Goal: Information Seeking & Learning: Learn about a topic

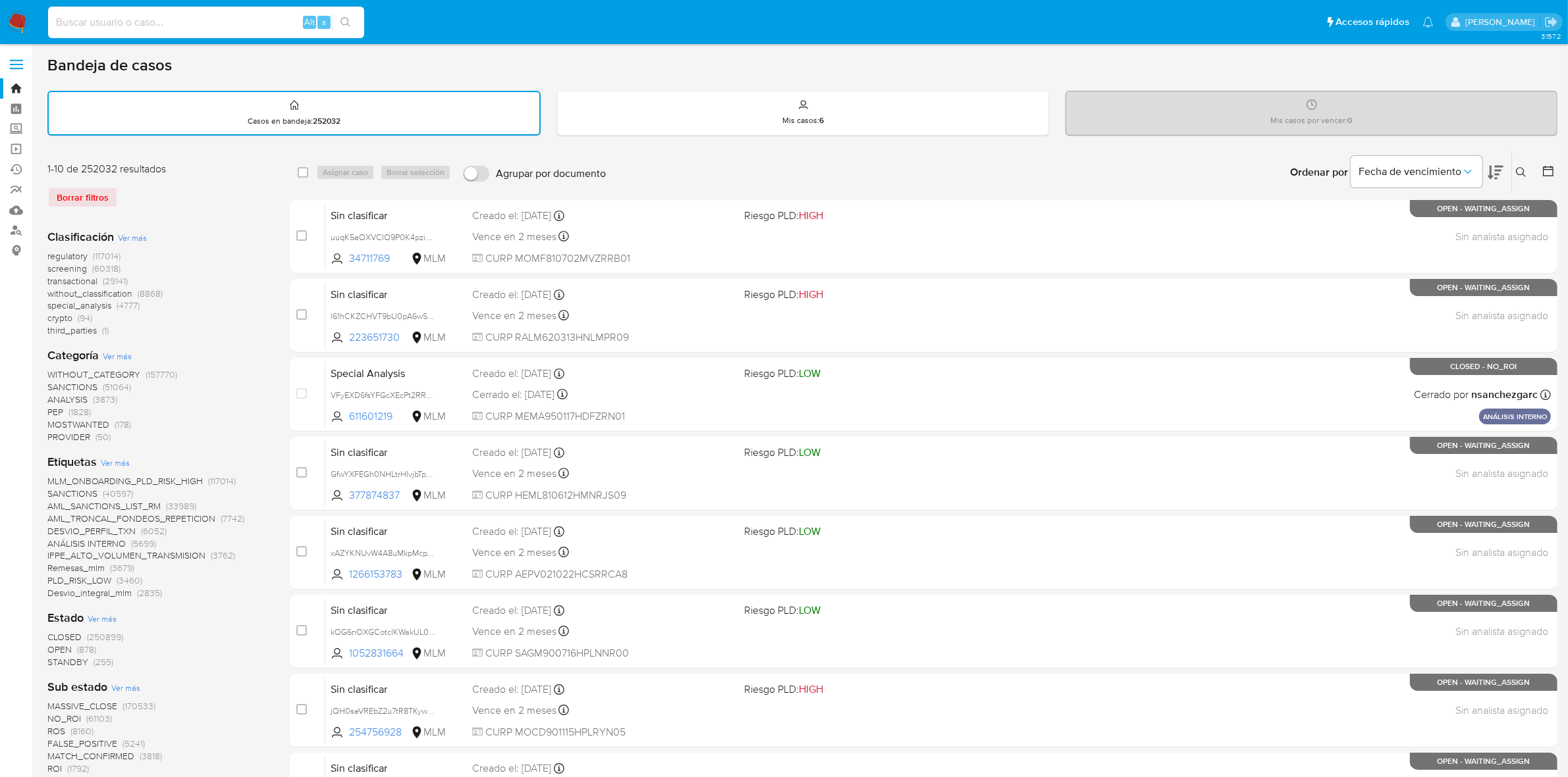
paste input "1484120215"
click at [341, 20] on icon "search-icon" at bounding box center [346, 22] width 11 height 11
click at [182, 14] on input "1484120215" at bounding box center [206, 23] width 316 height 17
type input "1484120215"
click at [344, 24] on icon "search-icon" at bounding box center [346, 22] width 11 height 11
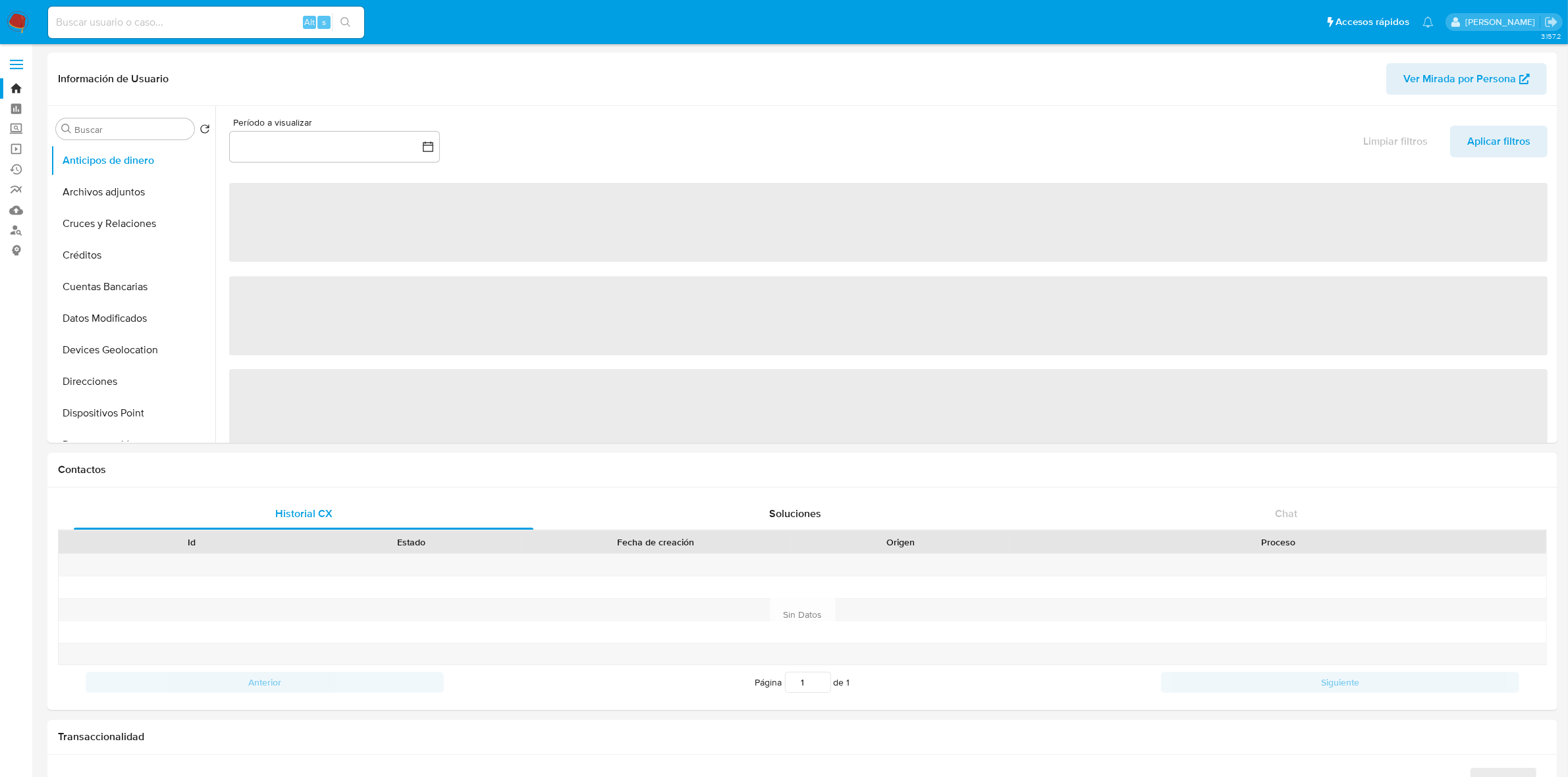
select select "10"
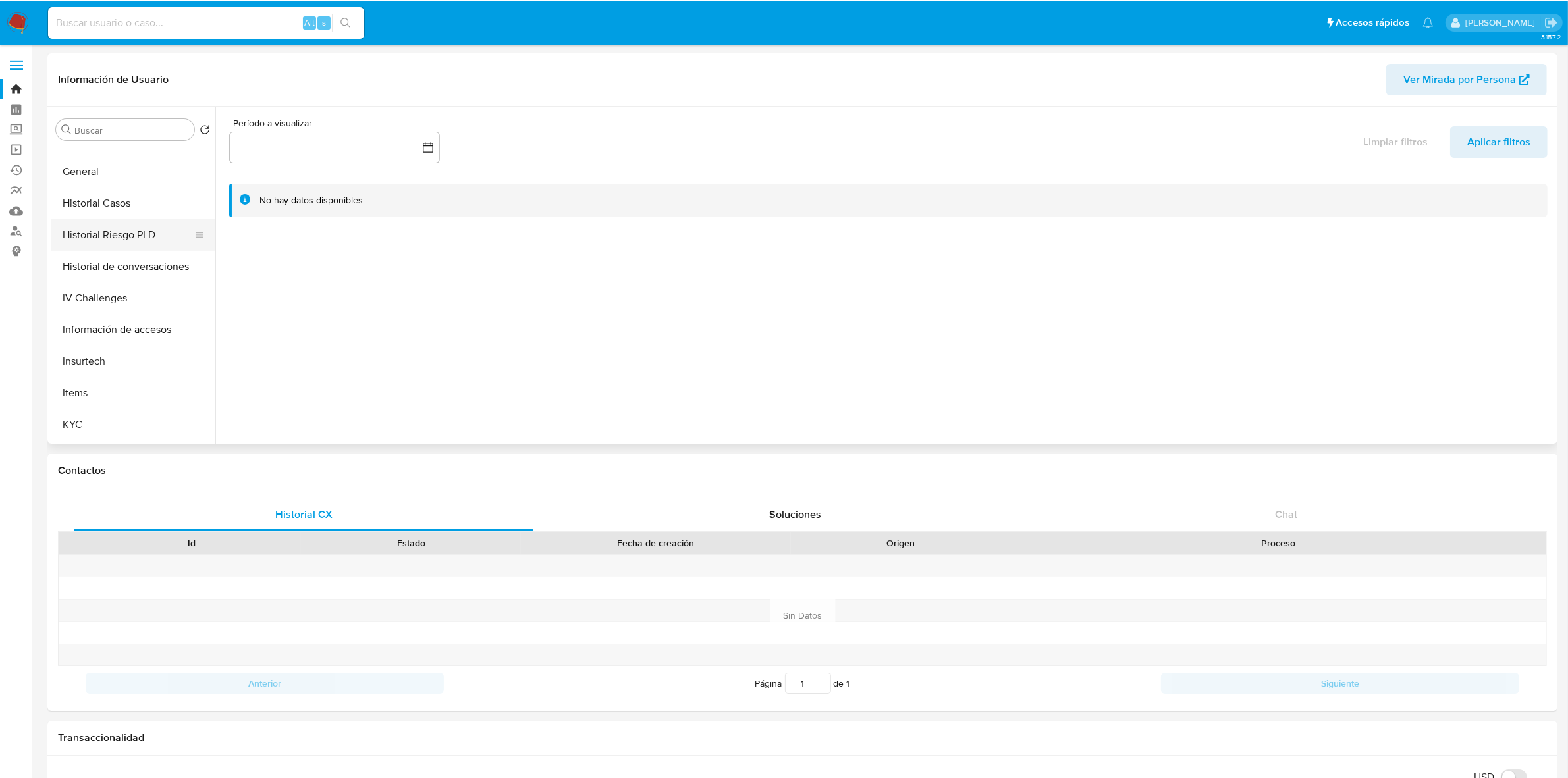
scroll to position [411, 0]
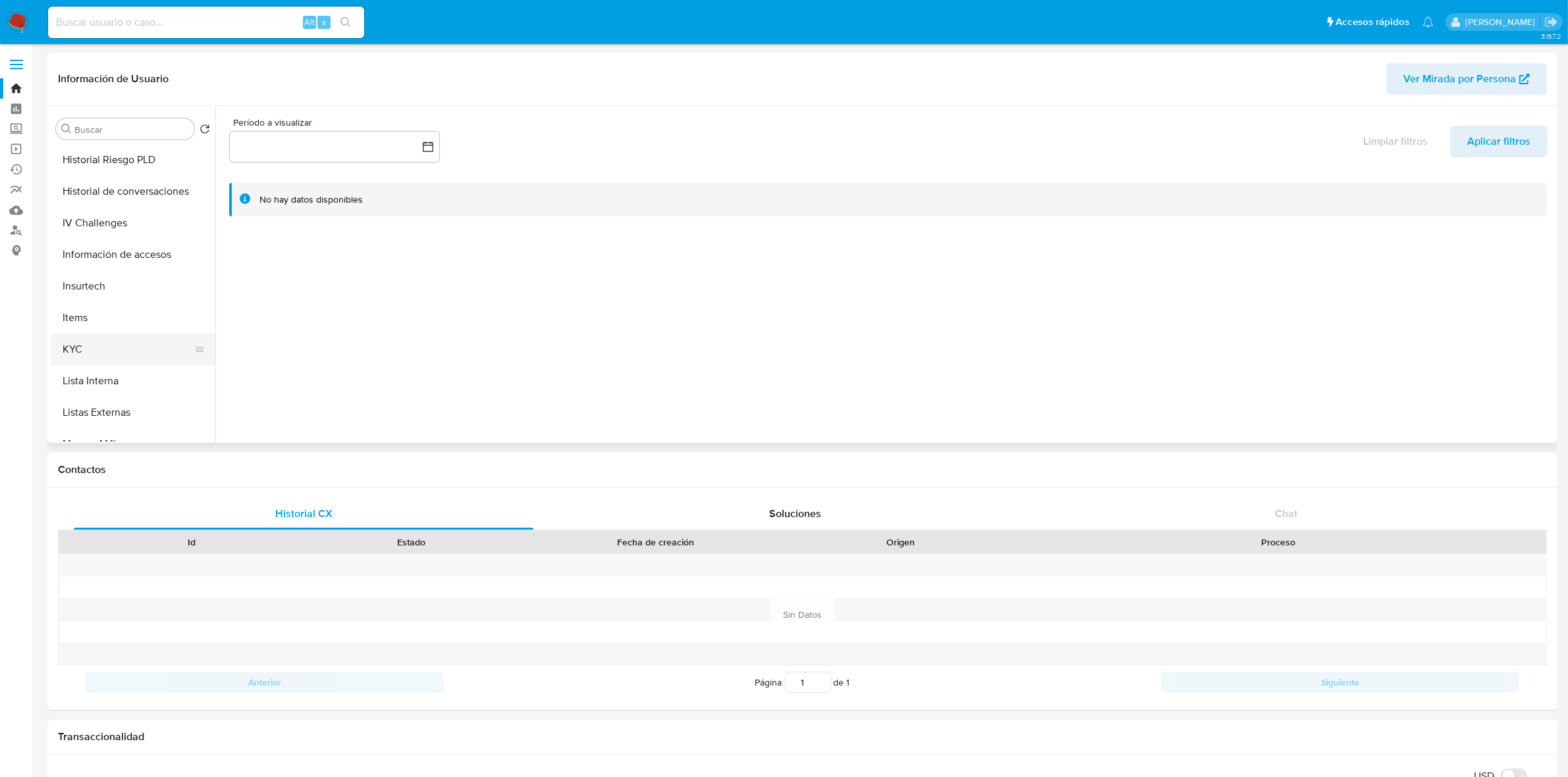
click at [114, 353] on button "KYC" at bounding box center [128, 349] width 154 height 32
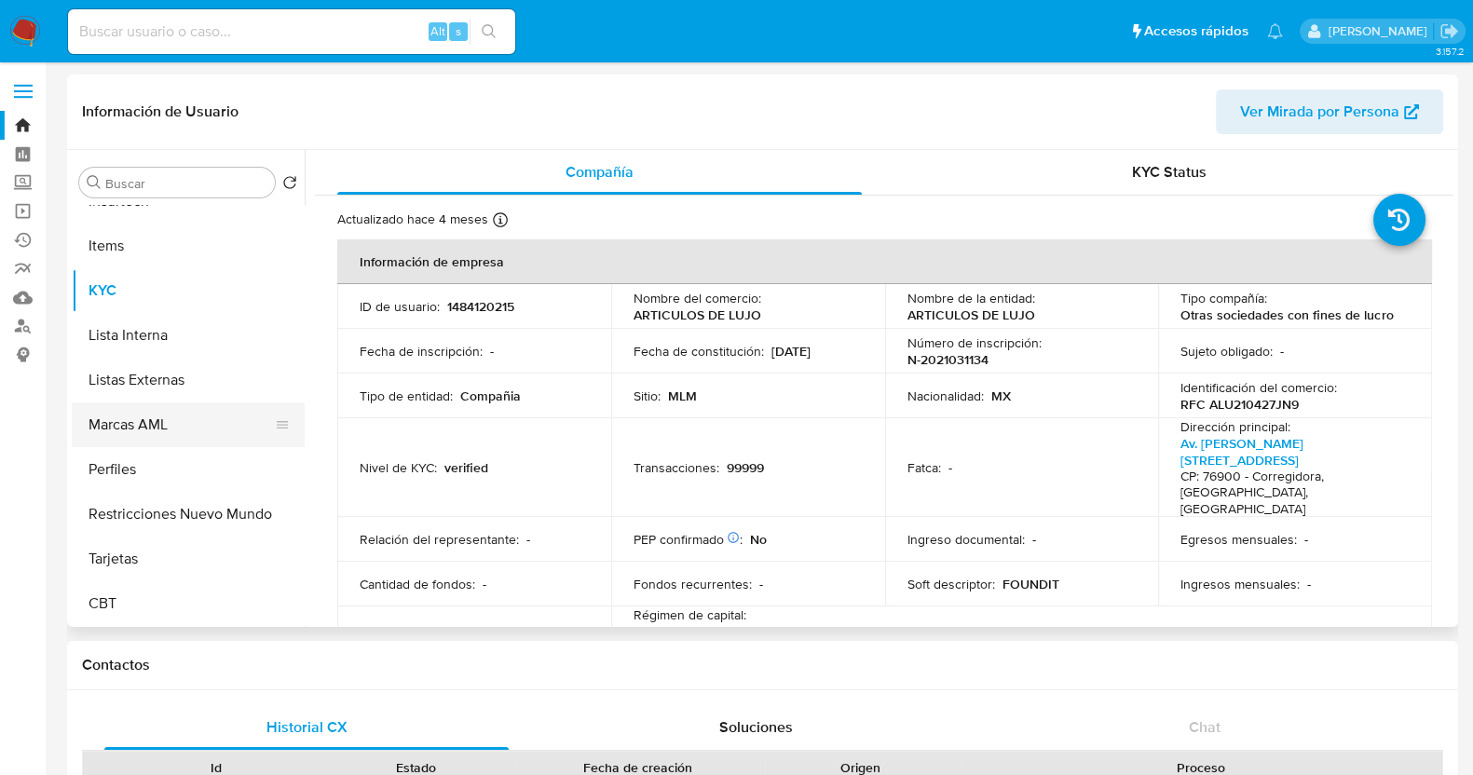
scroll to position [204, 0]
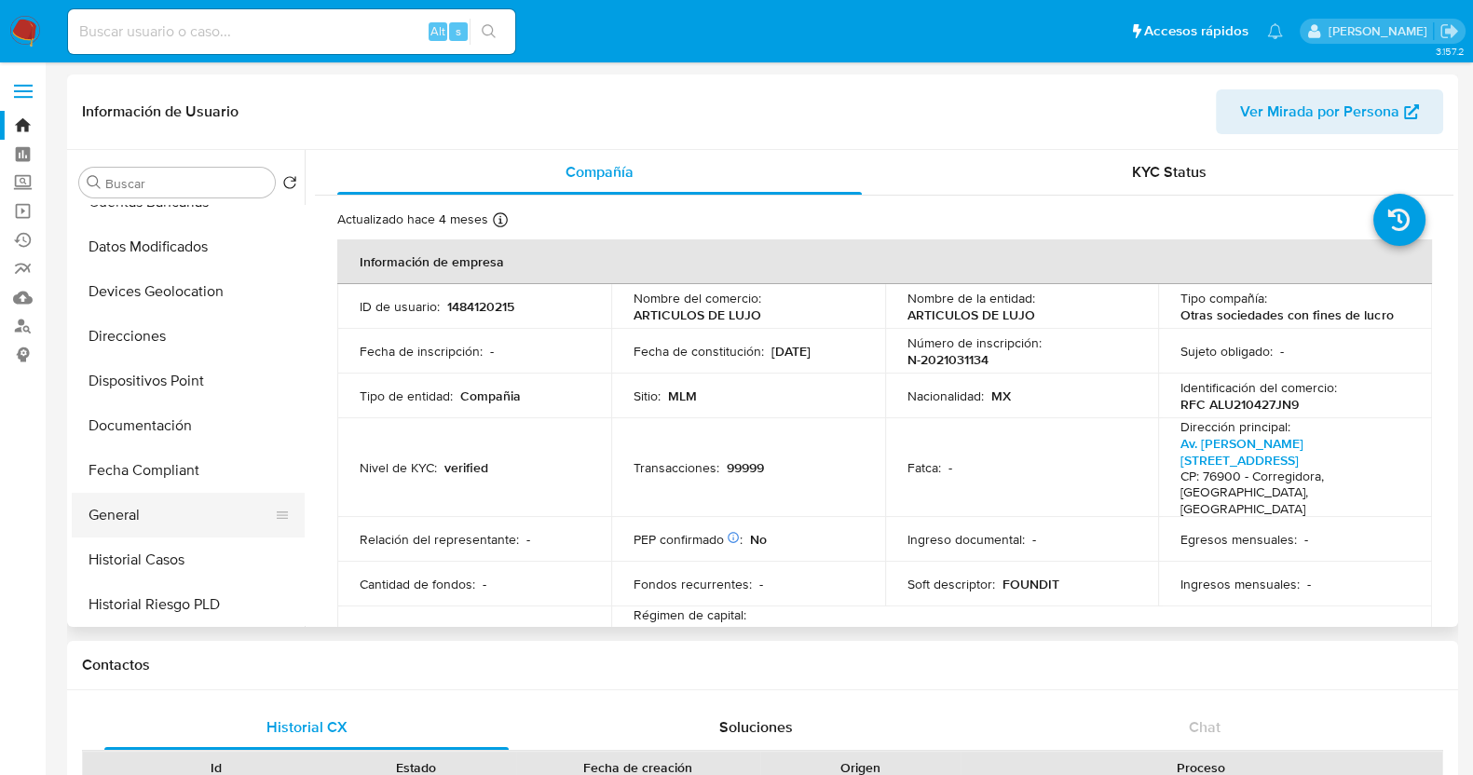
click at [168, 524] on button "General" at bounding box center [181, 515] width 218 height 45
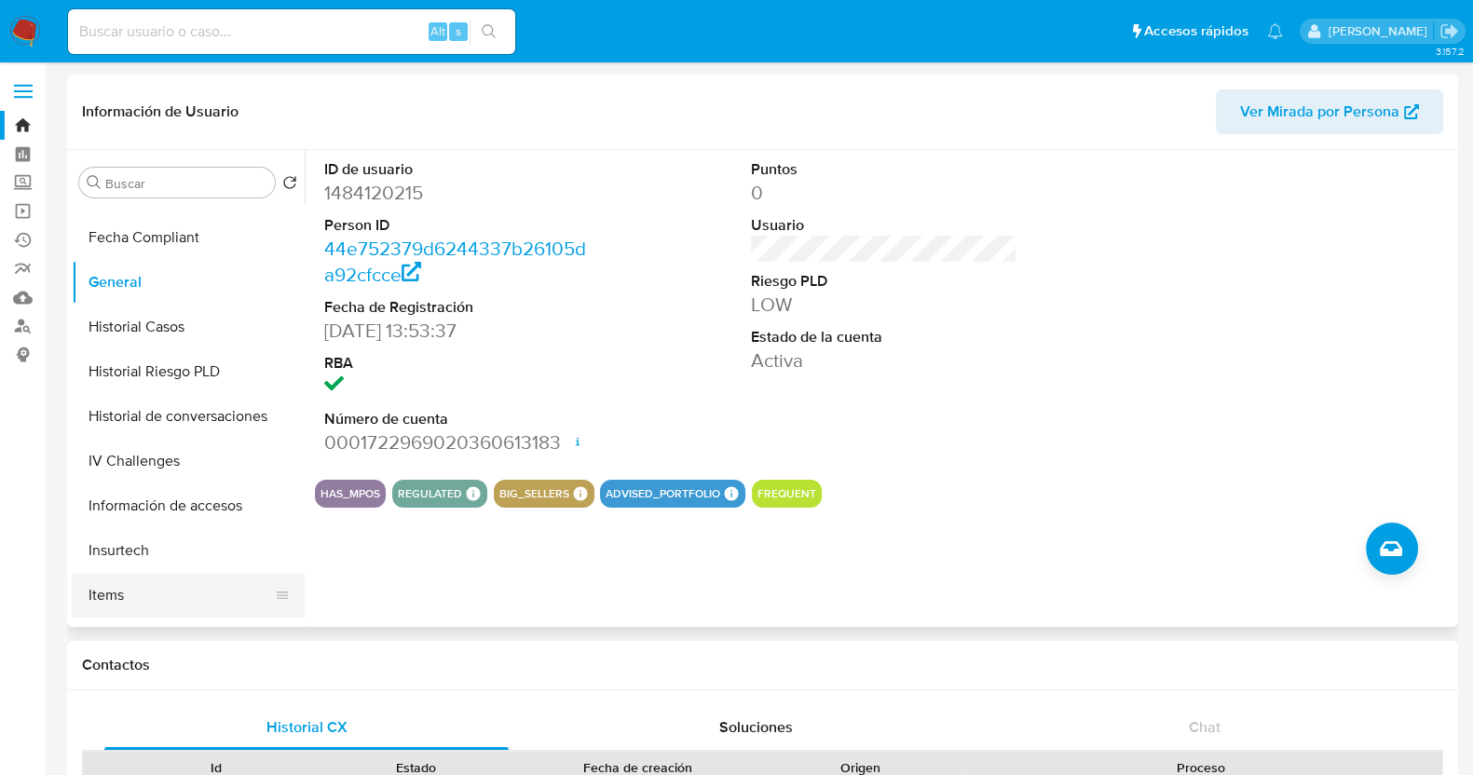
scroll to position [671, 0]
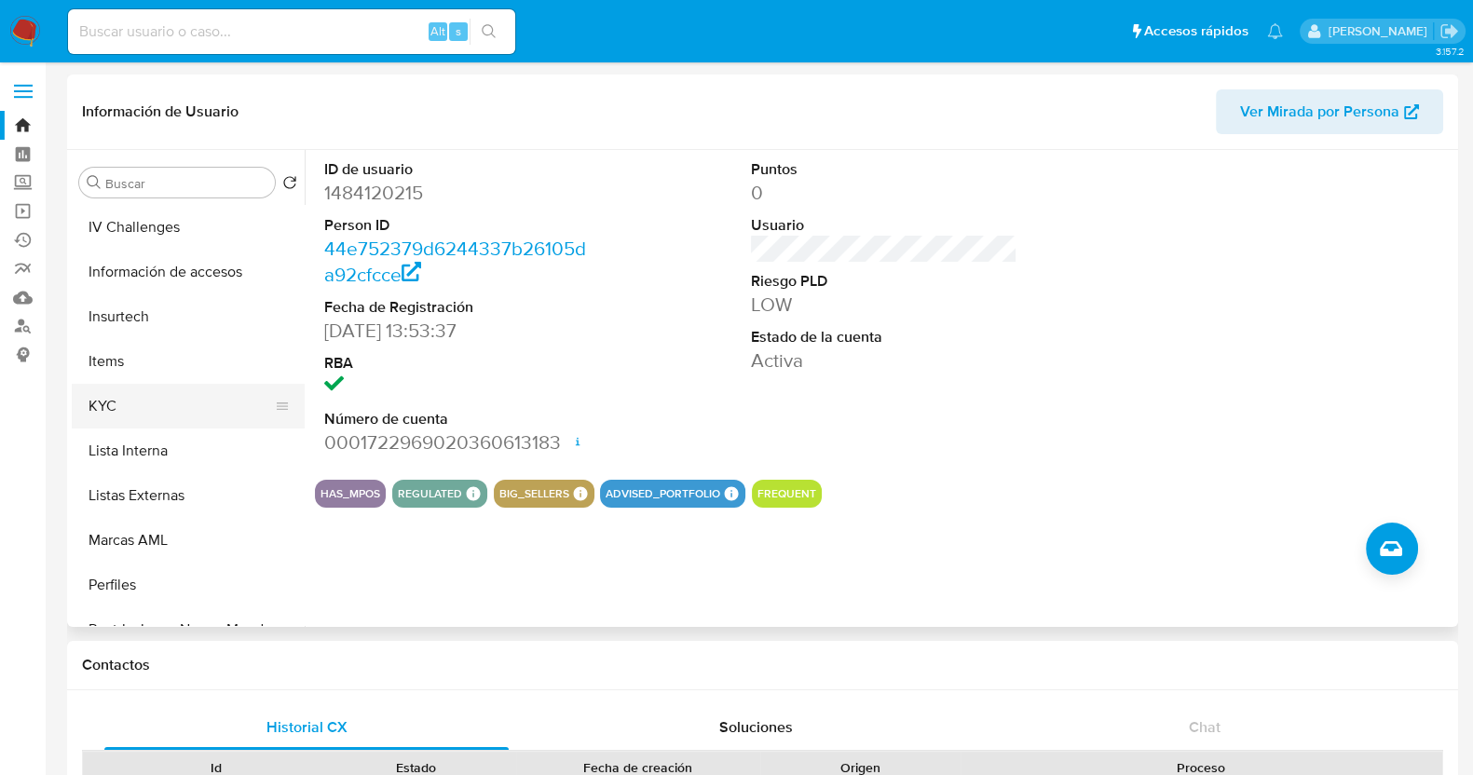
click at [145, 410] on button "KYC" at bounding box center [181, 406] width 218 height 45
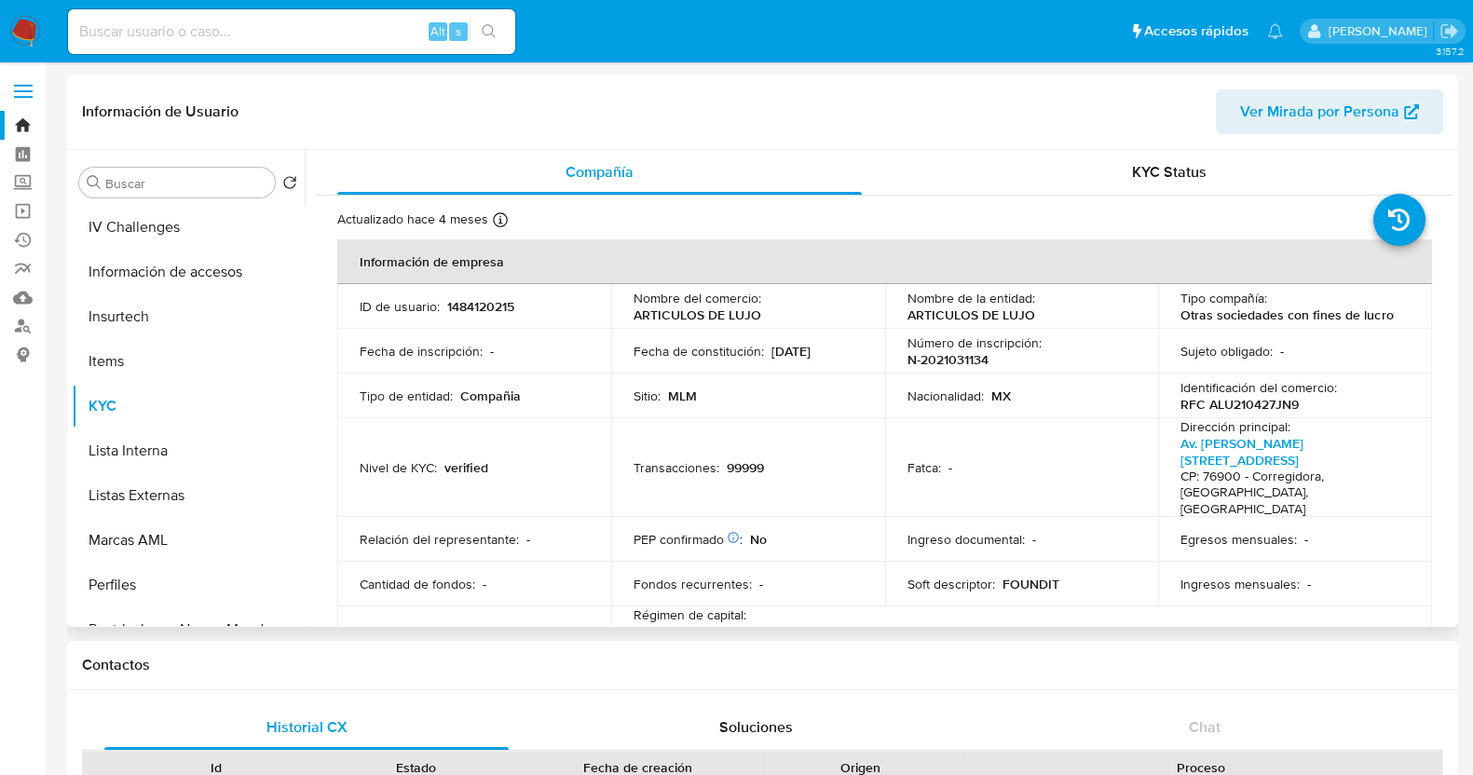
click at [1339, 114] on span "Ver Mirada por Persona" at bounding box center [1319, 111] width 159 height 45
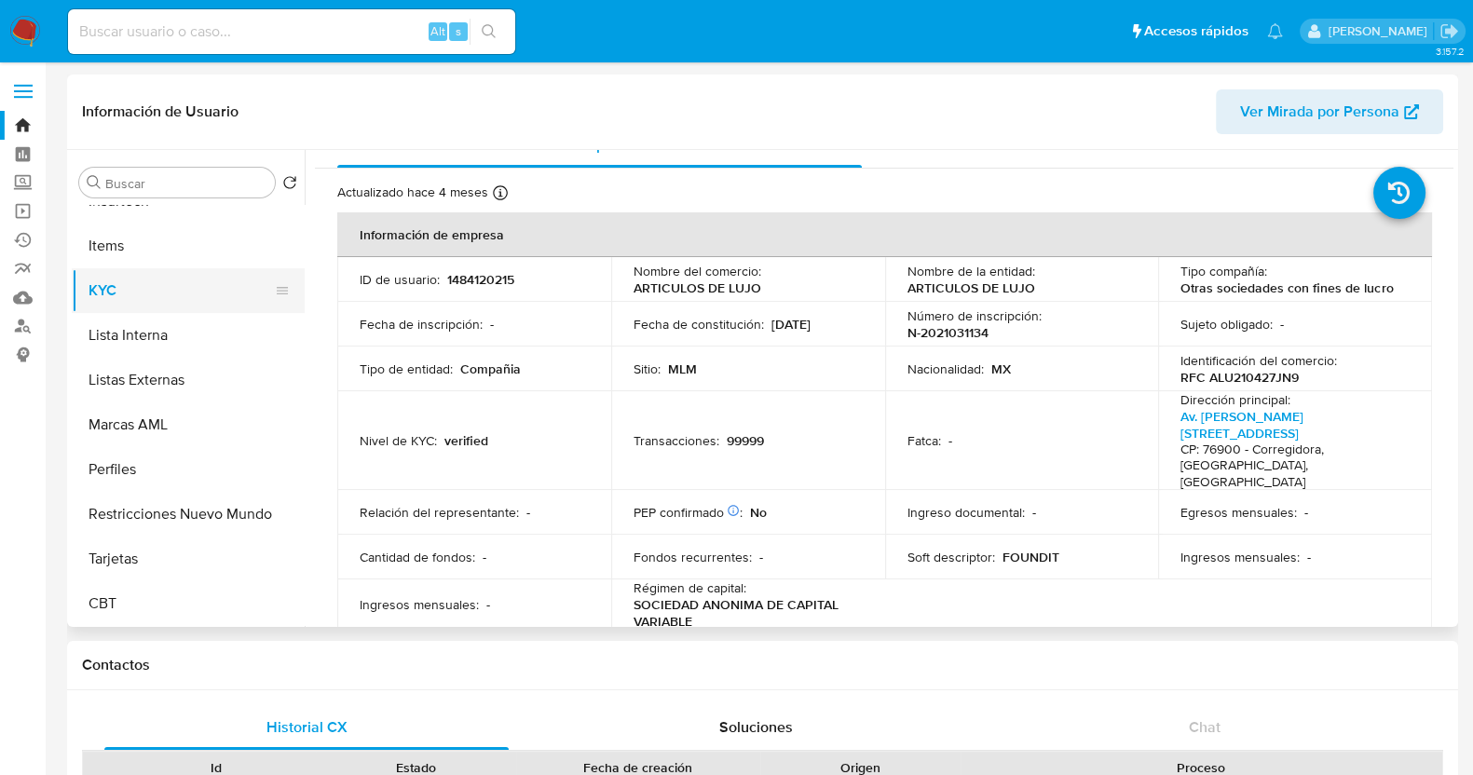
scroll to position [204, 0]
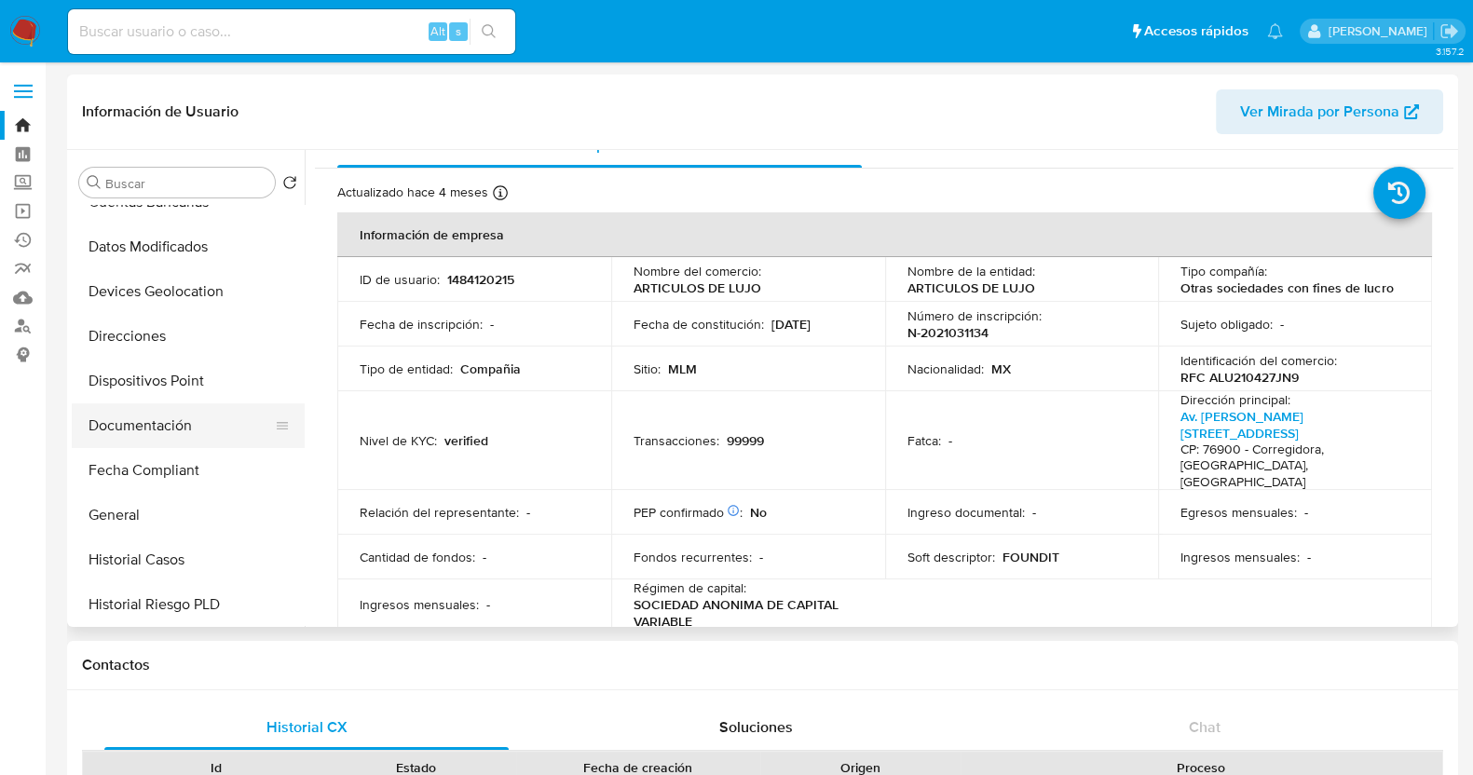
click at [171, 423] on button "Documentación" at bounding box center [181, 425] width 218 height 45
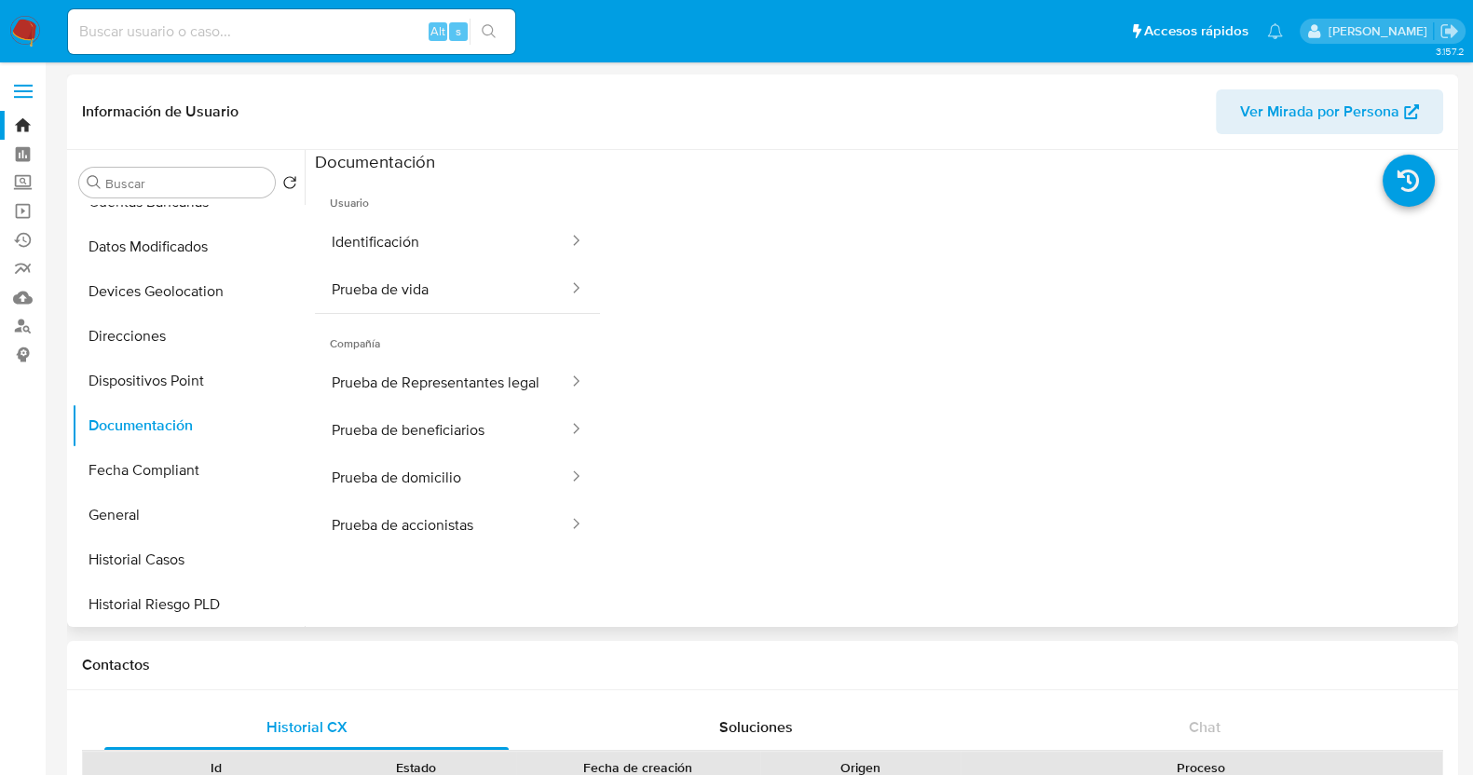
click at [469, 209] on span "Usuario" at bounding box center [457, 195] width 285 height 45
click at [468, 225] on button "Identificación" at bounding box center [442, 242] width 255 height 48
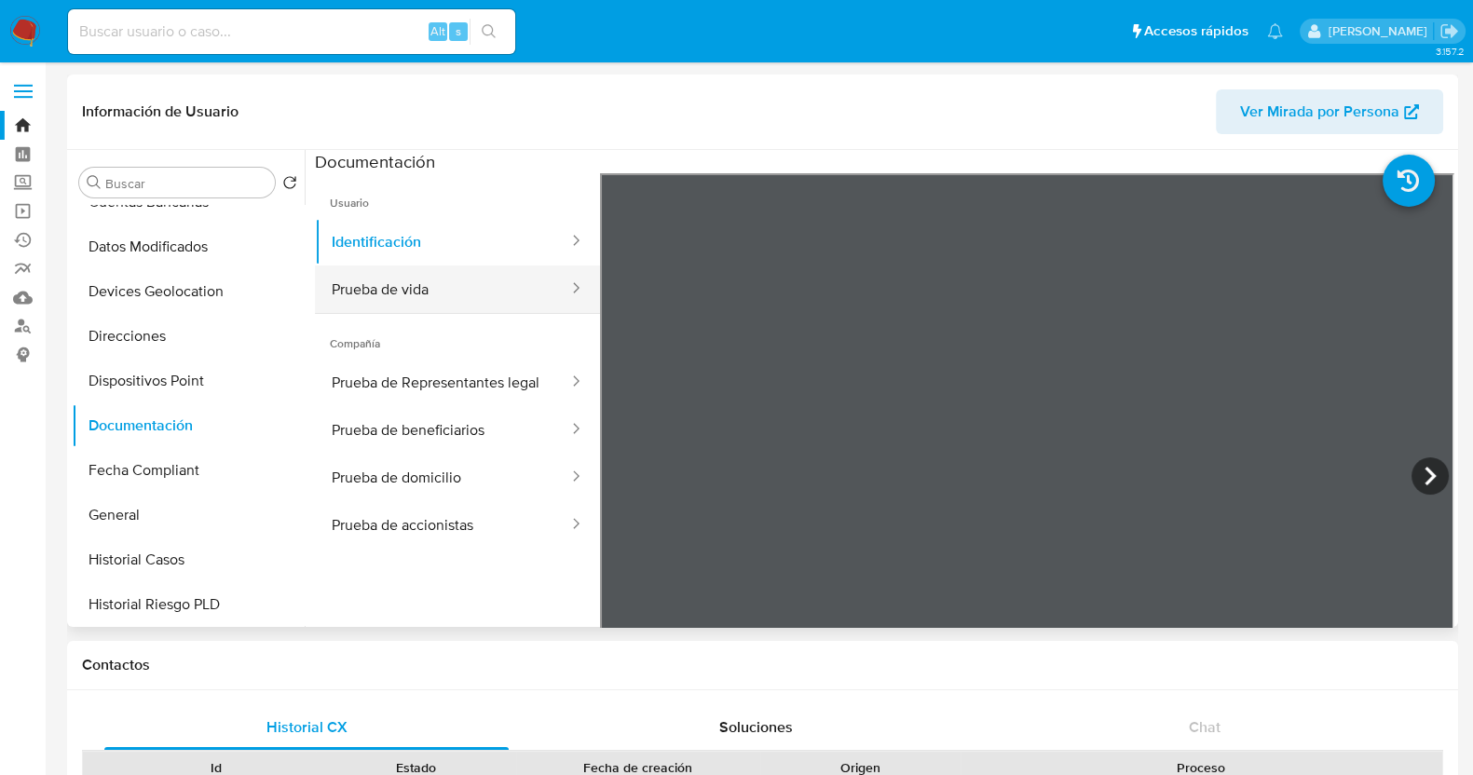
click at [457, 301] on button "Prueba de vida" at bounding box center [442, 290] width 255 height 48
click at [555, 297] on div at bounding box center [570, 289] width 30 height 21
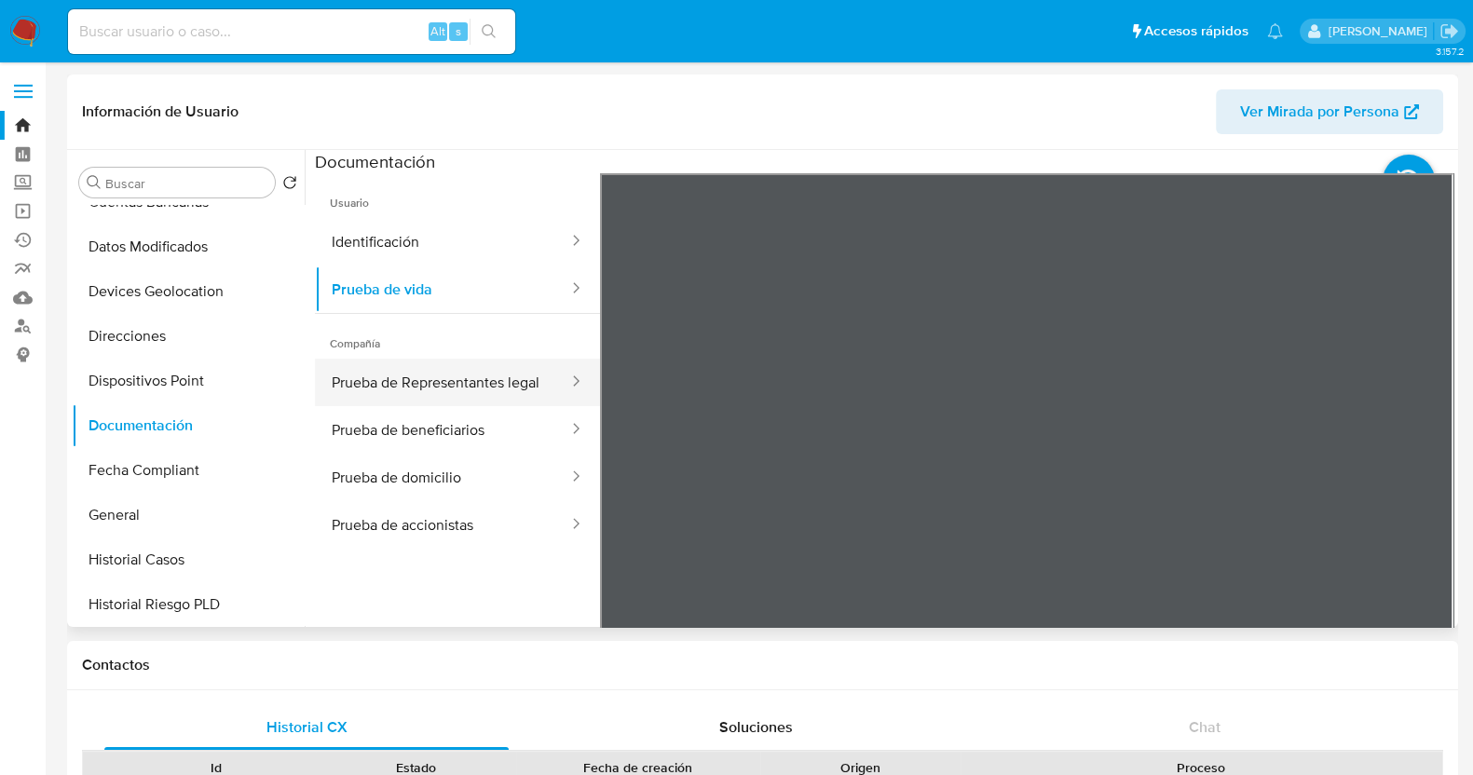
click at [557, 398] on div at bounding box center [570, 383] width 30 height 48
click at [361, 386] on button "Prueba de Representantes legal" at bounding box center [442, 383] width 255 height 48
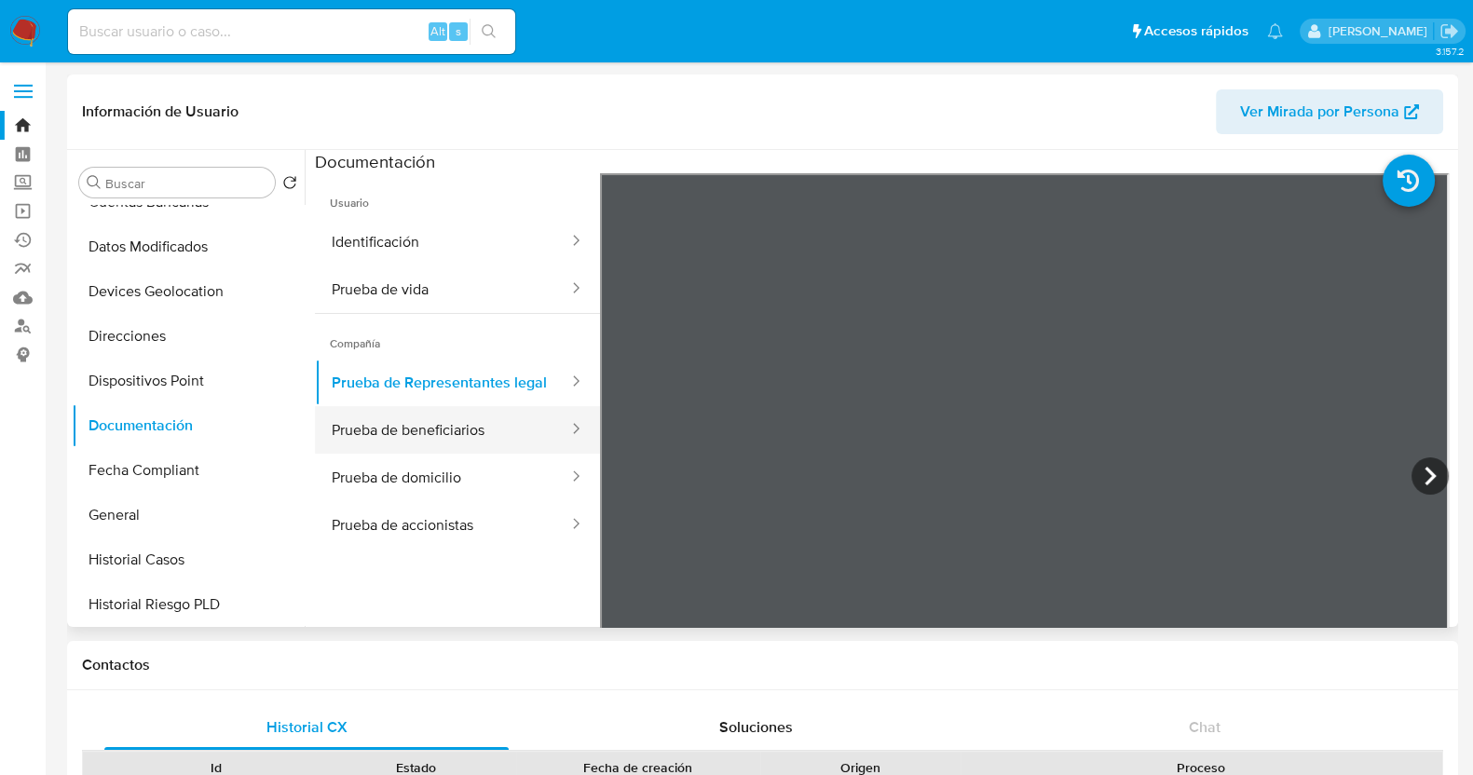
click at [499, 454] on button "Prueba de beneficiarios" at bounding box center [442, 430] width 255 height 48
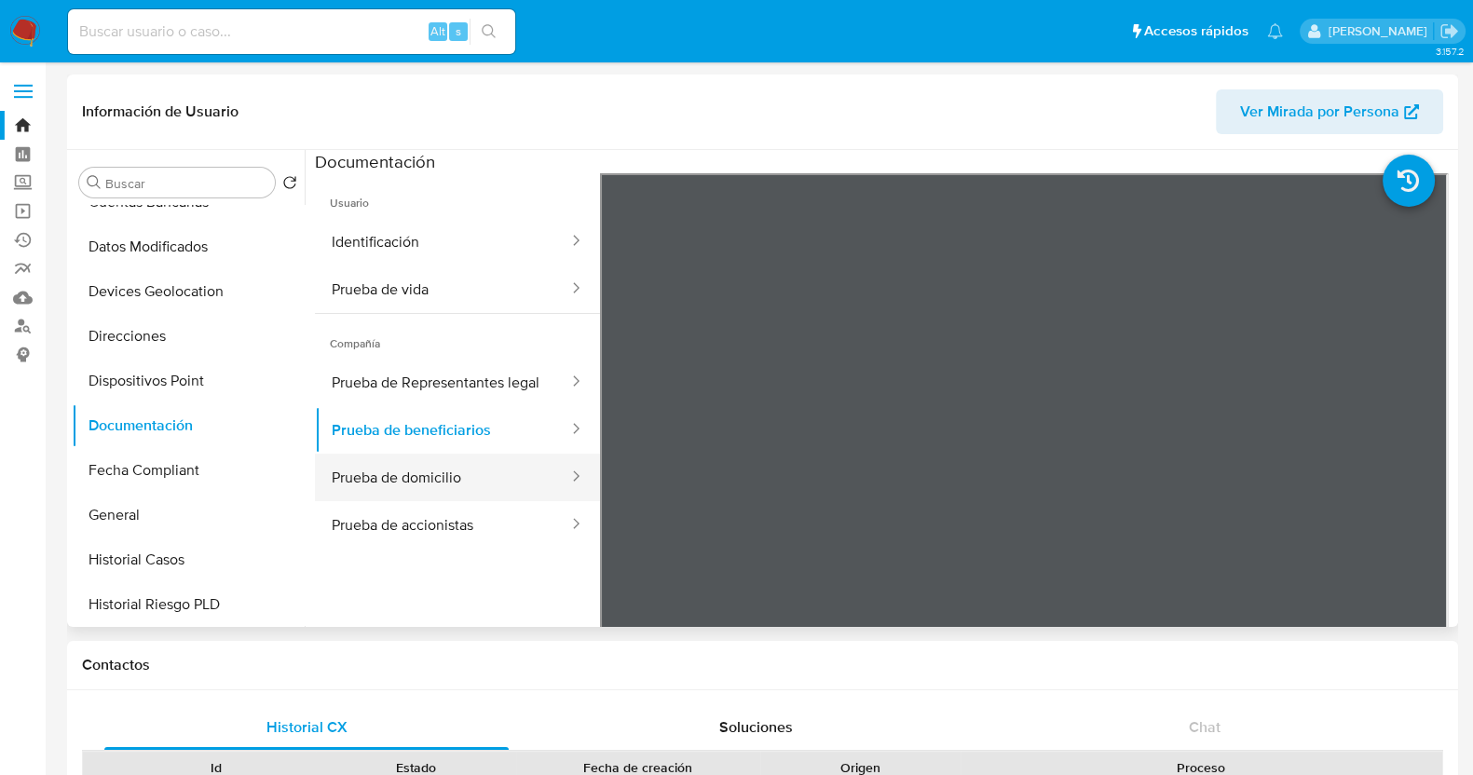
click at [440, 491] on button "Prueba de domicilio" at bounding box center [442, 478] width 255 height 48
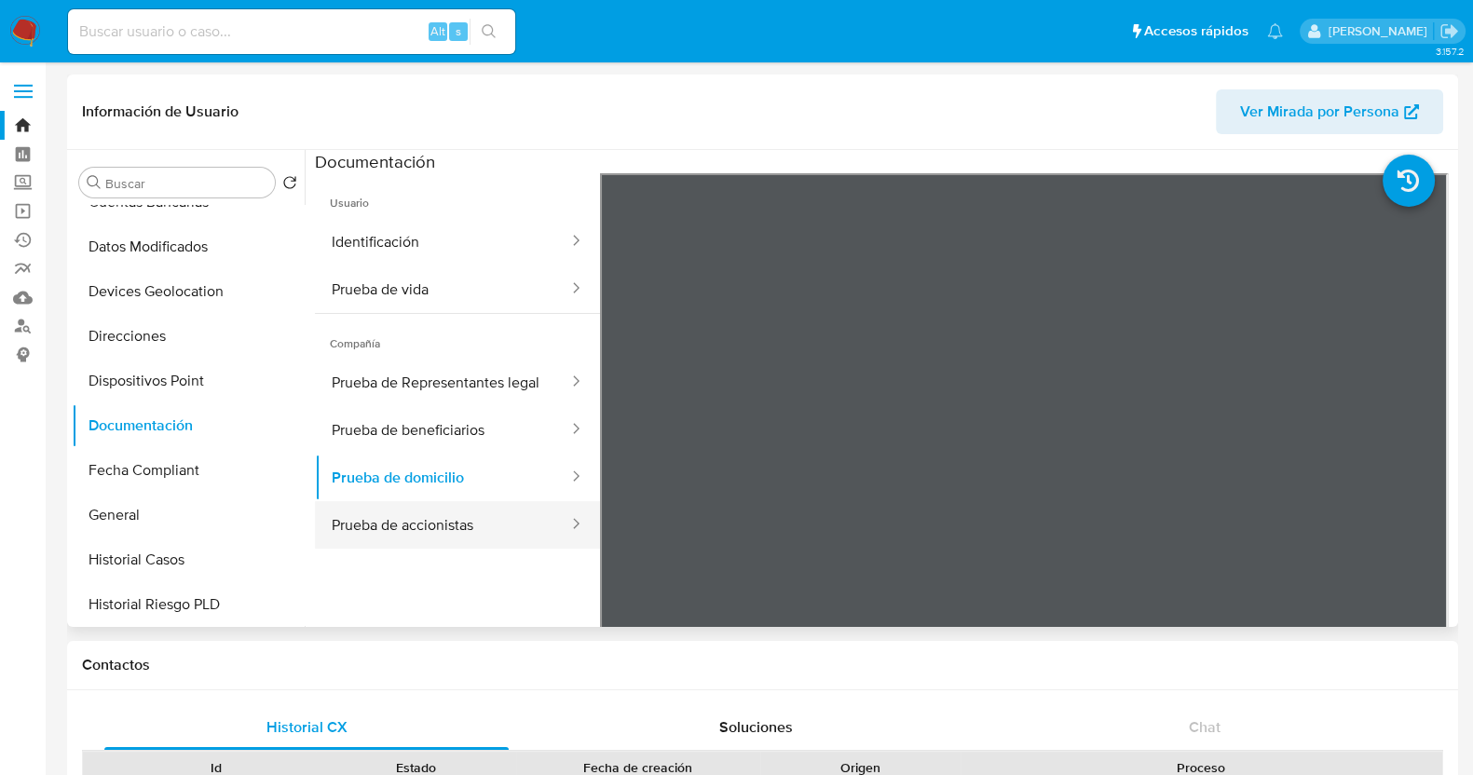
click at [473, 549] on button "Prueba de accionistas" at bounding box center [442, 525] width 255 height 48
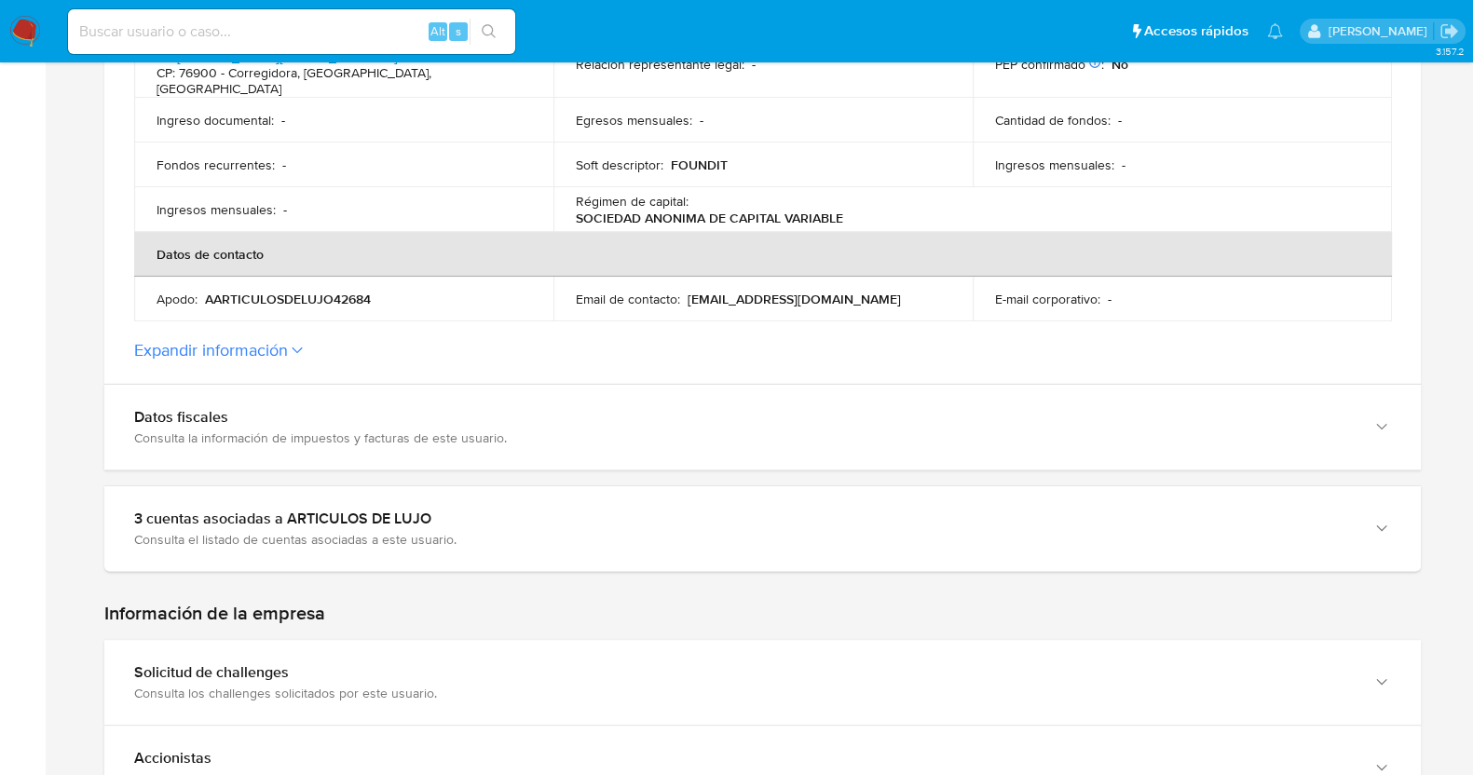
scroll to position [699, 0]
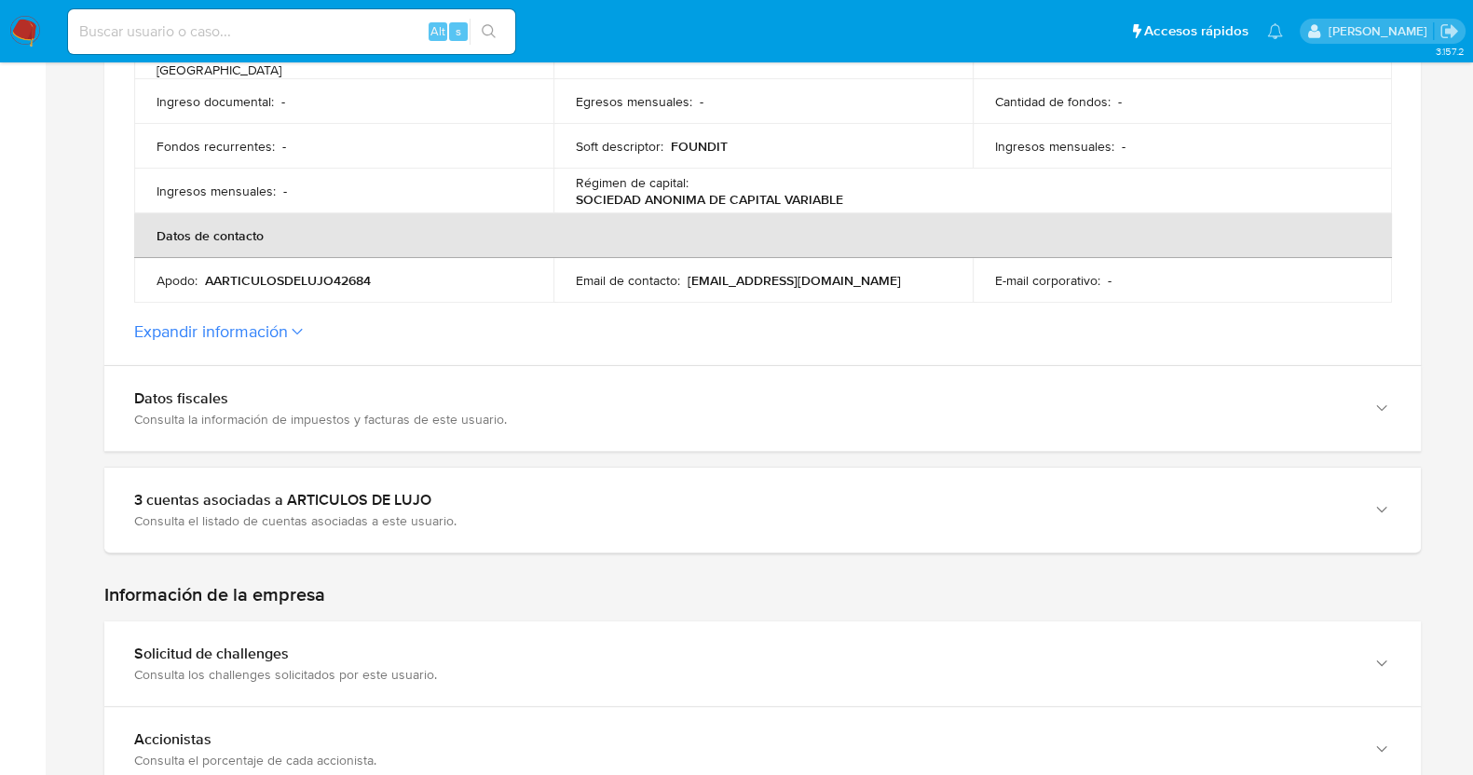
click at [295, 323] on label "Expandir información" at bounding box center [762, 331] width 1257 height 20
click at [288, 323] on button "Expandir información" at bounding box center [211, 331] width 154 height 20
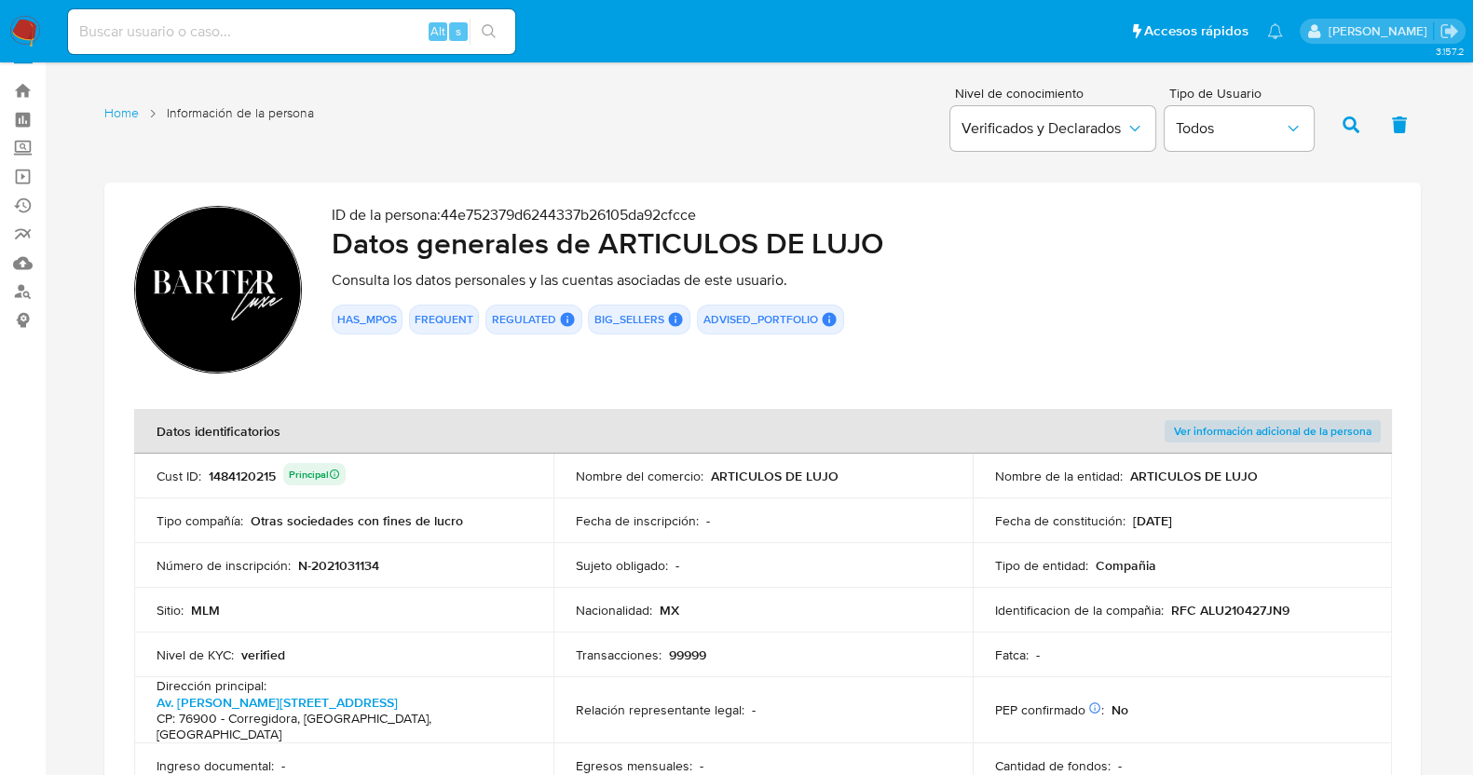
scroll to position [0, 0]
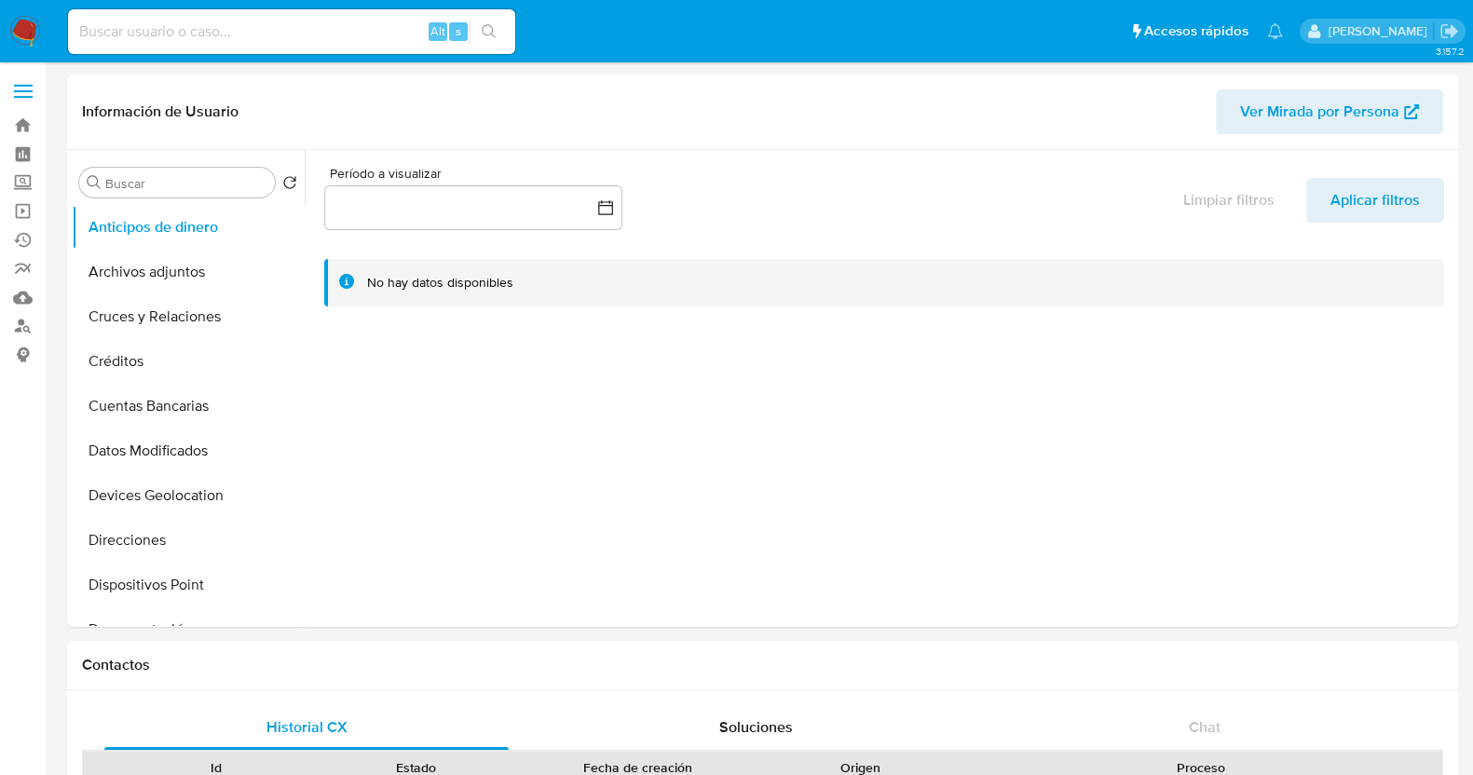
select select "10"
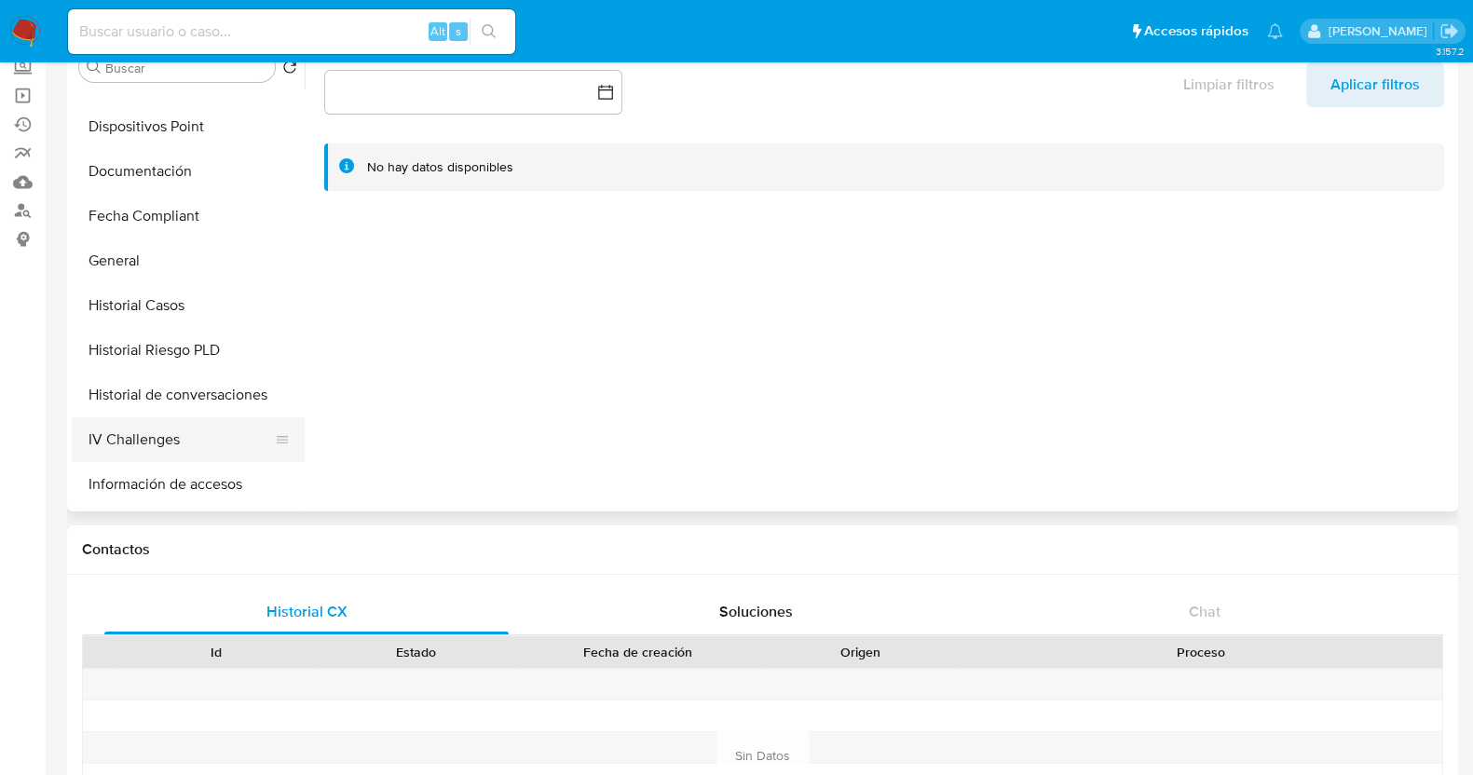
scroll to position [321, 0]
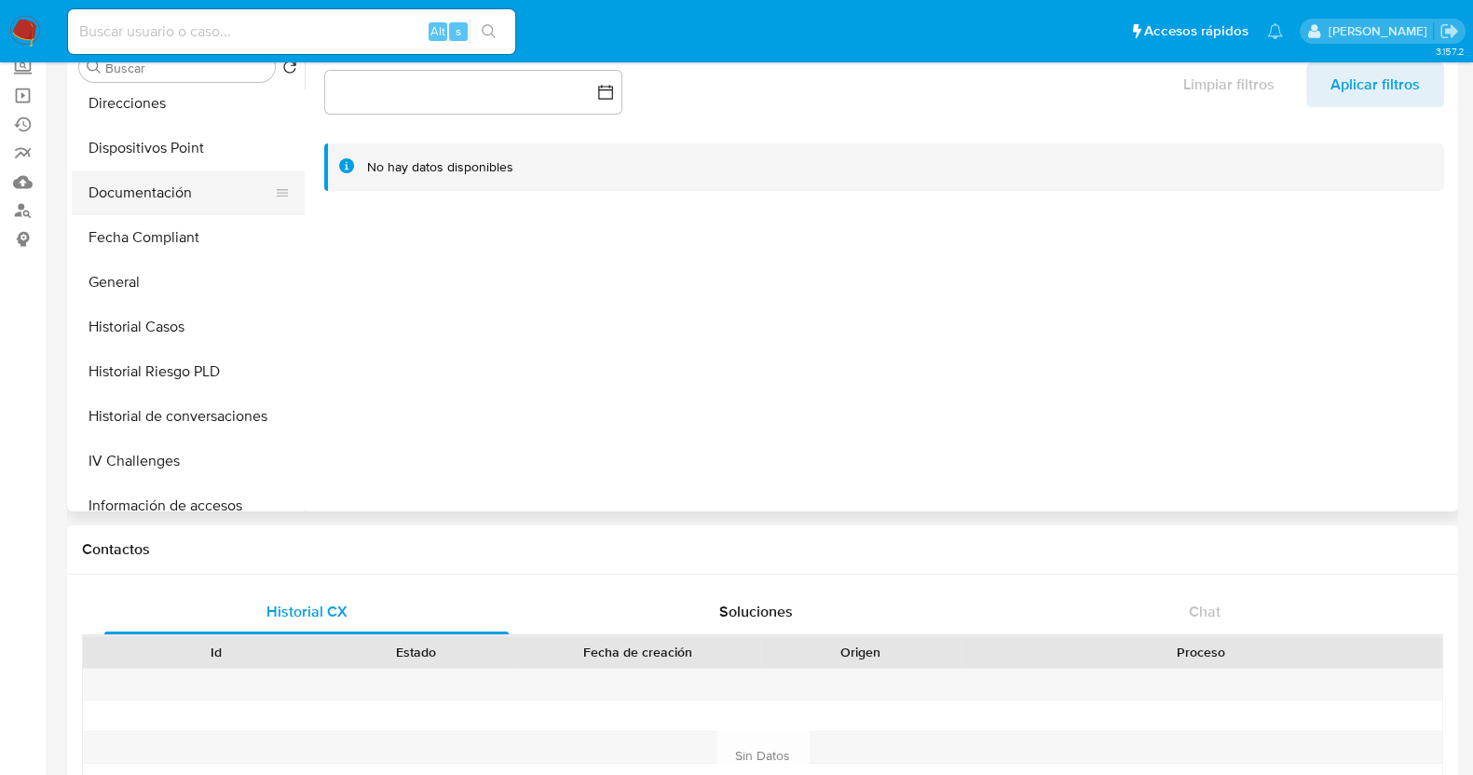
click at [188, 182] on button "Documentación" at bounding box center [181, 193] width 218 height 45
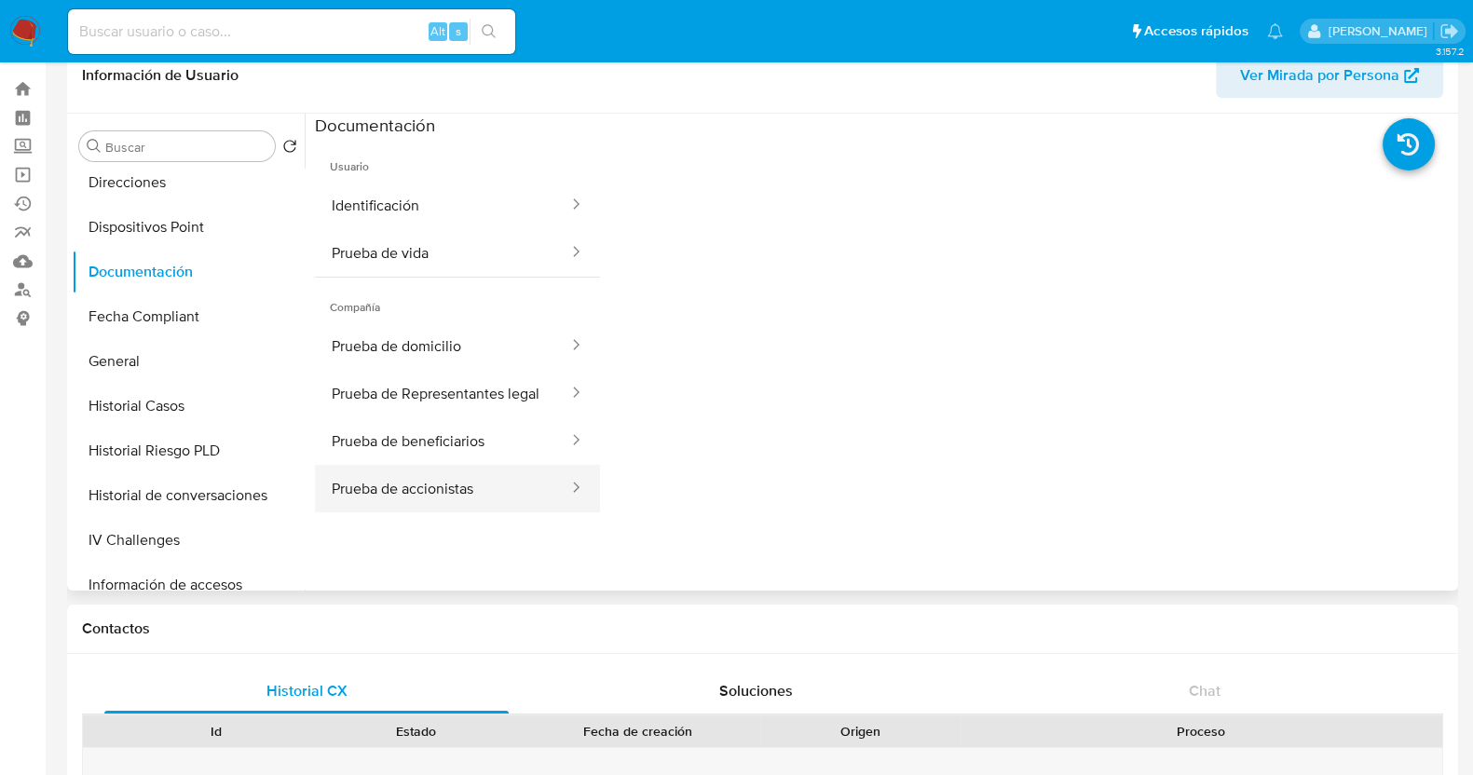
scroll to position [0, 0]
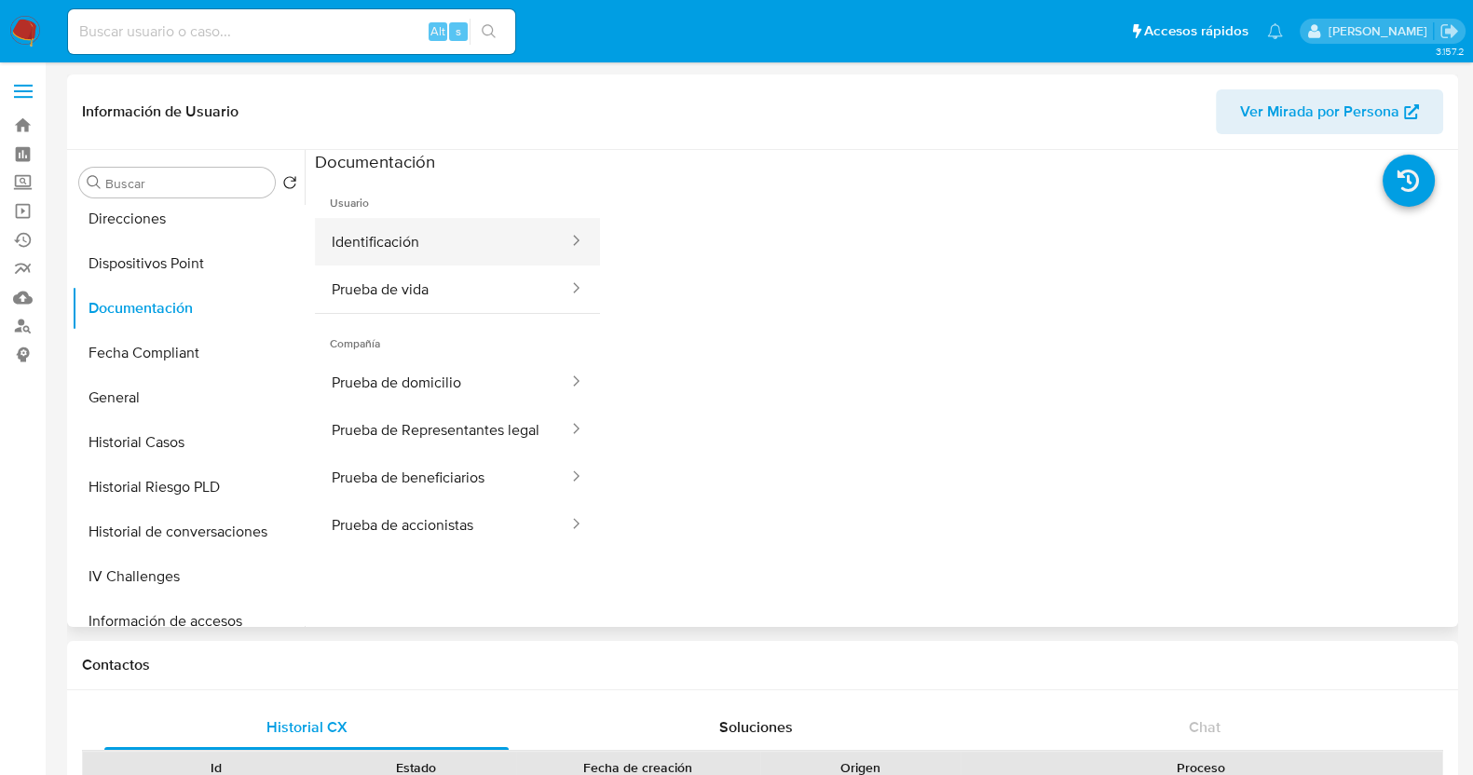
click at [389, 242] on button "Identificación" at bounding box center [442, 242] width 255 height 48
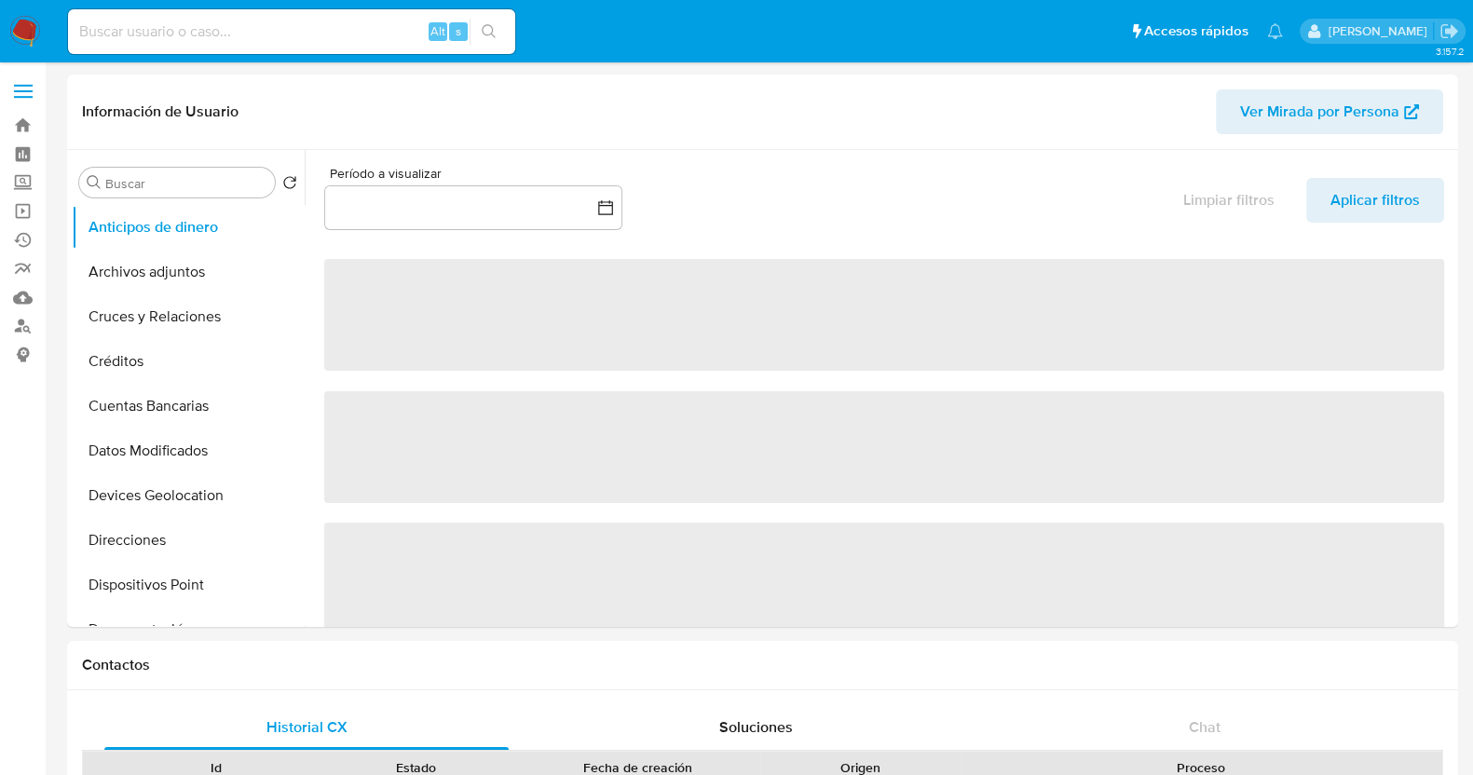
select select "10"
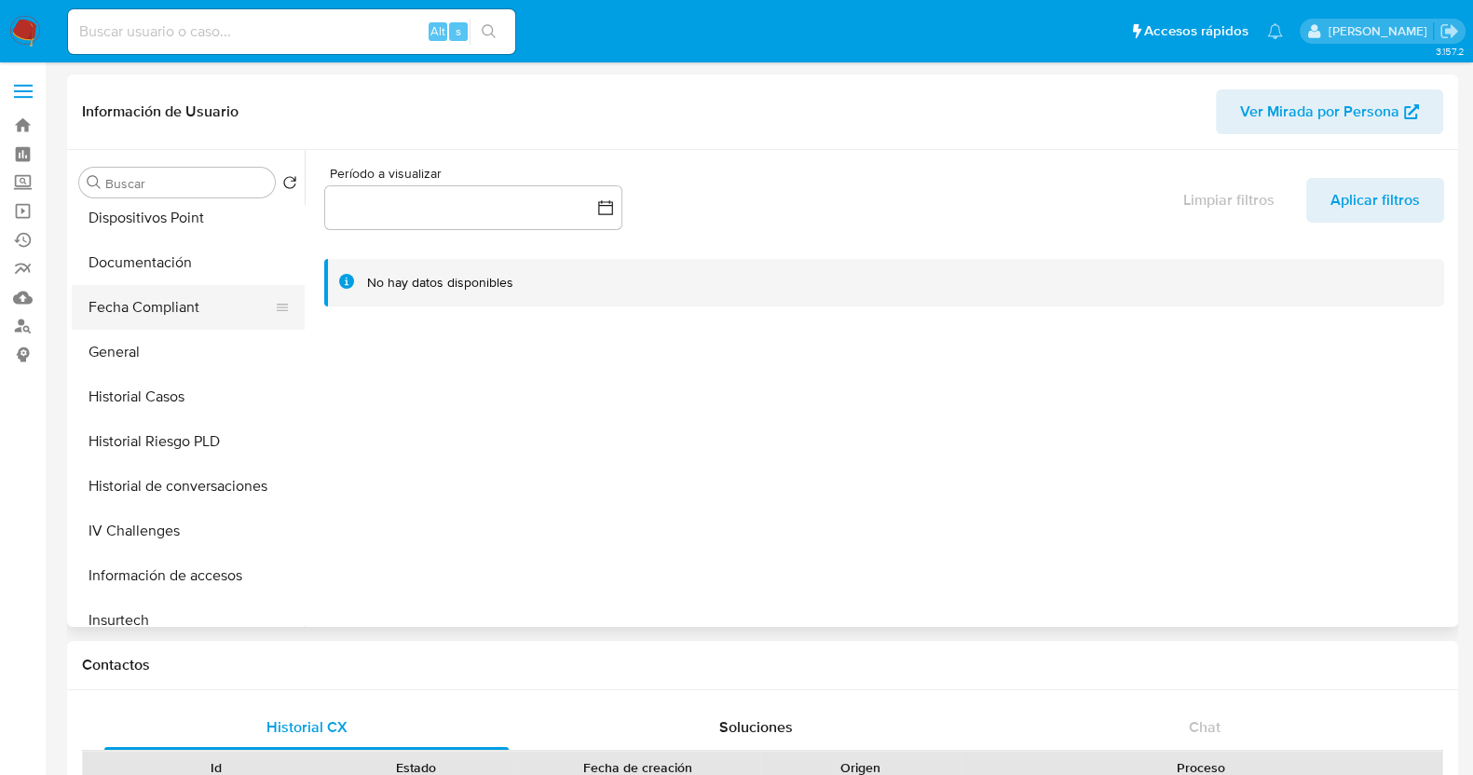
scroll to position [465, 0]
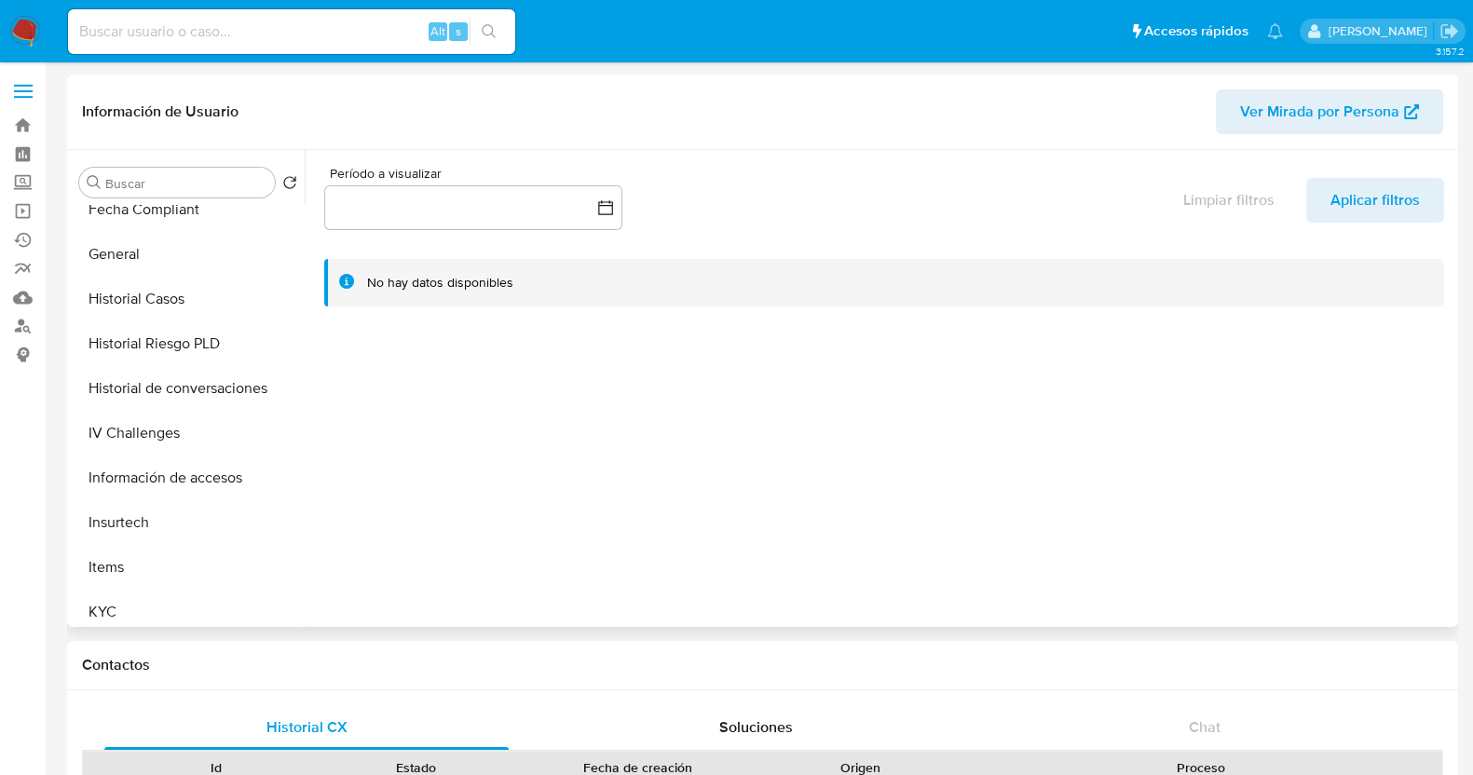
click at [1263, 125] on span "Ver Mirada por Persona" at bounding box center [1319, 111] width 159 height 45
click at [158, 619] on button "KYC" at bounding box center [181, 612] width 218 height 45
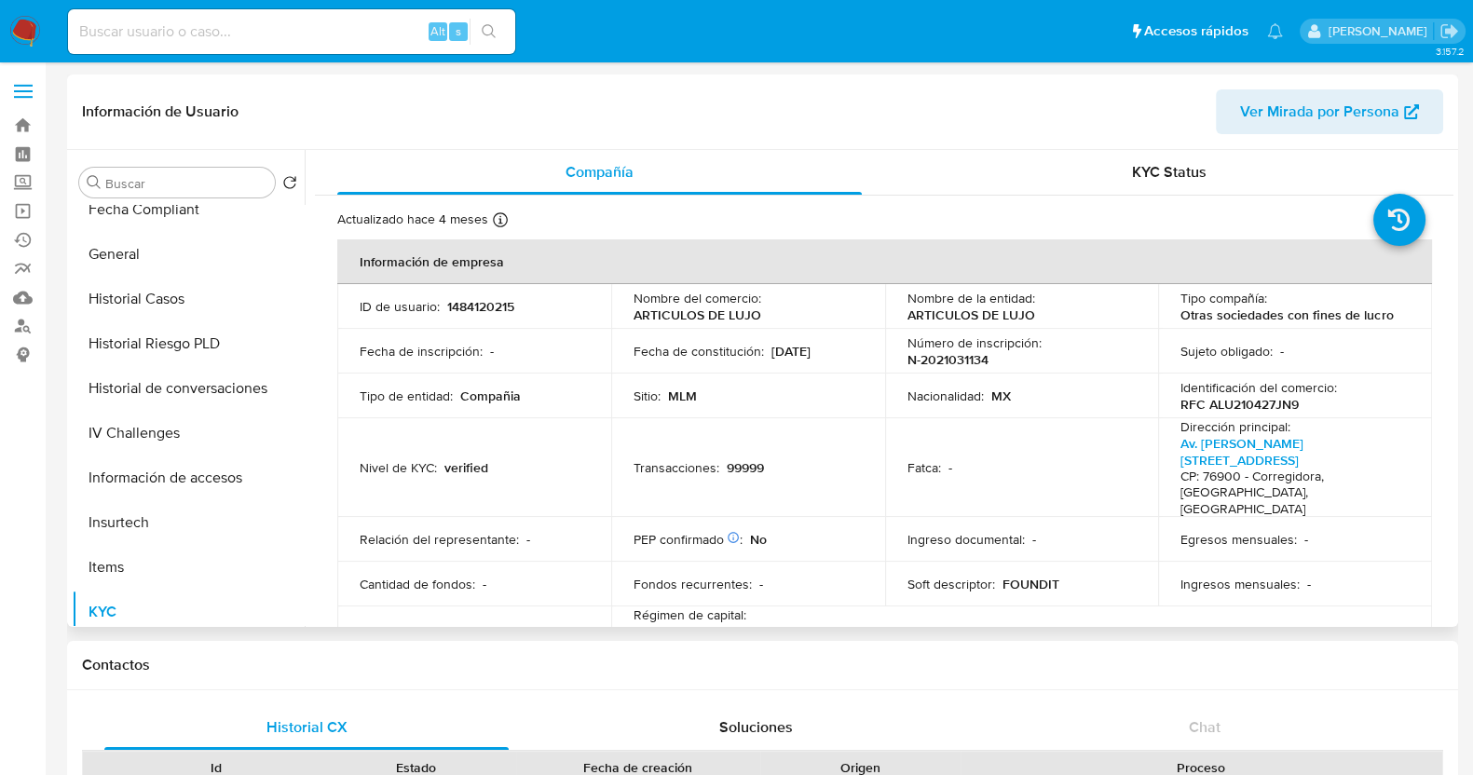
drag, startPoint x: 855, startPoint y: 343, endPoint x: 768, endPoint y: 346, distance: 87.6
click at [768, 346] on div "Fecha de constitución : 27/04/2021" at bounding box center [748, 351] width 229 height 17
copy p "[DATE]"
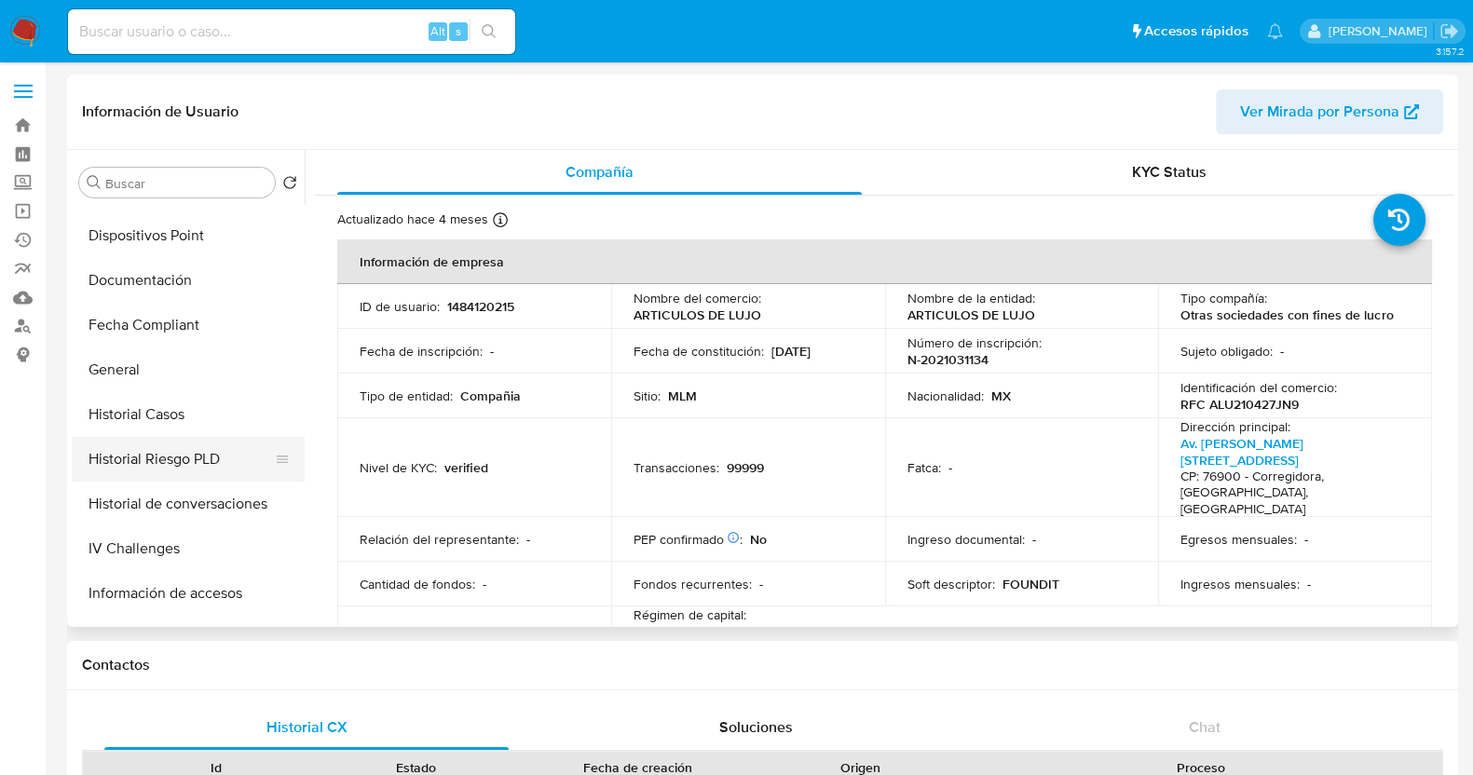
scroll to position [349, 0]
click at [154, 285] on button "Documentación" at bounding box center [181, 280] width 218 height 45
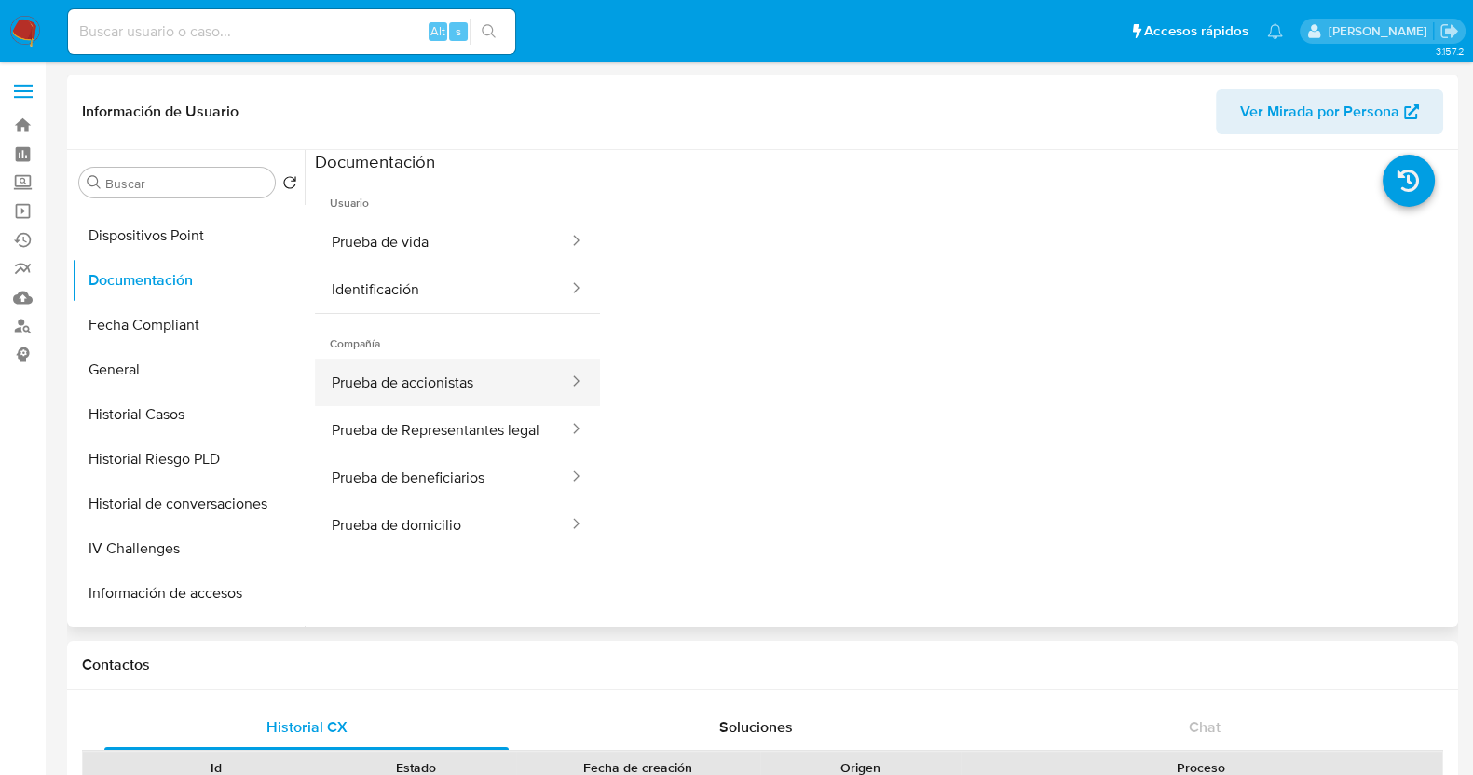
click at [457, 388] on button "Prueba de accionistas" at bounding box center [442, 383] width 255 height 48
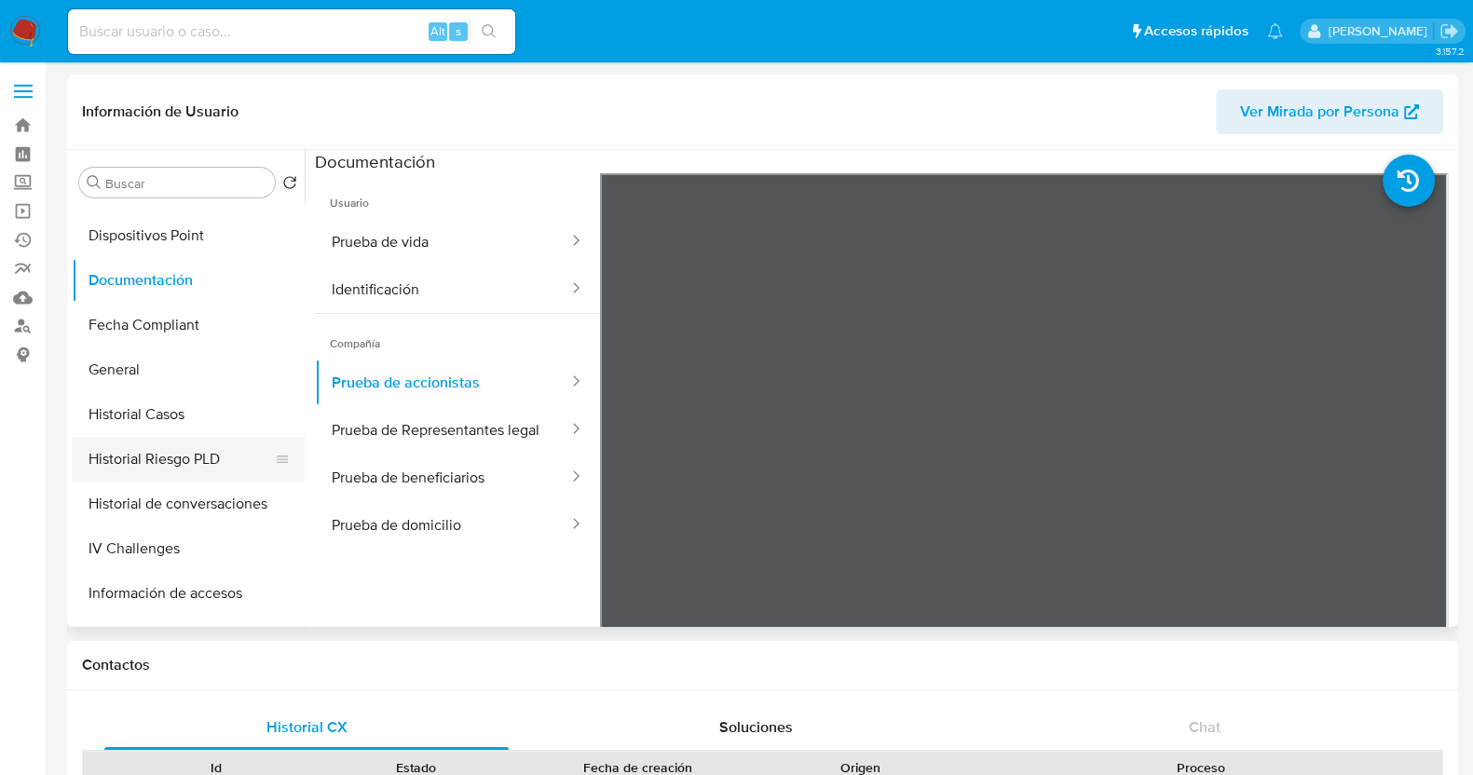
scroll to position [582, 0]
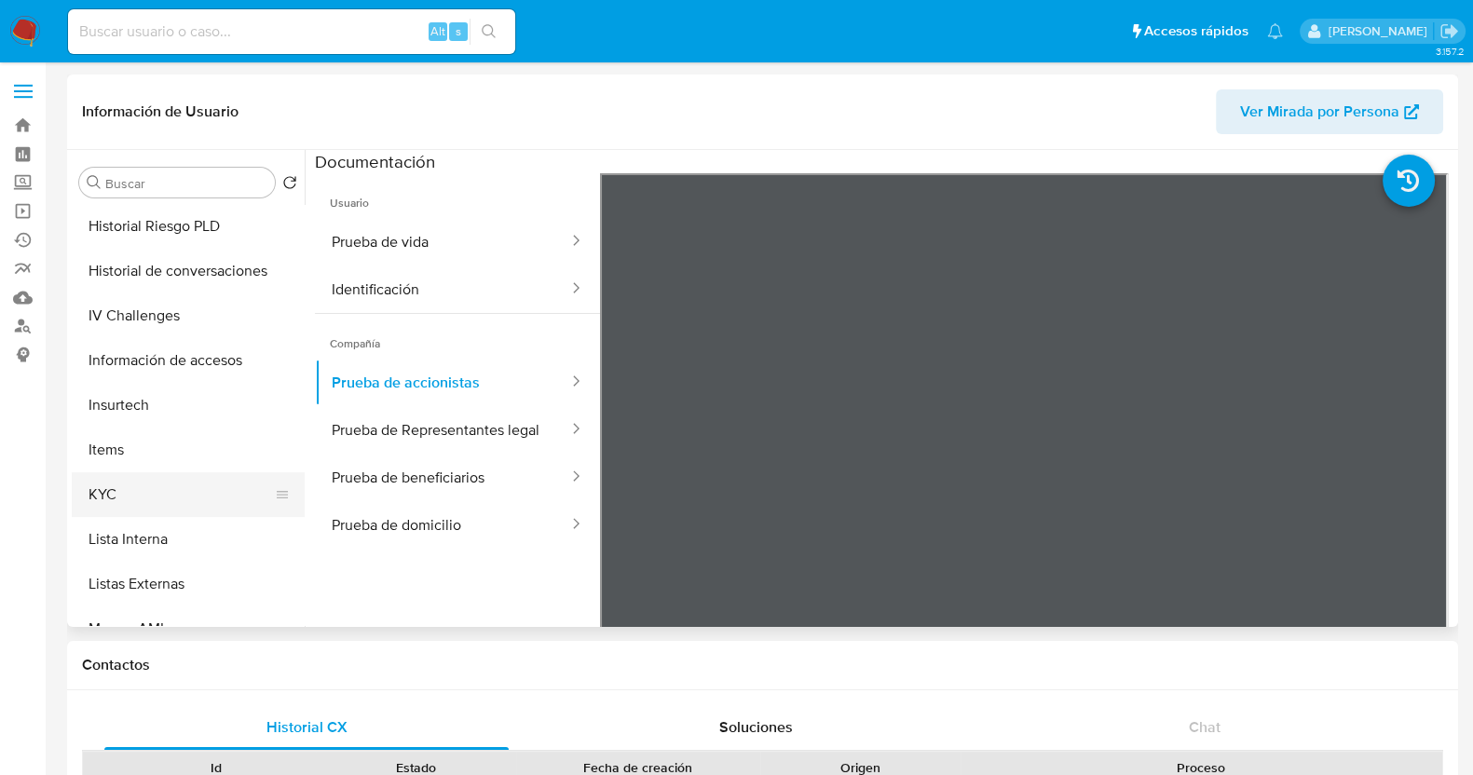
click at [163, 490] on button "KYC" at bounding box center [181, 494] width 218 height 45
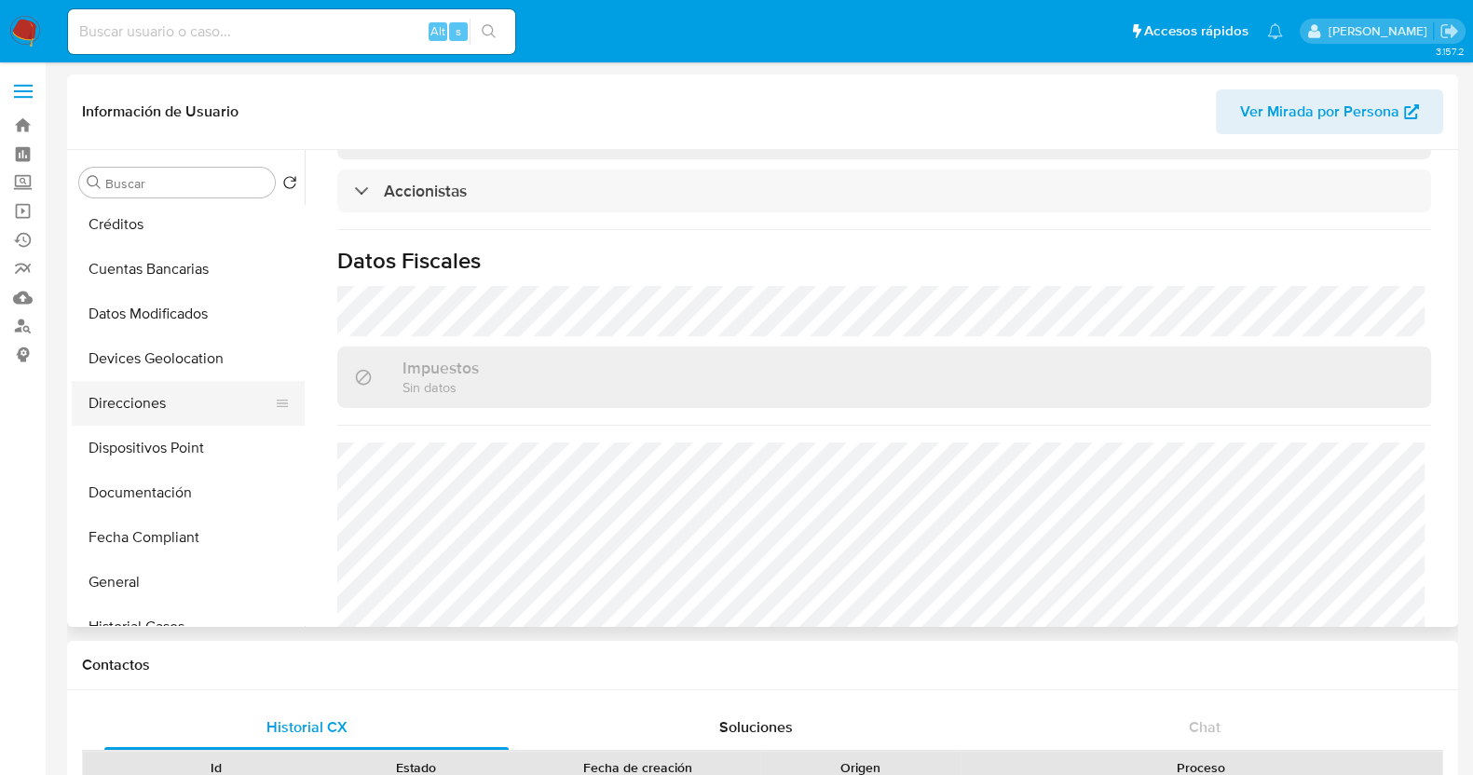
scroll to position [116, 0]
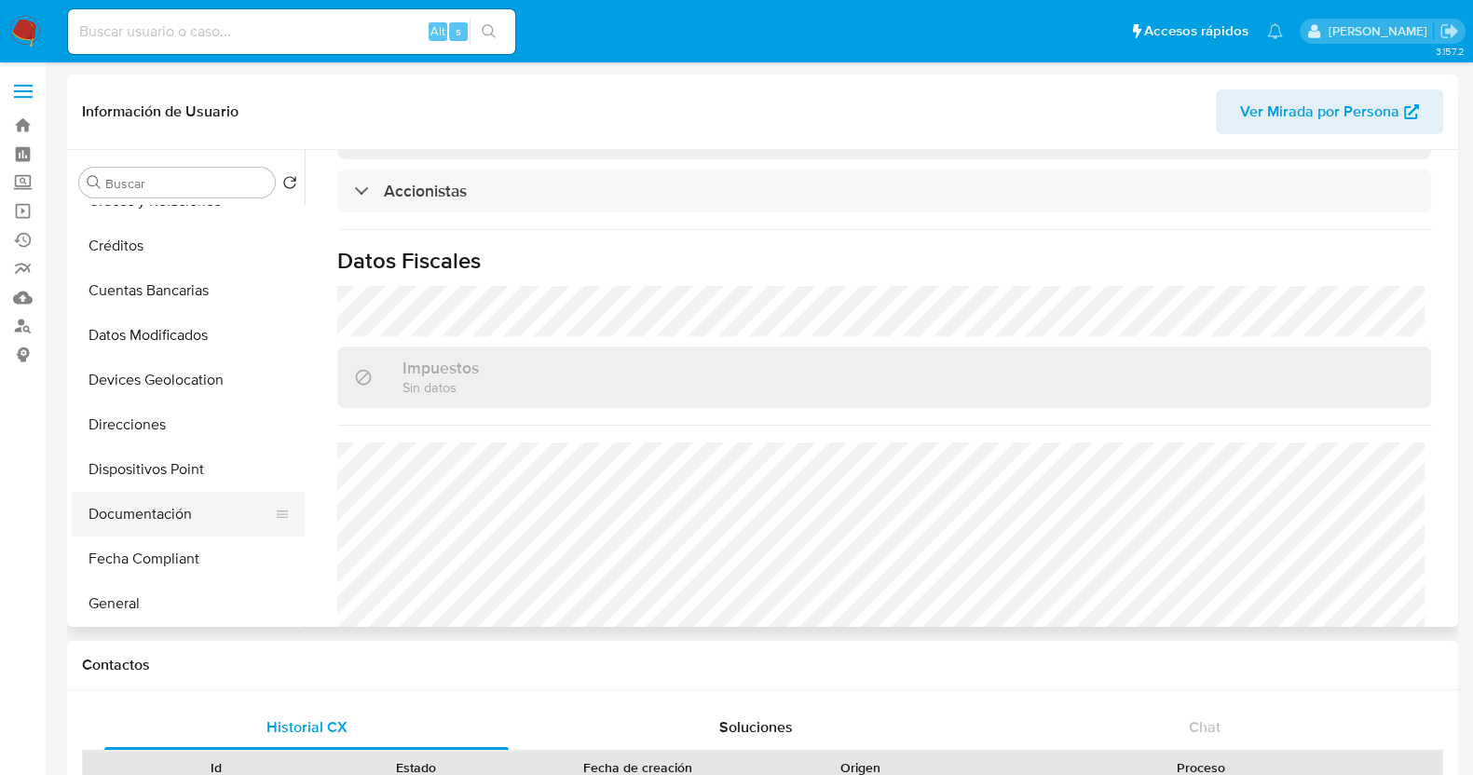
click at [149, 531] on button "Documentación" at bounding box center [181, 514] width 218 height 45
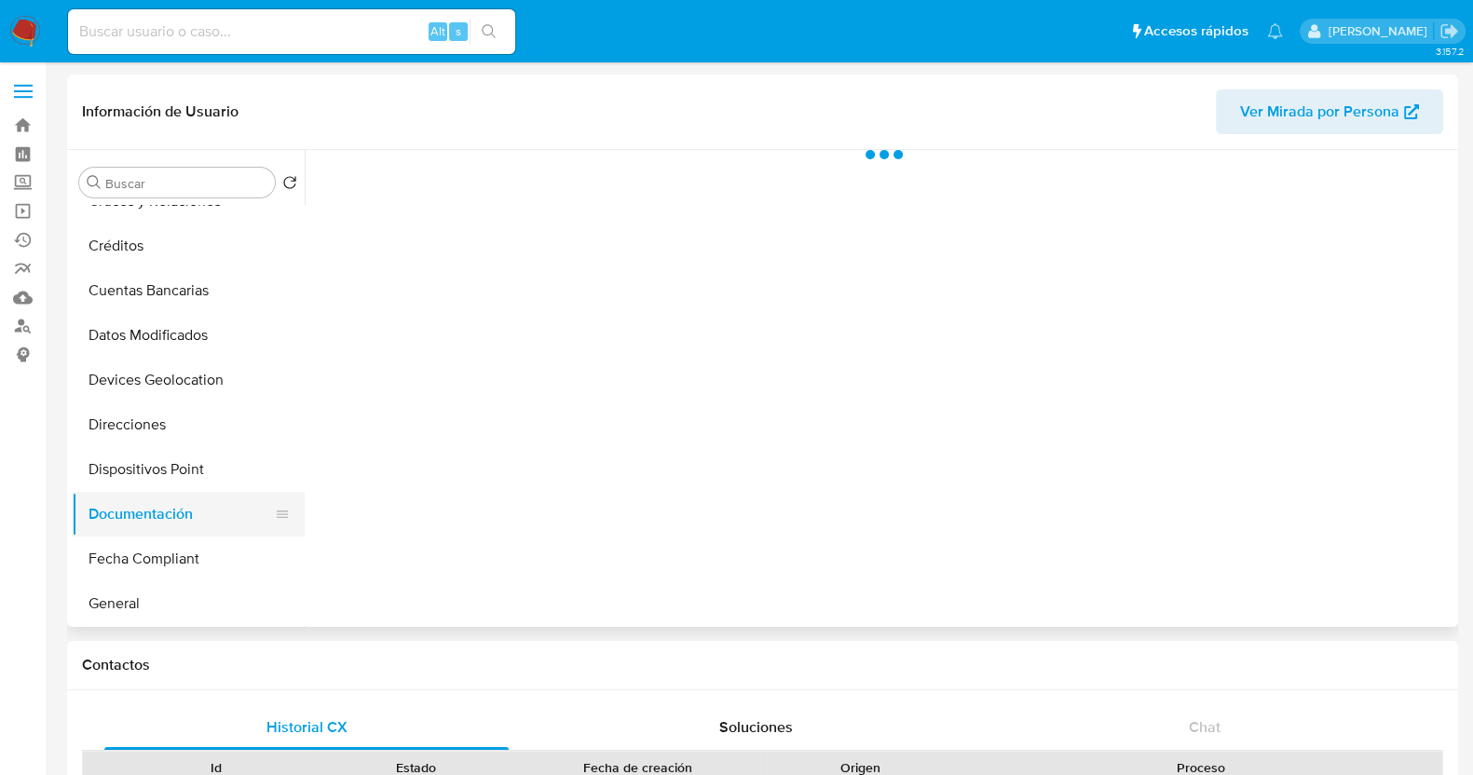
scroll to position [0, 0]
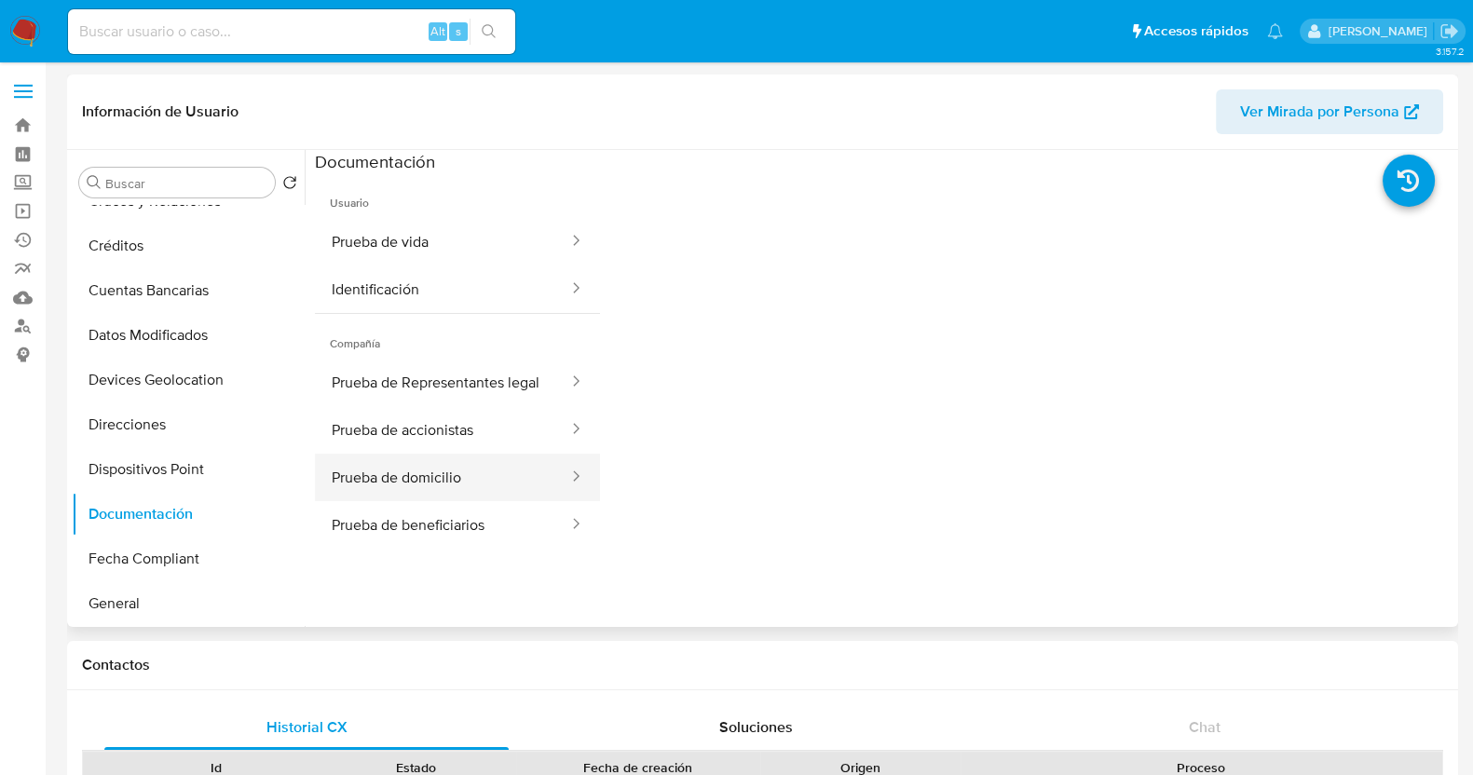
click at [485, 493] on button "Prueba de domicilio" at bounding box center [442, 478] width 255 height 48
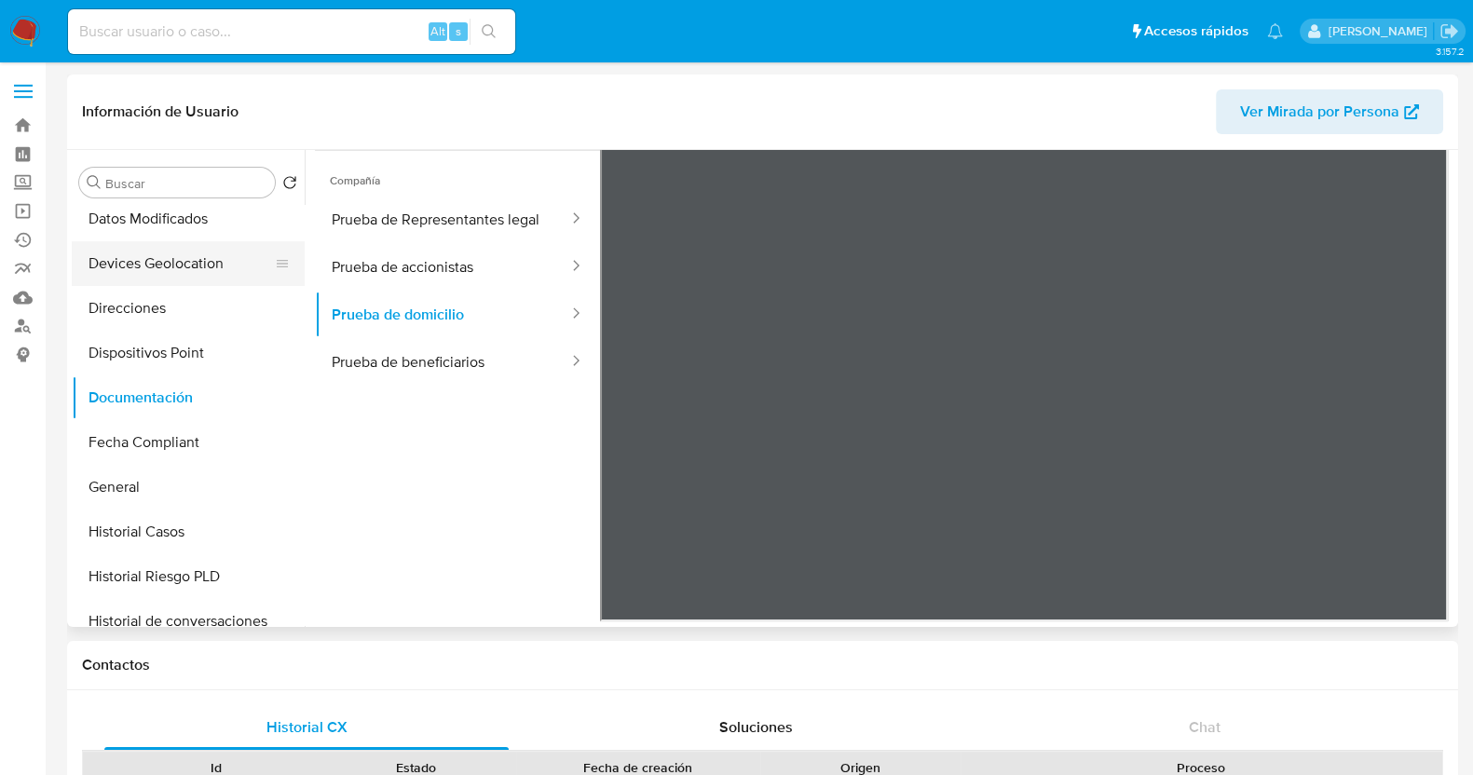
scroll to position [582, 0]
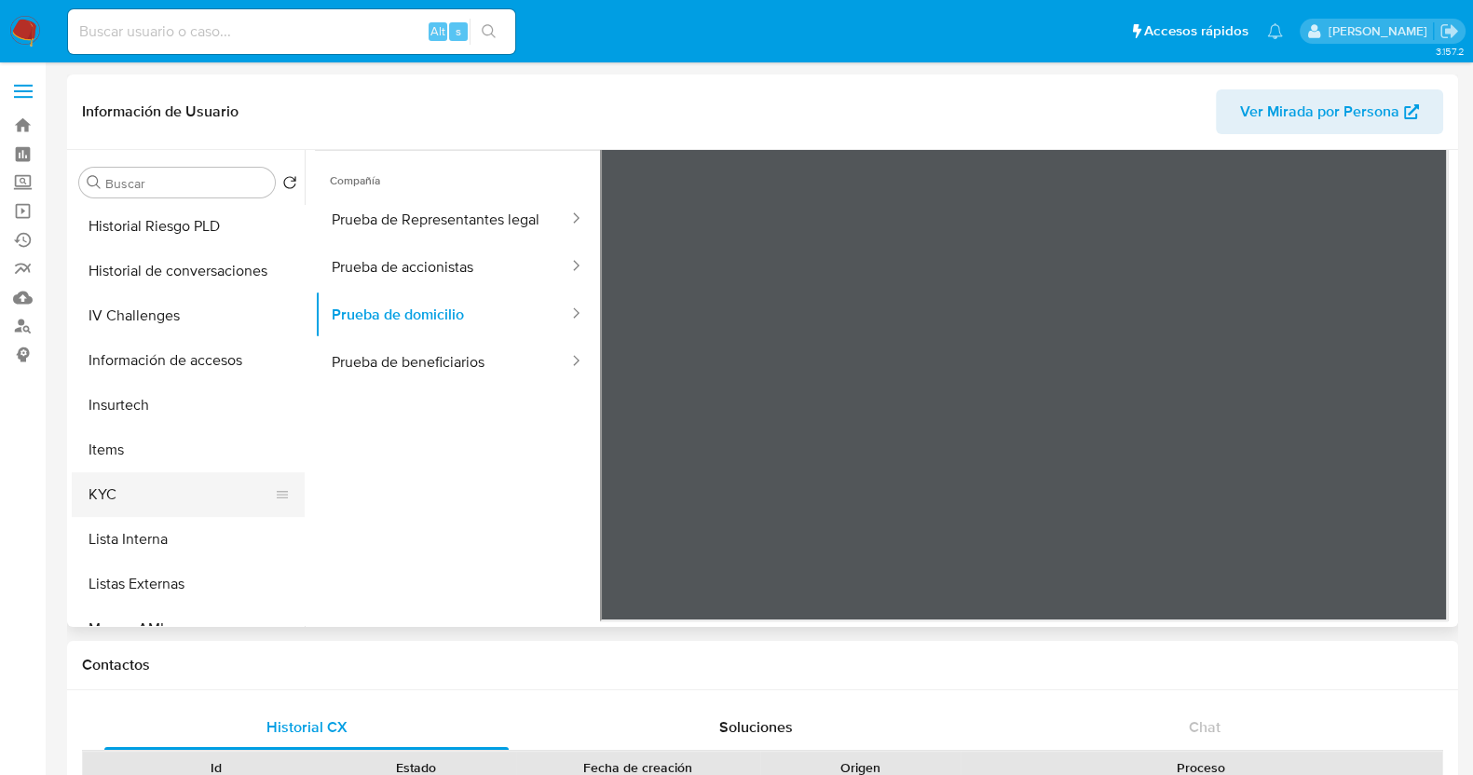
click at [133, 494] on button "KYC" at bounding box center [181, 494] width 218 height 45
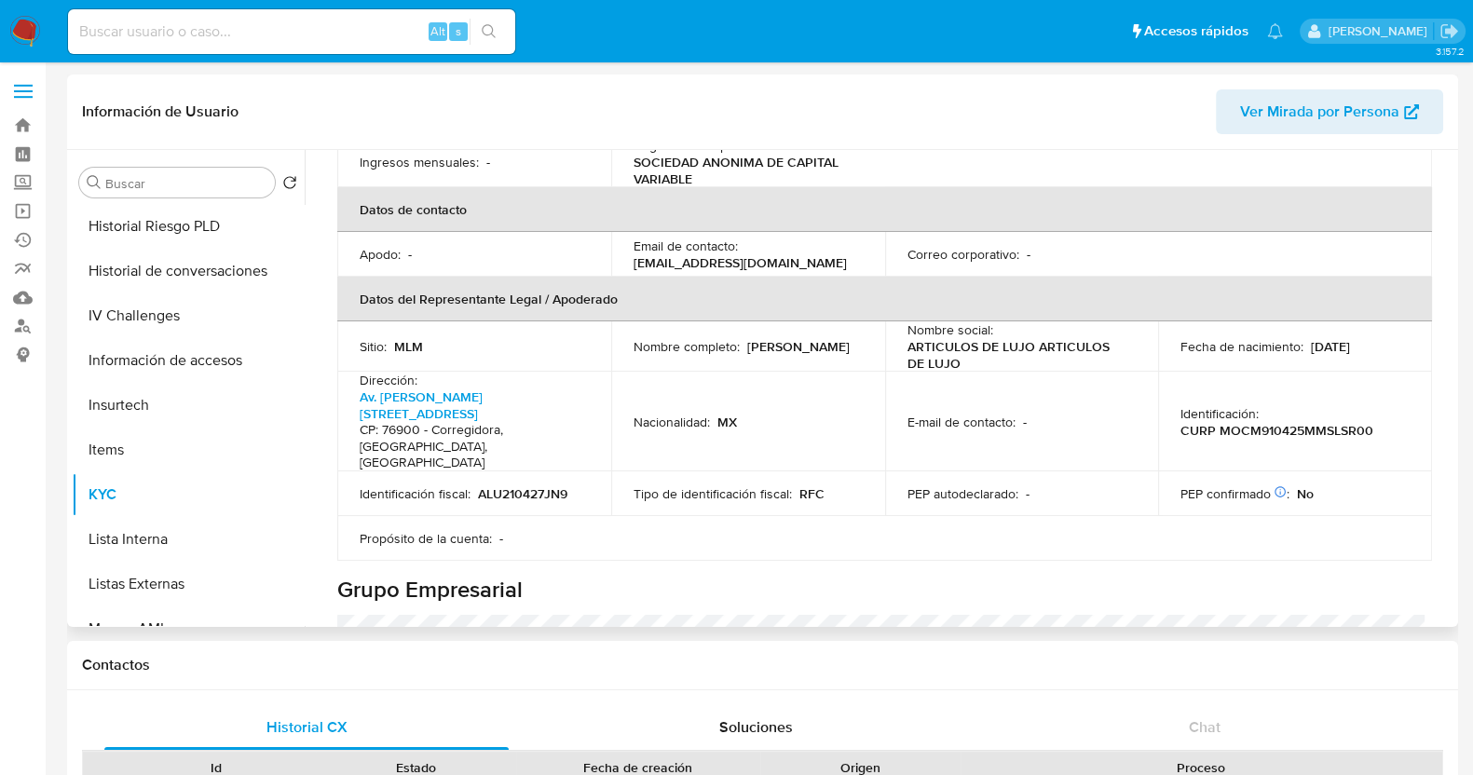
scroll to position [232, 0]
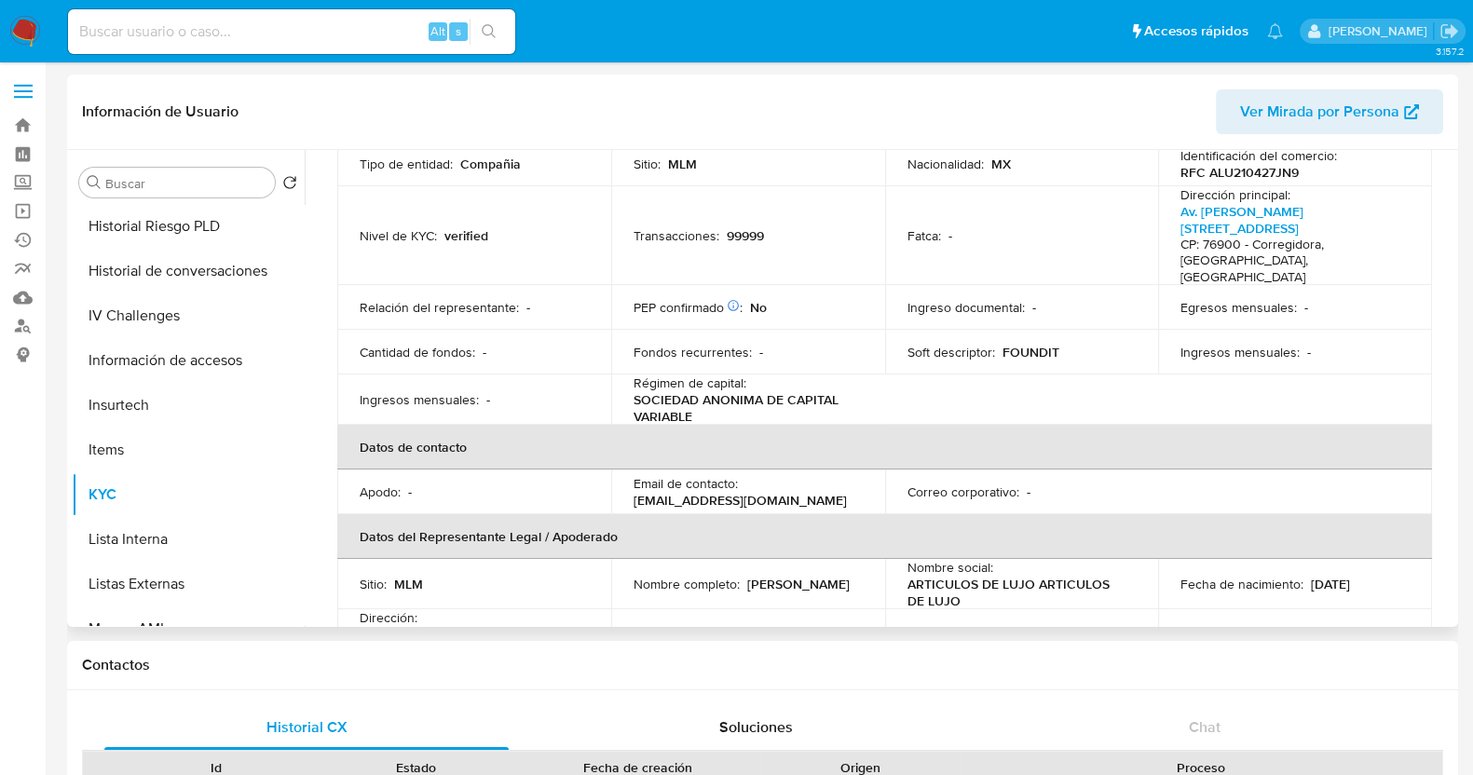
click at [699, 492] on p "[EMAIL_ADDRESS][DOMAIN_NAME]" at bounding box center [740, 500] width 213 height 17
click at [757, 492] on p "[EMAIL_ADDRESS][DOMAIN_NAME]" at bounding box center [740, 500] width 213 height 17
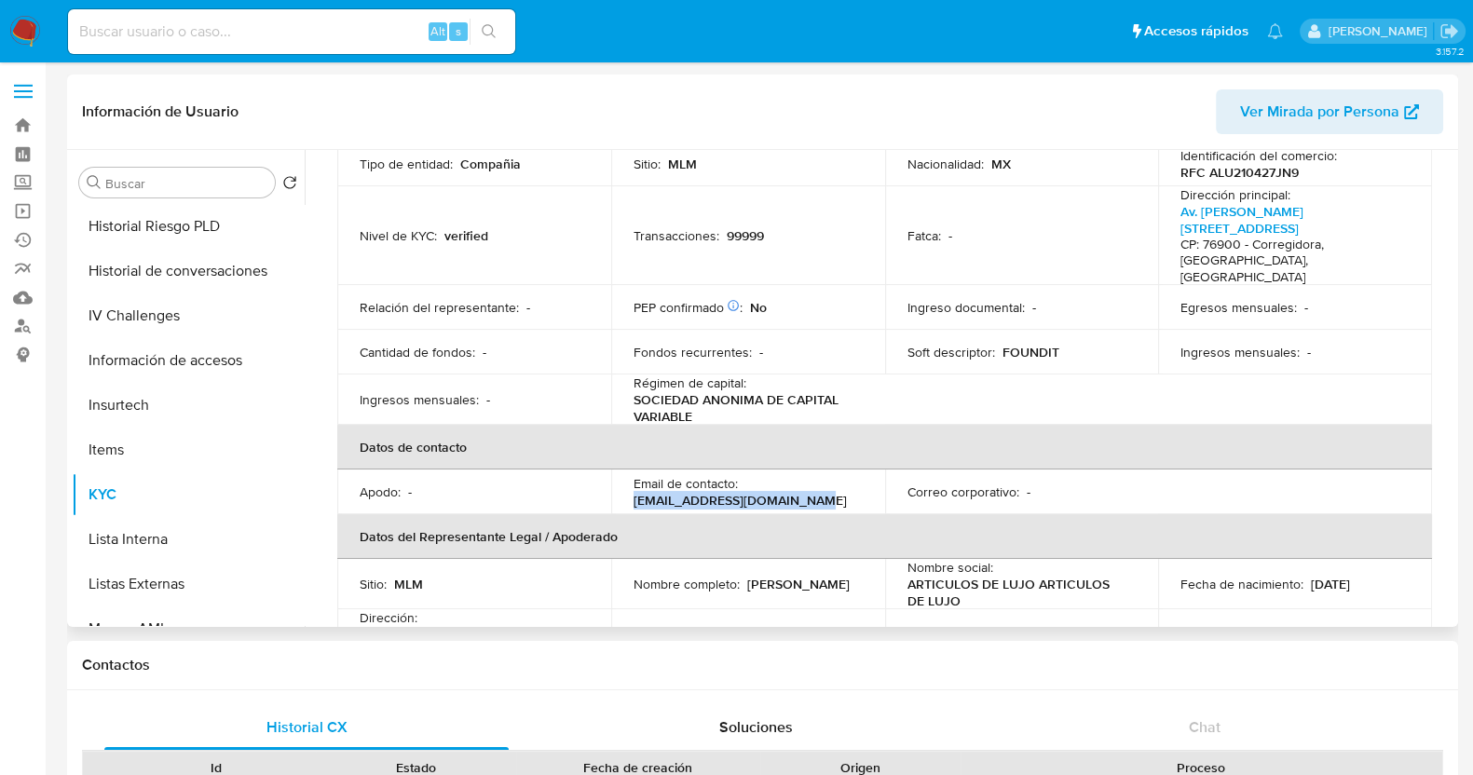
drag, startPoint x: 812, startPoint y: 485, endPoint x: 616, endPoint y: 489, distance: 195.7
click at [616, 489] on td "Email de contacto : marianmolina.c25@gmail.com" at bounding box center [748, 492] width 274 height 45
copy p "[EMAIL_ADDRESS][DOMAIN_NAME]"
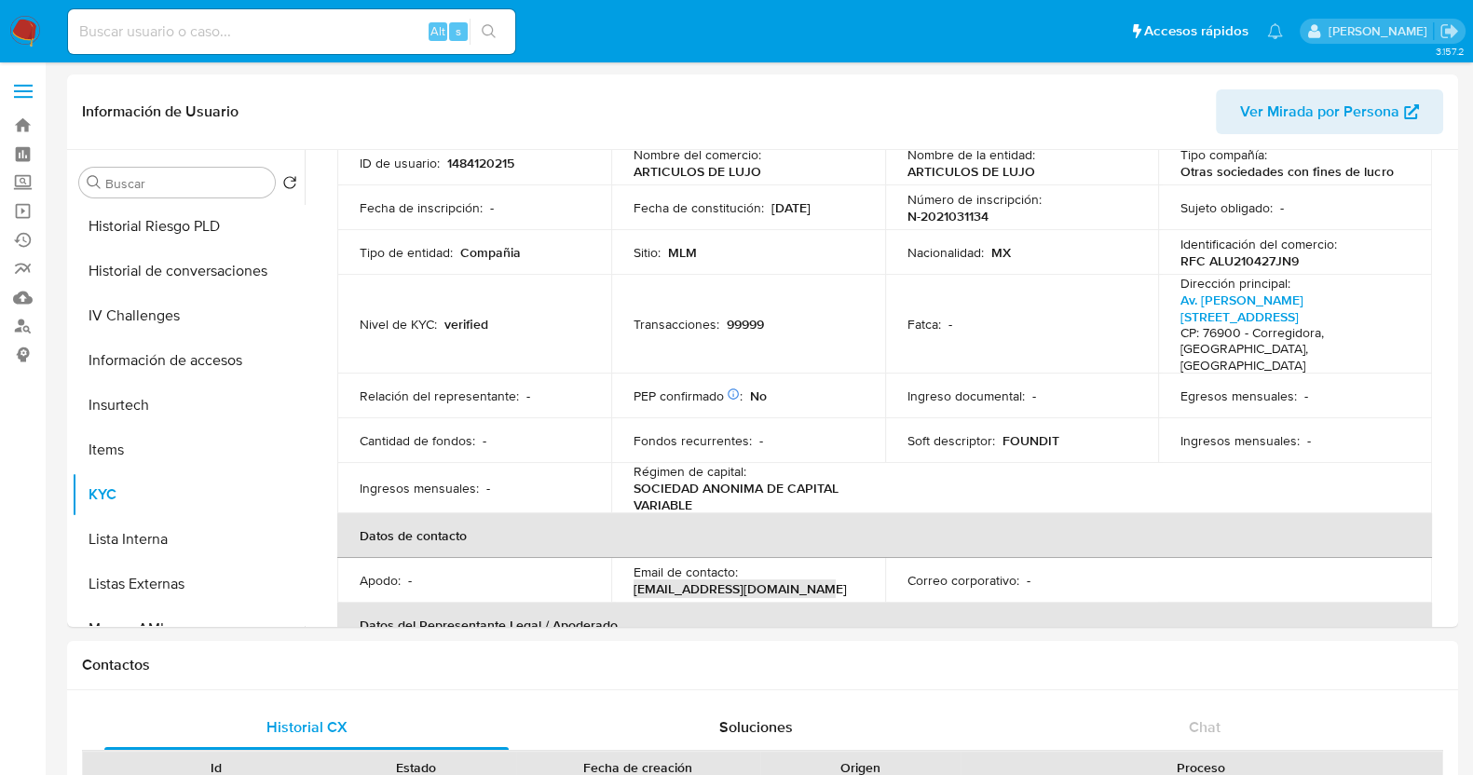
scroll to position [0, 0]
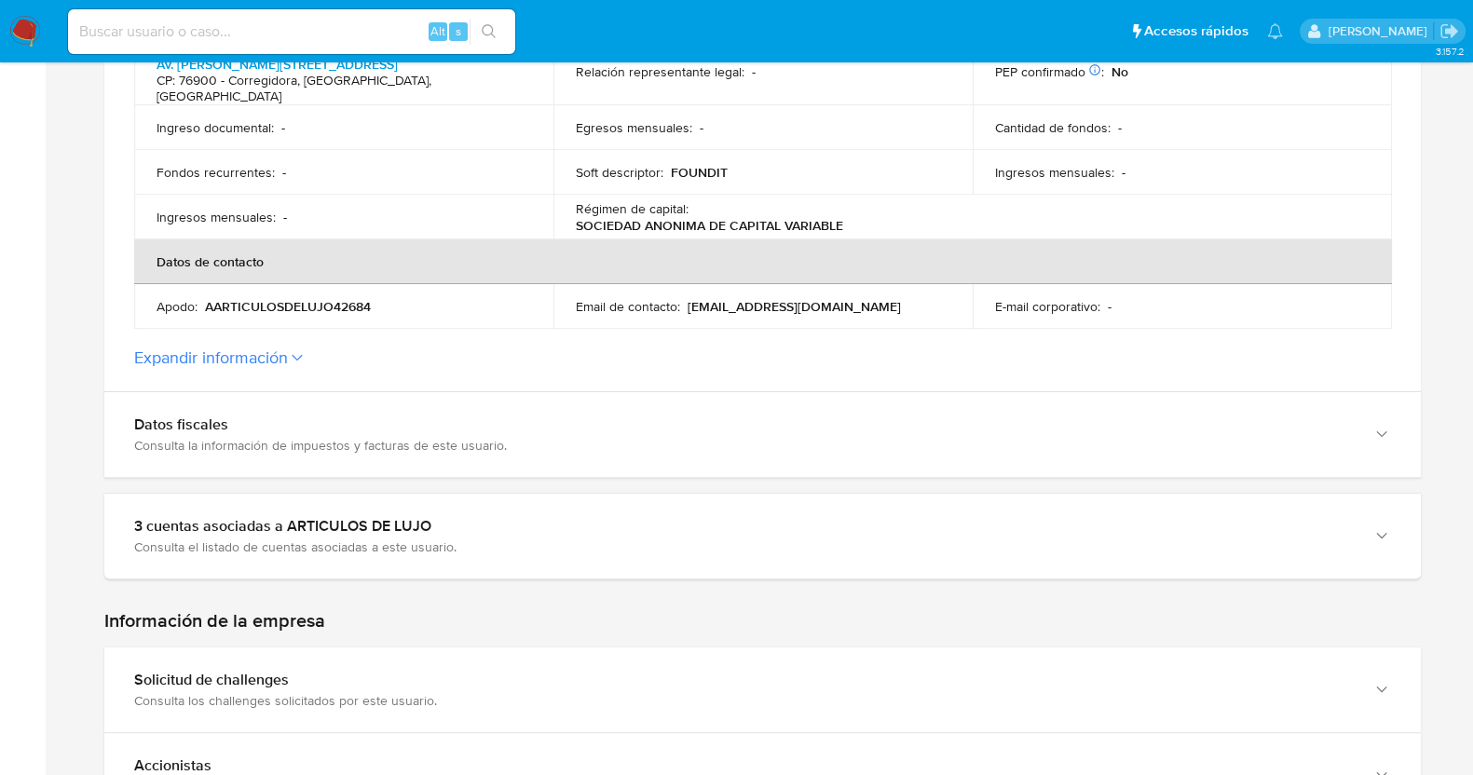
scroll to position [699, 0]
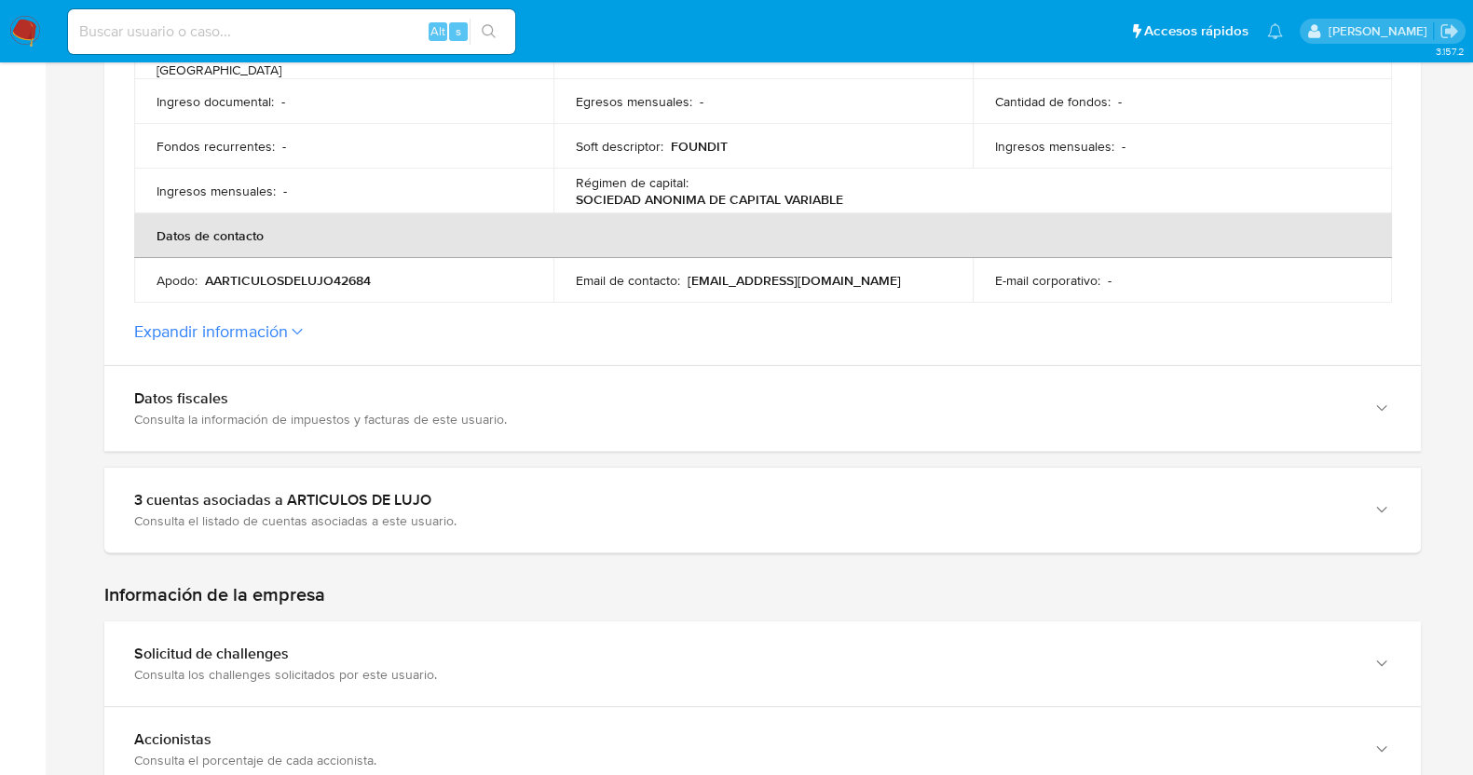
click at [302, 321] on label "Expandir información" at bounding box center [762, 331] width 1257 height 20
click at [288, 321] on button "Expandir información" at bounding box center [211, 331] width 154 height 20
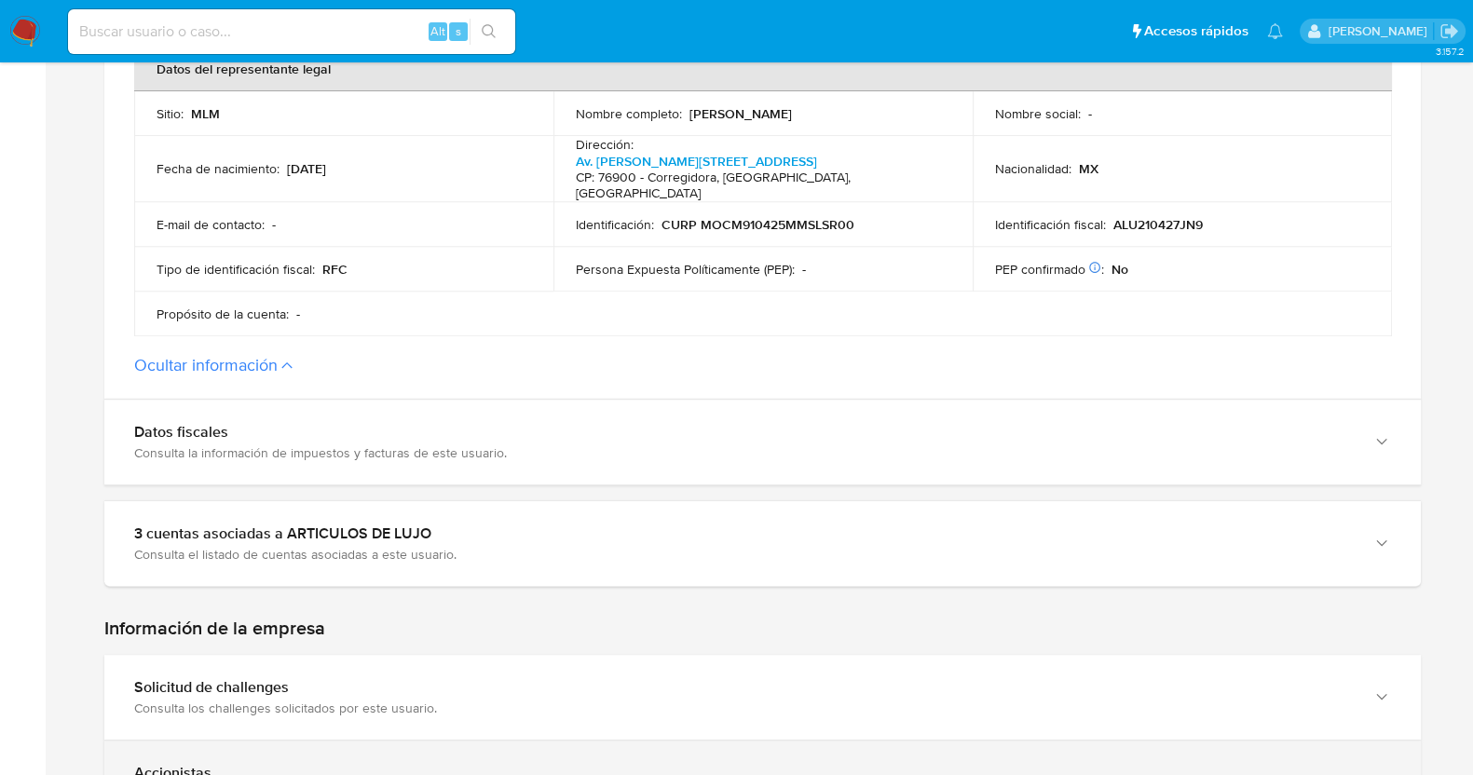
scroll to position [1165, 0]
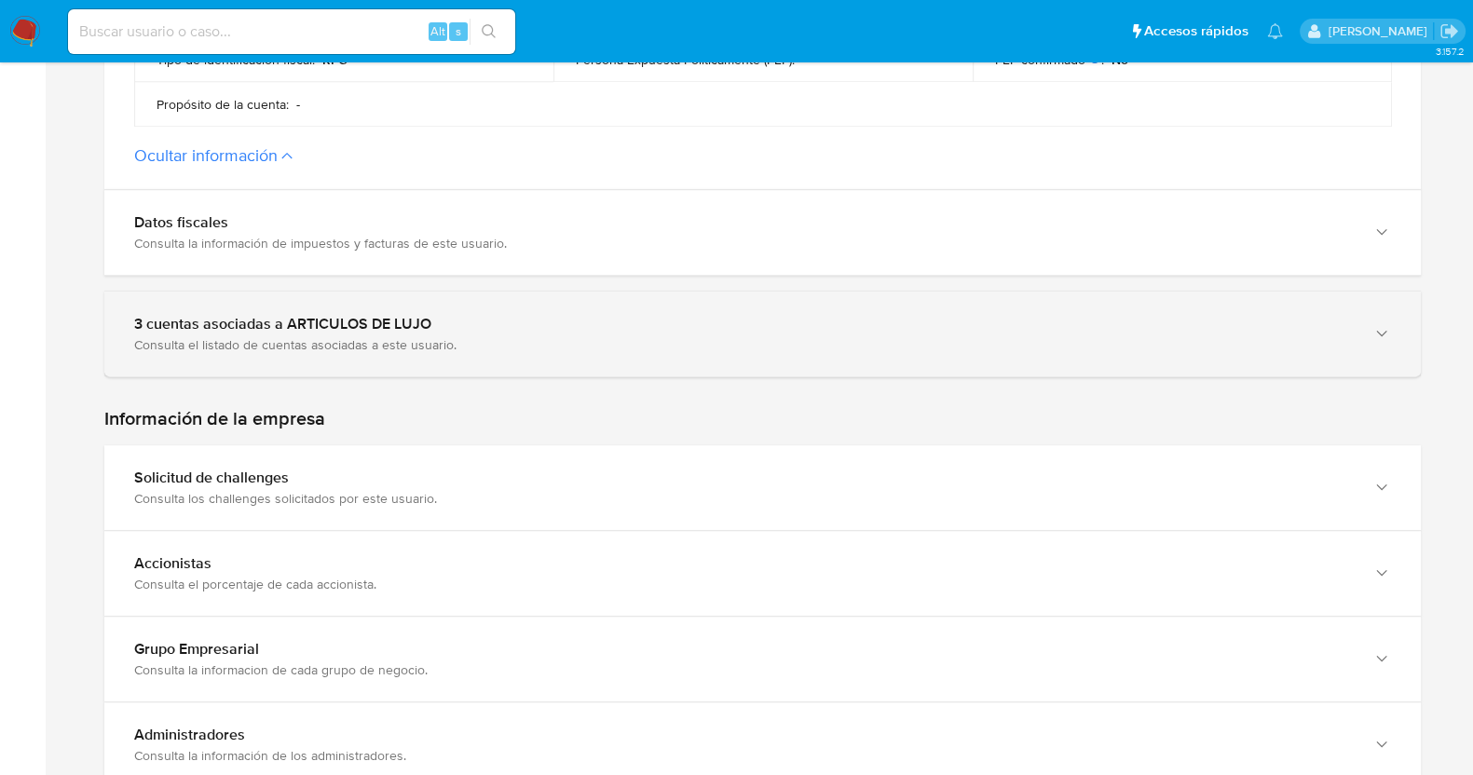
click at [200, 336] on div "Consulta el listado de cuentas asociadas a este usuario." at bounding box center [744, 344] width 1220 height 17
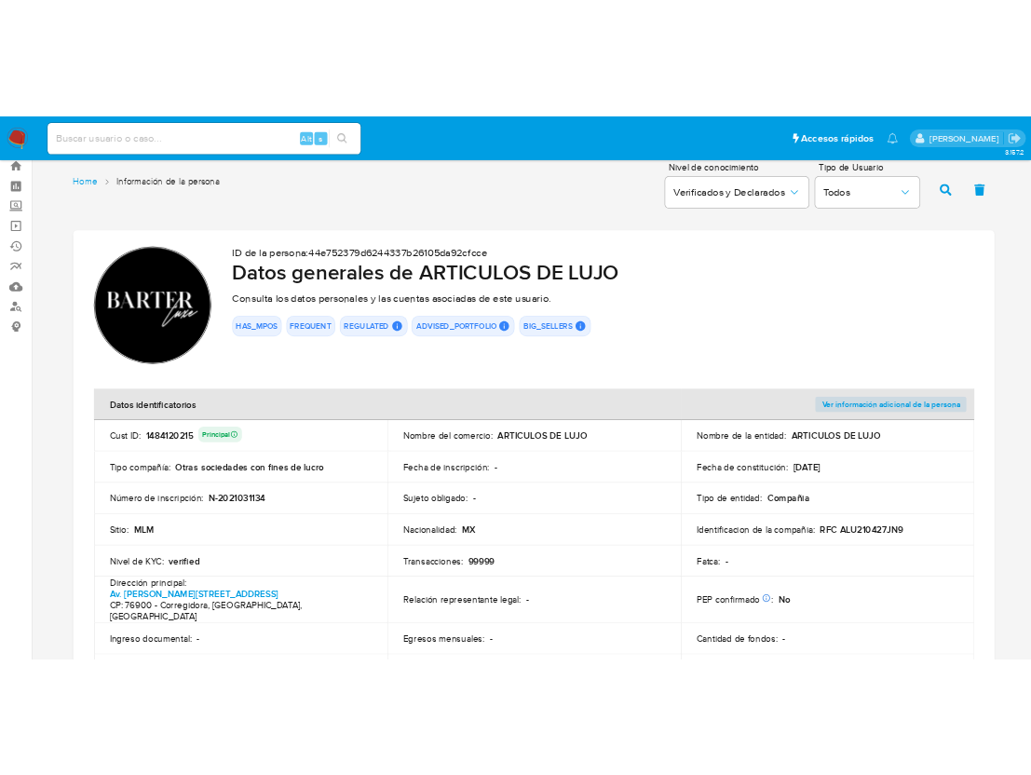
scroll to position [0, 0]
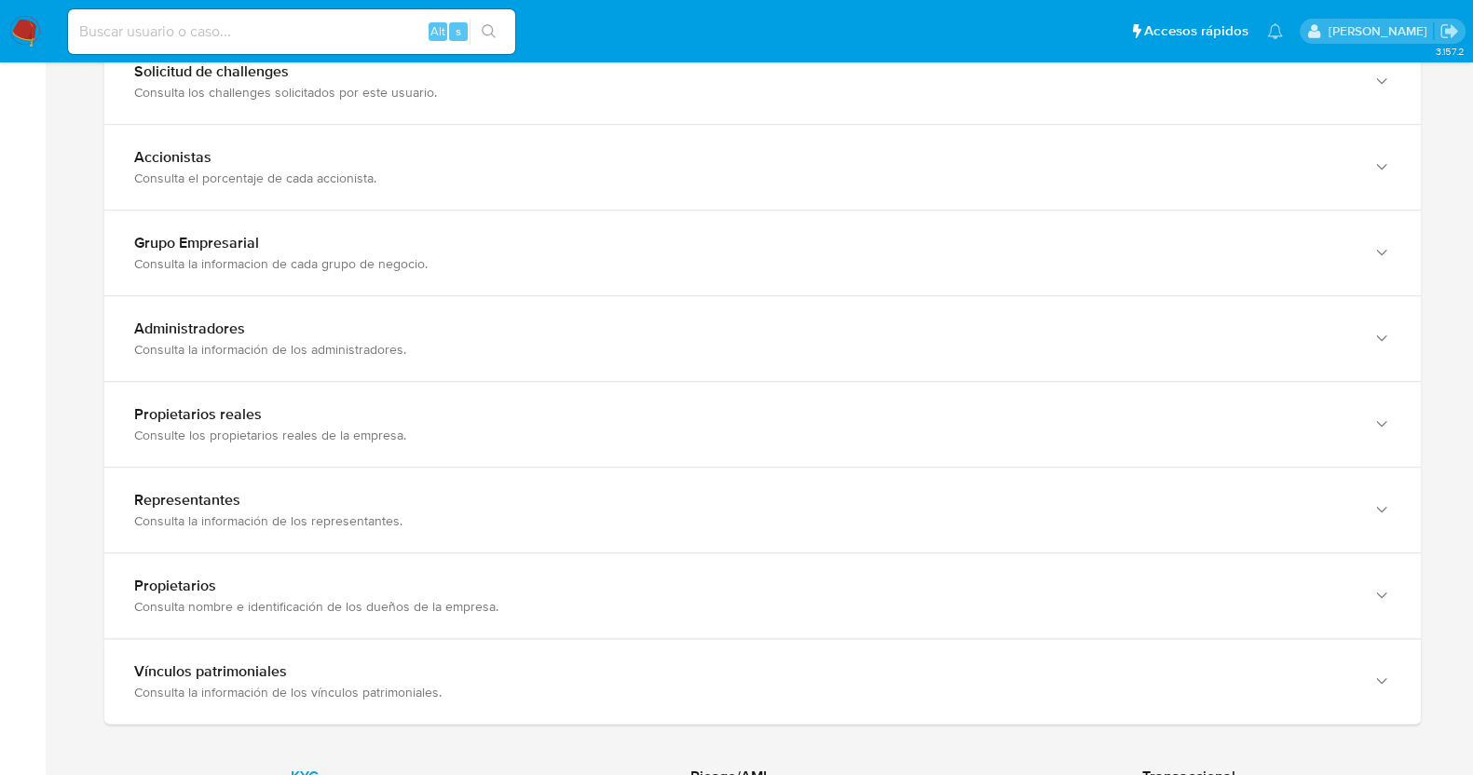
scroll to position [1864, 0]
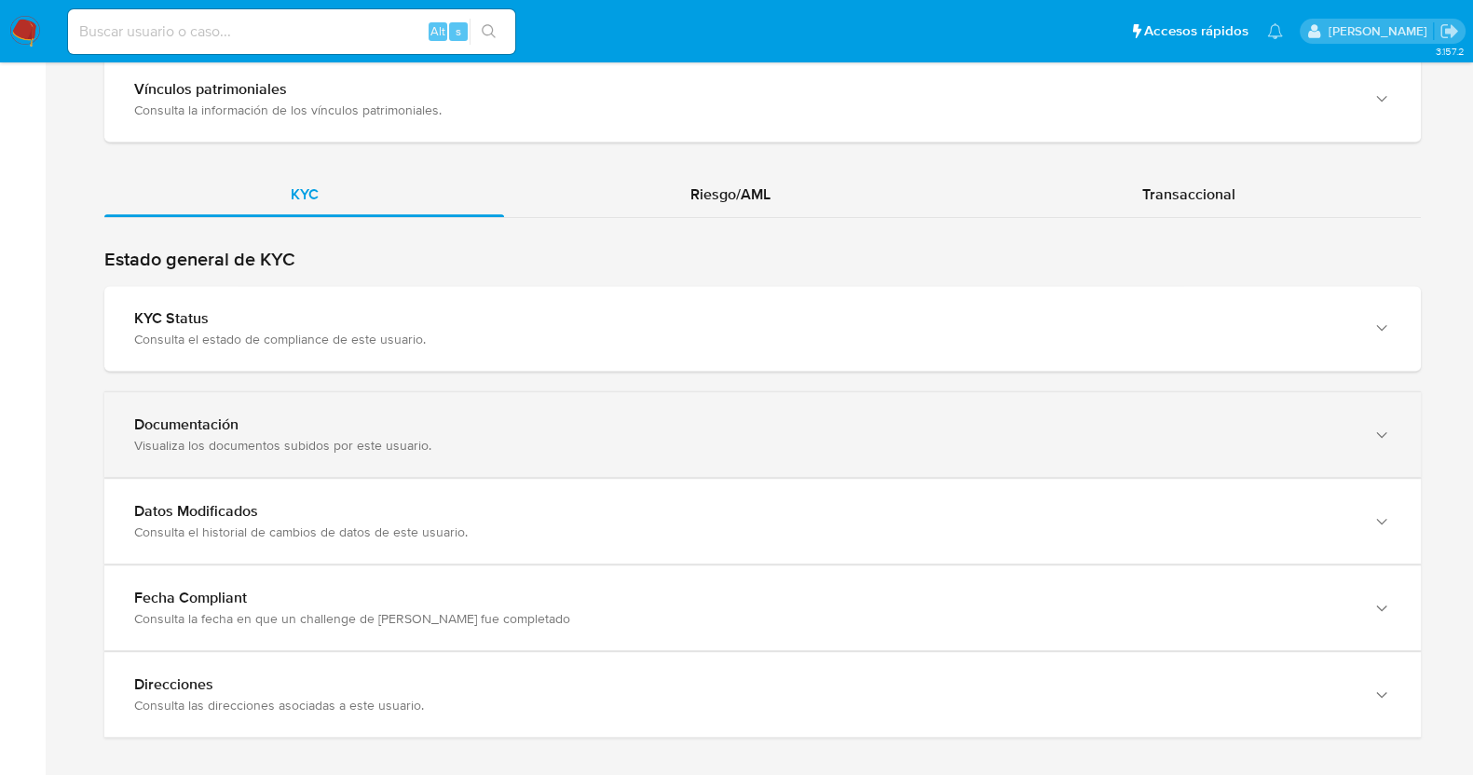
click at [301, 416] on div "Documentación" at bounding box center [744, 425] width 1220 height 19
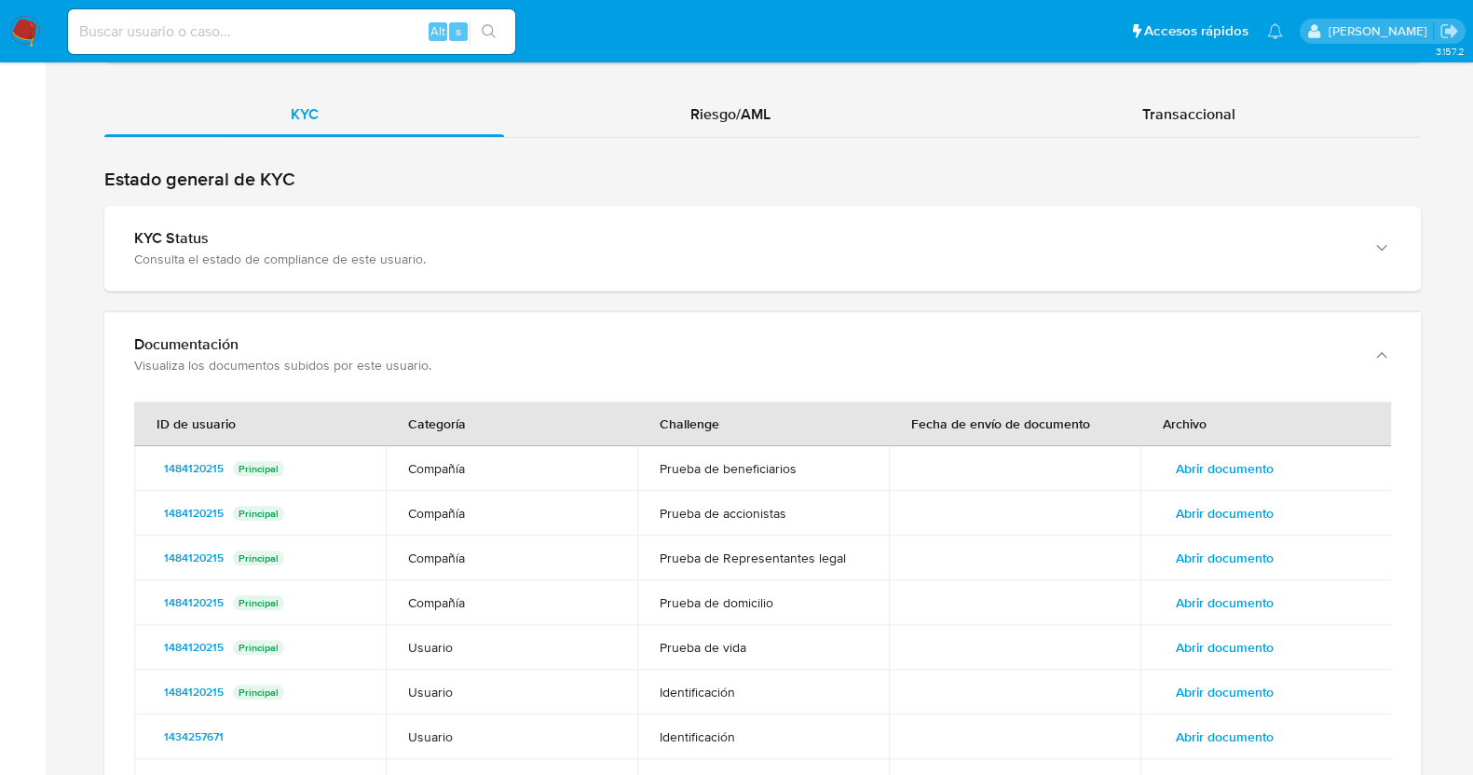
scroll to position [1980, 0]
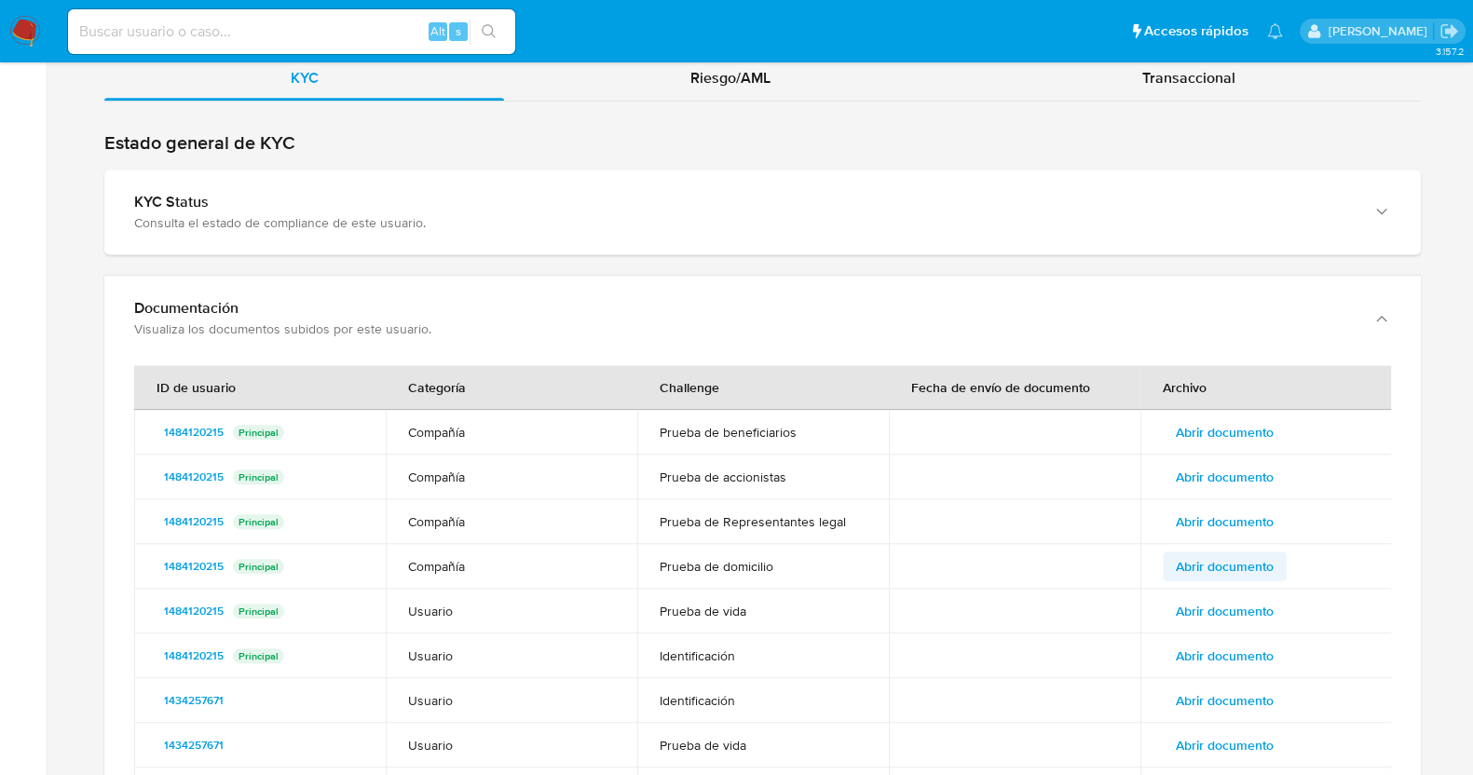
click at [1211, 553] on span "Abrir documento" at bounding box center [1225, 566] width 98 height 26
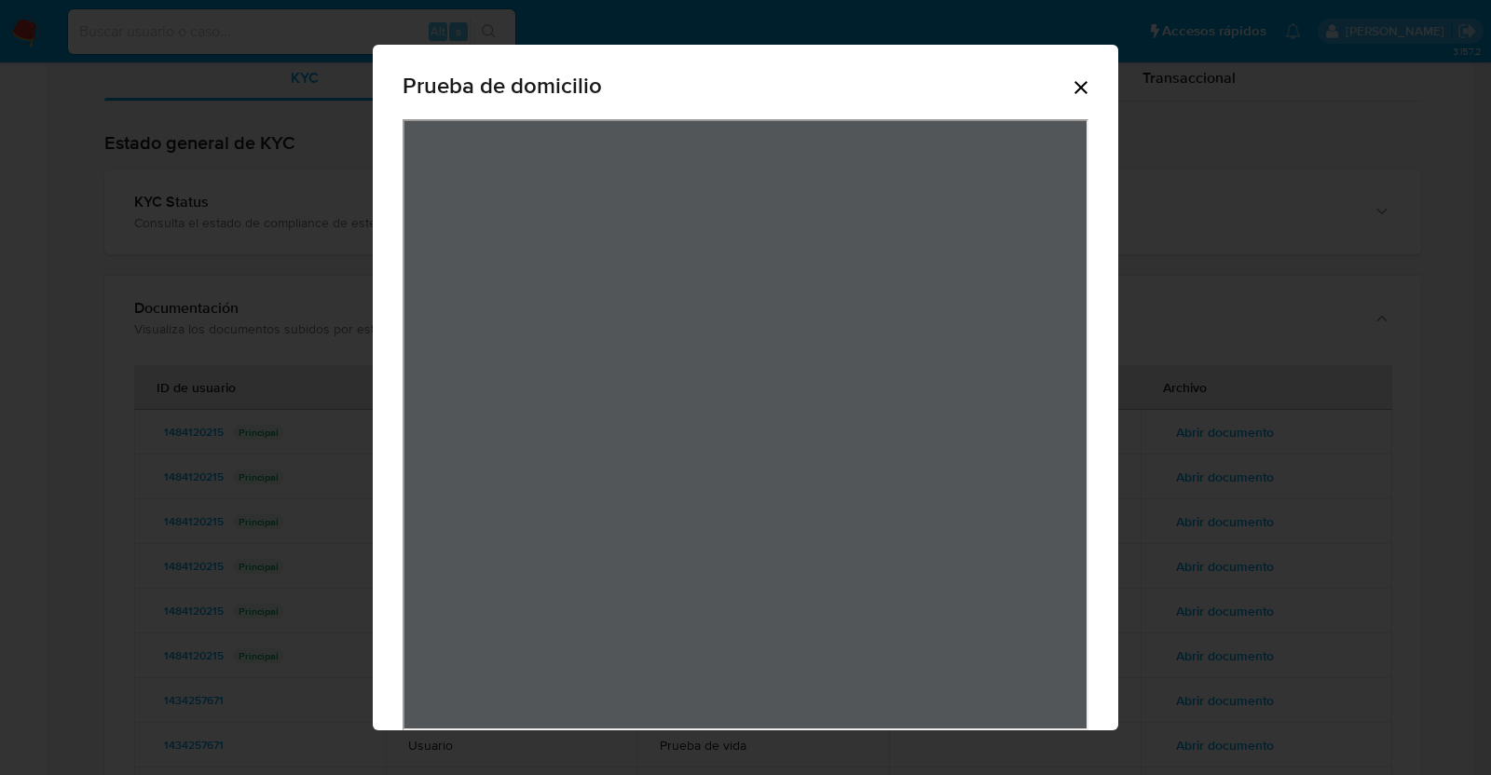
click at [1074, 84] on icon "Cerrar" at bounding box center [1080, 87] width 13 height 13
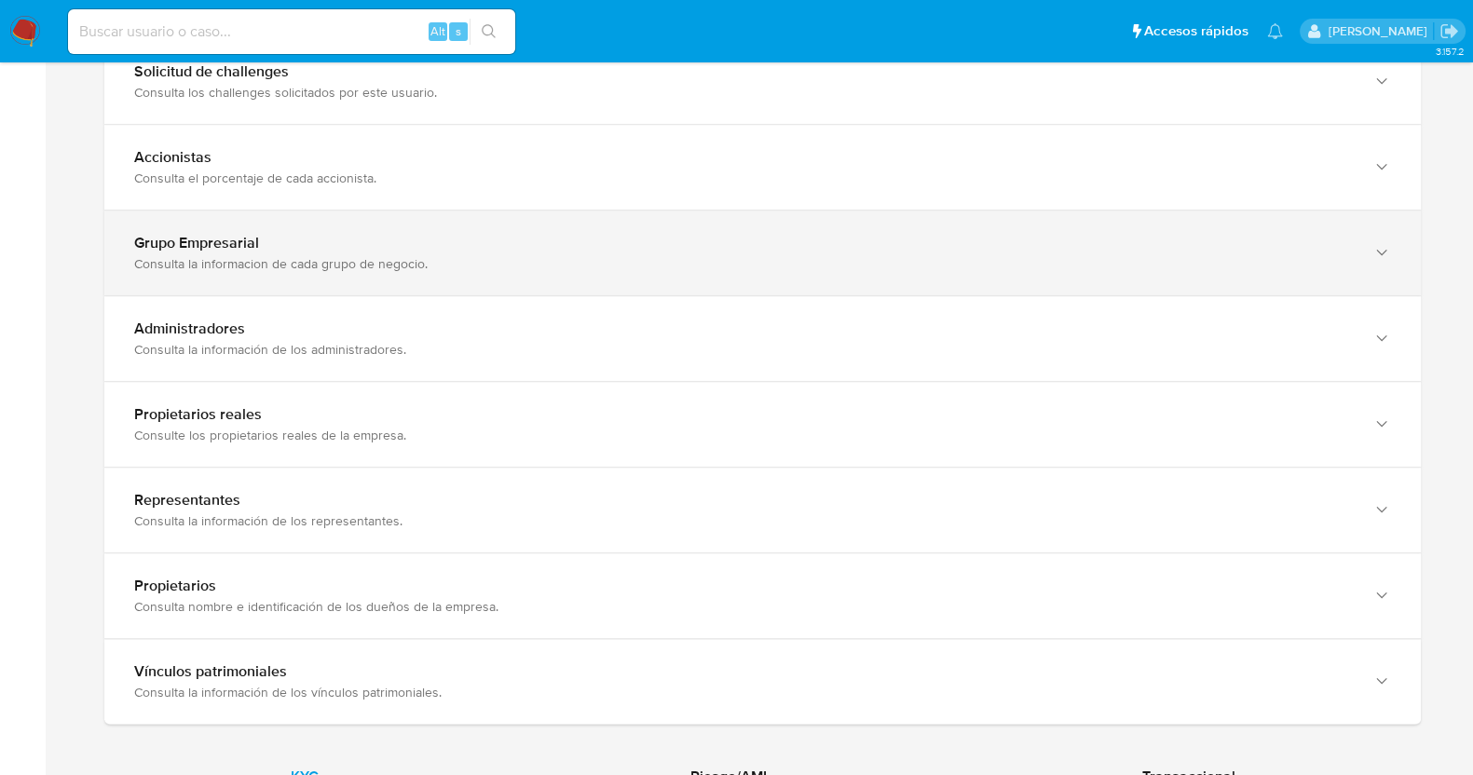
scroll to position [699, 0]
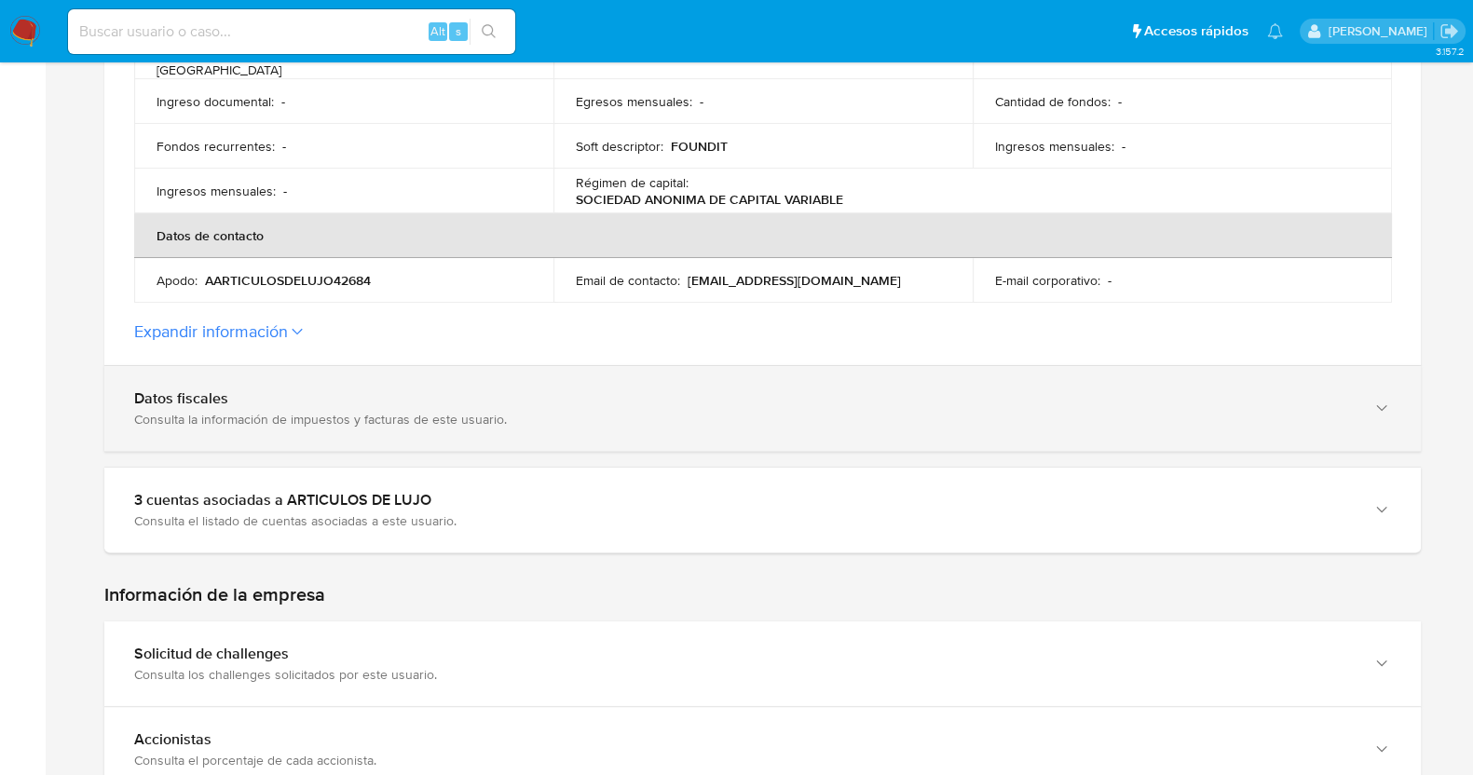
click at [278, 411] on div "Consulta la información de impuestos y facturas de este usuario." at bounding box center [744, 419] width 1220 height 17
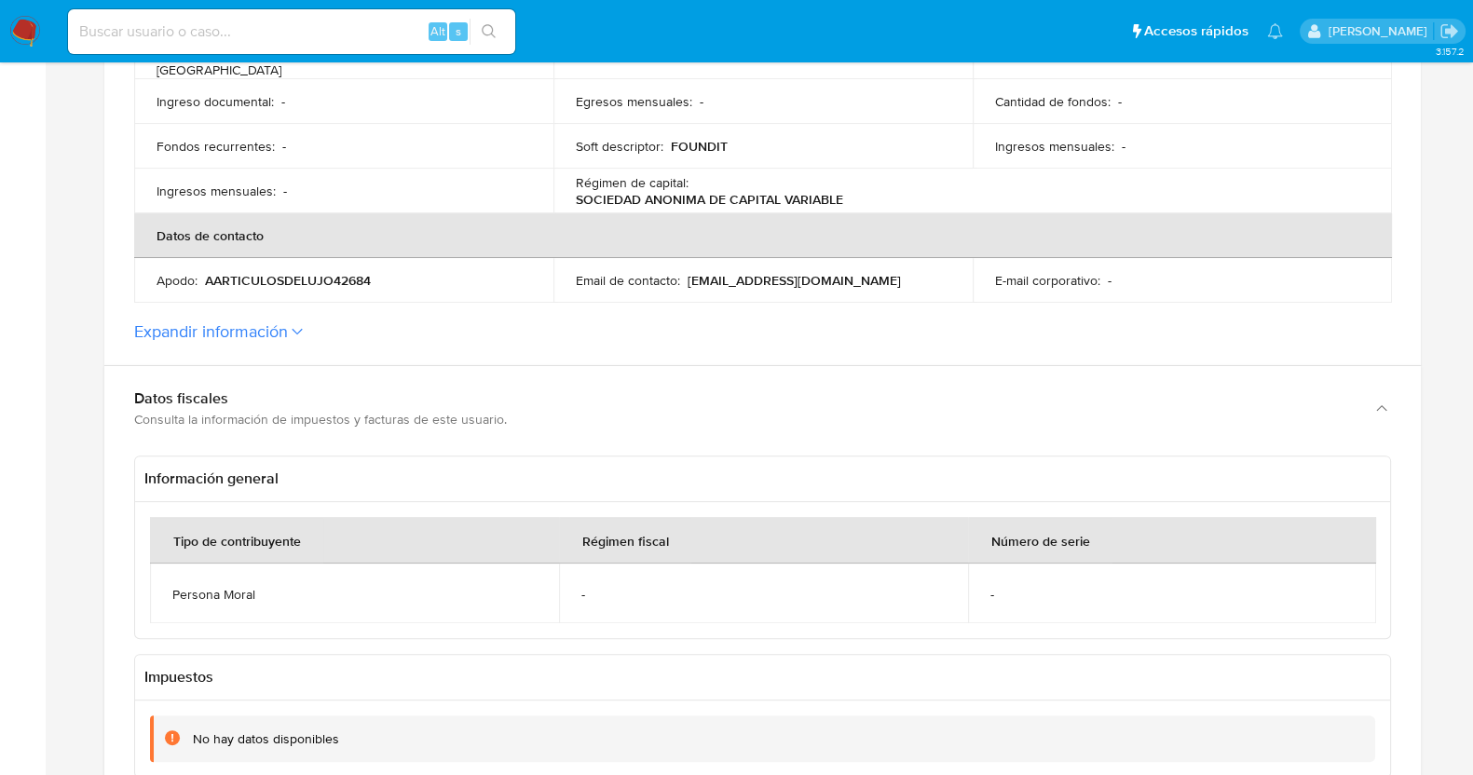
click at [294, 321] on label "Expandir información" at bounding box center [762, 331] width 1257 height 20
click at [288, 321] on button "Expandir información" at bounding box center [211, 331] width 154 height 20
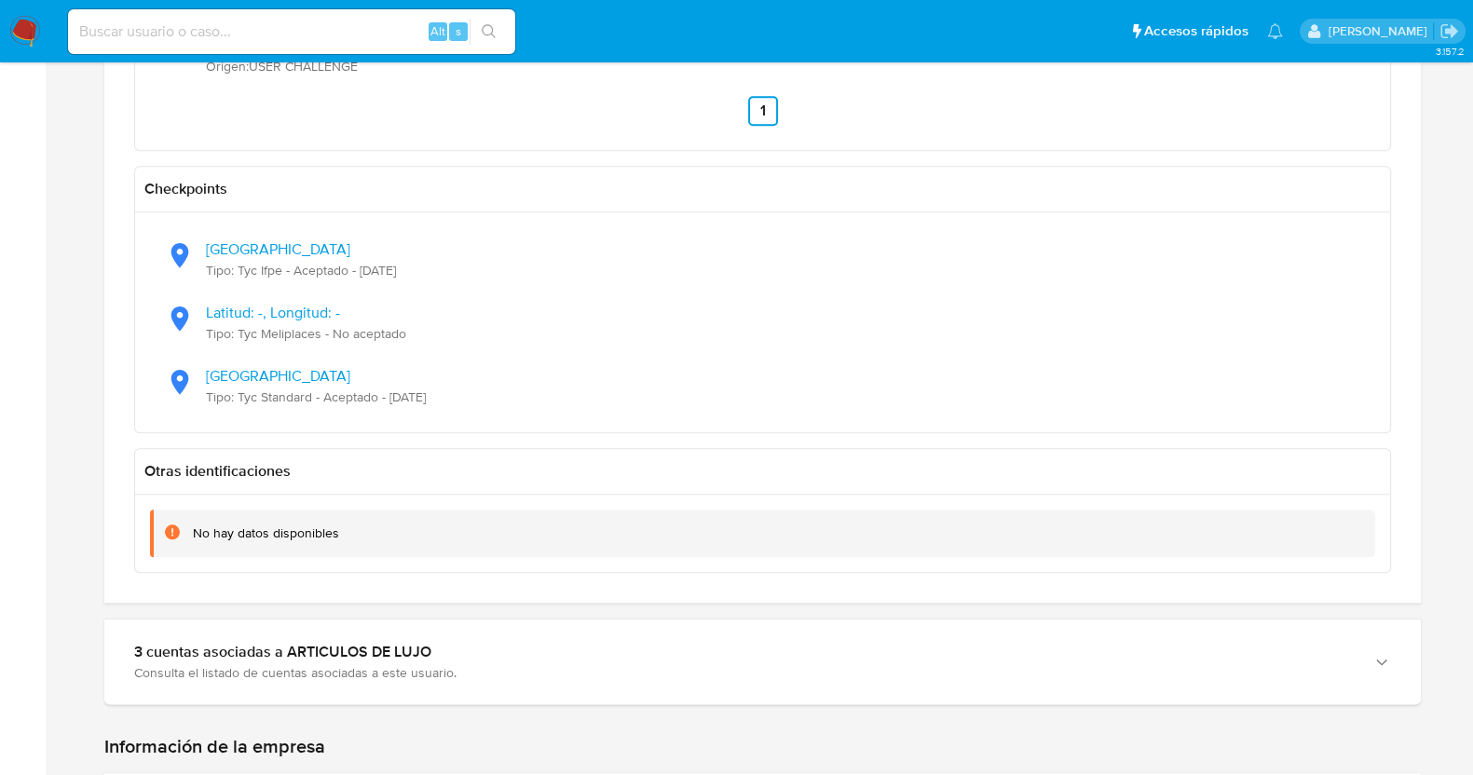
scroll to position [2096, 0]
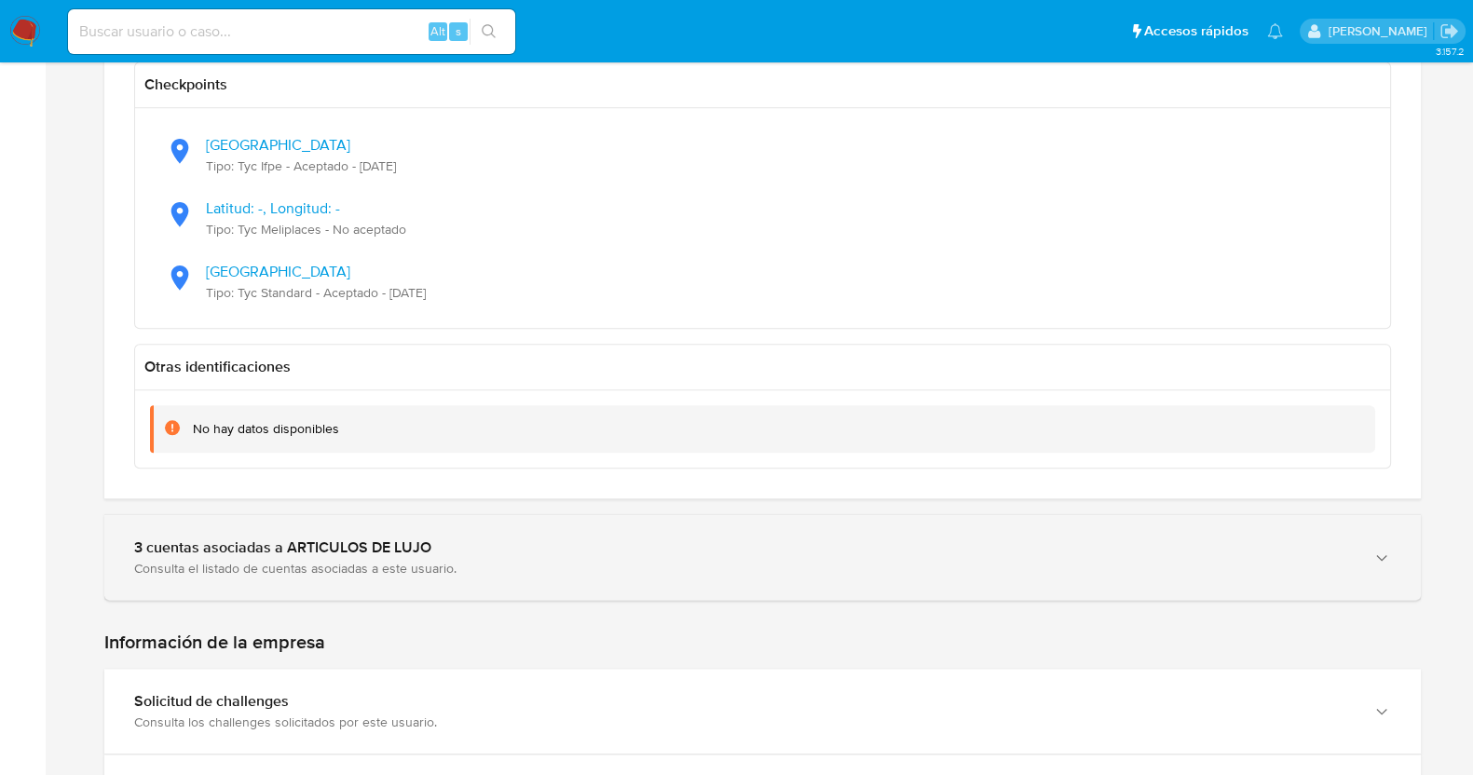
click at [454, 539] on div "3 cuentas asociadas a ARTICULOS DE LUJO" at bounding box center [744, 548] width 1220 height 19
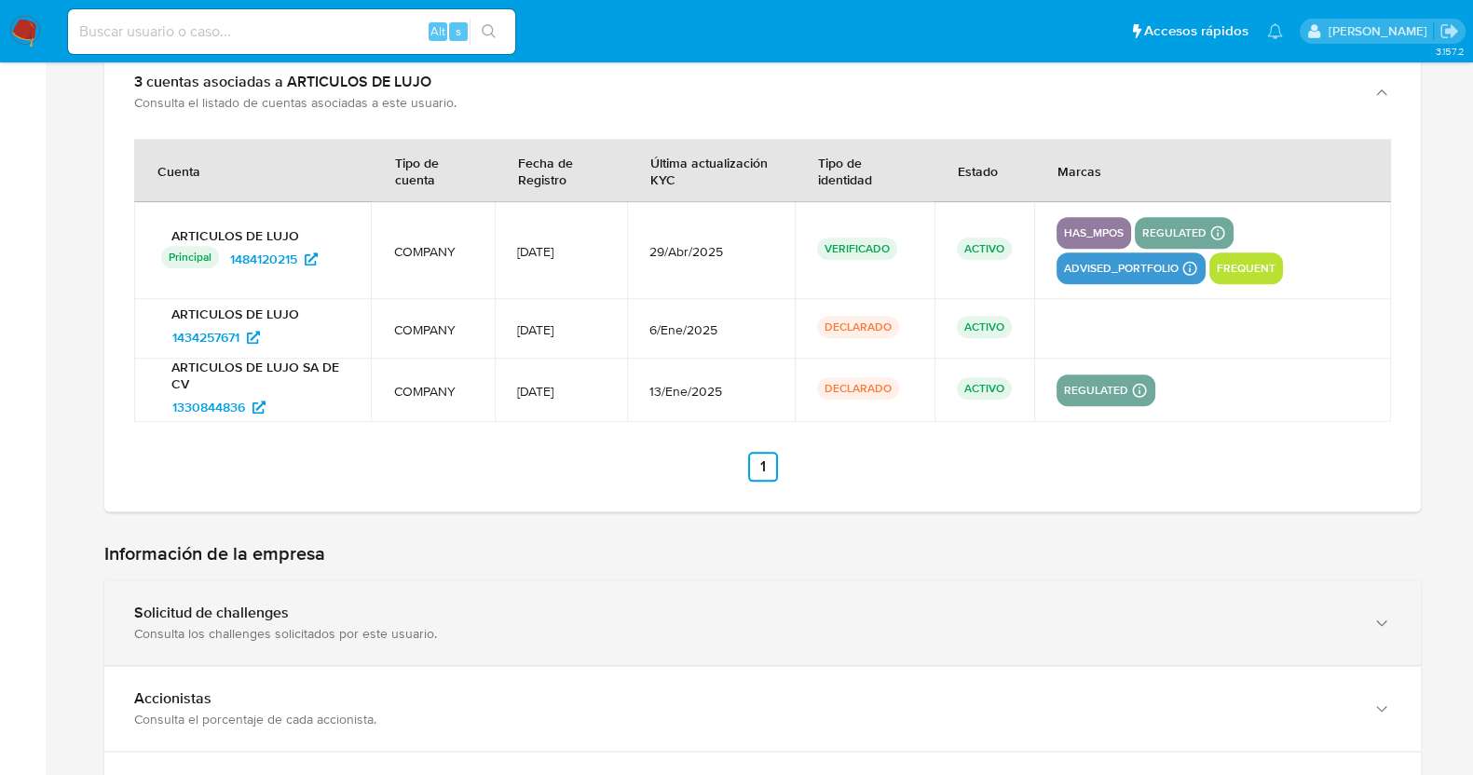
click at [425, 625] on div "Consulta los challenges solicitados por este usuario." at bounding box center [744, 633] width 1220 height 17
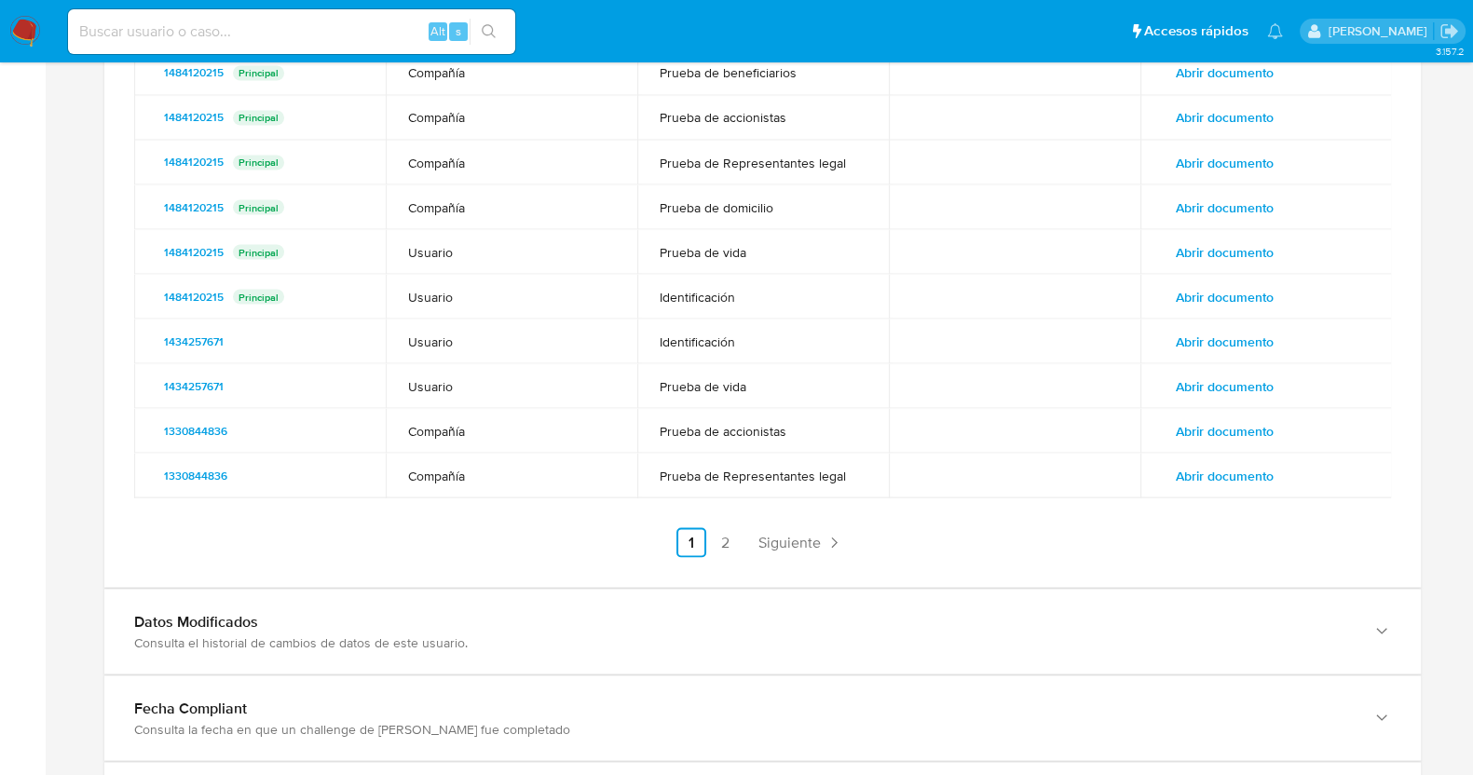
scroll to position [4334, 0]
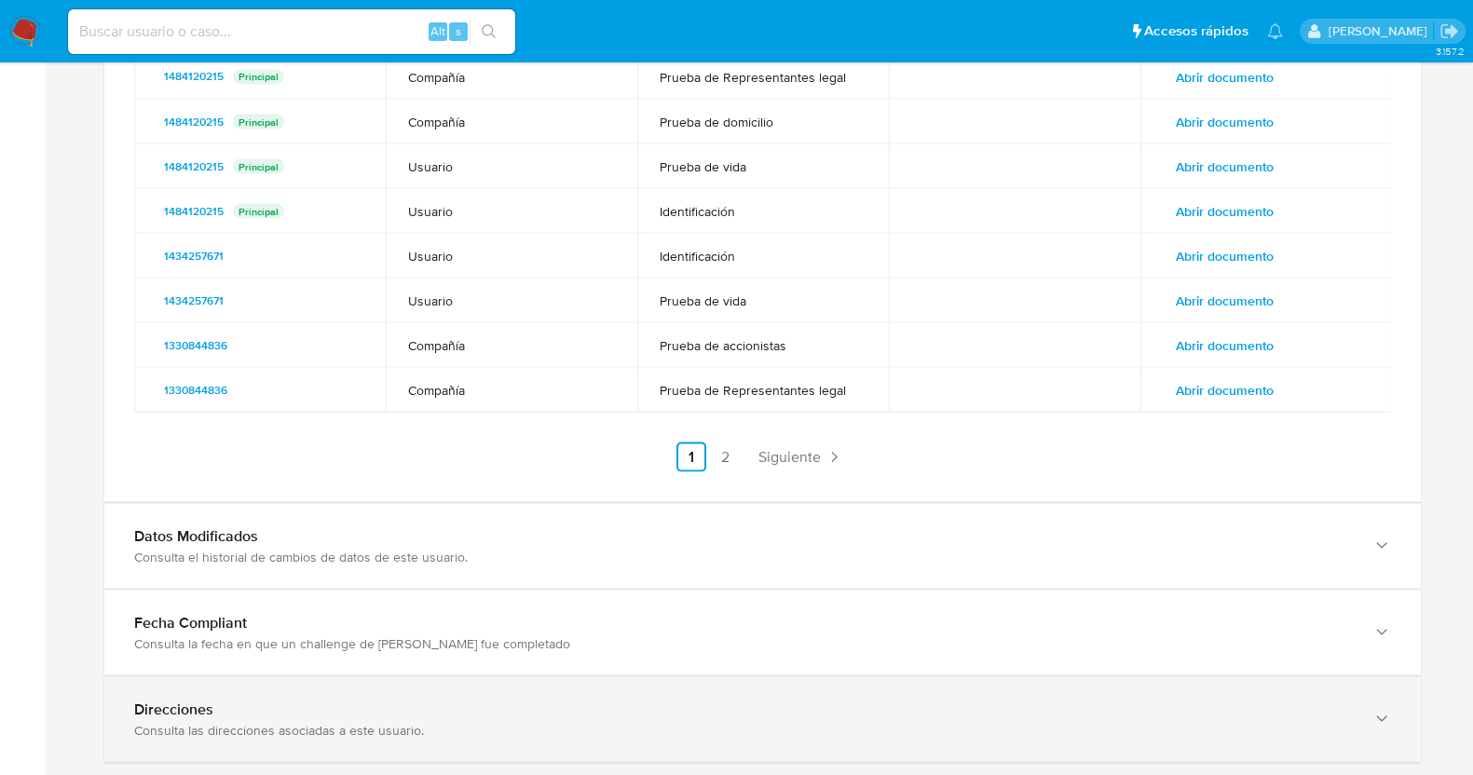
click at [275, 700] on div "Direcciones" at bounding box center [744, 709] width 1220 height 19
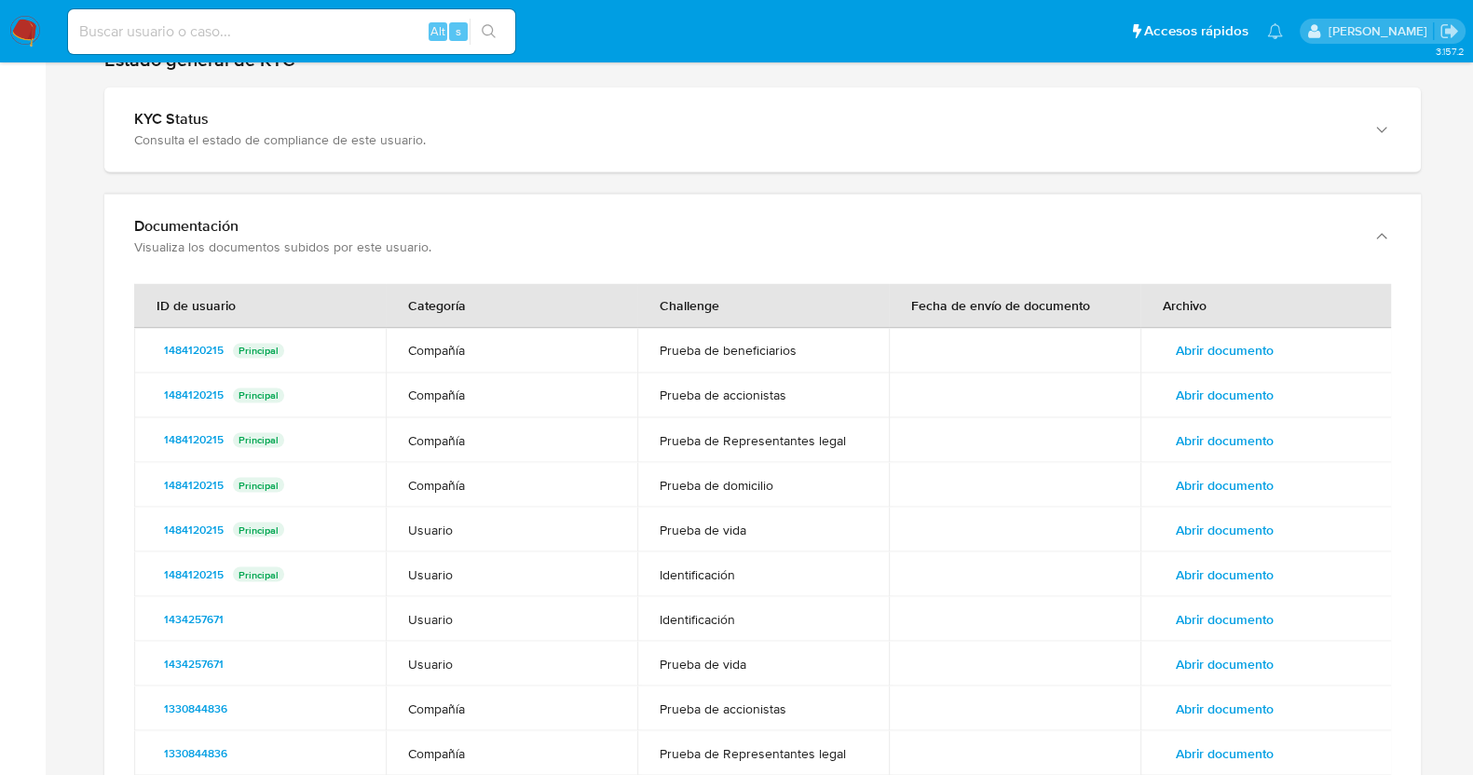
scroll to position [4553, 0]
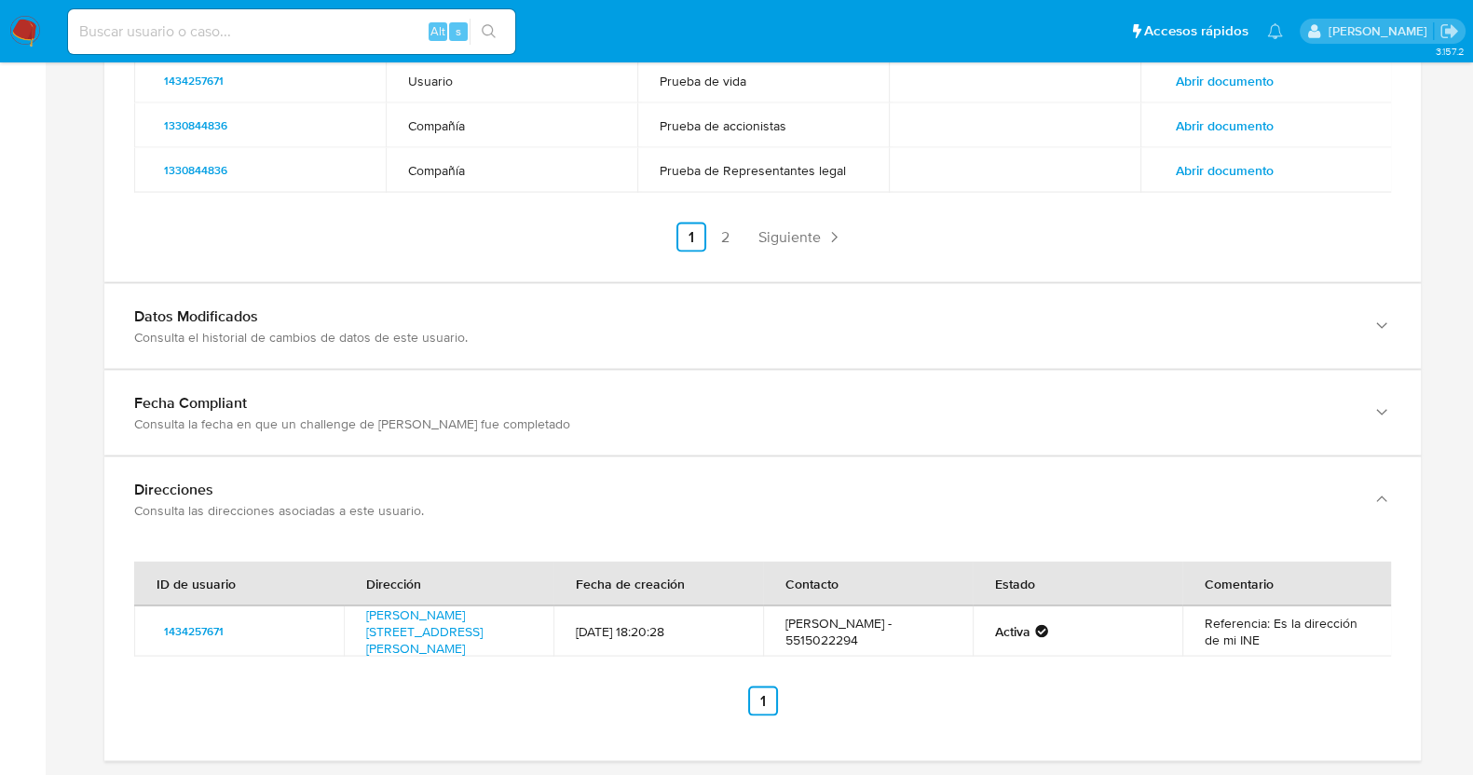
drag, startPoint x: 429, startPoint y: 598, endPoint x: 362, endPoint y: 572, distance: 71.1
click at [362, 607] on td "Caruso 73, Cuauhtémoc, Distrito Federal, 06220, Mexico 73" at bounding box center [449, 632] width 210 height 50
drag, startPoint x: 429, startPoint y: 672, endPoint x: 438, endPoint y: 629, distance: 43.9
click at [429, 673] on div "ID de usuario Dirección Fecha de creación Contacto Estado Comentario 1434257671…" at bounding box center [762, 651] width 1317 height 219
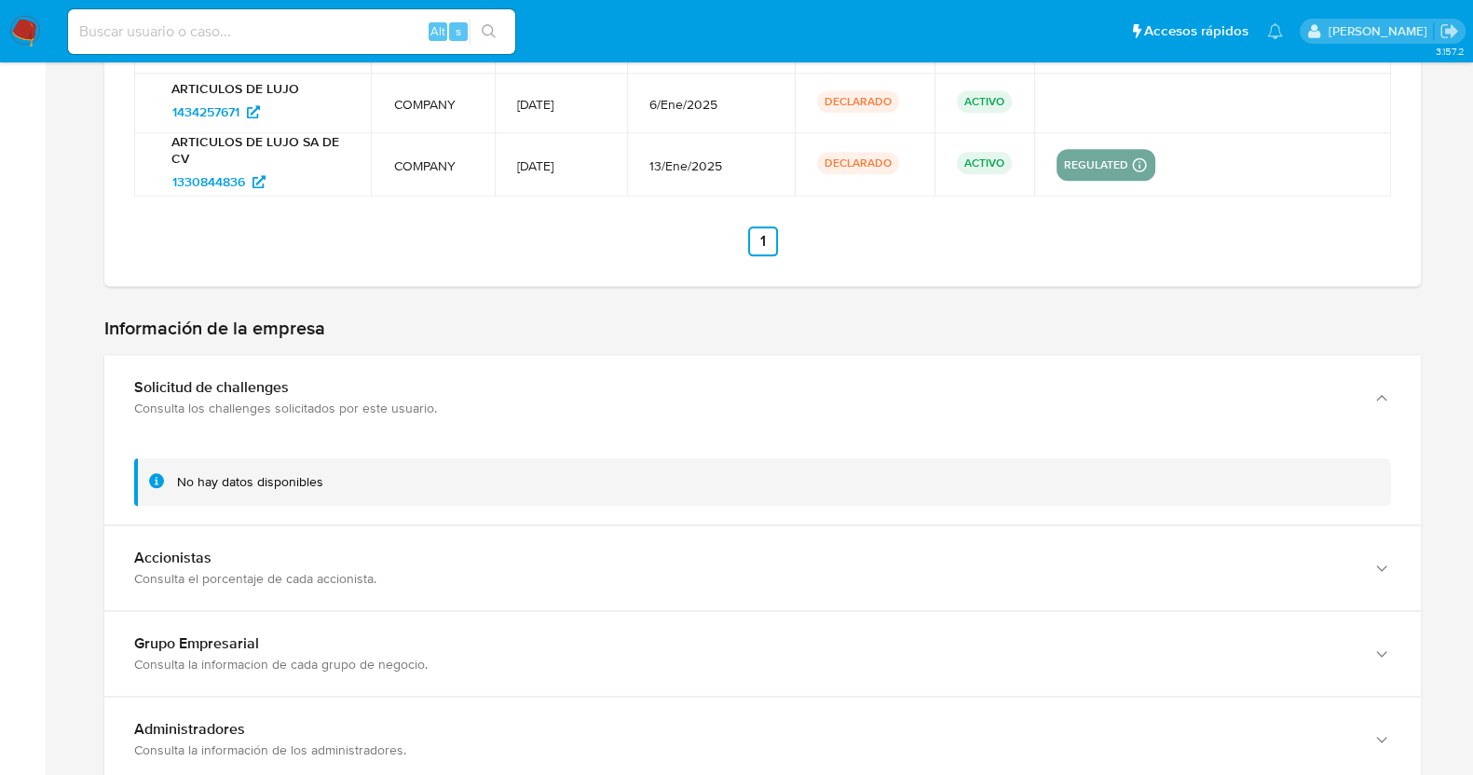
scroll to position [2922, 0]
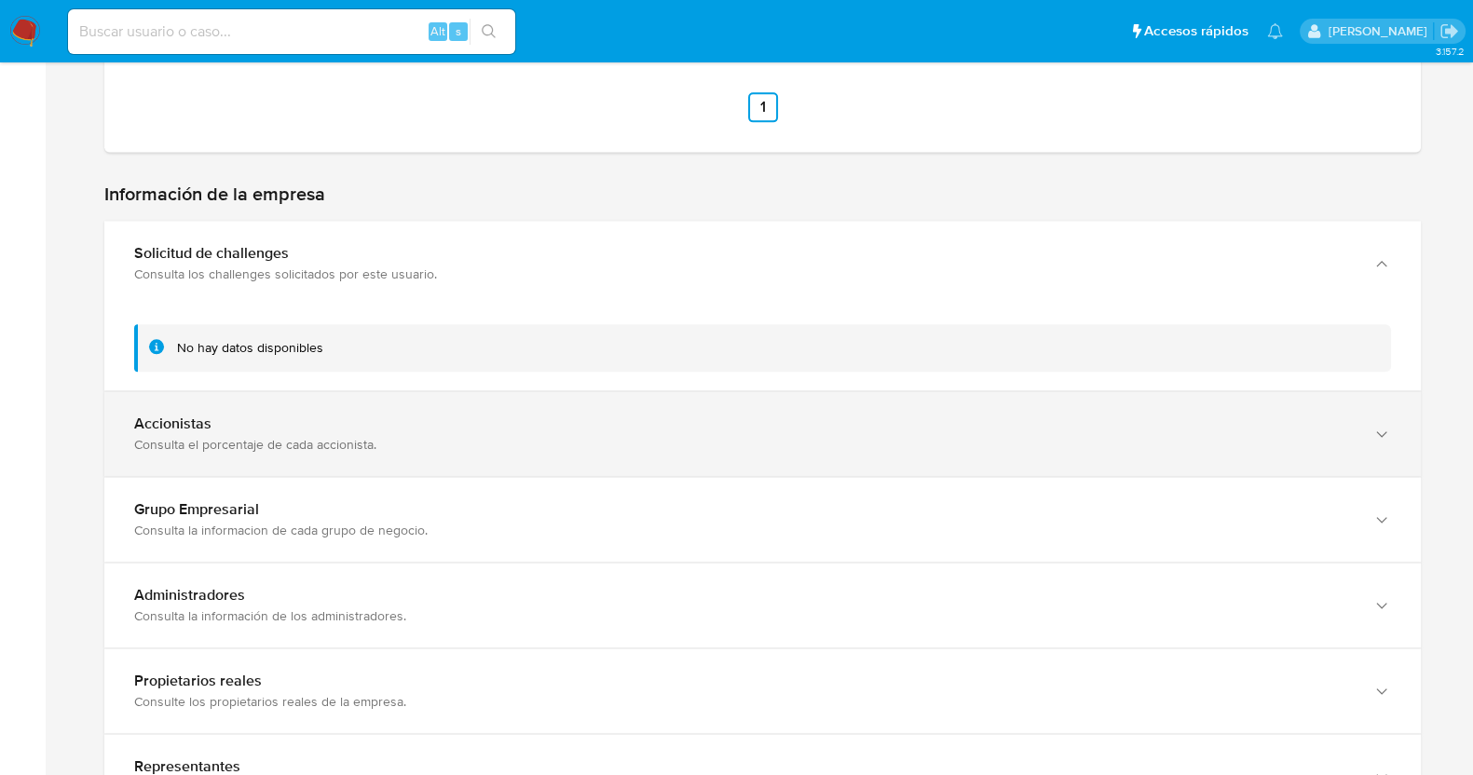
click at [340, 436] on div "Consulta el porcentaje de cada accionista." at bounding box center [744, 444] width 1220 height 17
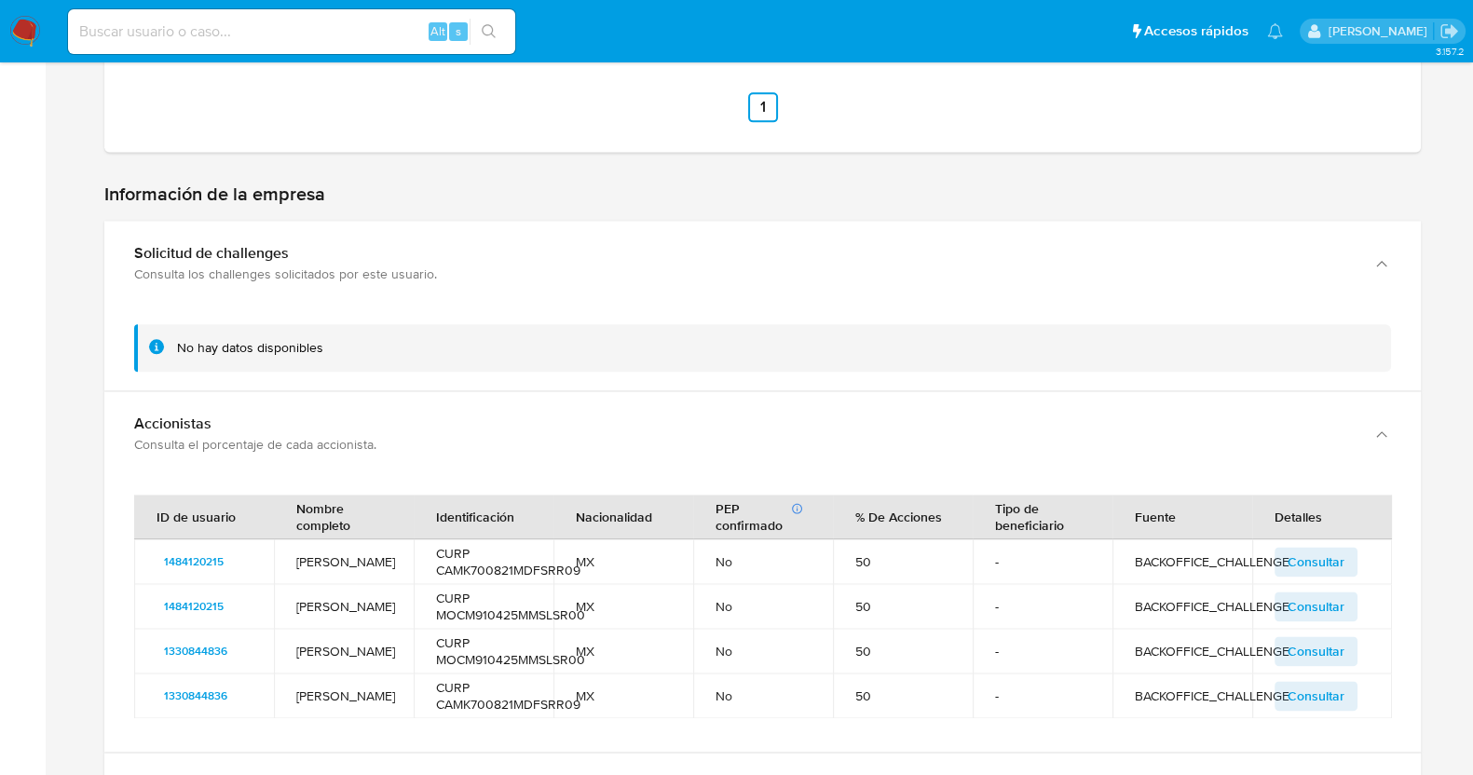
click at [334, 539] on td "KARLA RAMONA CASTRO MARTÍNEZ" at bounding box center [344, 561] width 140 height 45
click at [327, 584] on td "MARIAN MOLINA CASTRO" at bounding box center [344, 606] width 140 height 45
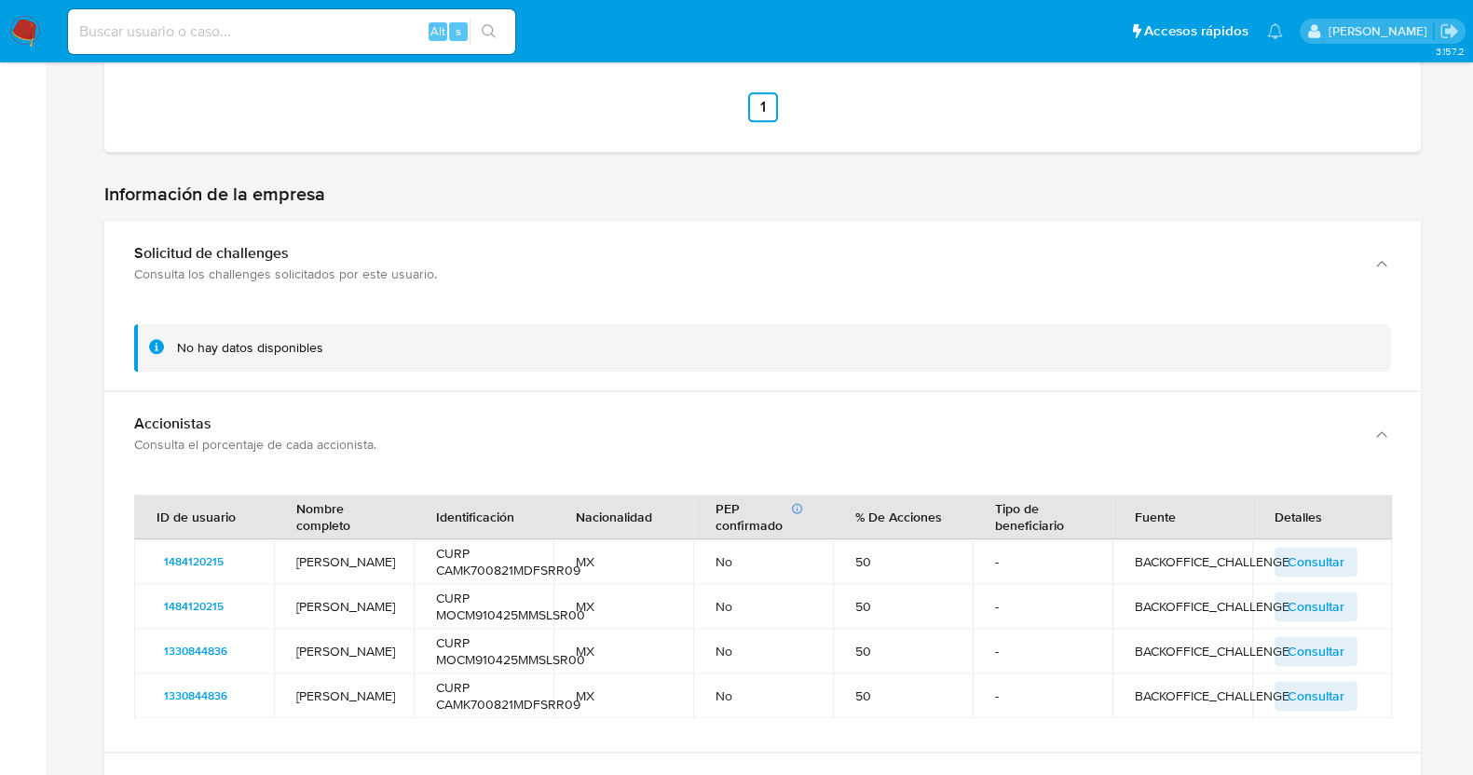
click at [327, 584] on td "MARIAN MOLINA CASTRO" at bounding box center [344, 606] width 140 height 45
click at [1328, 549] on span "Consultar" at bounding box center [1316, 562] width 57 height 26
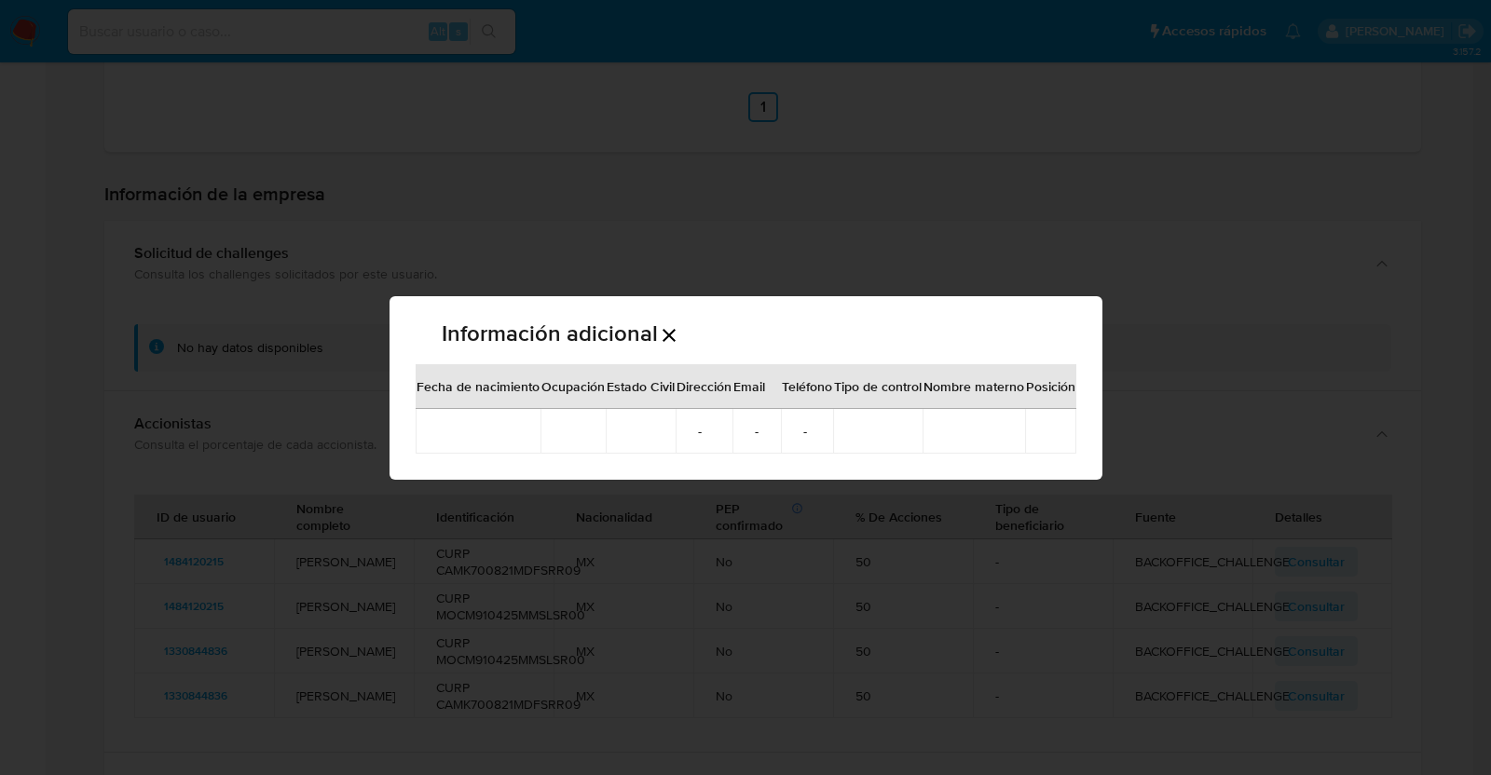
click at [840, 585] on div "Información adicional Fecha de nacimiento Ocupación Estado Civil Dirección Emai…" at bounding box center [745, 387] width 1491 height 775
click at [655, 334] on p "Información adicional" at bounding box center [550, 333] width 216 height 22
click at [671, 336] on icon "Cerrar" at bounding box center [669, 335] width 22 height 22
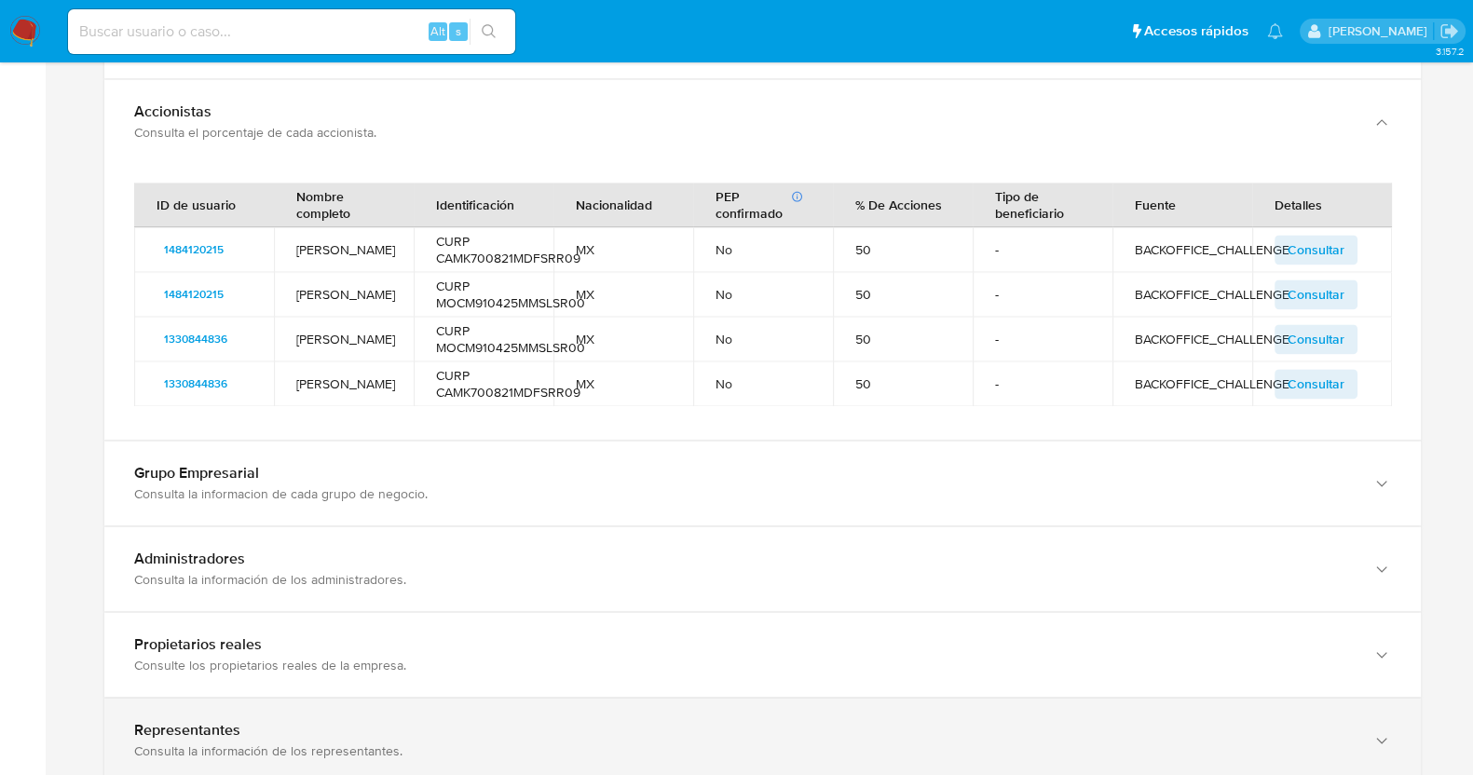
scroll to position [3388, 0]
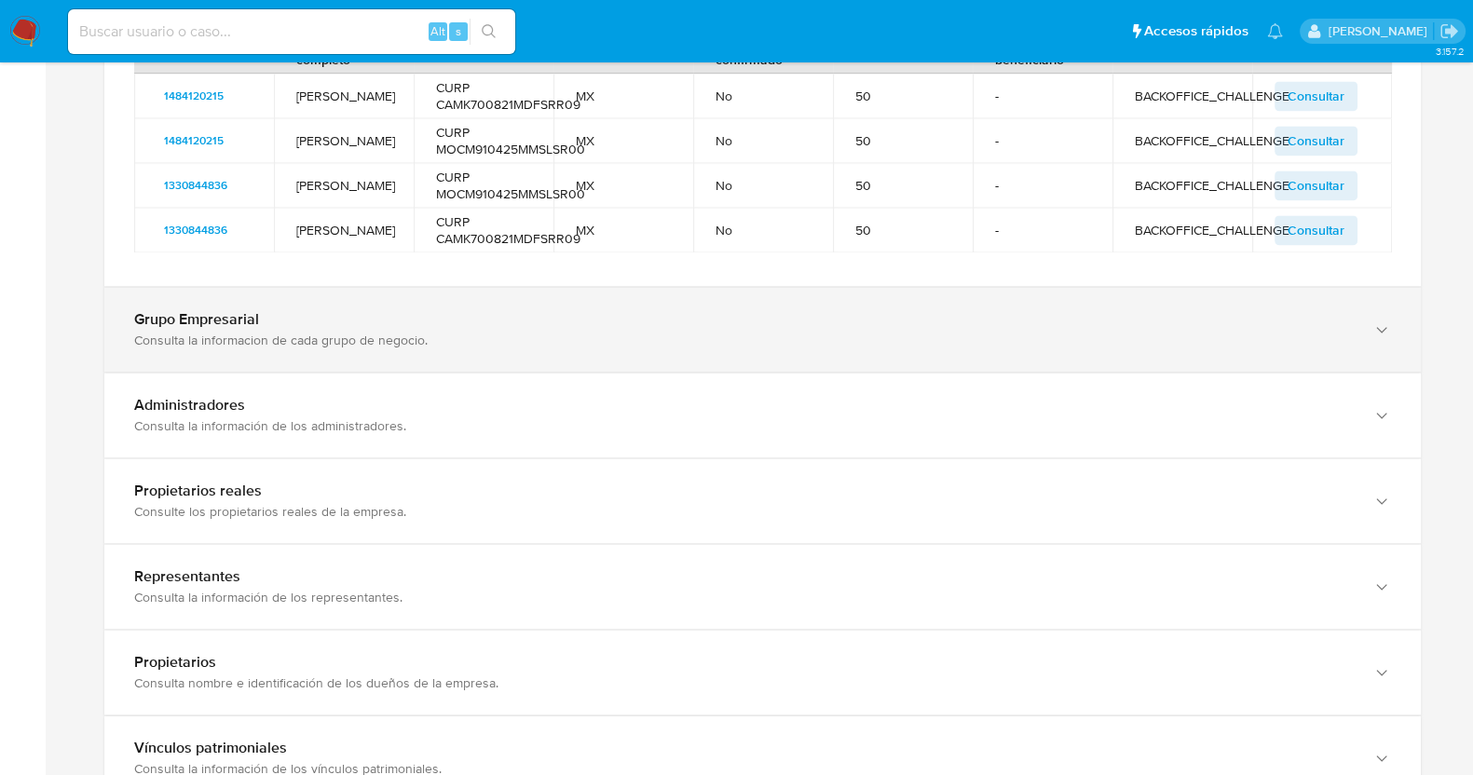
click at [256, 332] on div "Consulta la informacion de cada grupo de negocio." at bounding box center [744, 340] width 1220 height 17
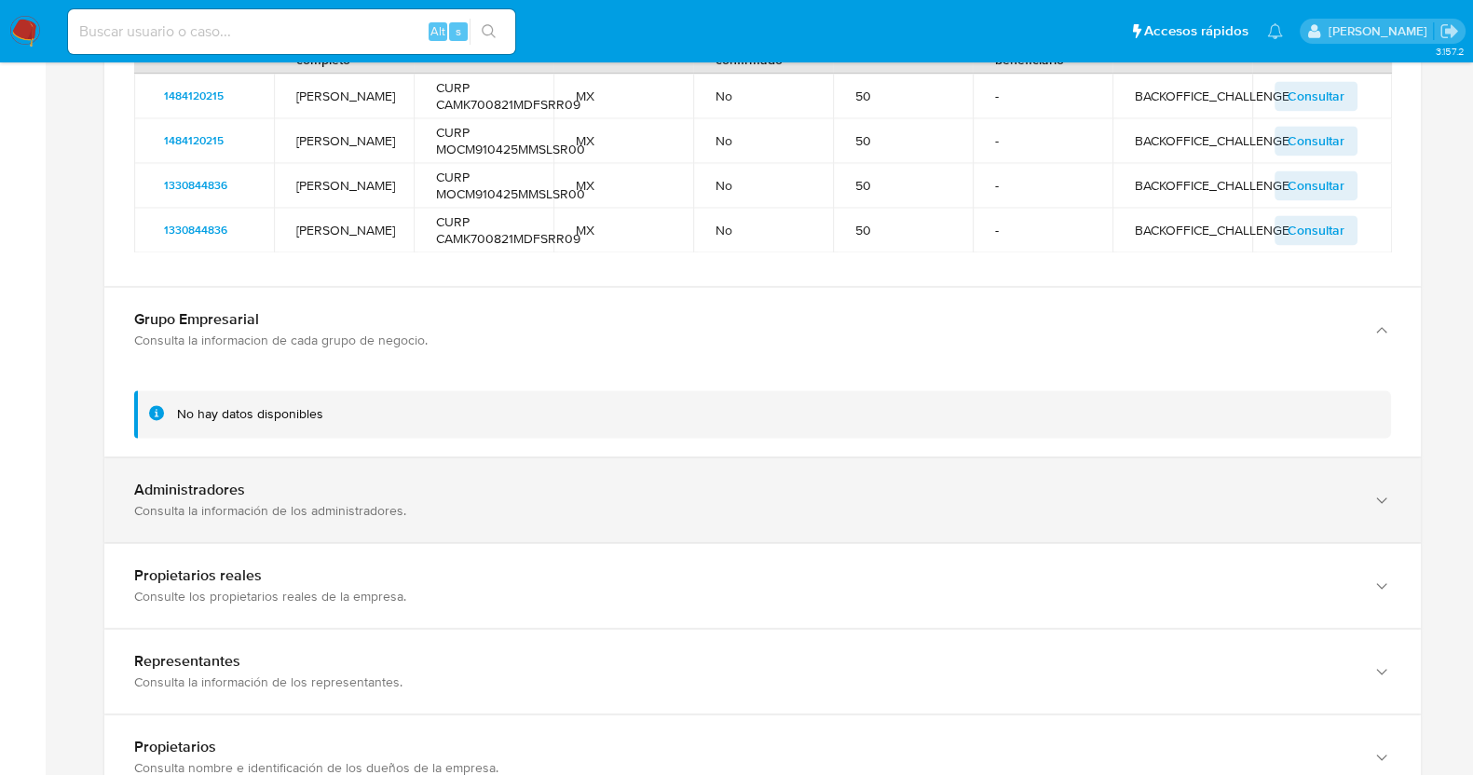
click at [270, 457] on div "Administradores Consulta la información de los administradores." at bounding box center [762, 499] width 1317 height 85
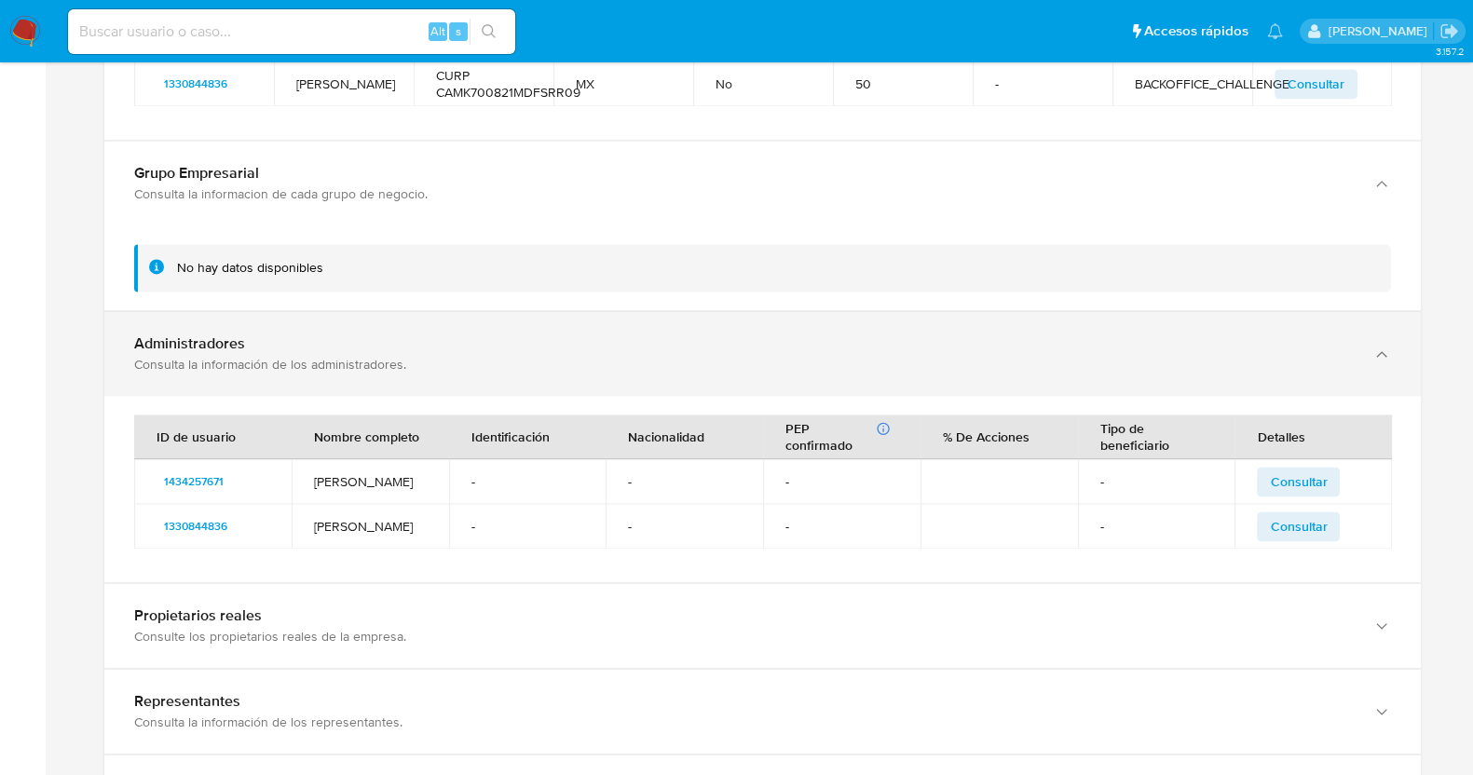
scroll to position [3737, 0]
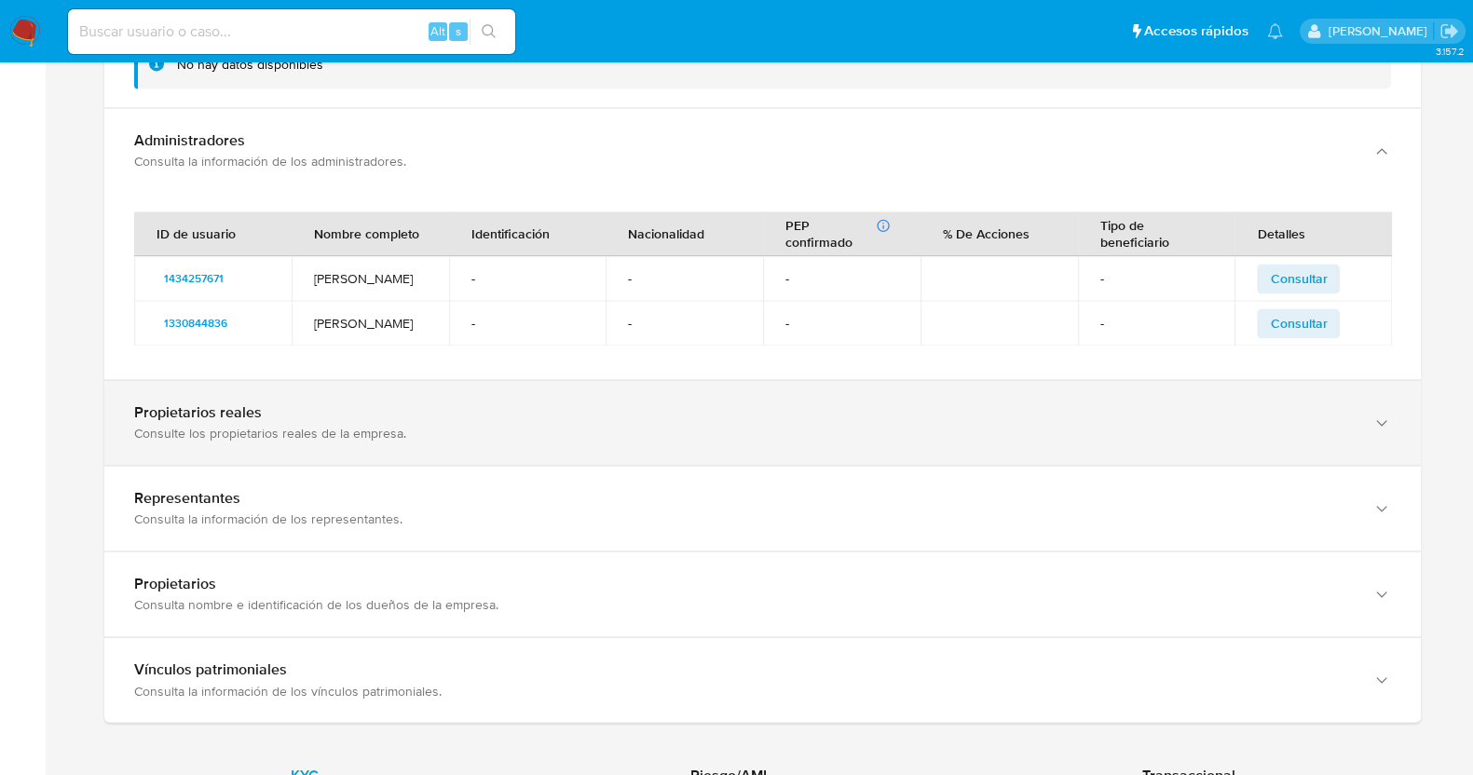
click at [298, 425] on div "Consulte los propietarios reales de la empresa." at bounding box center [744, 433] width 1220 height 17
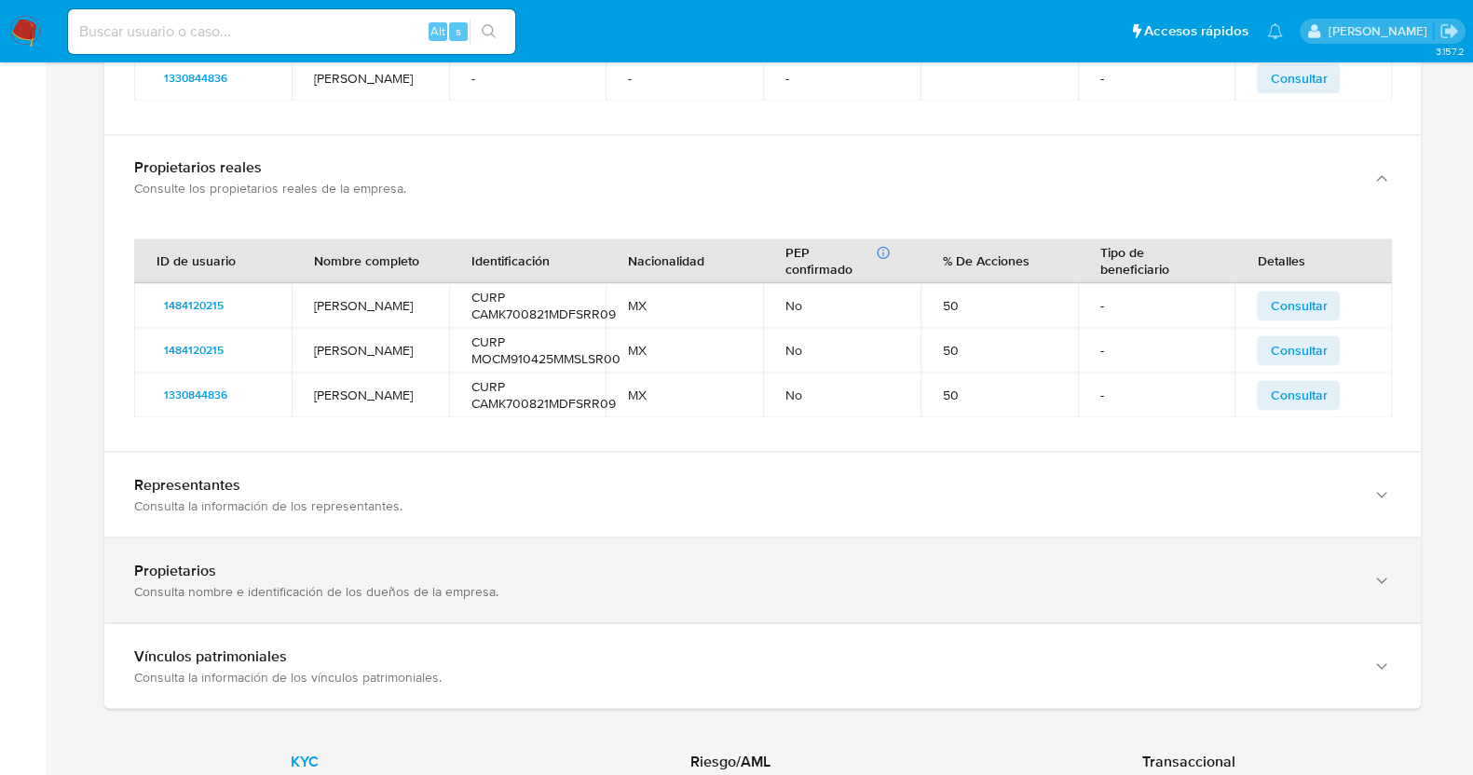
scroll to position [4087, 0]
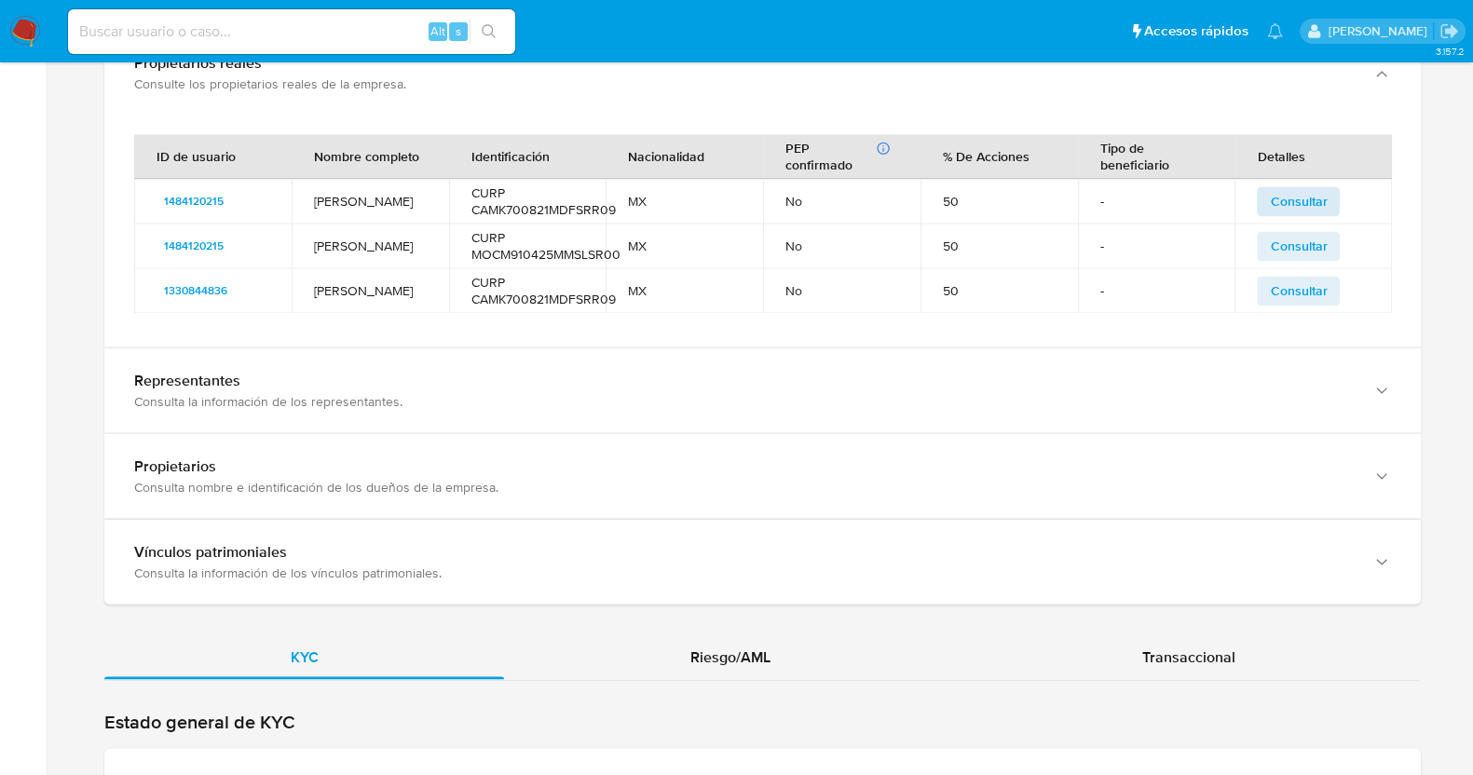
click at [1296, 188] on span "Consultar" at bounding box center [1298, 201] width 57 height 26
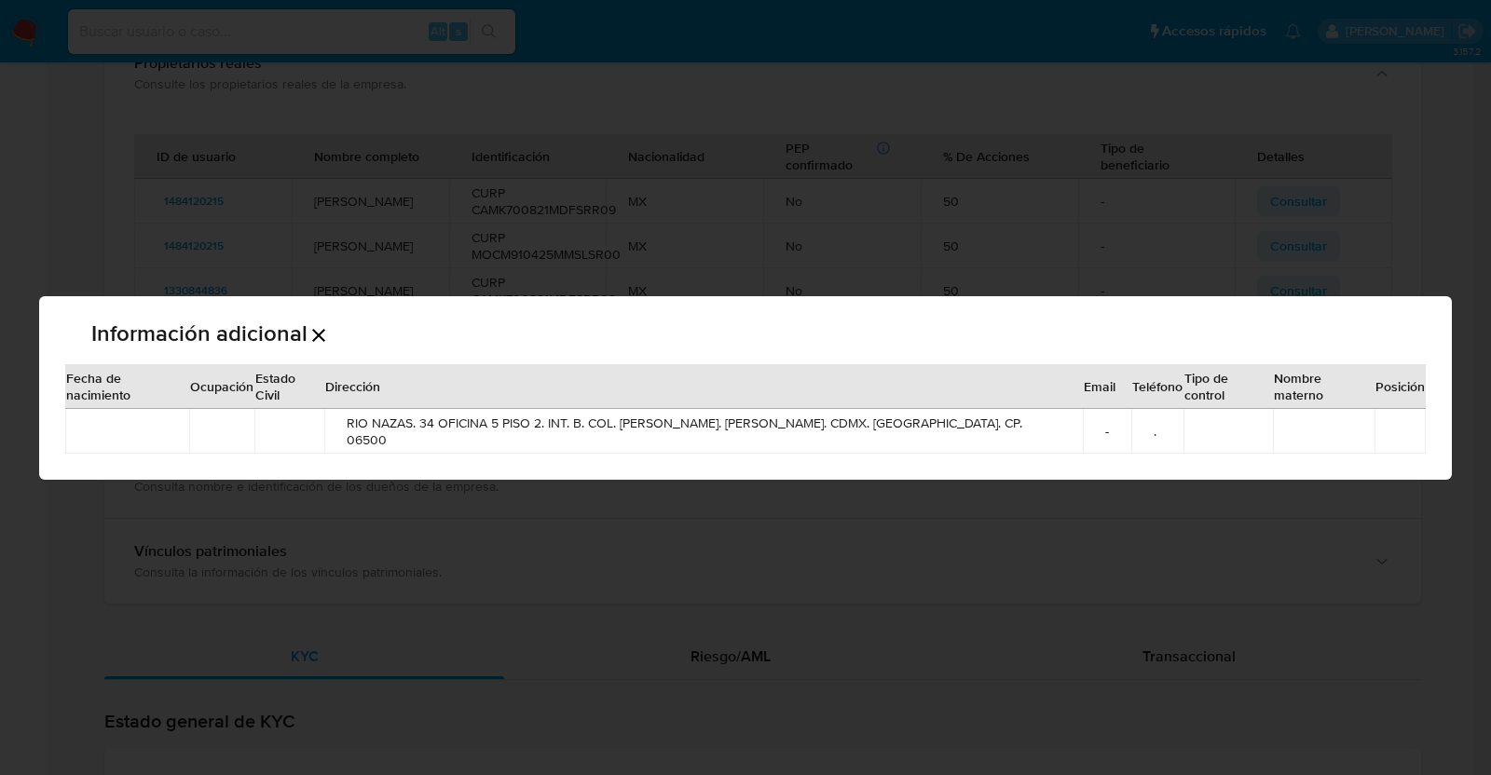
click at [439, 492] on div "Información adicional Fecha de nacimiento Ocupación Estado Civil Dirección Emai…" at bounding box center [745, 387] width 1491 height 775
click at [1253, 267] on div "Información adicional Fecha de nacimiento Ocupación Estado Civil Dirección Emai…" at bounding box center [745, 387] width 1491 height 775
click at [1169, 164] on div "Información adicional Fecha de nacimiento Ocupación Estado Civil Dirección Emai…" at bounding box center [745, 387] width 1491 height 775
click at [725, 628] on div "Información adicional Fecha de nacimiento Ocupación Estado Civil Dirección Emai…" at bounding box center [745, 387] width 1491 height 775
click at [325, 336] on icon "Cerrar" at bounding box center [318, 335] width 13 height 13
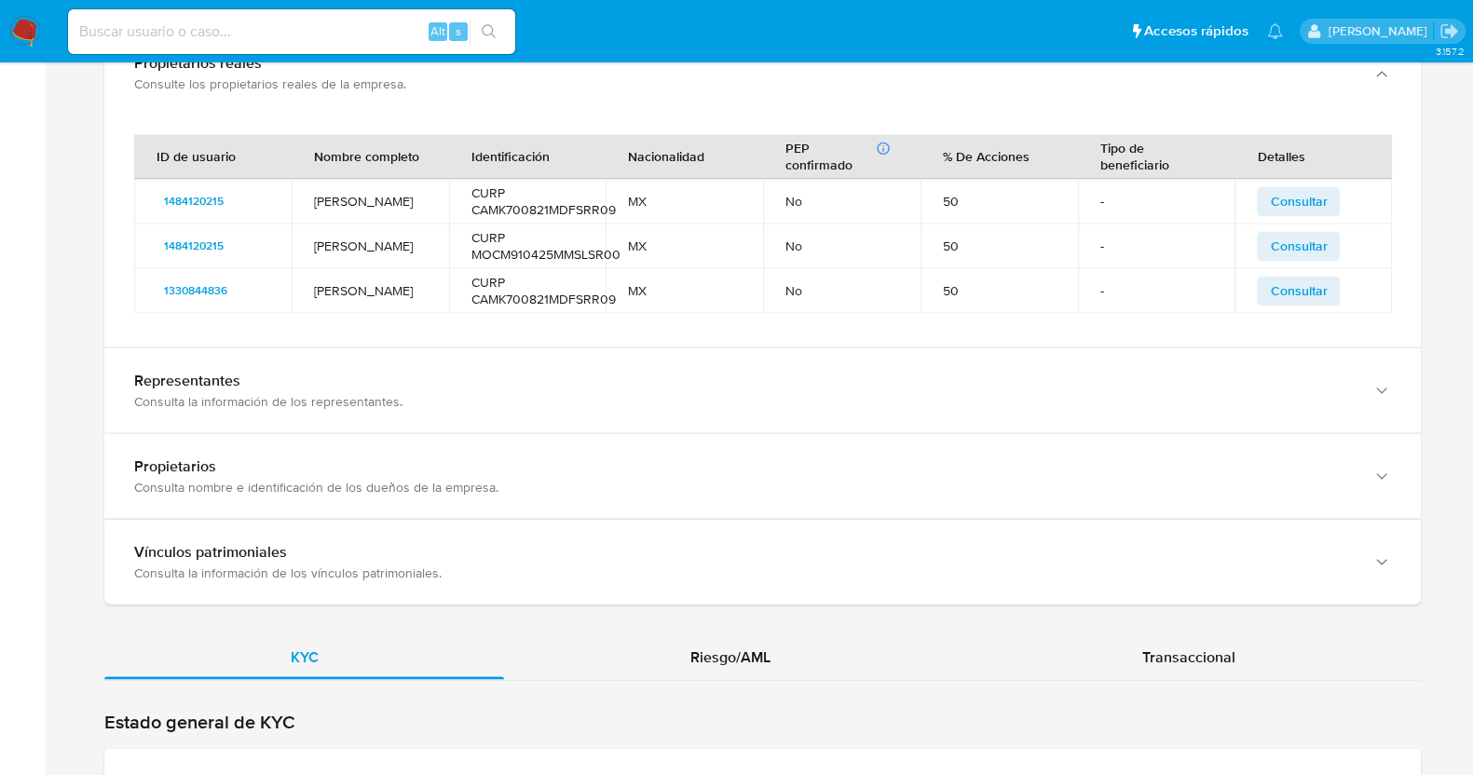
click at [1318, 245] on span "Consultar" at bounding box center [1298, 246] width 57 height 26
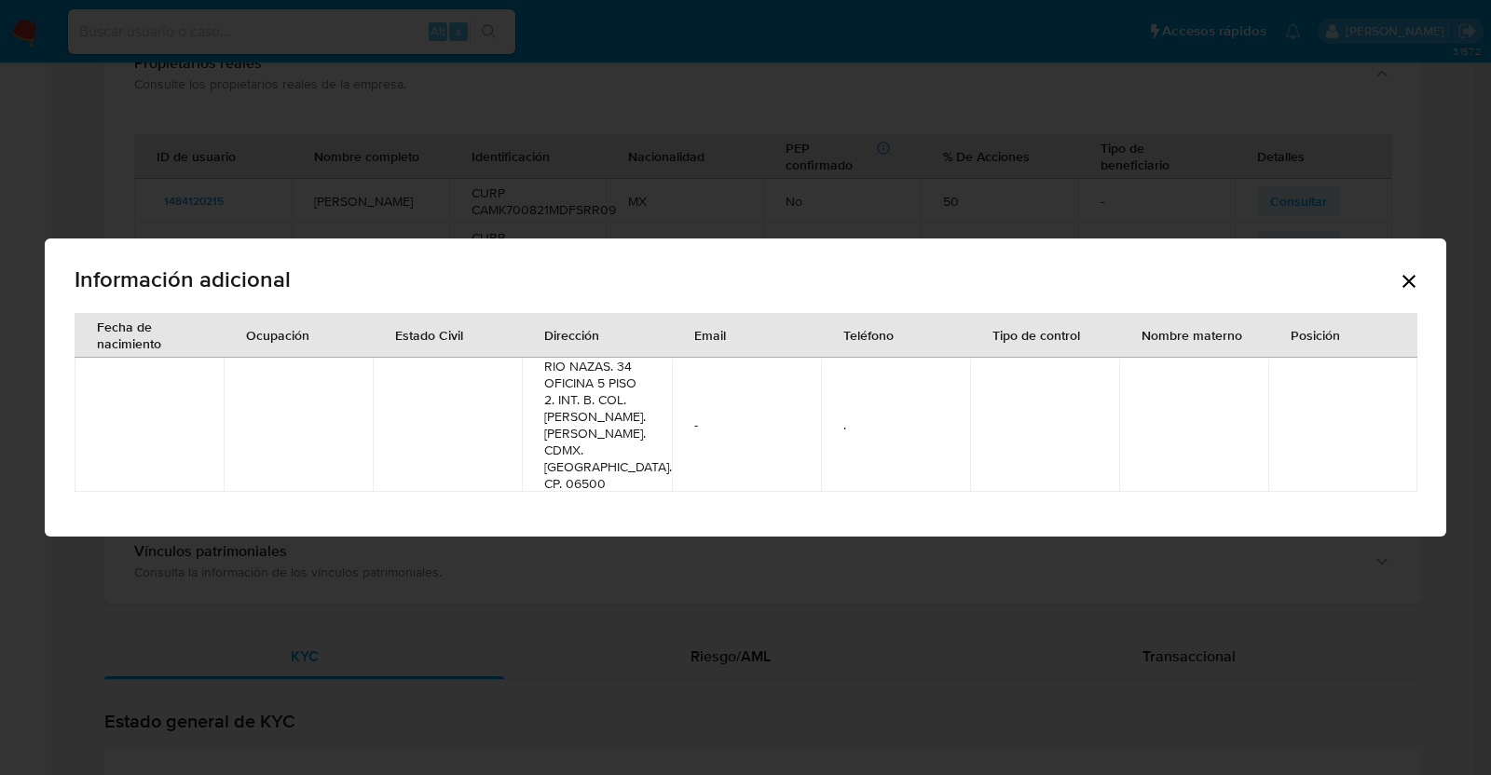
click at [1398, 290] on icon "Cerrar" at bounding box center [1409, 281] width 22 height 22
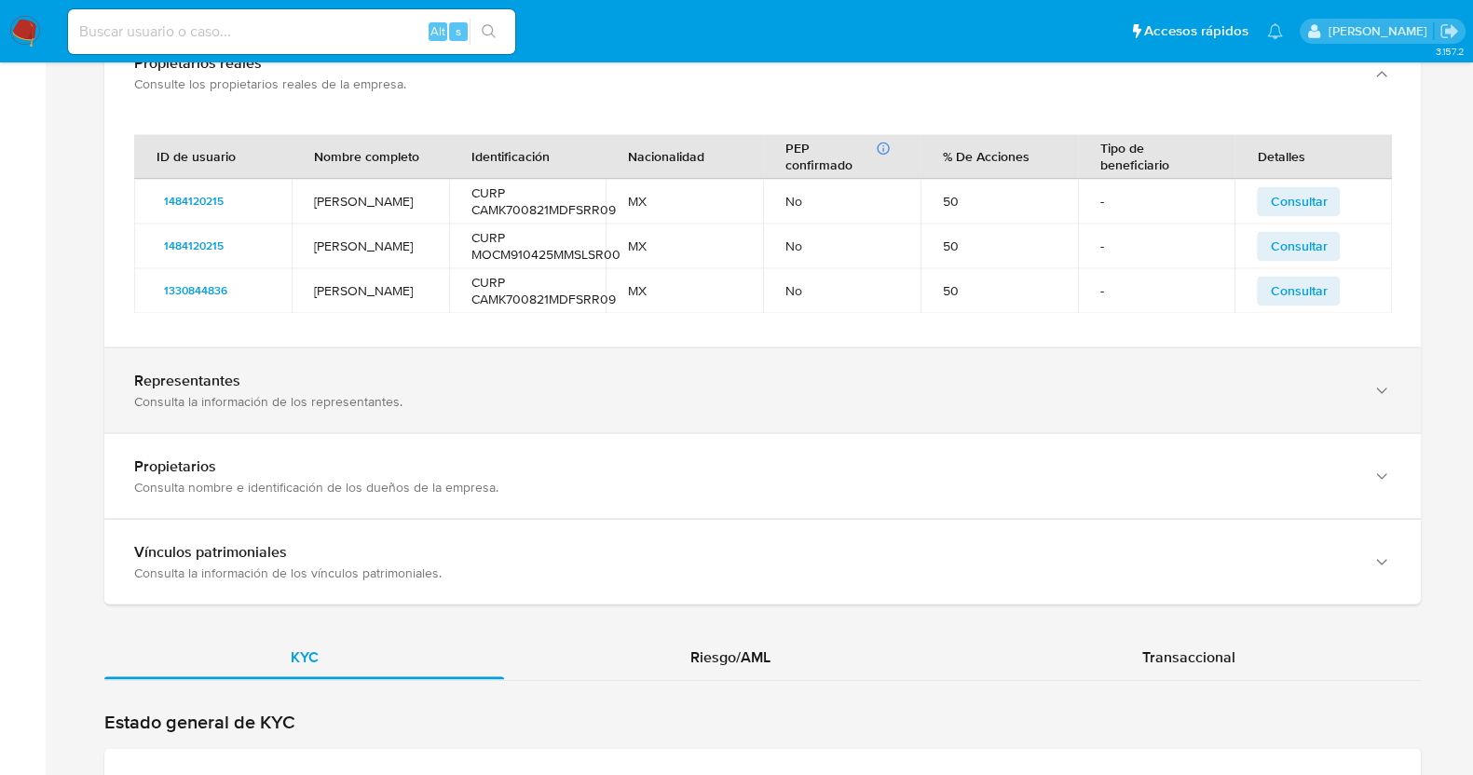
click at [174, 406] on div "Consulta la información de los representantes." at bounding box center [744, 400] width 1220 height 17
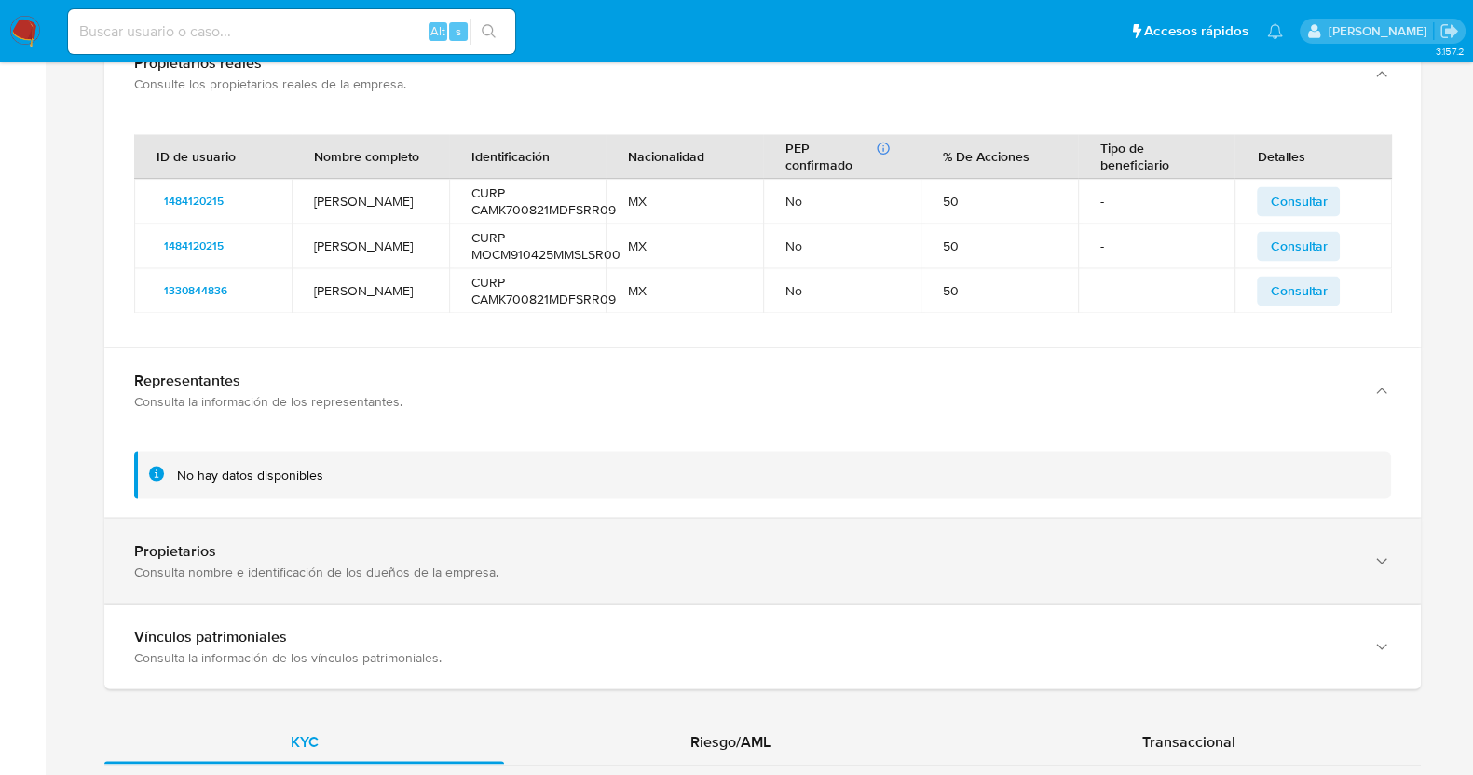
click at [283, 550] on div "Propietarios" at bounding box center [744, 550] width 1220 height 19
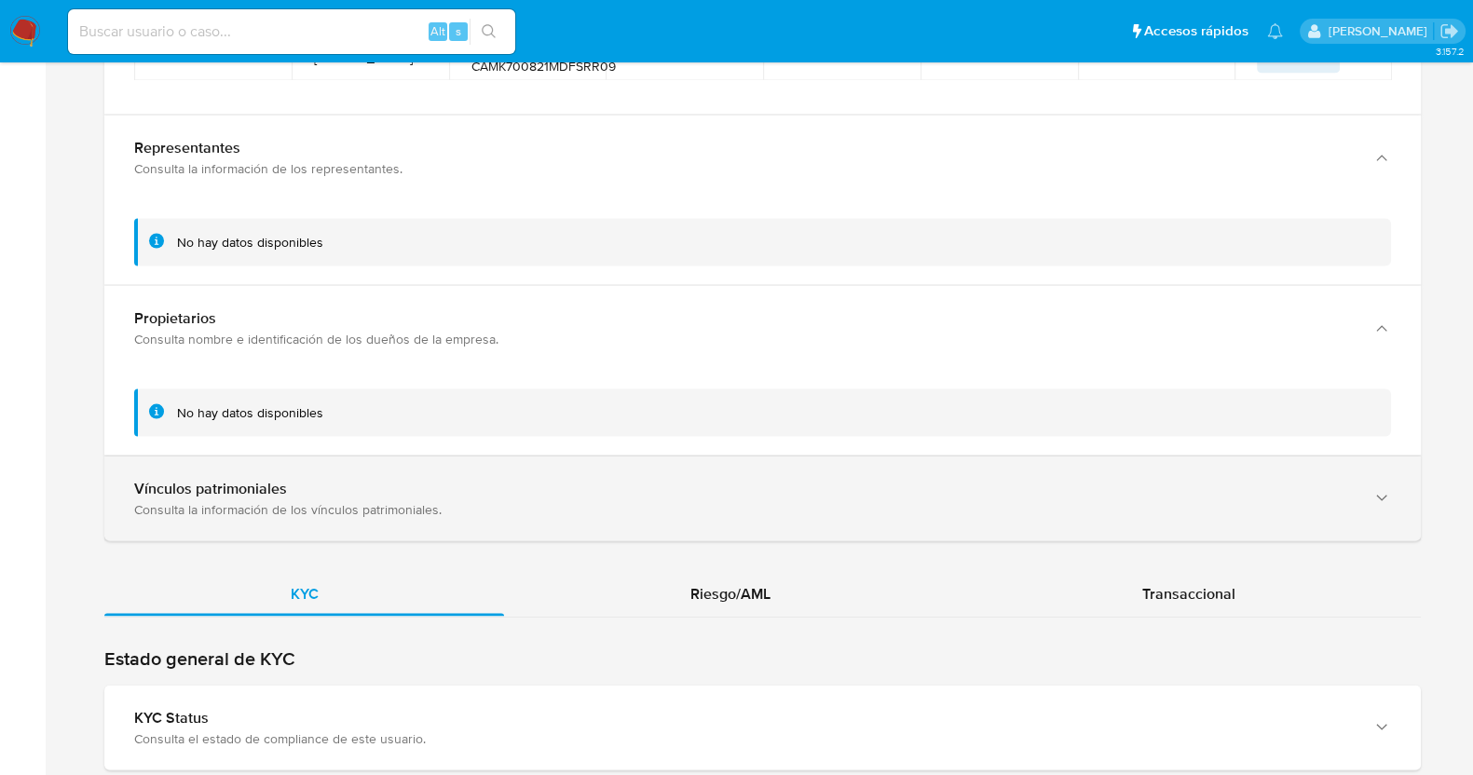
click at [286, 479] on div "Vínculos patrimoniales" at bounding box center [744, 488] width 1220 height 19
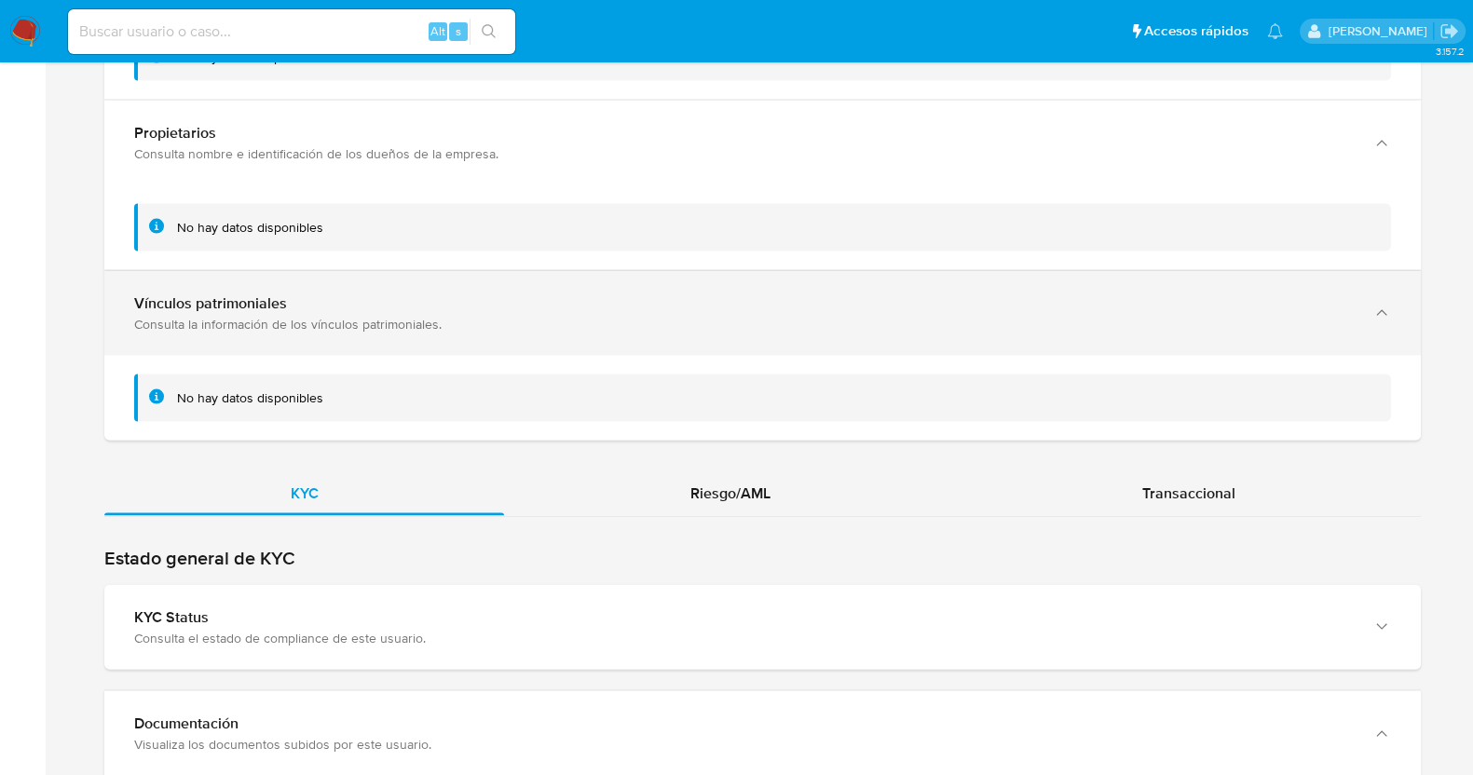
scroll to position [4669, 0]
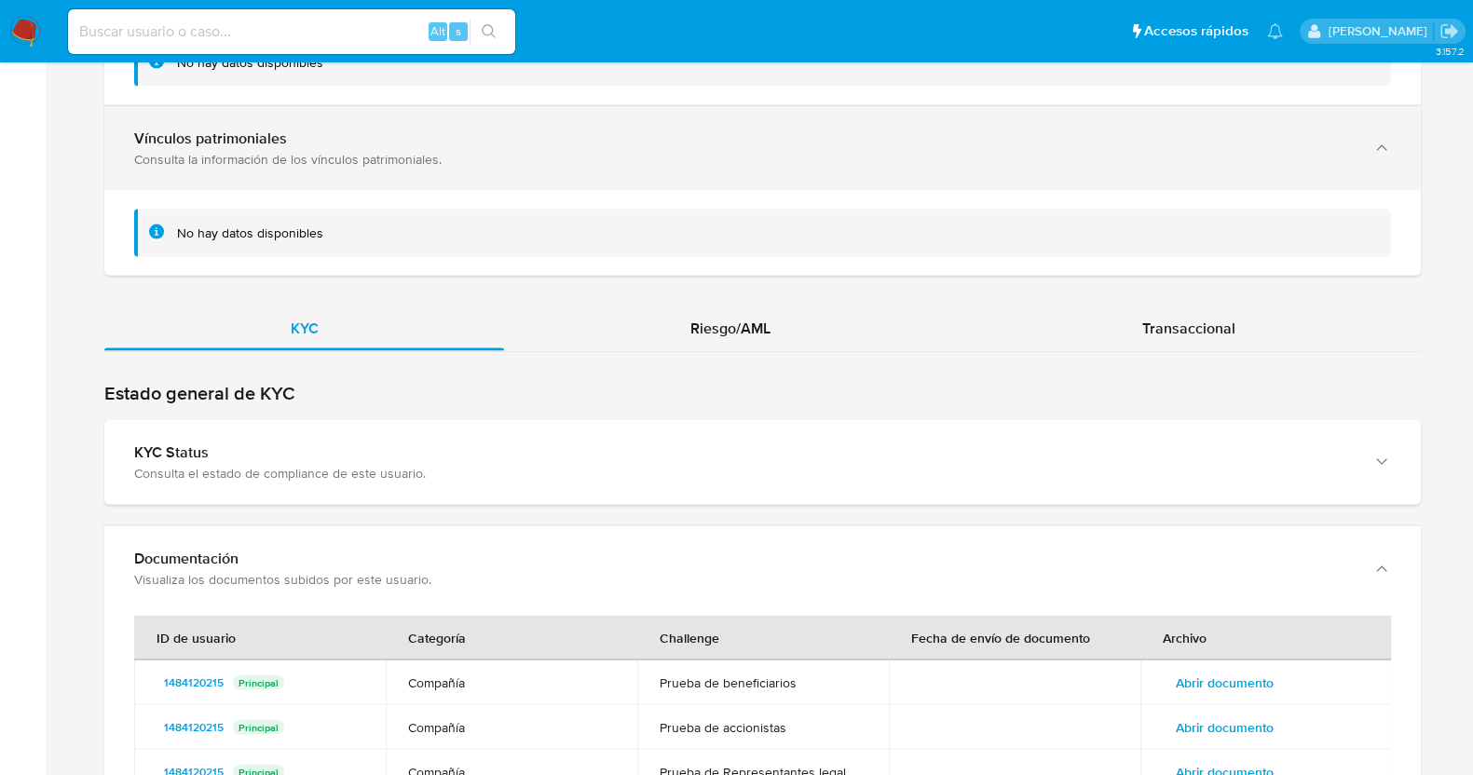
click at [286, 478] on div "KYC Status Consulta el estado de compliance de este usuario." at bounding box center [762, 462] width 1317 height 85
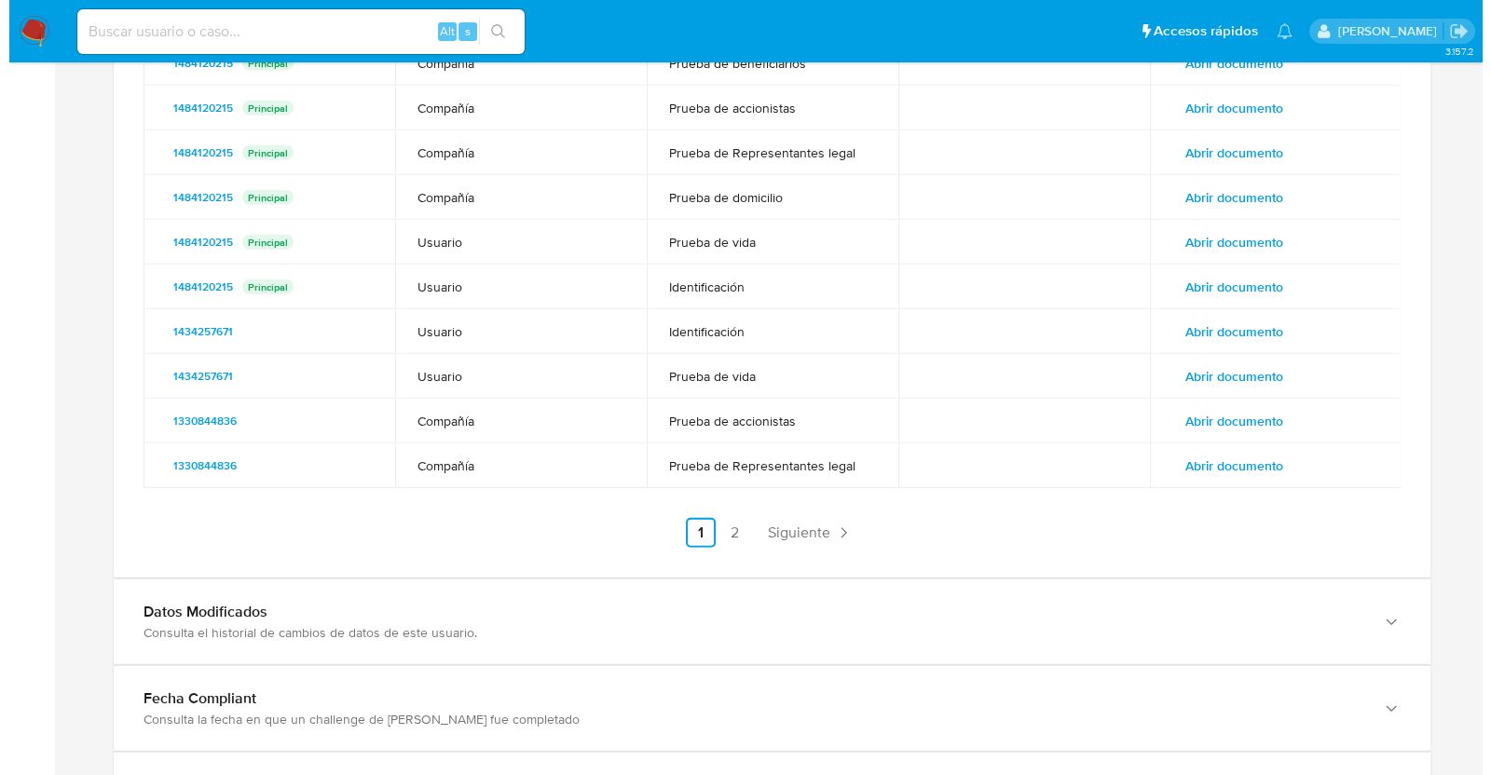
scroll to position [6183, 0]
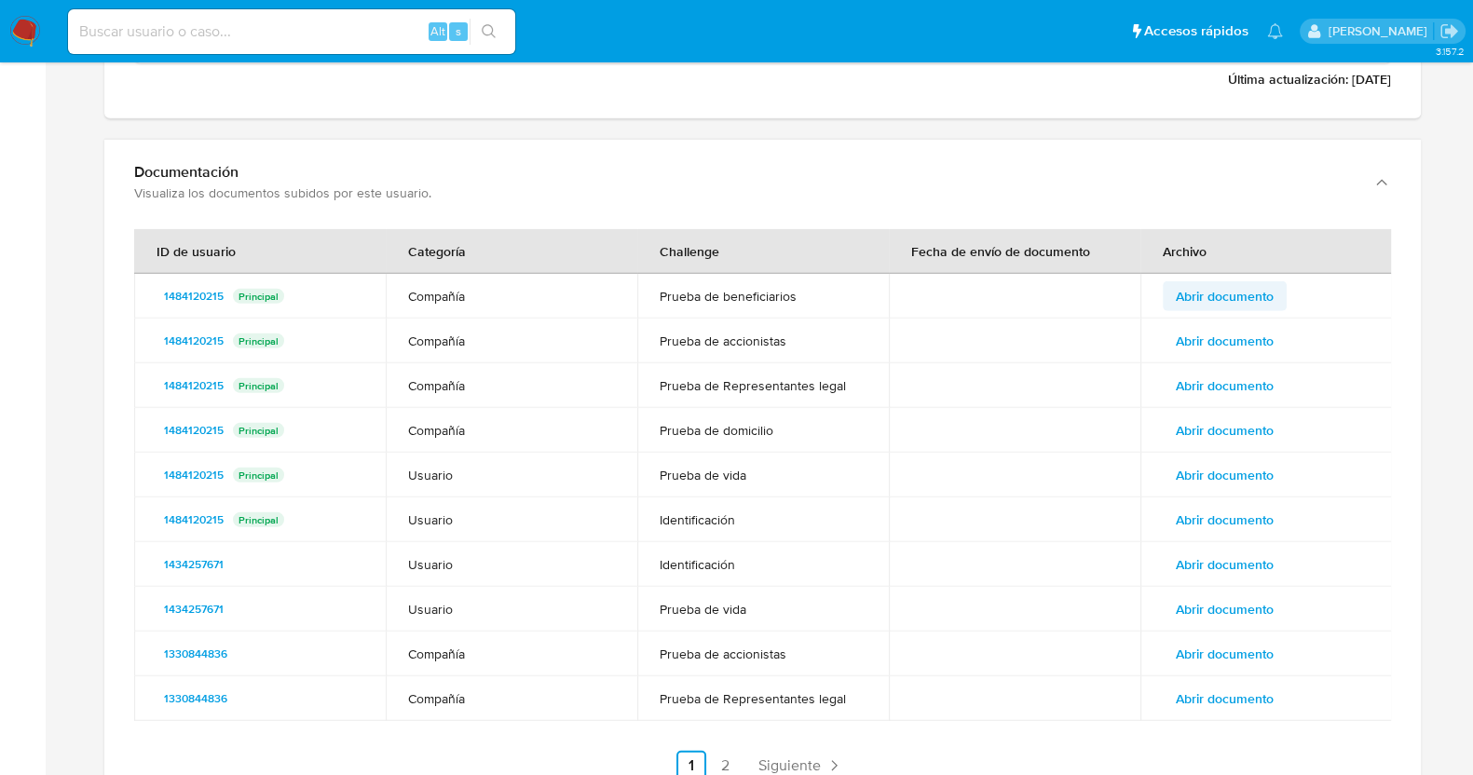
click at [1262, 295] on span "Abrir documento" at bounding box center [1225, 296] width 98 height 26
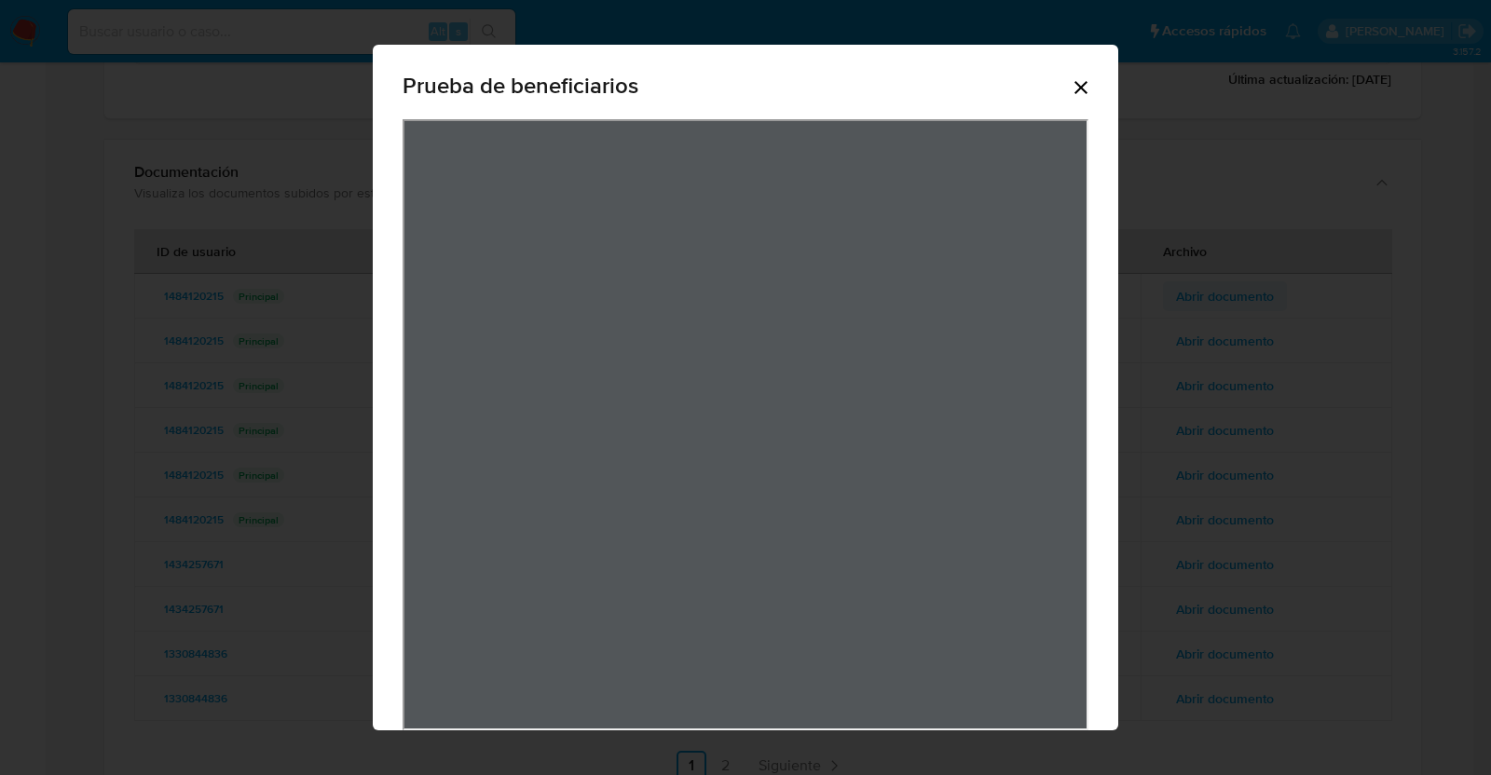
click at [1262, 295] on div "Prueba de beneficiarios" at bounding box center [745, 387] width 1491 height 775
click at [1077, 77] on icon "Cerrar" at bounding box center [1081, 87] width 22 height 22
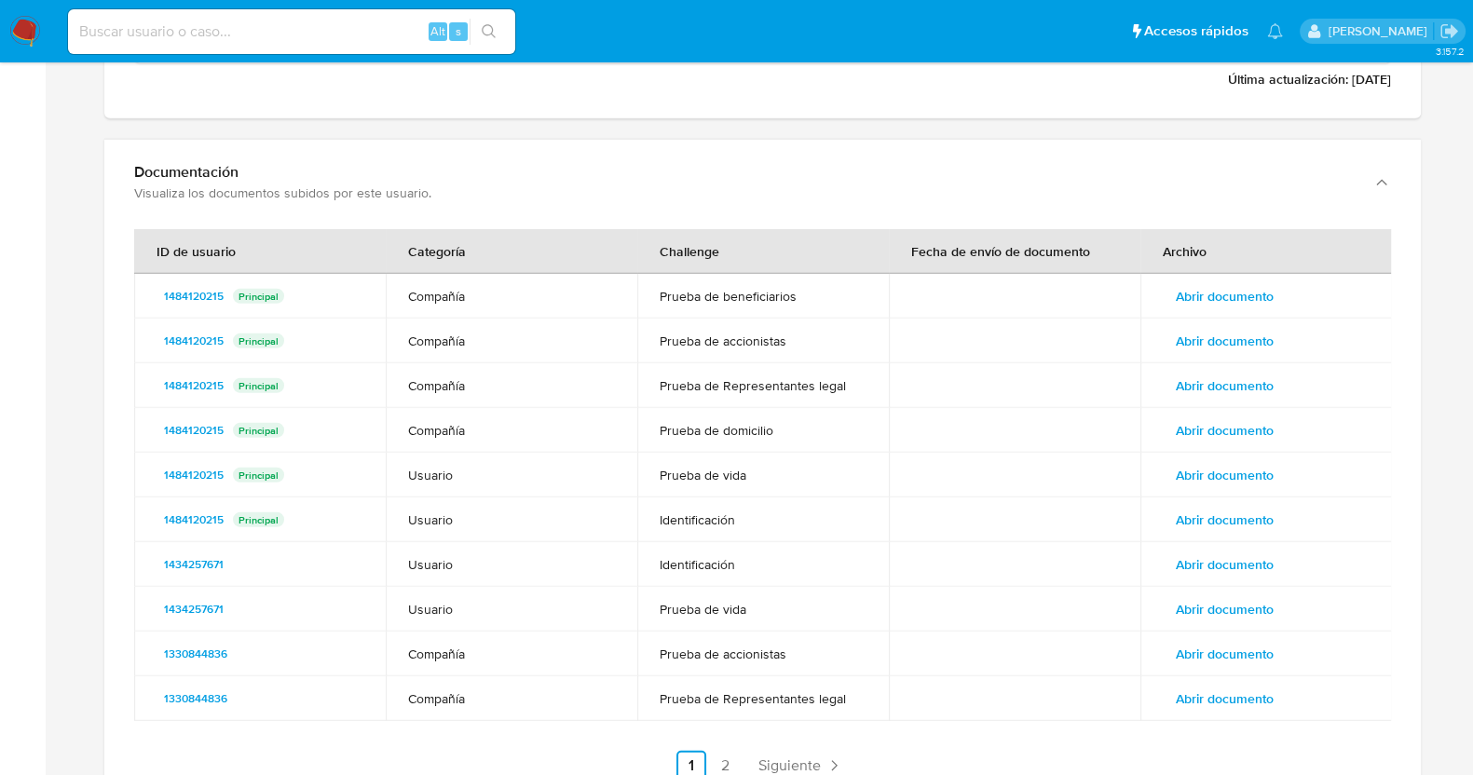
click at [1205, 336] on span "Abrir documento" at bounding box center [1225, 341] width 98 height 26
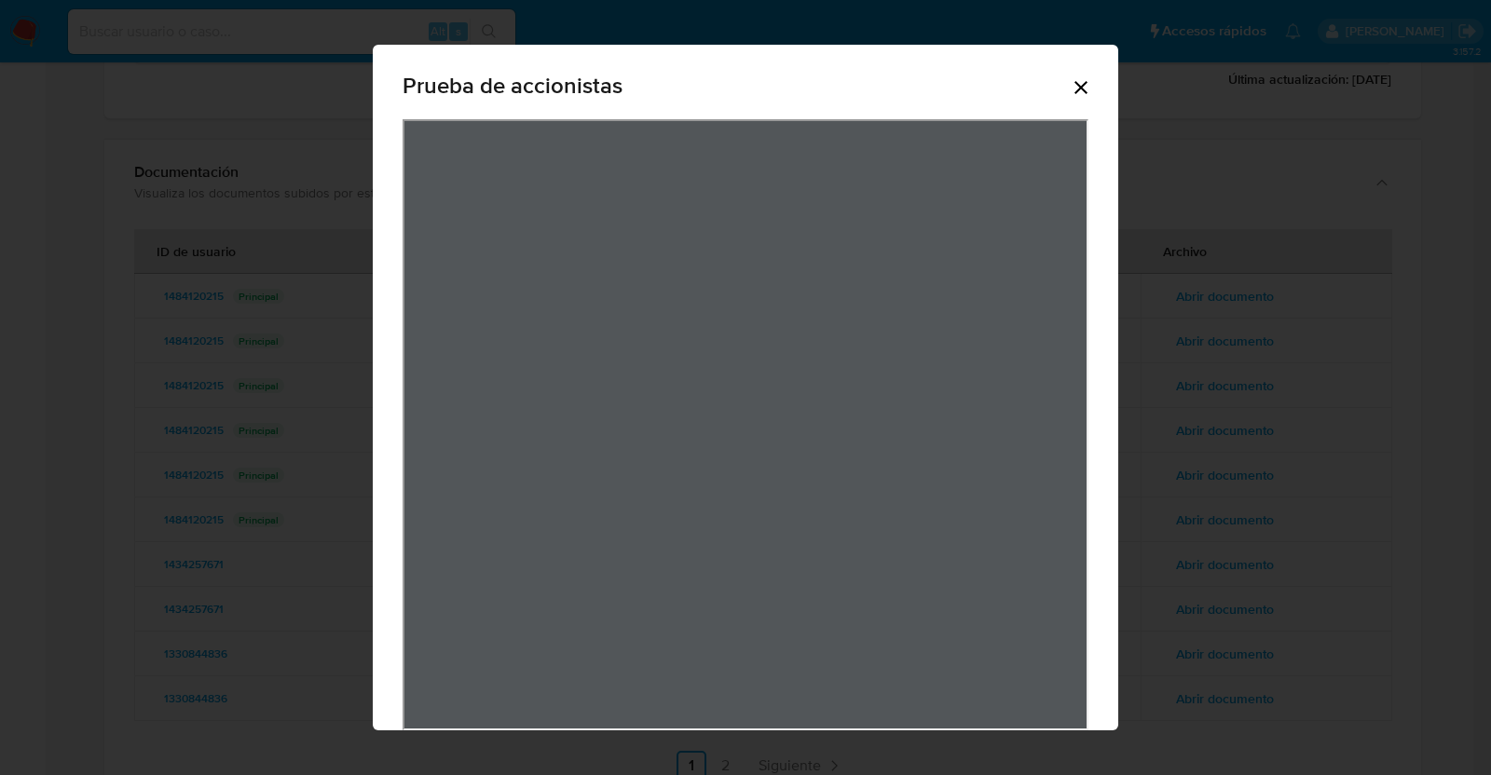
click at [1077, 89] on icon "Cerrar" at bounding box center [1081, 87] width 22 height 22
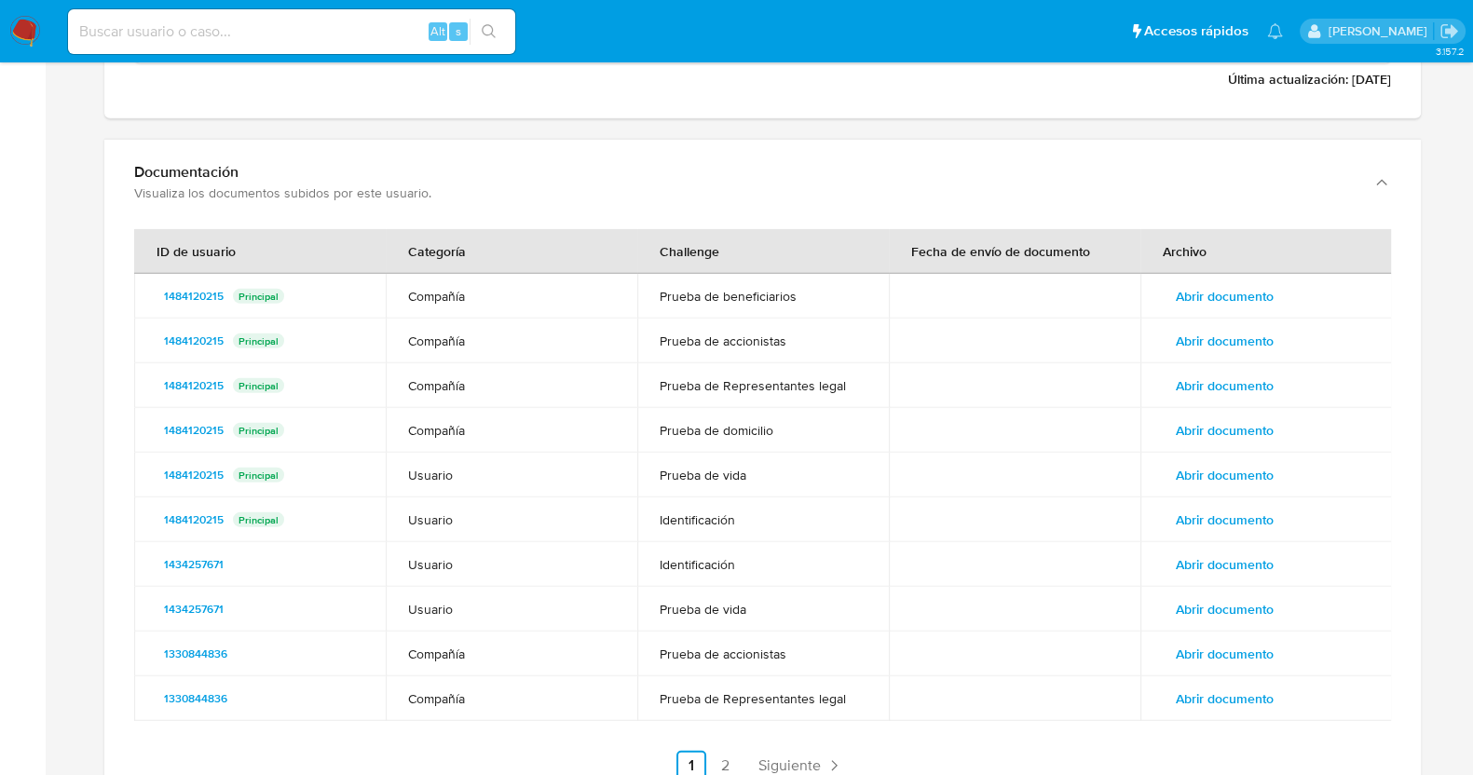
click at [1201, 379] on span "Abrir documento" at bounding box center [1225, 386] width 98 height 26
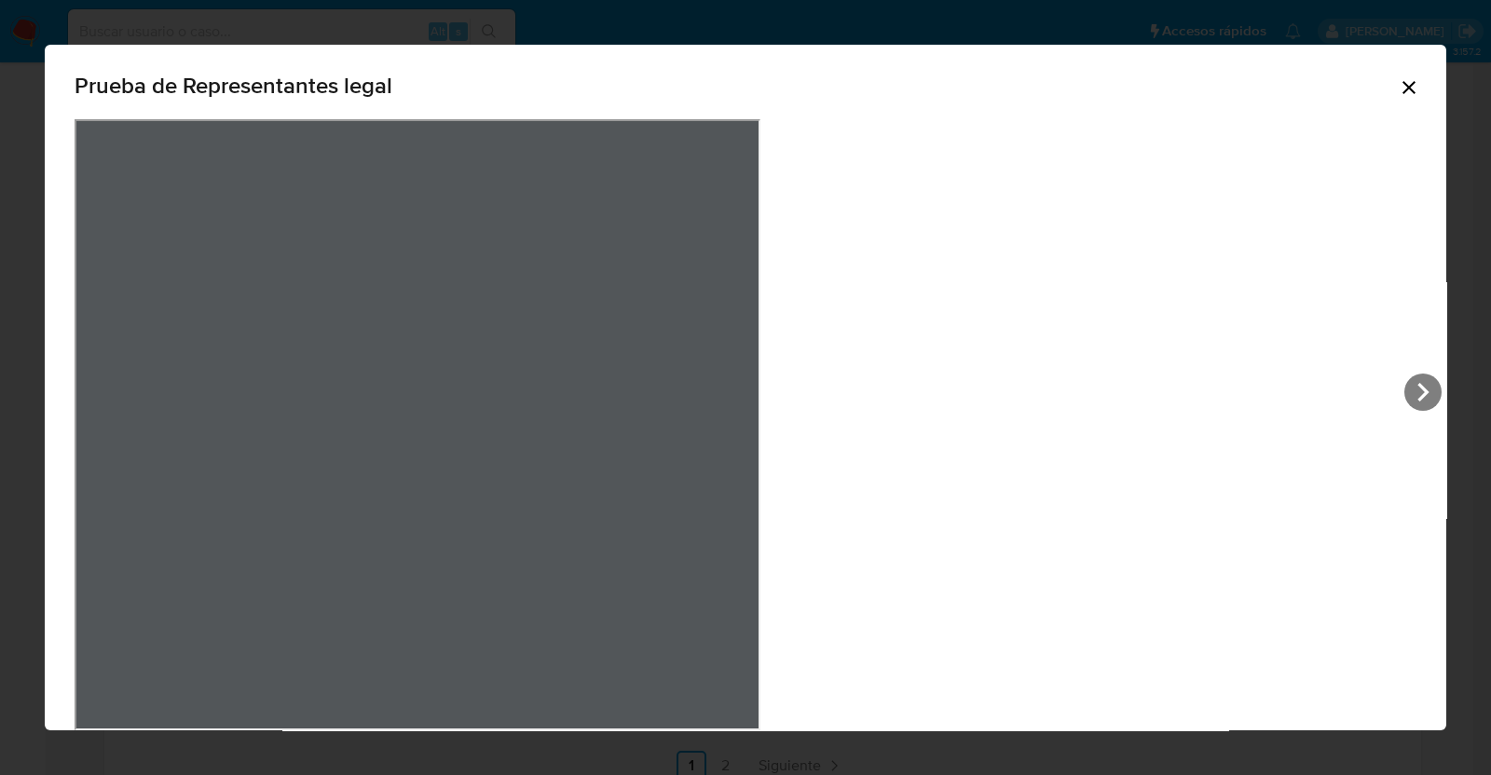
click at [1402, 85] on icon "Cerrar" at bounding box center [1408, 87] width 13 height 13
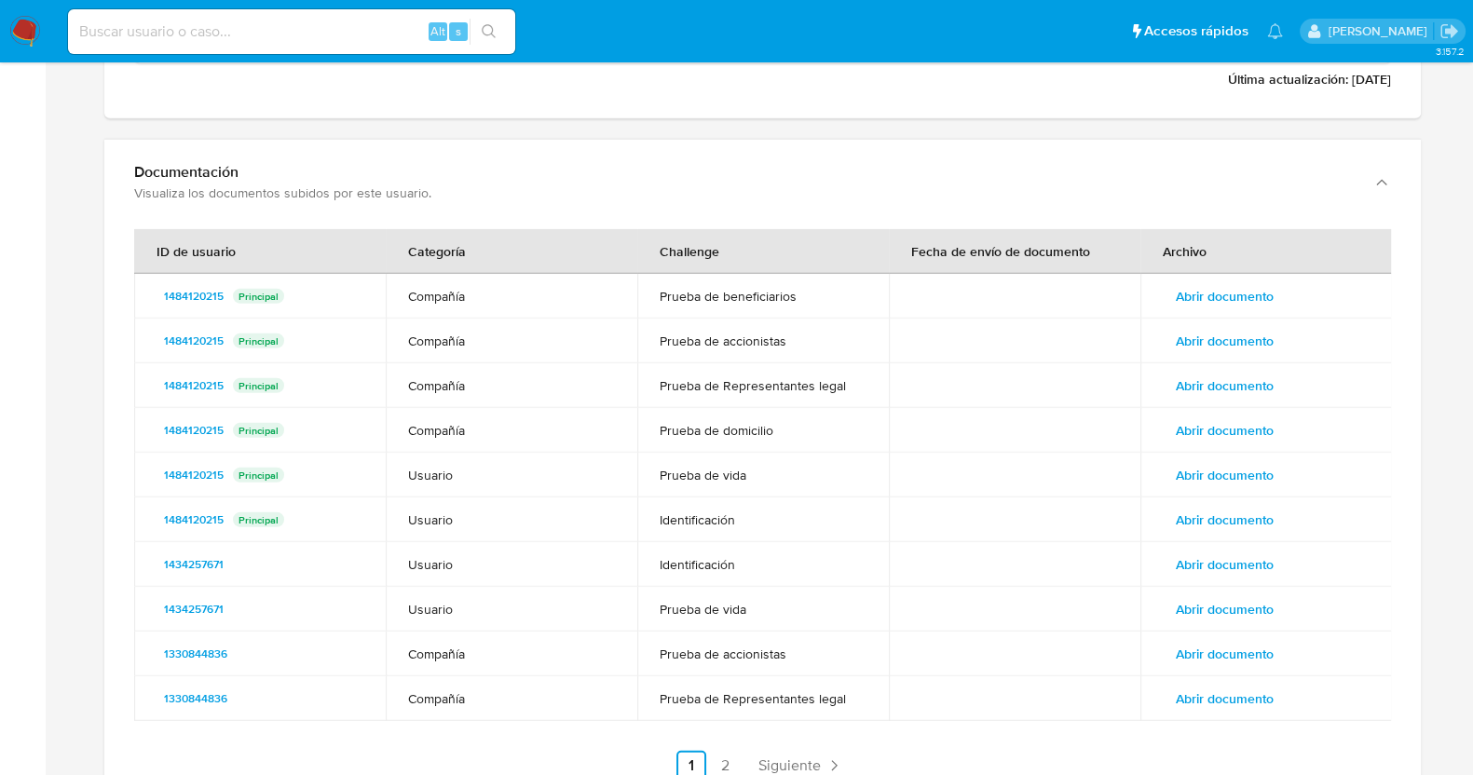
click at [1219, 374] on span "Abrir documento" at bounding box center [1225, 386] width 98 height 26
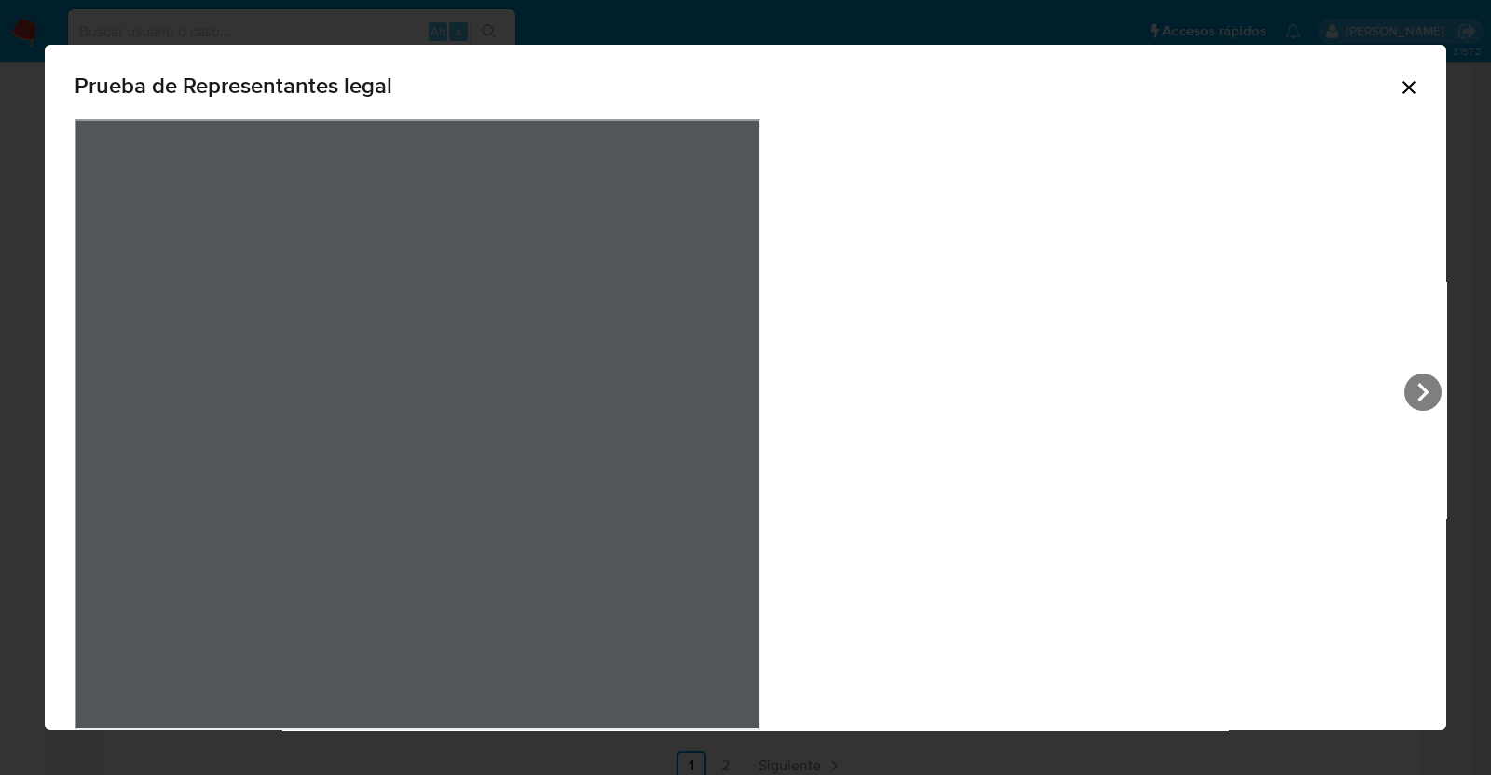
click at [1318, 444] on div "Prueba de Representantes legal" at bounding box center [745, 387] width 1491 height 775
click at [1053, 92] on div "Prueba de Representantes legal" at bounding box center [746, 90] width 1342 height 60
click at [1059, 95] on div "Prueba de Representantes legal" at bounding box center [746, 90] width 1342 height 60
click at [1398, 85] on icon "Cerrar" at bounding box center [1409, 87] width 22 height 22
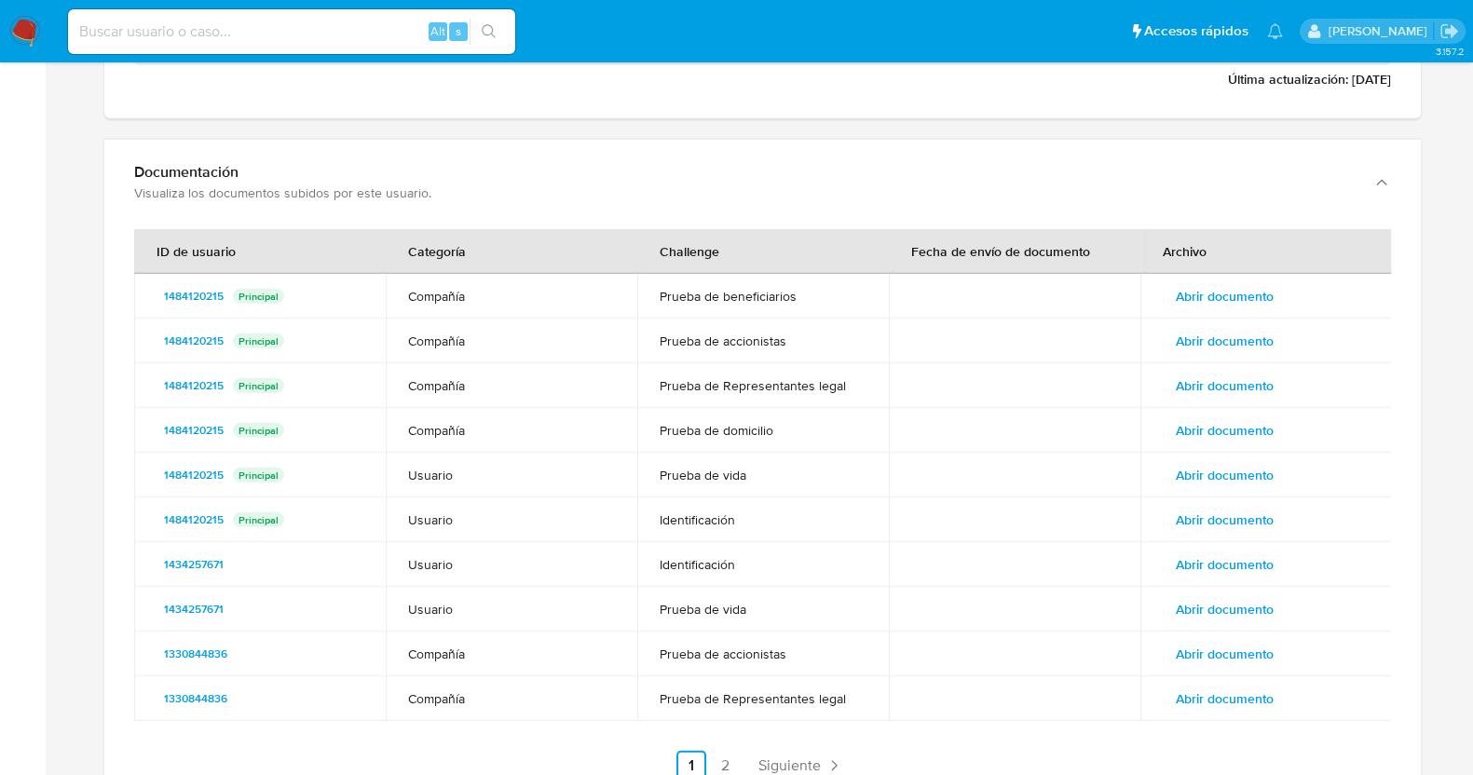
click at [1203, 472] on span "Abrir documento" at bounding box center [1225, 475] width 98 height 26
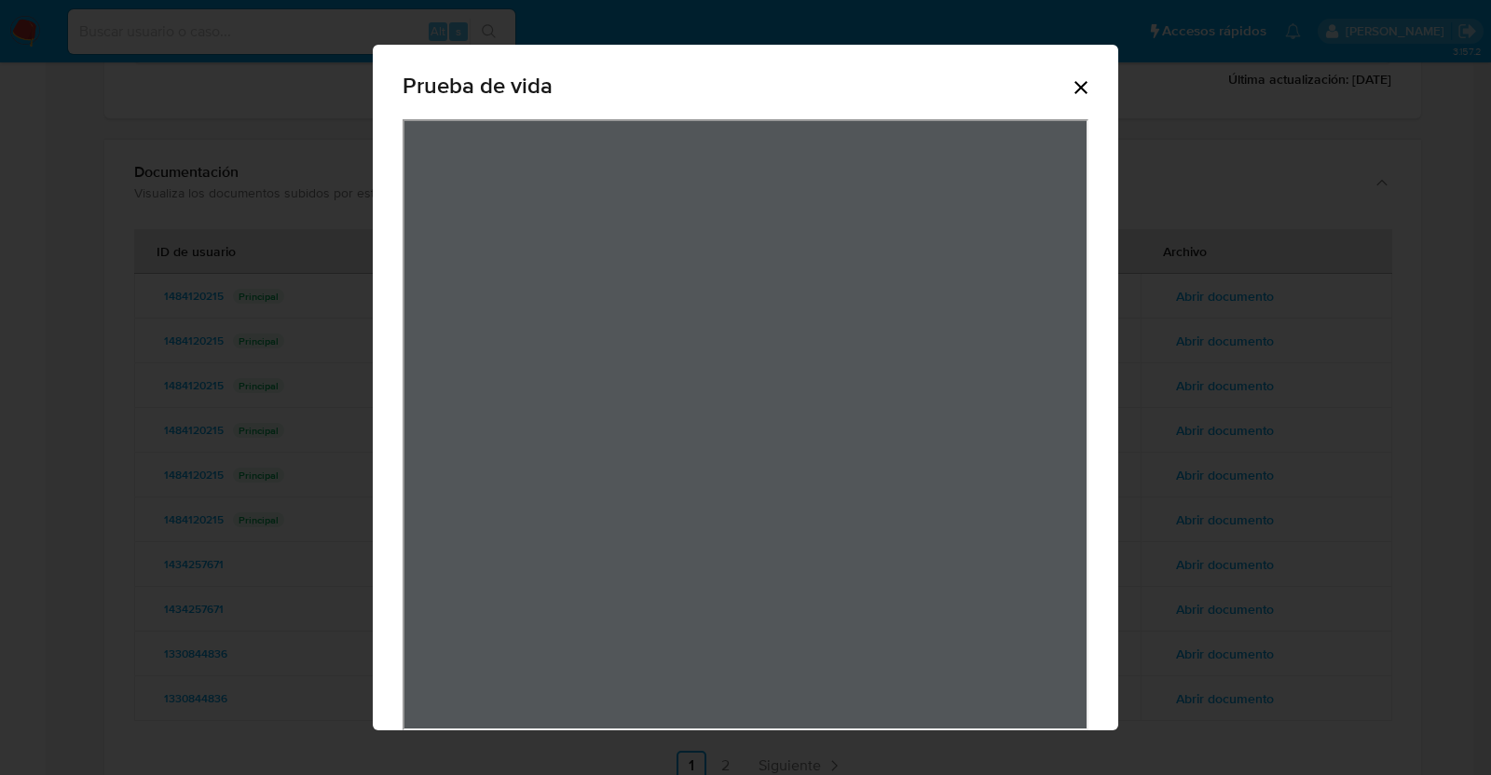
scroll to position [30, 0]
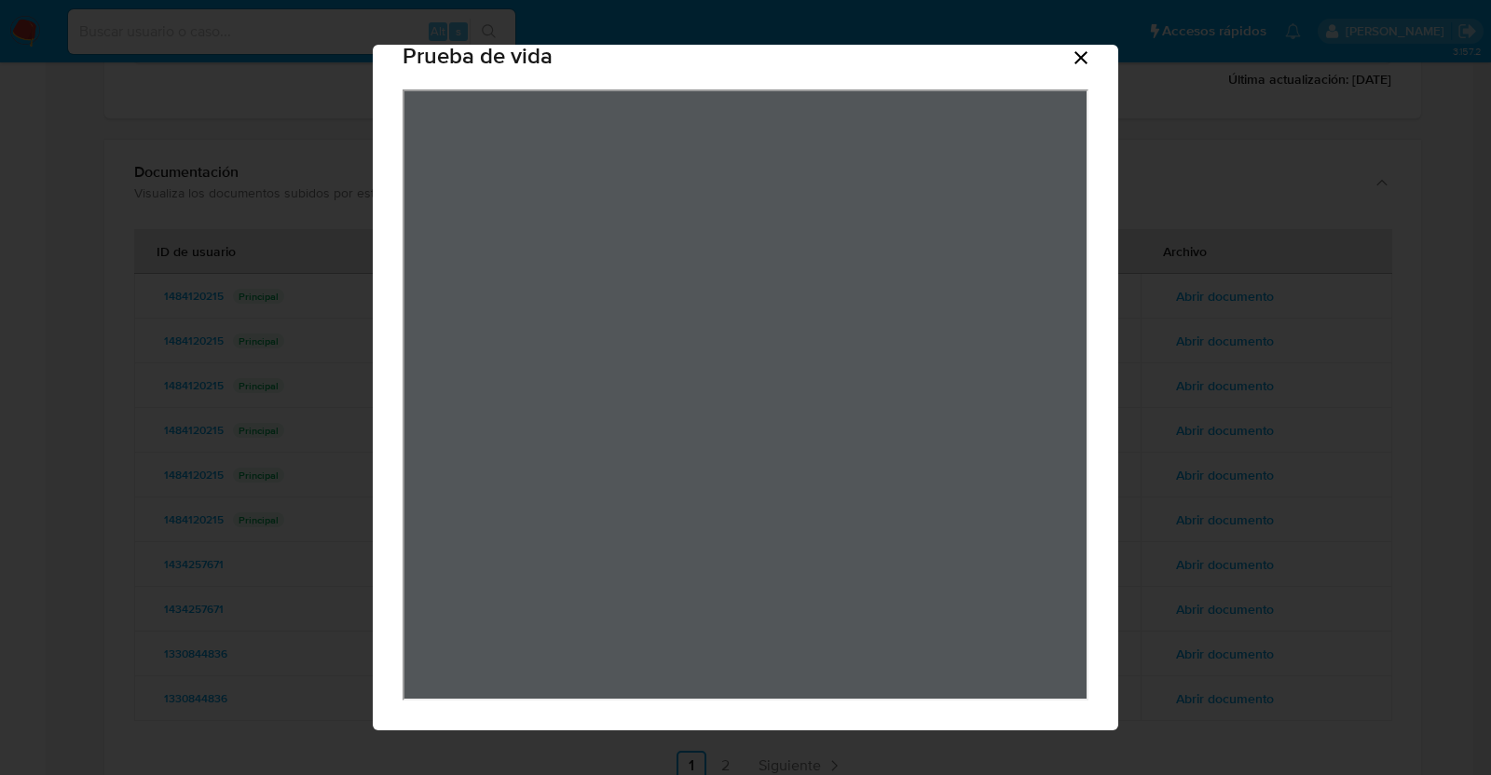
click at [899, 350] on div "View Document Modal" at bounding box center [746, 394] width 686 height 611
drag, startPoint x: 947, startPoint y: 291, endPoint x: 269, endPoint y: 363, distance: 681.3
click at [133, 402] on div "Prueba de vida" at bounding box center [745, 387] width 1491 height 775
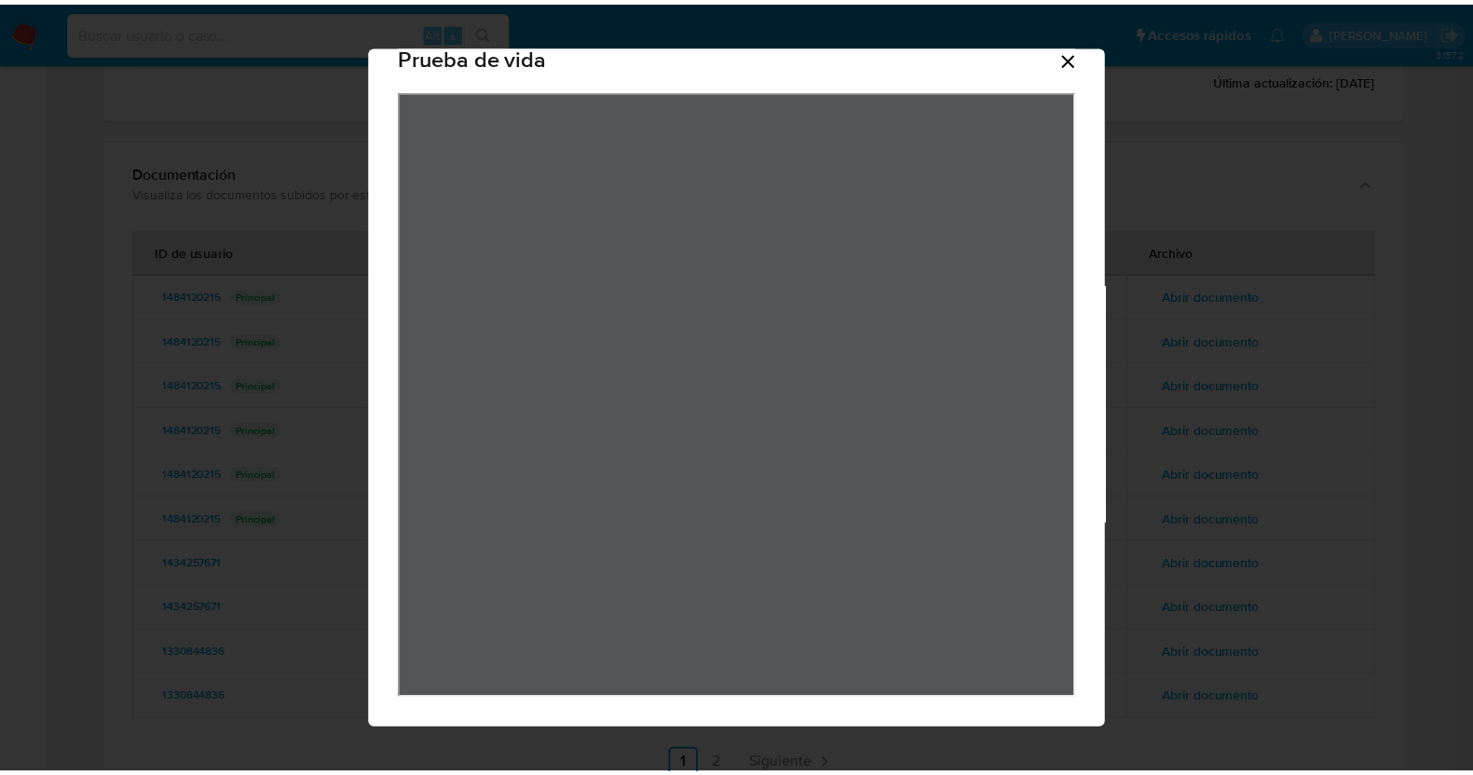
scroll to position [0, 0]
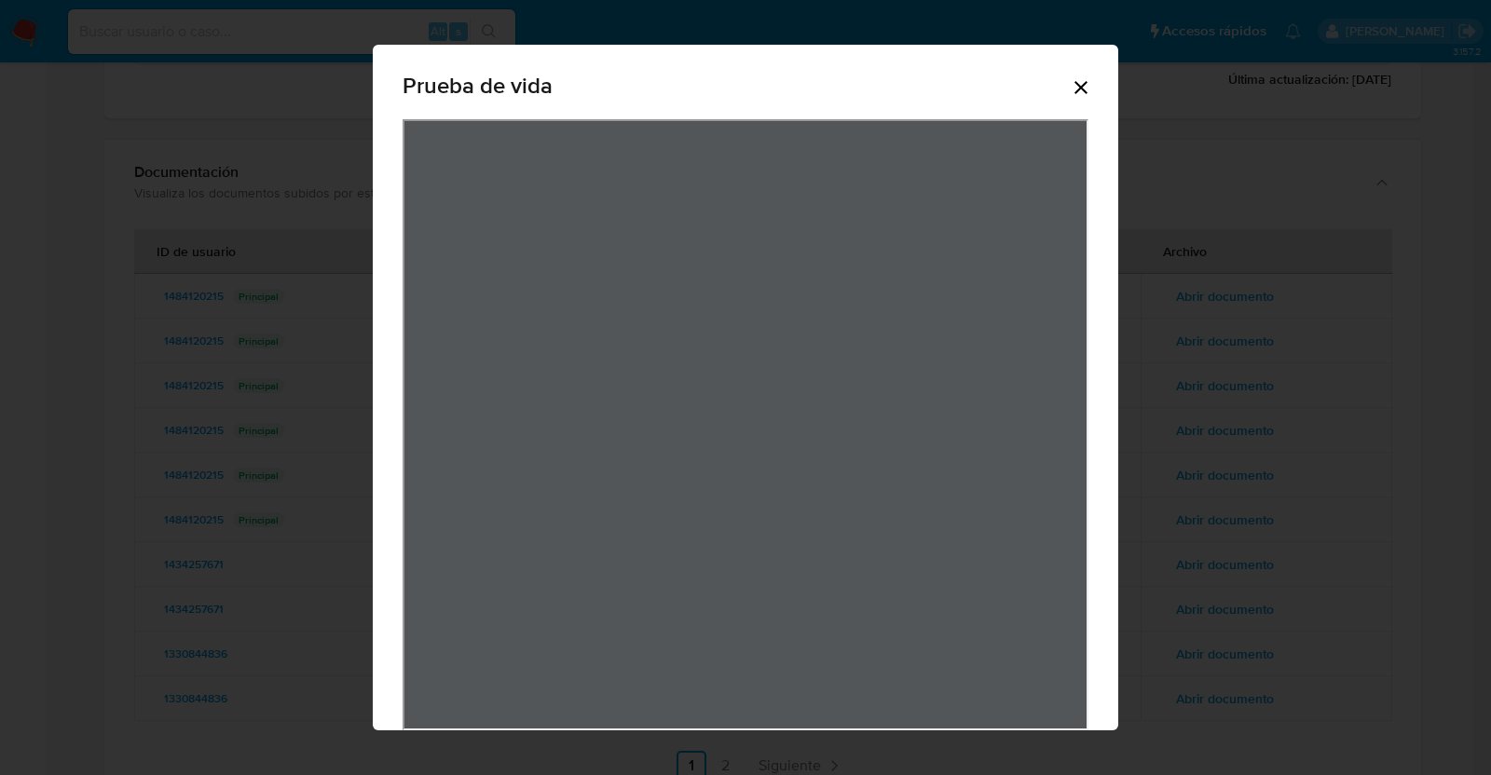
click at [1066, 278] on div "View Document Modal" at bounding box center [746, 424] width 686 height 611
click at [1072, 93] on icon "Cerrar" at bounding box center [1081, 87] width 22 height 22
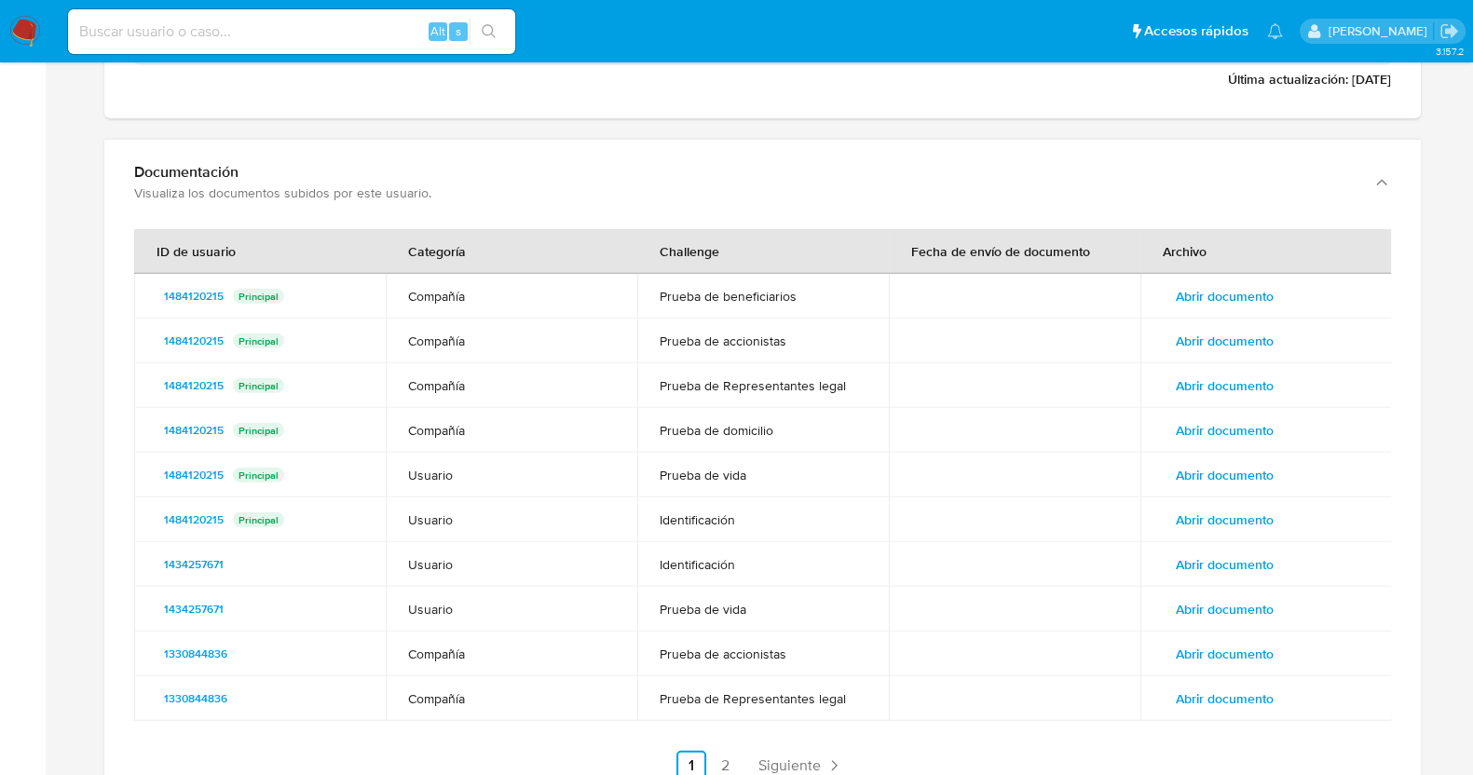
click at [1240, 608] on span "Abrir documento" at bounding box center [1225, 609] width 98 height 26
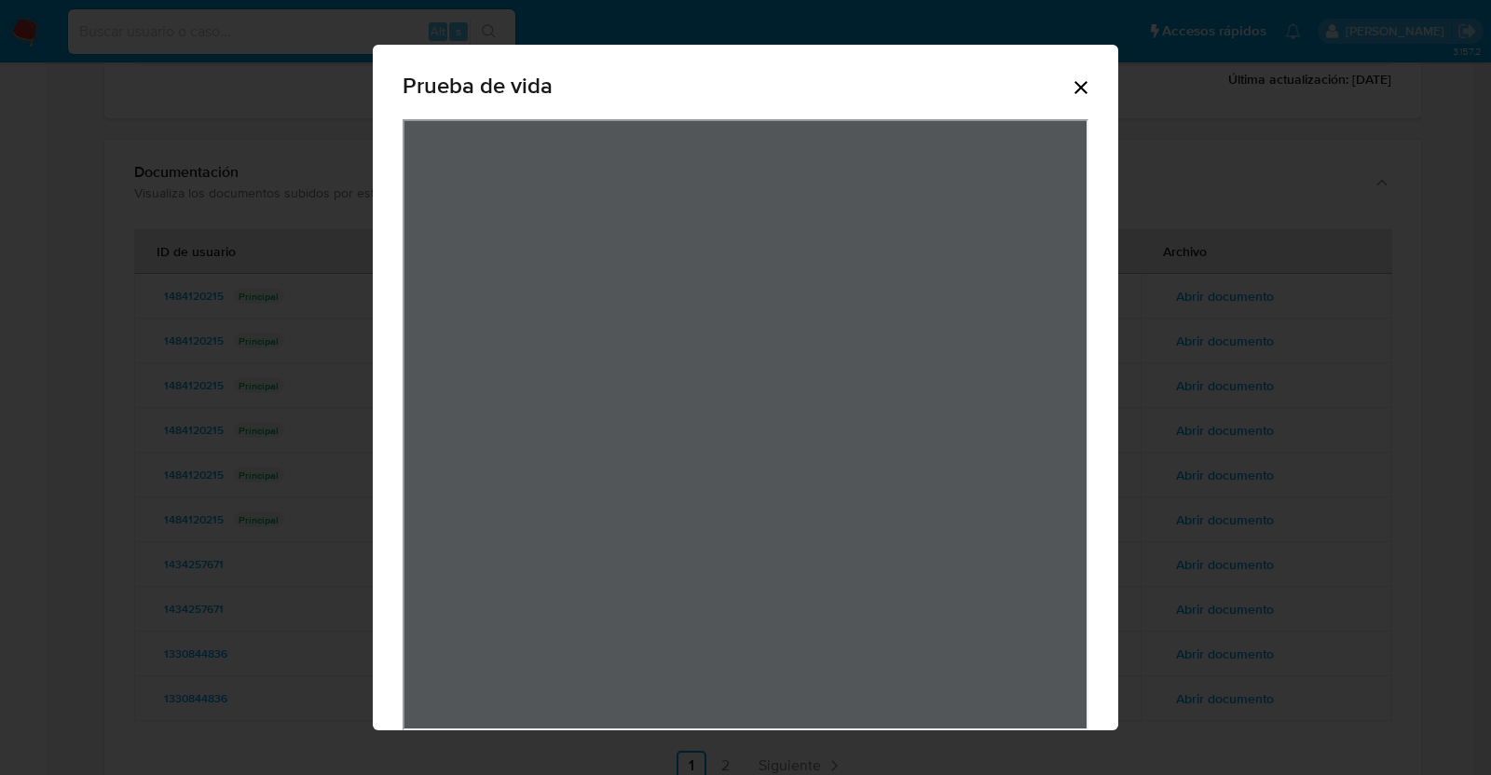
click at [1070, 76] on icon "Cerrar" at bounding box center [1081, 87] width 22 height 22
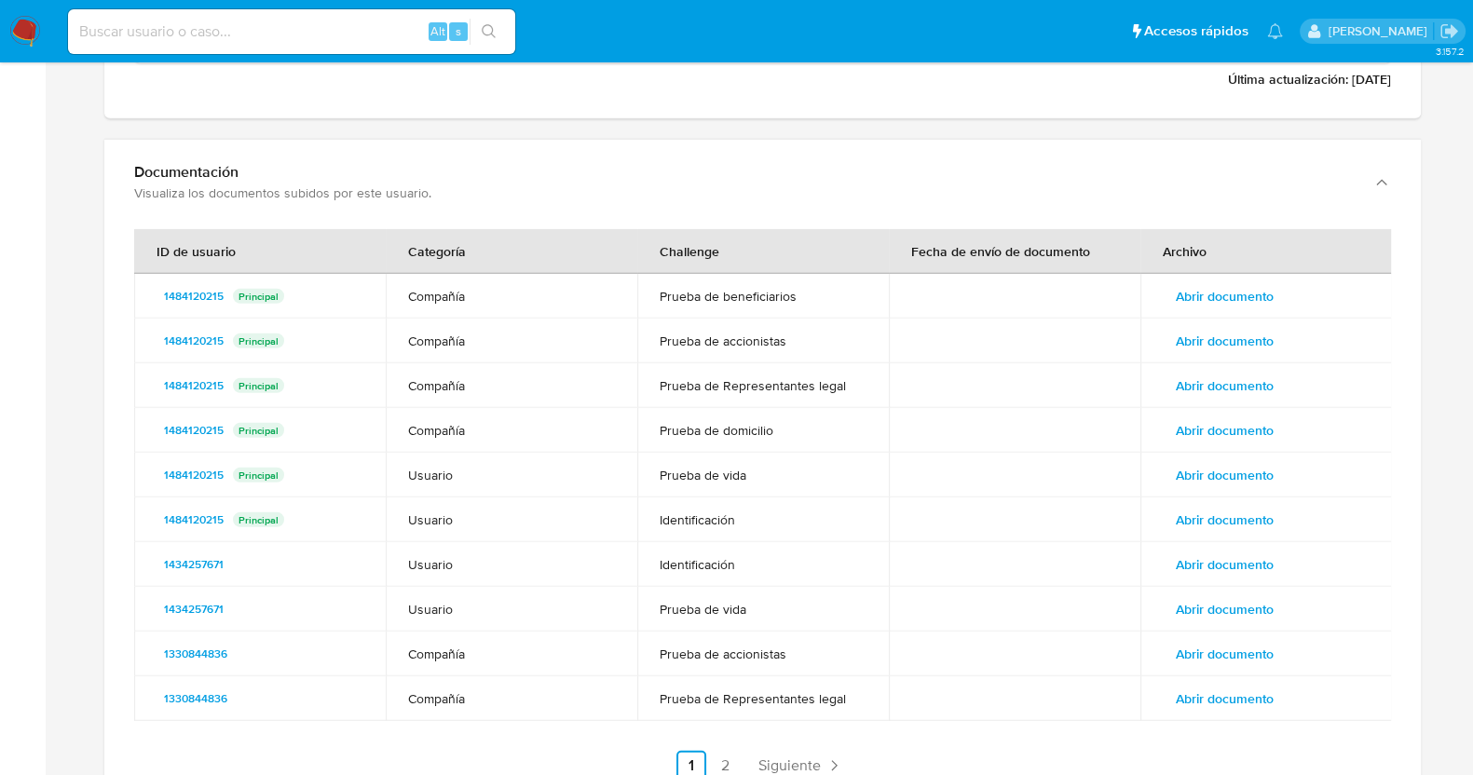
click at [1207, 705] on span "Abrir documento" at bounding box center [1225, 699] width 98 height 26
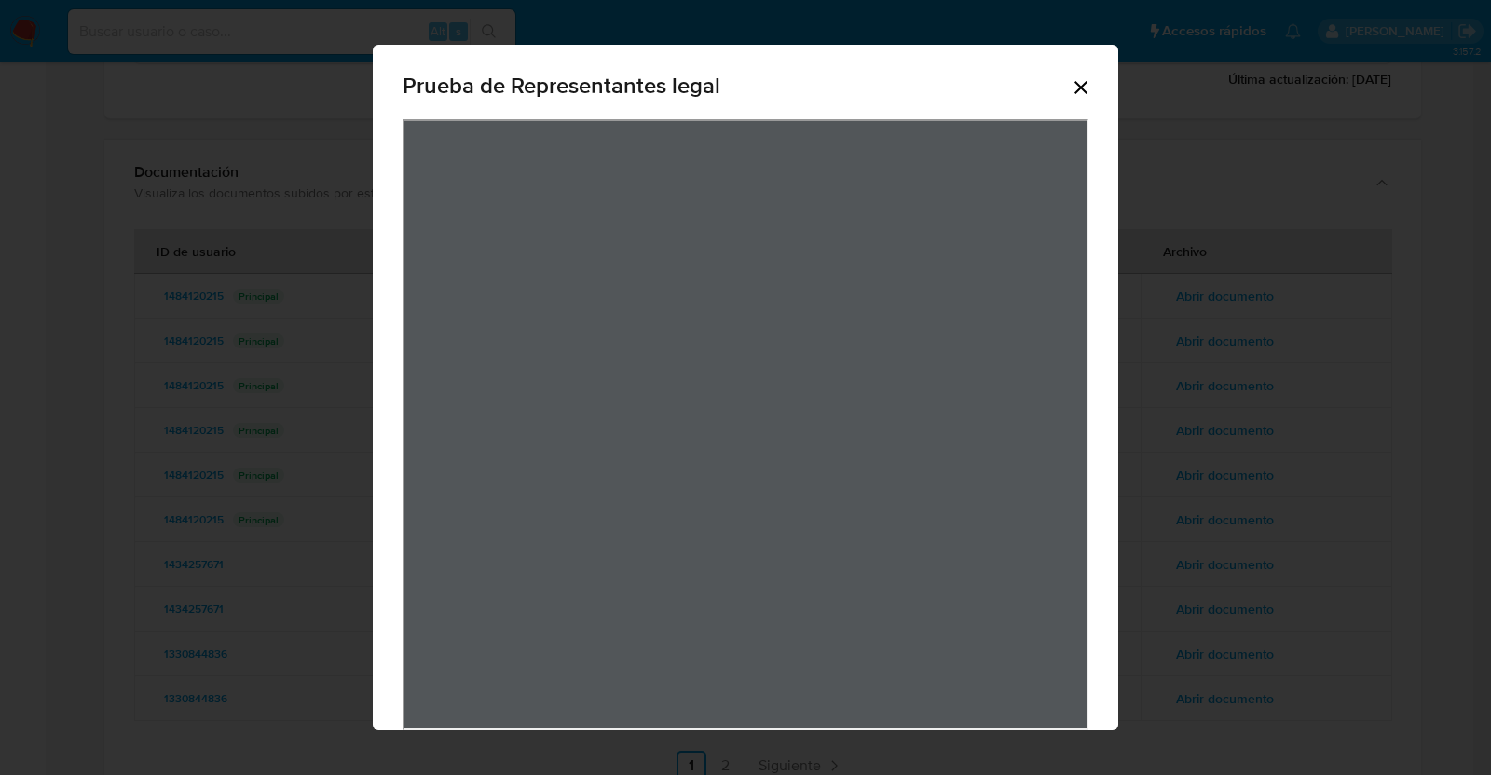
click at [283, 375] on div "Prueba de Representantes legal" at bounding box center [745, 387] width 1491 height 775
click at [1062, 99] on div "Prueba de Representantes legal" at bounding box center [746, 90] width 686 height 60
click at [1072, 82] on icon "Cerrar" at bounding box center [1081, 87] width 22 height 22
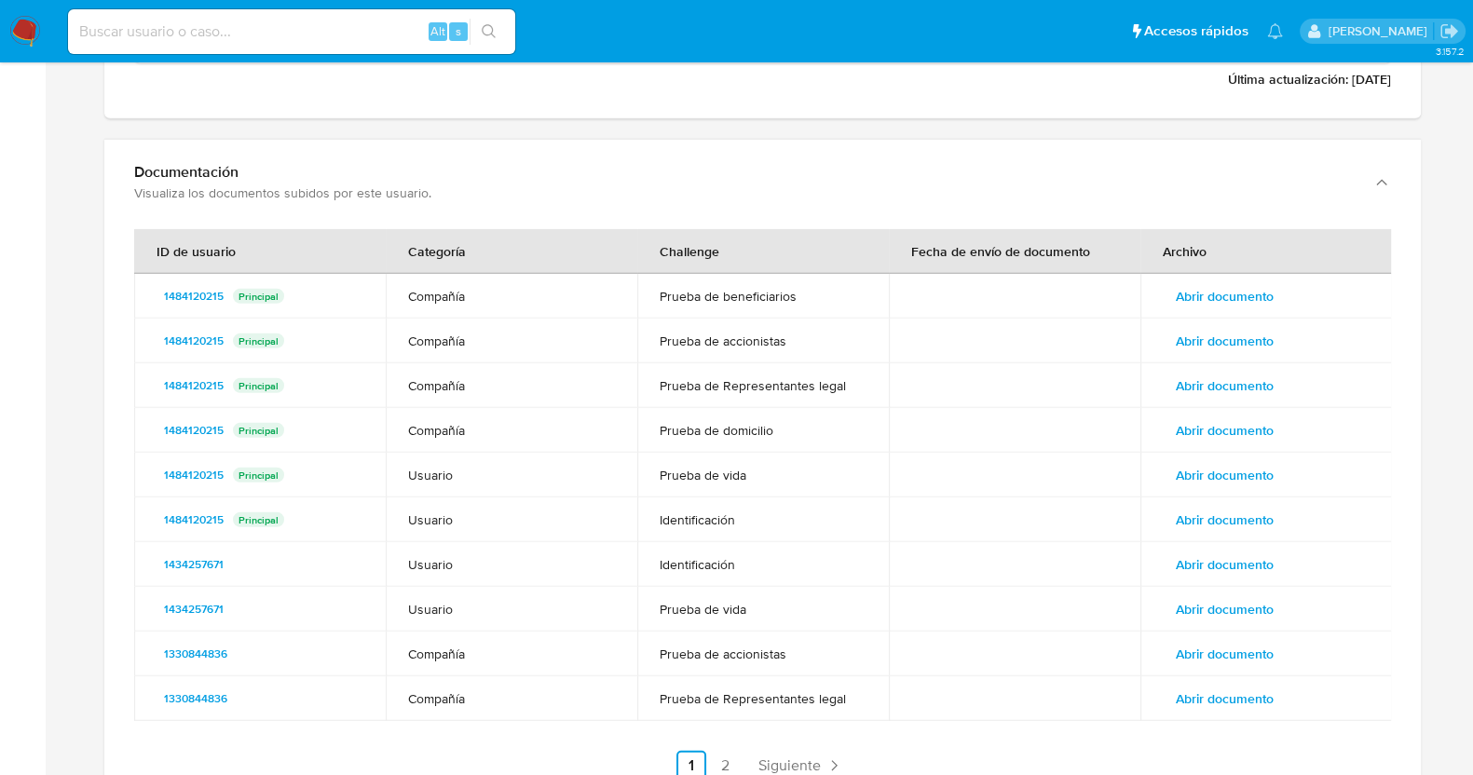
click at [1198, 686] on span "Abrir documento" at bounding box center [1225, 699] width 98 height 26
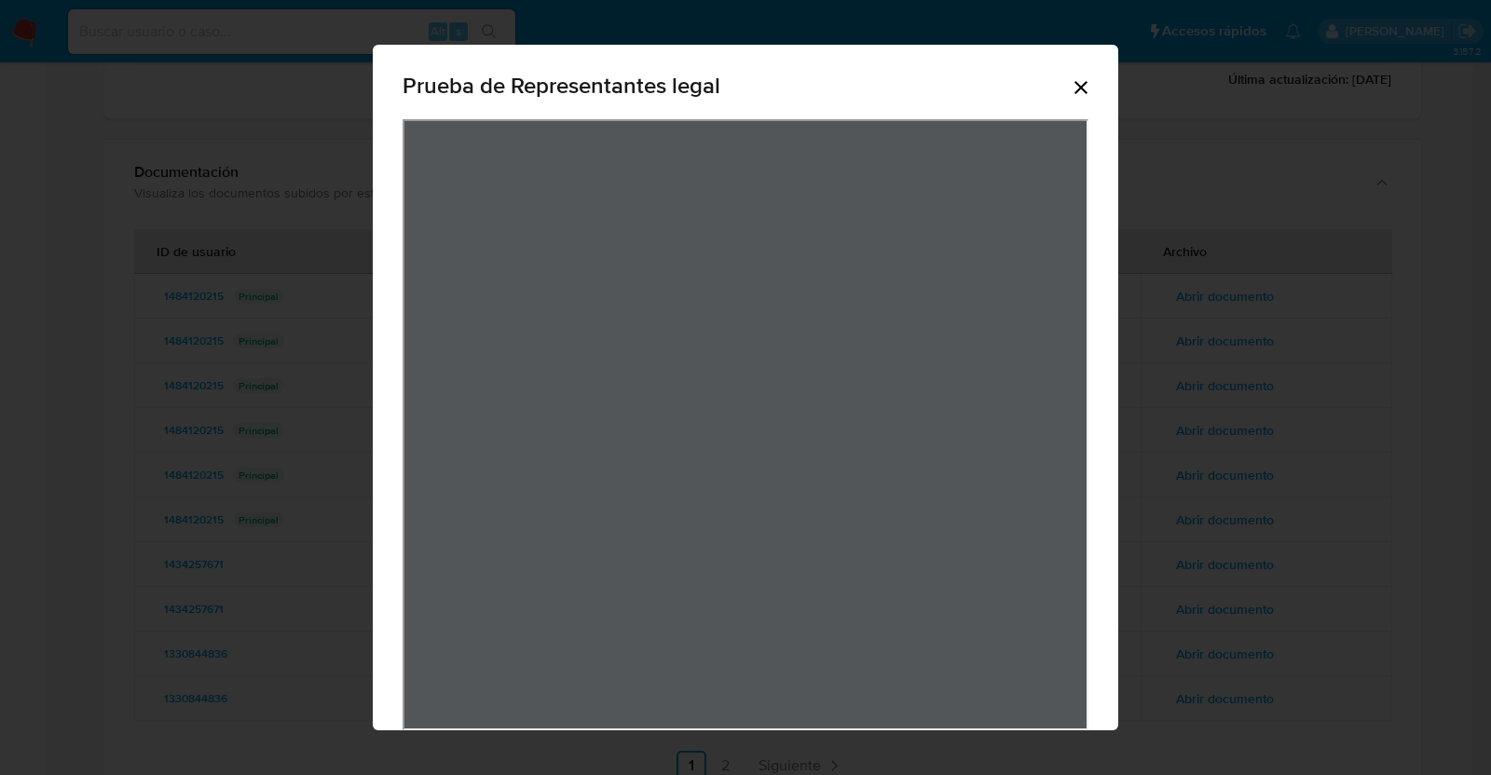
click at [1047, 89] on div "Prueba de Representantes legal" at bounding box center [746, 90] width 686 height 60
click at [1059, 80] on div "Prueba de Representantes legal" at bounding box center [746, 90] width 686 height 60
click at [1070, 88] on icon "Cerrar" at bounding box center [1081, 87] width 22 height 22
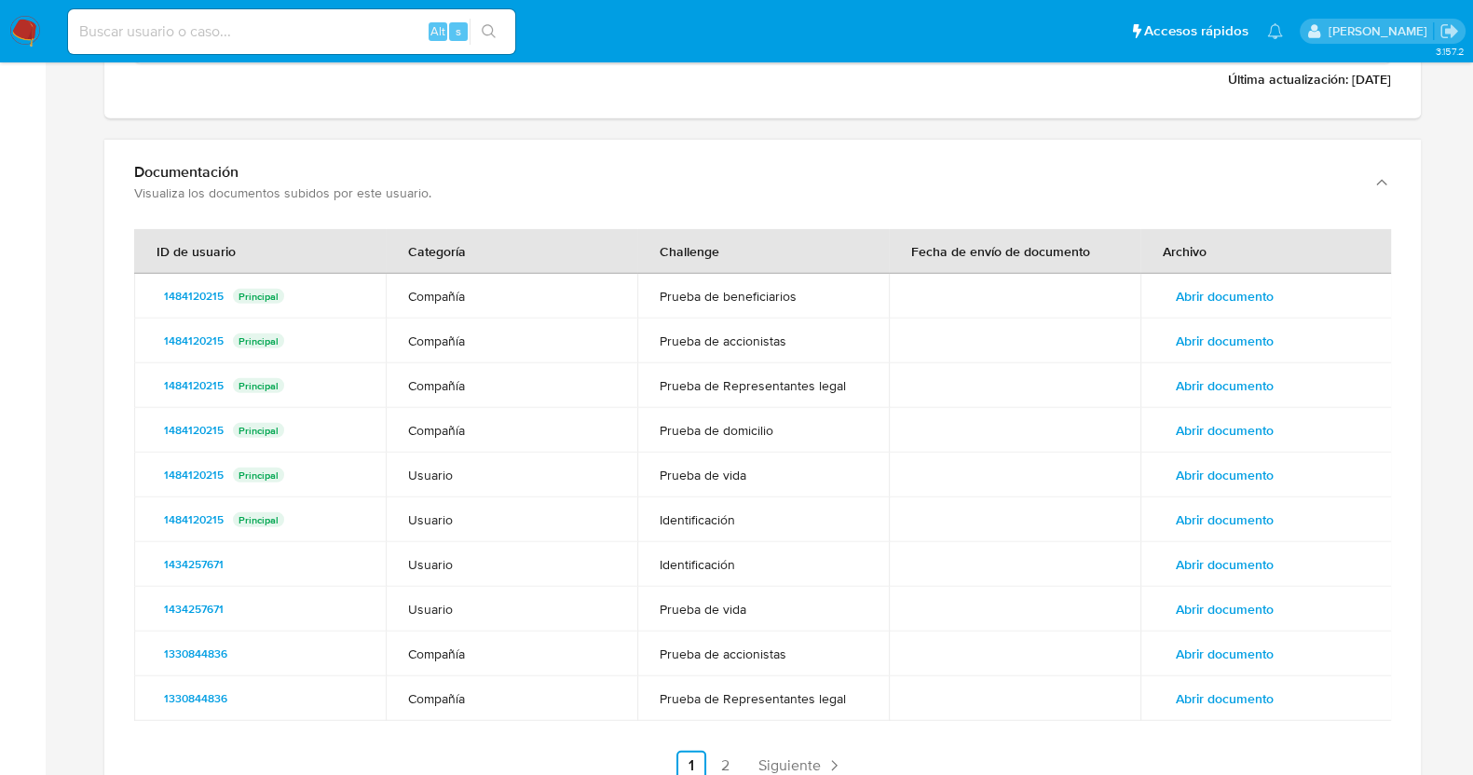
click at [1207, 643] on span "Abrir documento" at bounding box center [1225, 654] width 98 height 26
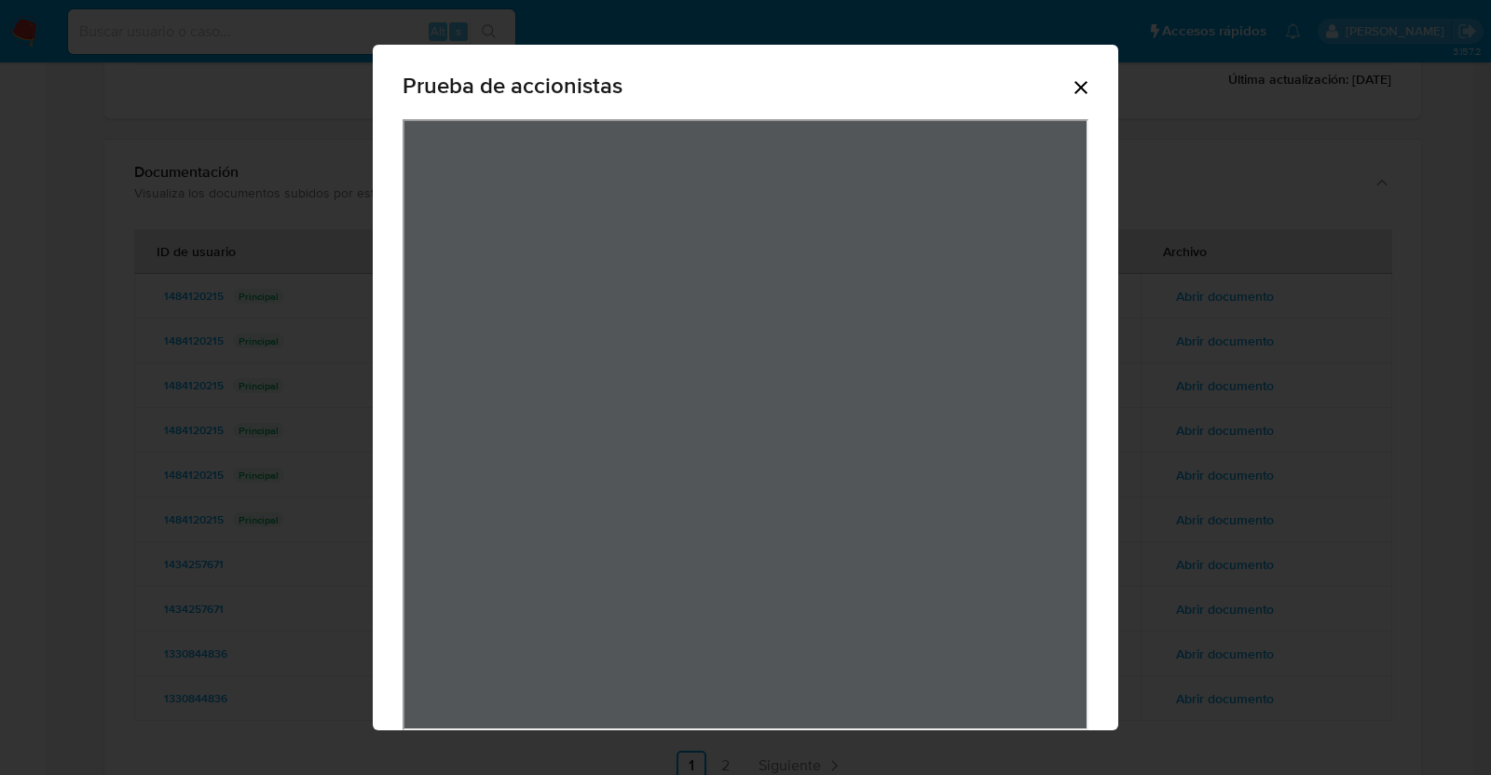
click at [1072, 77] on icon "Cerrar" at bounding box center [1081, 87] width 22 height 22
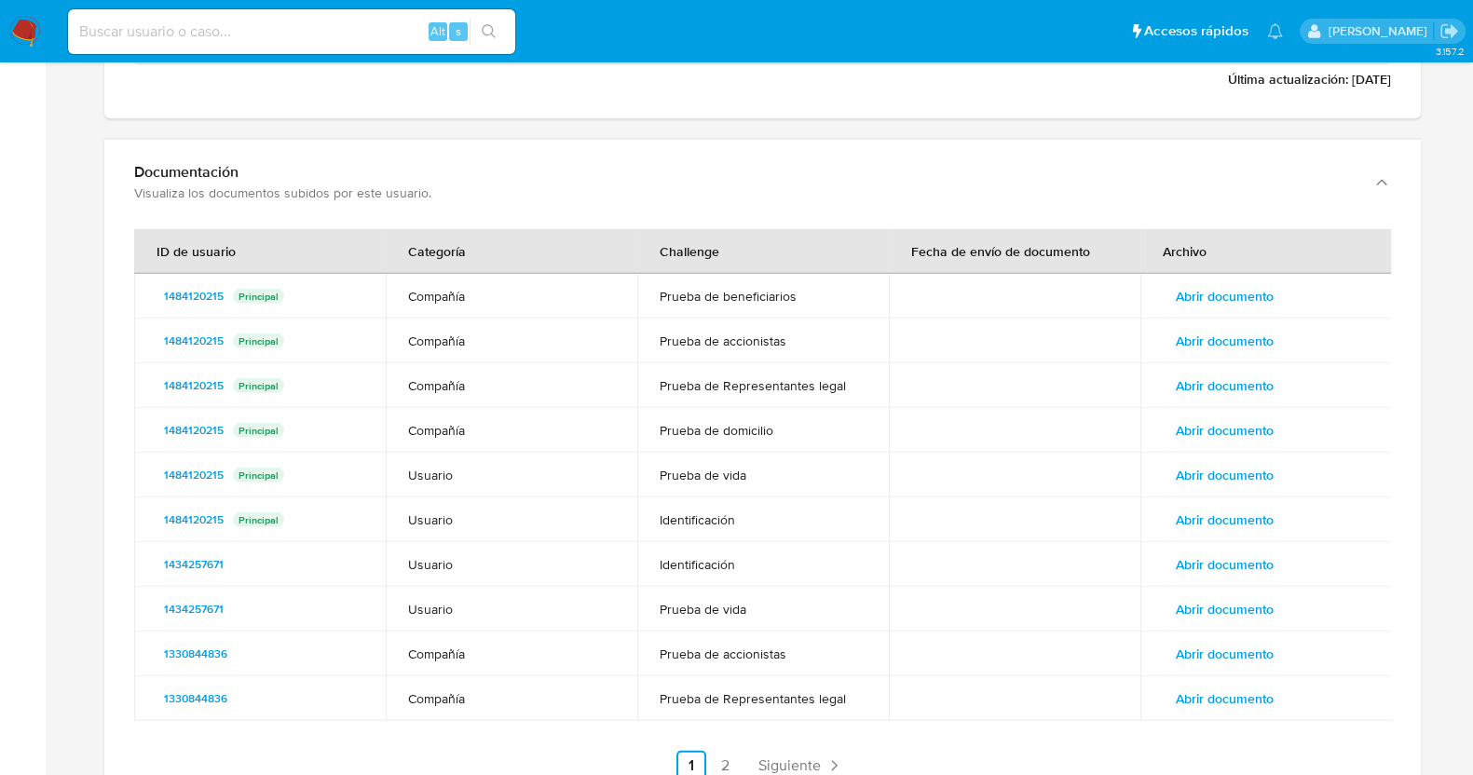
click at [1226, 608] on span "Abrir documento" at bounding box center [1225, 609] width 98 height 26
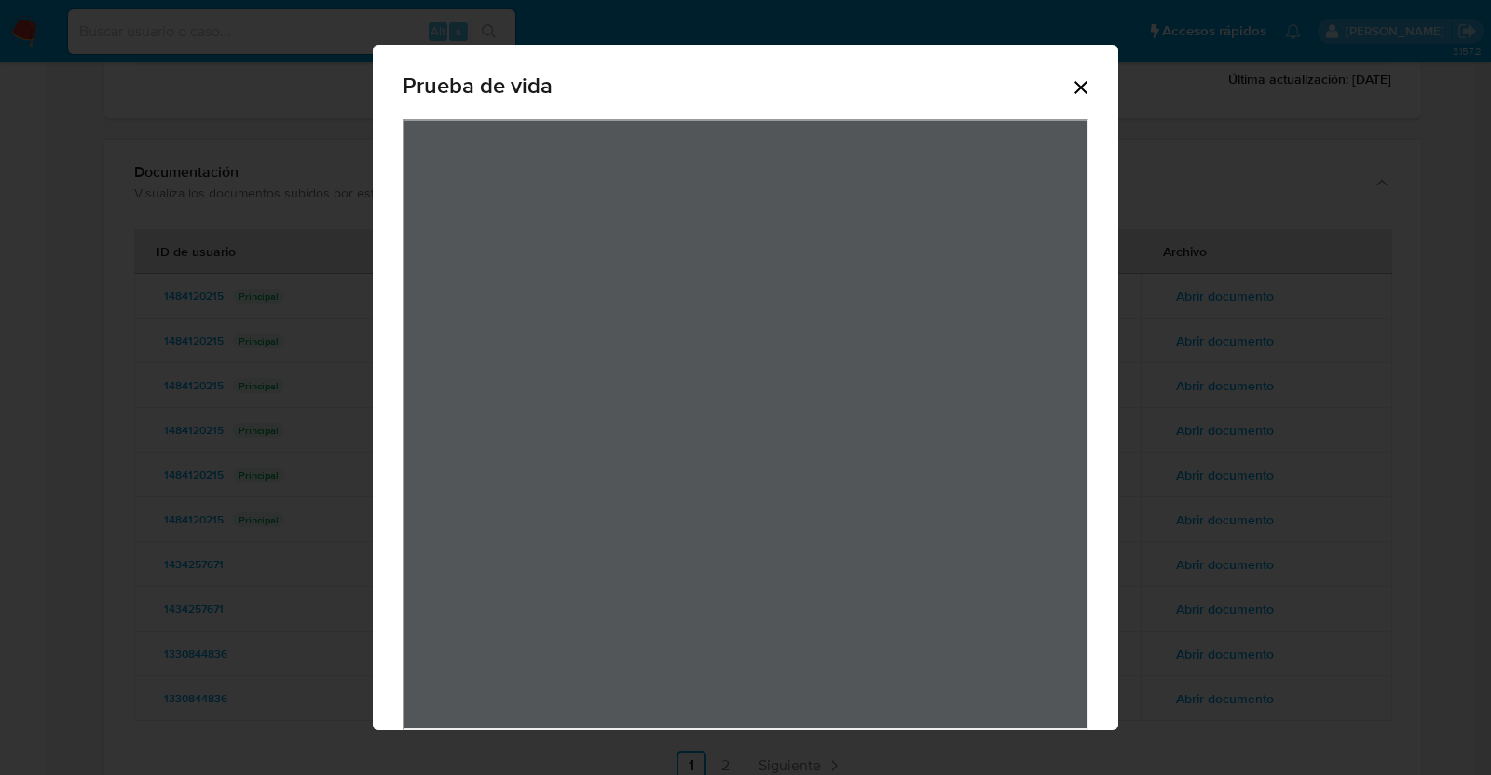
click at [1071, 85] on icon "Cerrar" at bounding box center [1081, 87] width 22 height 22
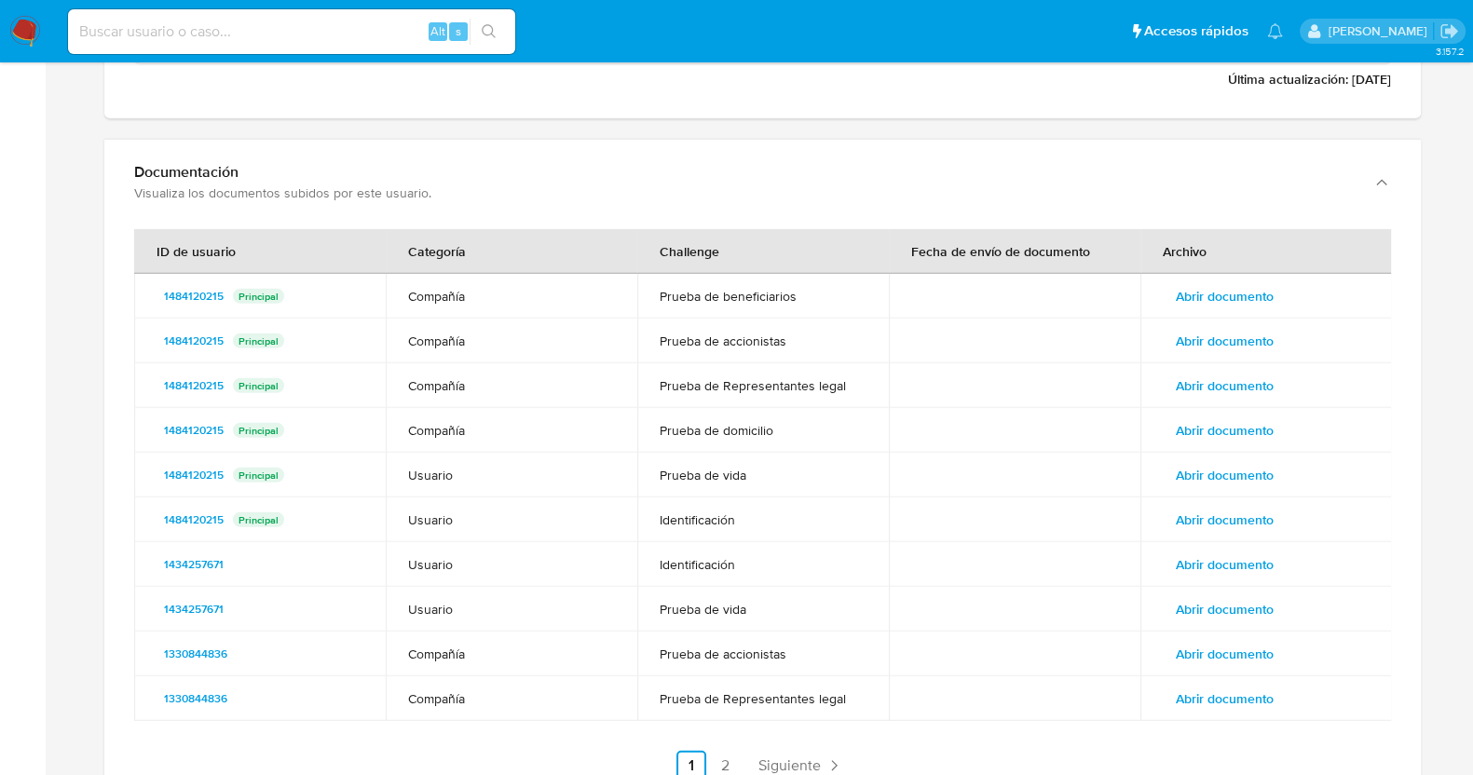
click at [1183, 552] on span "Abrir documento" at bounding box center [1225, 565] width 98 height 26
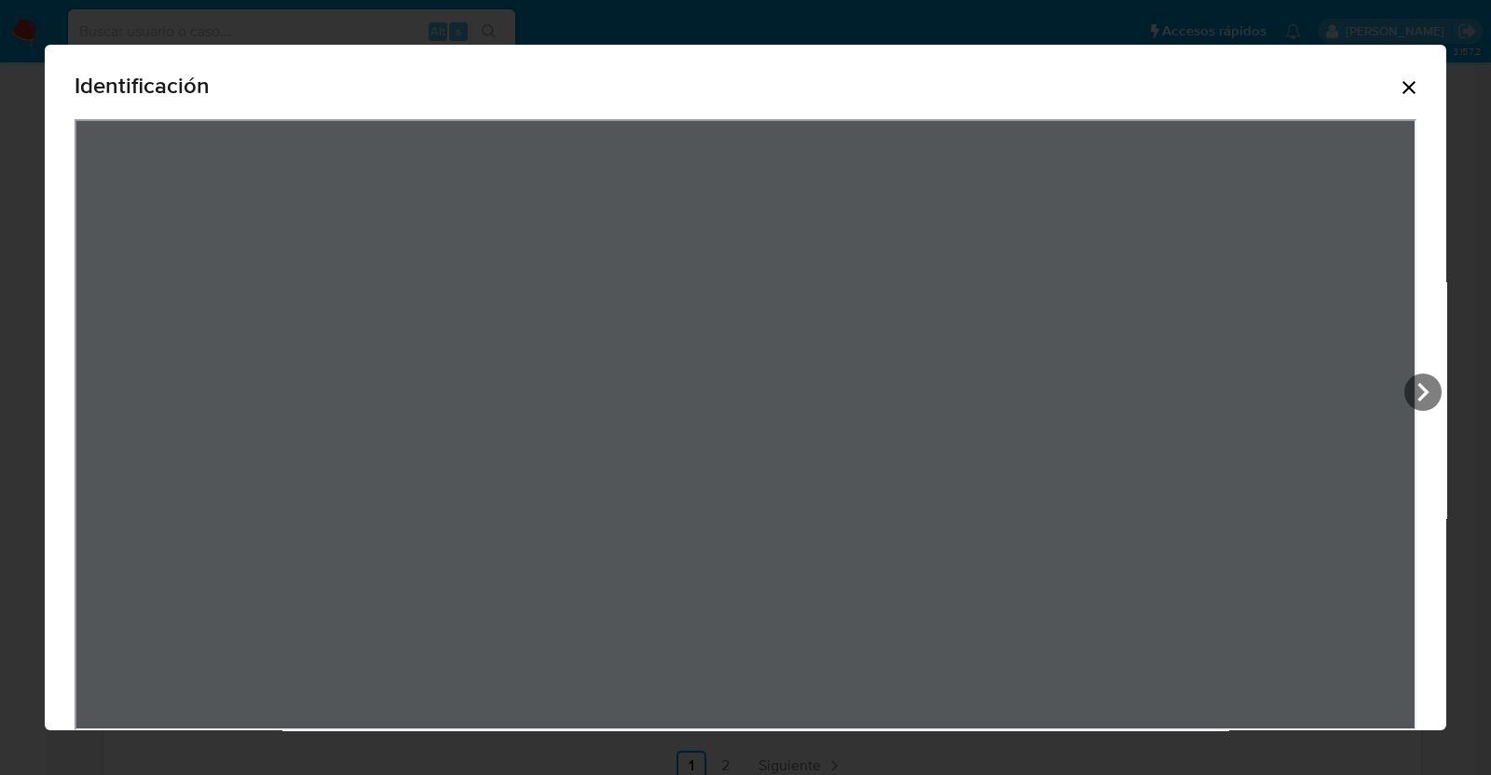
click at [1398, 78] on icon "Cerrar" at bounding box center [1409, 87] width 22 height 22
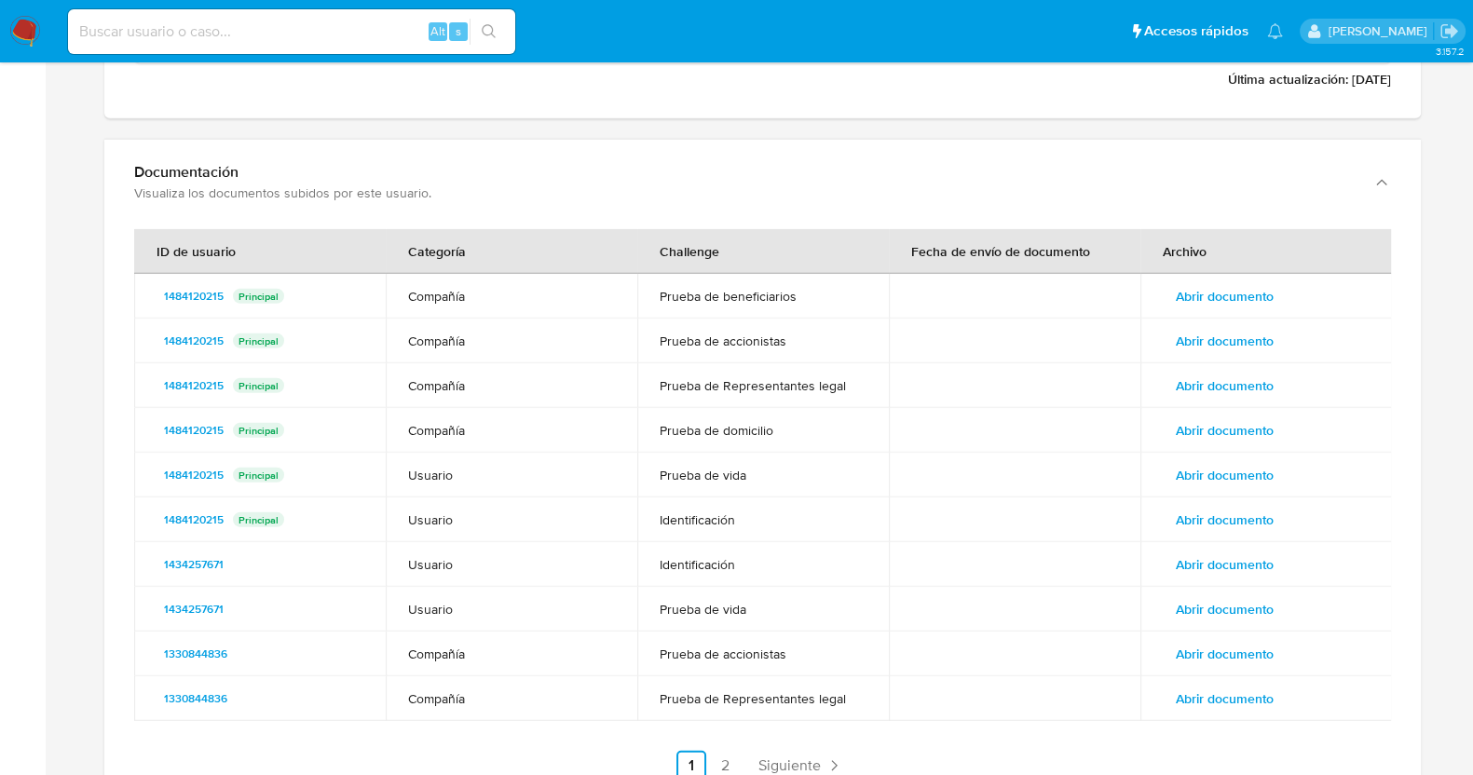
click at [1215, 526] on span "Abrir documento" at bounding box center [1225, 520] width 98 height 26
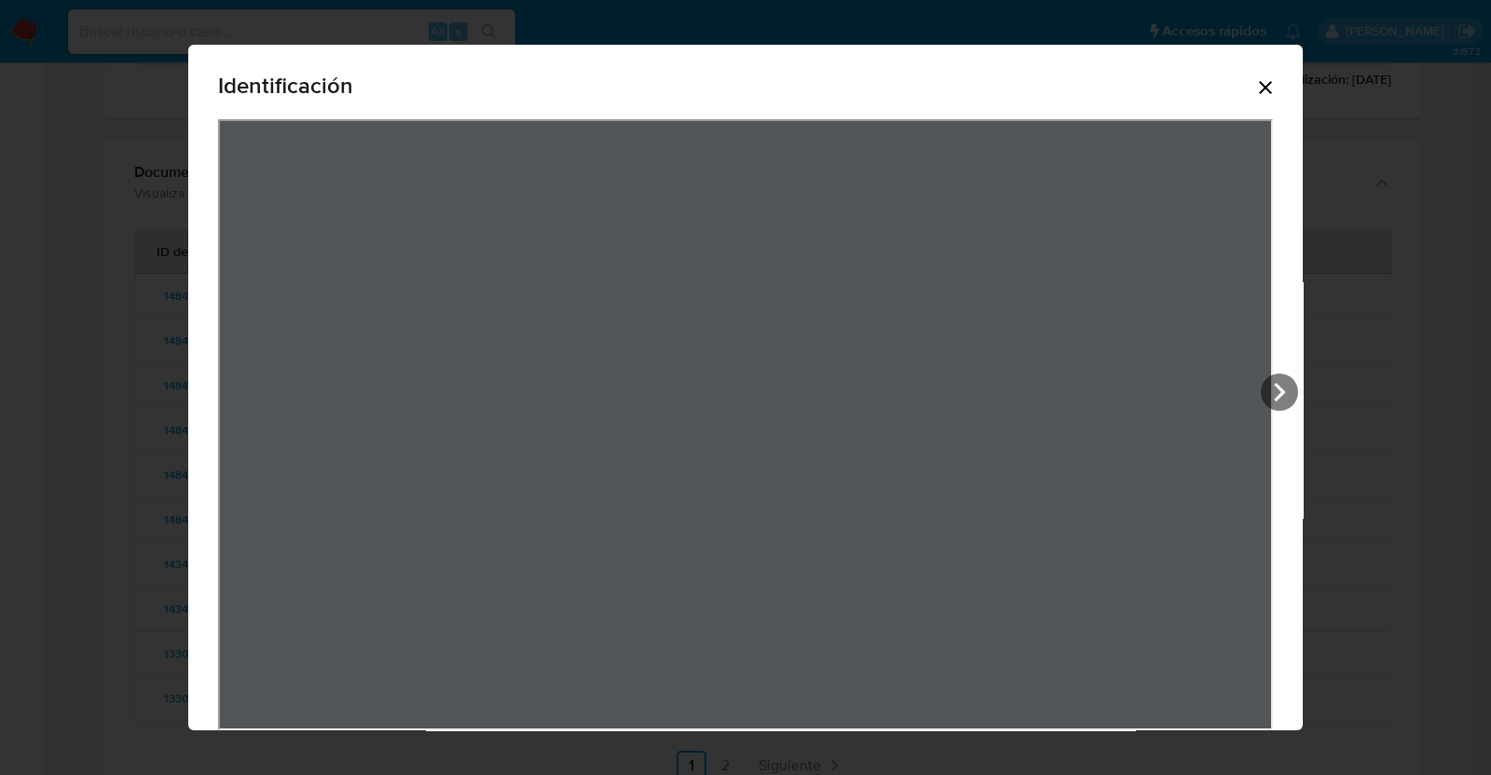
click at [1254, 90] on icon "Cerrar" at bounding box center [1265, 87] width 22 height 22
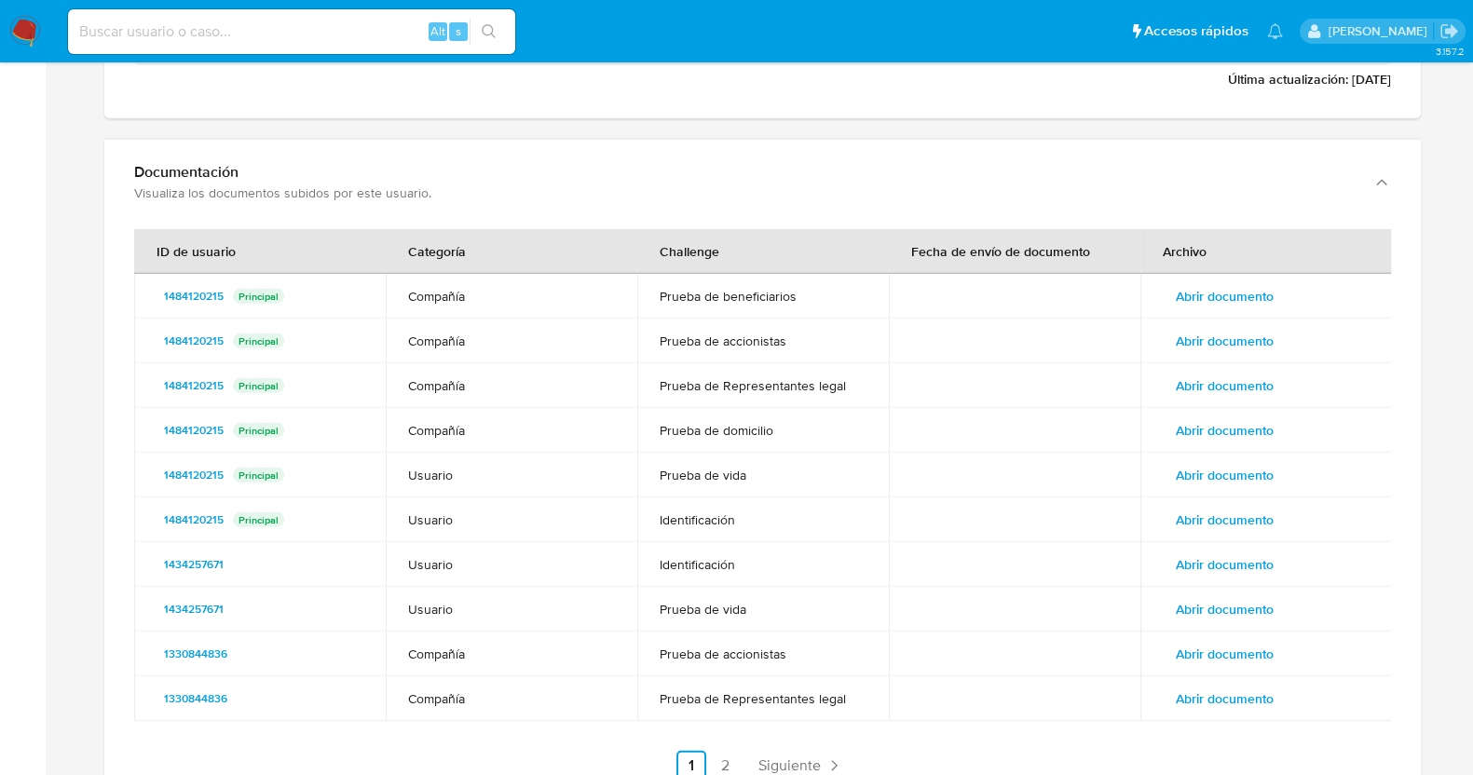
click at [1227, 482] on span "Abrir documento" at bounding box center [1225, 475] width 98 height 26
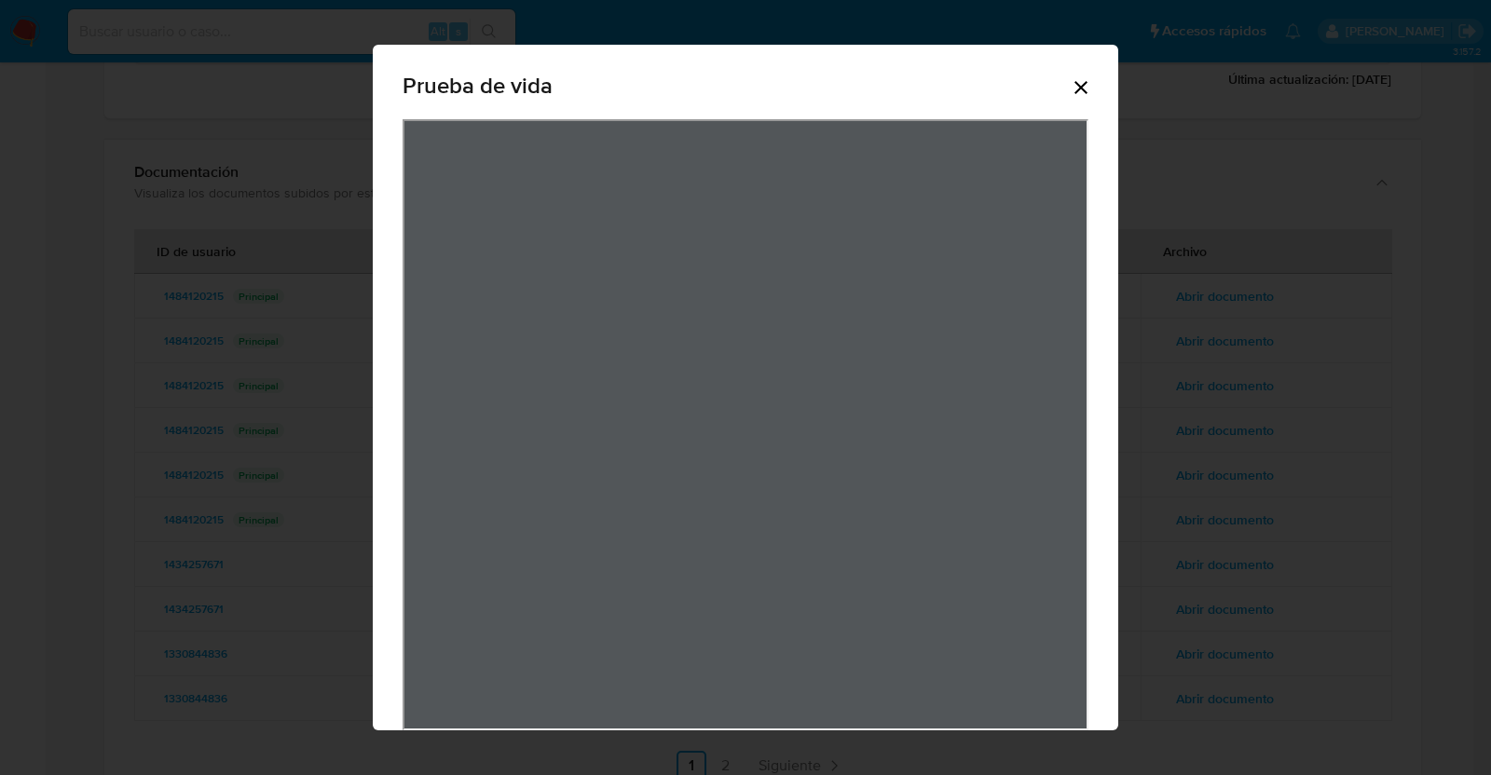
click at [1249, 407] on div "Prueba de vida" at bounding box center [745, 387] width 1491 height 775
click at [1070, 97] on icon "Cerrar" at bounding box center [1081, 87] width 22 height 22
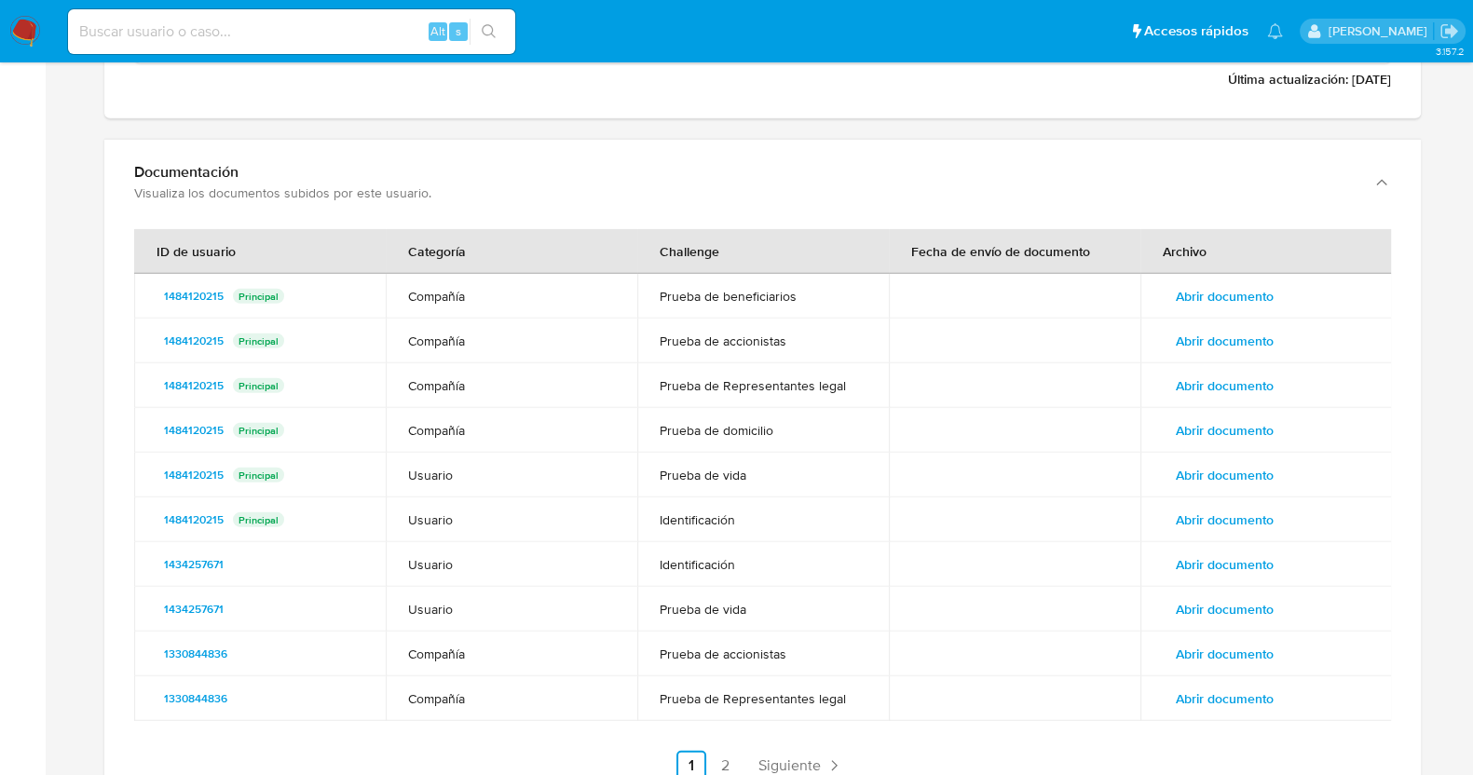
click at [1220, 430] on span "Abrir documento" at bounding box center [1225, 430] width 98 height 26
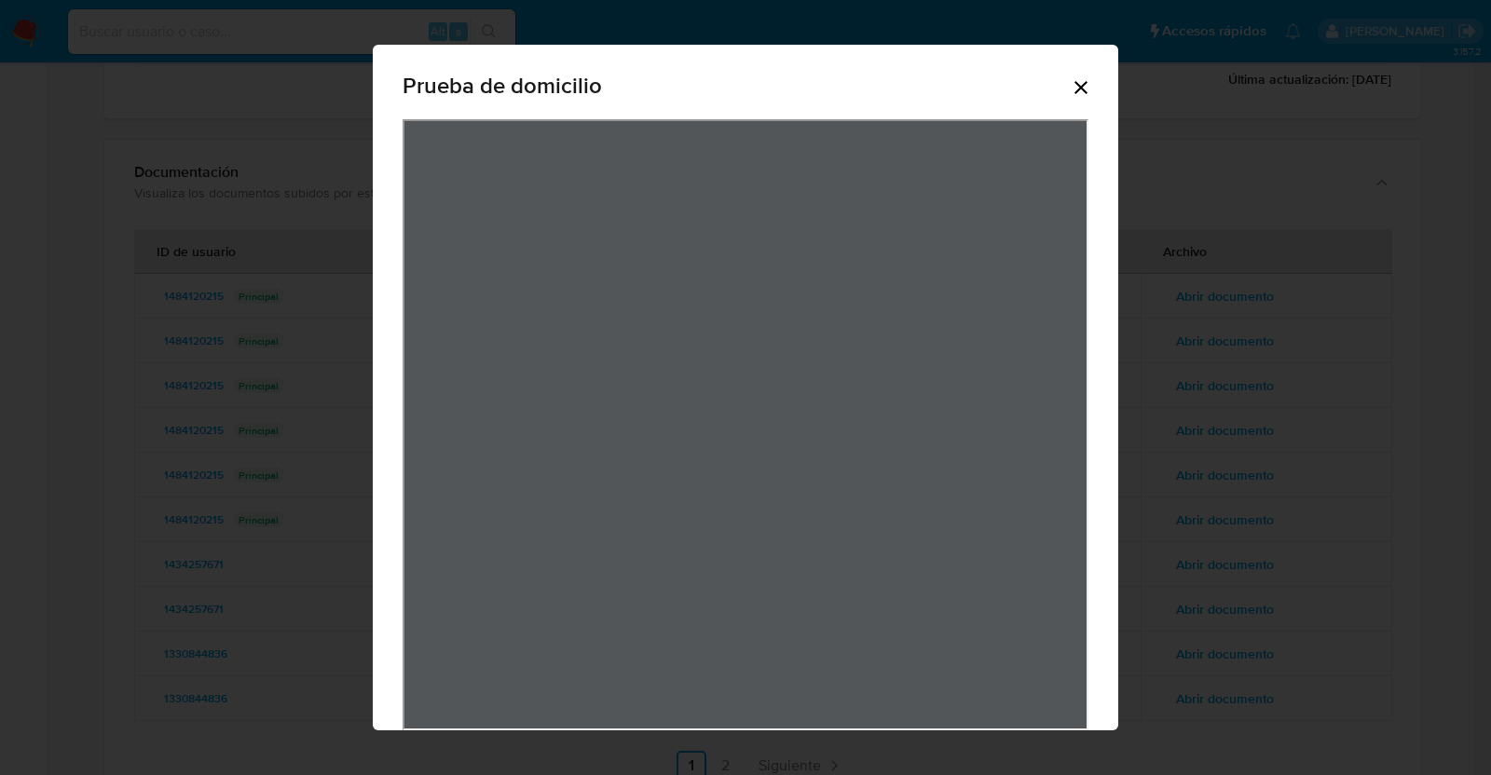
click at [1074, 82] on icon "Cerrar" at bounding box center [1080, 87] width 13 height 13
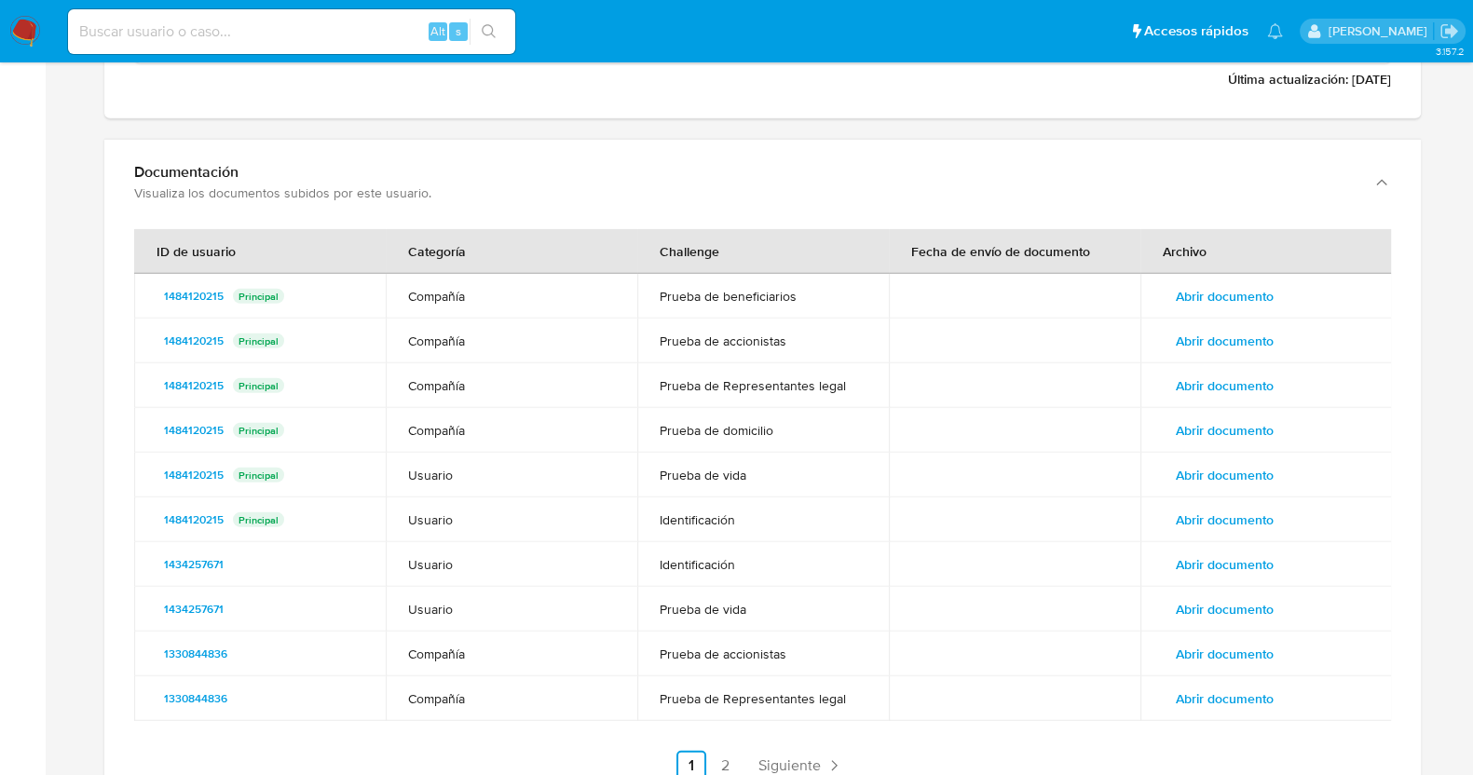
click at [1214, 389] on span "Abrir documento" at bounding box center [1225, 386] width 98 height 26
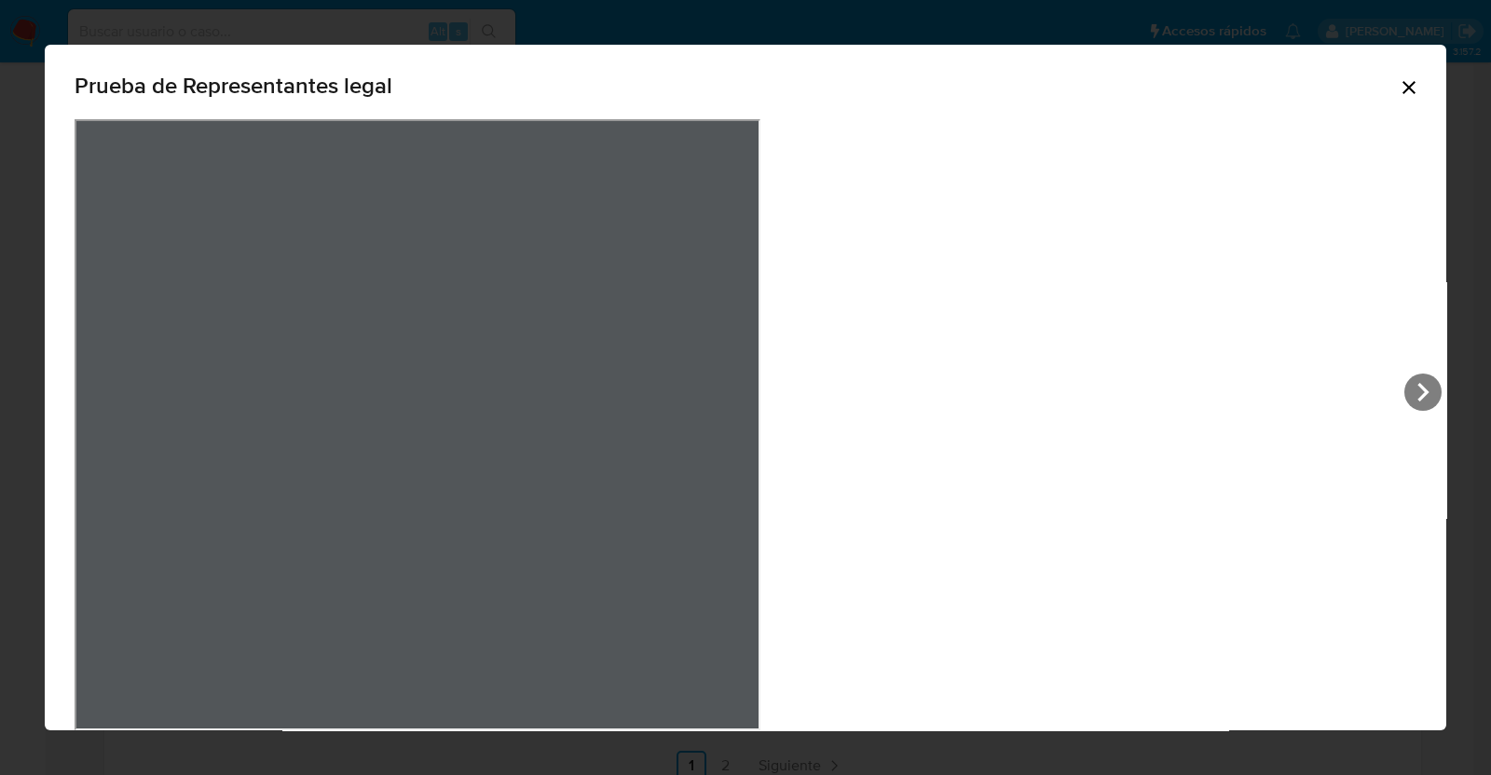
click at [1398, 93] on icon "Cerrar" at bounding box center [1409, 87] width 22 height 22
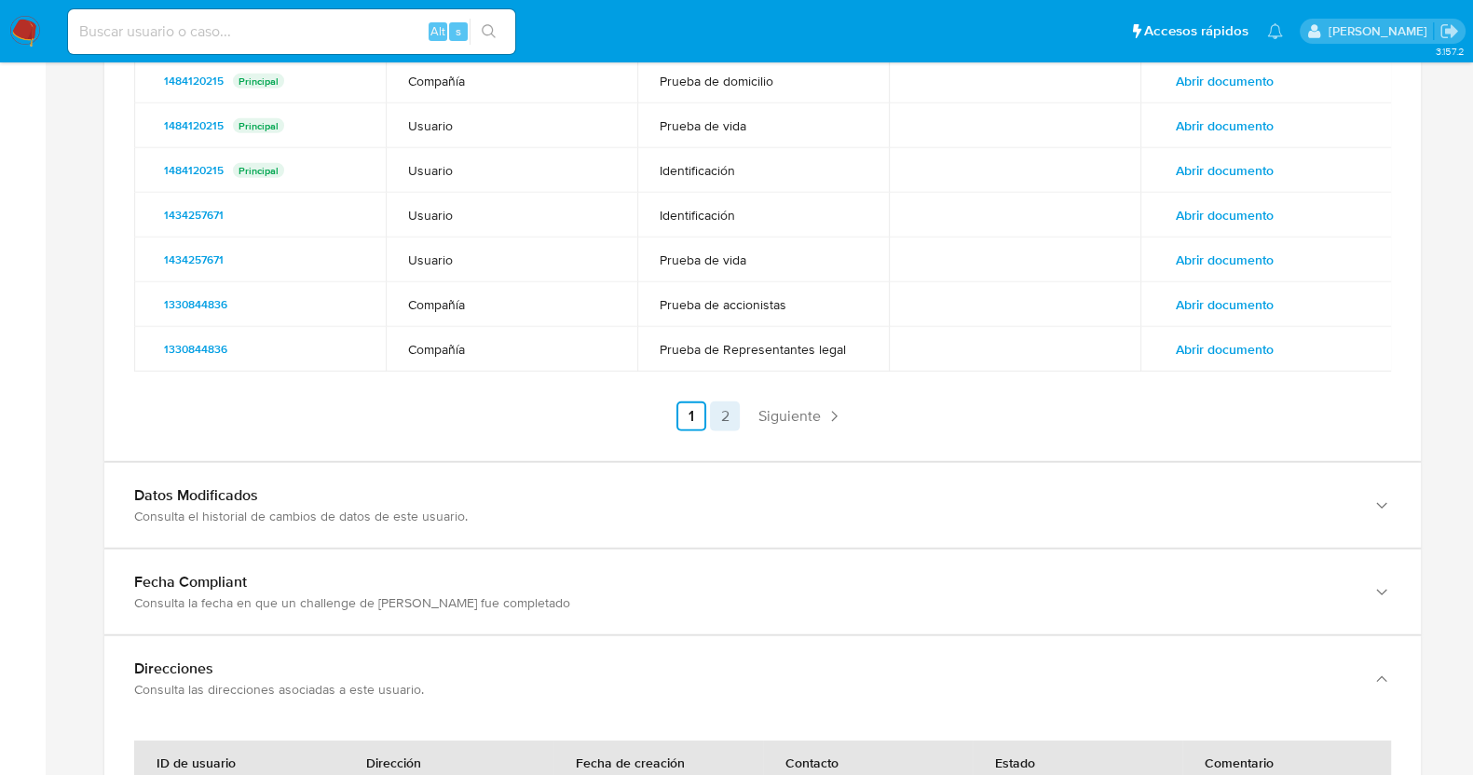
click at [723, 420] on link "2" at bounding box center [725, 417] width 30 height 30
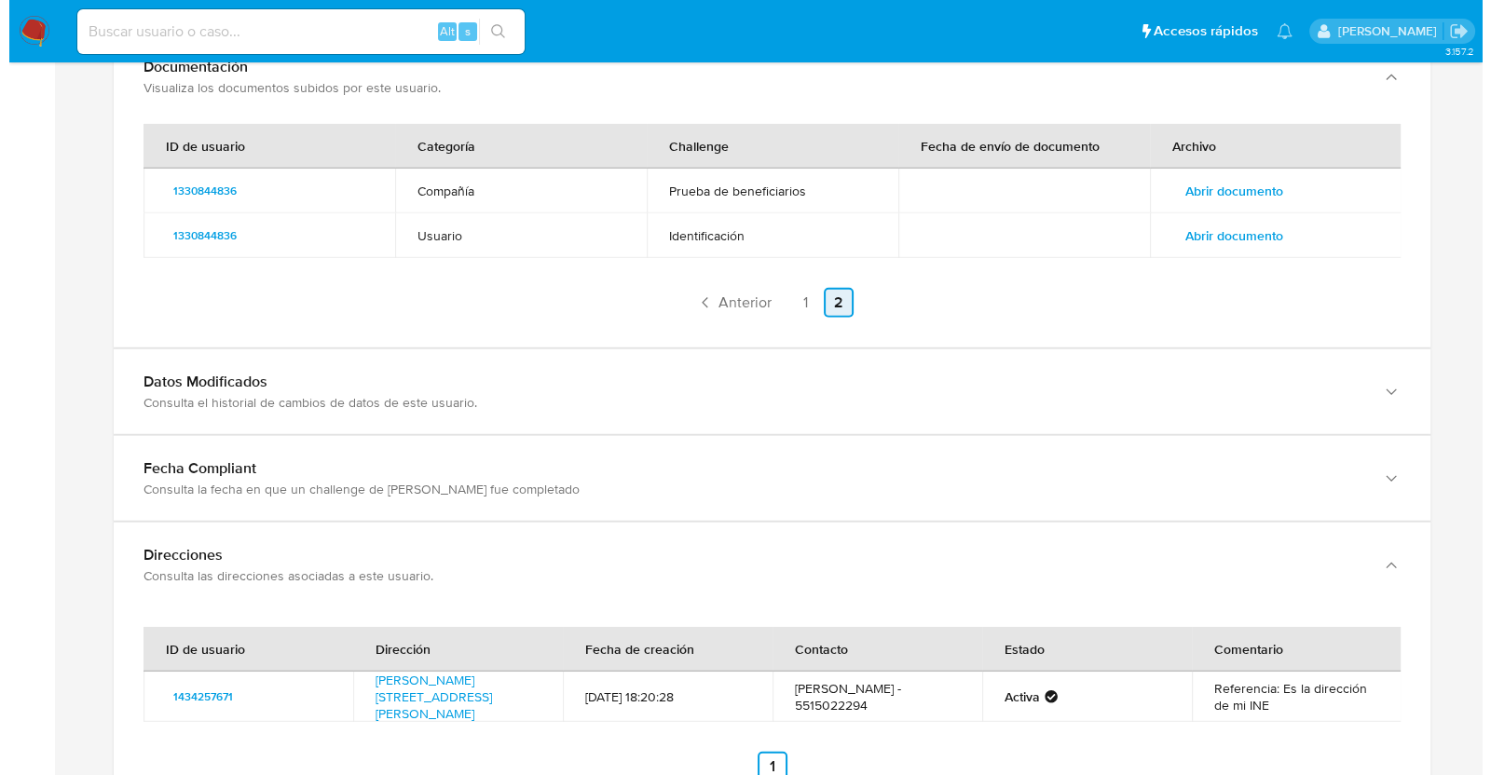
scroll to position [6160, 0]
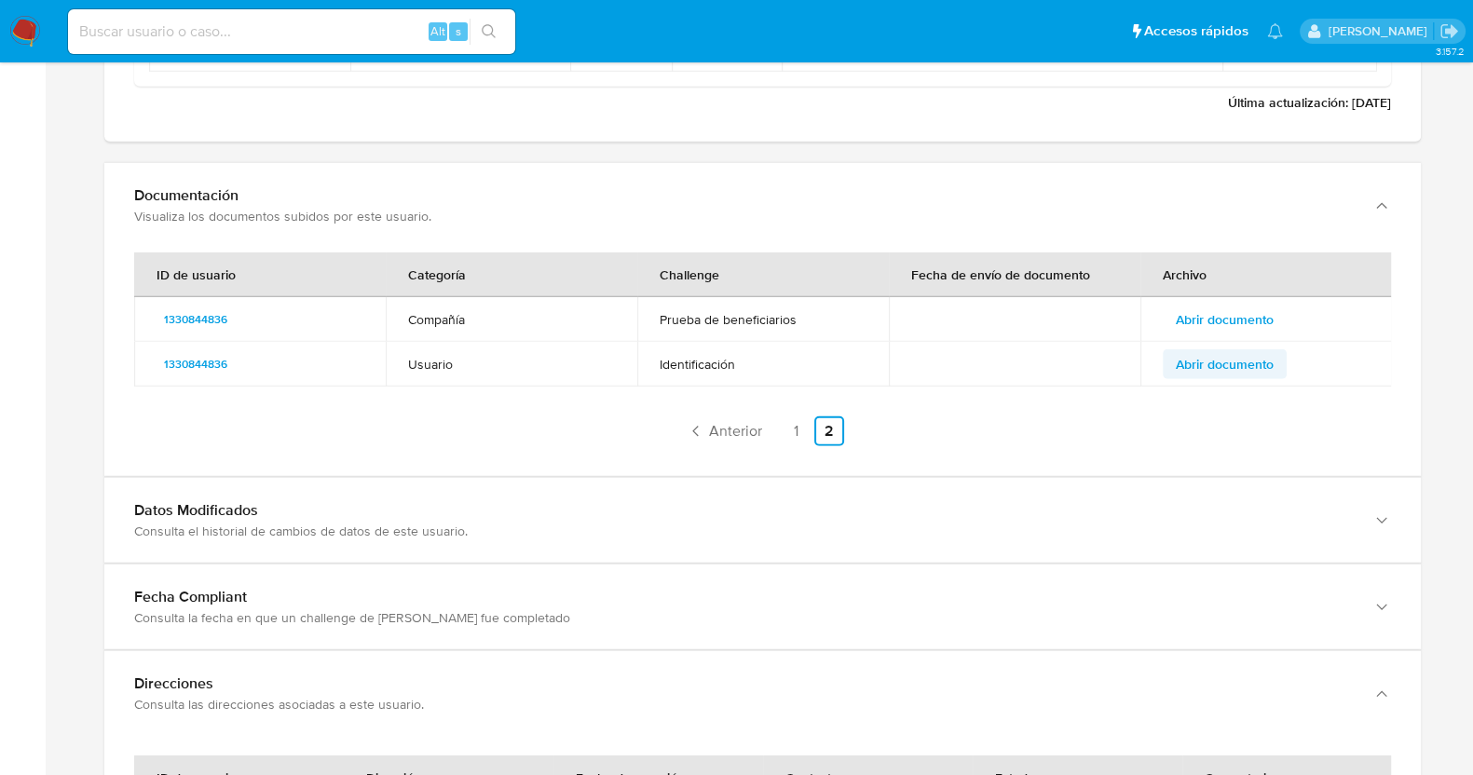
click at [1241, 365] on span "Abrir documento" at bounding box center [1225, 364] width 98 height 26
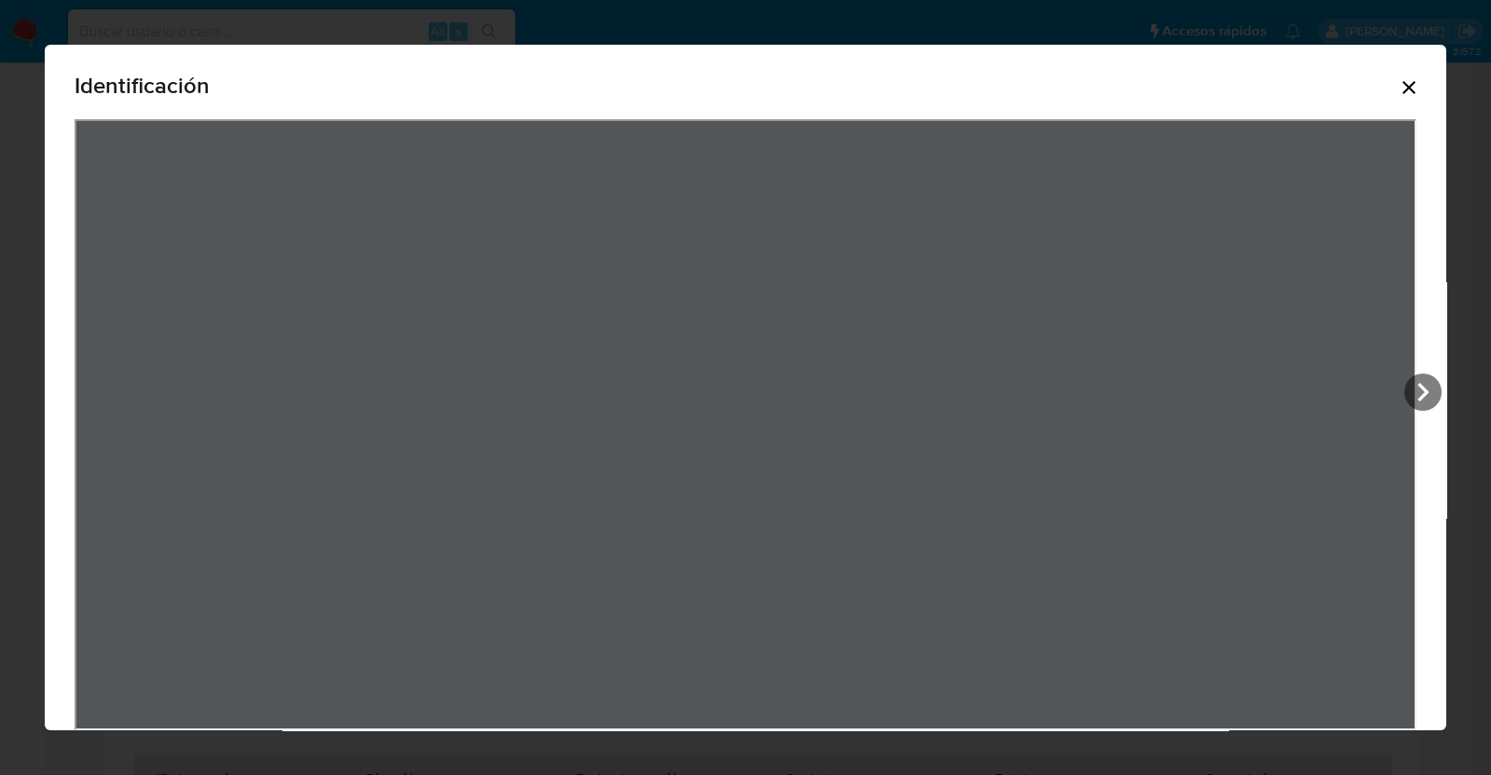
click at [1399, 90] on icon "Cerrar" at bounding box center [1409, 87] width 22 height 22
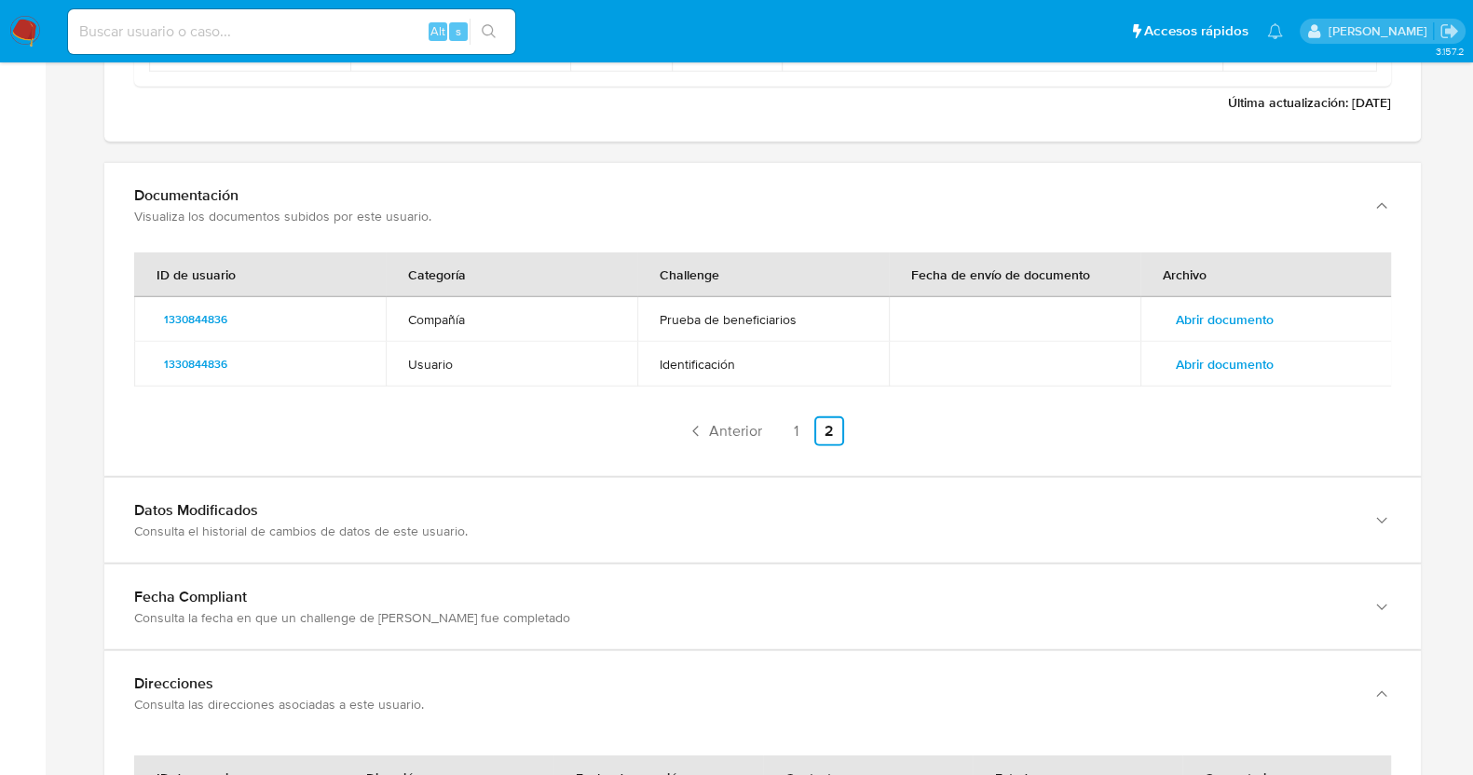
click at [1240, 307] on span "Abrir documento" at bounding box center [1225, 320] width 98 height 26
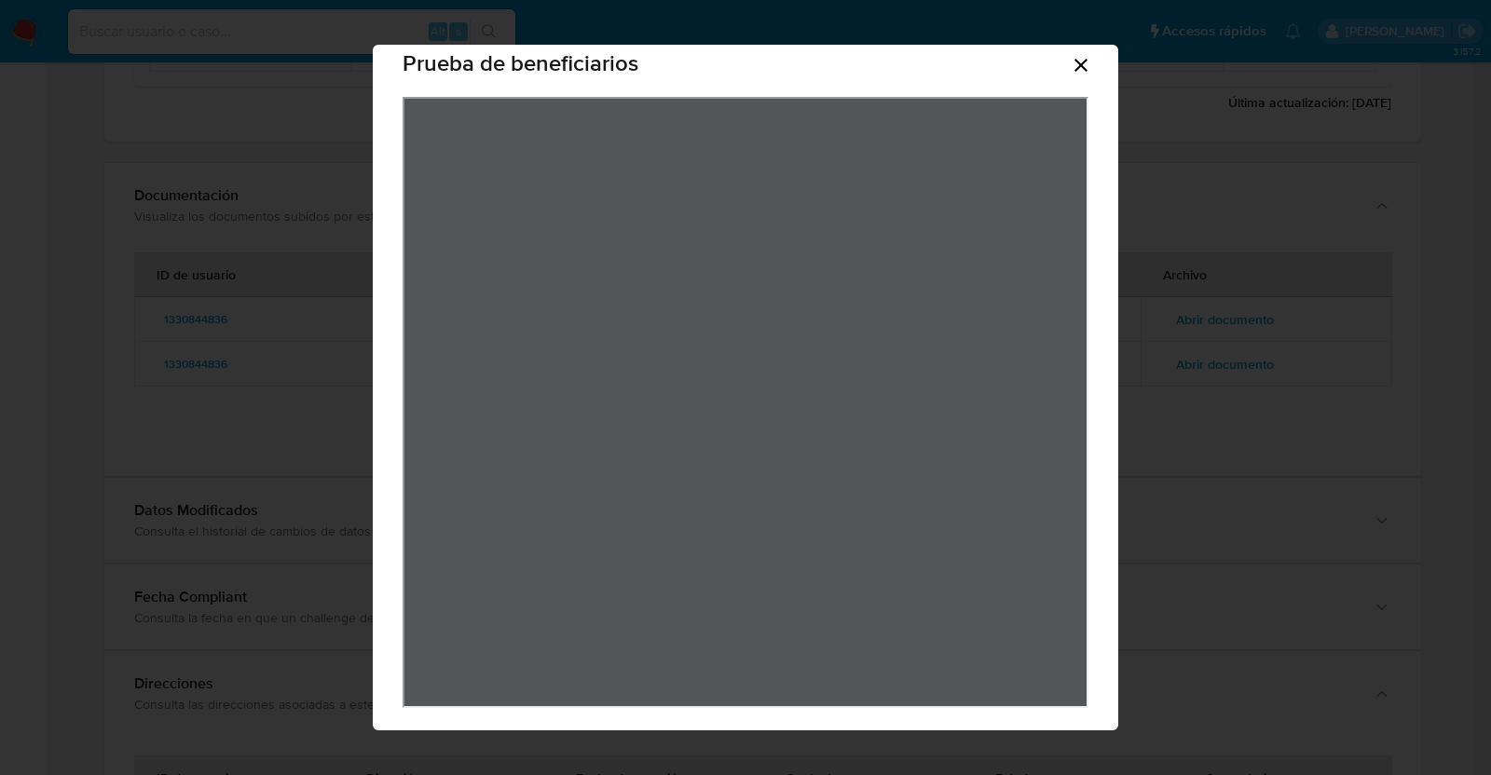
scroll to position [34, 0]
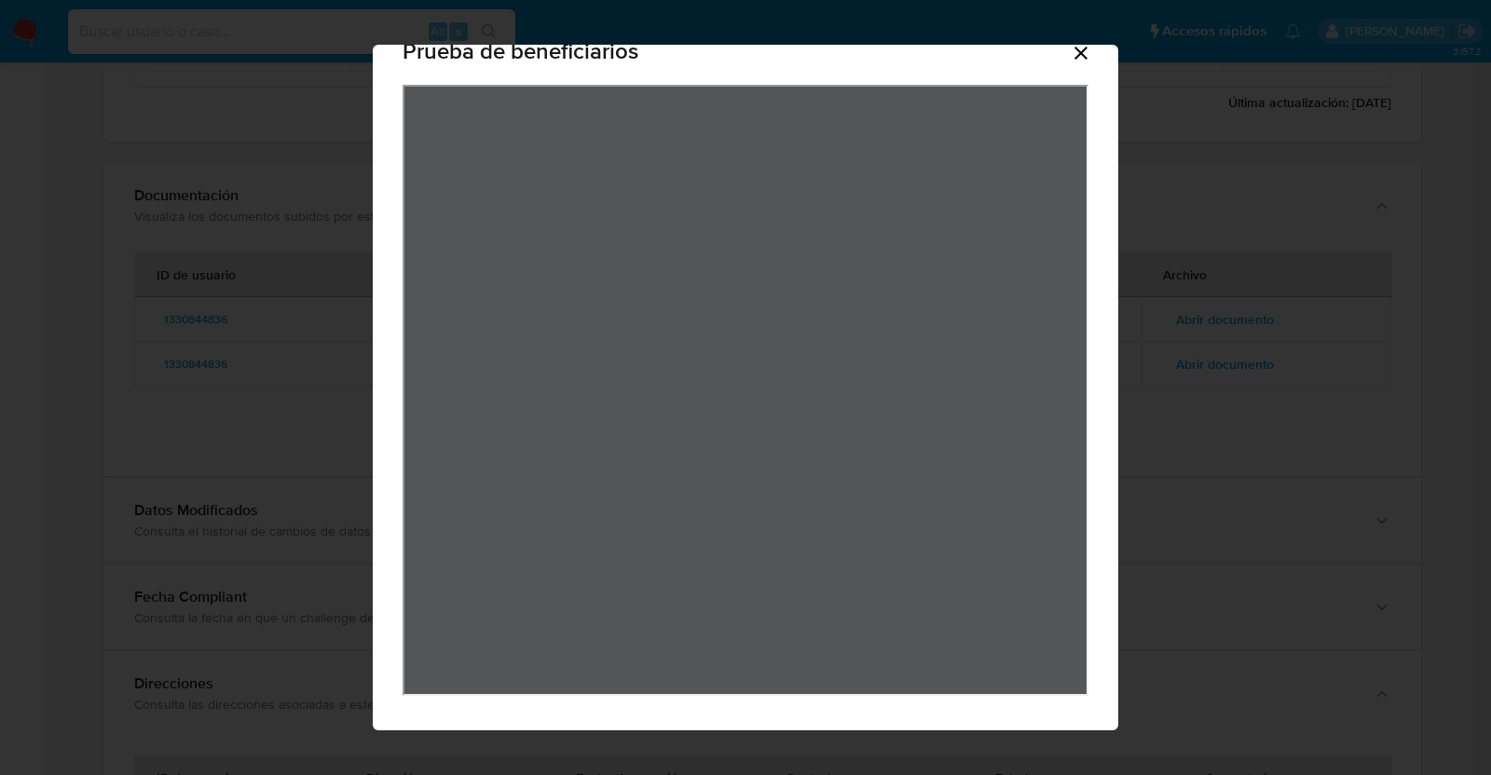
click at [1077, 54] on icon "Cerrar" at bounding box center [1081, 53] width 22 height 22
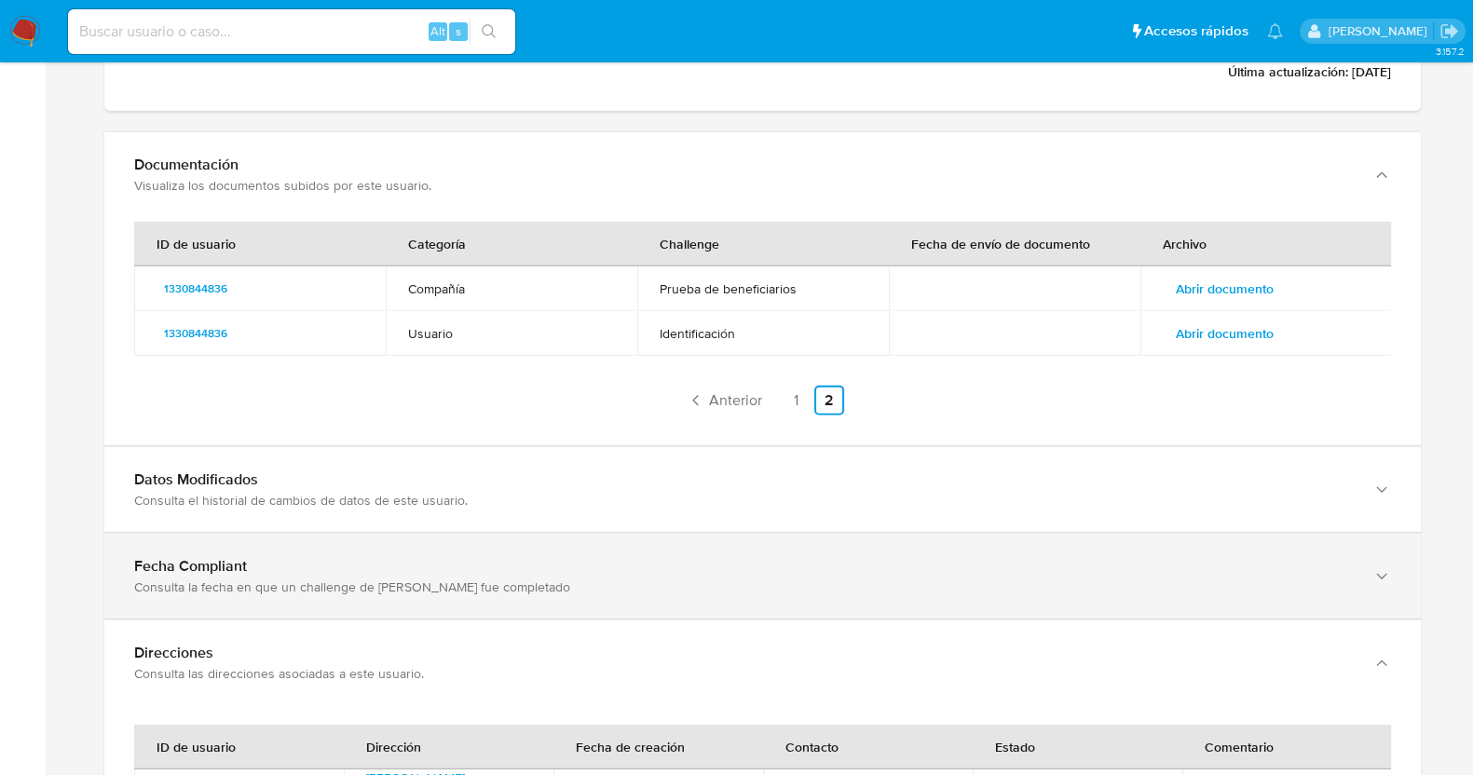
scroll to position [6276, 0]
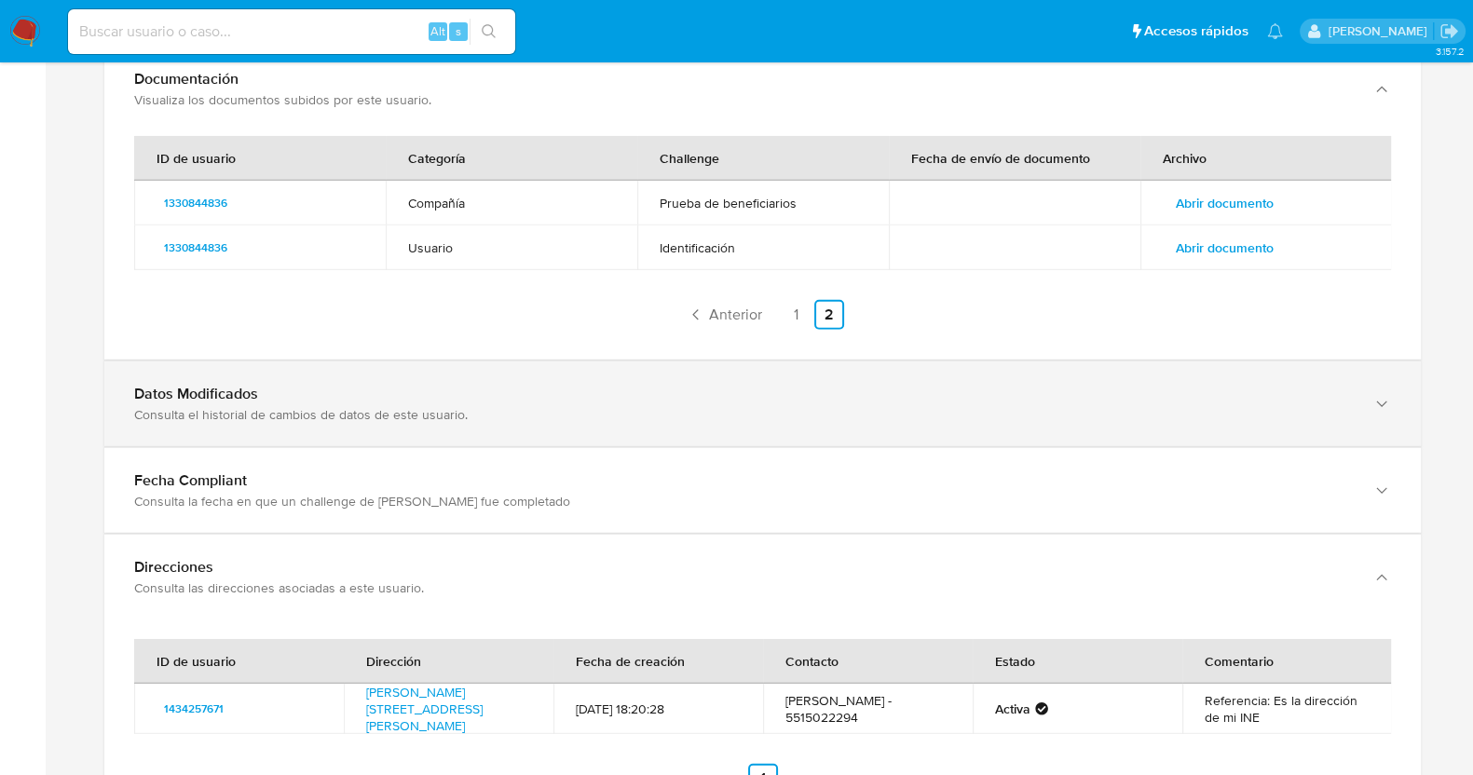
click at [386, 415] on div "Consulta el historial de cambios de datos de este usuario." at bounding box center [744, 414] width 1220 height 17
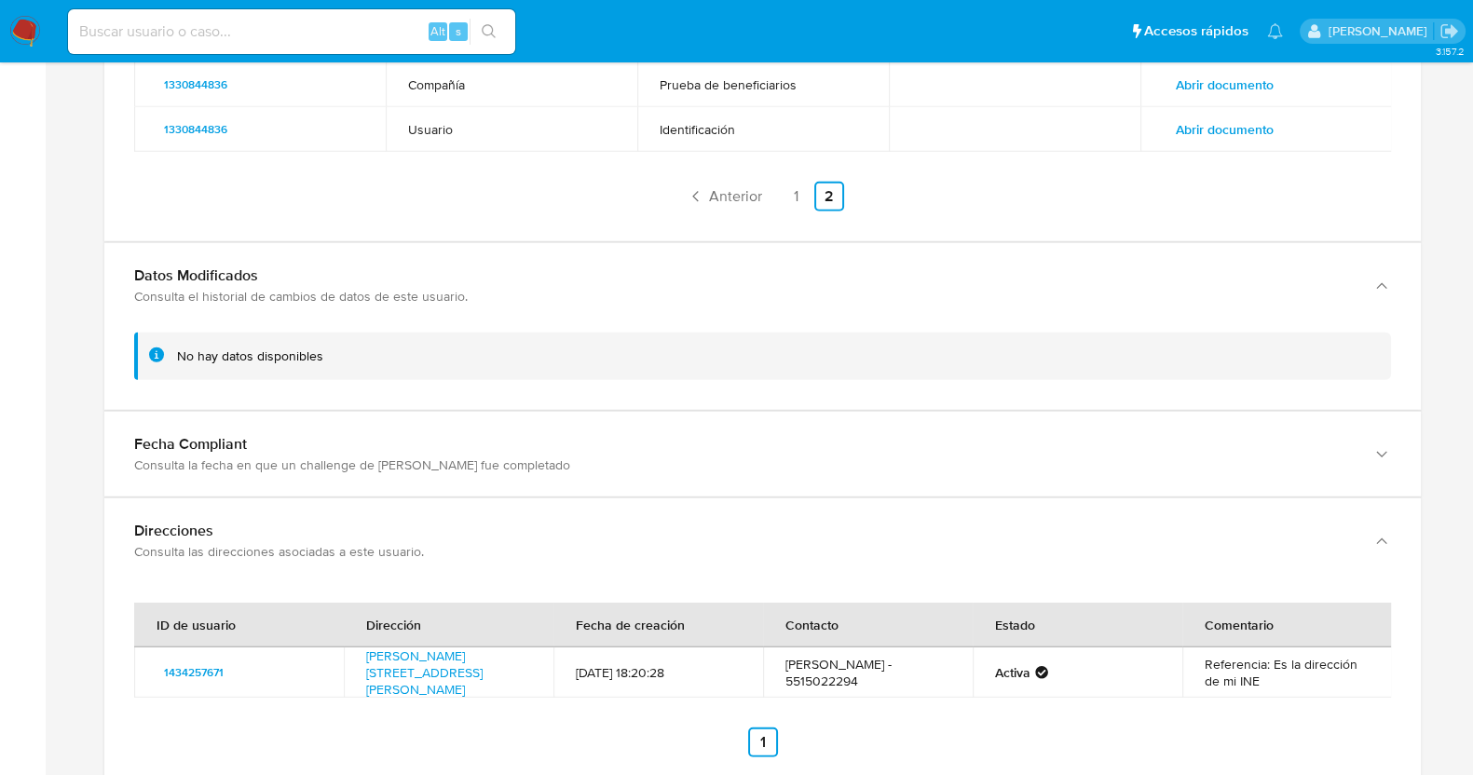
scroll to position [6475, 0]
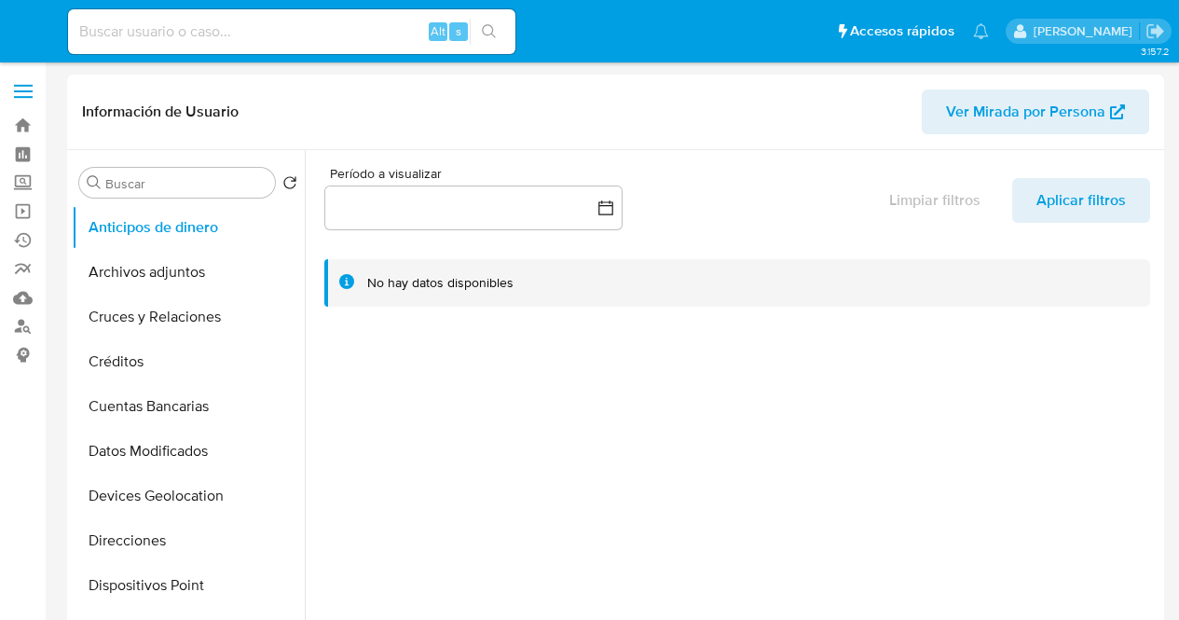
select select "10"
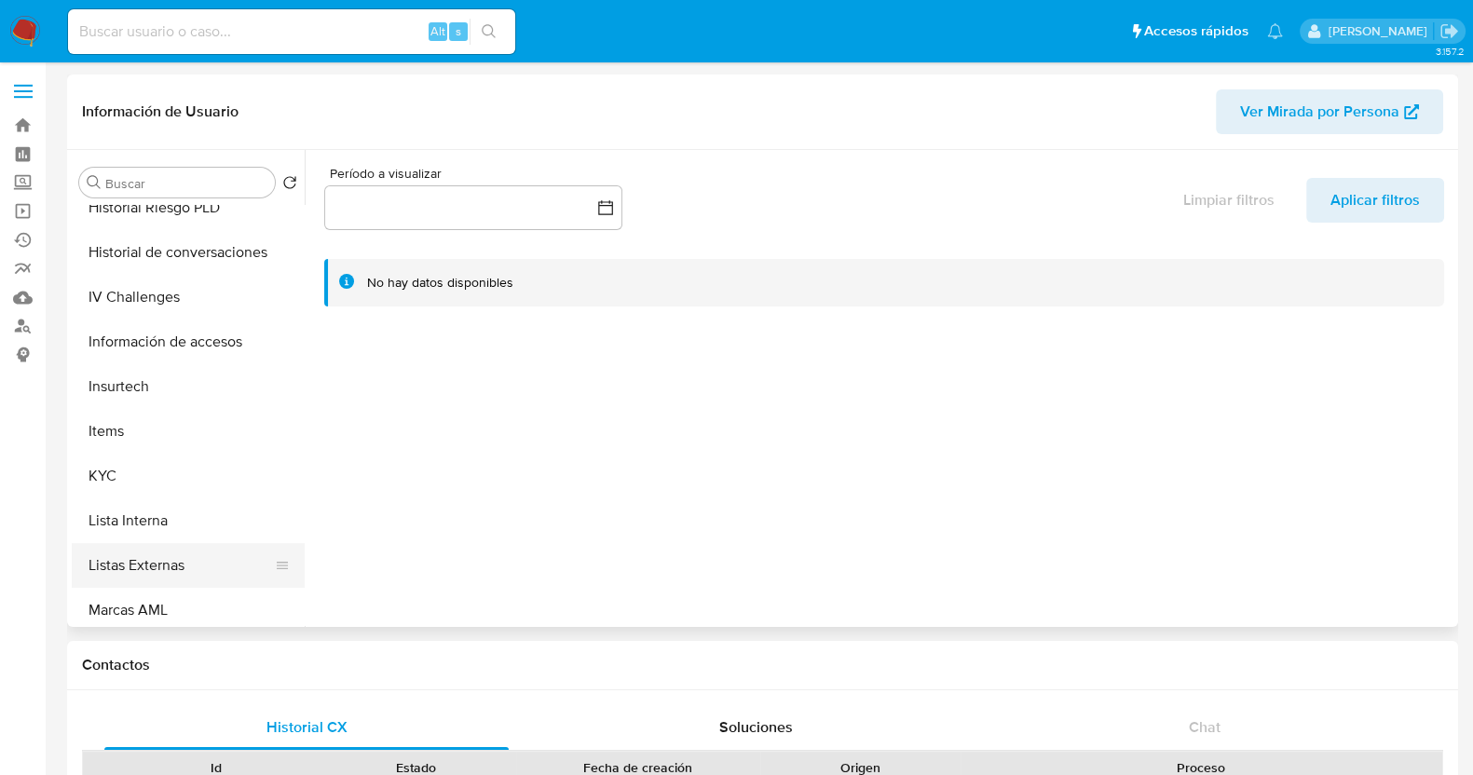
scroll to position [699, 0]
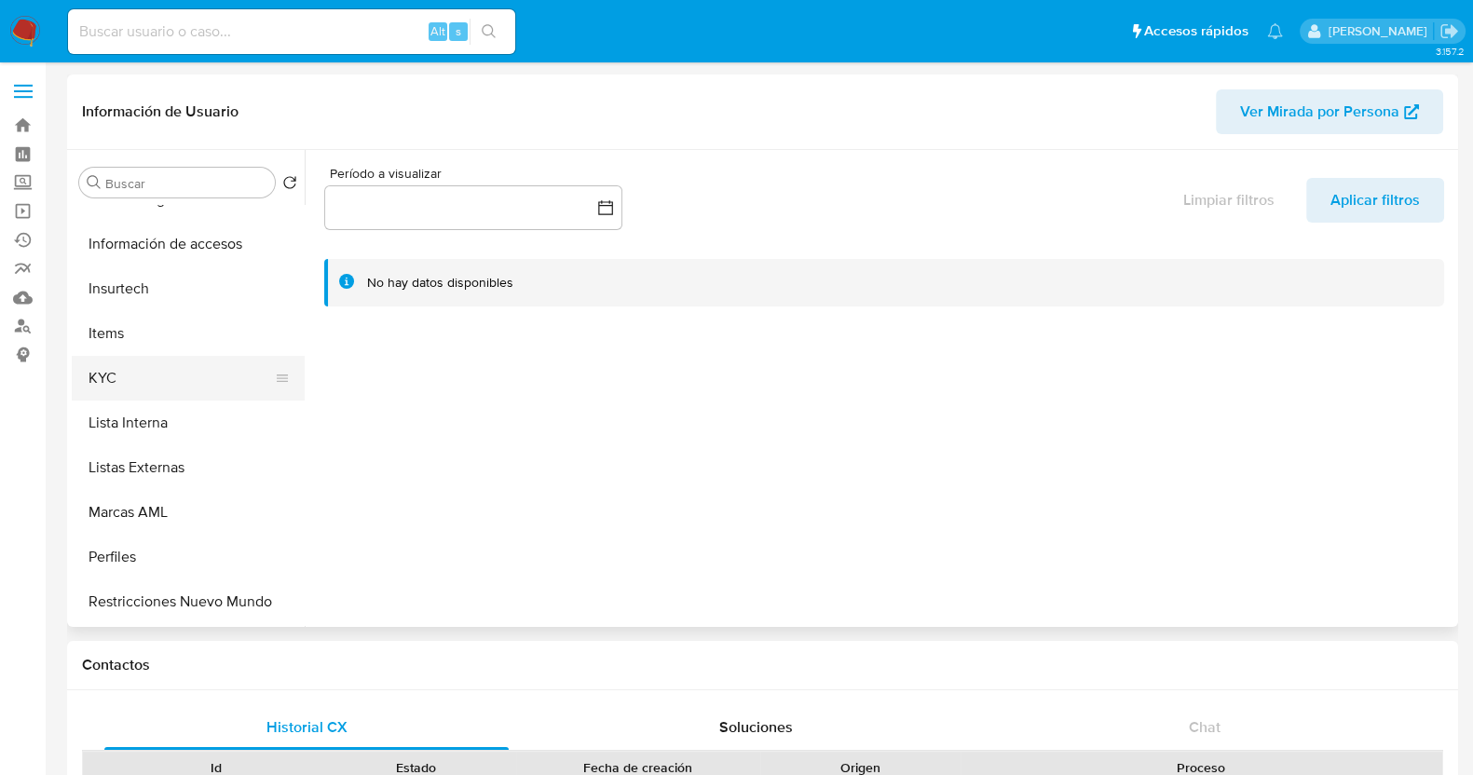
click at [149, 397] on button "KYC" at bounding box center [181, 378] width 218 height 45
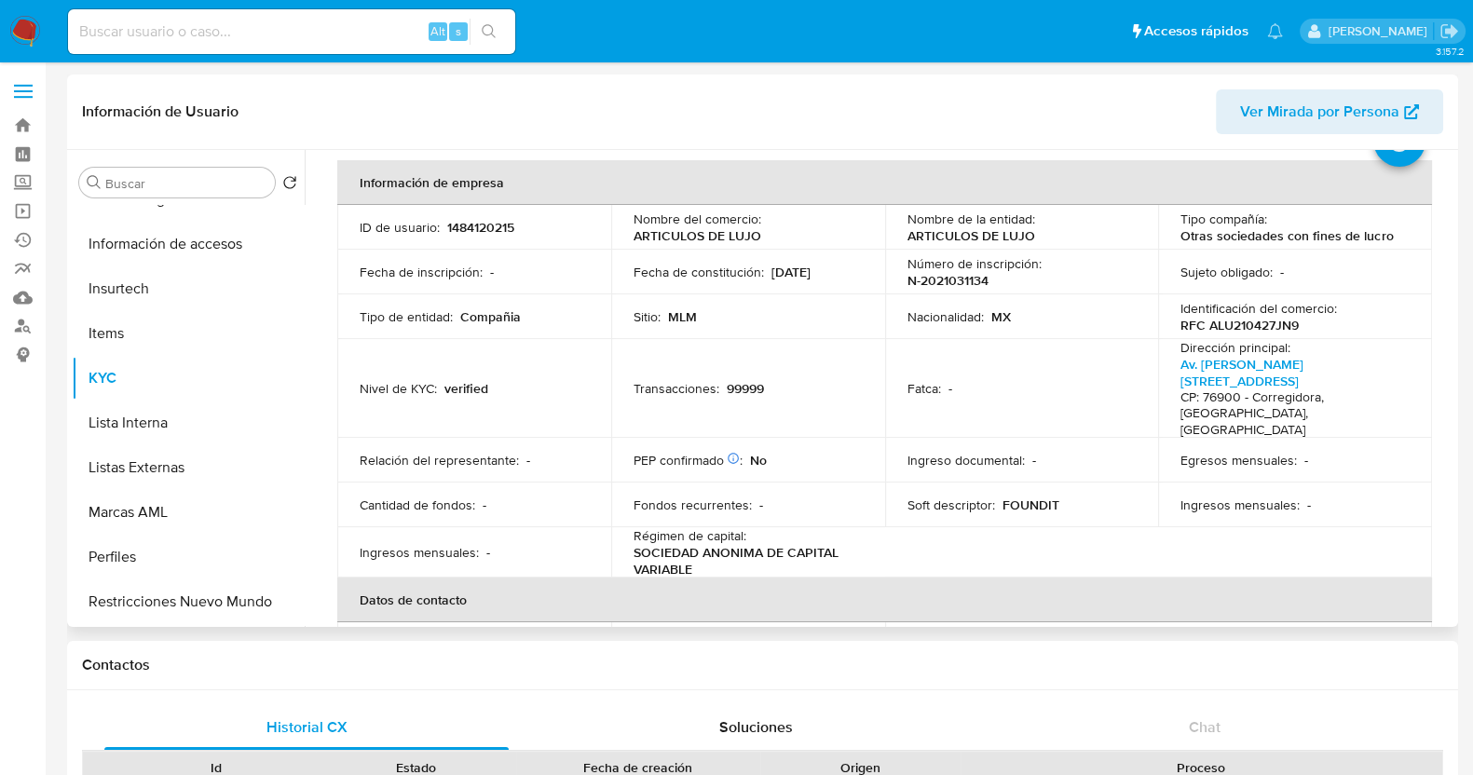
scroll to position [116, 0]
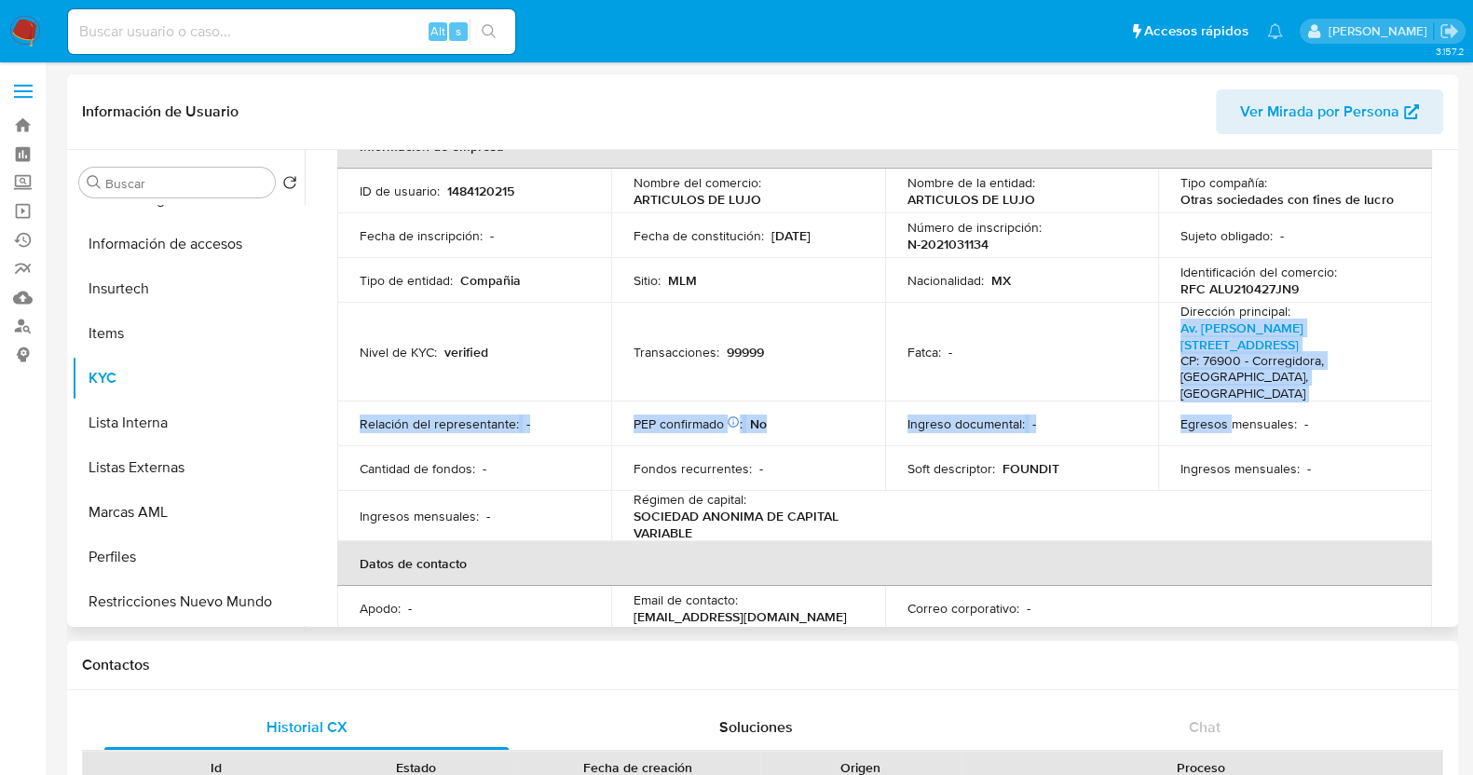
drag, startPoint x: 1163, startPoint y: 323, endPoint x: 1230, endPoint y: 398, distance: 100.3
click at [1178, 398] on tbody "ID de usuario : 1484120215 Nombre del comercio : ARTICULOS DE LUJO Nombre de la…" at bounding box center [884, 356] width 1095 height 374
click at [1178, 377] on h4 "CP: 76900 - Corregidora, [GEOGRAPHIC_DATA], [GEOGRAPHIC_DATA]" at bounding box center [1292, 377] width 222 height 49
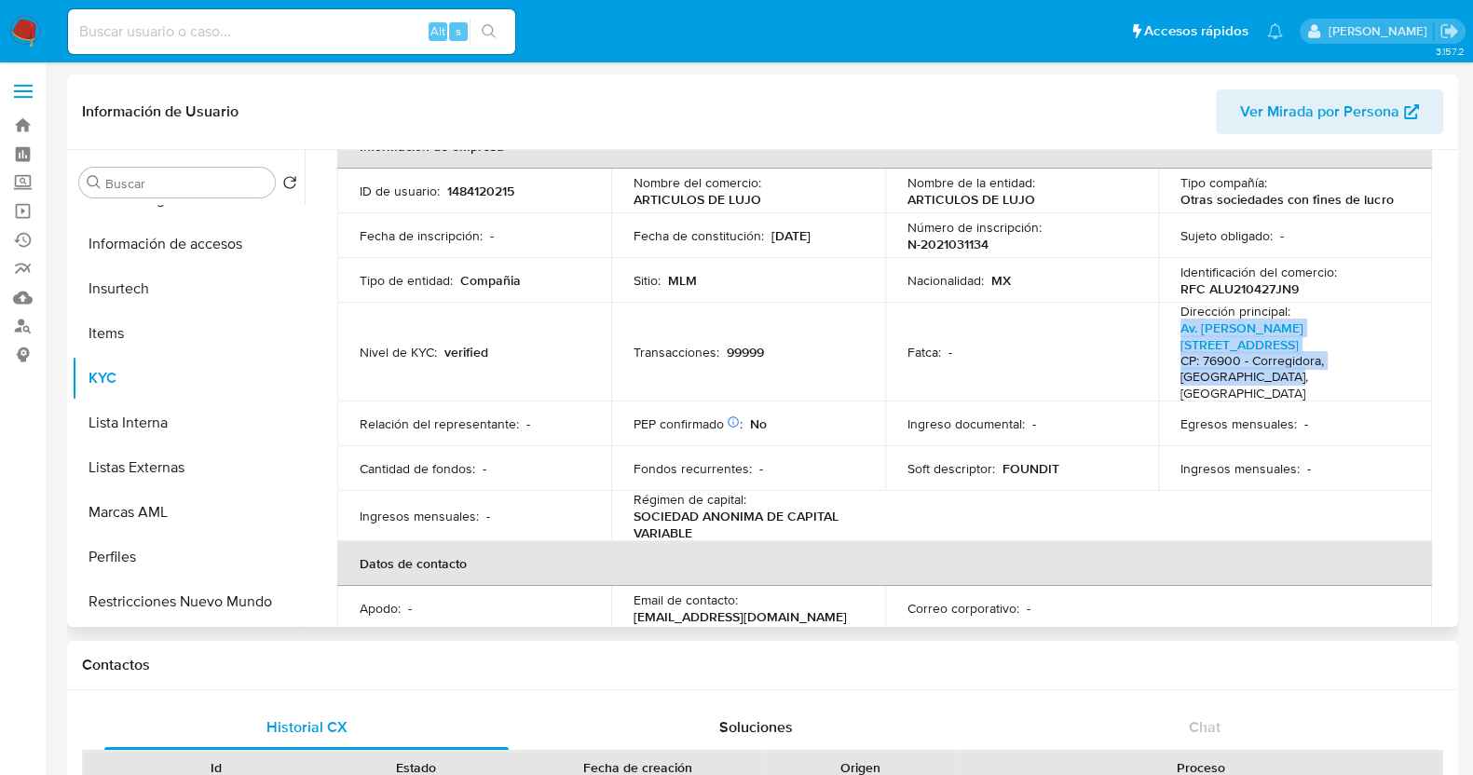
drag, startPoint x: 1231, startPoint y: 378, endPoint x: 1174, endPoint y: 329, distance: 75.3
click at [1174, 329] on td "Dirección principal : Av. [PERSON_NAME][STREET_ADDRESS]" at bounding box center [1295, 353] width 274 height 100
copy p "Av. [PERSON_NAME][STREET_ADDRESS]"
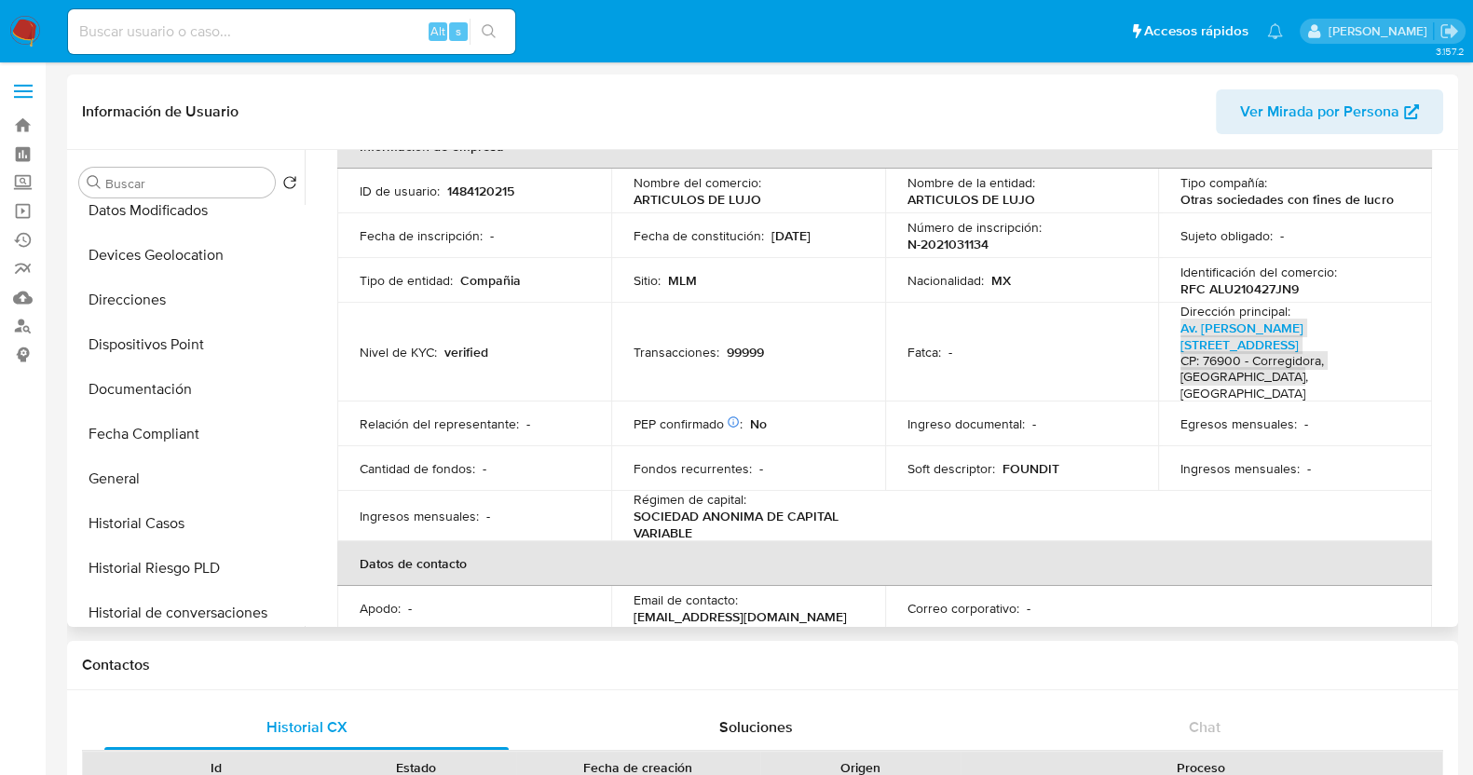
scroll to position [204, 0]
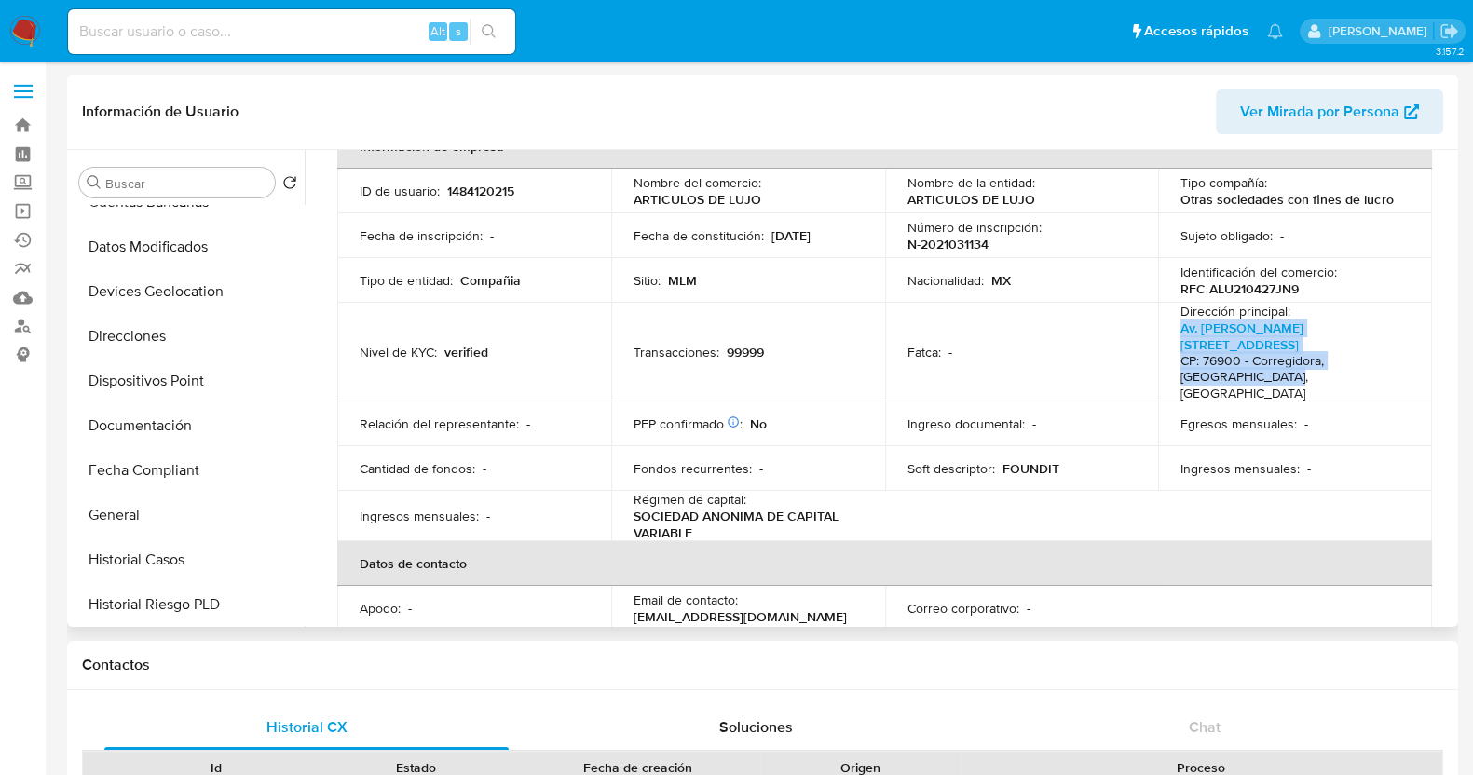
copy p "Av. [PERSON_NAME][STREET_ADDRESS]"
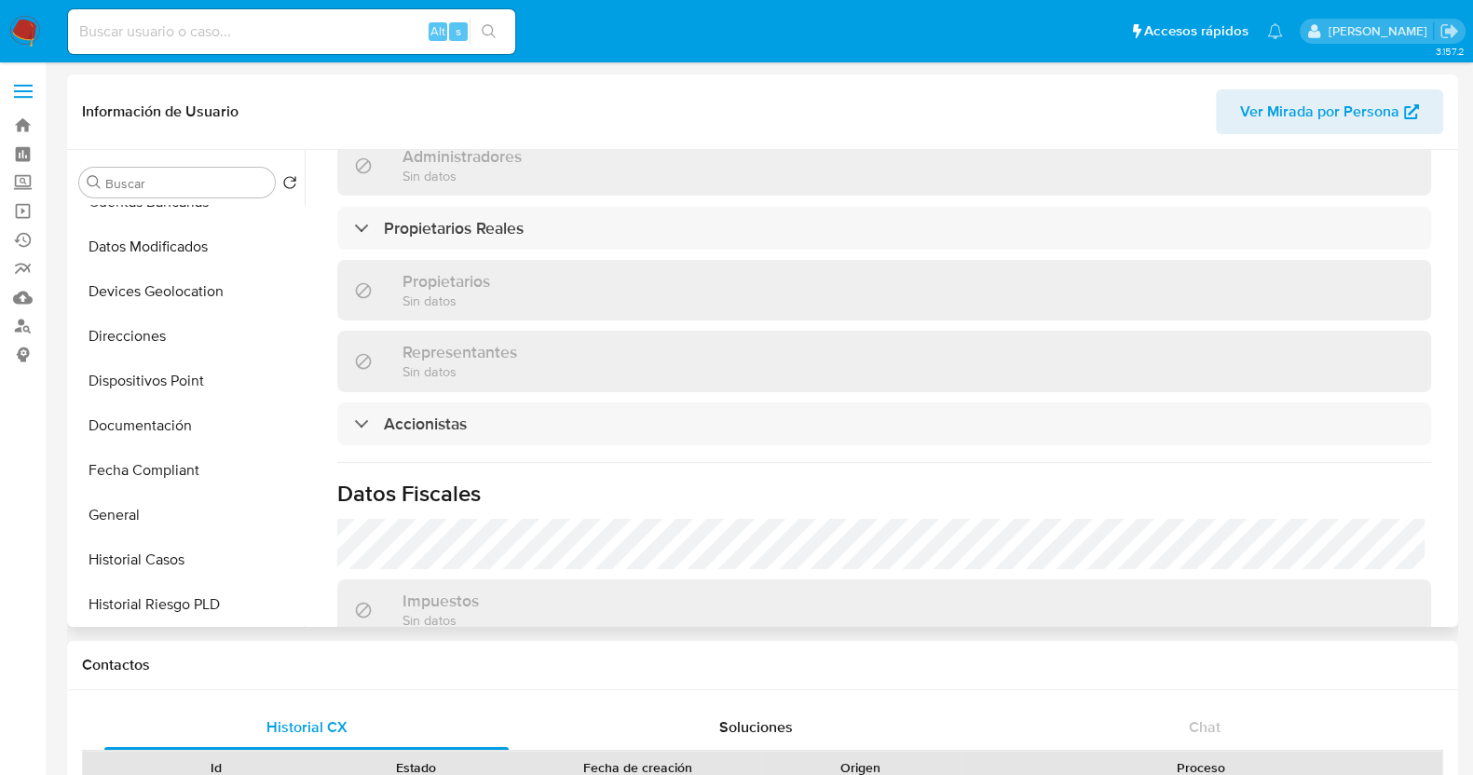
scroll to position [1425, 0]
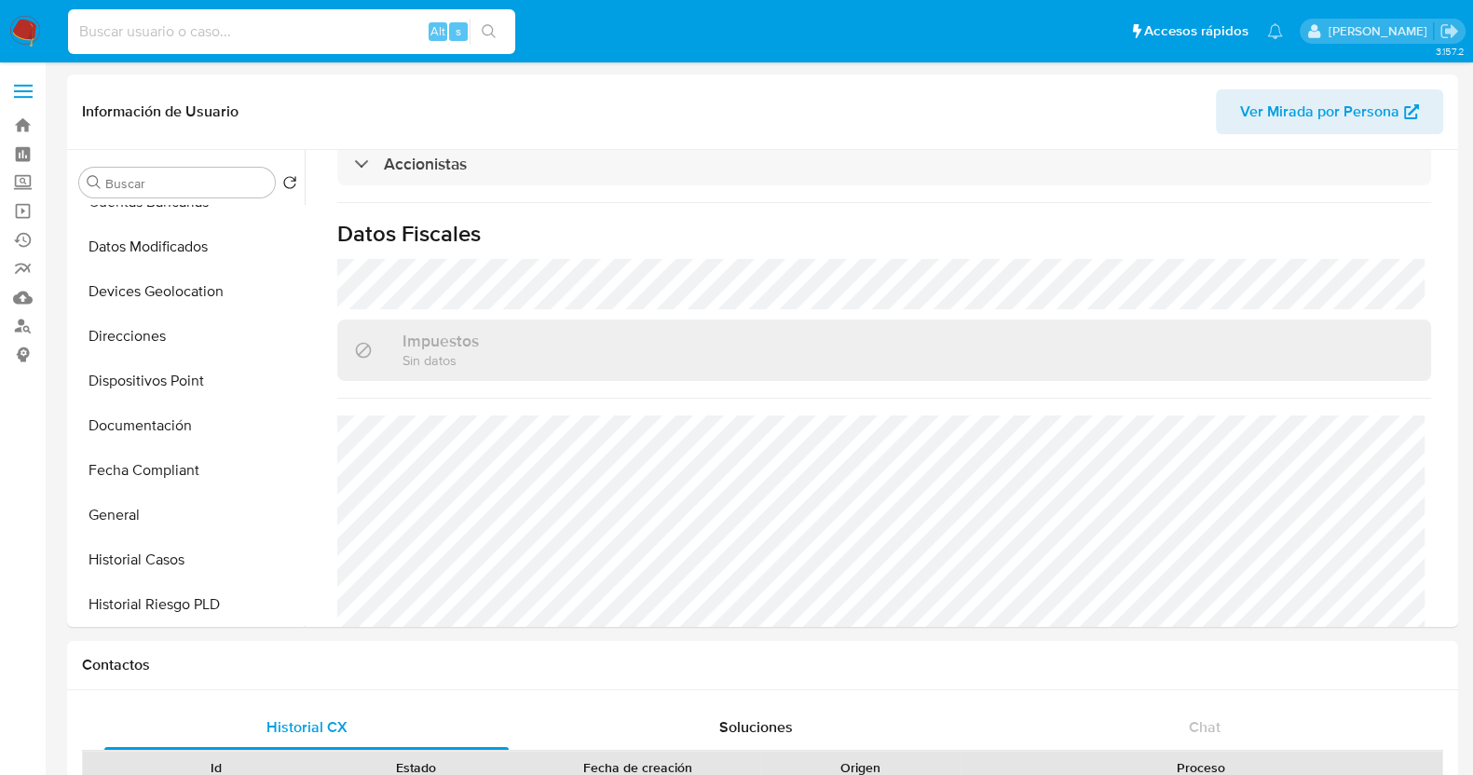
click at [262, 20] on input at bounding box center [291, 32] width 447 height 24
paste input "1486388034"
type input "1486388034"
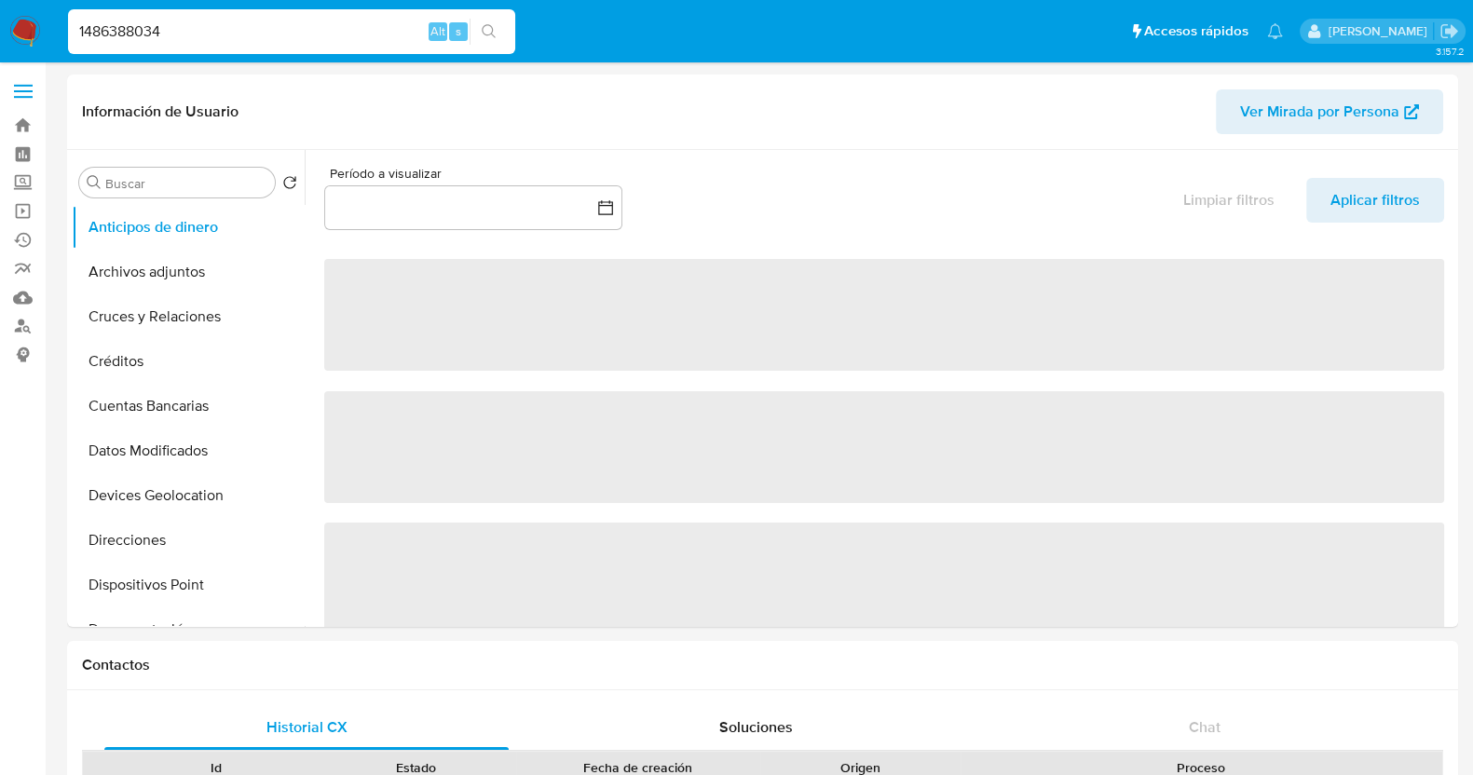
select select "10"
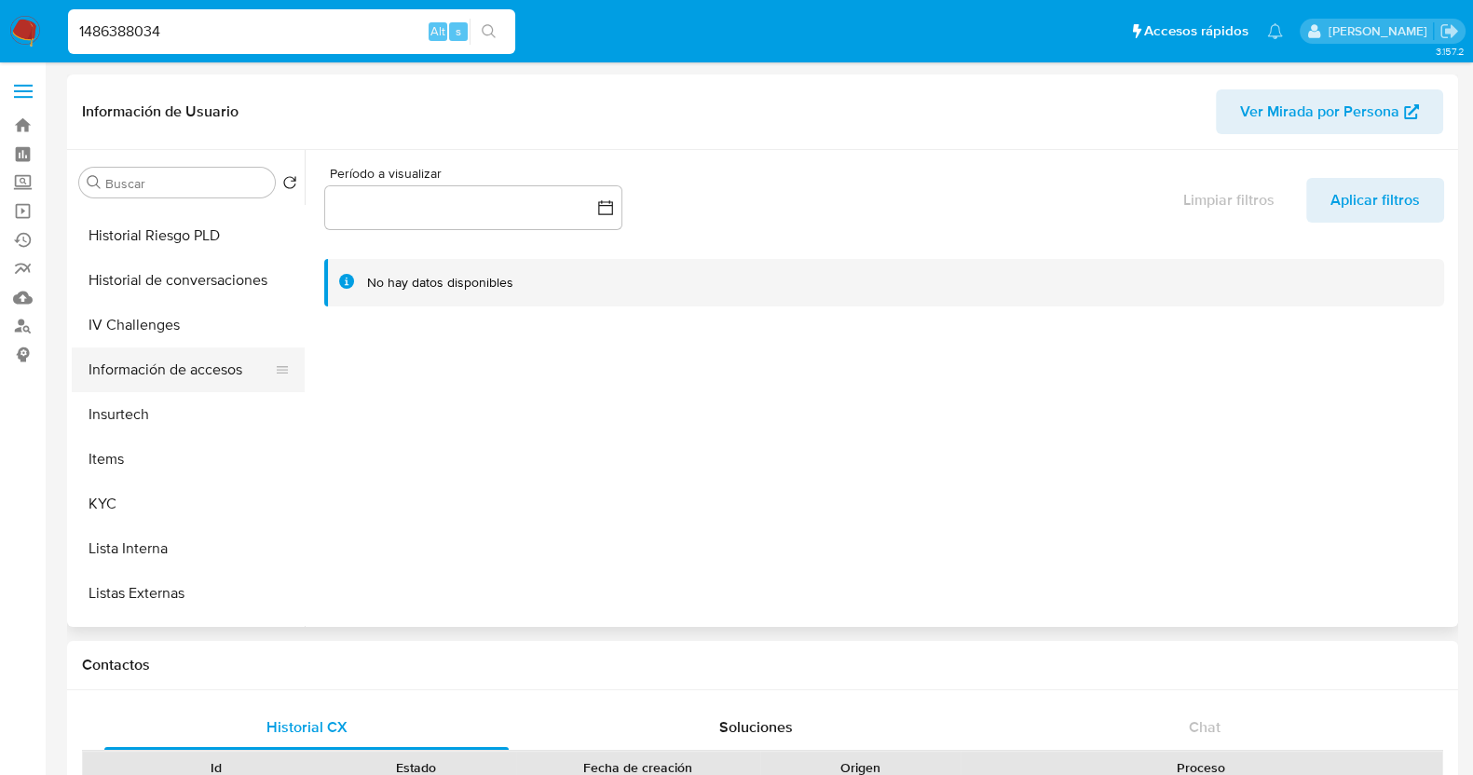
scroll to position [581, 0]
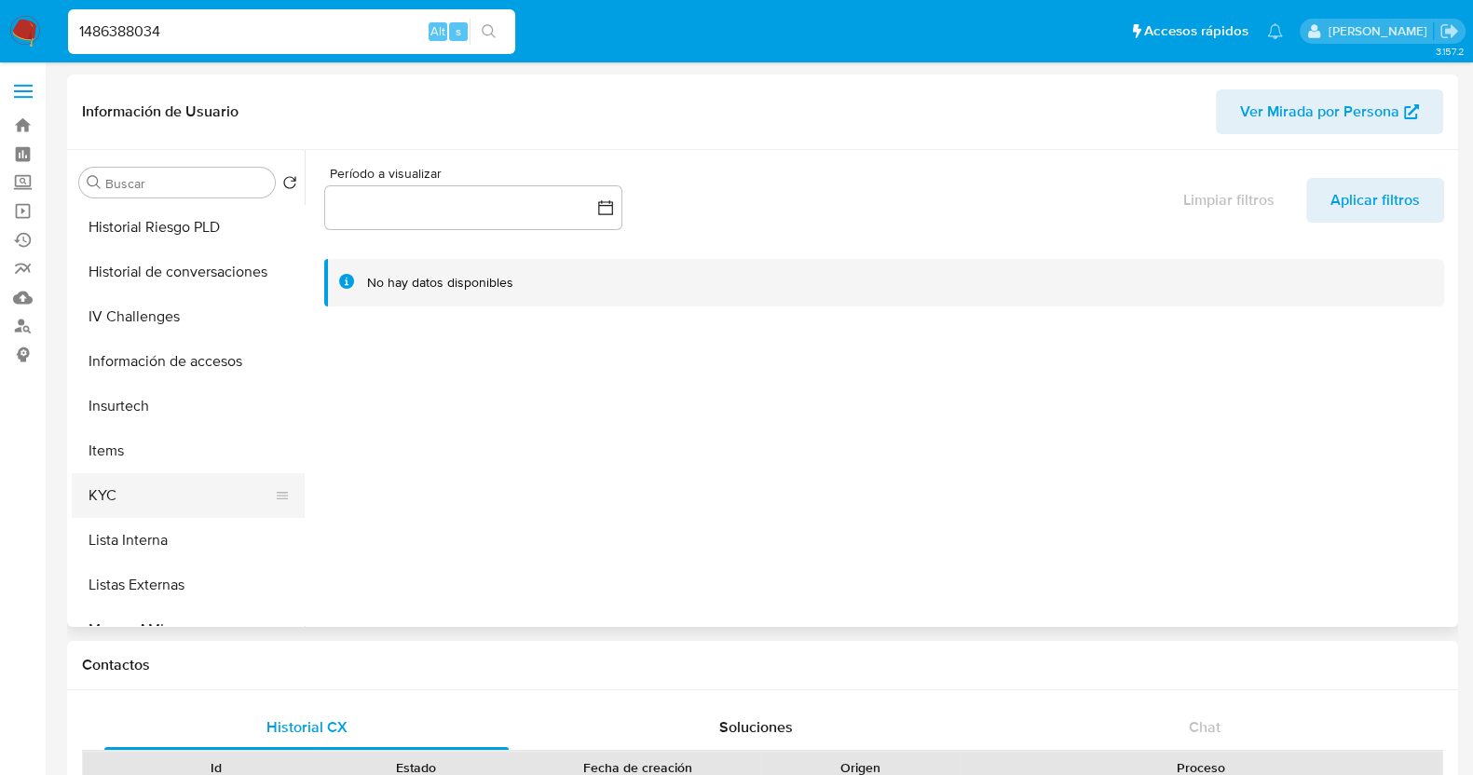
click at [126, 484] on button "KYC" at bounding box center [181, 495] width 218 height 45
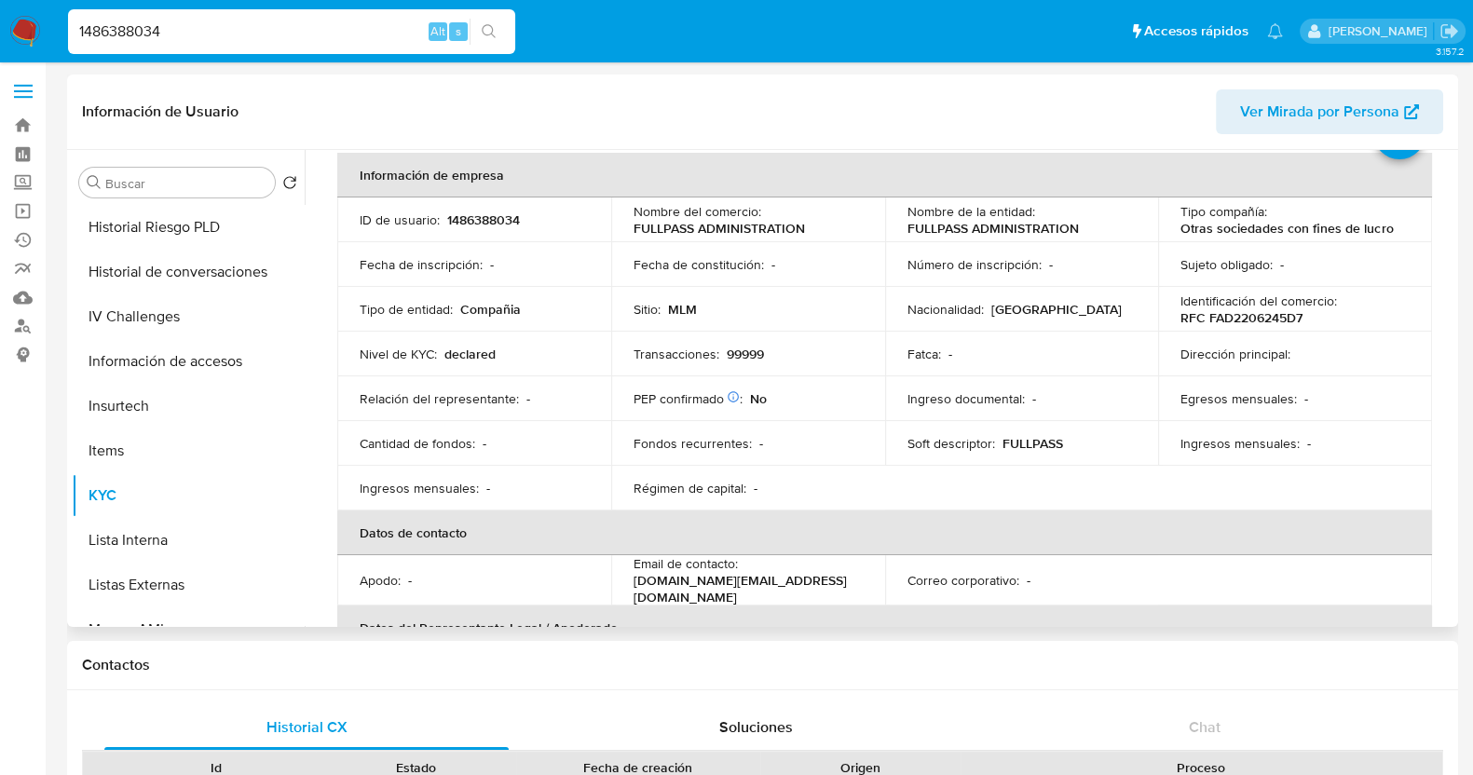
scroll to position [116, 0]
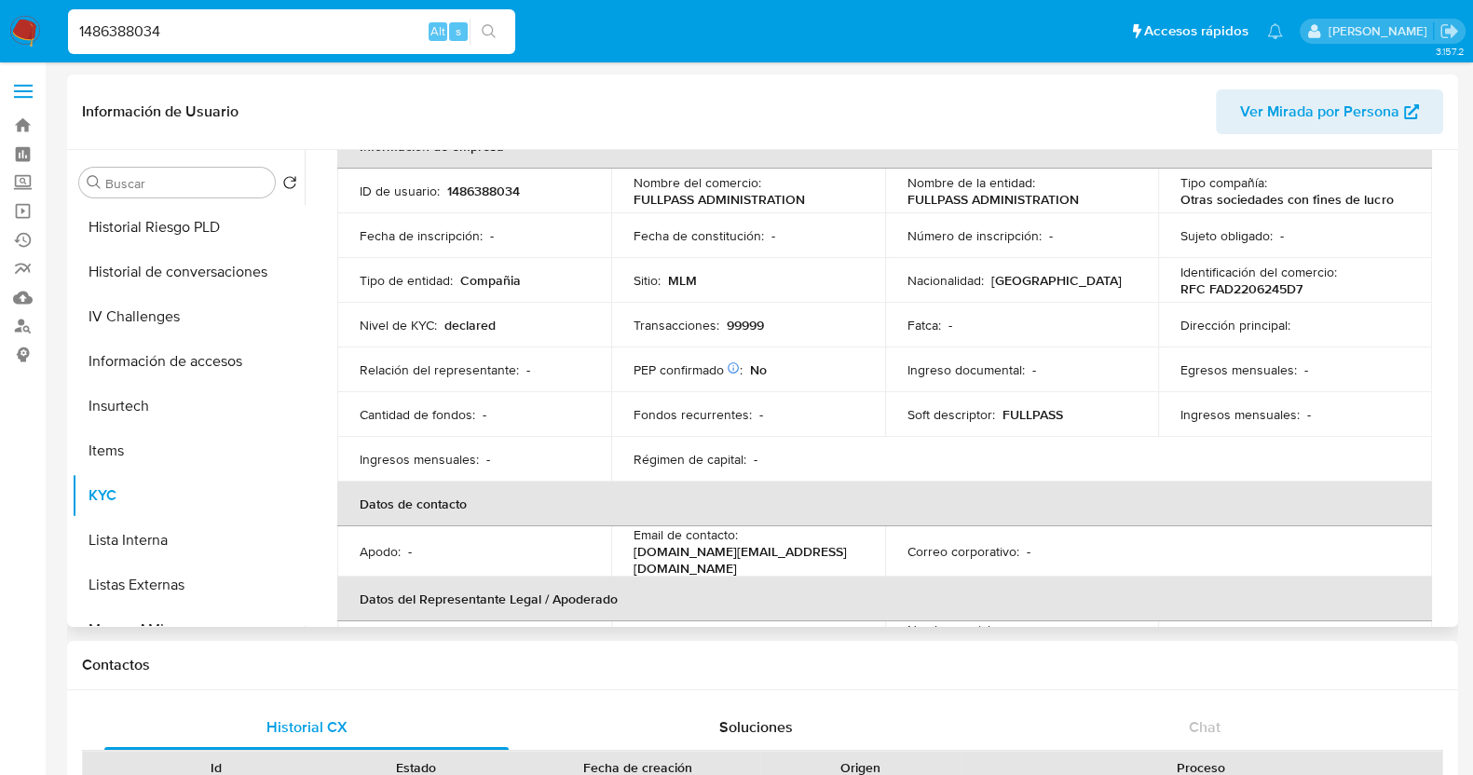
click at [730, 218] on td "Fecha de constitución : -" at bounding box center [748, 235] width 274 height 45
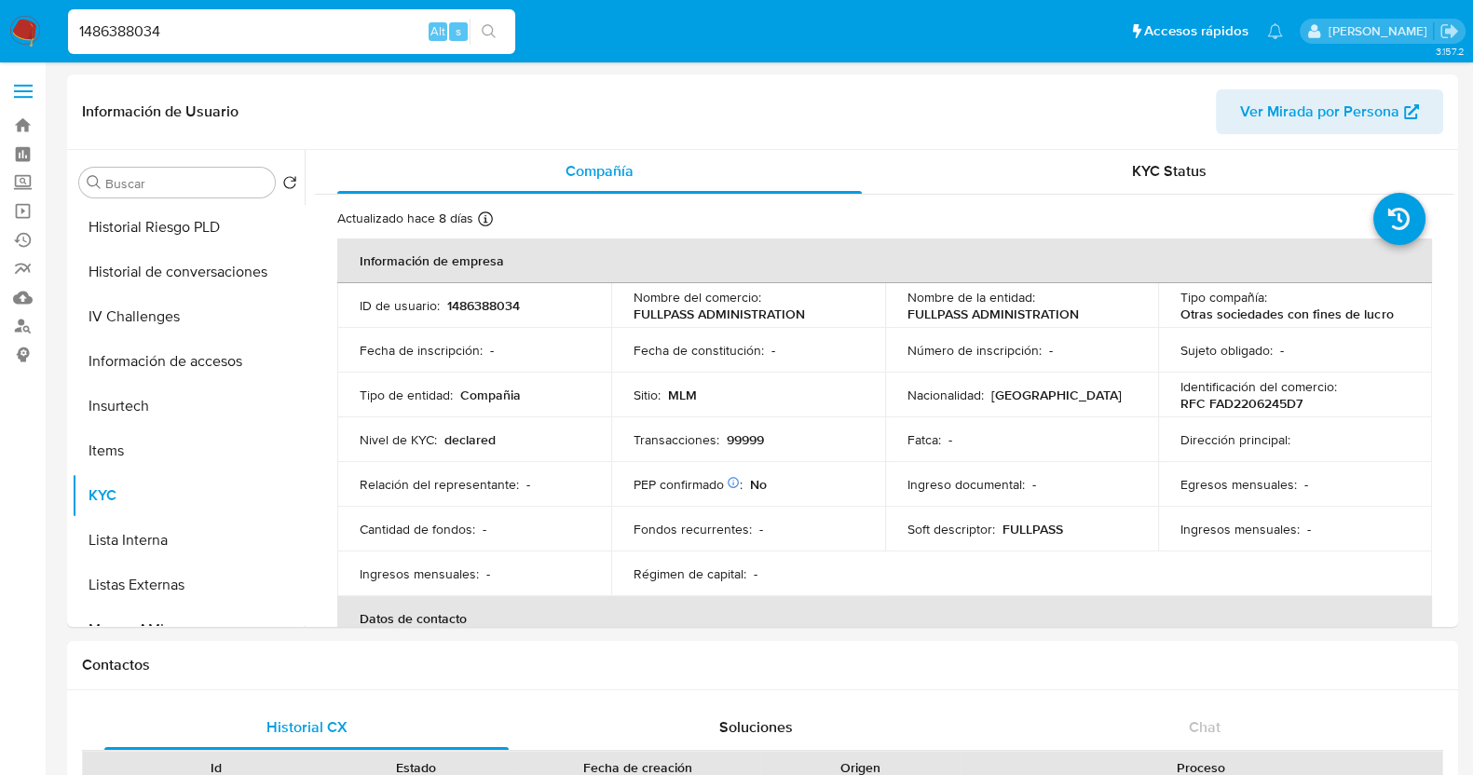
scroll to position [0, 0]
click at [1178, 106] on span "Ver Mirada por Persona" at bounding box center [1319, 111] width 159 height 45
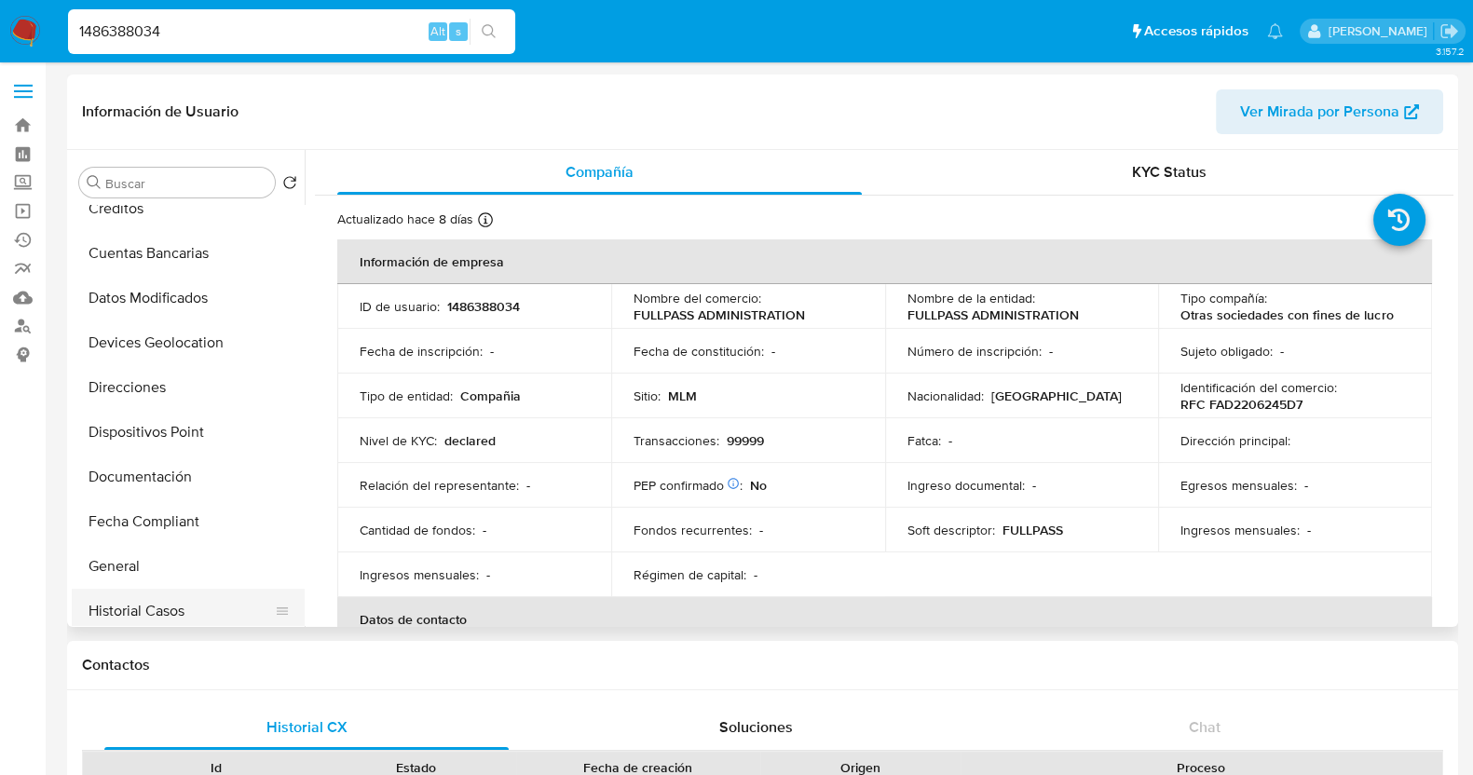
scroll to position [116, 0]
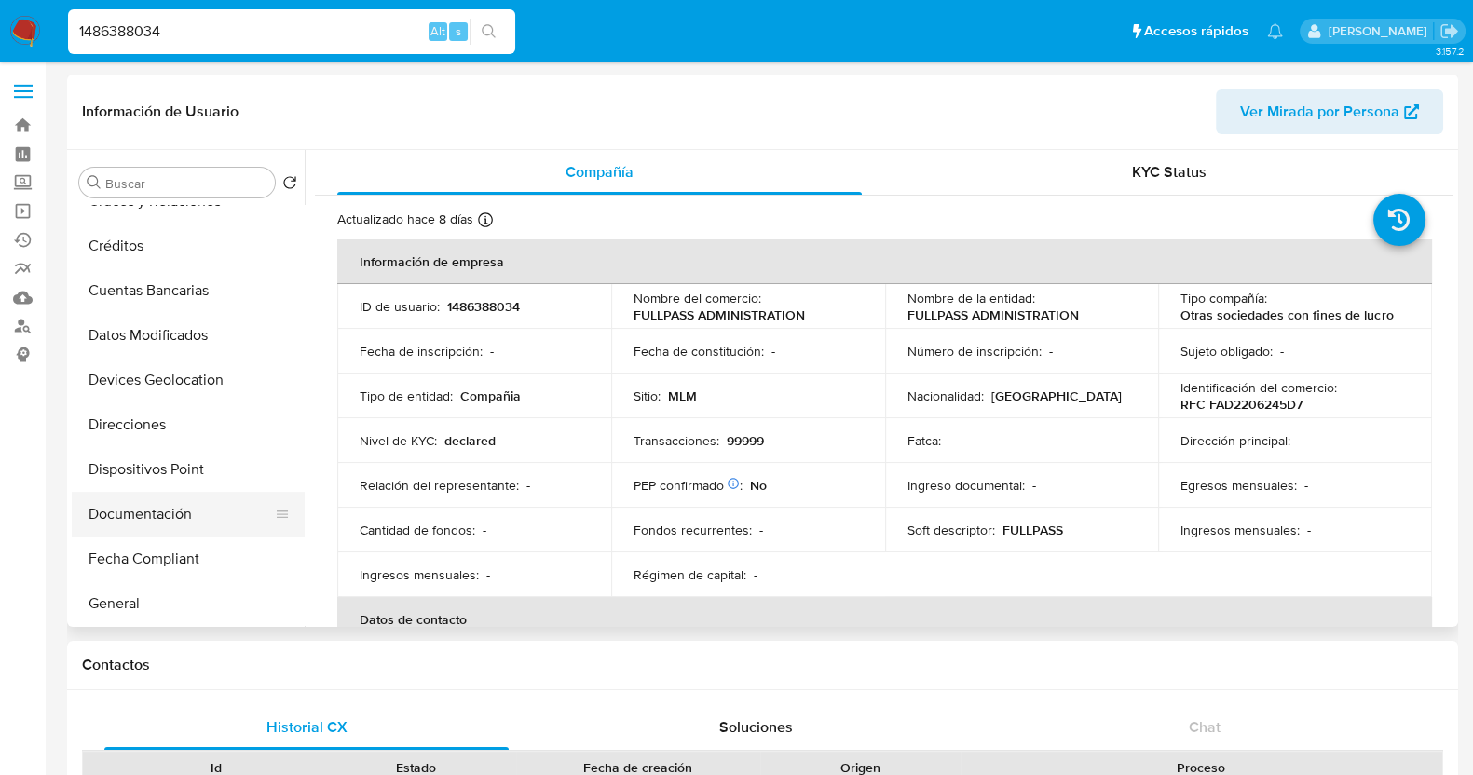
click at [171, 503] on button "Documentación" at bounding box center [181, 514] width 218 height 45
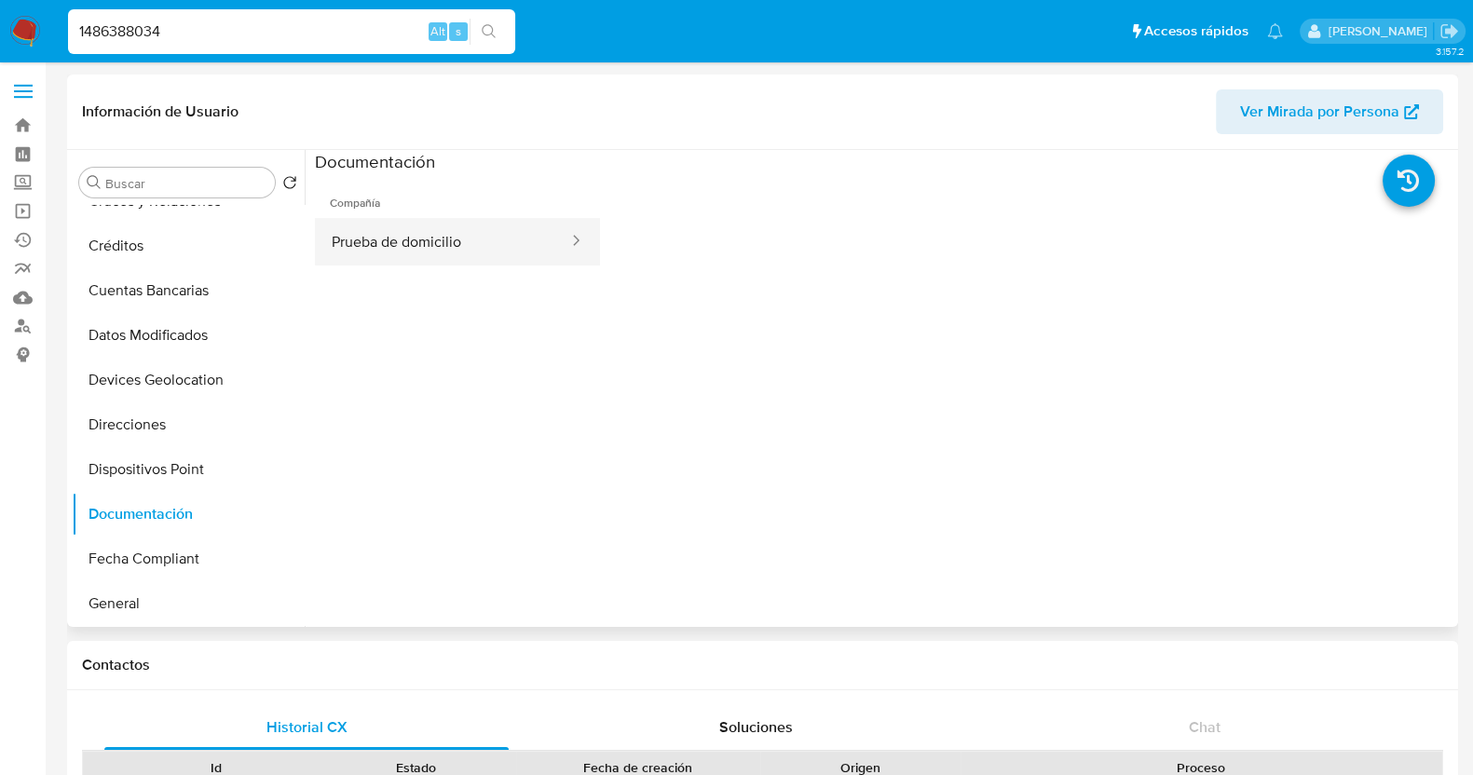
click at [416, 249] on button "Prueba de domicilio" at bounding box center [442, 242] width 255 height 48
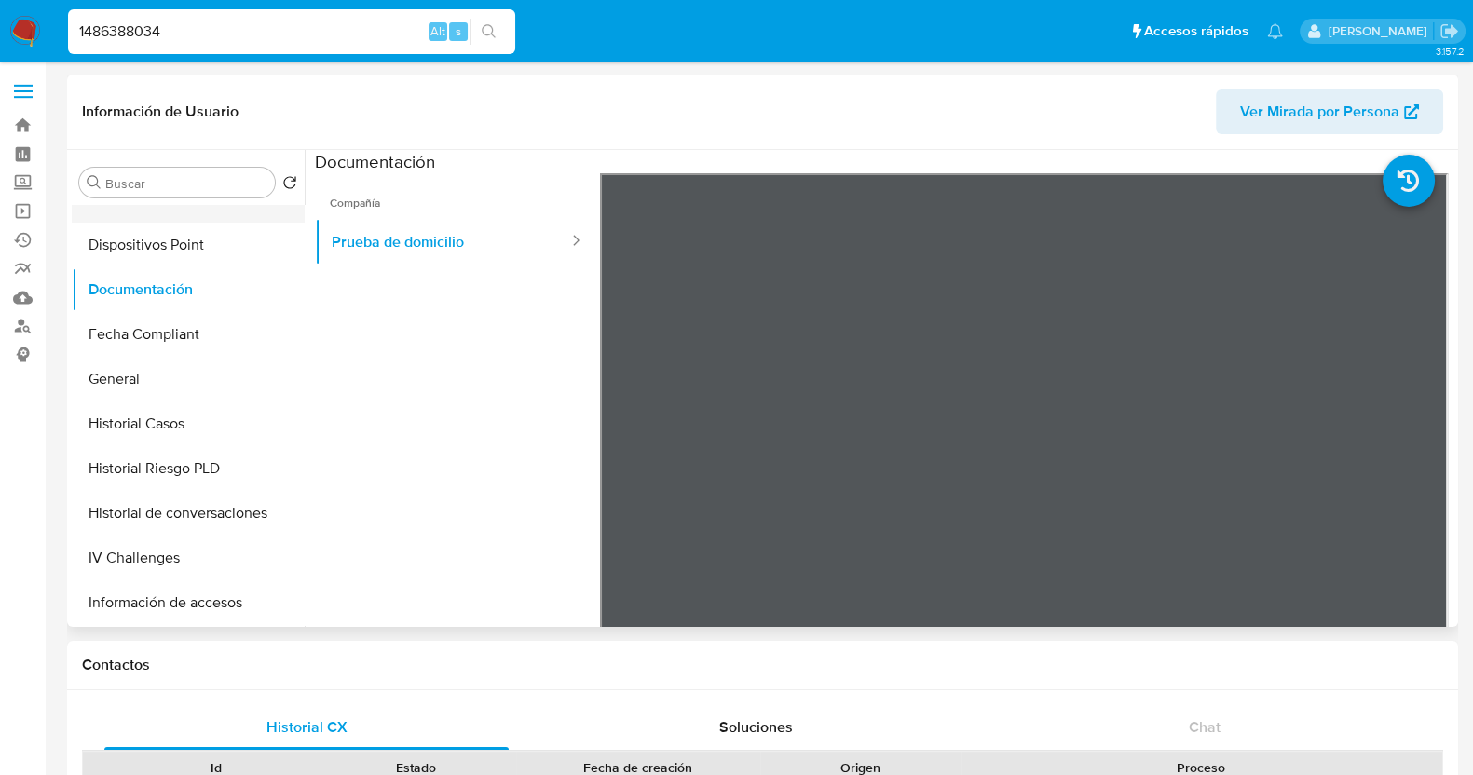
scroll to position [698, 0]
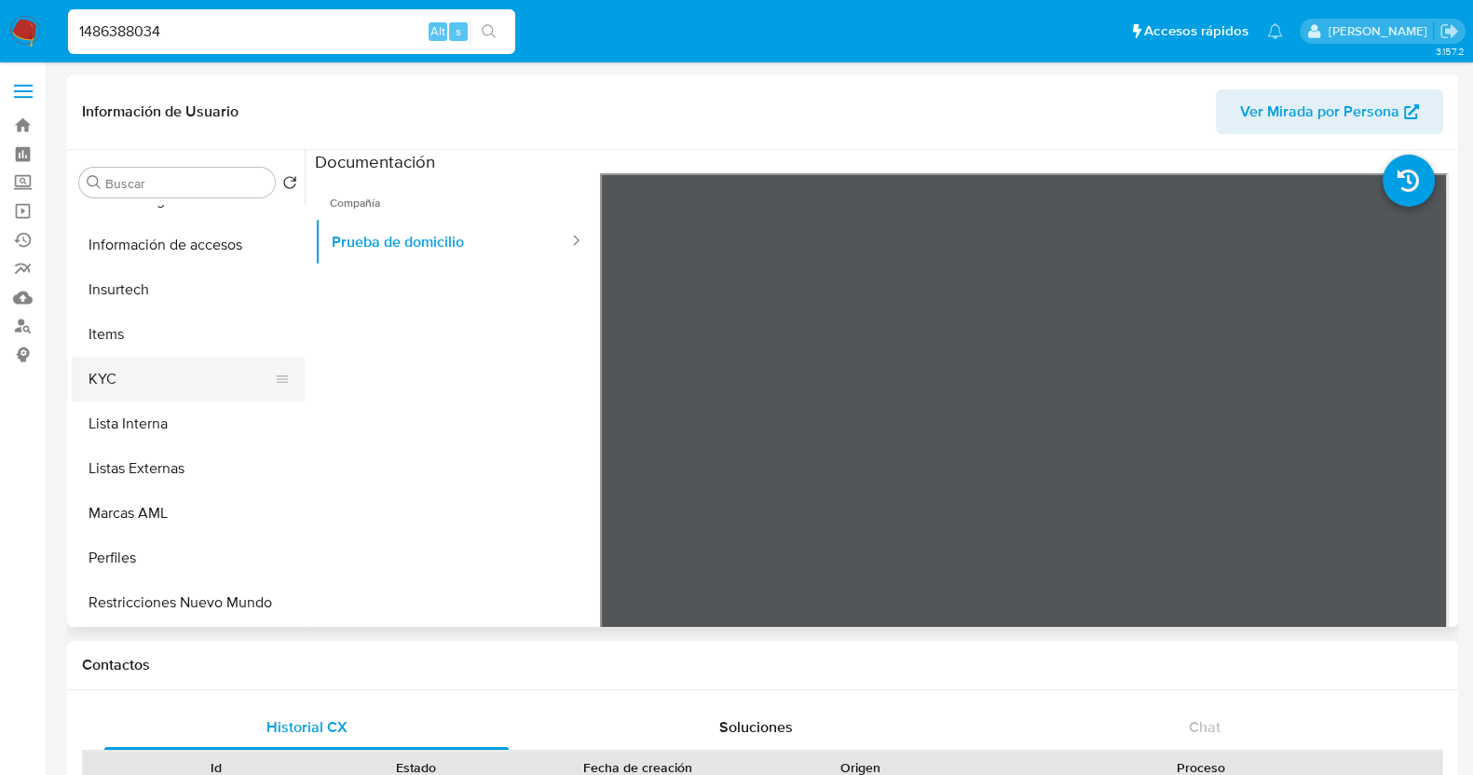
click at [142, 380] on button "KYC" at bounding box center [181, 379] width 218 height 45
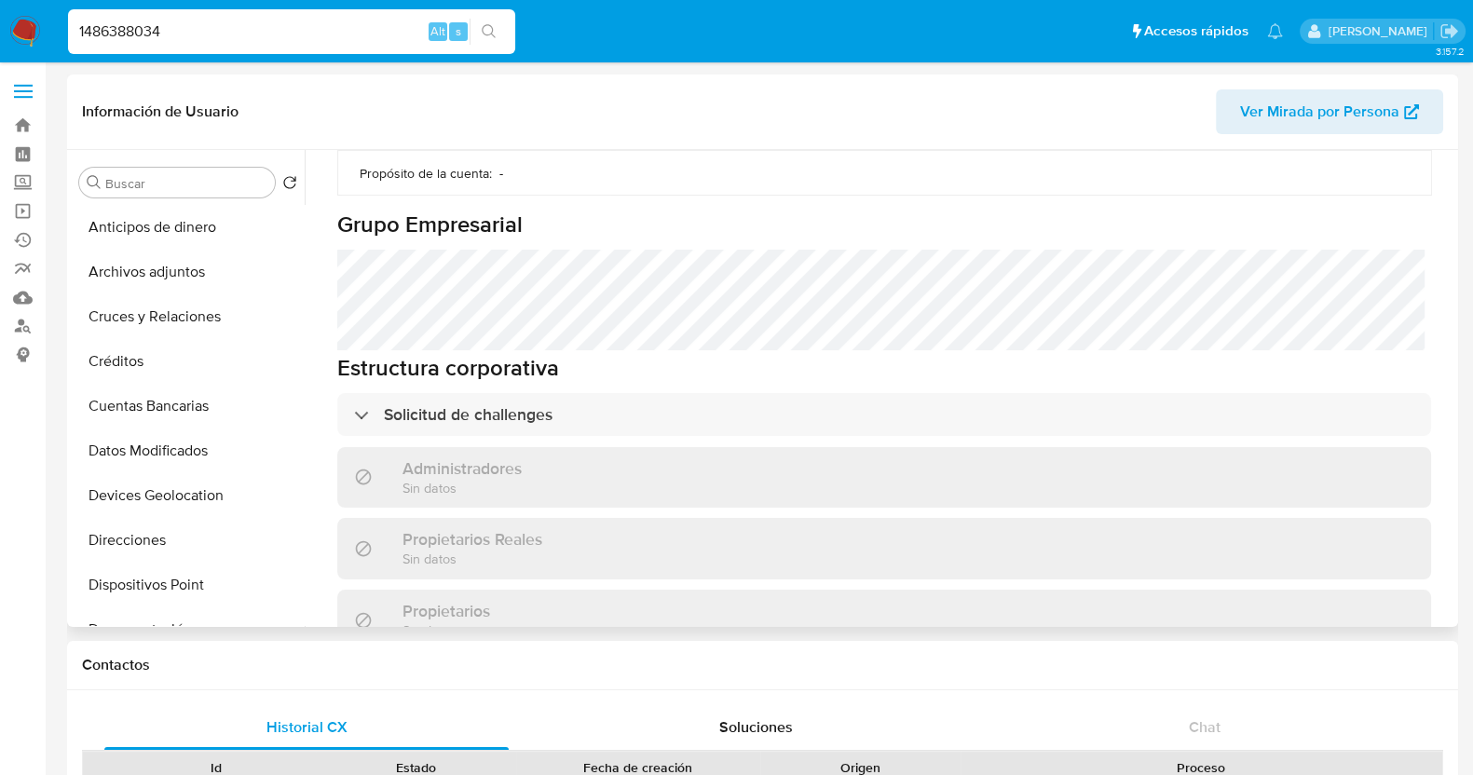
scroll to position [931, 0]
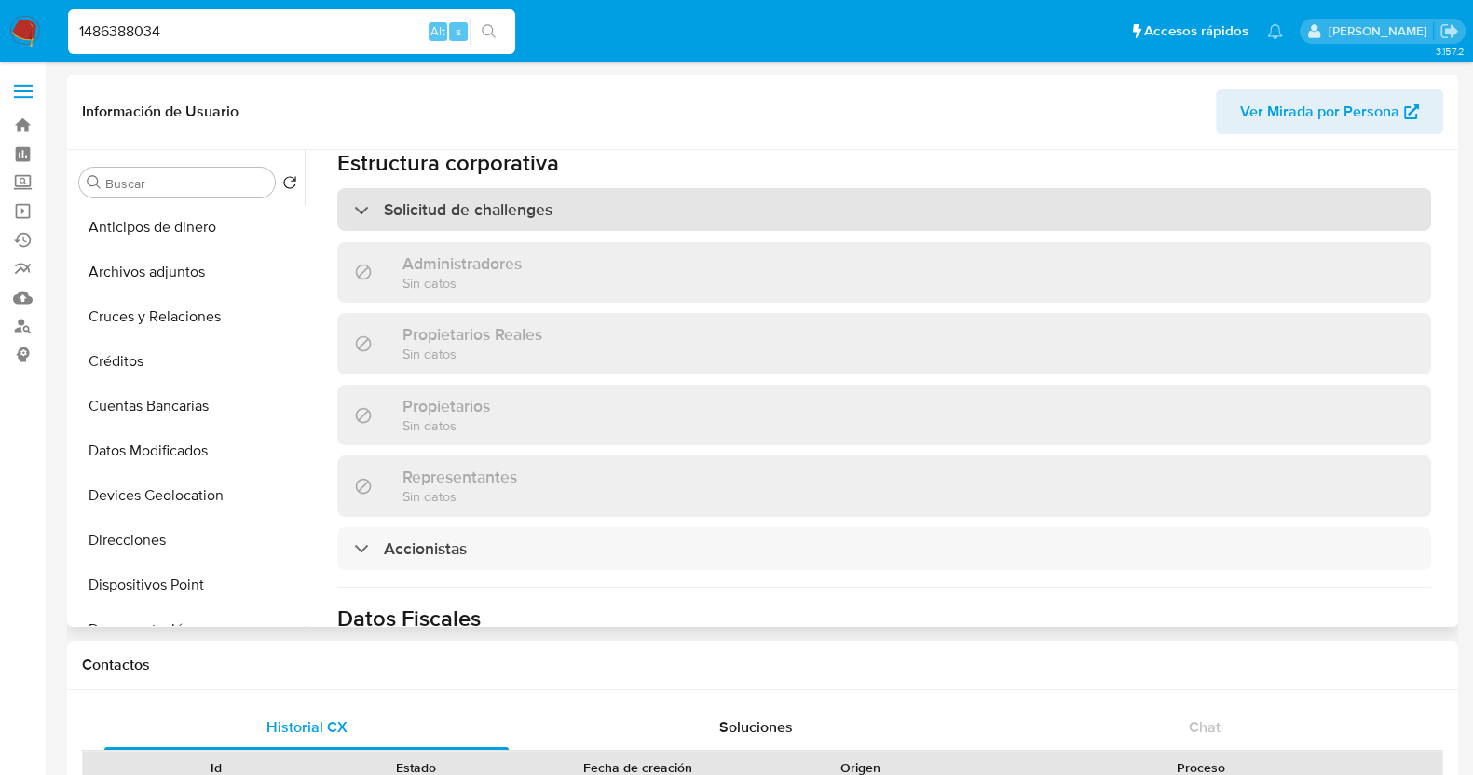
click at [362, 199] on div "Solicitud de challenges" at bounding box center [453, 209] width 198 height 20
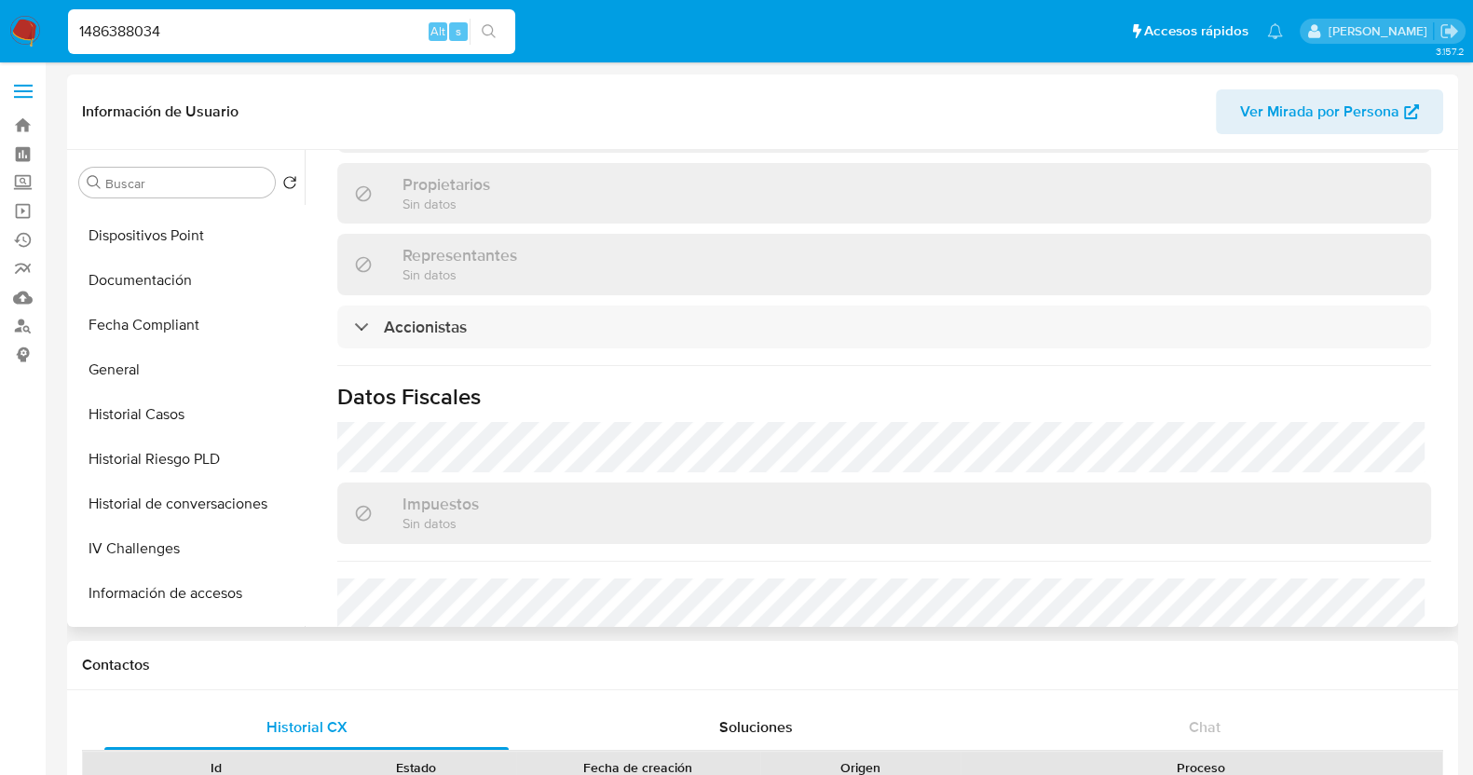
scroll to position [232, 0]
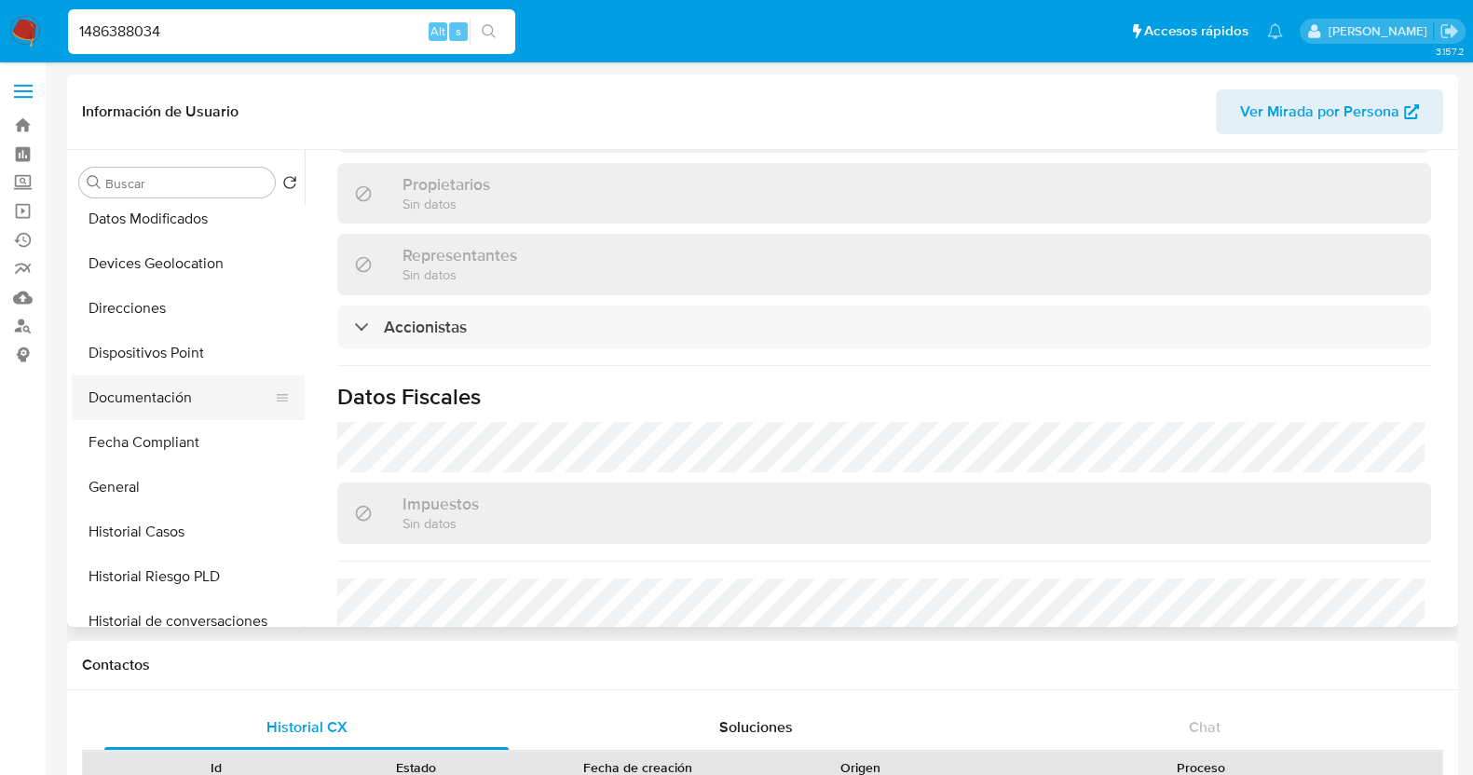
click at [149, 395] on button "Documentación" at bounding box center [181, 397] width 218 height 45
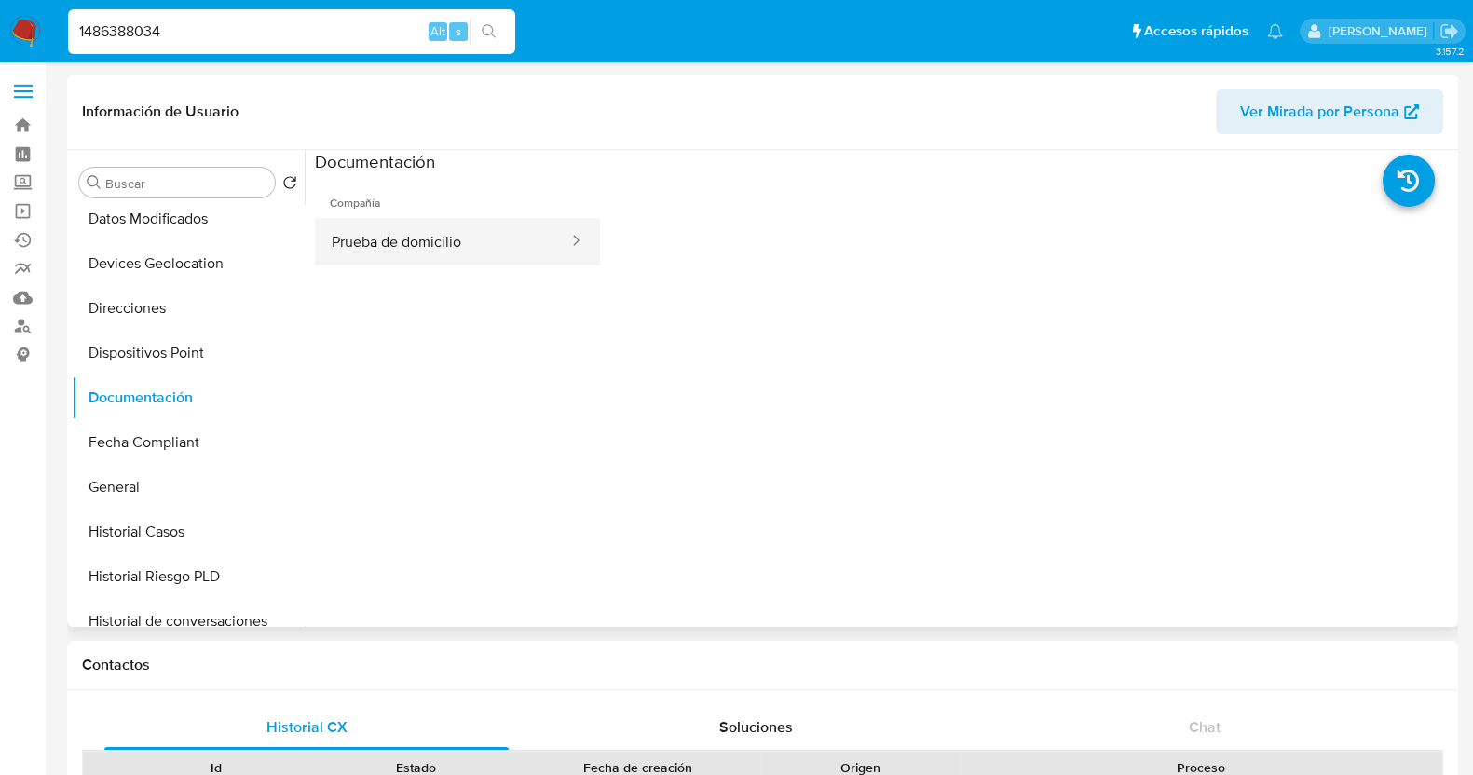
click at [471, 246] on button "Prueba de domicilio" at bounding box center [442, 242] width 255 height 48
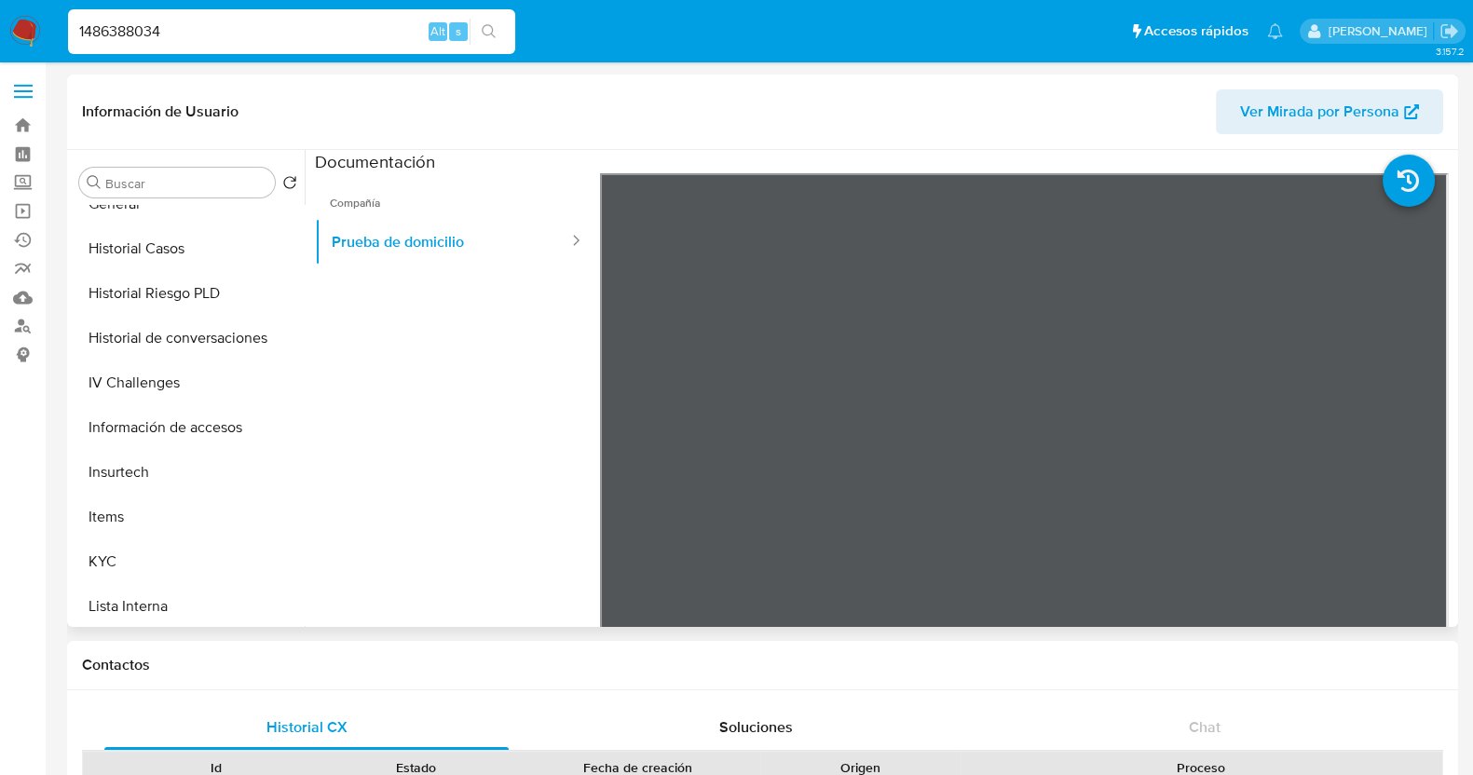
scroll to position [699, 0]
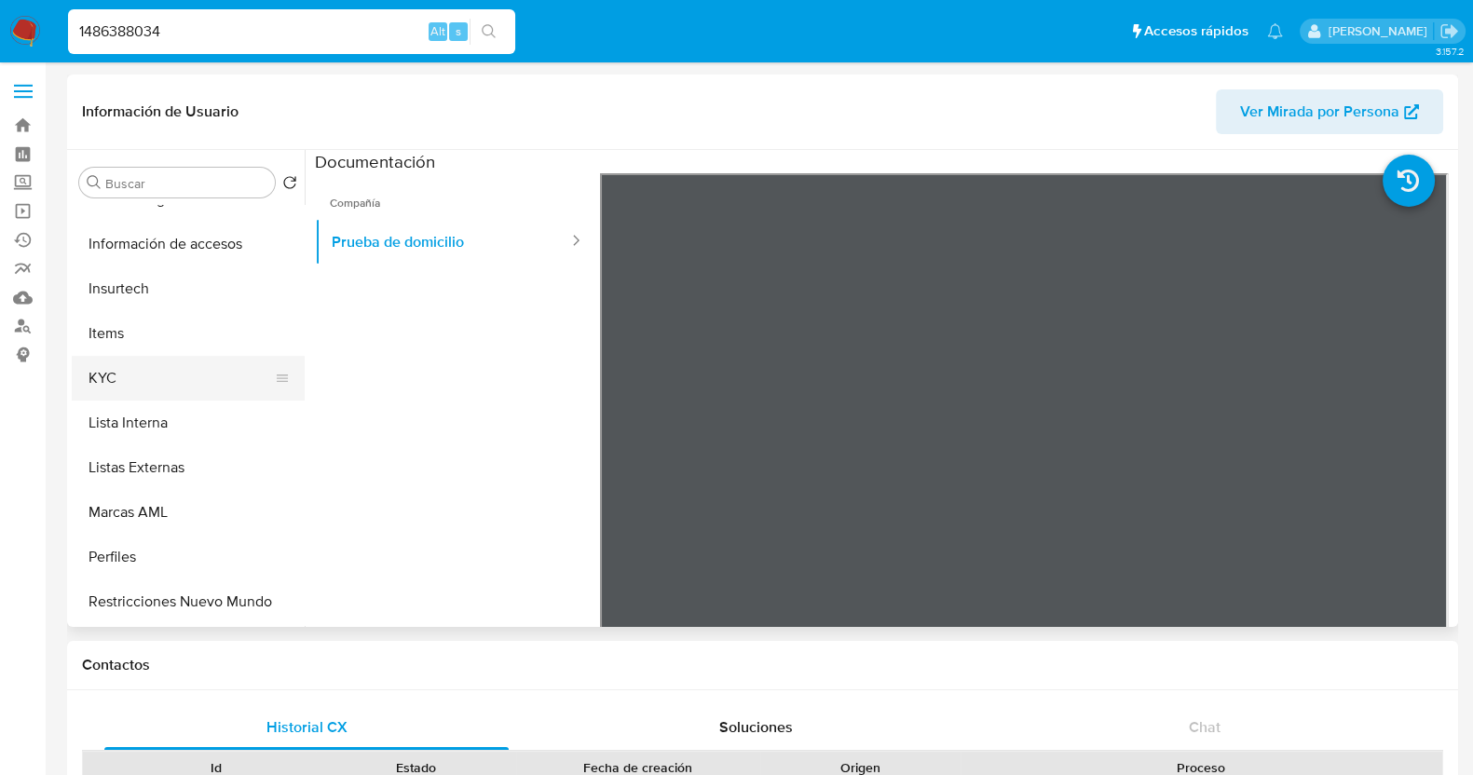
click at [168, 375] on button "KYC" at bounding box center [181, 378] width 218 height 45
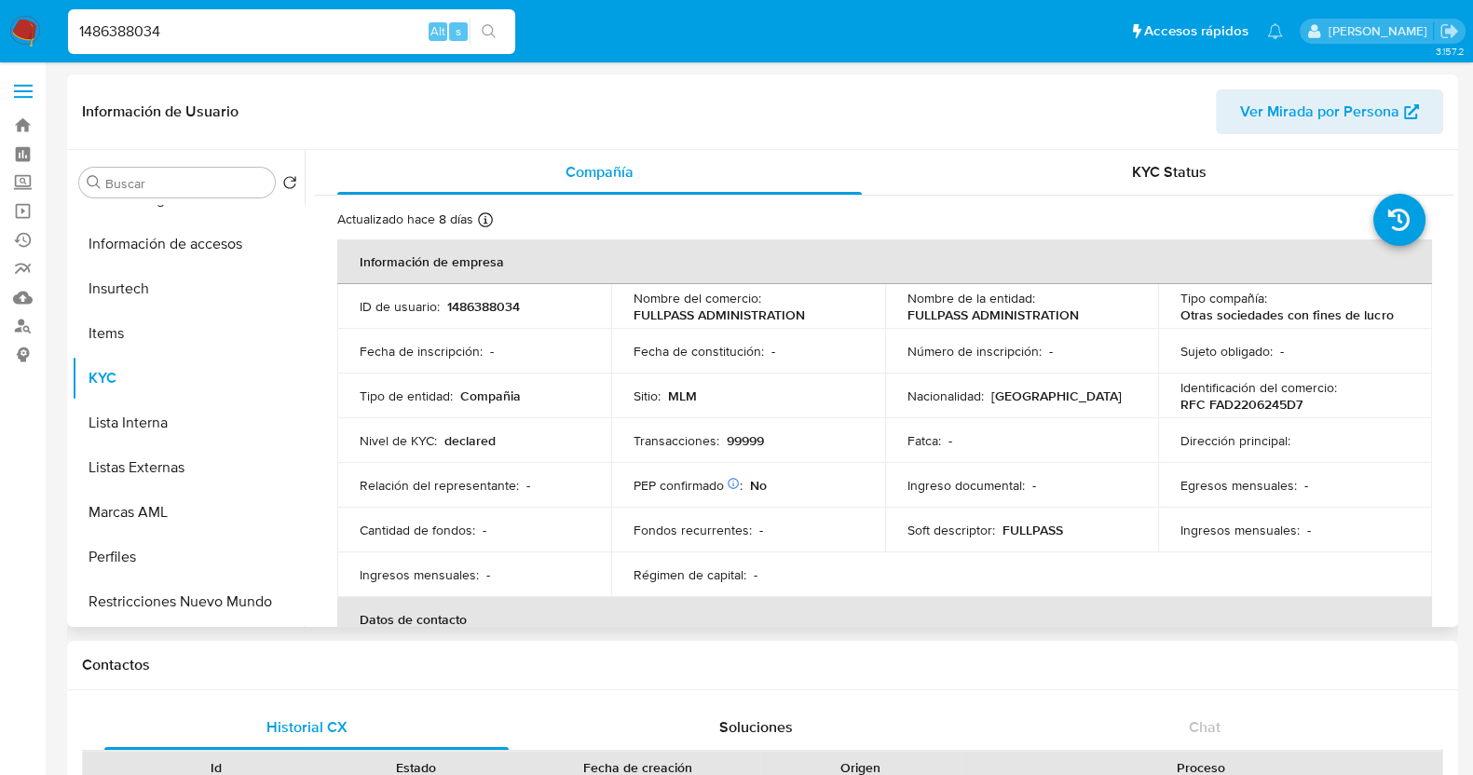
scroll to position [232, 0]
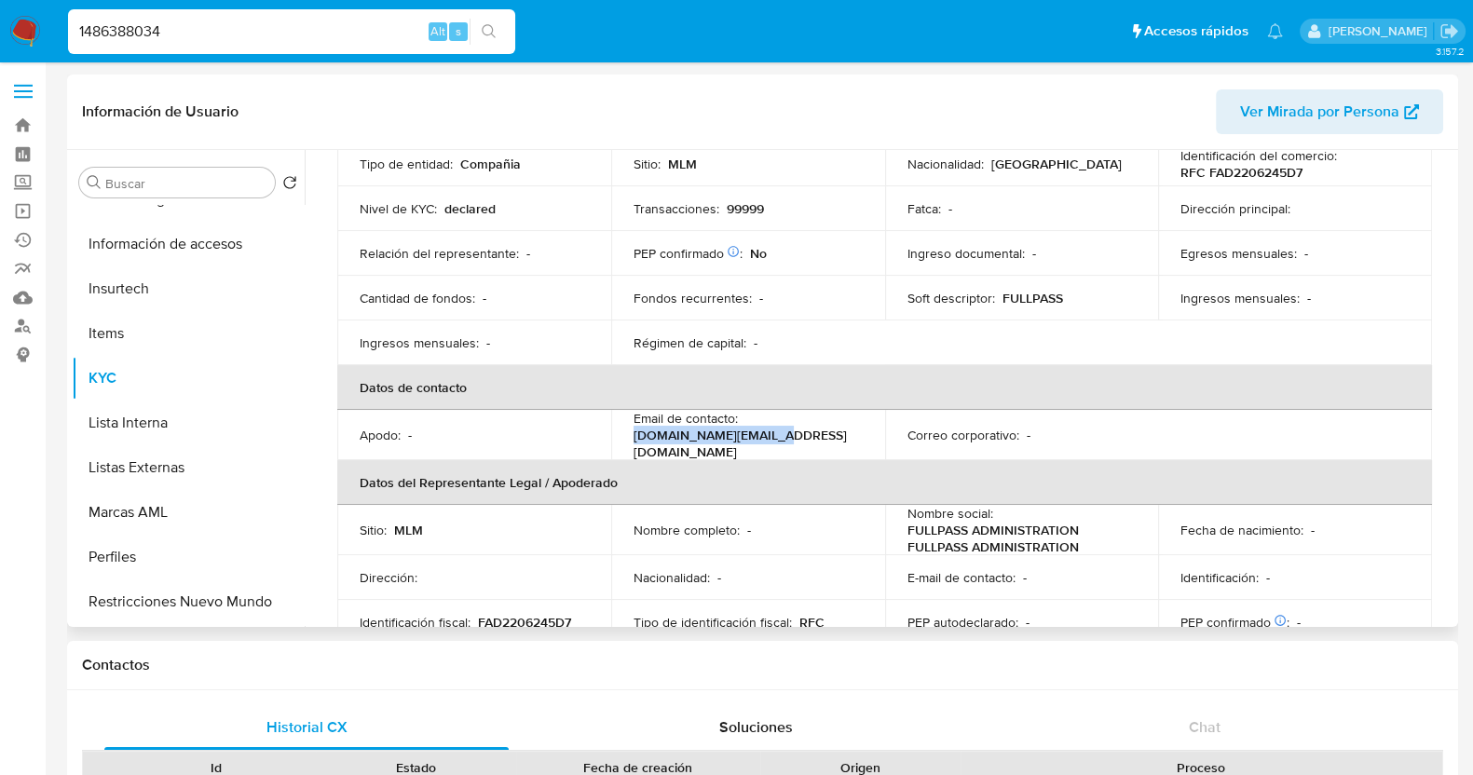
drag, startPoint x: 809, startPoint y: 434, endPoint x: 616, endPoint y: 444, distance: 193.1
click at [616, 444] on td "Email de contacto : fullpass.mx@gmail.com" at bounding box center [748, 435] width 274 height 50
copy p "fullpass.mx@gmail.com"
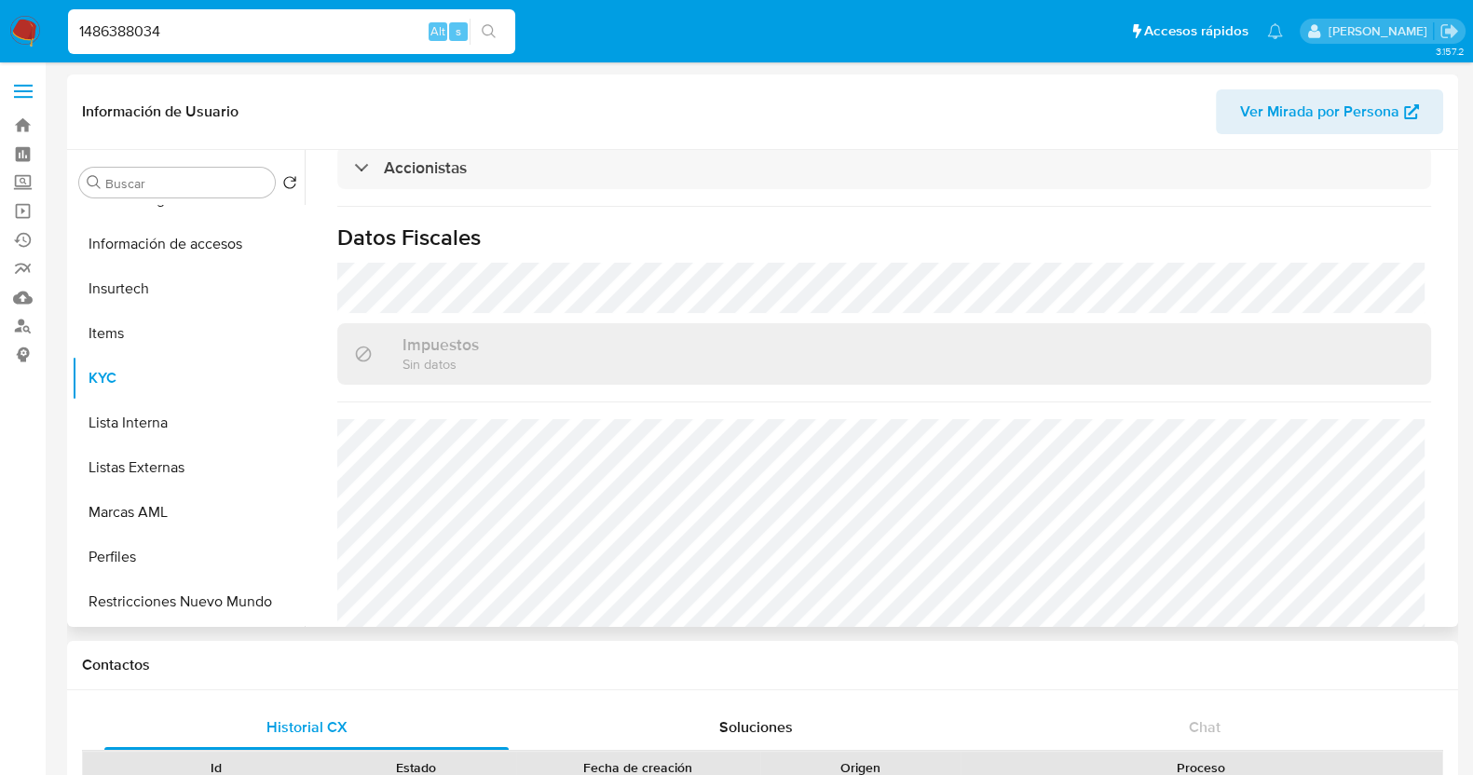
scroll to position [1342, 0]
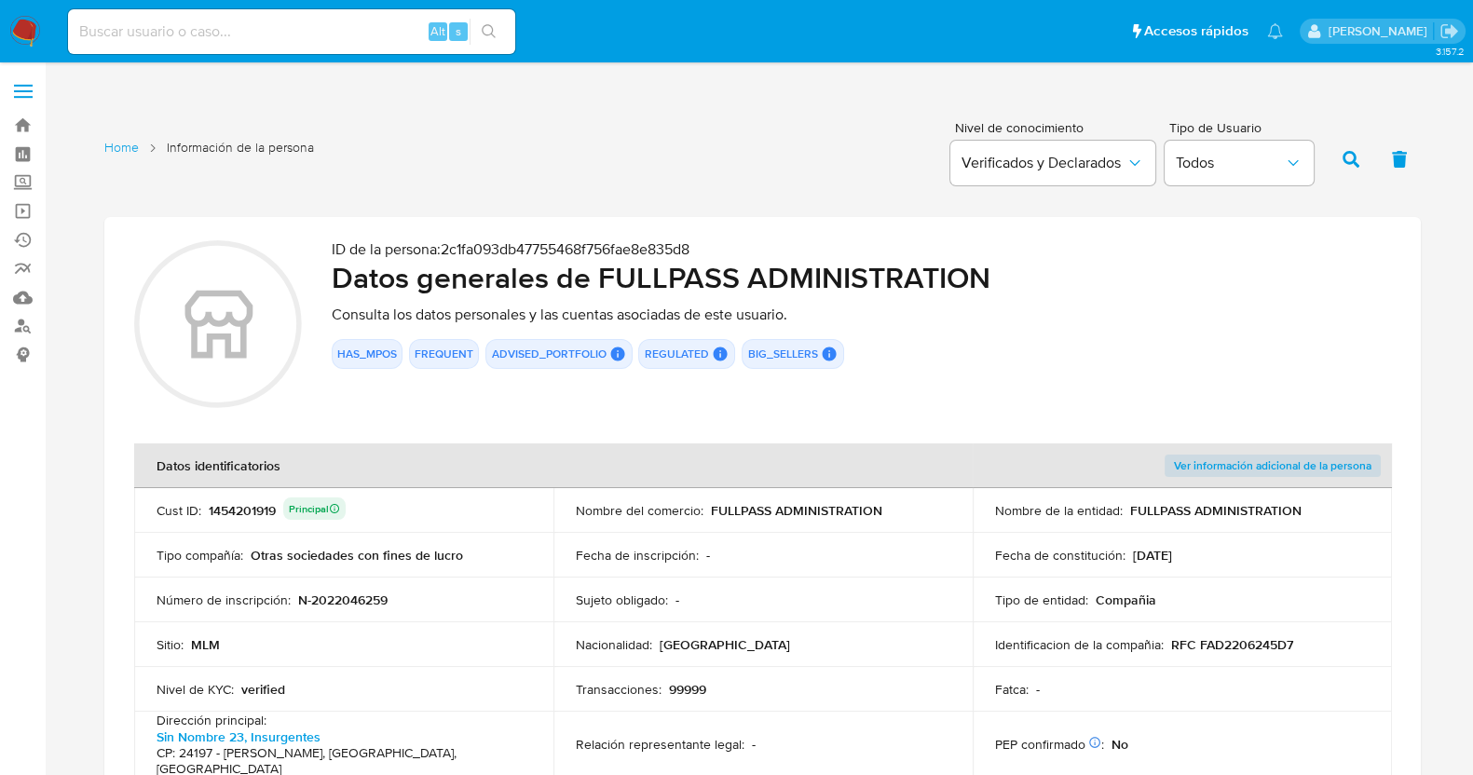
drag, startPoint x: 1239, startPoint y: 550, endPoint x: 1130, endPoint y: 557, distance: 109.3
click at [1130, 557] on div "Fecha de constitución : [DATE]" at bounding box center [1182, 555] width 375 height 17
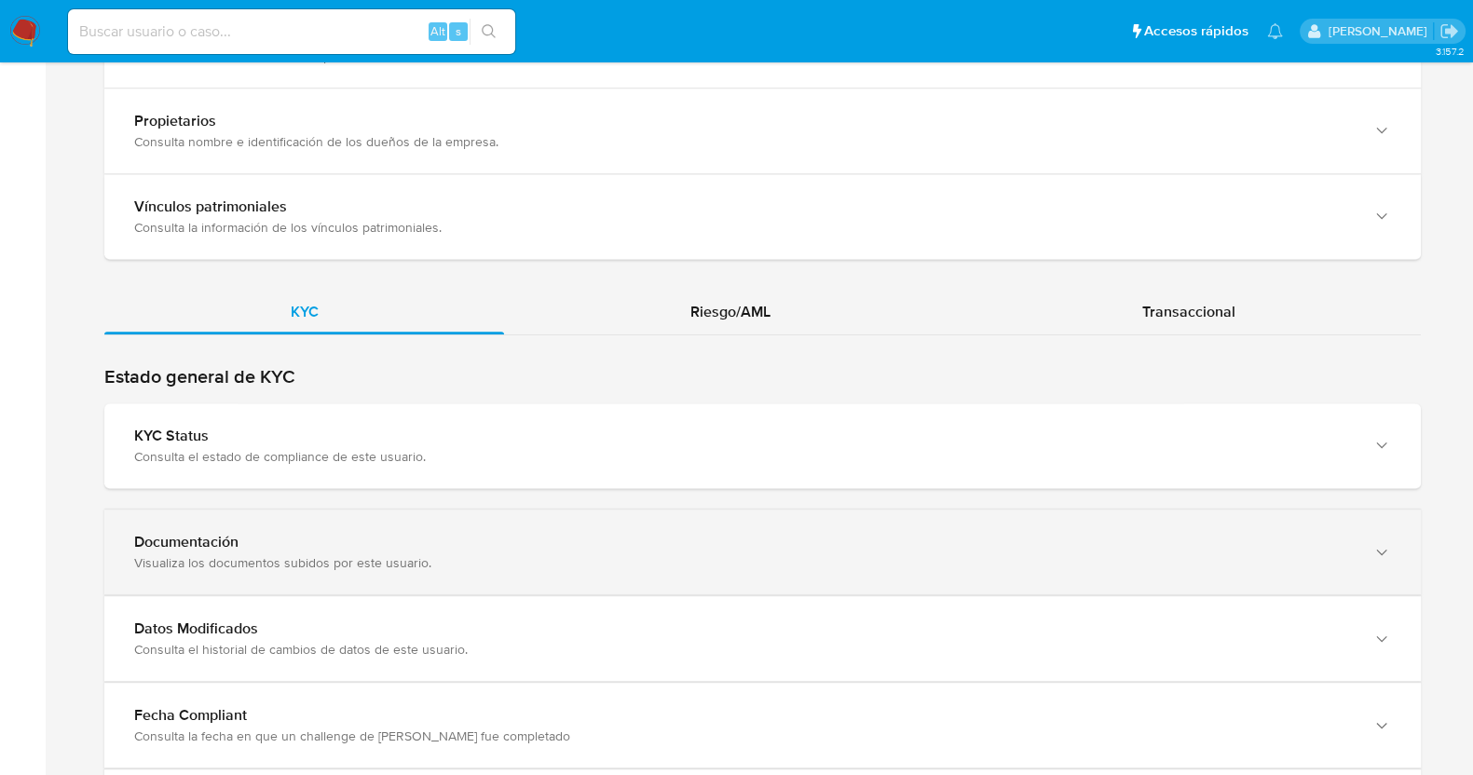
scroll to position [1858, 0]
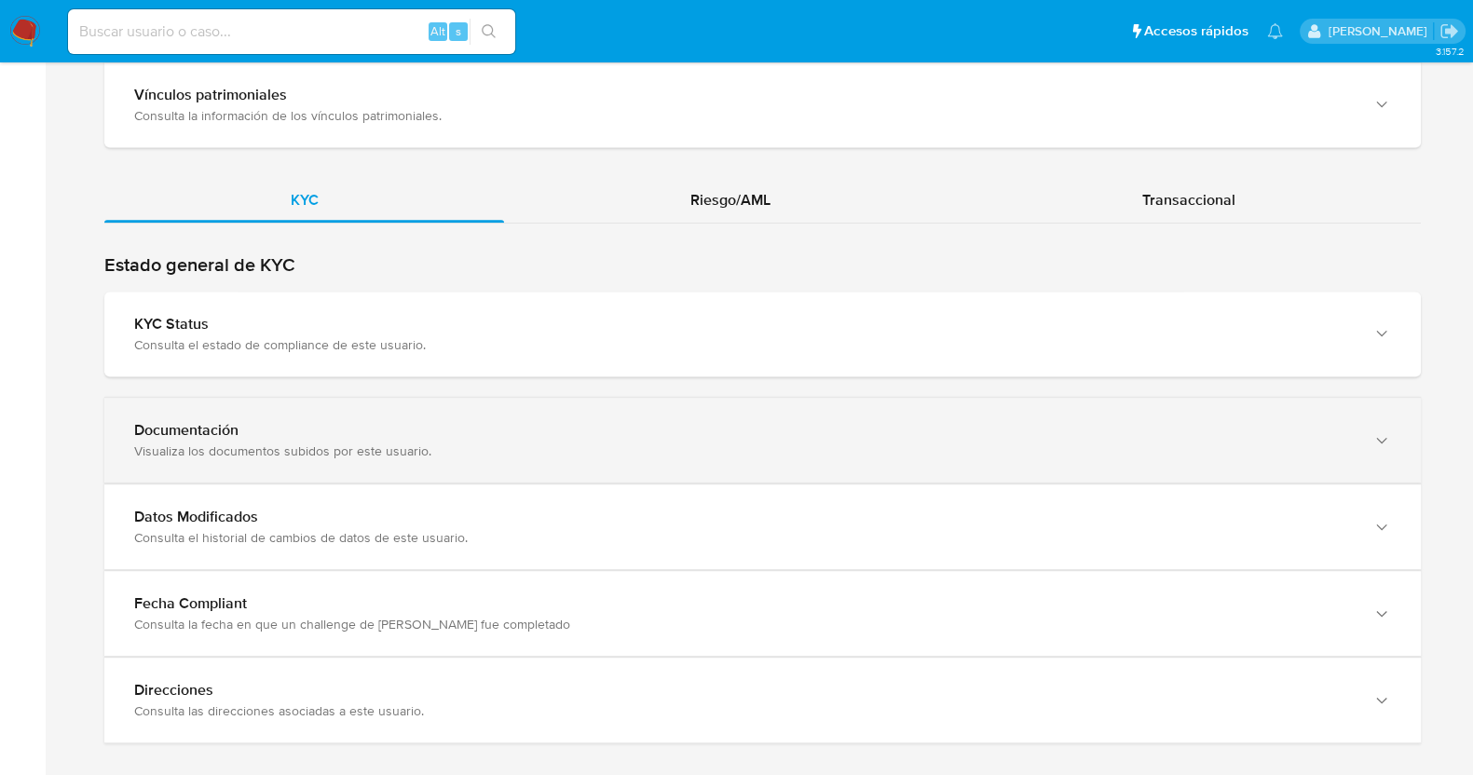
click at [346, 443] on div "Visualiza los documentos subidos por este usuario." at bounding box center [744, 451] width 1220 height 17
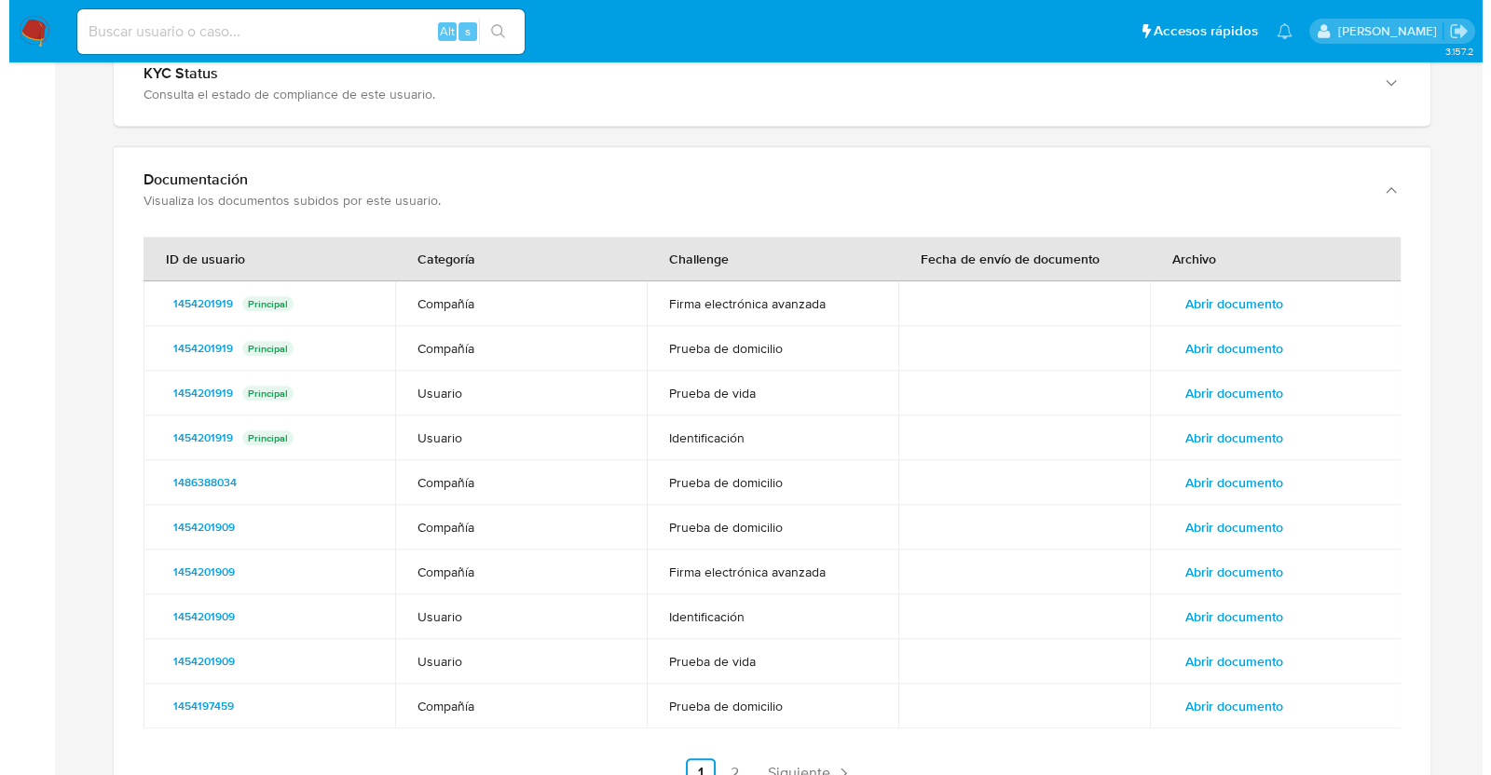
scroll to position [2208, 0]
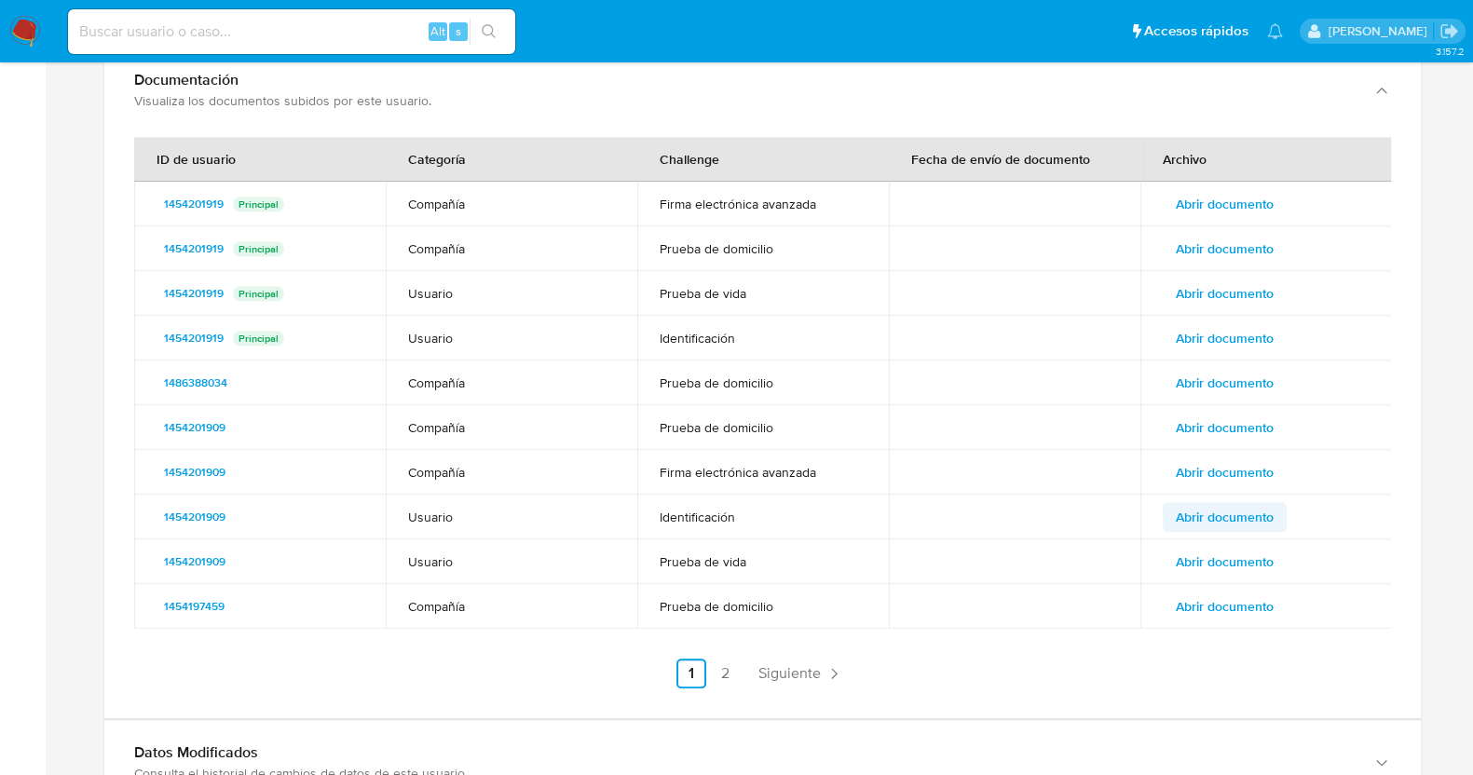
click at [1207, 504] on span "Abrir documento" at bounding box center [1225, 517] width 98 height 26
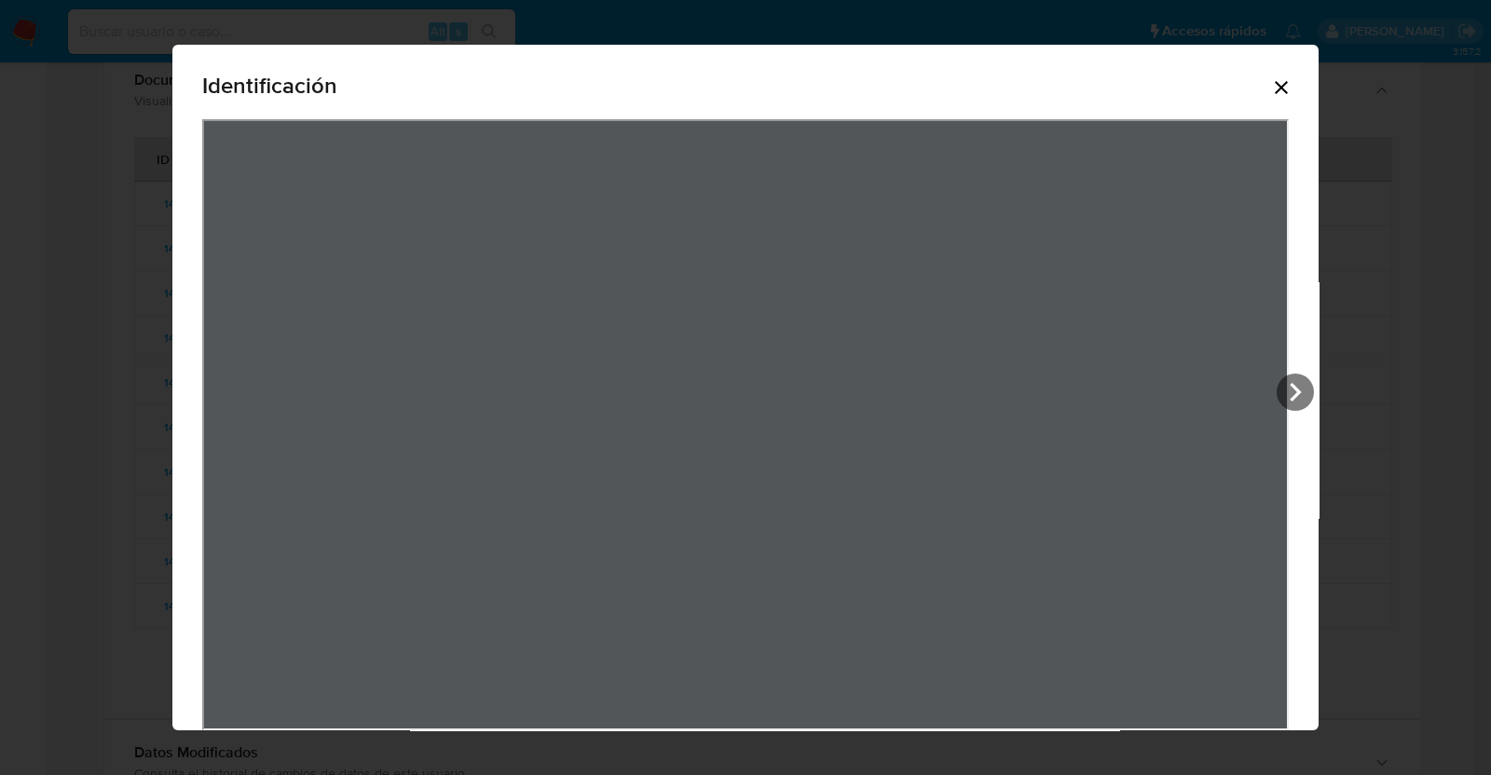
click at [1270, 86] on icon "Cerrar" at bounding box center [1281, 87] width 22 height 22
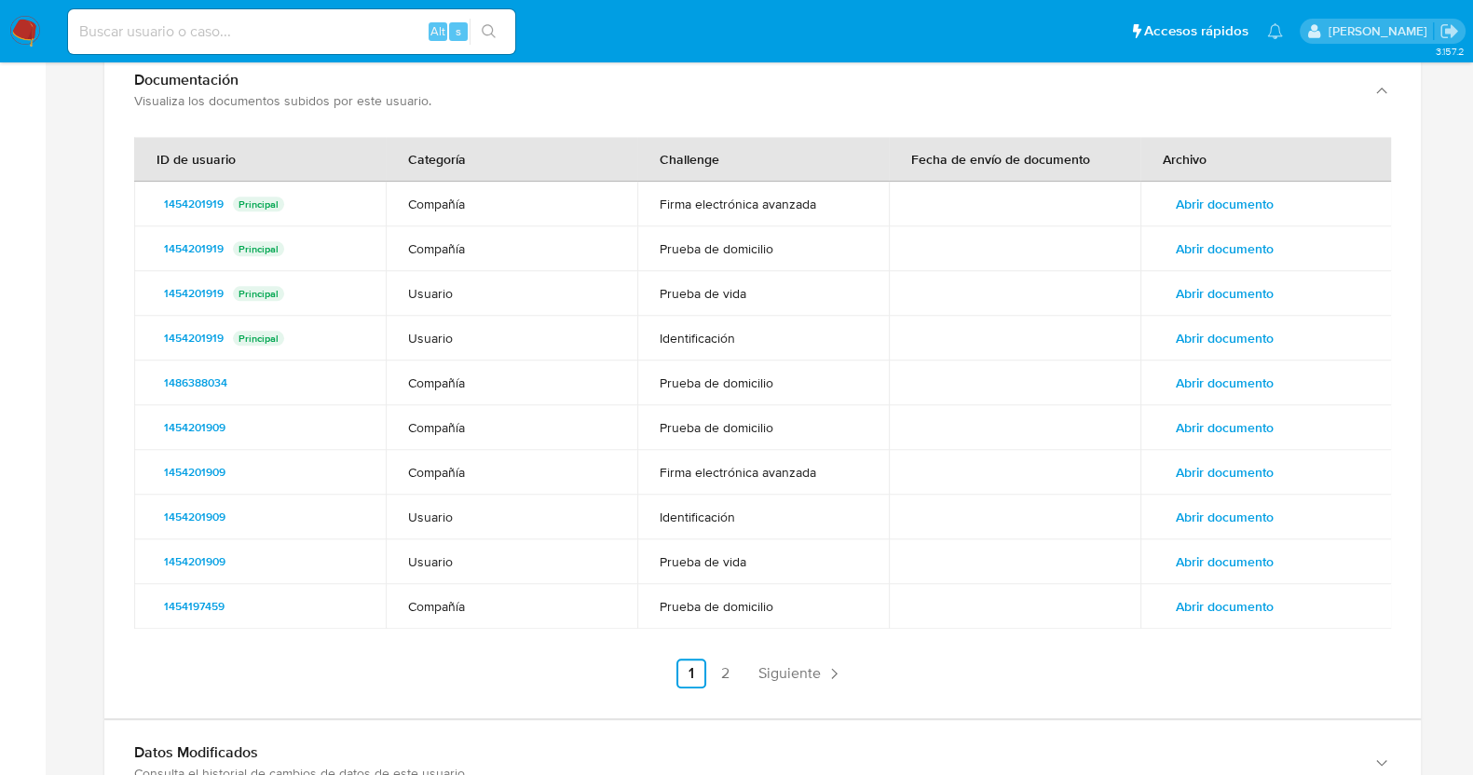
click at [1244, 191] on span "Abrir documento" at bounding box center [1225, 204] width 98 height 26
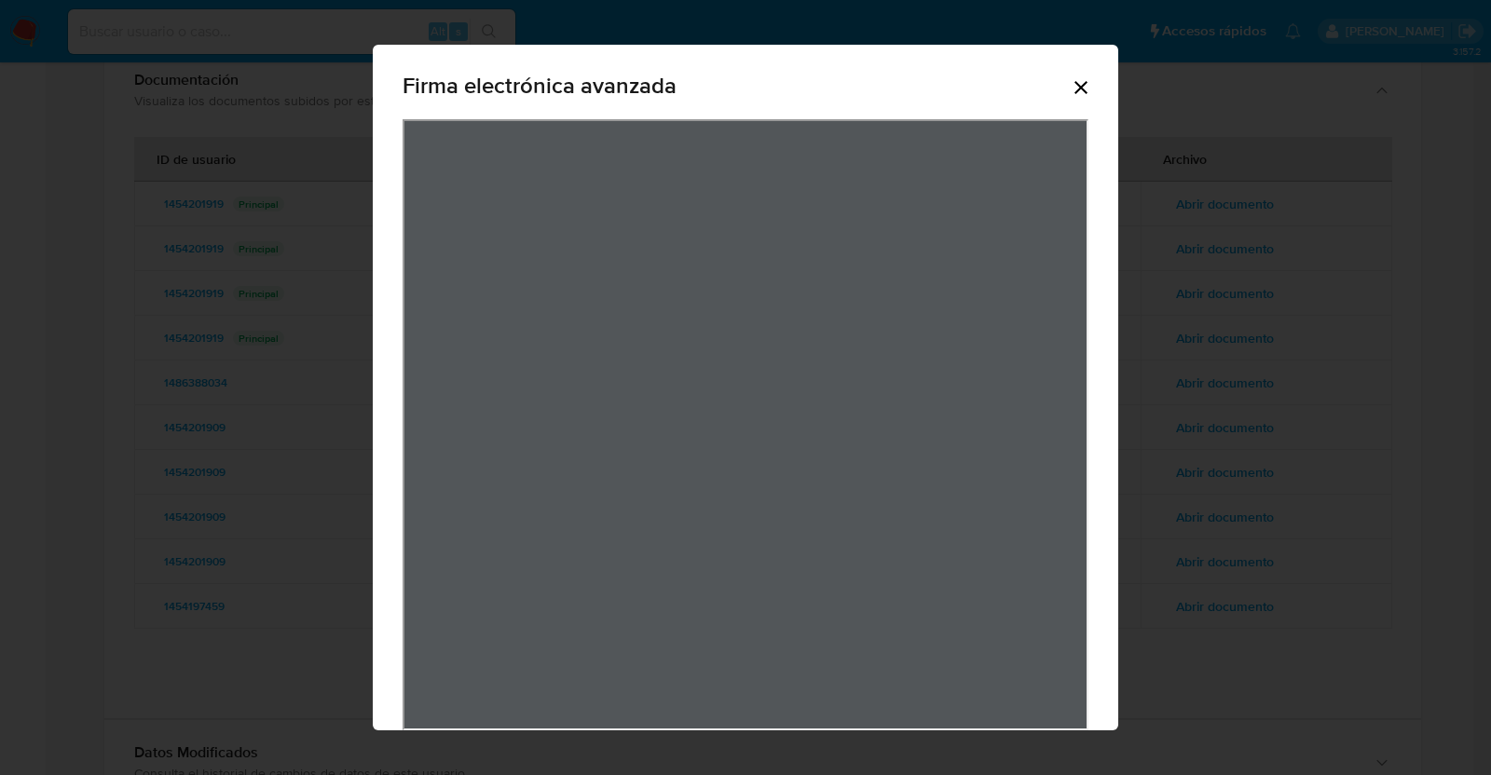
click at [1074, 86] on icon "Cerrar" at bounding box center [1080, 87] width 13 height 13
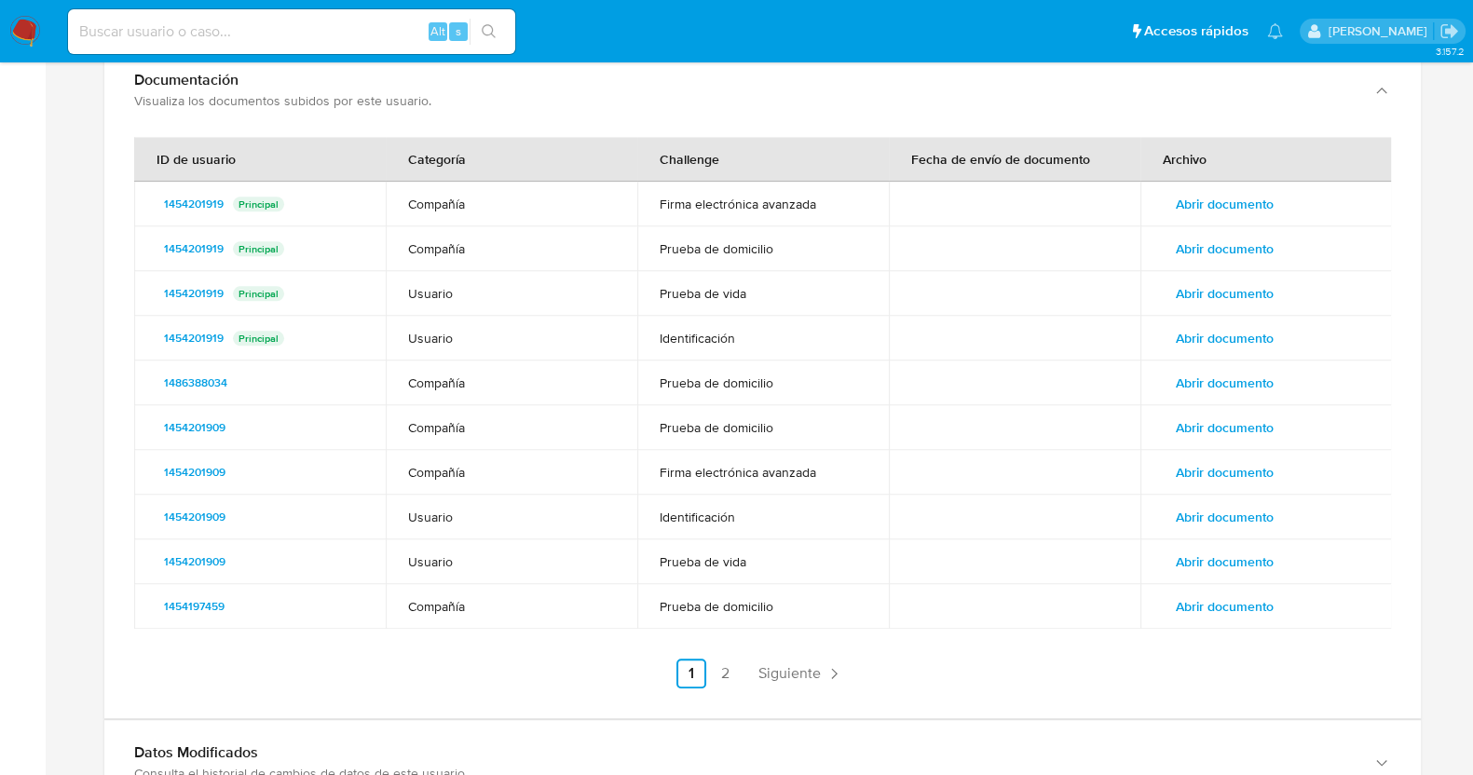
click at [1200, 236] on span "Abrir documento" at bounding box center [1225, 249] width 98 height 26
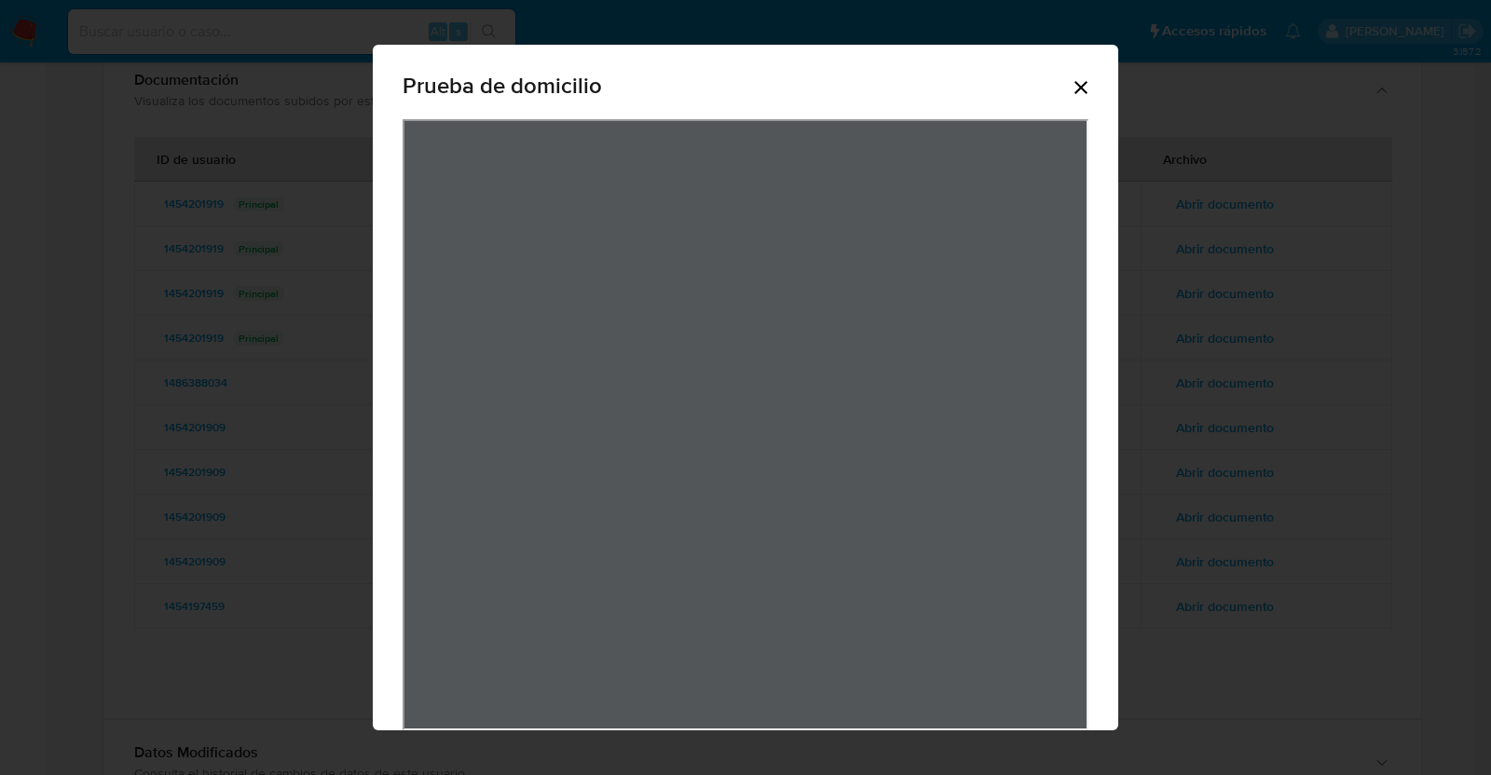
click at [1074, 92] on icon "Cerrar" at bounding box center [1080, 87] width 13 height 13
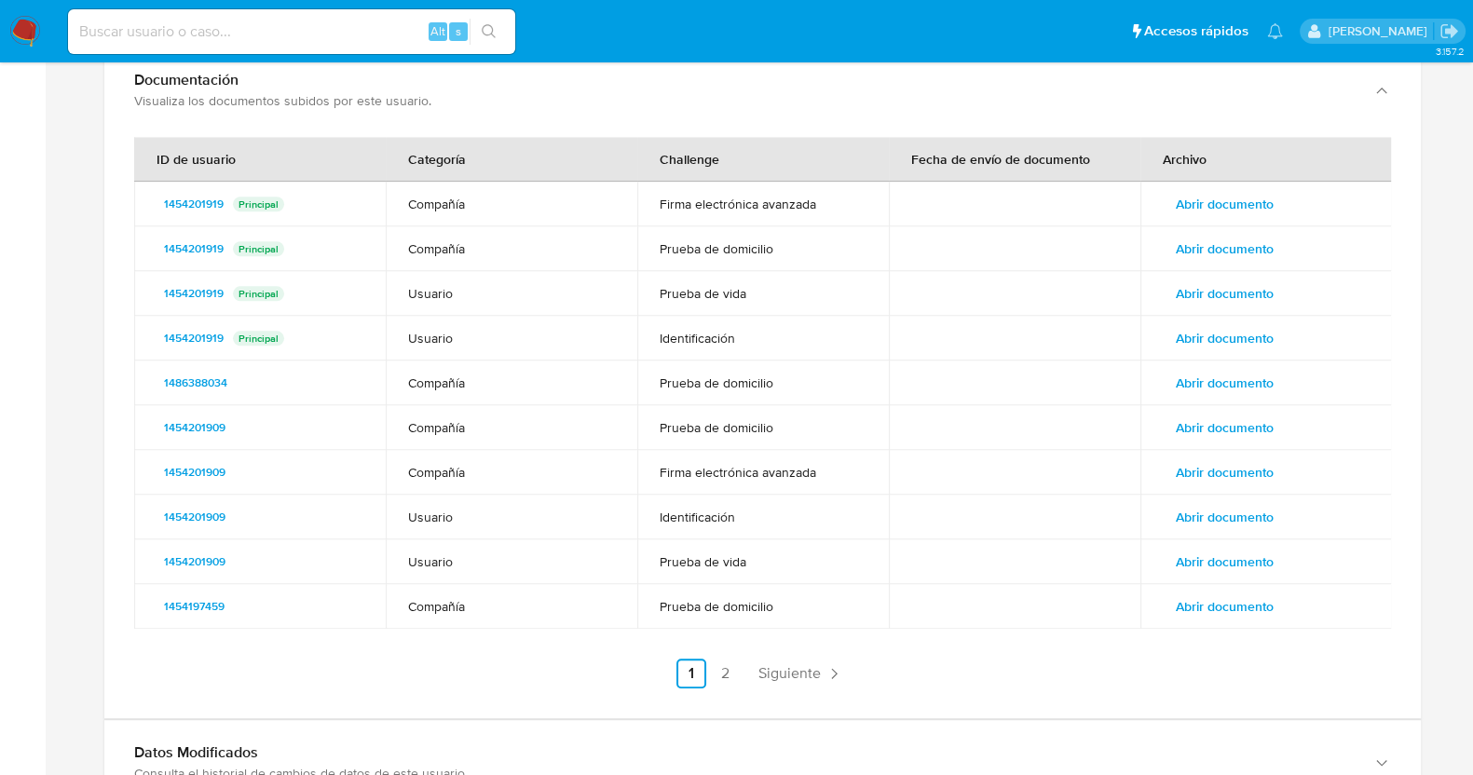
click at [1222, 280] on span "Abrir documento" at bounding box center [1225, 293] width 98 height 26
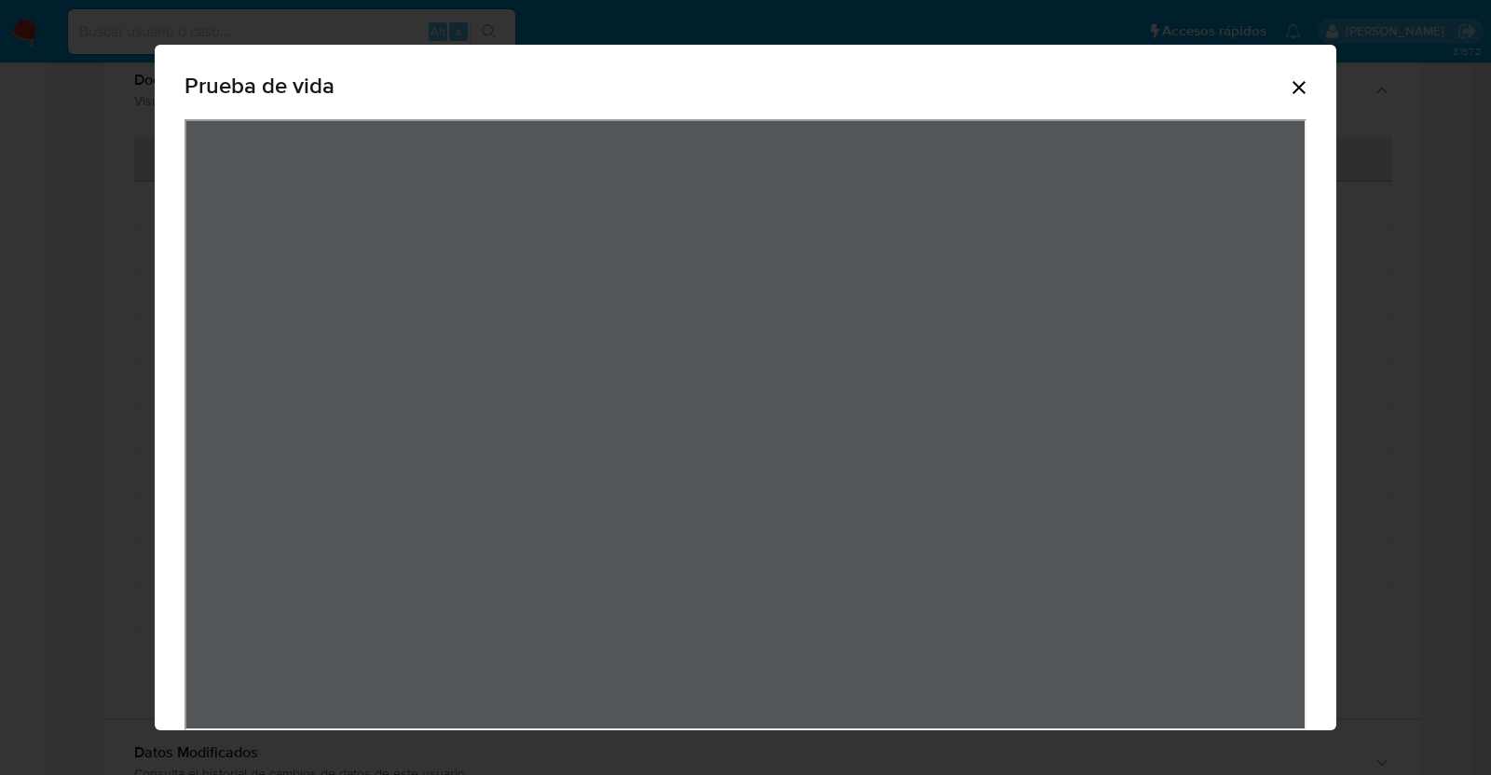
click at [1281, 89] on div "Prueba de vida" at bounding box center [745, 90] width 1122 height 60
click at [1295, 83] on icon "Cerrar" at bounding box center [1299, 87] width 22 height 22
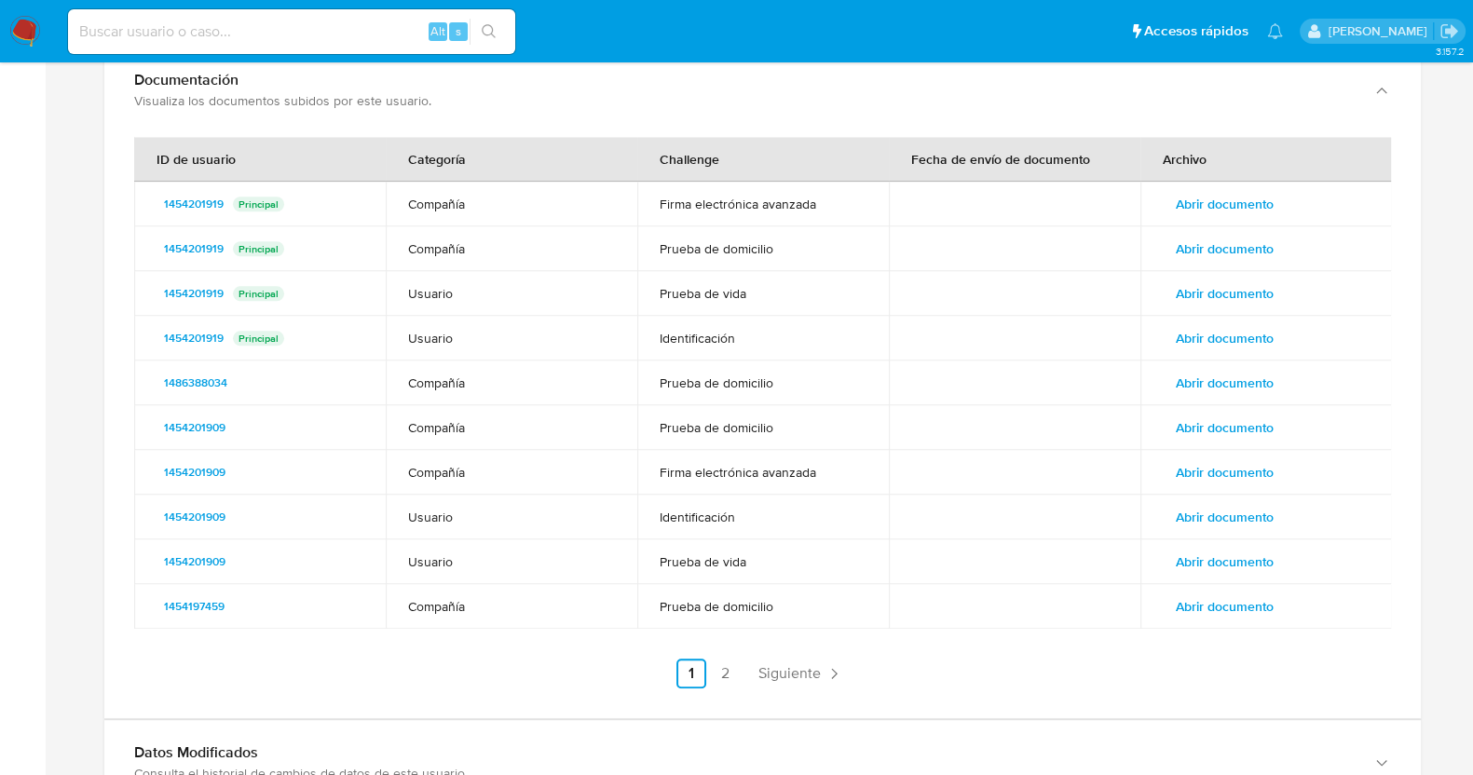
click at [741, 659] on ul "Anterior 1 2 Siguiente" at bounding box center [762, 674] width 1257 height 30
click at [734, 659] on link "2" at bounding box center [725, 674] width 30 height 30
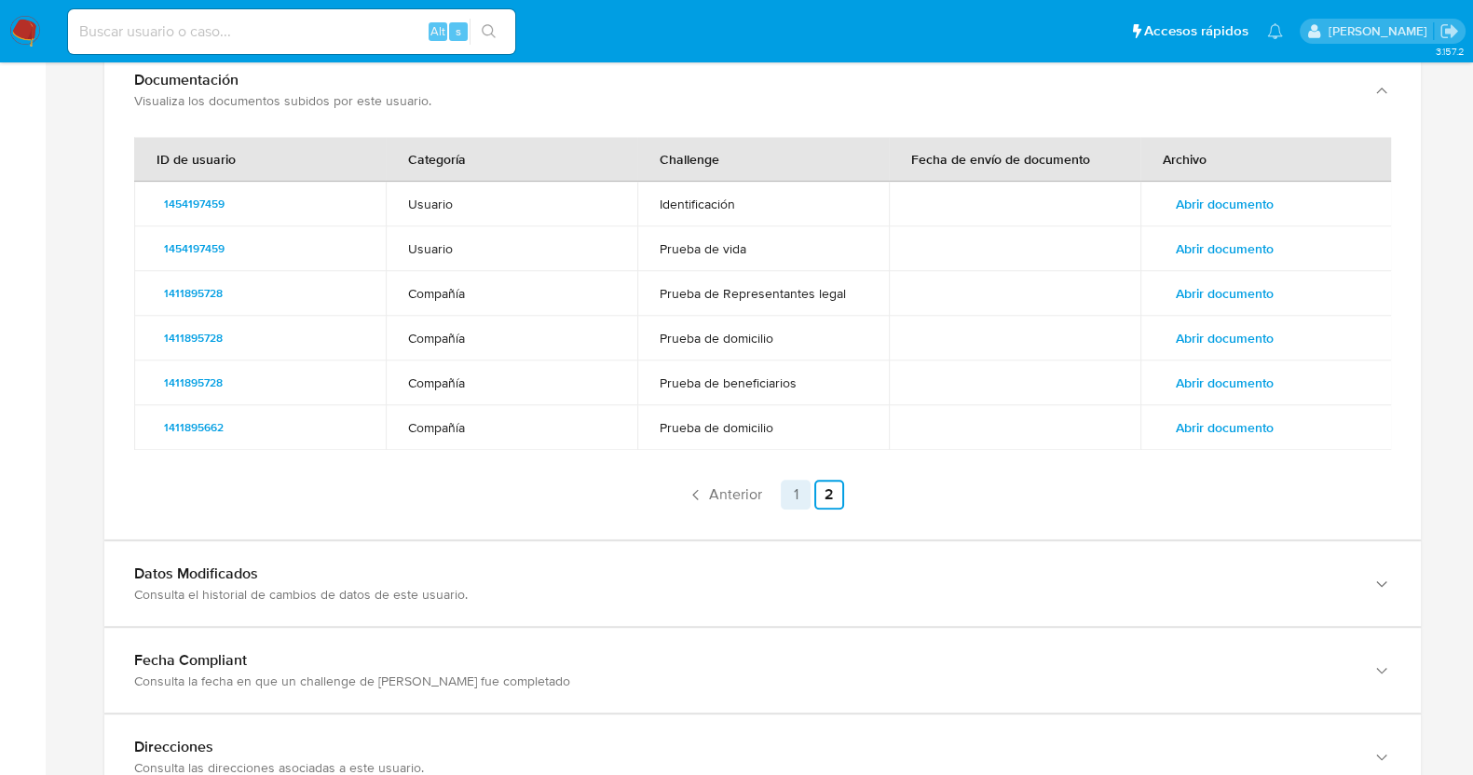
click at [792, 480] on link "1" at bounding box center [796, 495] width 30 height 30
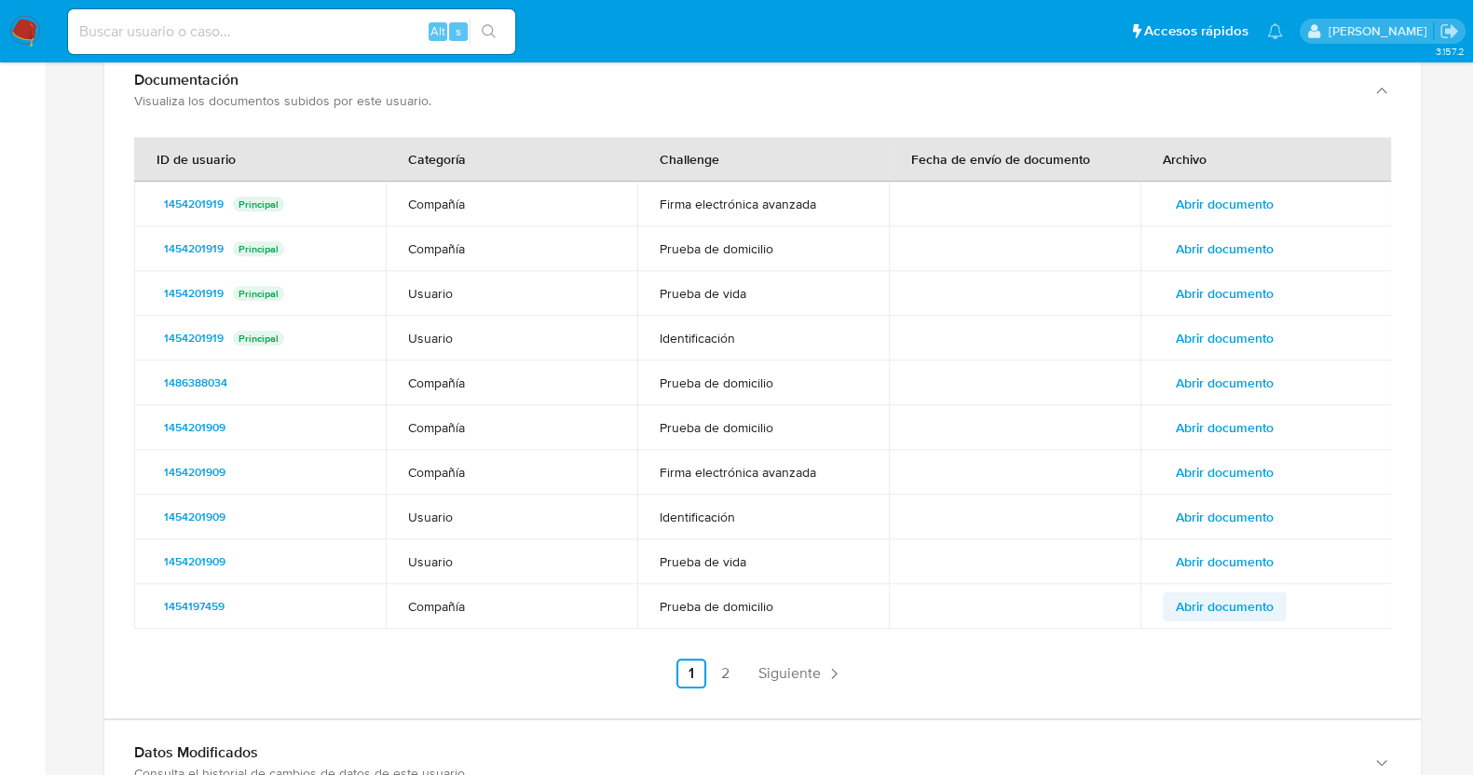
click at [1228, 594] on span "Abrir documento" at bounding box center [1225, 607] width 98 height 26
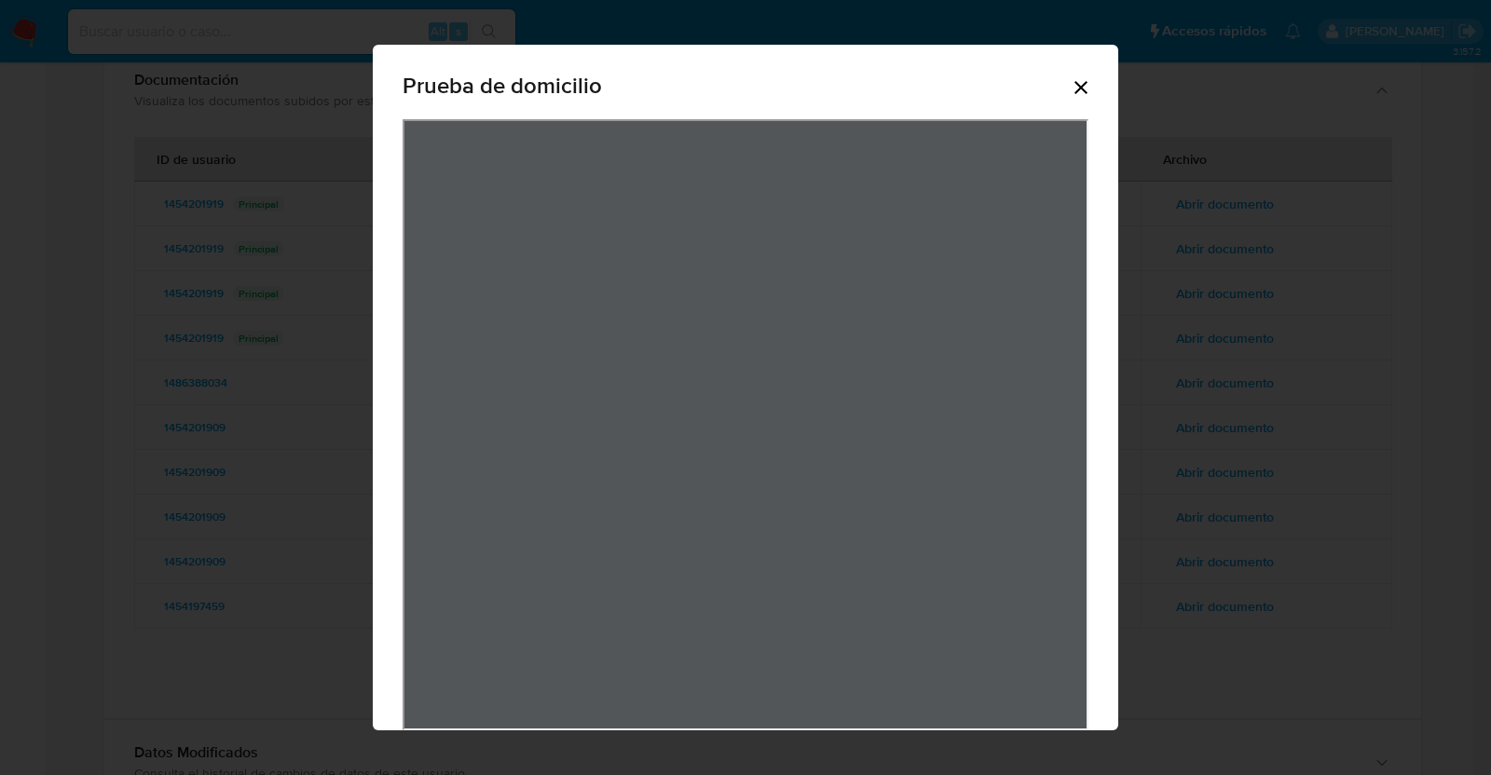
click at [1070, 89] on icon "Cerrar" at bounding box center [1081, 87] width 22 height 22
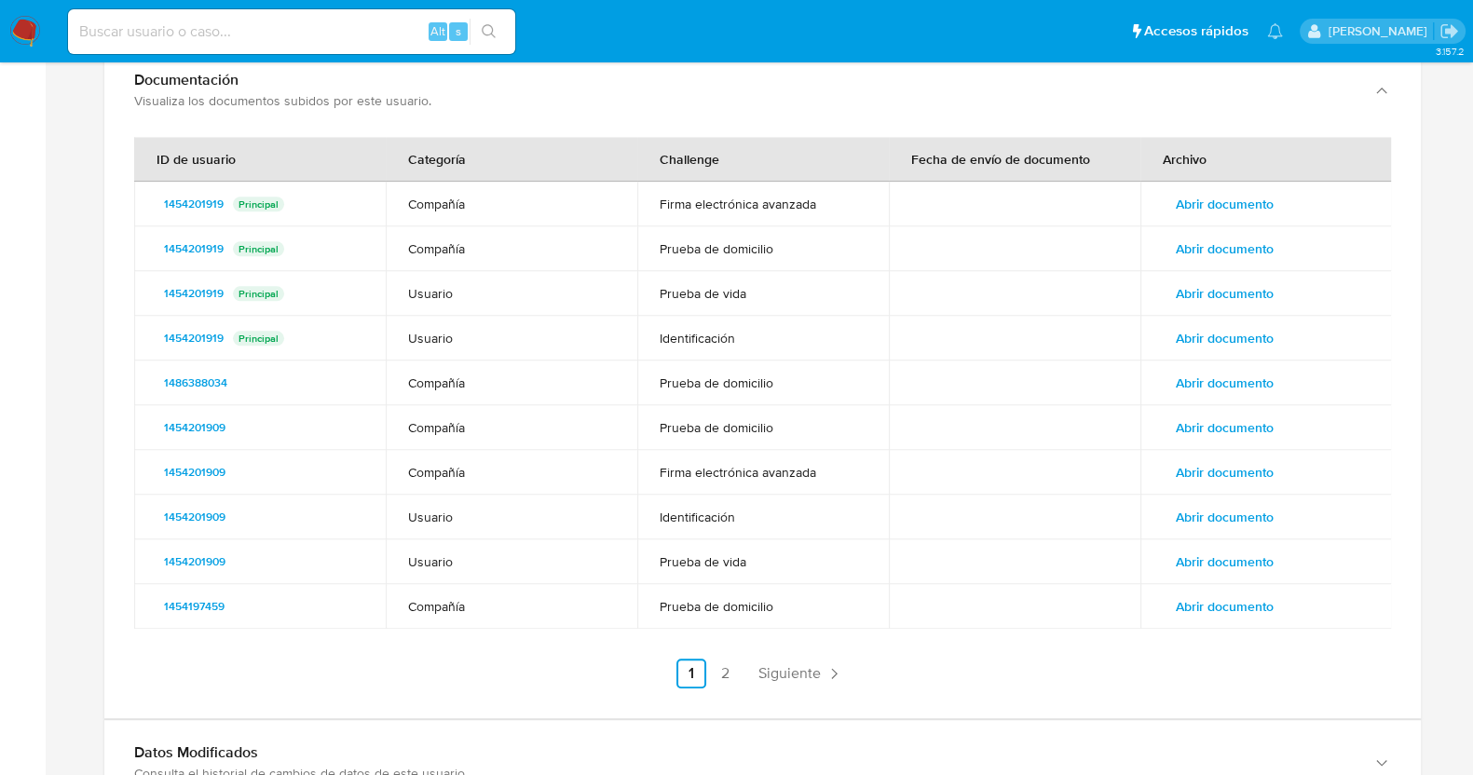
click at [1203, 549] on span "Abrir documento" at bounding box center [1225, 562] width 98 height 26
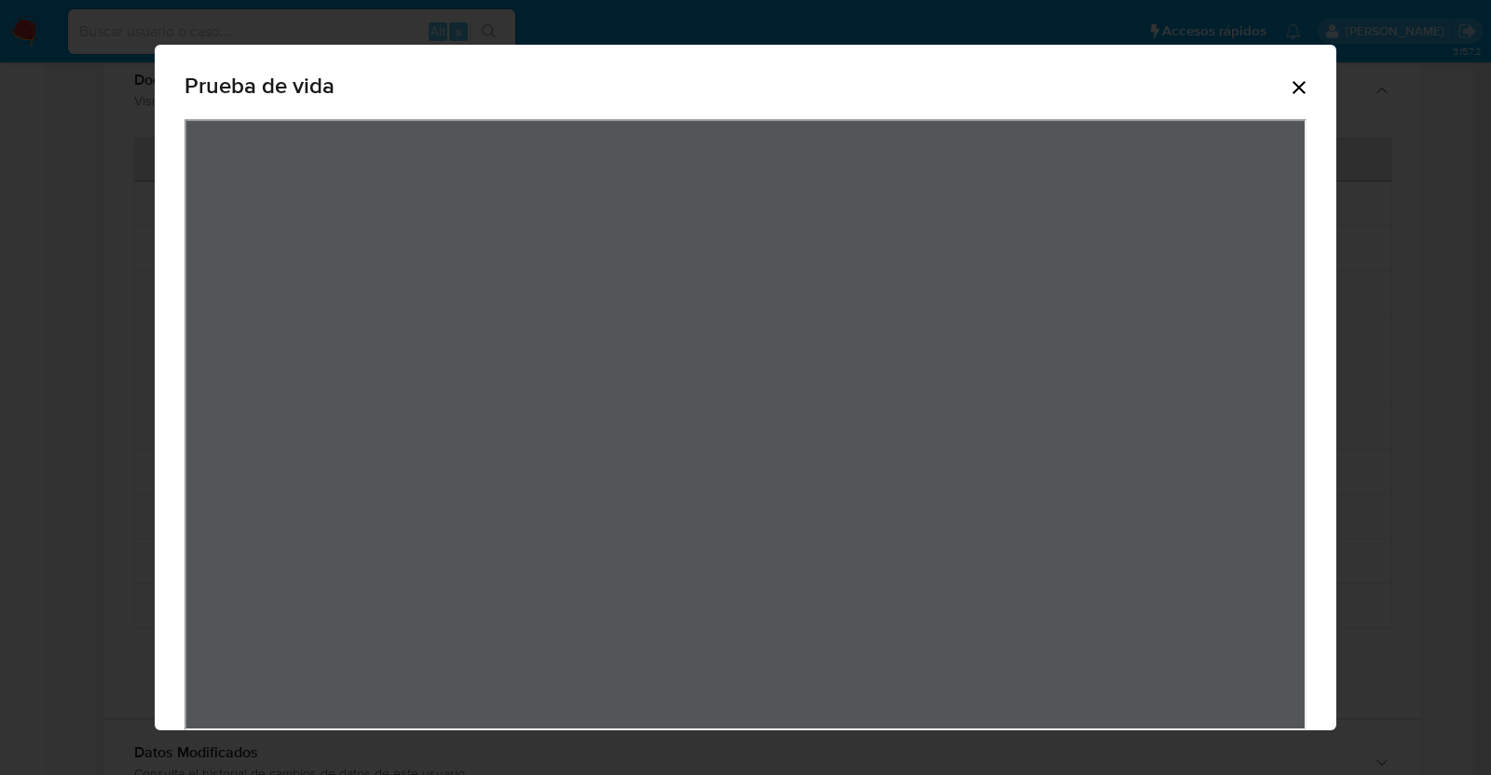
click at [1300, 86] on icon "Cerrar" at bounding box center [1298, 87] width 13 height 13
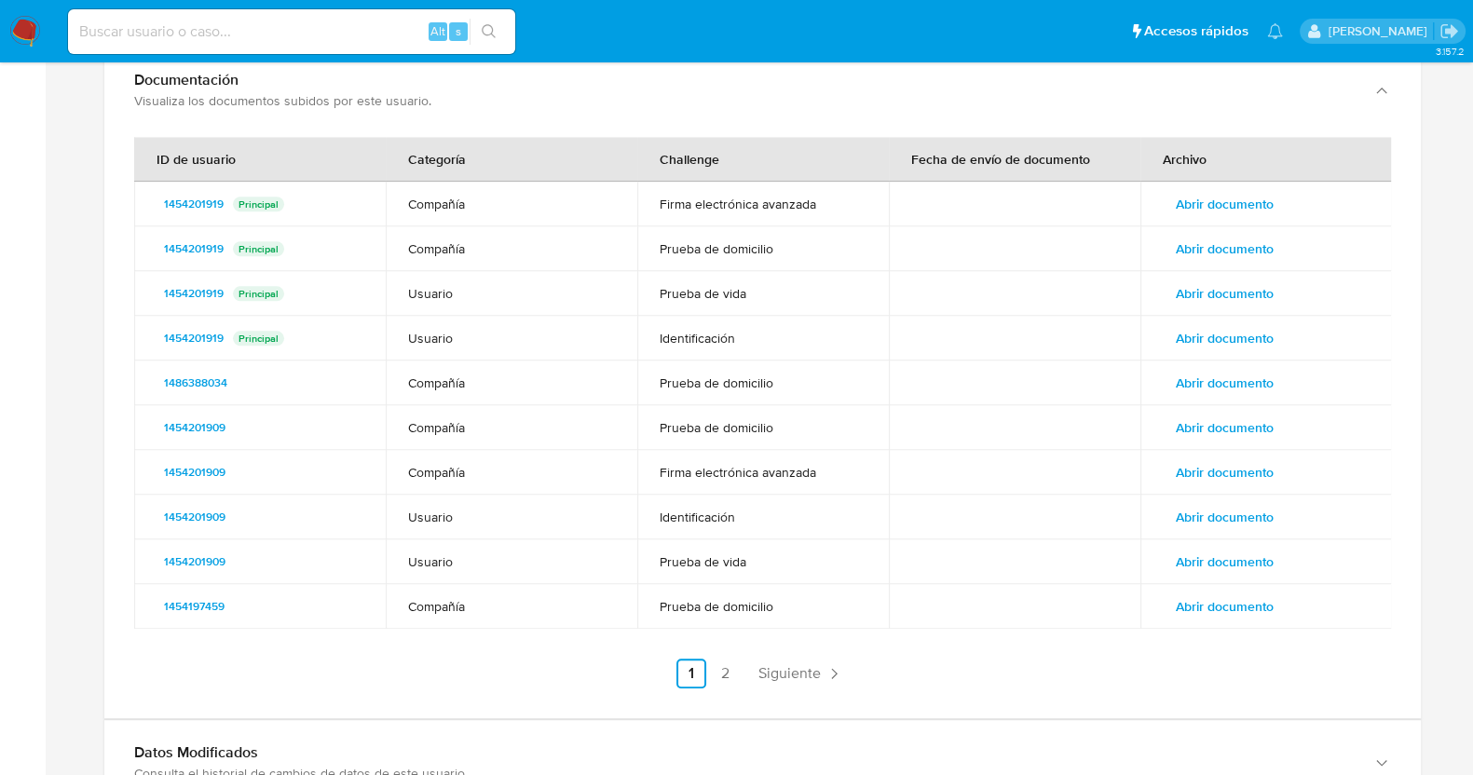
click at [1245, 504] on span "Abrir documento" at bounding box center [1225, 517] width 98 height 26
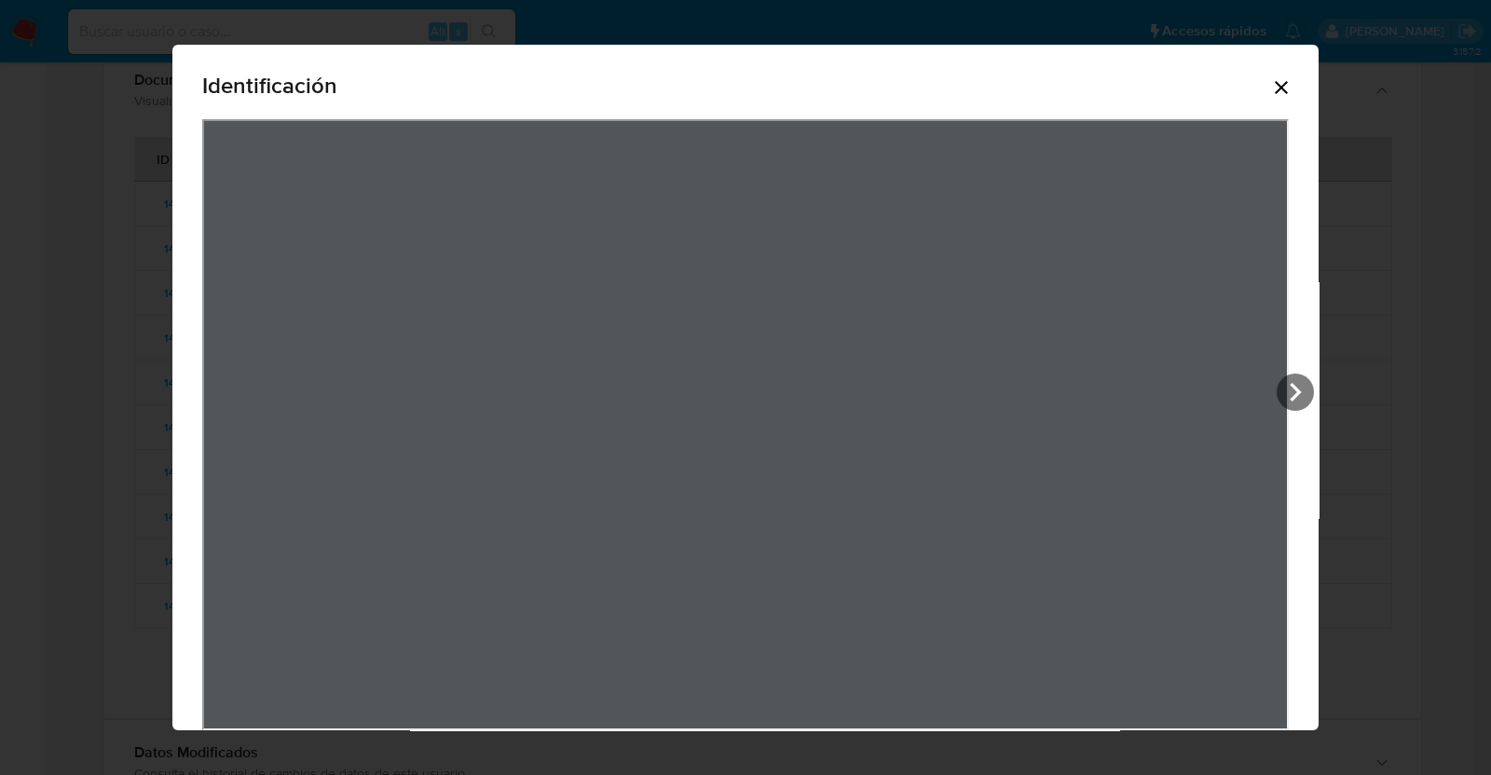
click at [1275, 88] on icon "Cerrar" at bounding box center [1281, 87] width 13 height 13
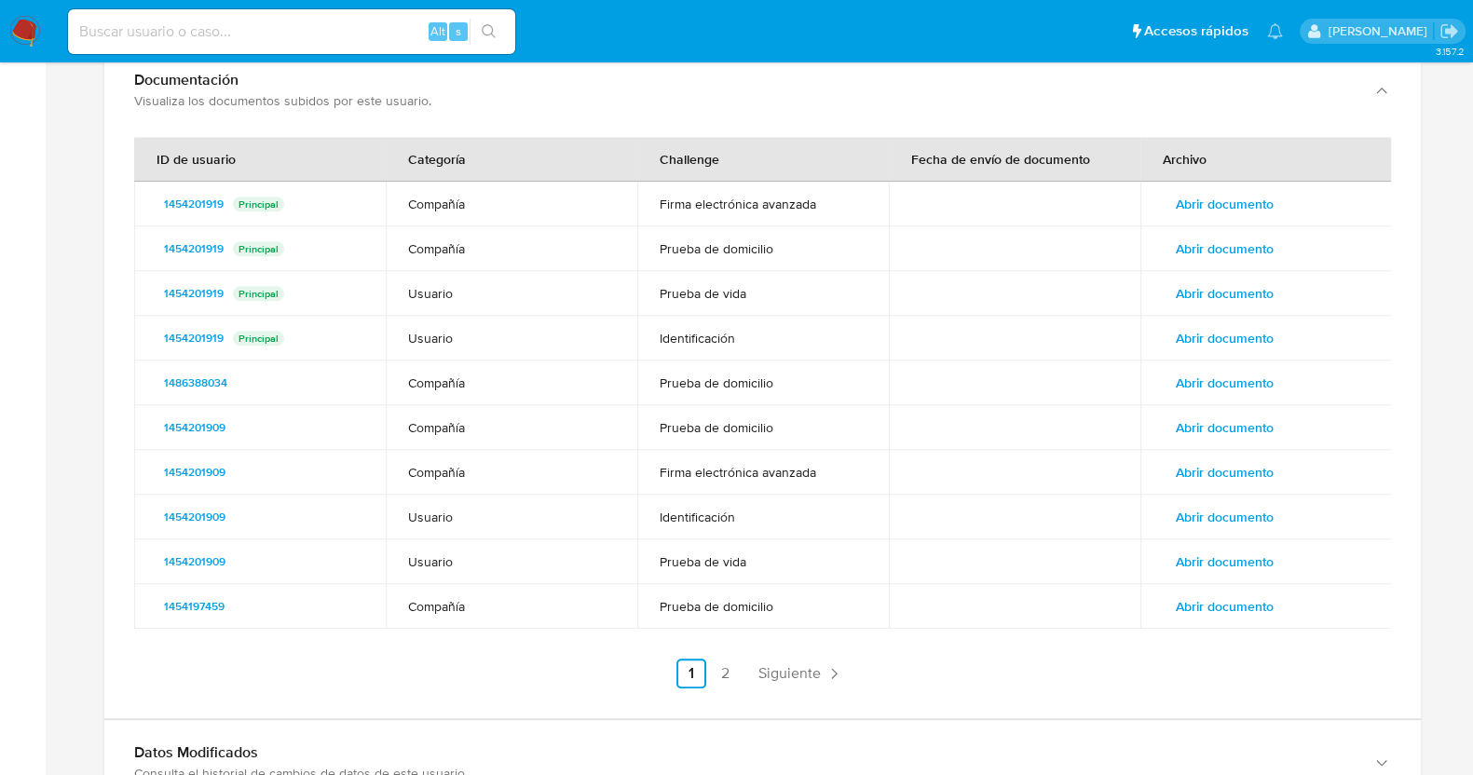
click at [1225, 459] on span "Abrir documento" at bounding box center [1225, 472] width 98 height 26
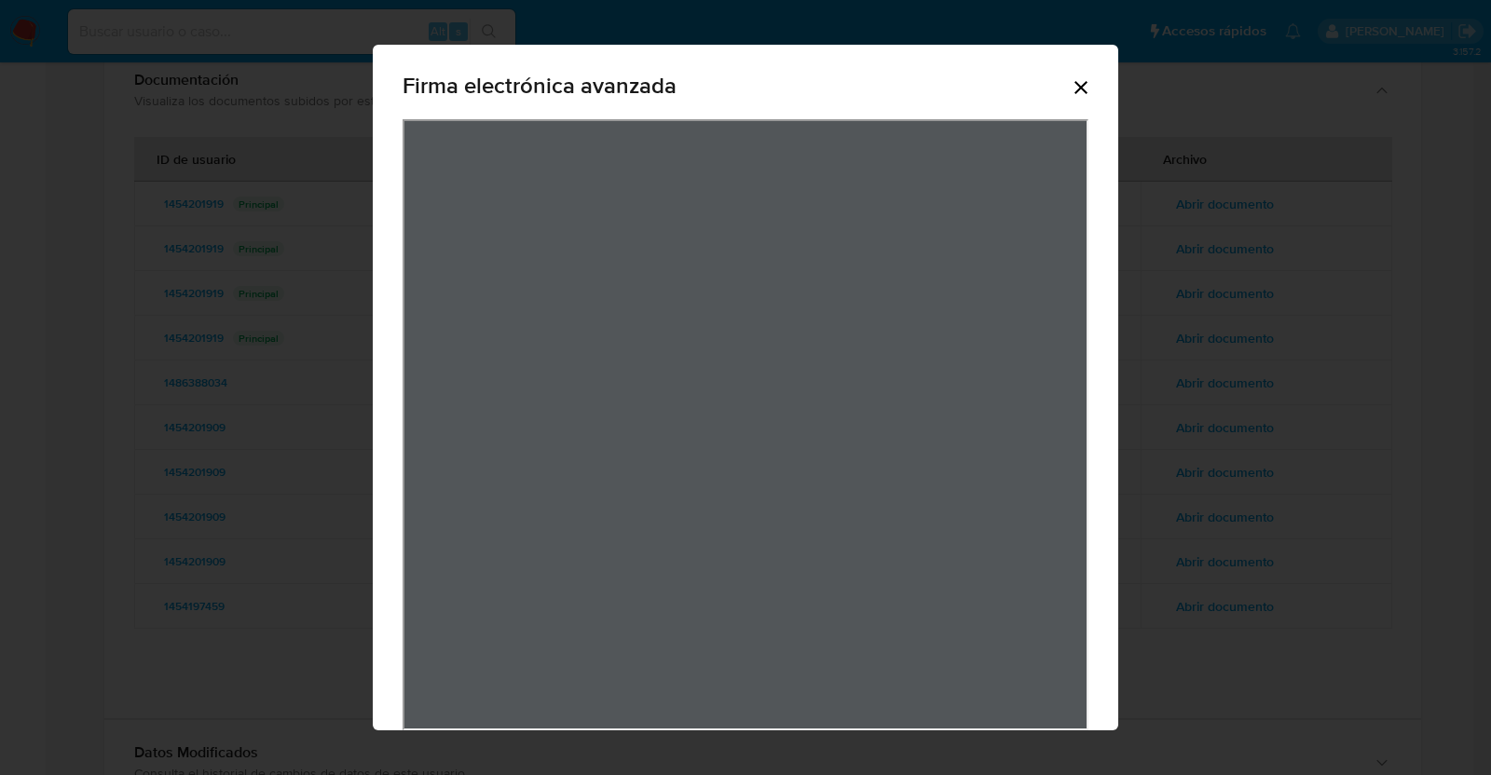
click at [1070, 88] on icon "Cerrar" at bounding box center [1081, 87] width 22 height 22
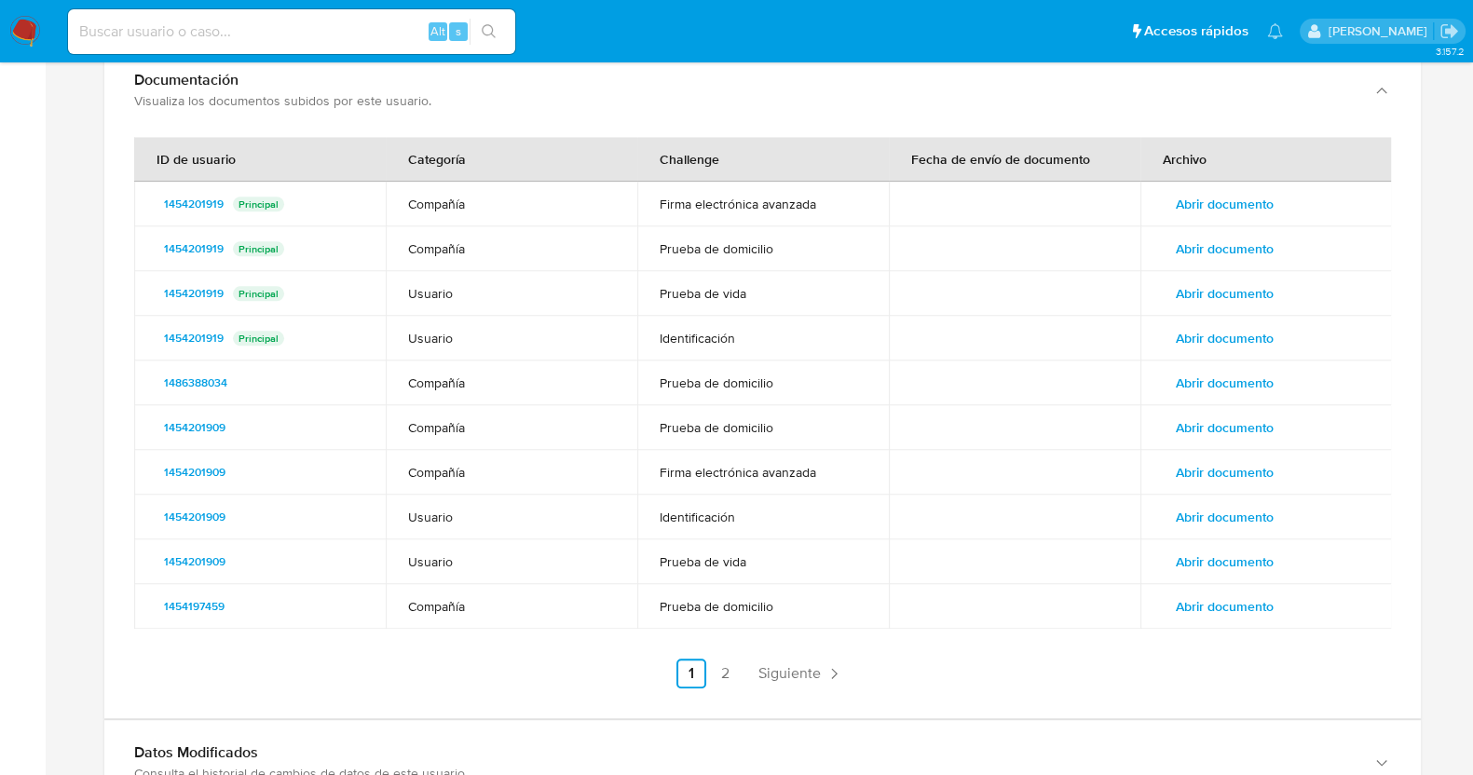
click at [1168, 413] on button "Abrir documento" at bounding box center [1225, 428] width 124 height 30
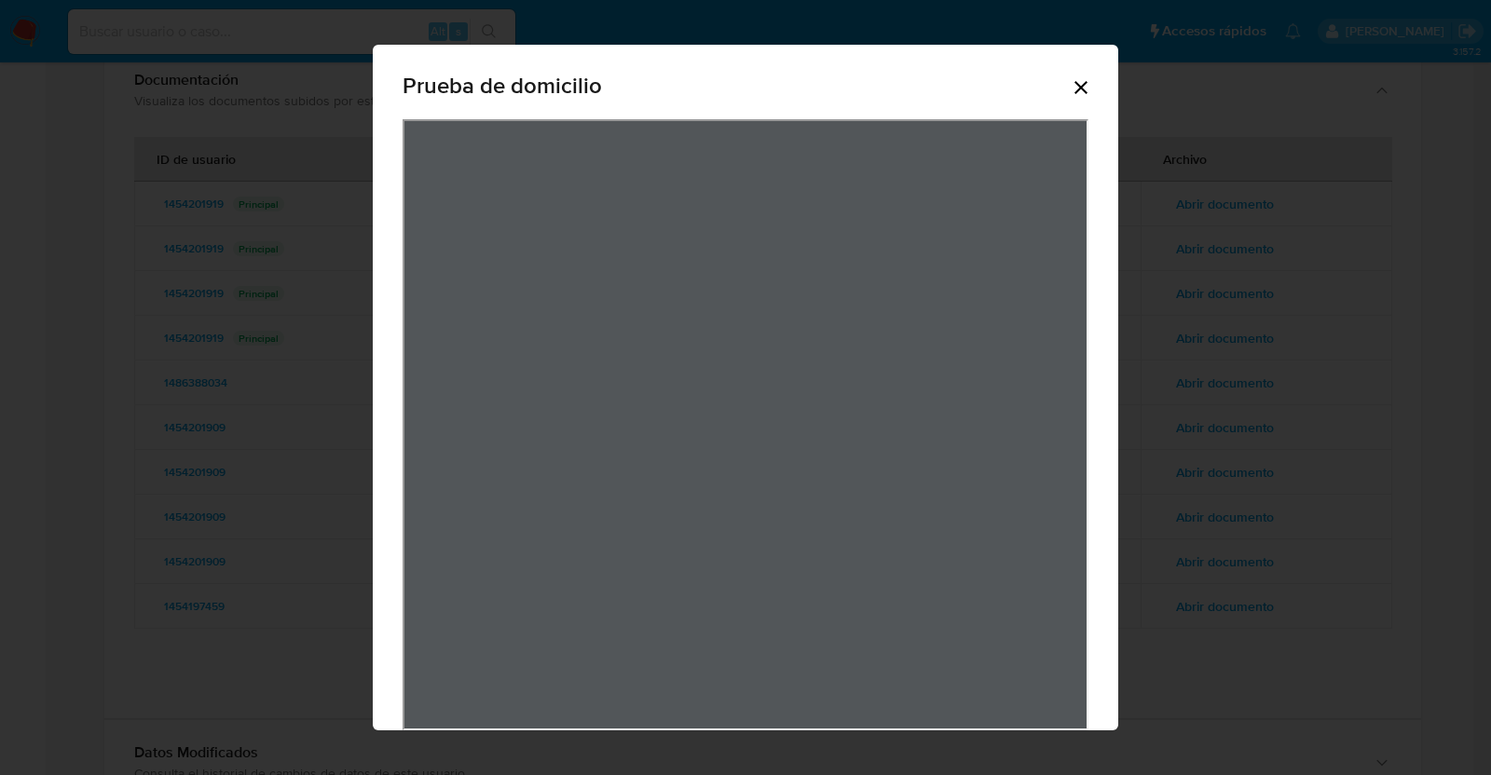
click at [1081, 85] on icon "Cerrar" at bounding box center [1081, 87] width 22 height 22
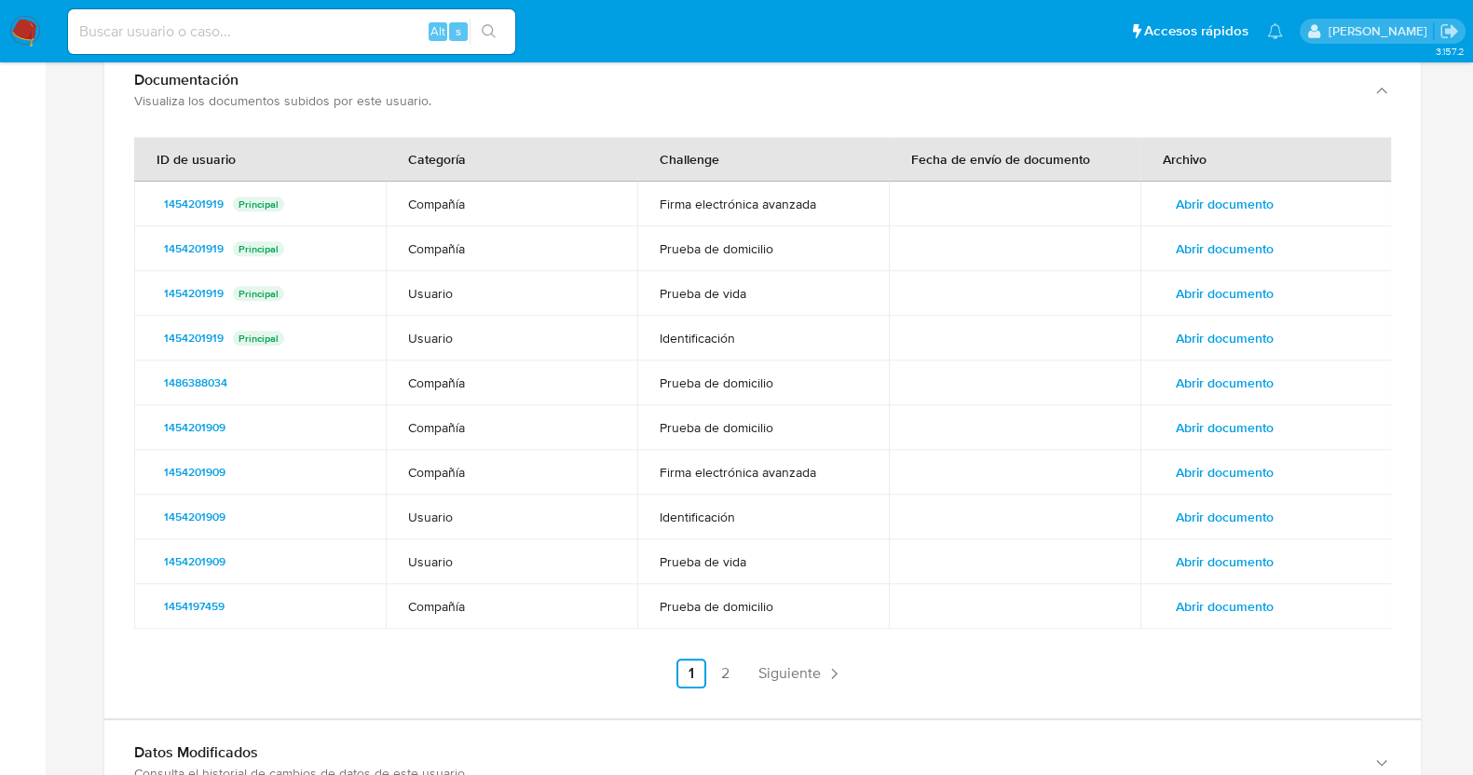
click at [1201, 415] on span "Abrir documento" at bounding box center [1225, 428] width 98 height 26
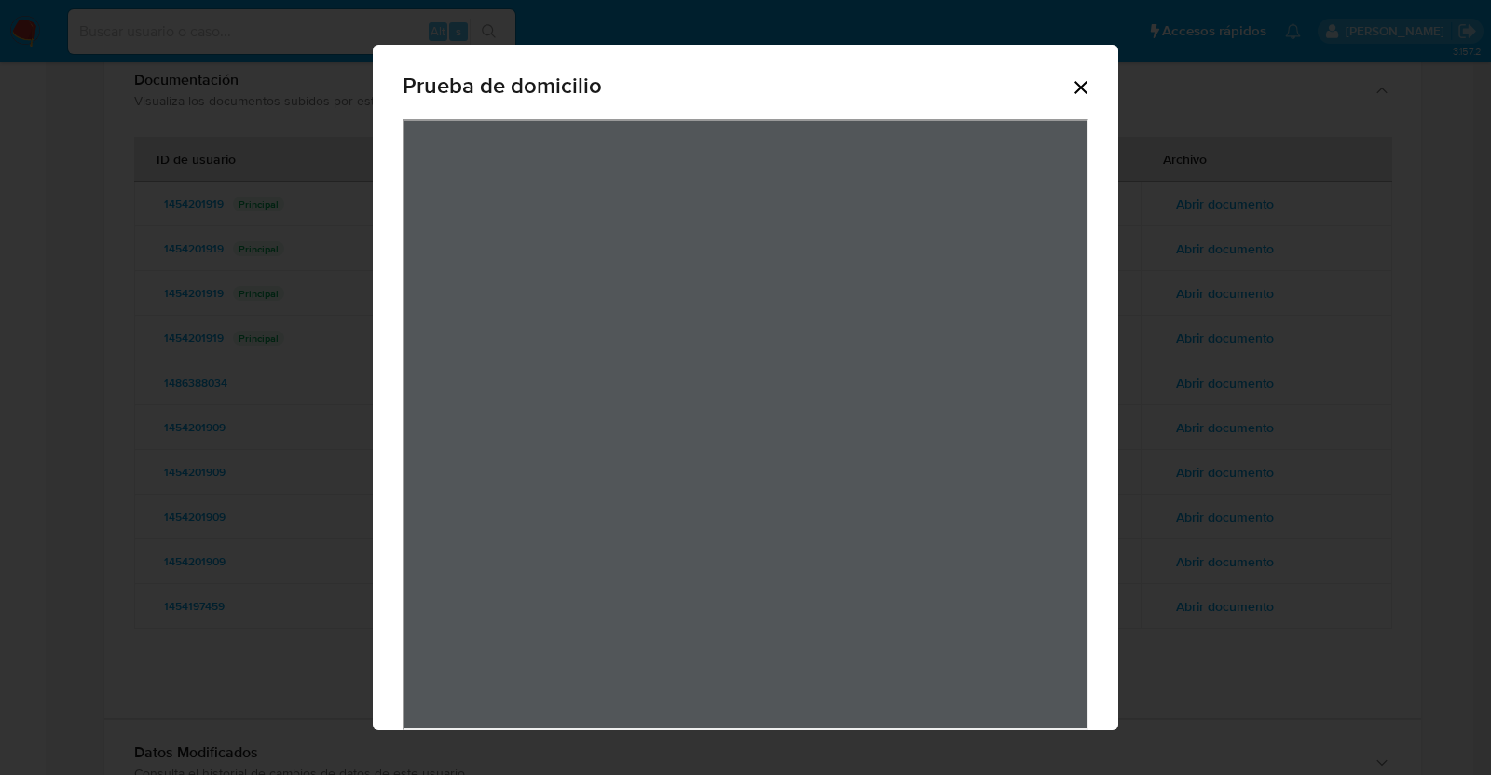
click at [1070, 87] on icon "Cerrar" at bounding box center [1081, 87] width 22 height 22
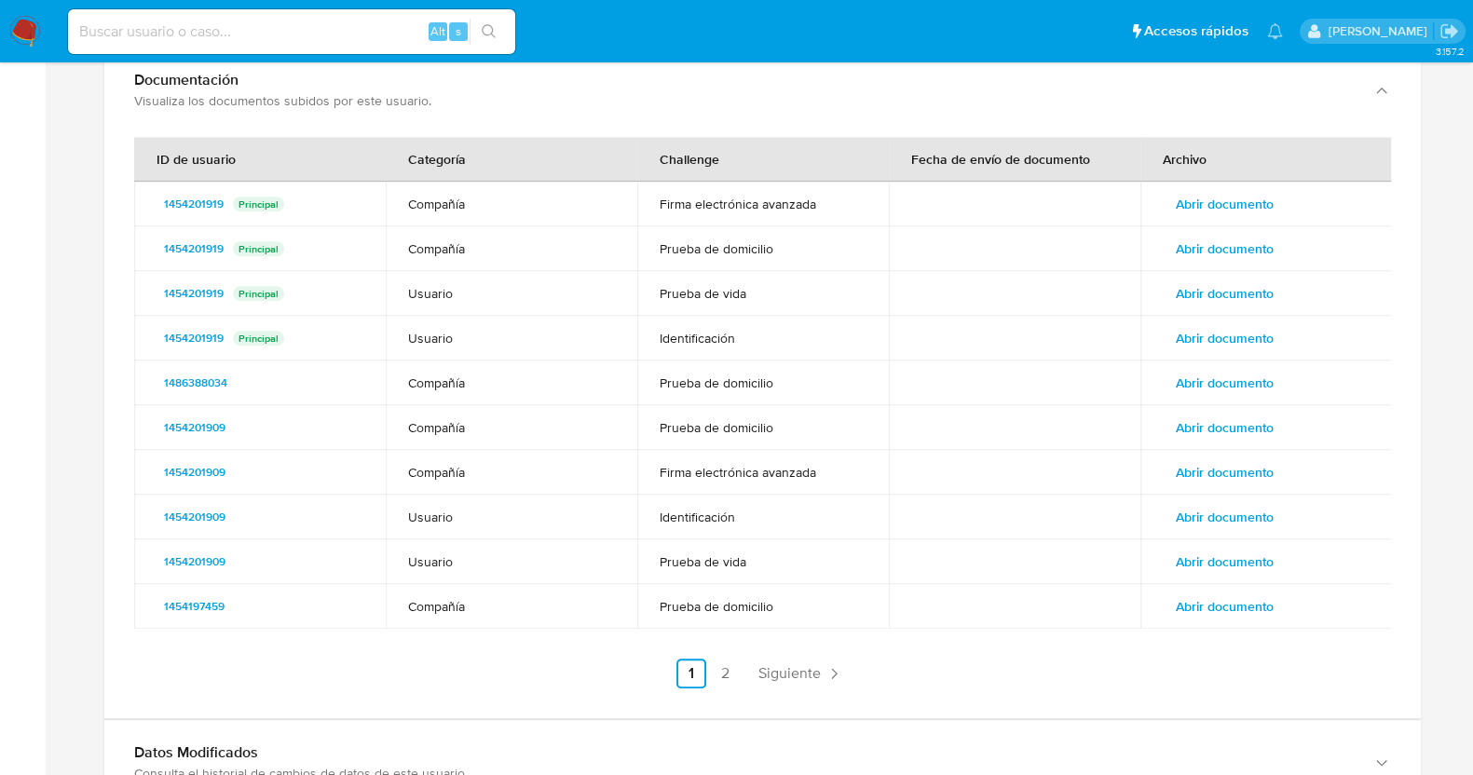
click at [1218, 370] on span "Abrir documento" at bounding box center [1225, 383] width 98 height 26
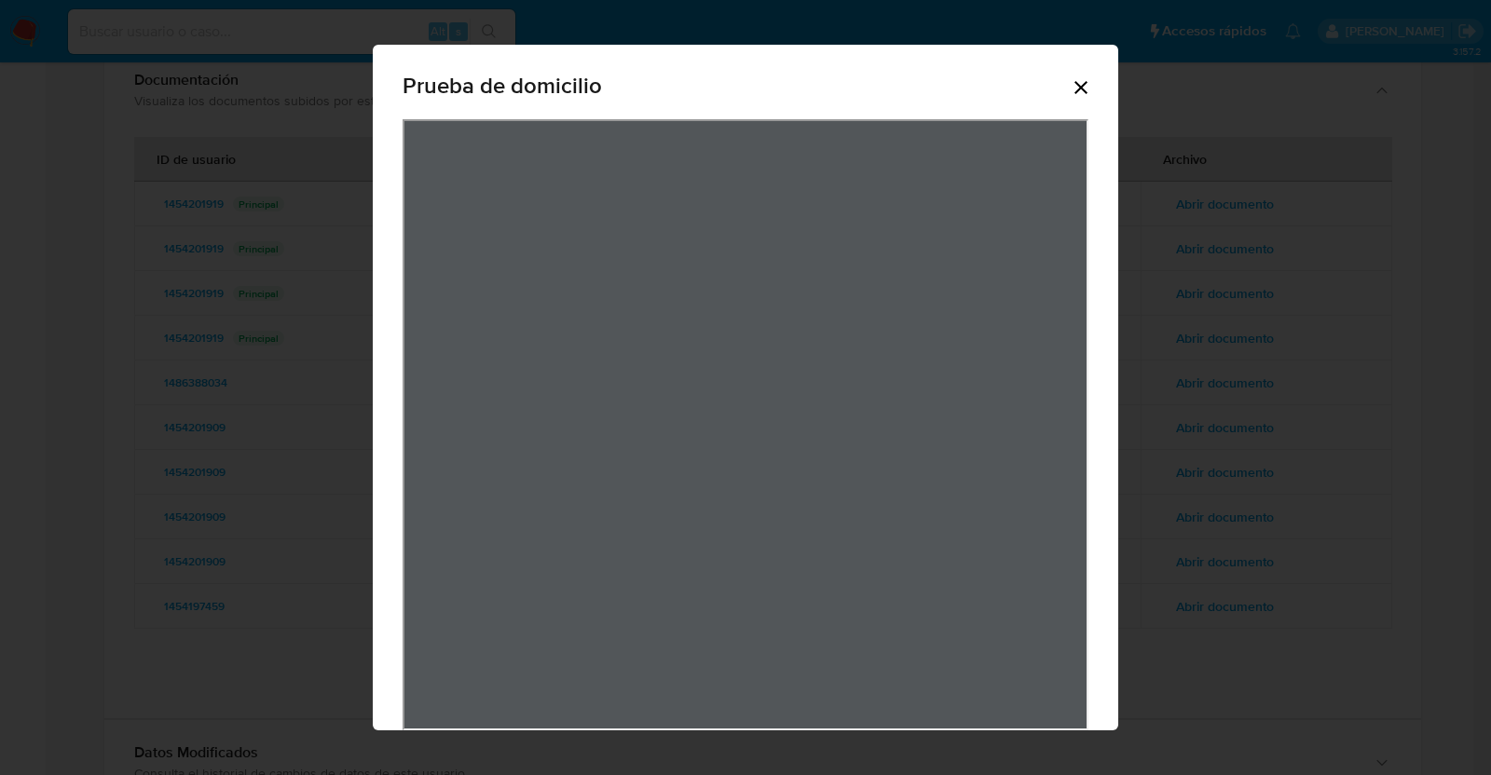
click at [1070, 86] on icon "Cerrar" at bounding box center [1081, 87] width 22 height 22
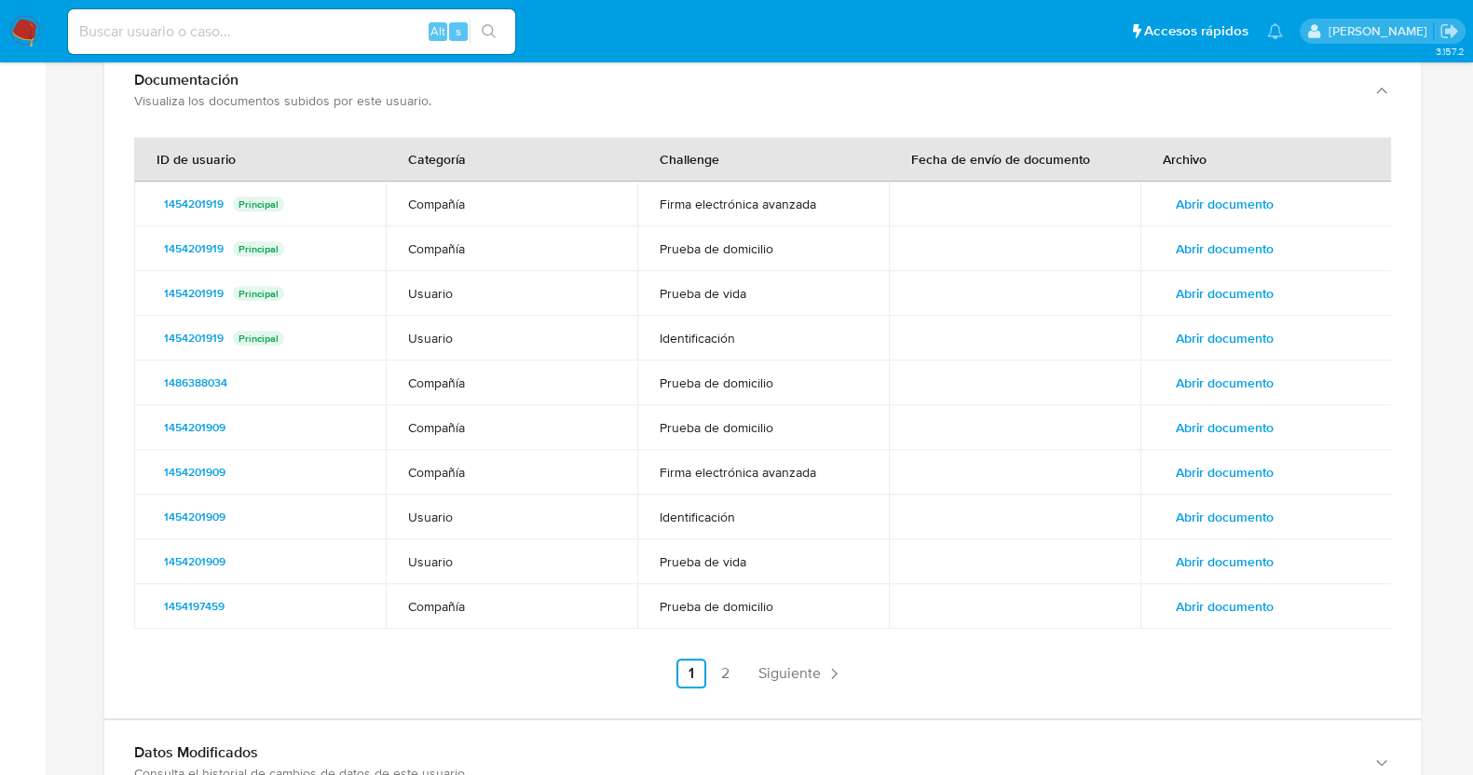
click at [1234, 325] on span "Abrir documento" at bounding box center [1225, 338] width 98 height 26
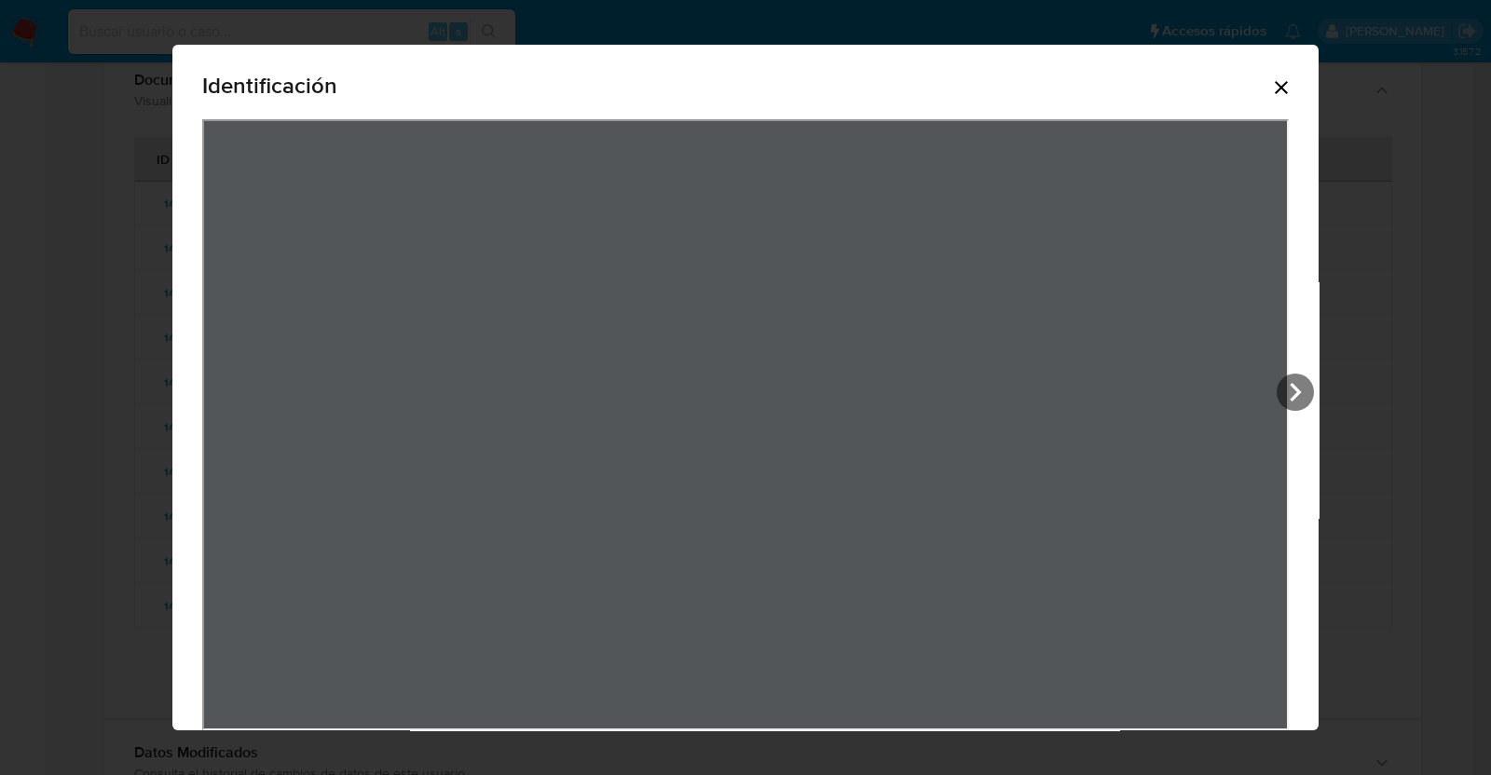
click at [1272, 90] on icon "Cerrar" at bounding box center [1281, 87] width 22 height 22
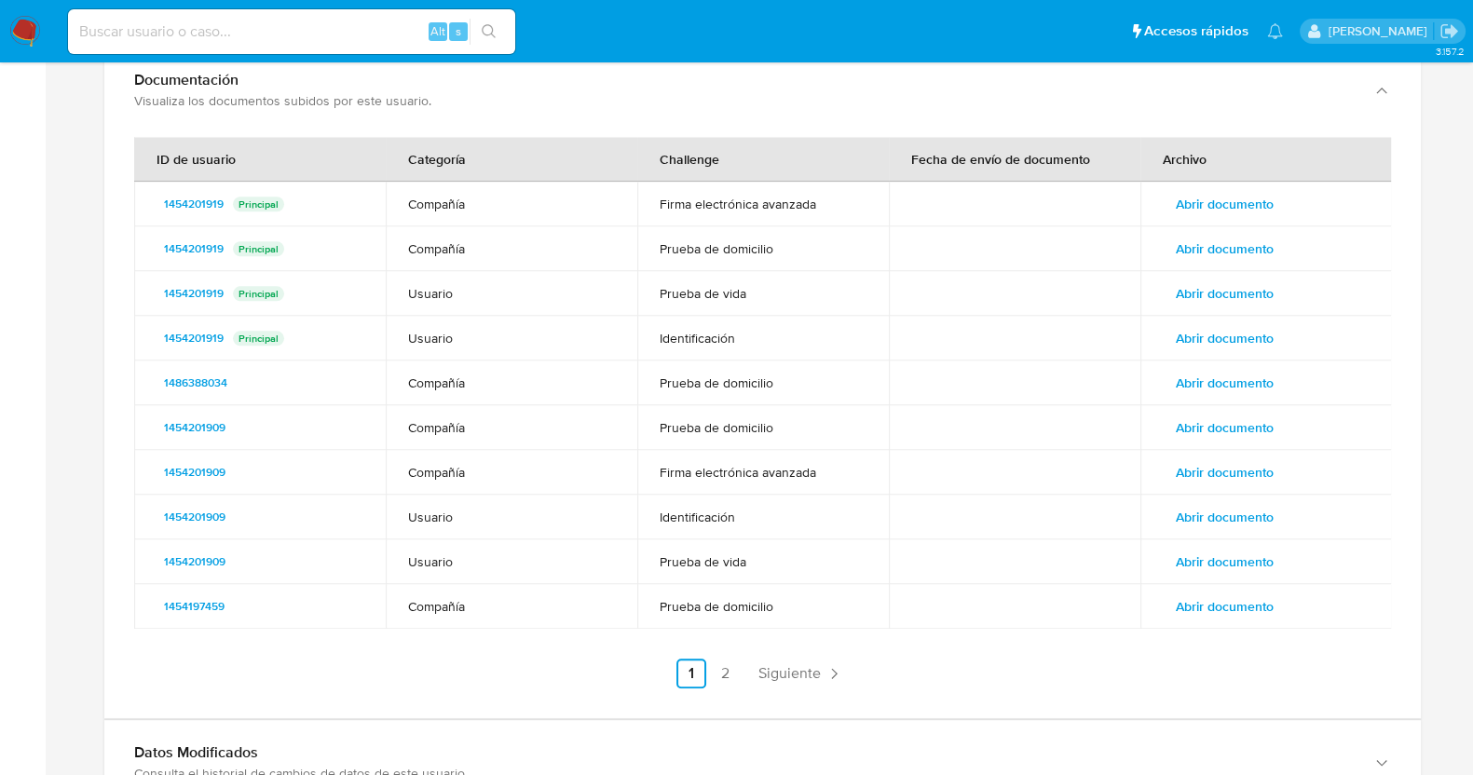
click at [1244, 280] on span "Abrir documento" at bounding box center [1225, 293] width 98 height 26
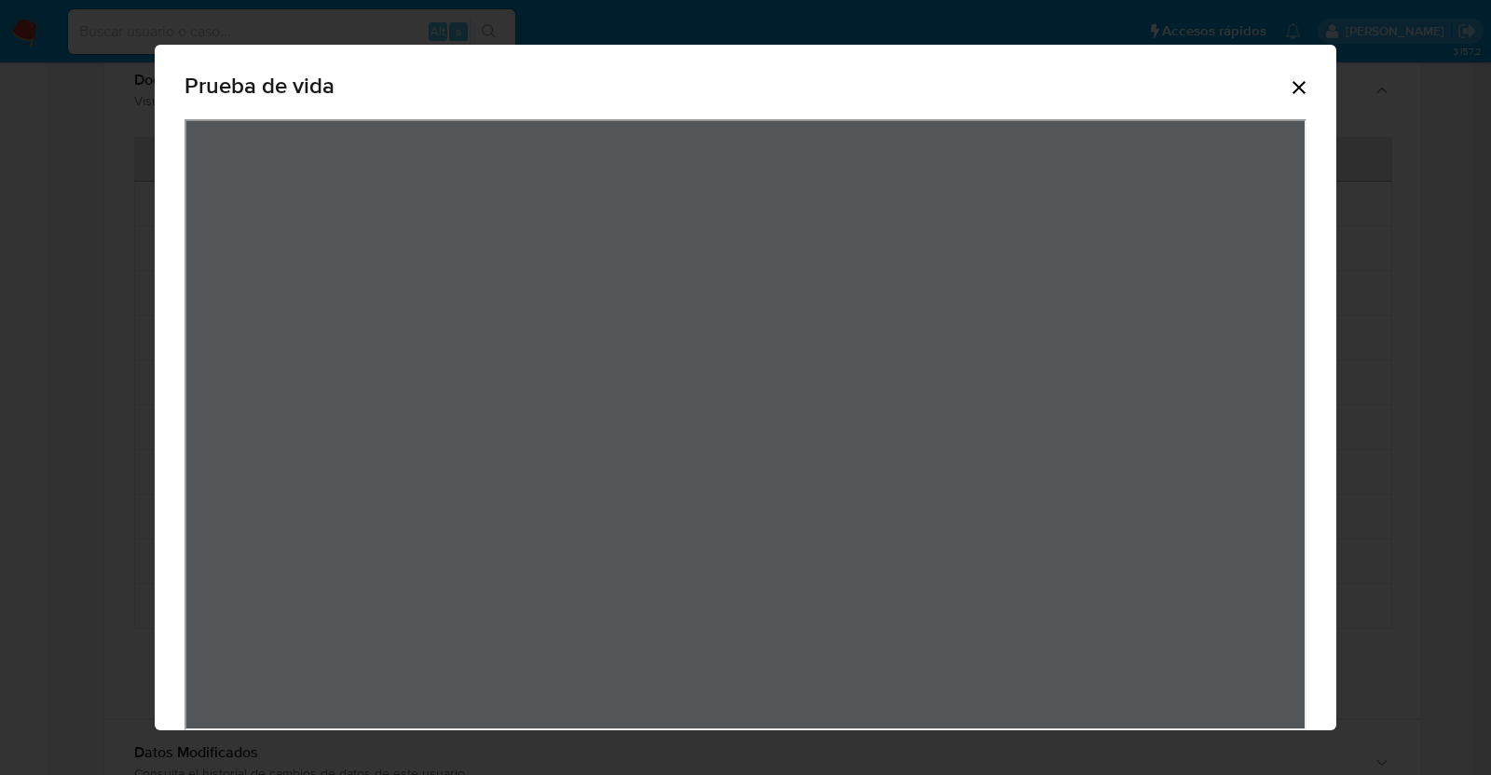
click at [1299, 102] on div "Prueba de vida" at bounding box center [745, 90] width 1122 height 60
click at [1295, 84] on icon "Cerrar" at bounding box center [1298, 87] width 13 height 13
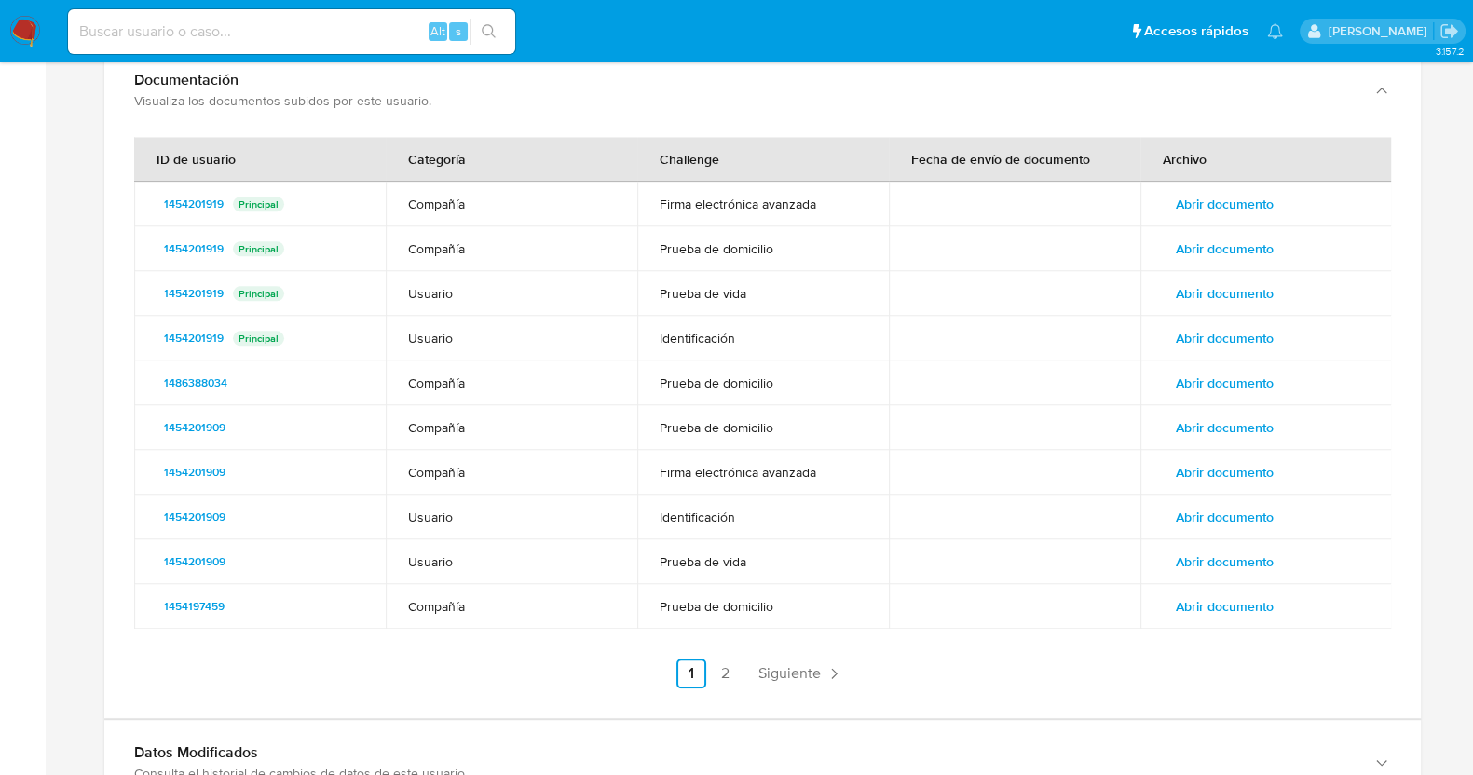
click at [1230, 236] on span "Abrir documento" at bounding box center [1225, 249] width 98 height 26
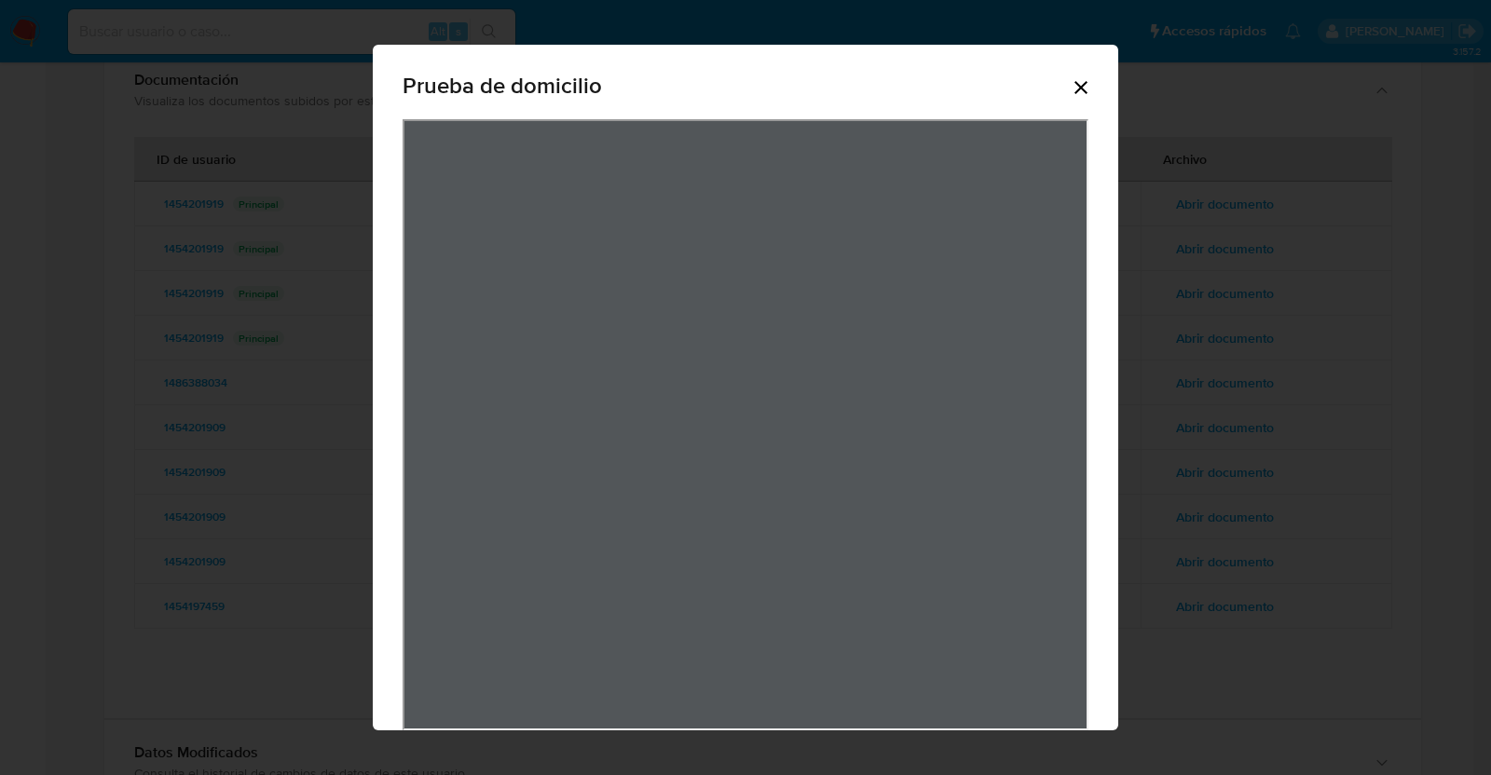
click at [1074, 89] on icon "Cerrar" at bounding box center [1080, 87] width 13 height 13
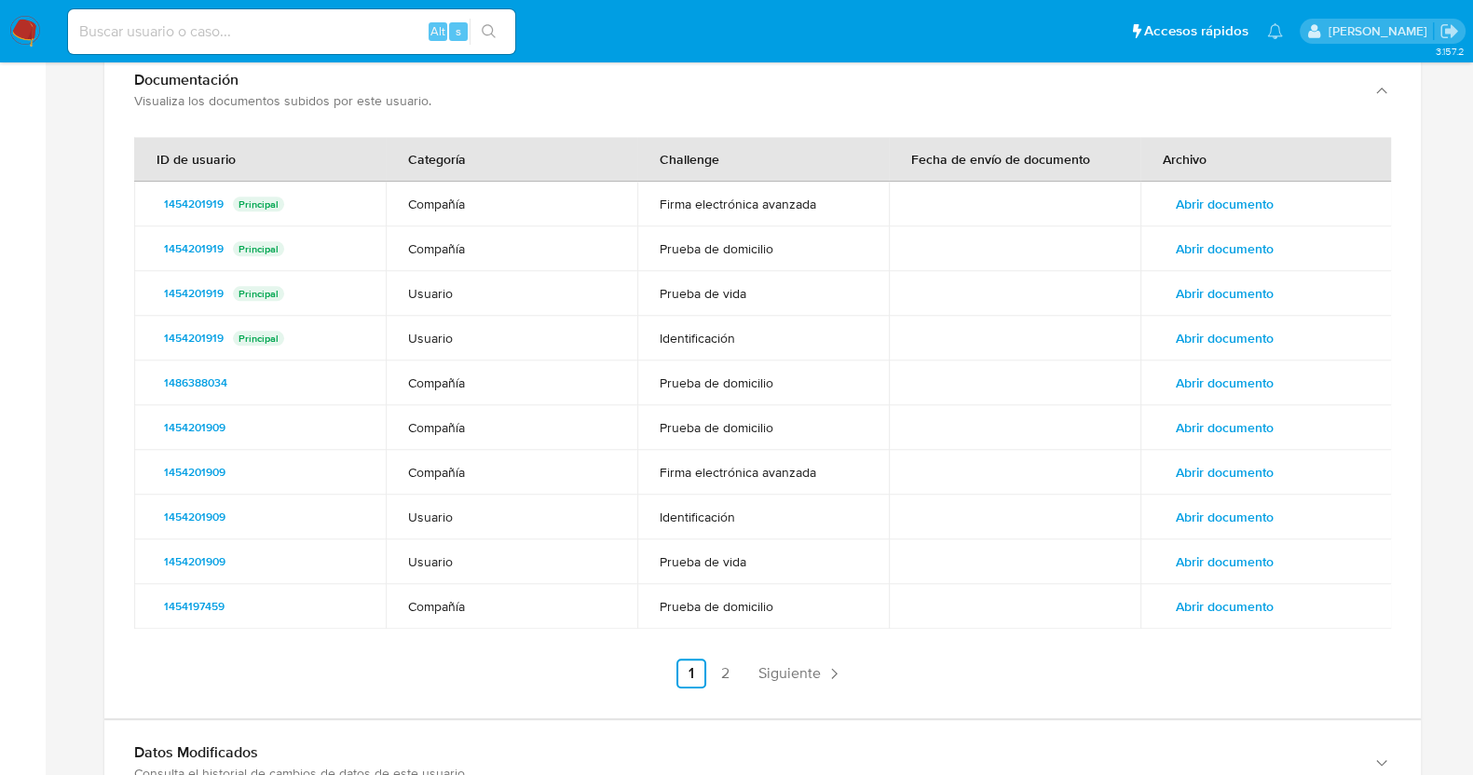
click at [1207, 191] on span "Abrir documento" at bounding box center [1225, 204] width 98 height 26
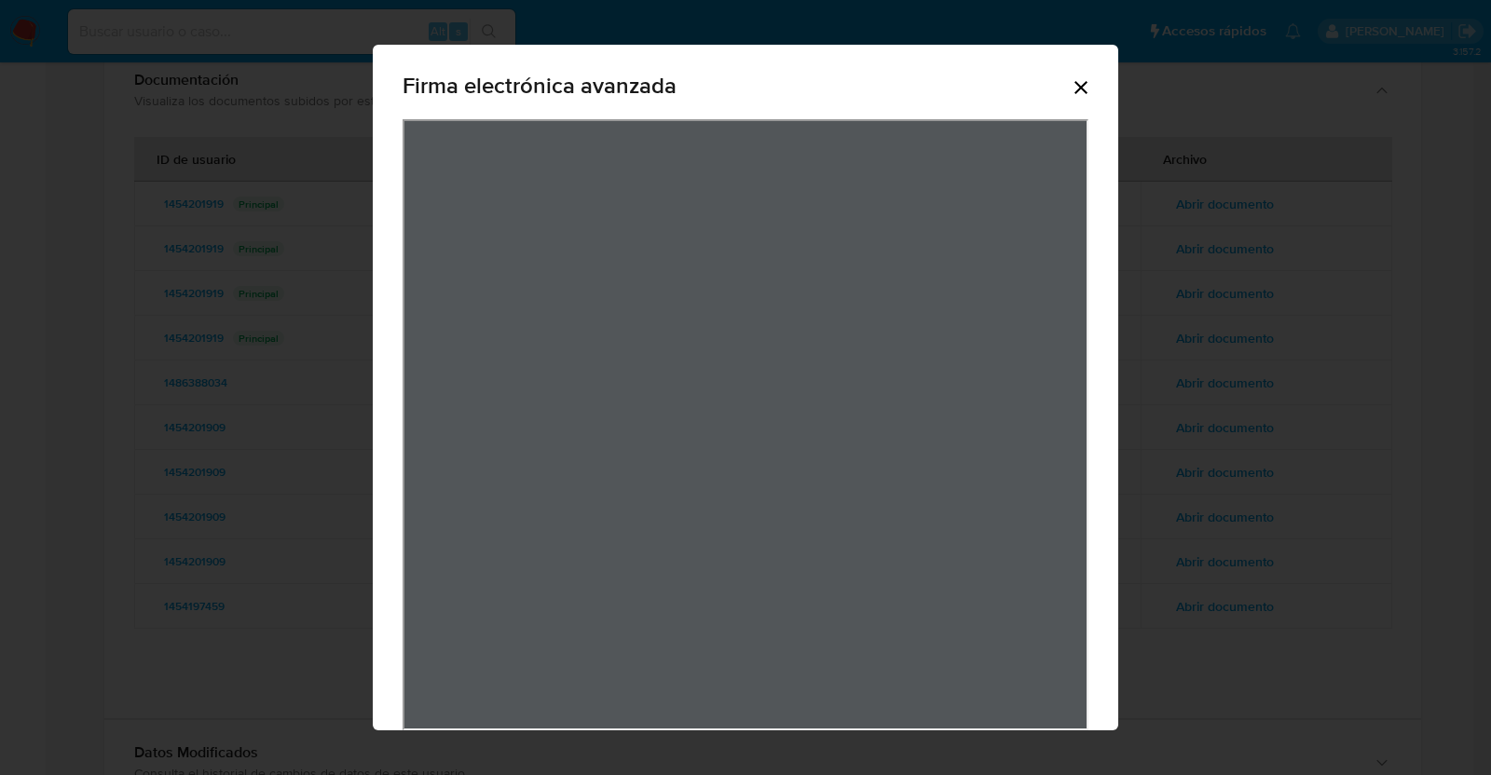
click at [1079, 90] on icon "Cerrar" at bounding box center [1081, 87] width 22 height 22
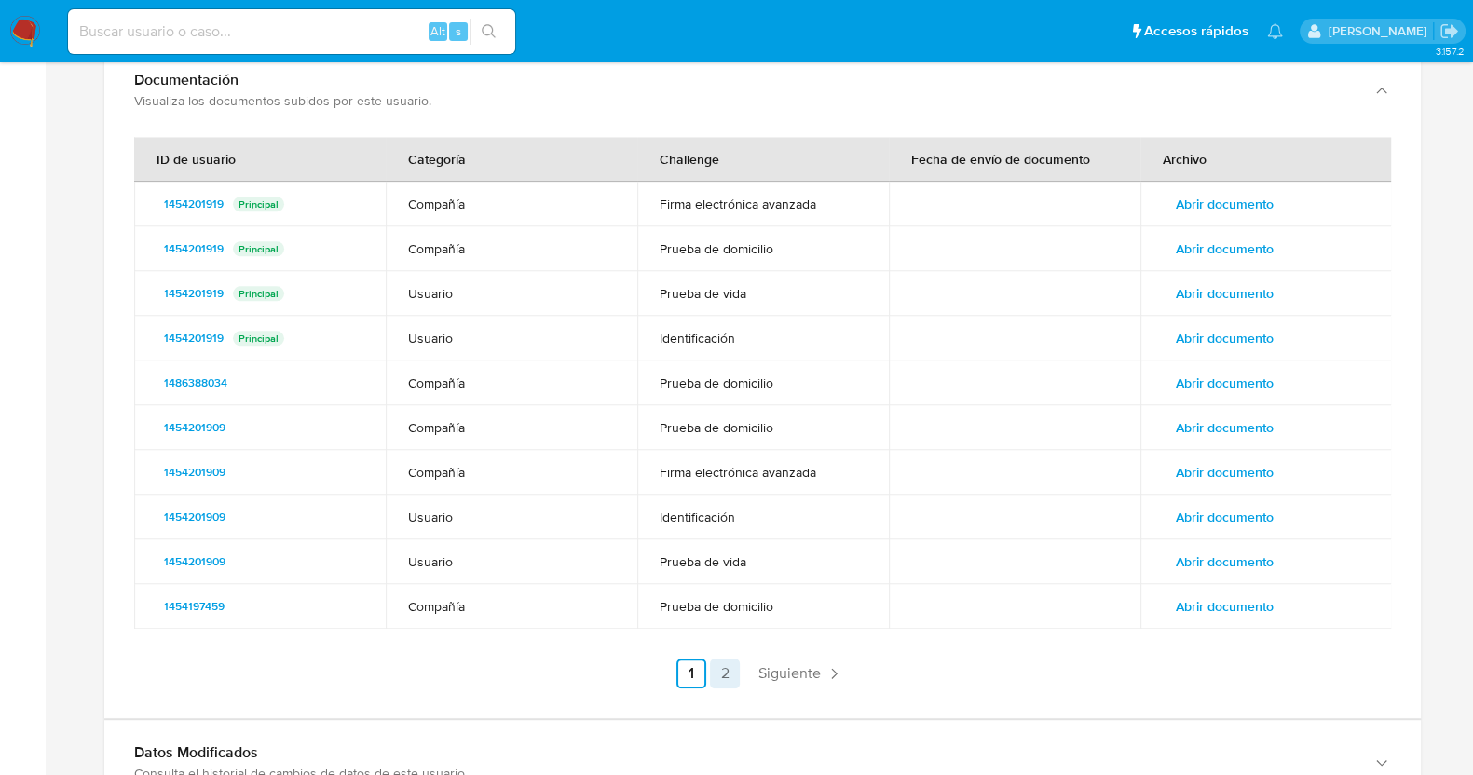
click at [732, 659] on link "2" at bounding box center [725, 674] width 30 height 30
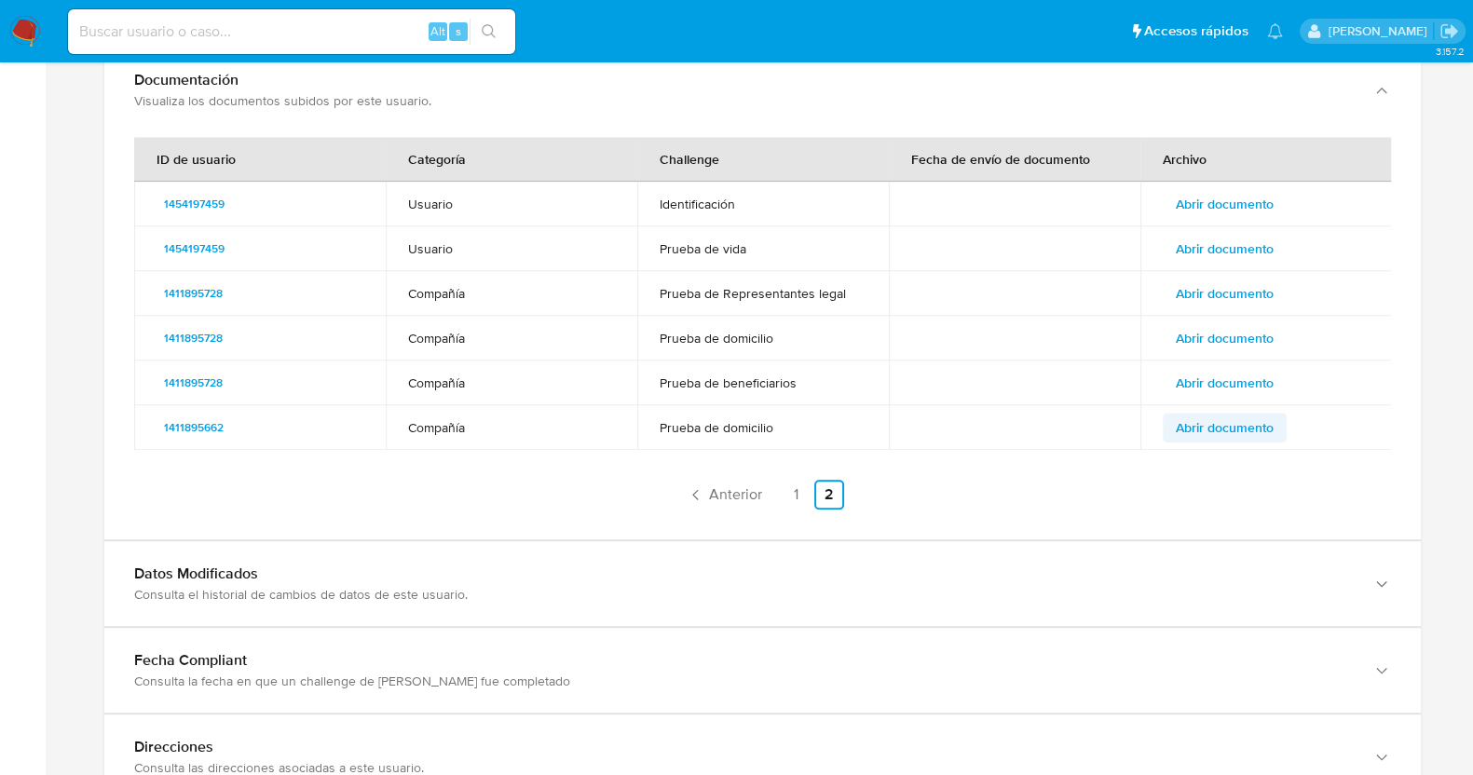
click at [1246, 415] on span "Abrir documento" at bounding box center [1225, 428] width 98 height 26
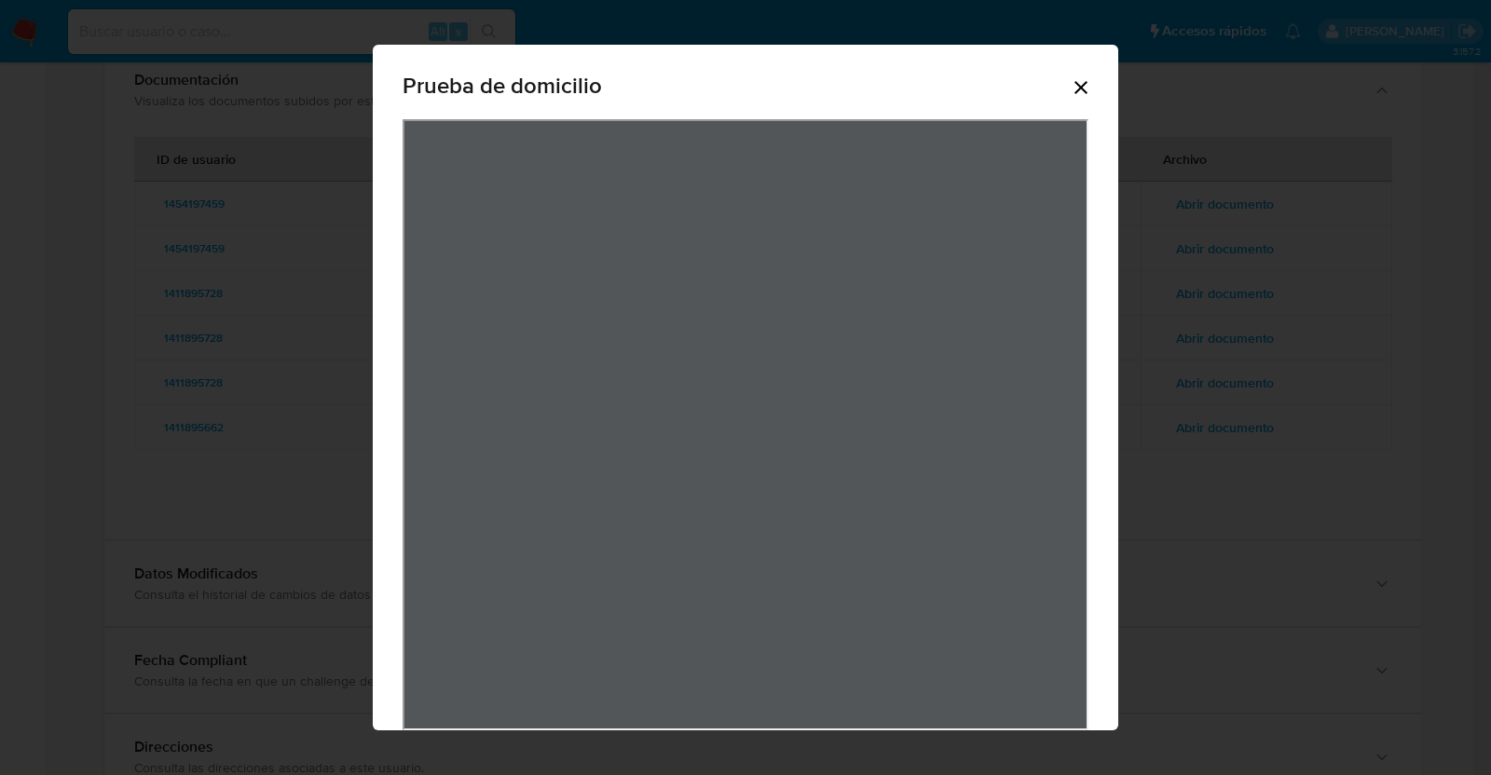
click at [1085, 86] on div "Prueba de domicilio" at bounding box center [745, 405] width 745 height 721
click at [1072, 79] on icon "Cerrar" at bounding box center [1081, 87] width 22 height 22
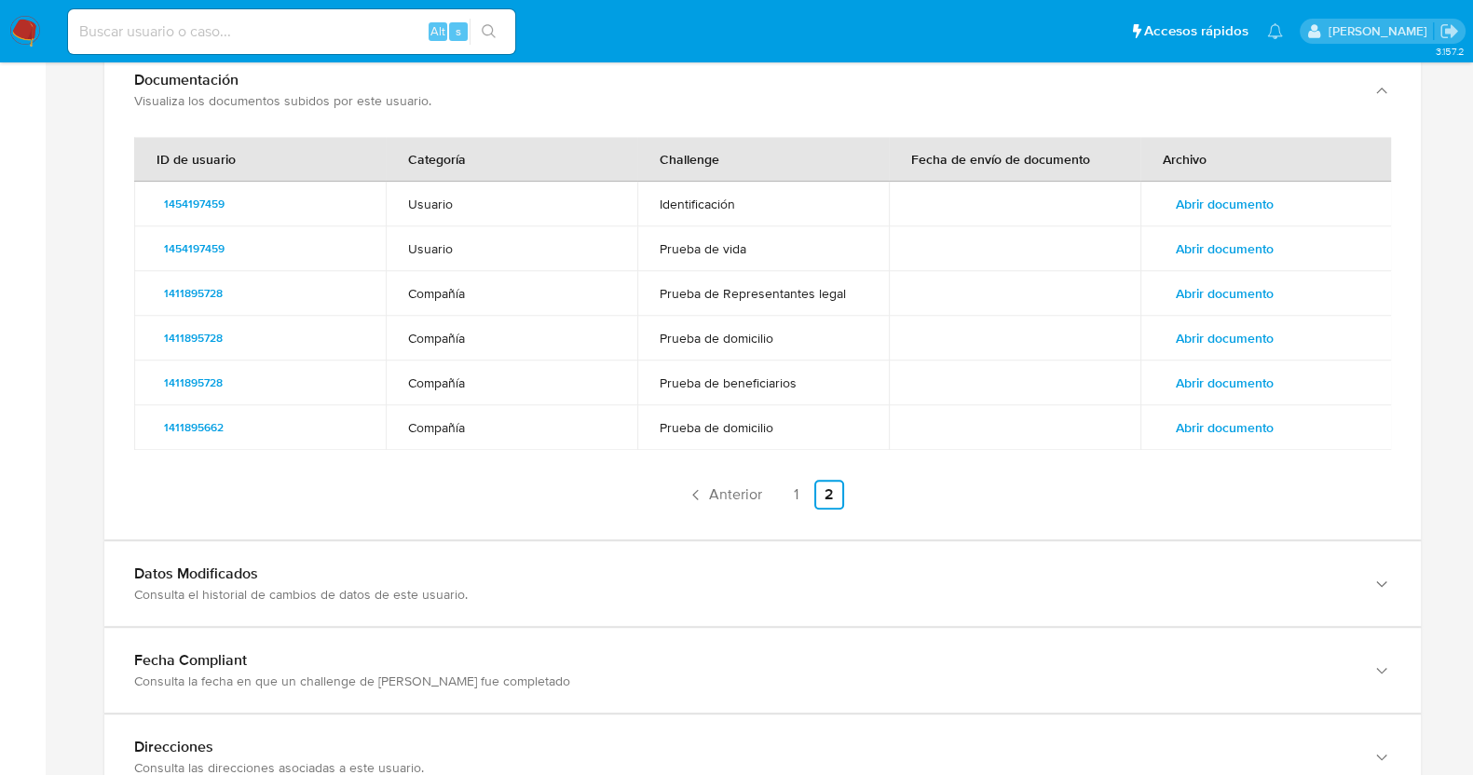
click at [1194, 370] on span "Abrir documento" at bounding box center [1225, 383] width 98 height 26
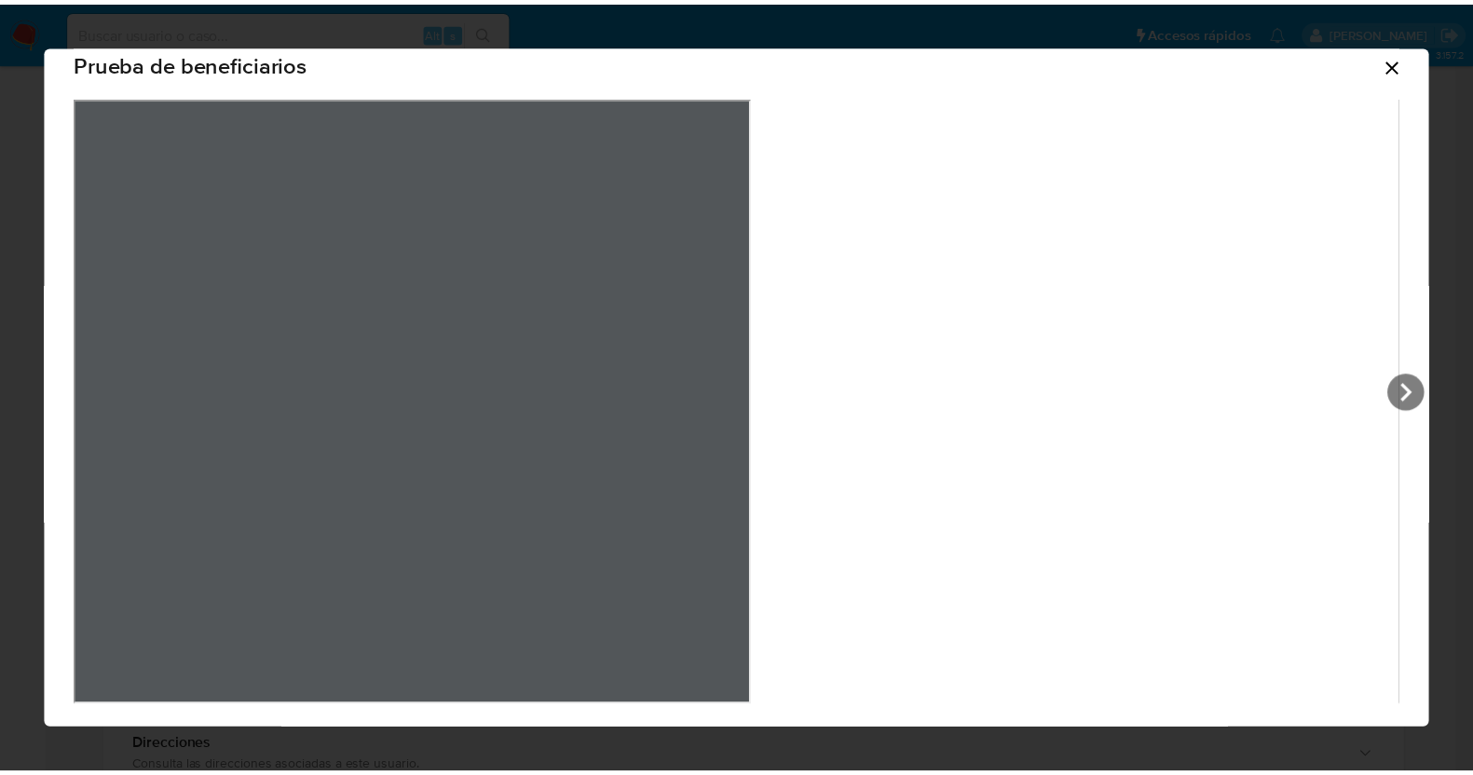
scroll to position [34, 0]
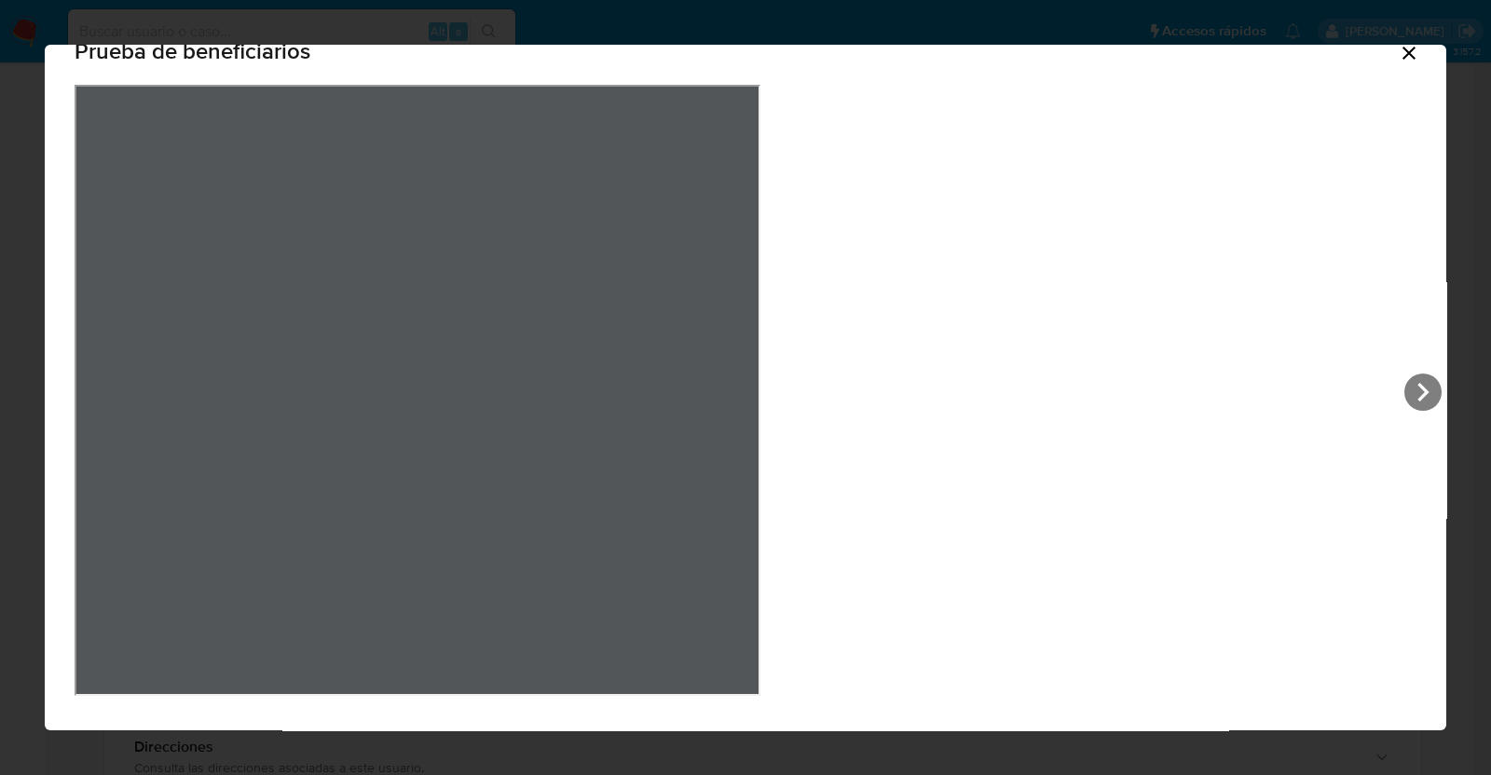
click at [1402, 48] on icon "Cerrar" at bounding box center [1408, 53] width 13 height 13
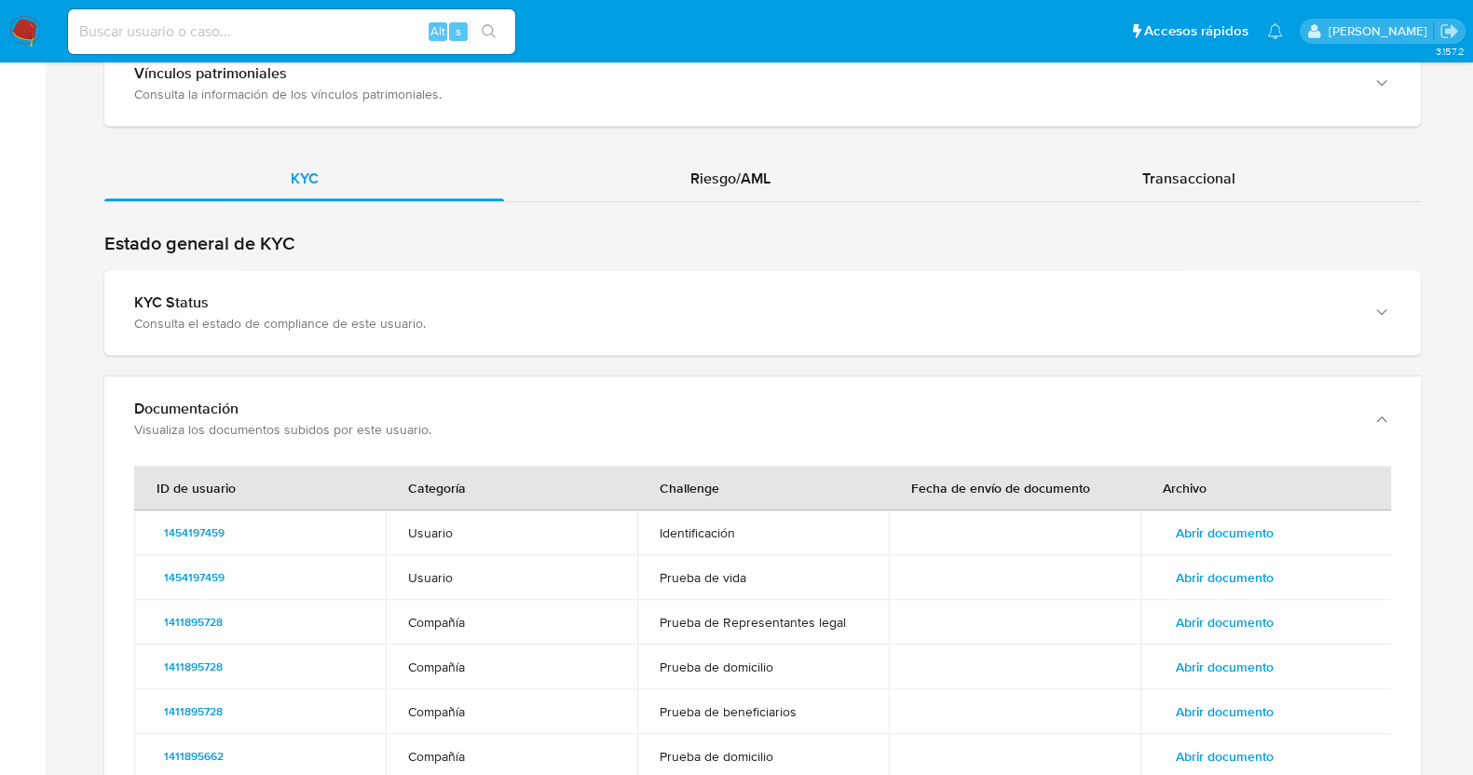
scroll to position [1916, 0]
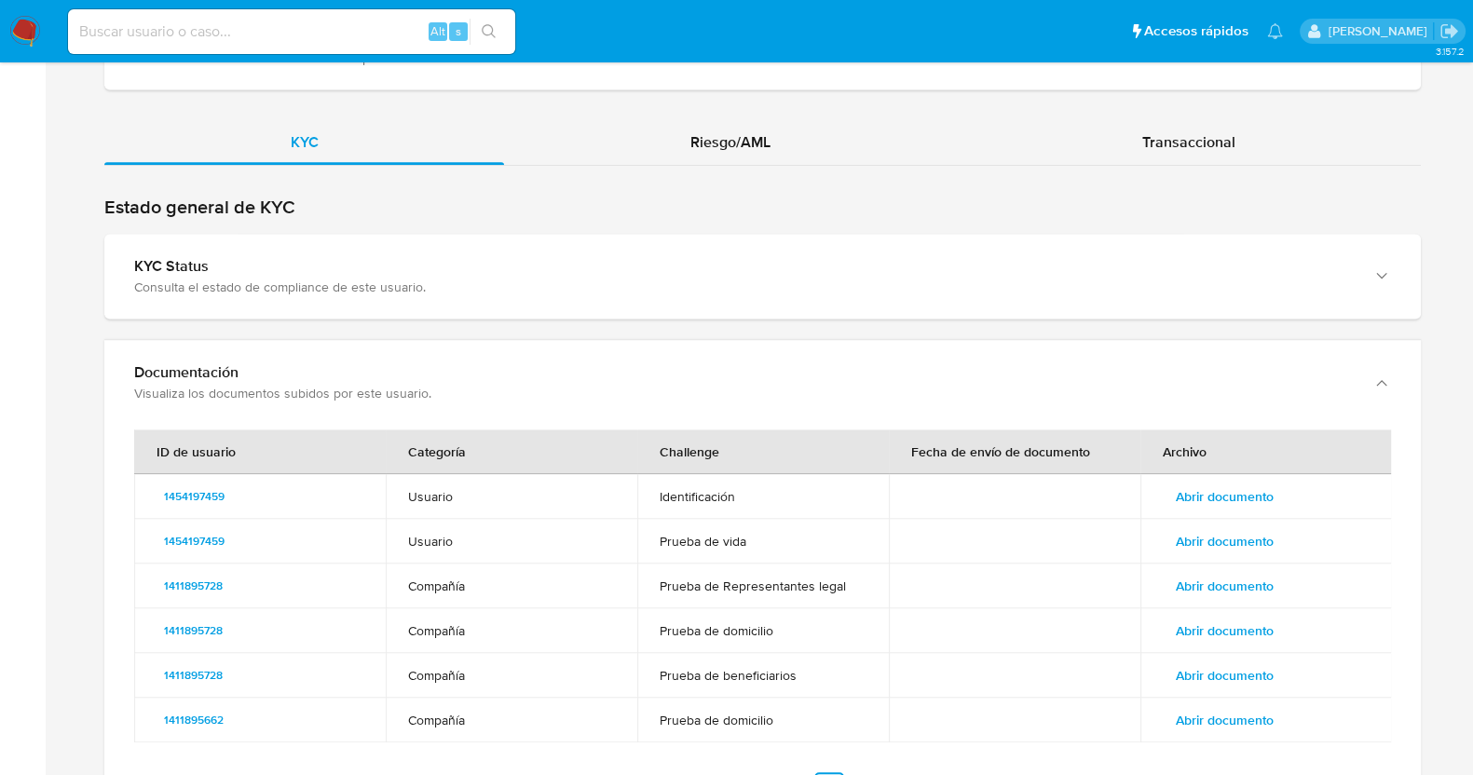
click at [1237, 618] on span "Abrir documento" at bounding box center [1225, 631] width 98 height 26
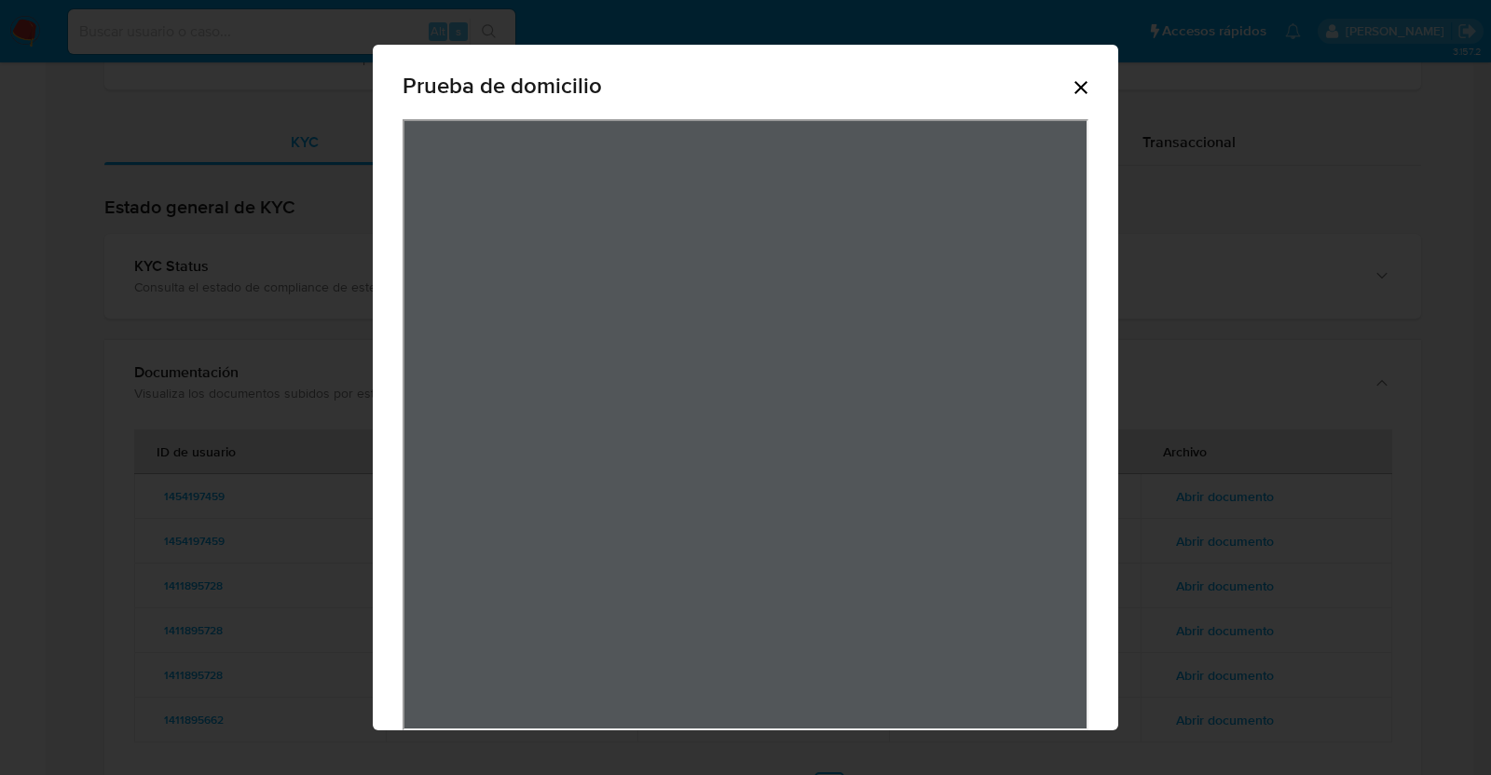
click at [1154, 385] on div "Prueba de domicilio" at bounding box center [745, 387] width 1491 height 775
click at [1261, 264] on div "Prueba de domicilio" at bounding box center [745, 387] width 1491 height 775
click at [1078, 82] on icon "Cerrar" at bounding box center [1081, 87] width 22 height 22
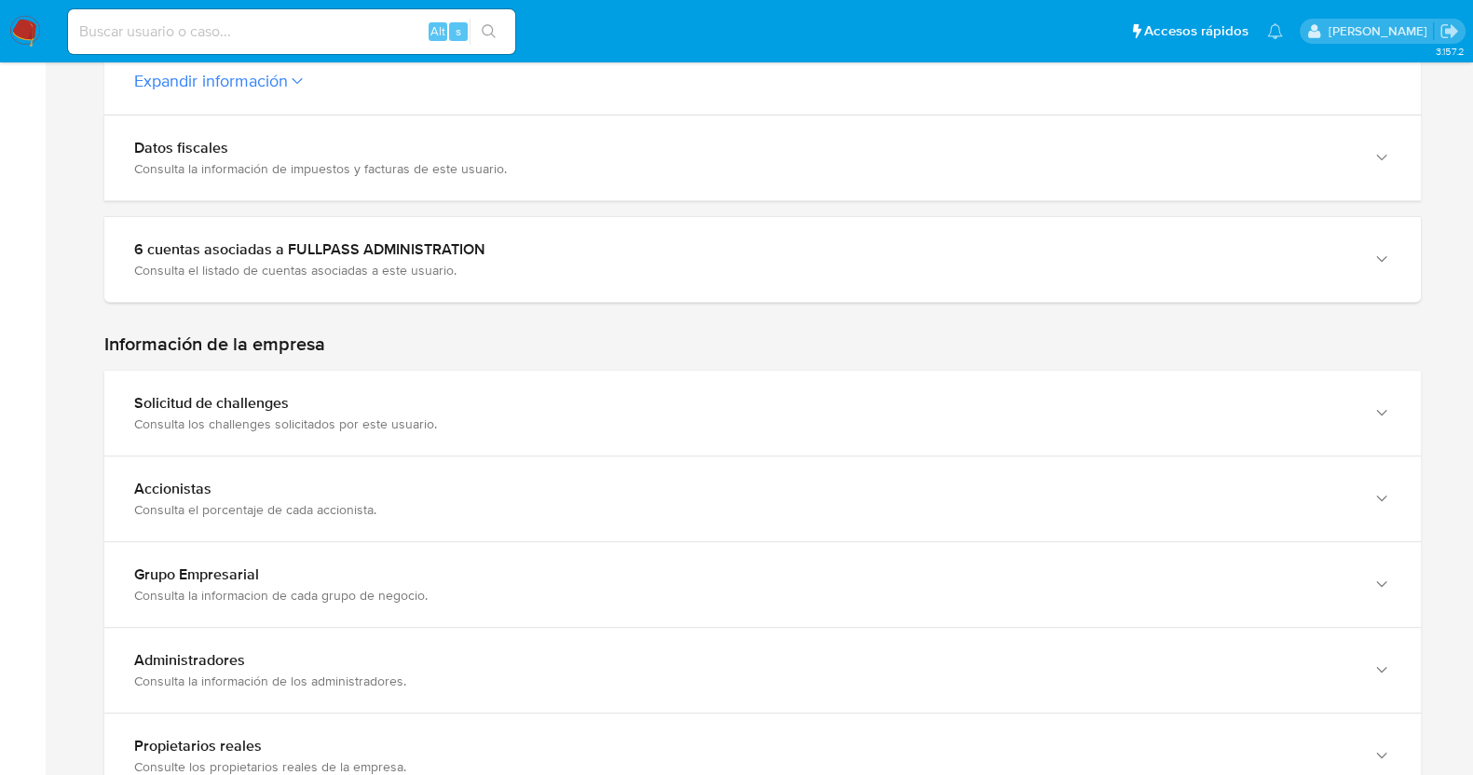
scroll to position [867, 0]
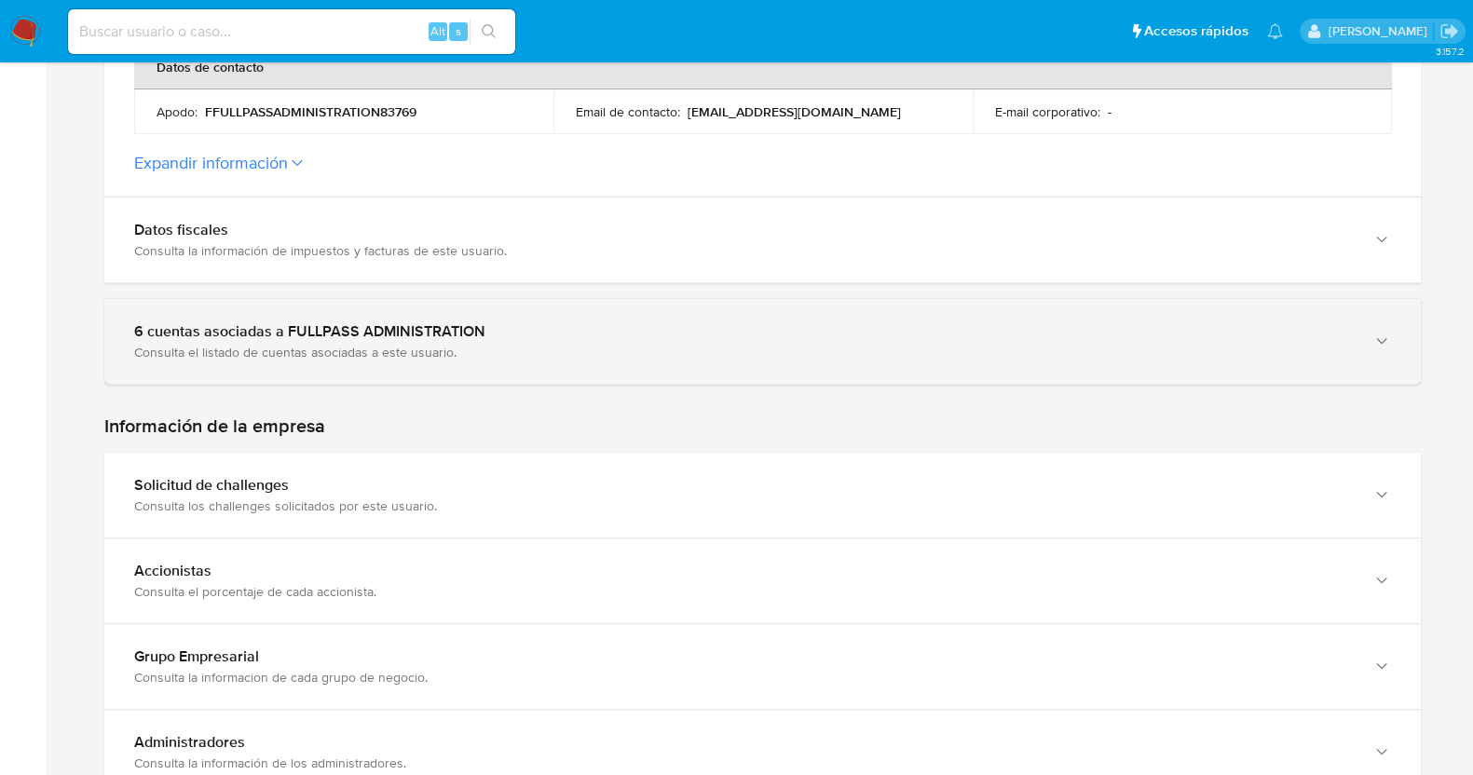
click at [396, 338] on div "6 cuentas asociadas a FULLPASS ADMINISTRATION Consulta el listado de cuentas as…" at bounding box center [762, 341] width 1317 height 85
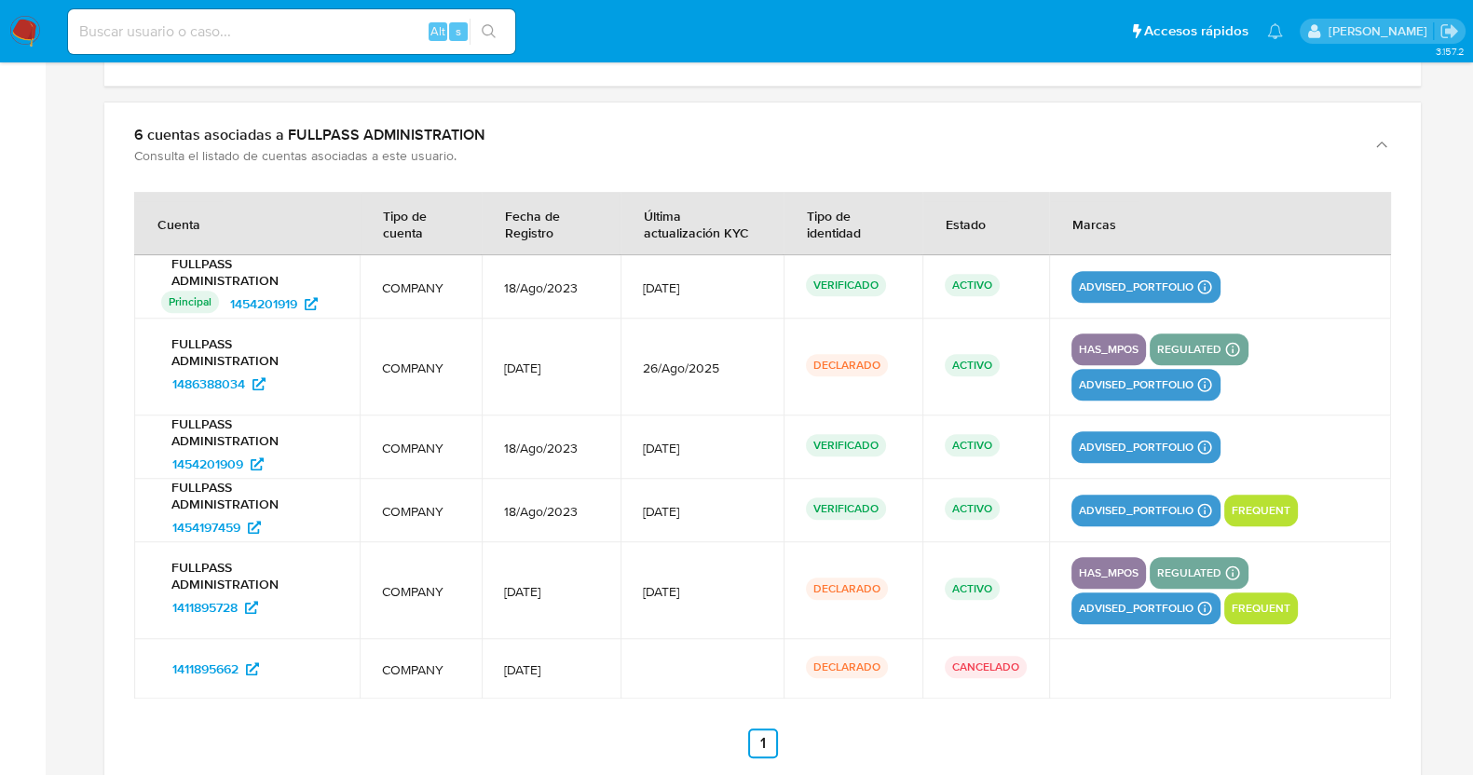
scroll to position [1100, 0]
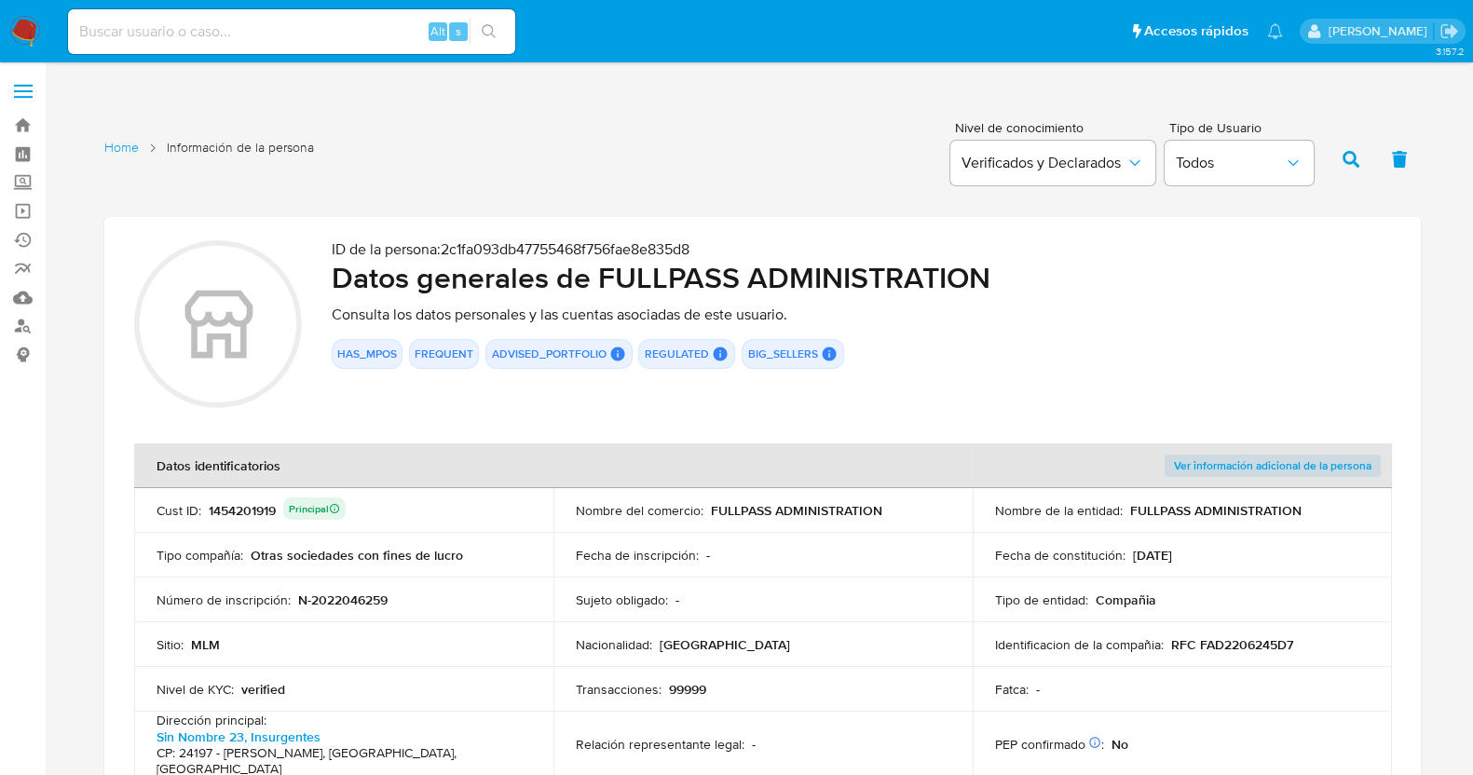
drag, startPoint x: 1017, startPoint y: 268, endPoint x: 604, endPoint y: 277, distance: 412.9
click at [604, 277] on h2 "Datos generales de FULLPASS ADMINISTRATION" at bounding box center [861, 277] width 1059 height 37
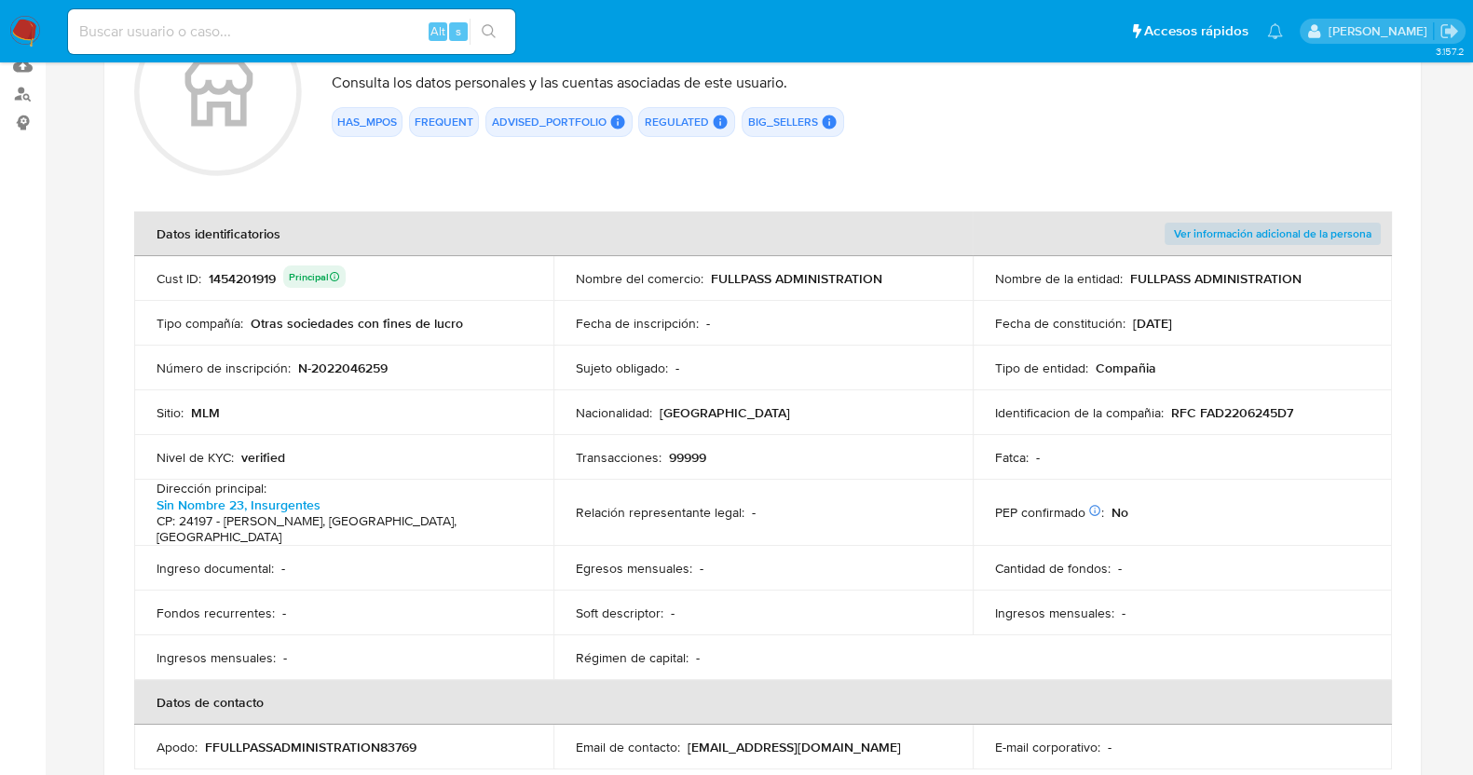
scroll to position [349, 0]
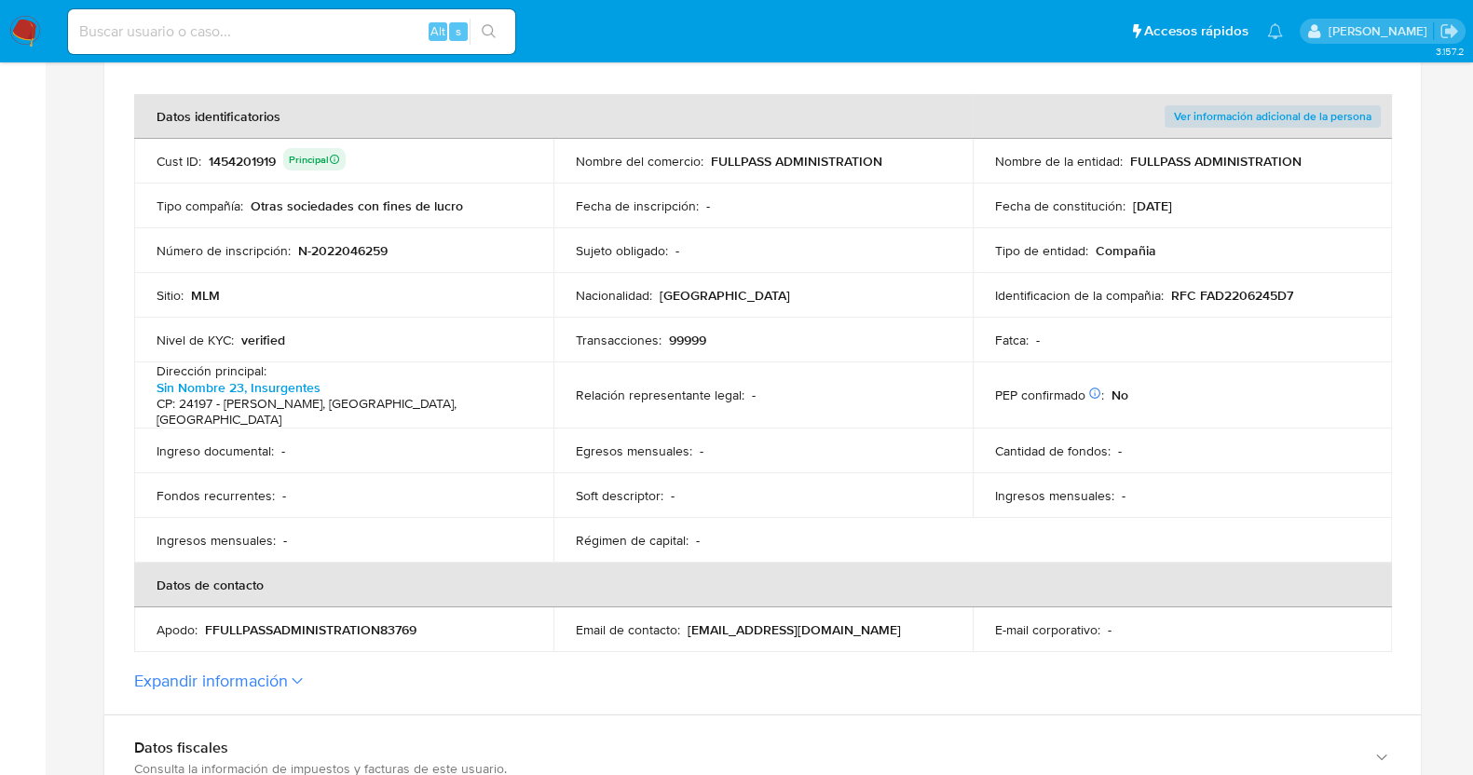
drag, startPoint x: 836, startPoint y: 608, endPoint x: 691, endPoint y: 608, distance: 144.4
click at [691, 621] on p "[EMAIL_ADDRESS][DOMAIN_NAME]" at bounding box center [794, 629] width 213 height 17
click at [808, 625] on td "Email de contacto : [EMAIL_ADDRESS][DOMAIN_NAME]" at bounding box center [762, 630] width 419 height 45
drag, startPoint x: 880, startPoint y: 608, endPoint x: 688, endPoint y: 613, distance: 192.0
click at [688, 621] on div "Email de contacto : [EMAIL_ADDRESS][DOMAIN_NAME]" at bounding box center [763, 629] width 375 height 17
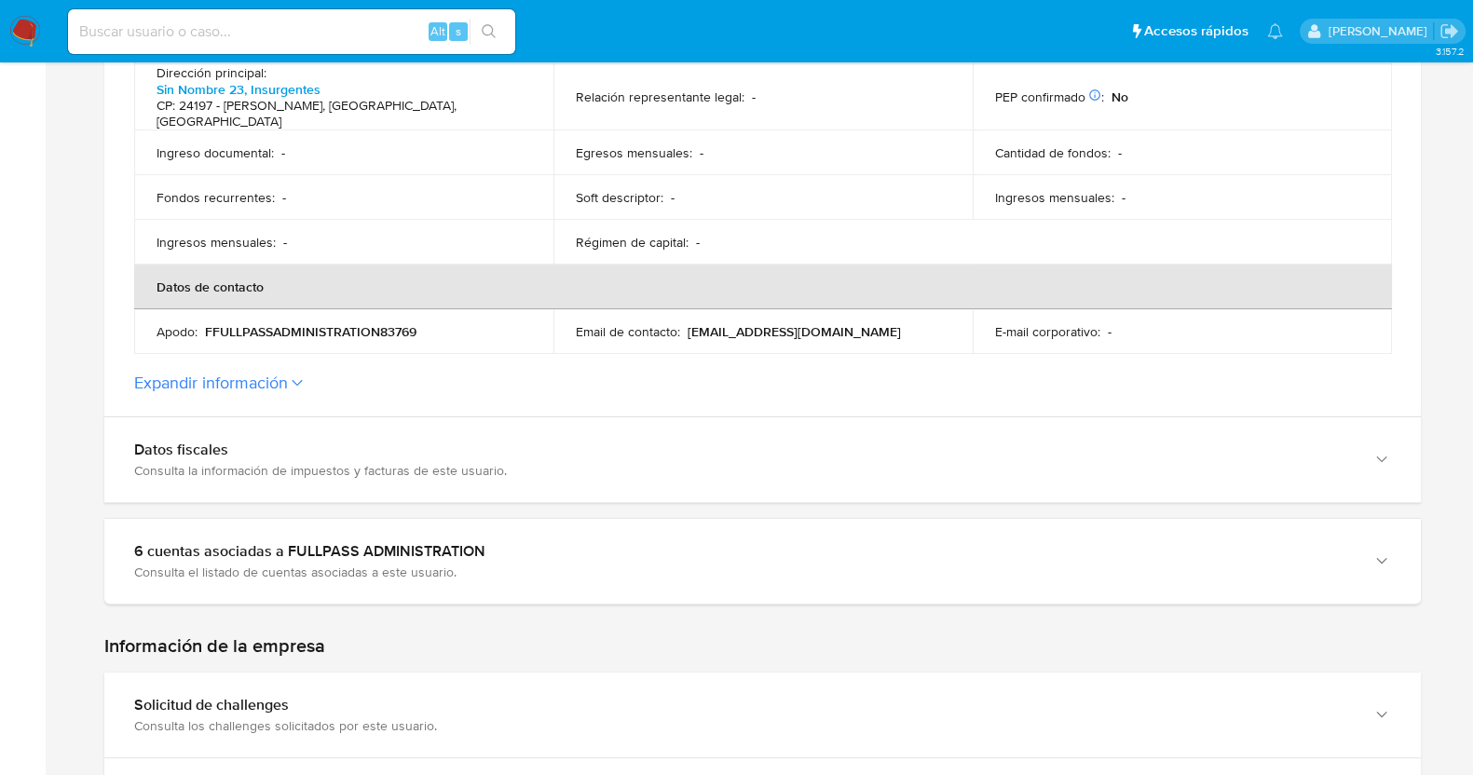
scroll to position [699, 0]
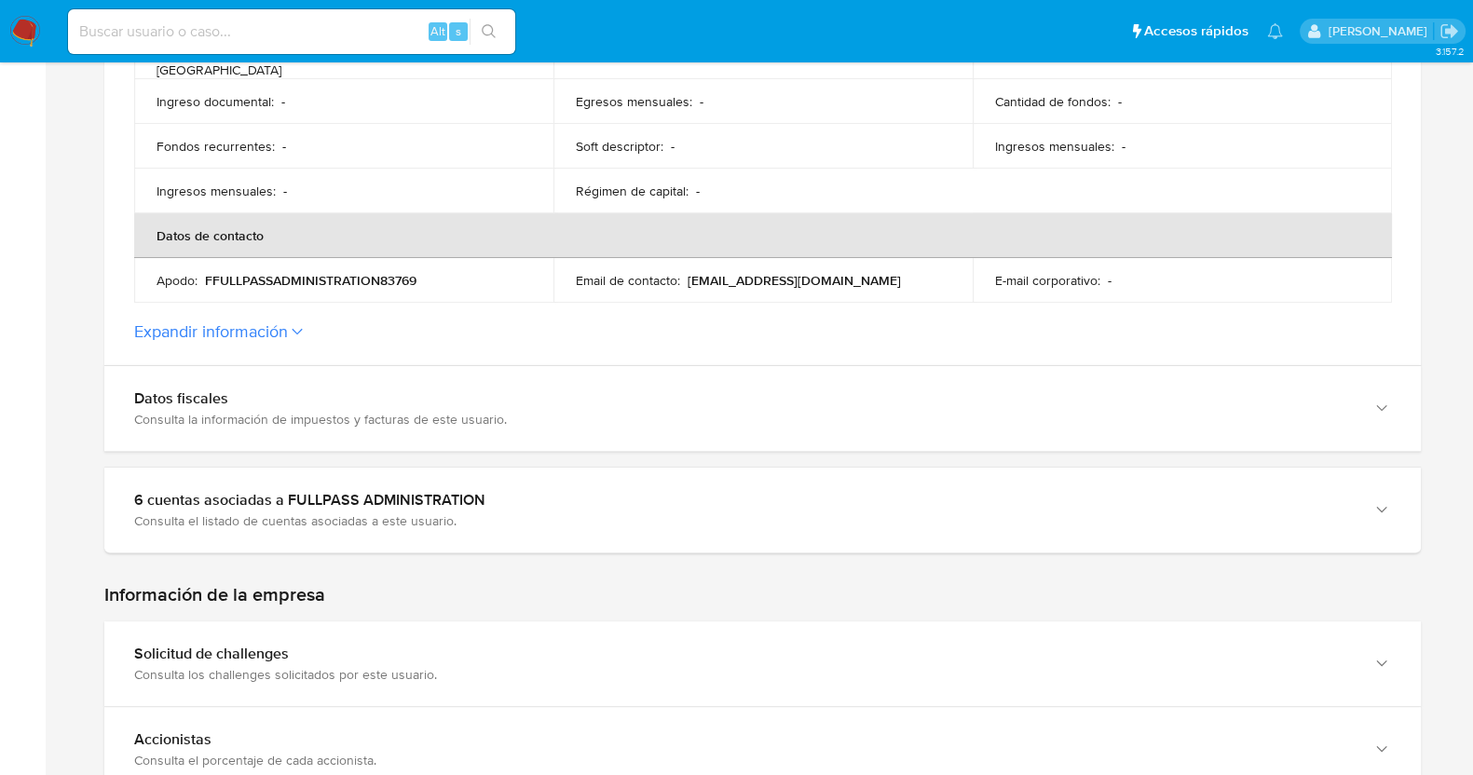
click at [288, 321] on button "Expandir información" at bounding box center [211, 331] width 154 height 20
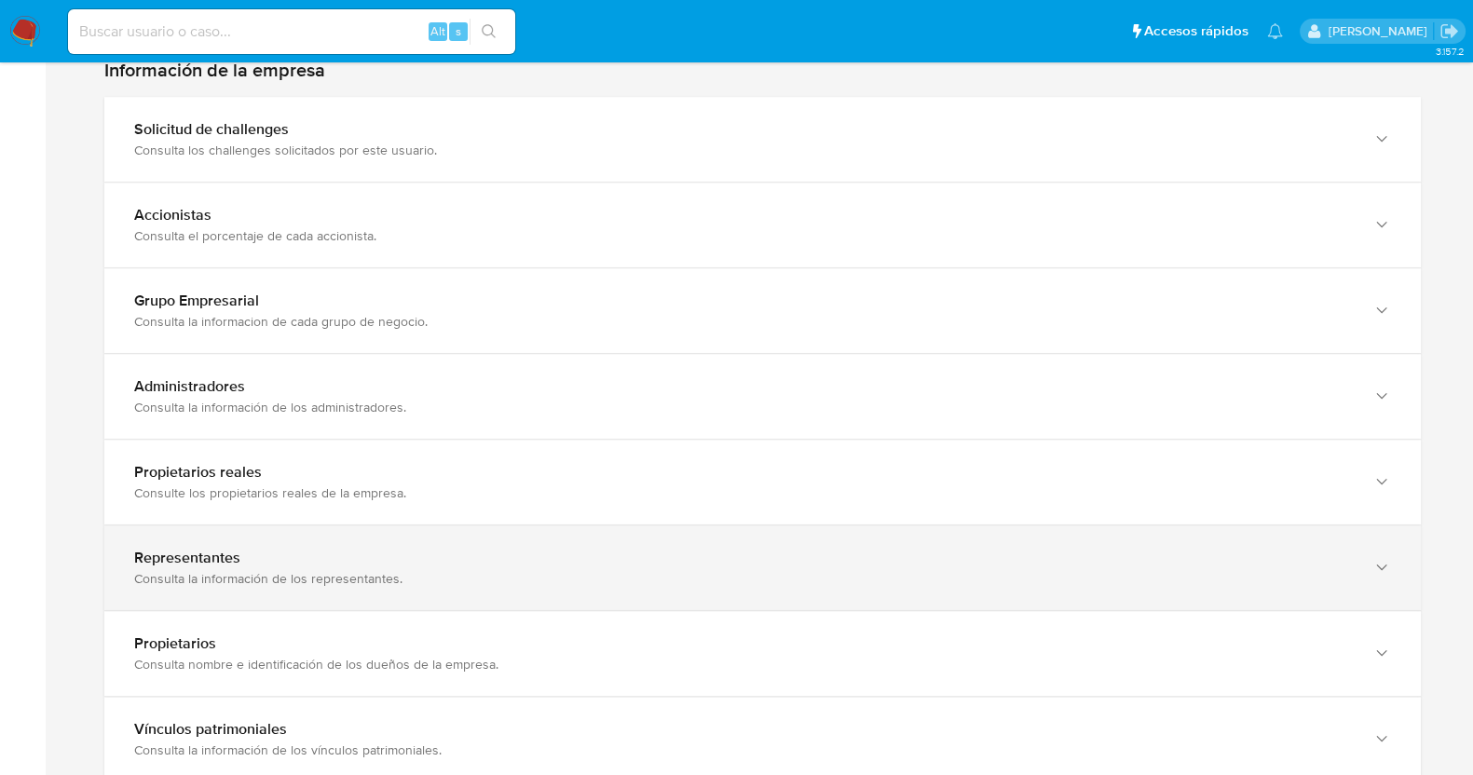
scroll to position [1048, 0]
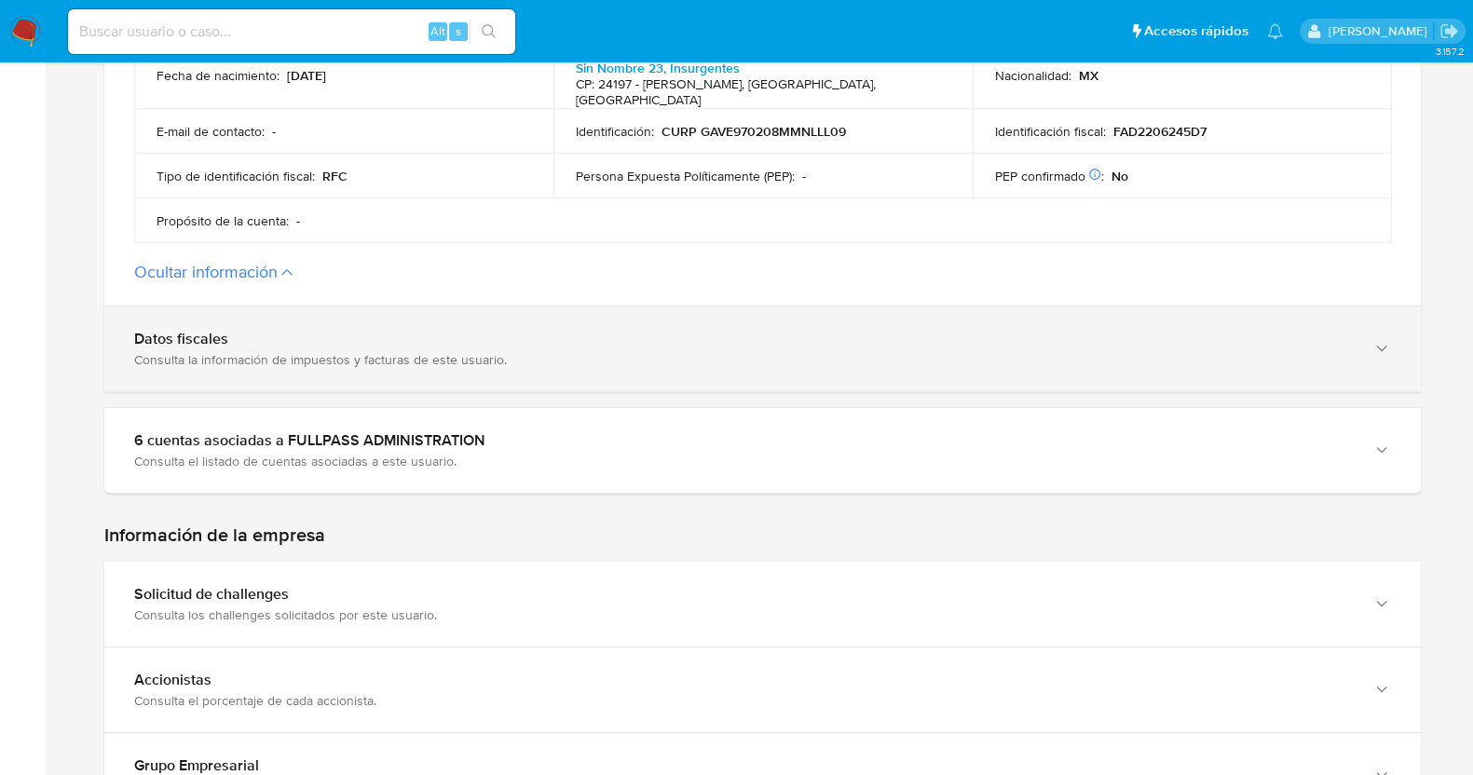
click at [303, 330] on div "Datos fiscales" at bounding box center [744, 339] width 1220 height 19
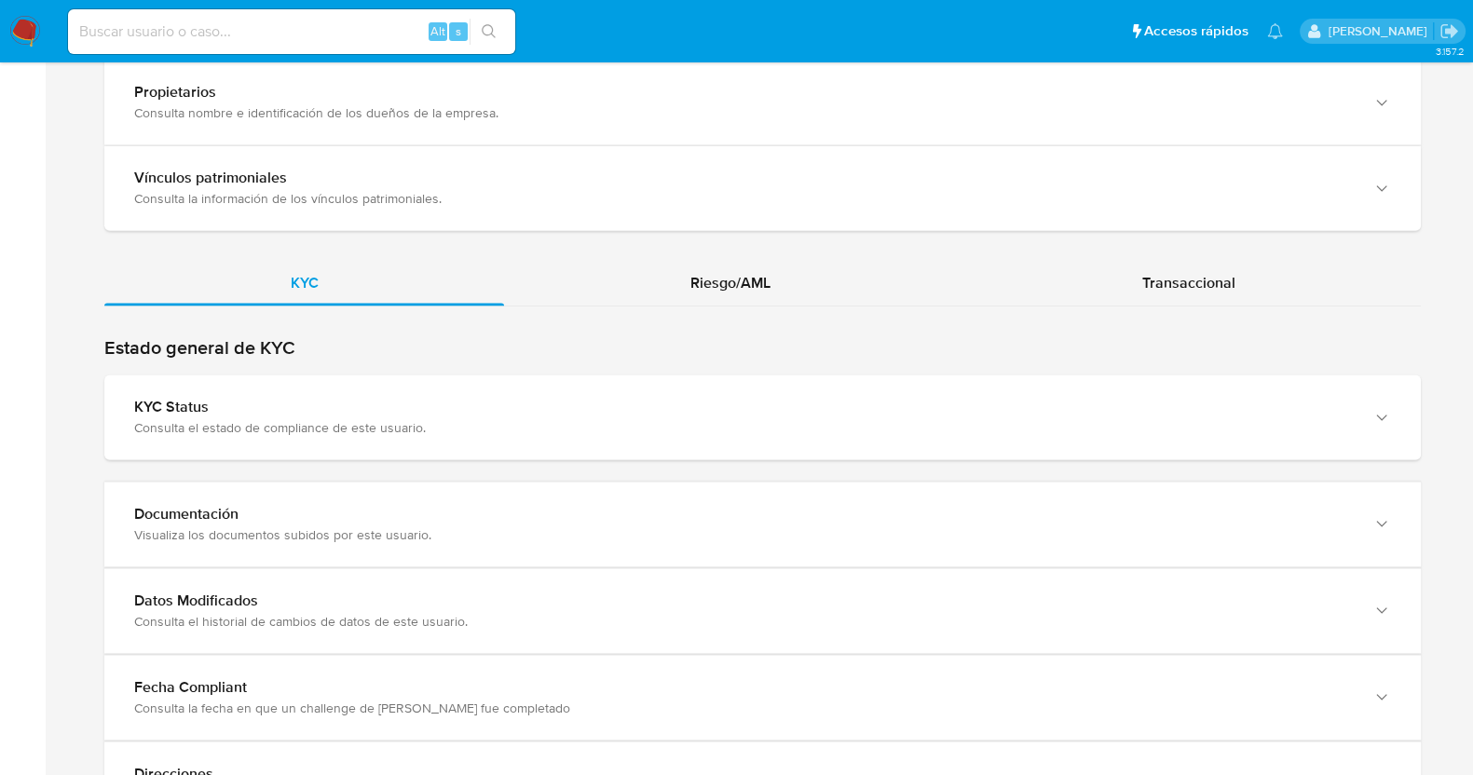
scroll to position [3280, 0]
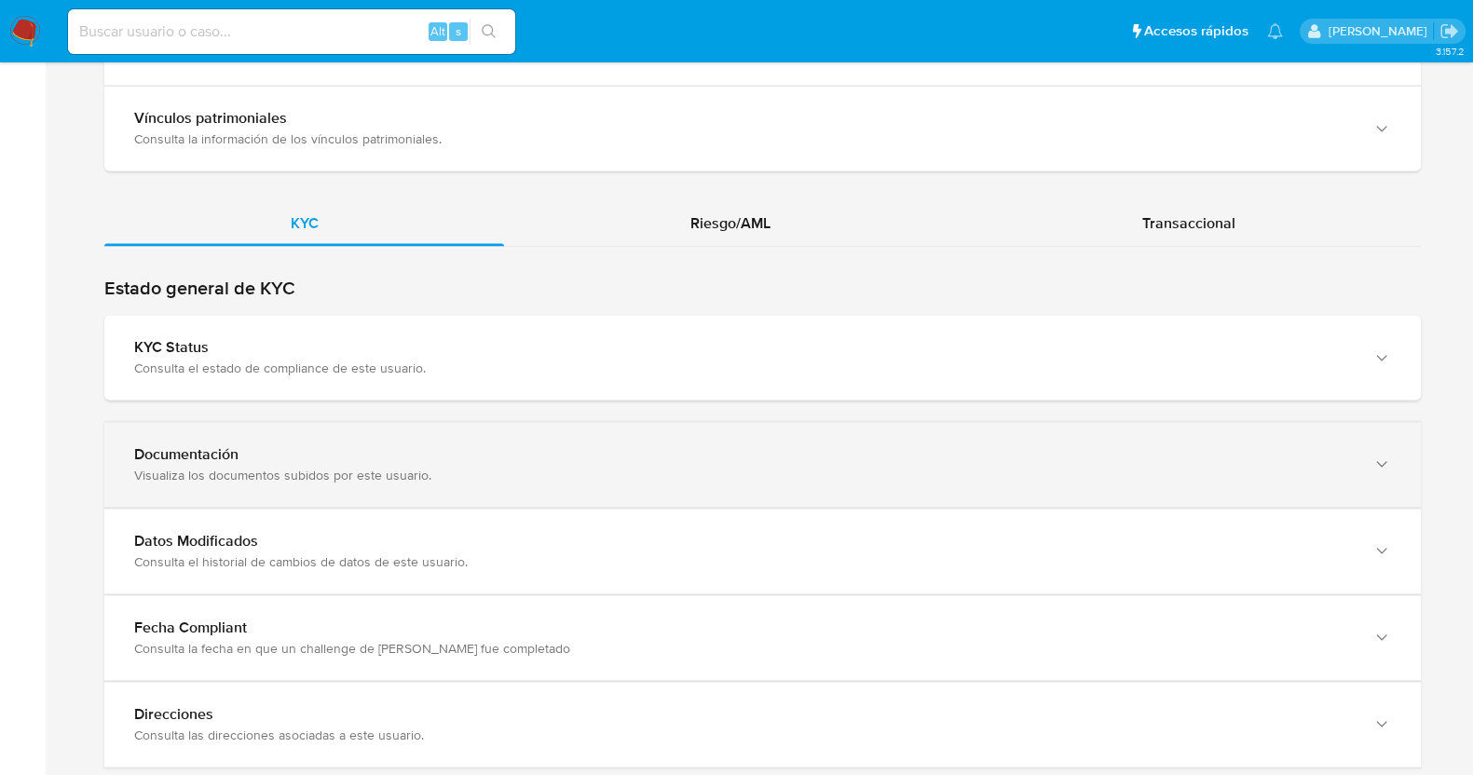
click at [302, 467] on div "Visualiza los documentos subidos por este usuario." at bounding box center [744, 475] width 1220 height 17
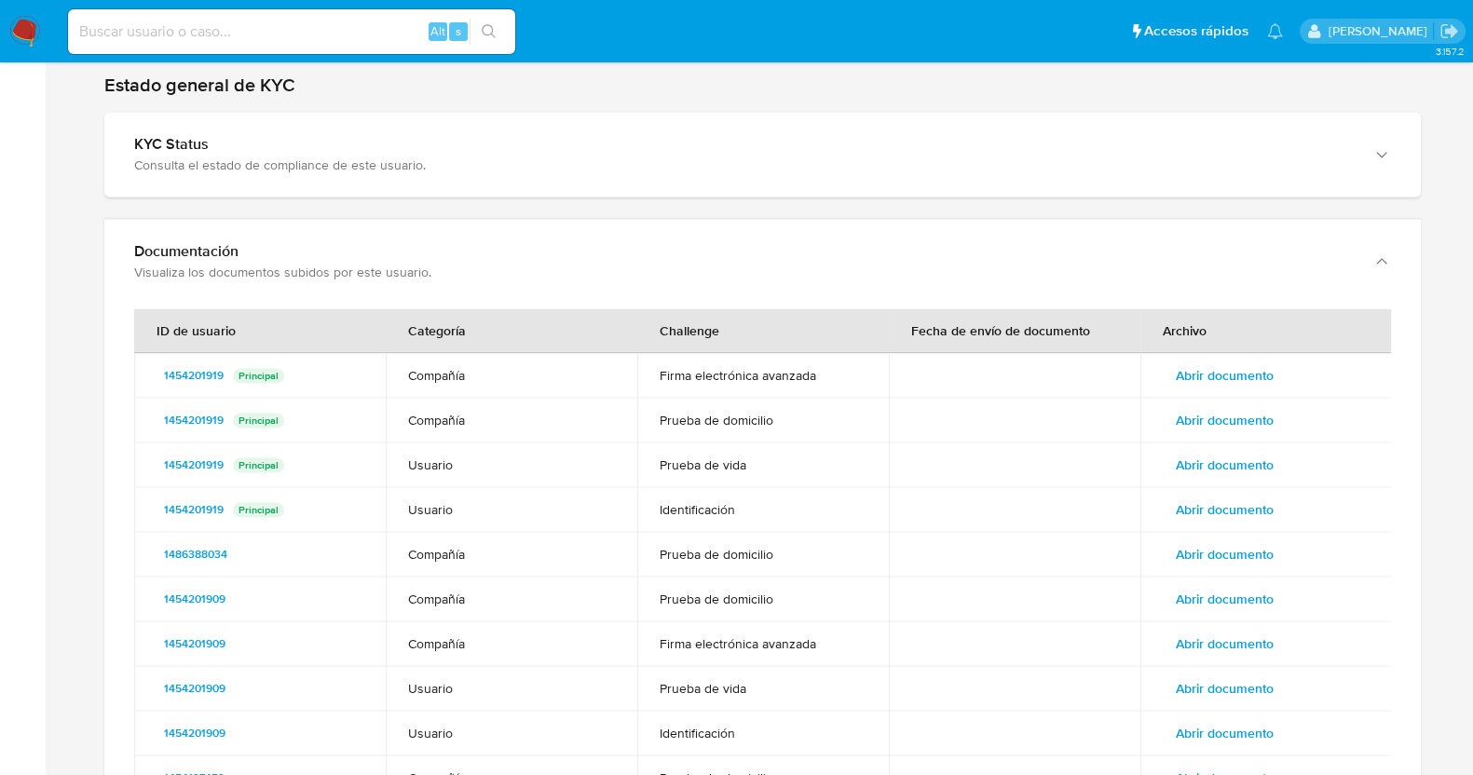
scroll to position [3629, 0]
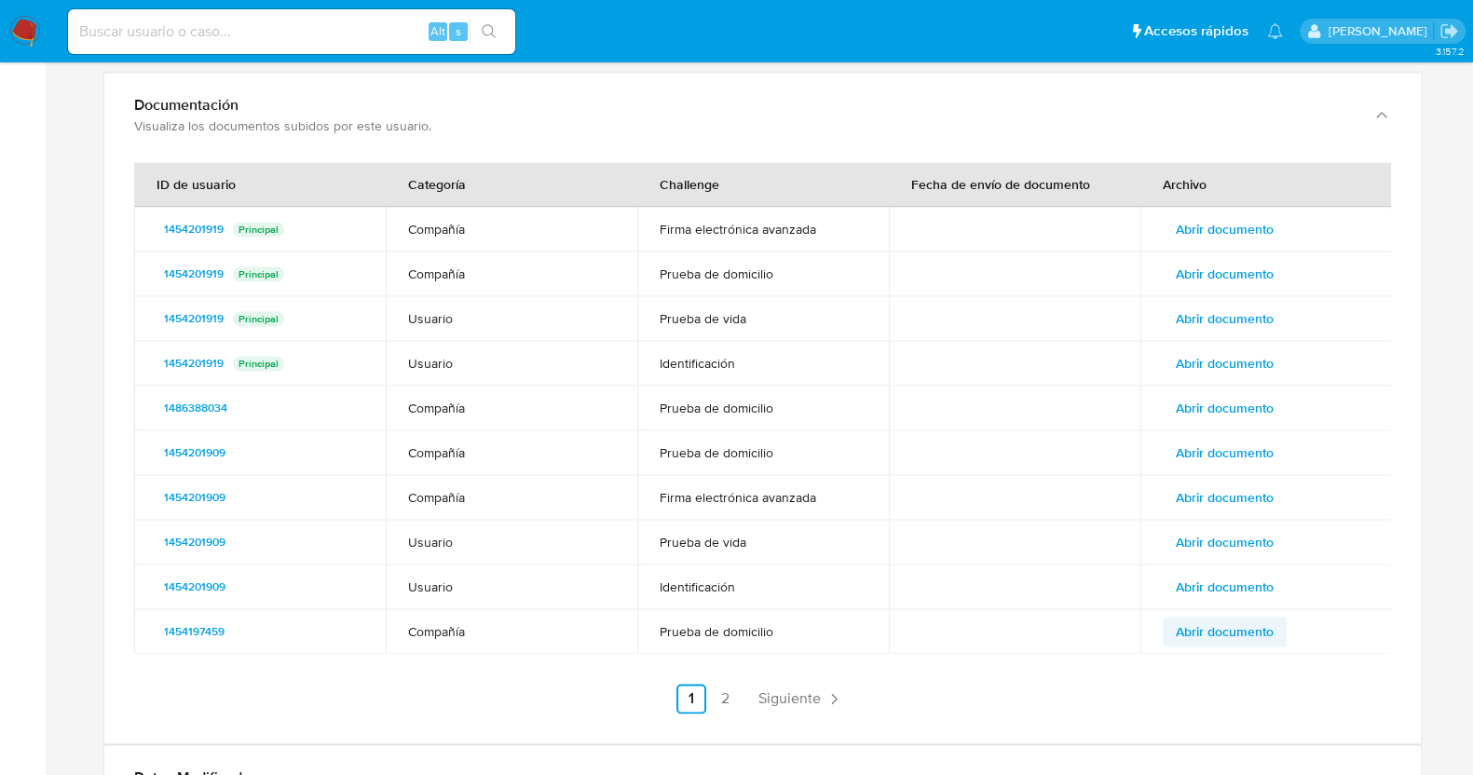
click at [1235, 619] on span "Abrir documento" at bounding box center [1225, 632] width 98 height 26
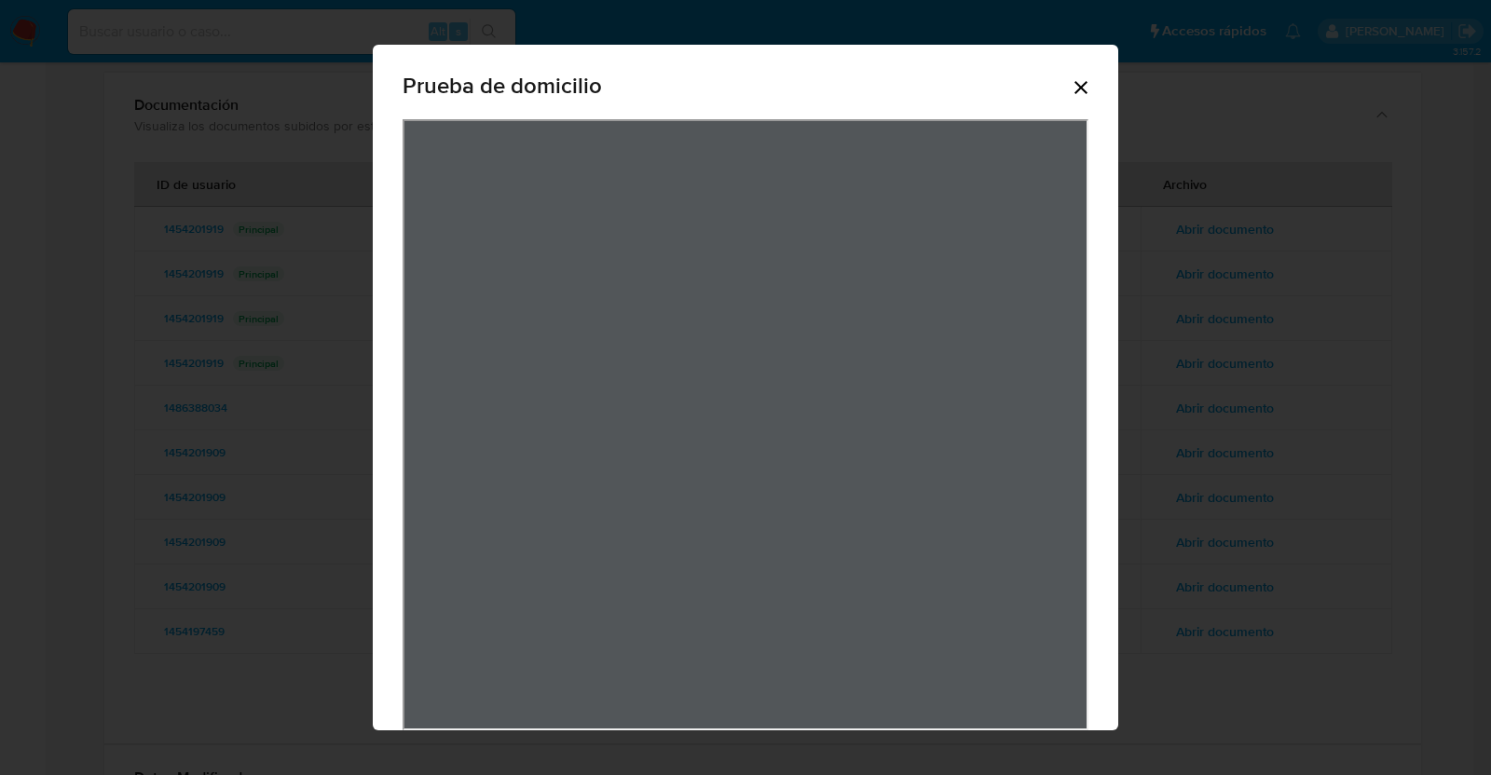
click at [1070, 90] on icon "Cerrar" at bounding box center [1081, 87] width 22 height 22
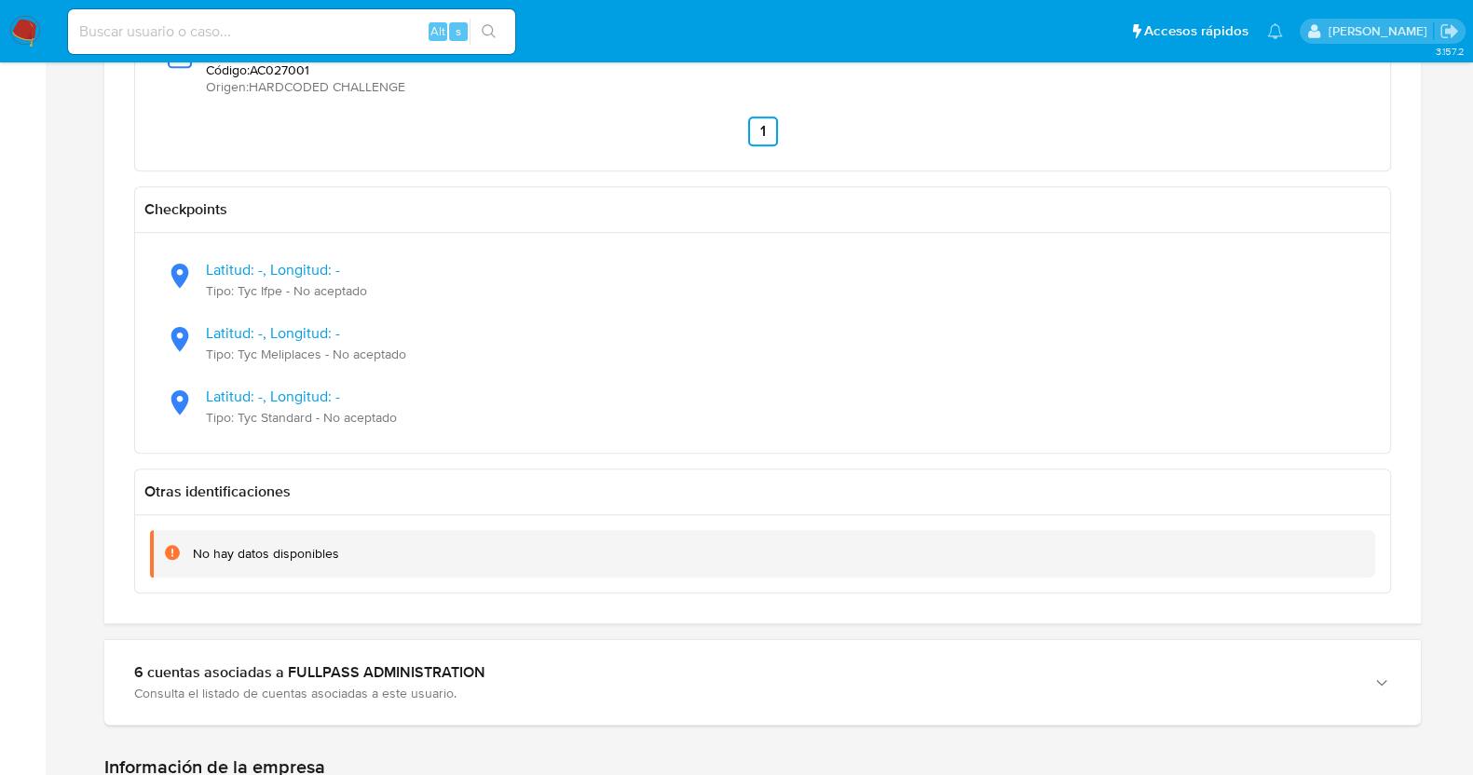
scroll to position [1766, 0]
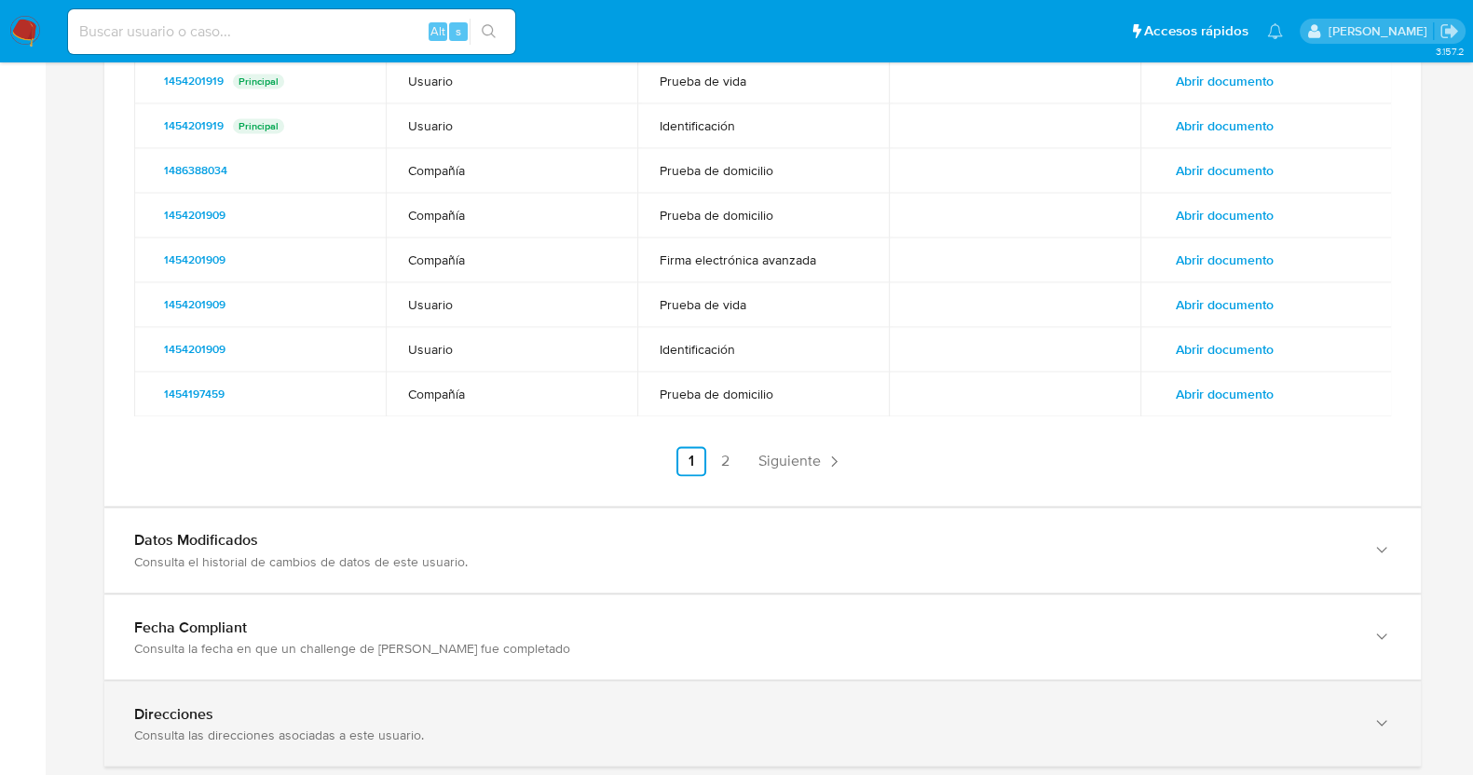
click at [430, 681] on div "Direcciones Consulta las direcciones asociadas a este usuario." at bounding box center [762, 723] width 1317 height 85
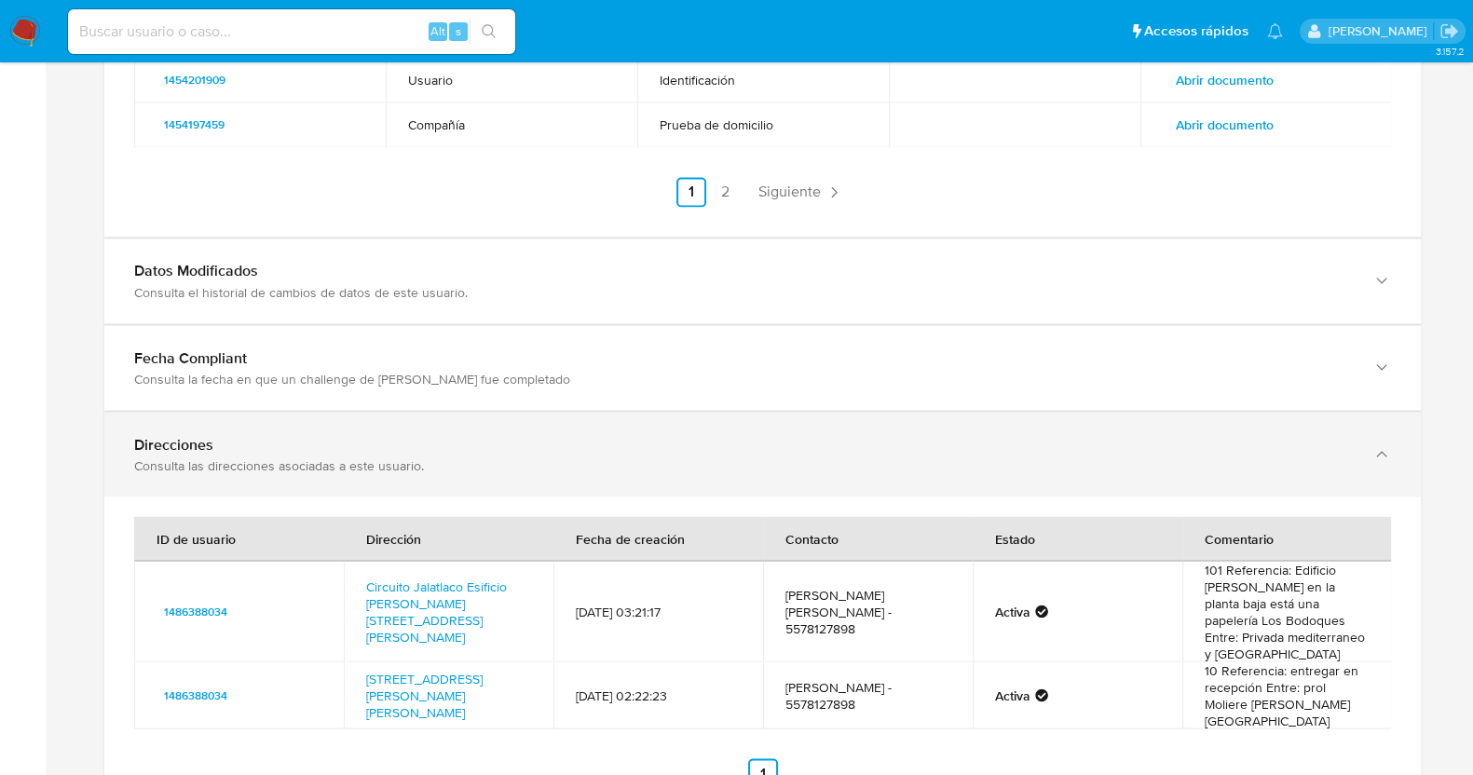
scroll to position [4138, 0]
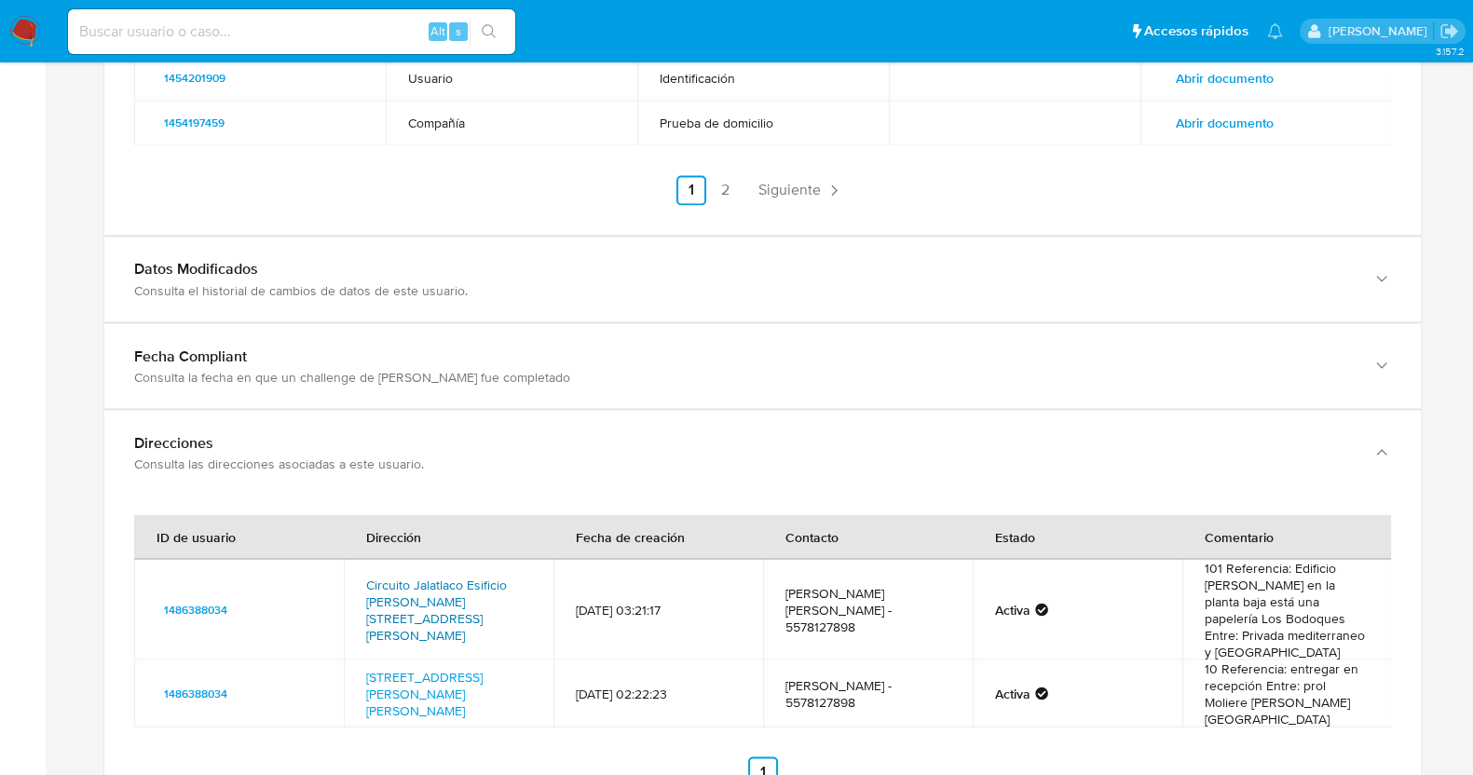
drag, startPoint x: 536, startPoint y: 580, endPoint x: 369, endPoint y: 532, distance: 173.4
click at [369, 559] on td "Circuito Jalatlaco Esificio Violeta 101, Coacalco De Berriozabal, Estado De Méx…" at bounding box center [449, 609] width 210 height 101
drag, startPoint x: 534, startPoint y: 634, endPoint x: 363, endPoint y: 606, distance: 172.8
click at [360, 660] on td "Avenida Río San Joaquín 436, Miguel Hidalgo, Distrito Federal, 11529, Mexico 436" at bounding box center [449, 693] width 210 height 67
click at [475, 575] on link "Circuito Jalatlaco Esificio Violeta 101, Coacalco De Berriozabal, Estado De Méx…" at bounding box center [436, 609] width 141 height 69
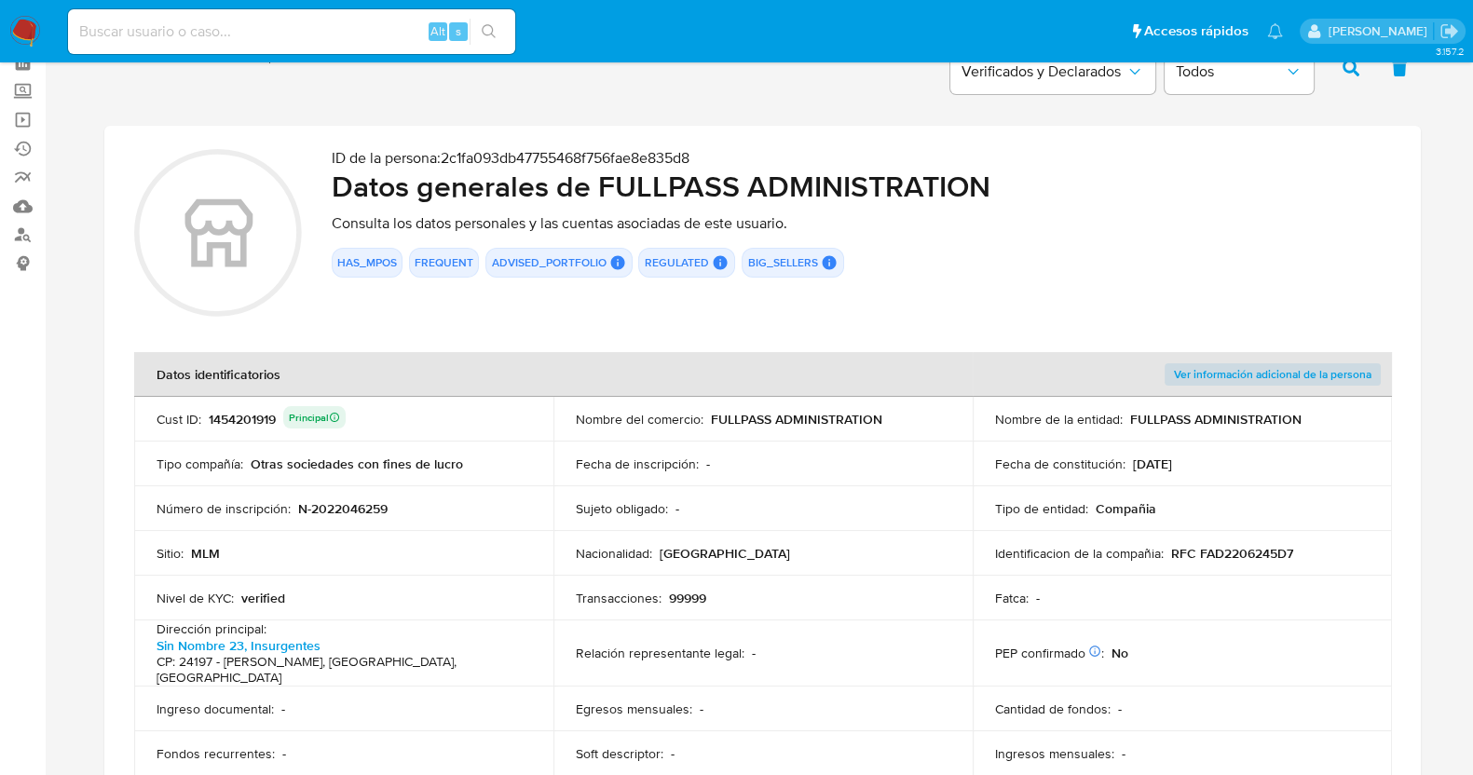
scroll to position [178, 0]
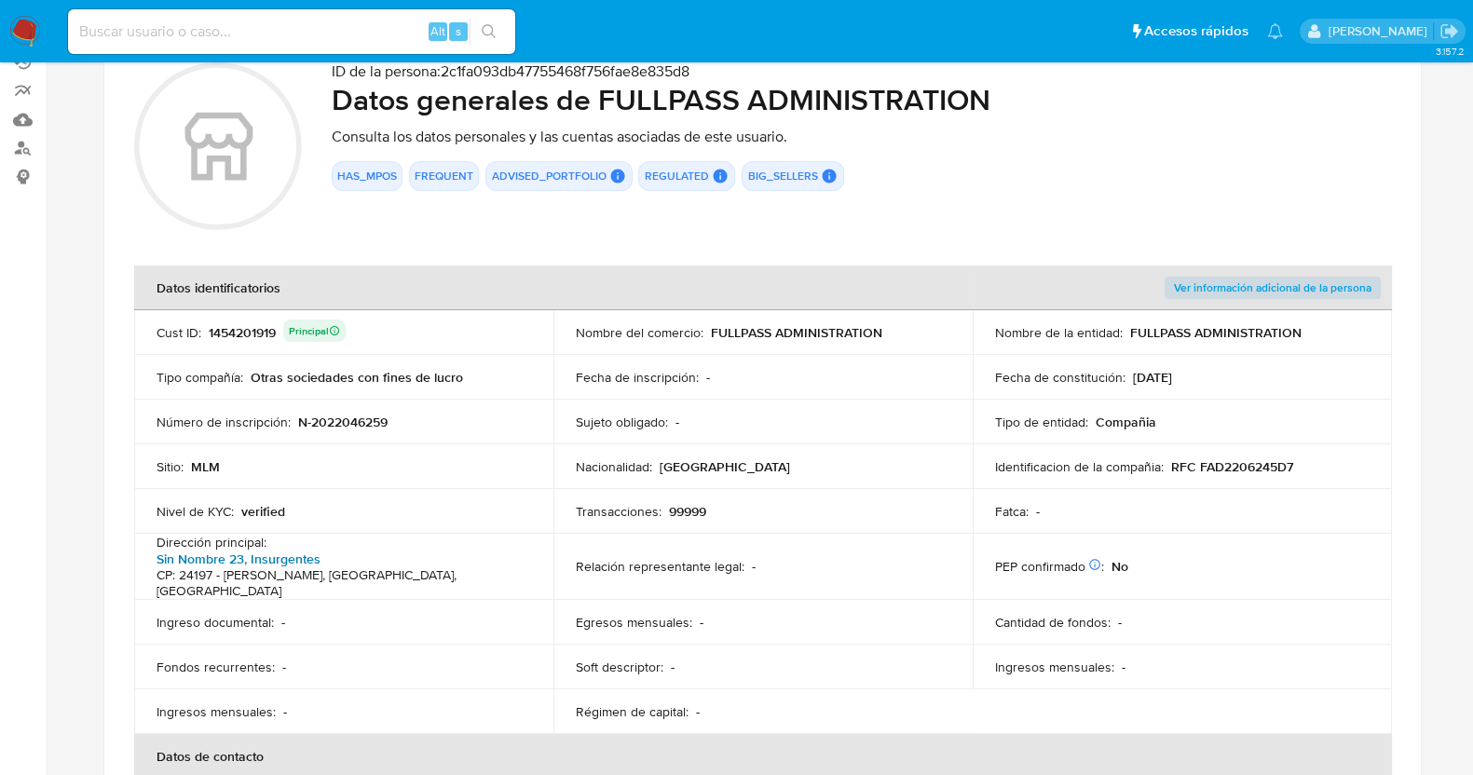
click at [321, 550] on link "Sin Nombre 23, Insurgentes" at bounding box center [239, 559] width 164 height 19
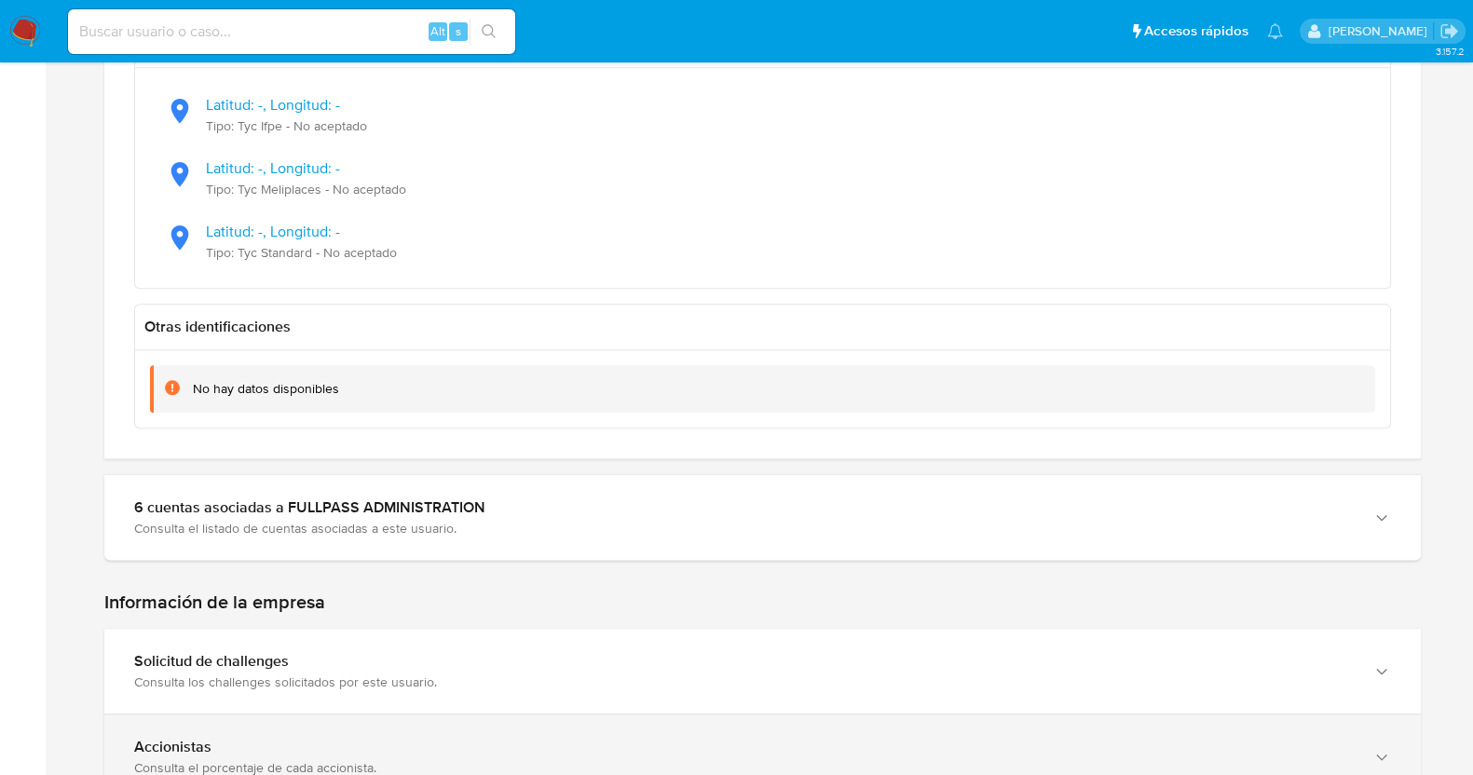
scroll to position [2274, 0]
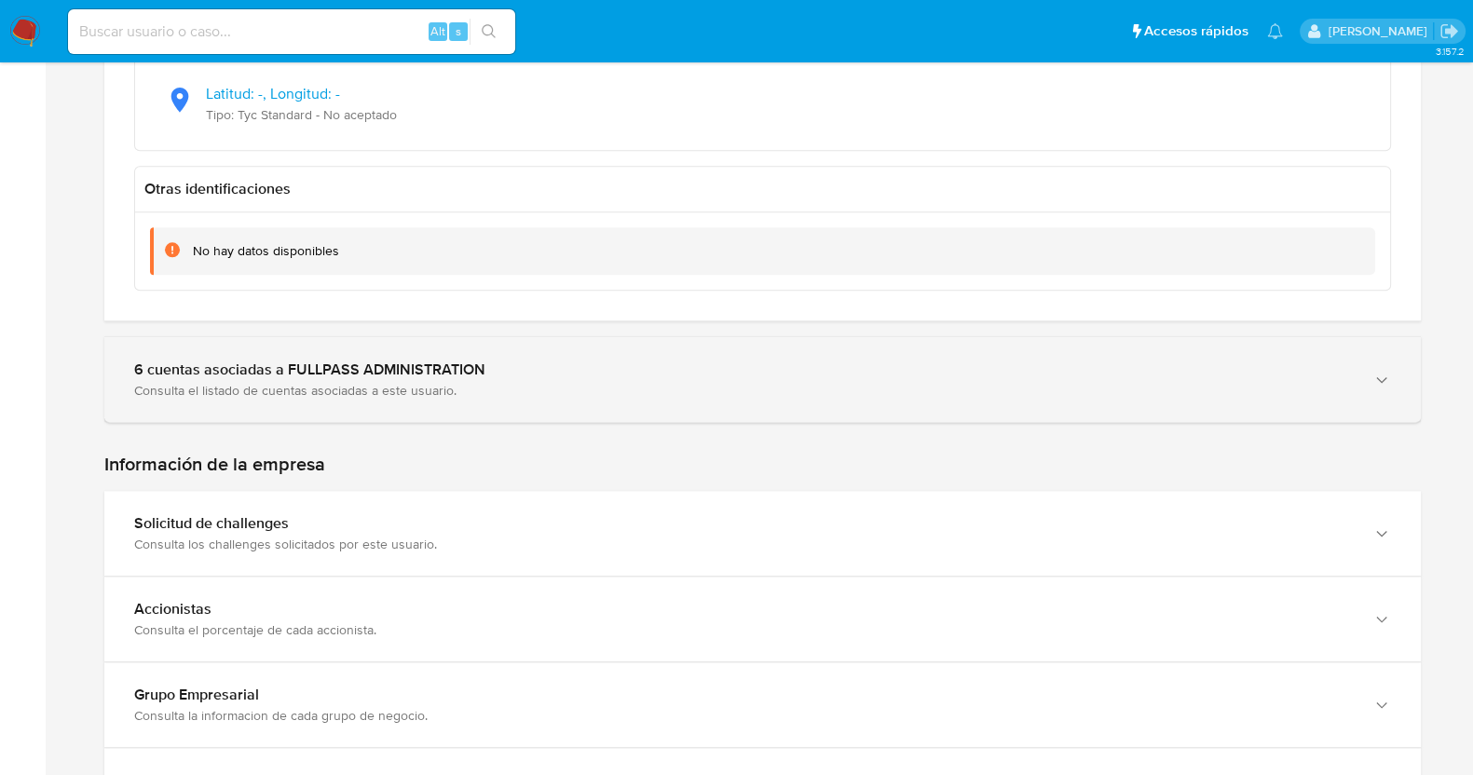
click at [391, 382] on div "Consulta el listado de cuentas asociadas a este usuario." at bounding box center [744, 390] width 1220 height 17
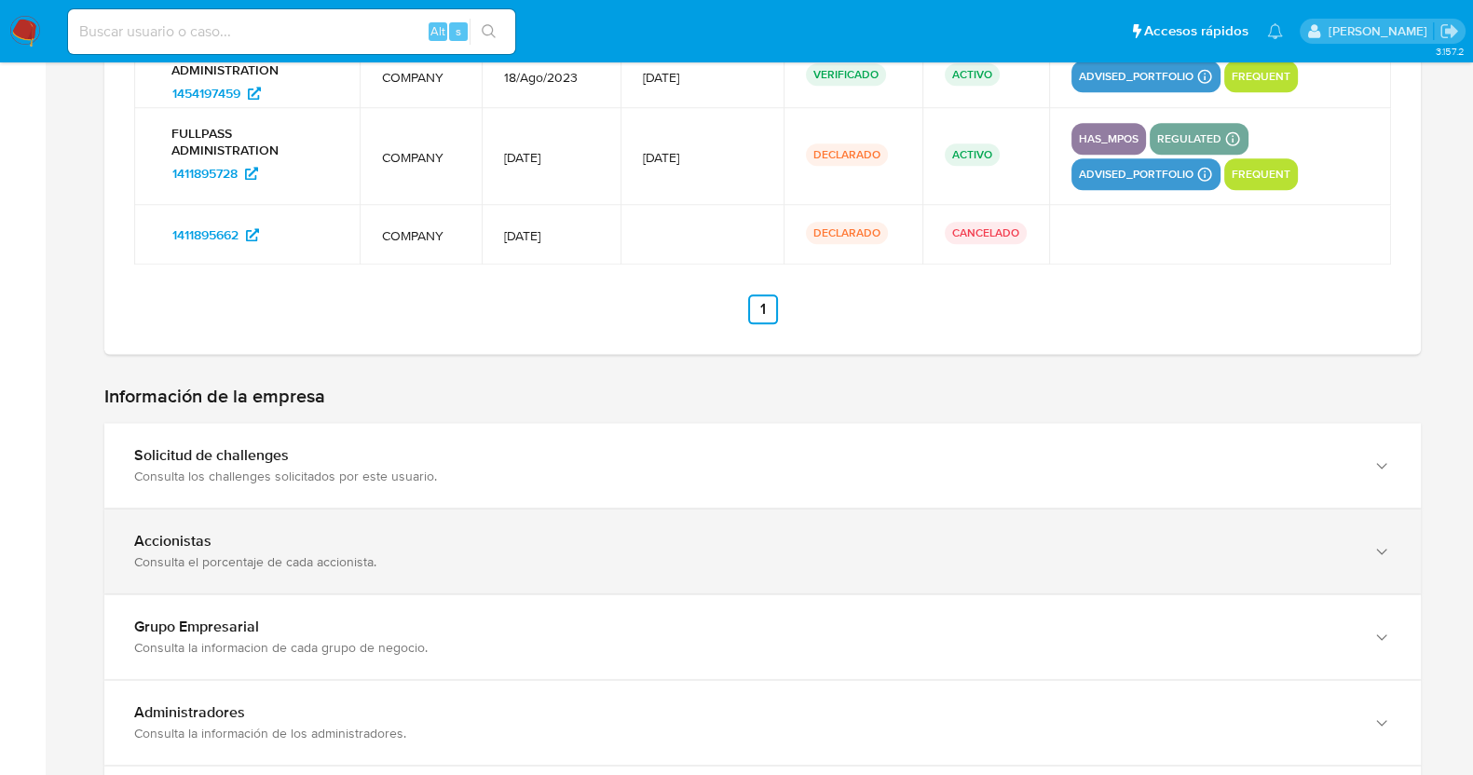
scroll to position [2973, 0]
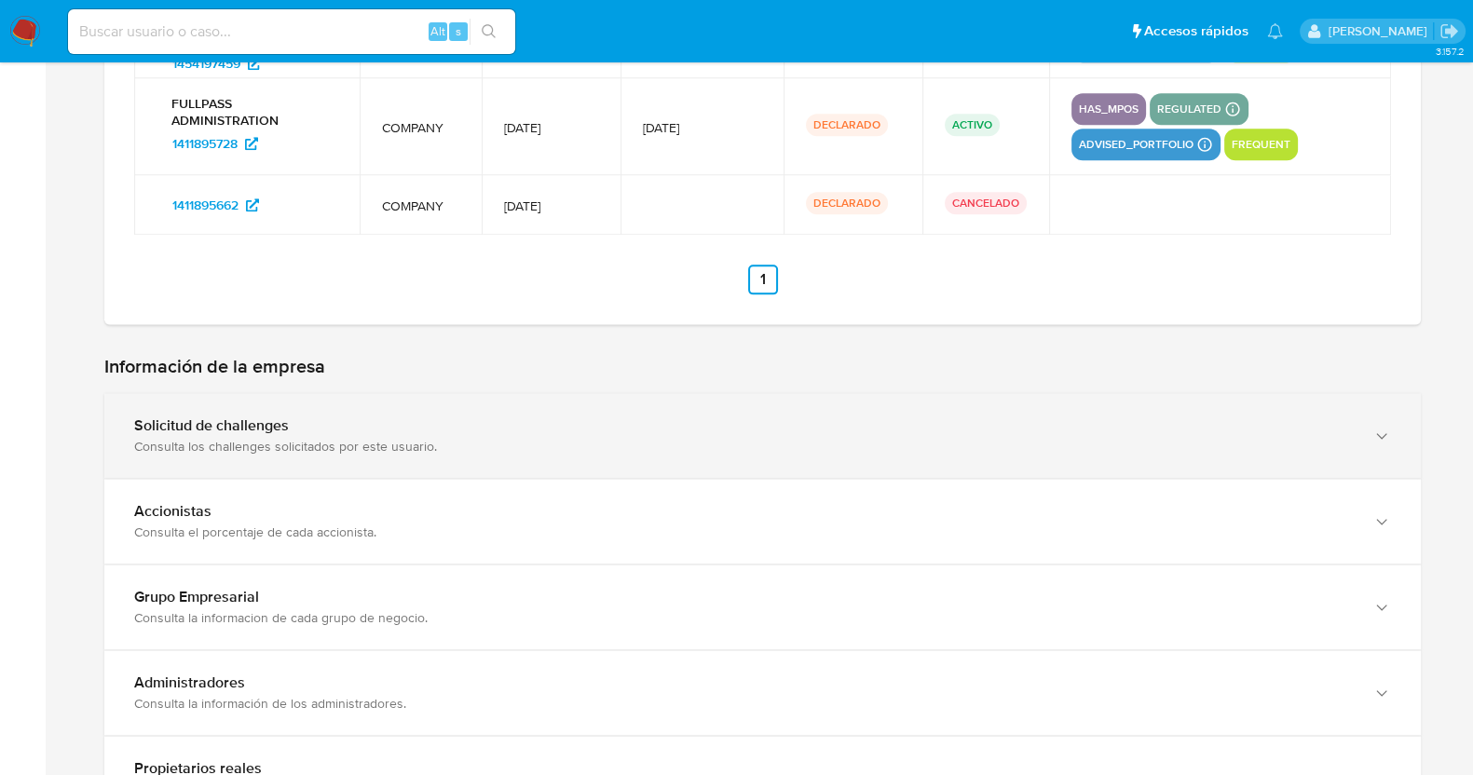
click at [354, 438] on div "Consulta los challenges solicitados por este usuario." at bounding box center [744, 446] width 1220 height 17
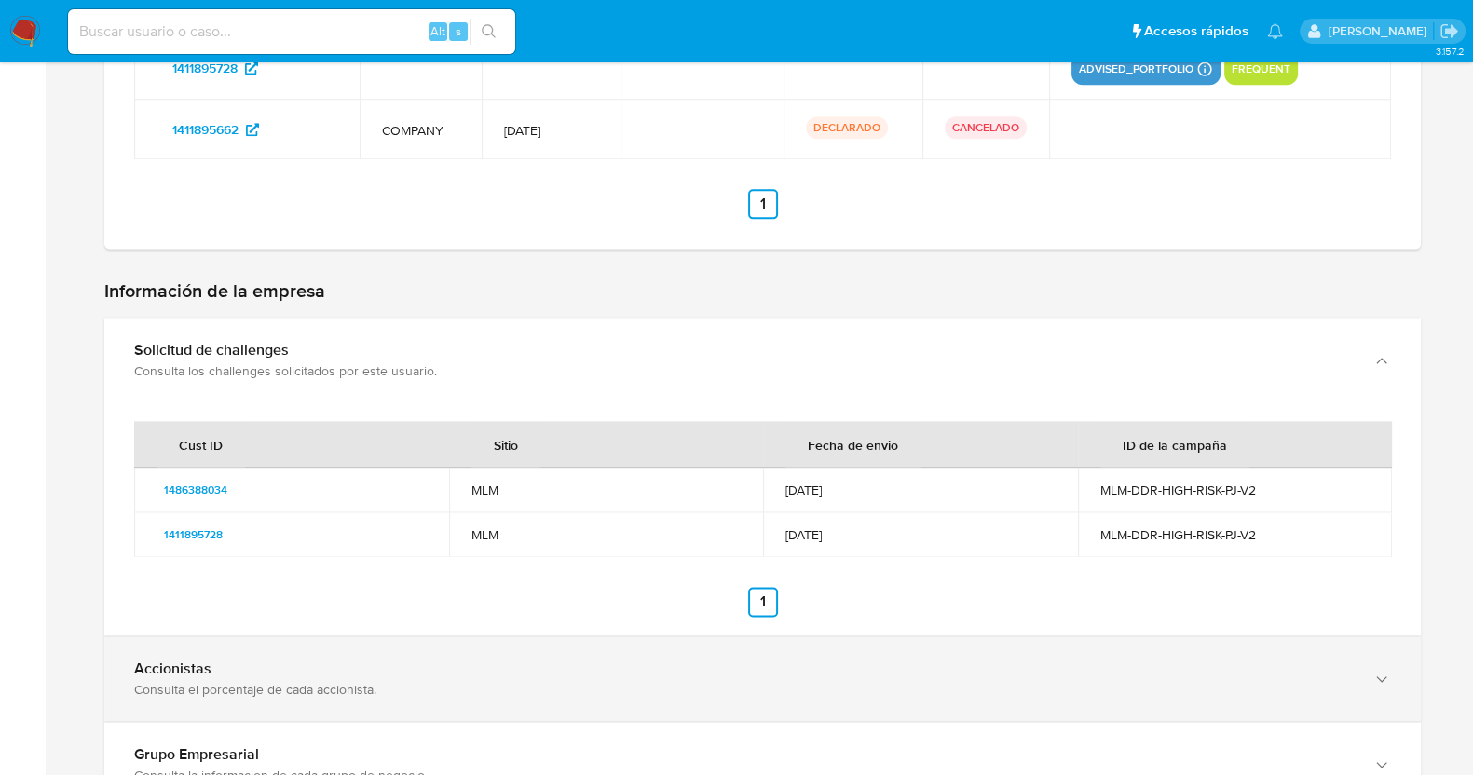
scroll to position [3206, 0]
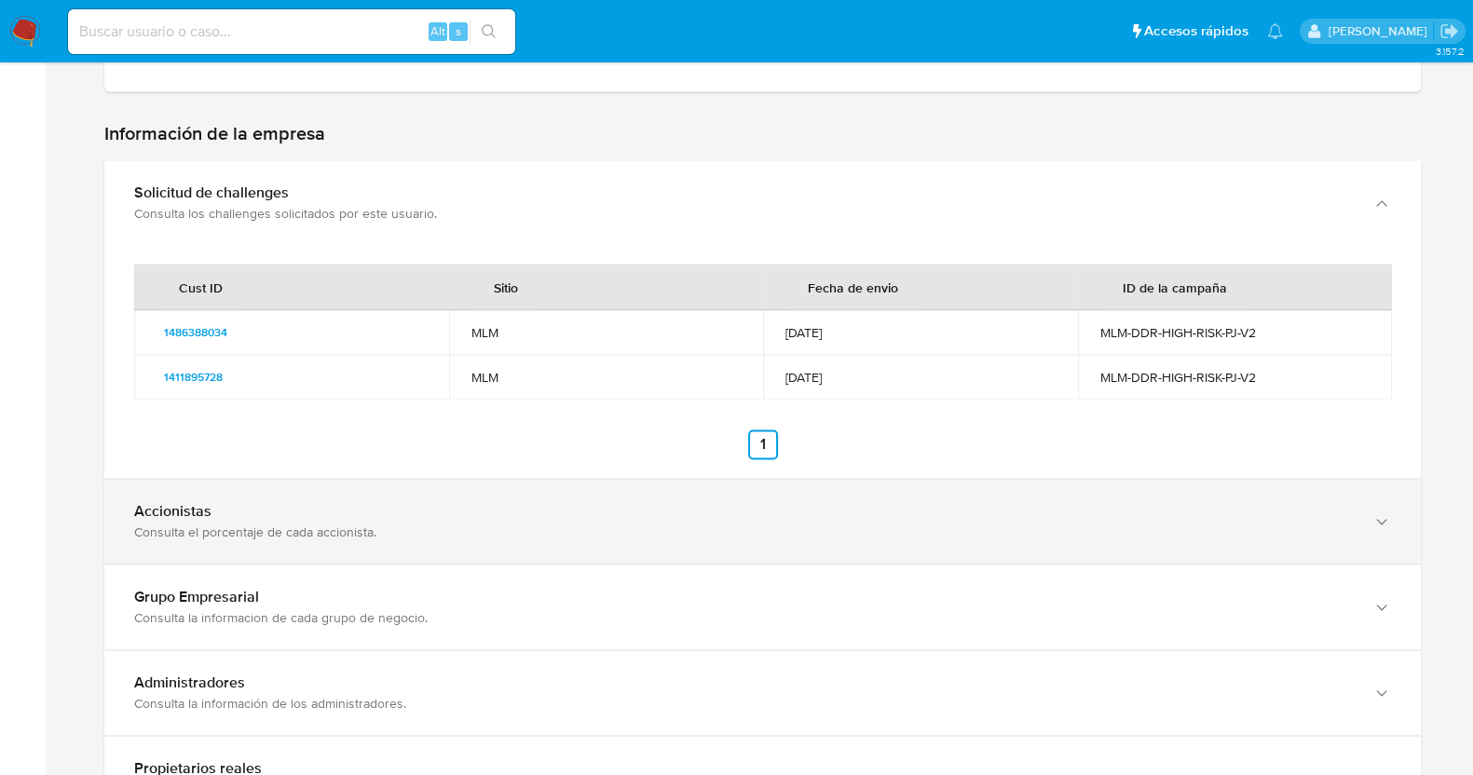
click at [292, 524] on div "Consulta el porcentaje de cada accionista." at bounding box center [744, 532] width 1220 height 17
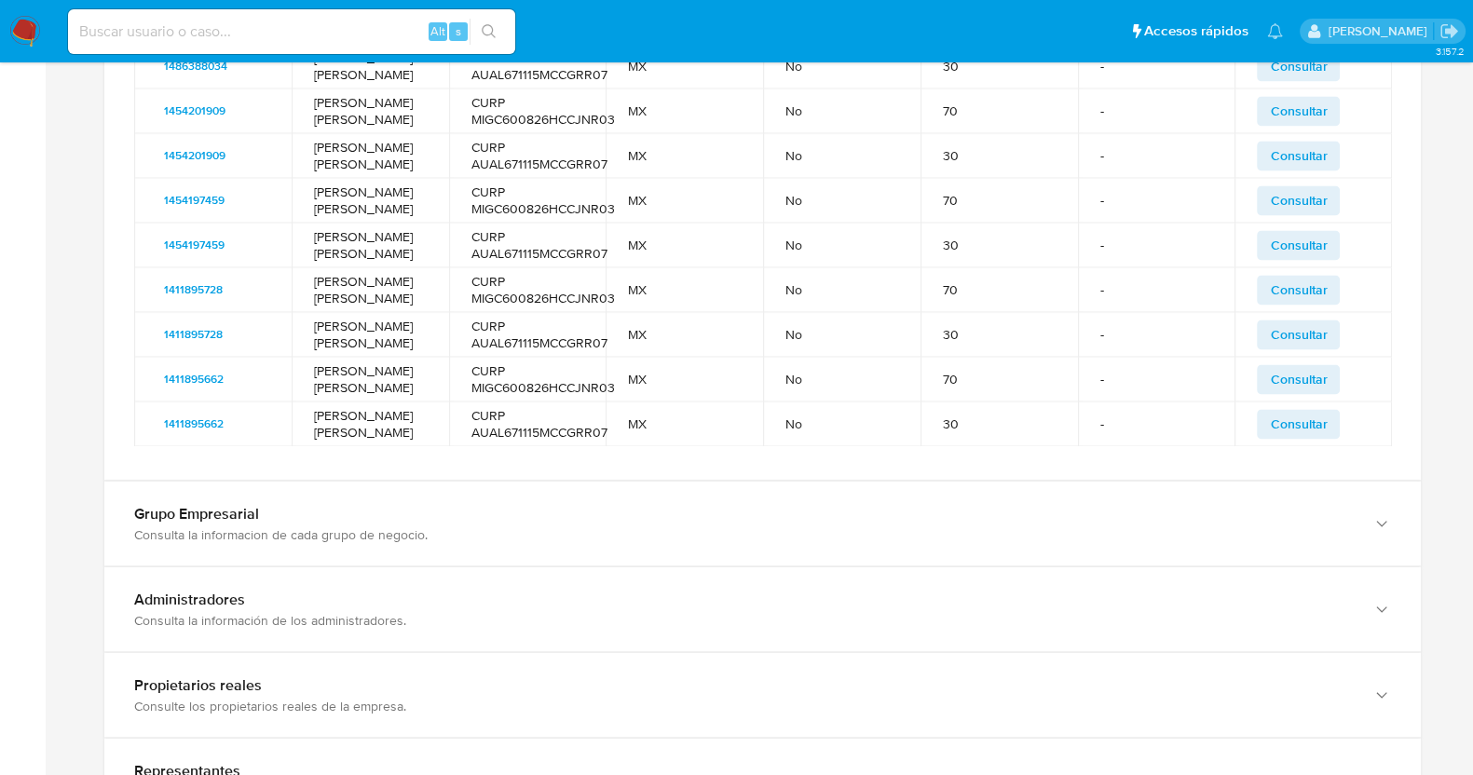
scroll to position [4021, 0]
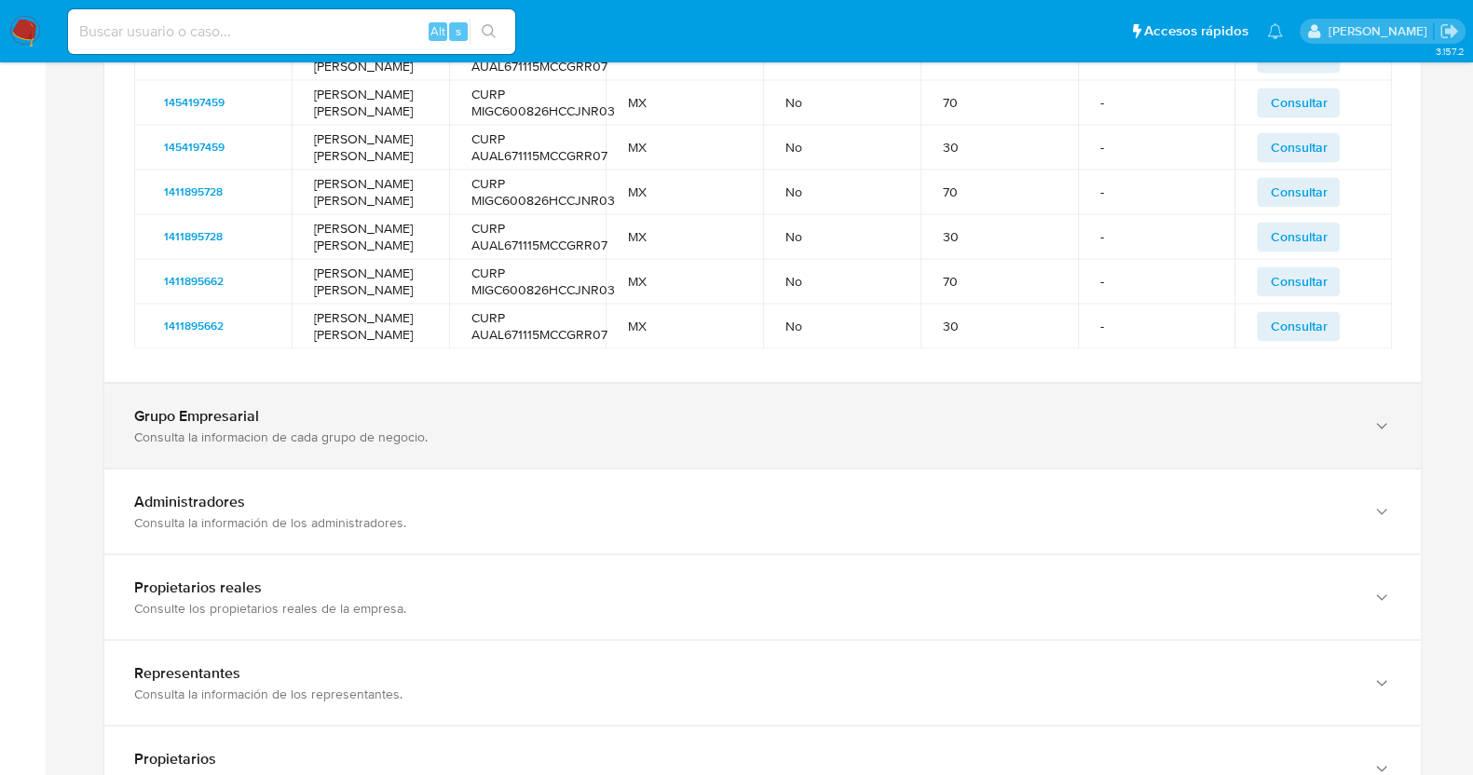
click at [403, 425] on div "Grupo Empresarial" at bounding box center [744, 415] width 1220 height 19
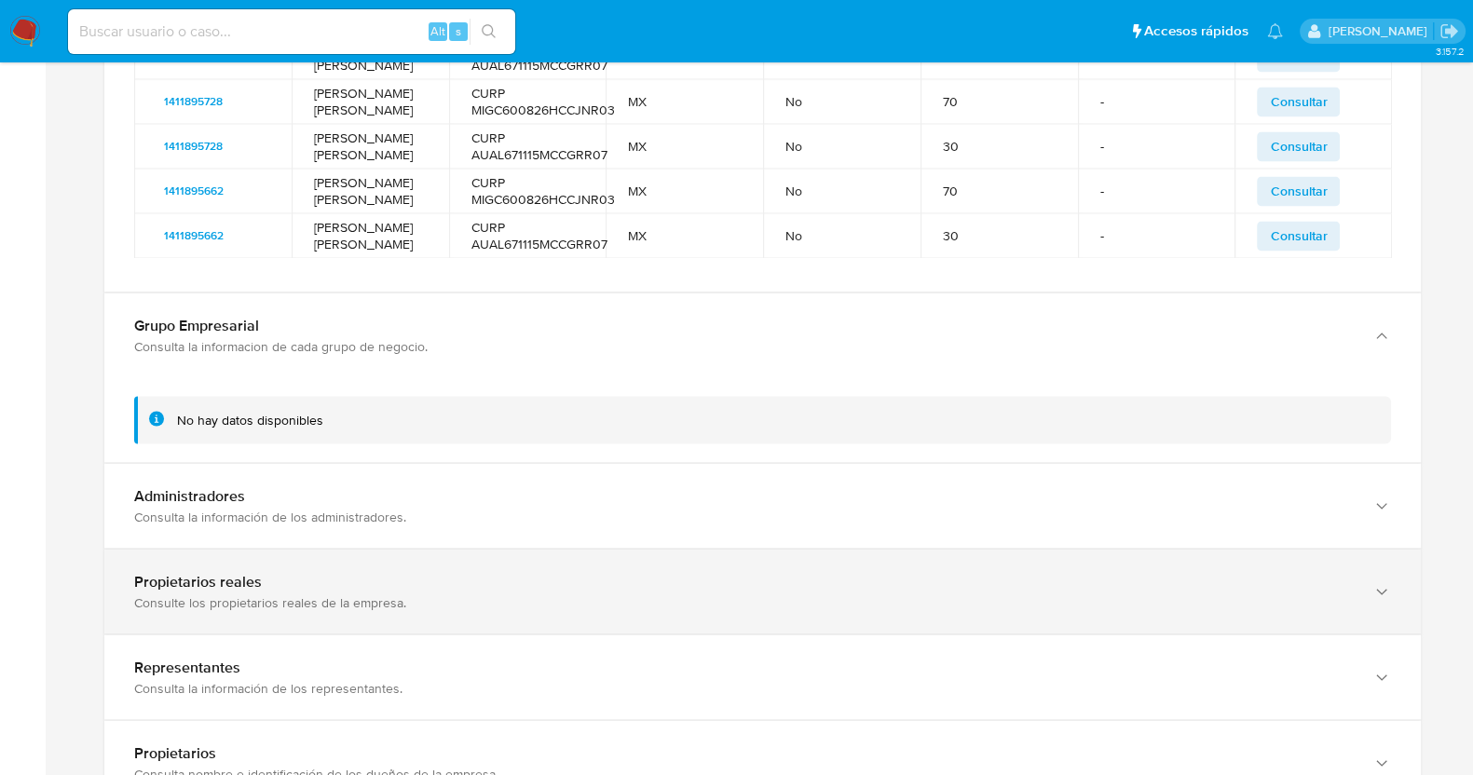
scroll to position [4254, 0]
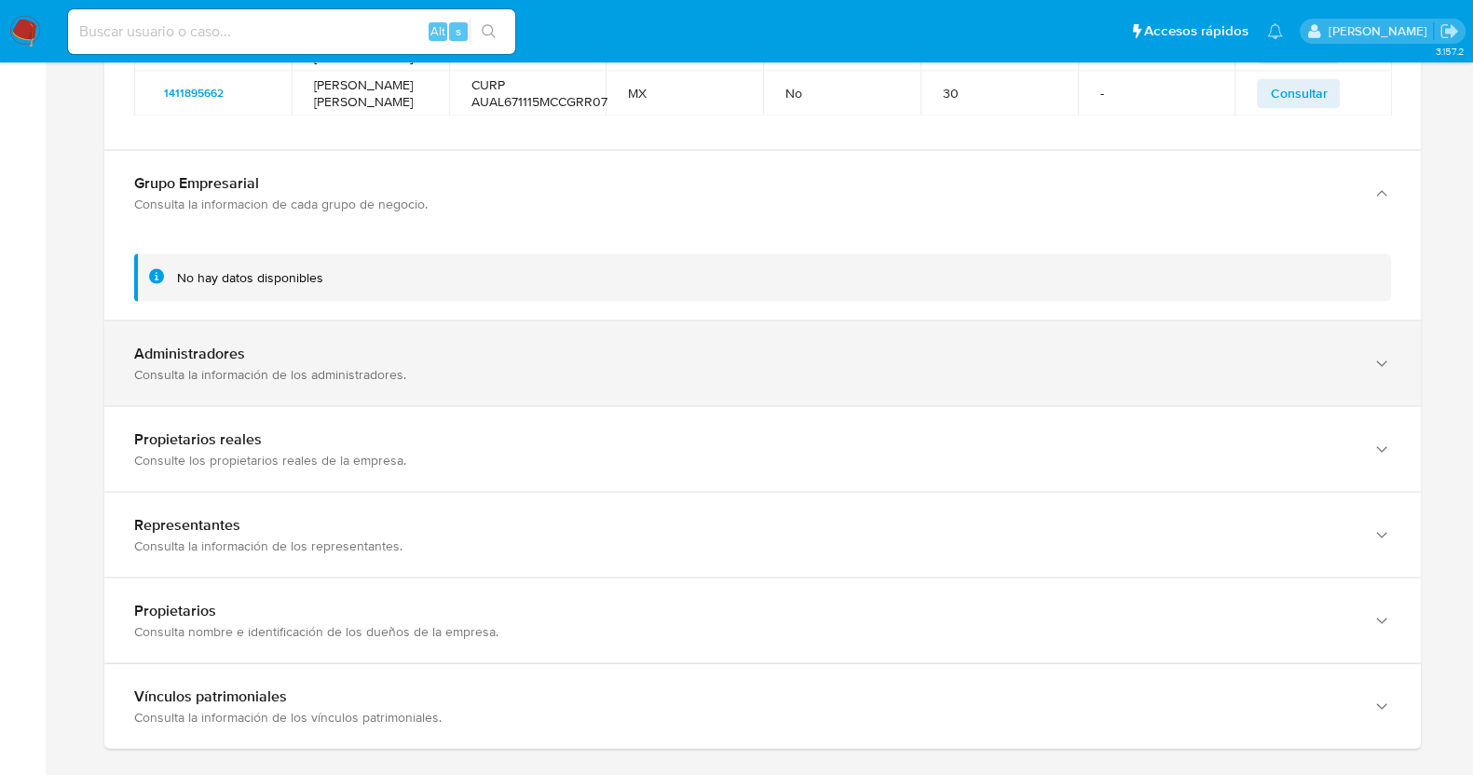
click at [362, 405] on div "Administradores Consulta la información de los administradores." at bounding box center [762, 363] width 1317 height 85
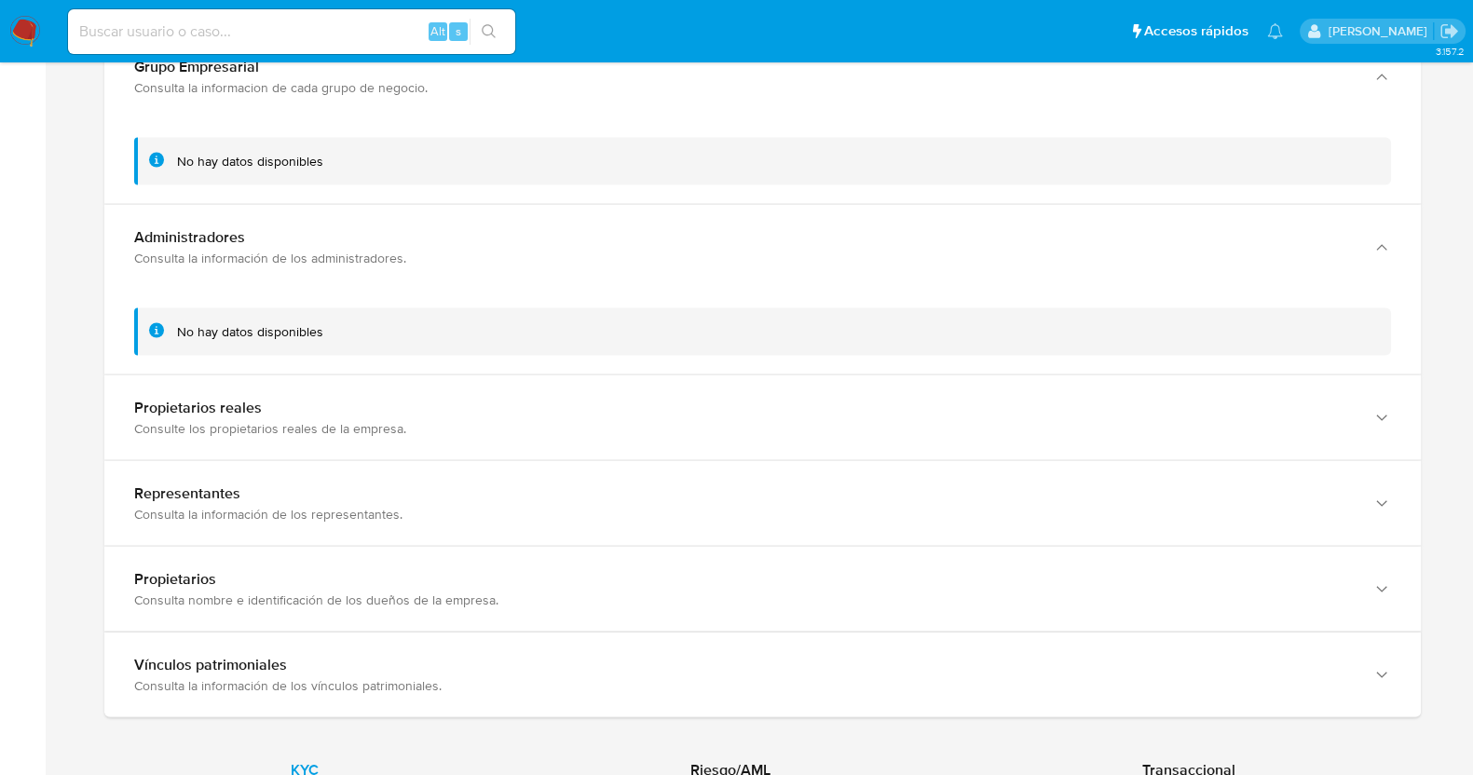
click at [354, 416] on div "Propietarios reales" at bounding box center [744, 407] width 1220 height 19
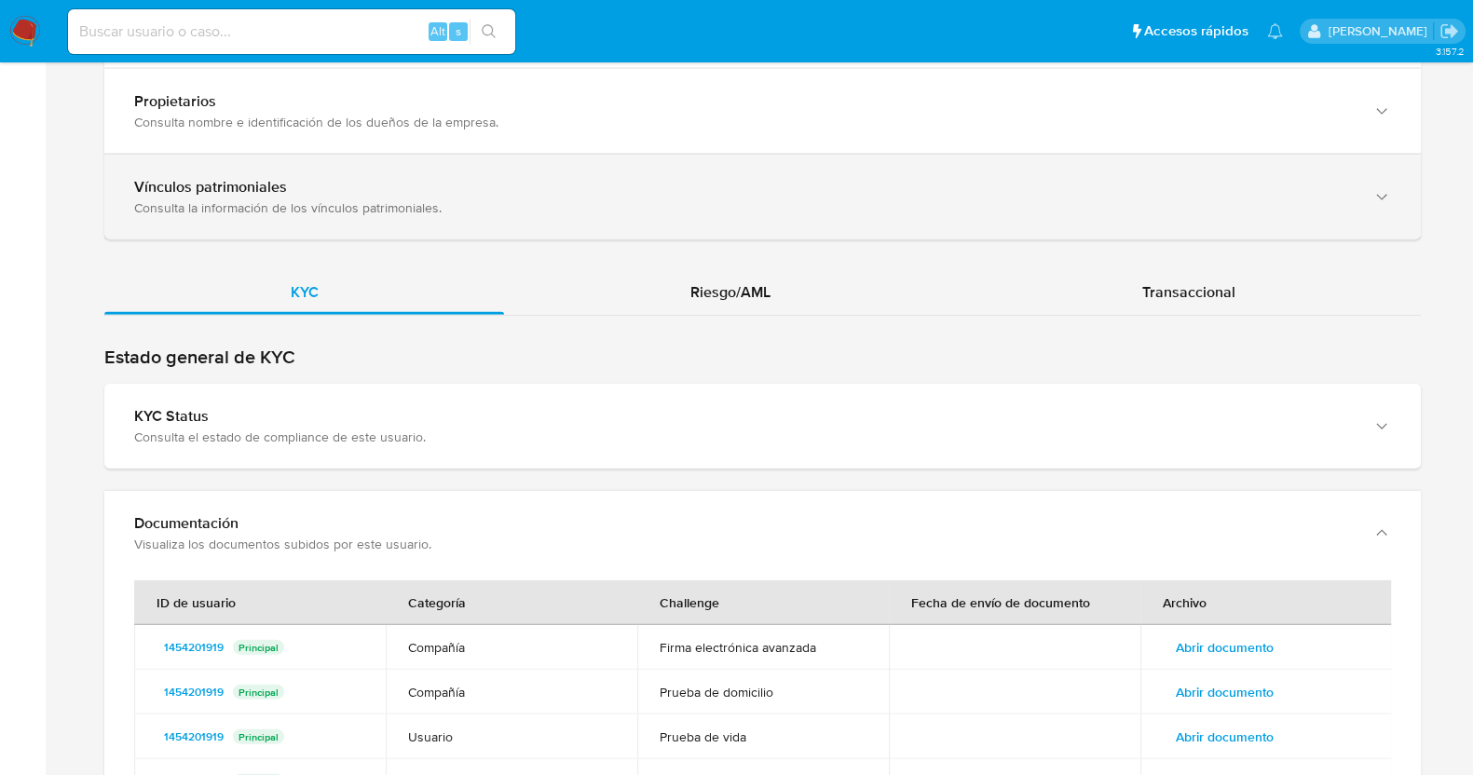
scroll to position [5186, 0]
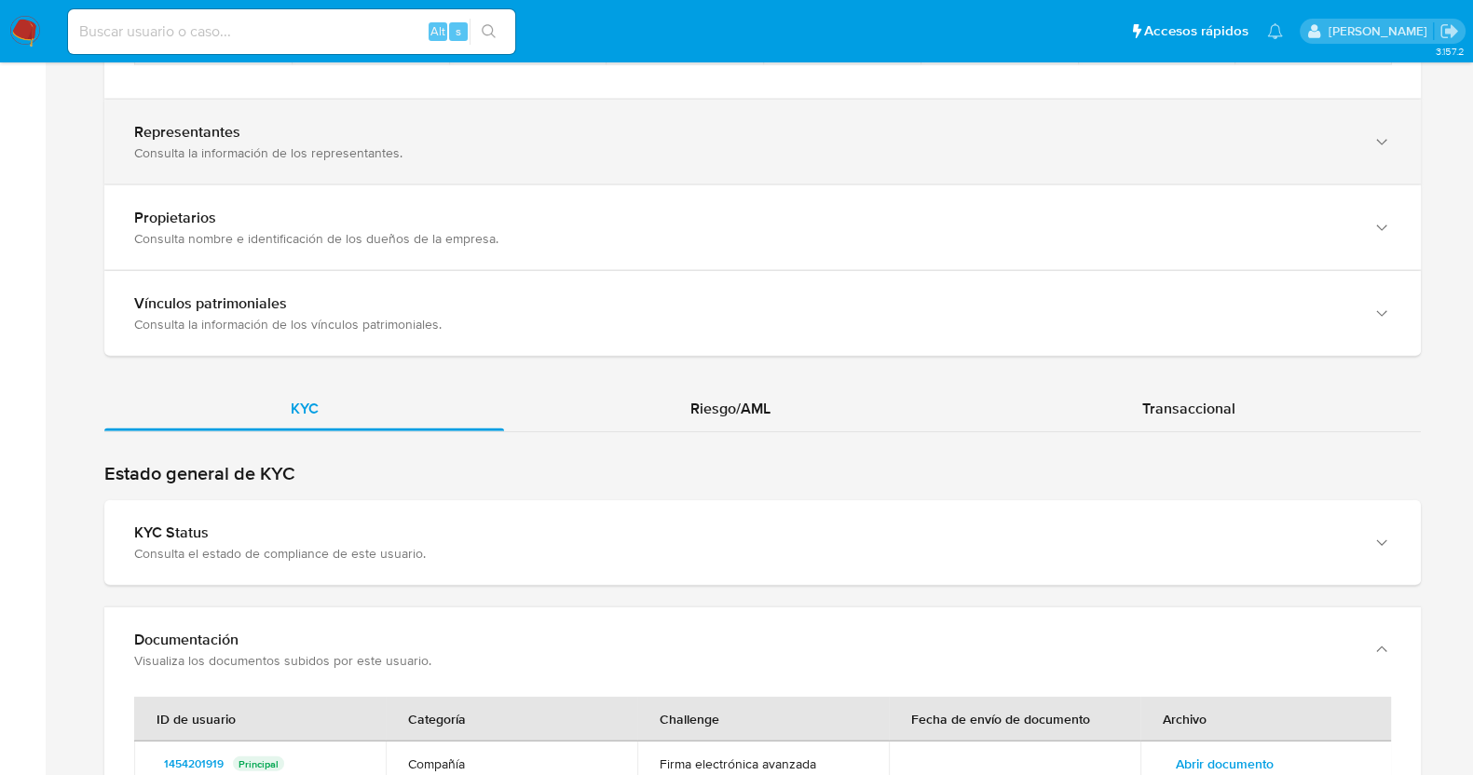
click at [274, 142] on div "Representantes" at bounding box center [744, 132] width 1220 height 19
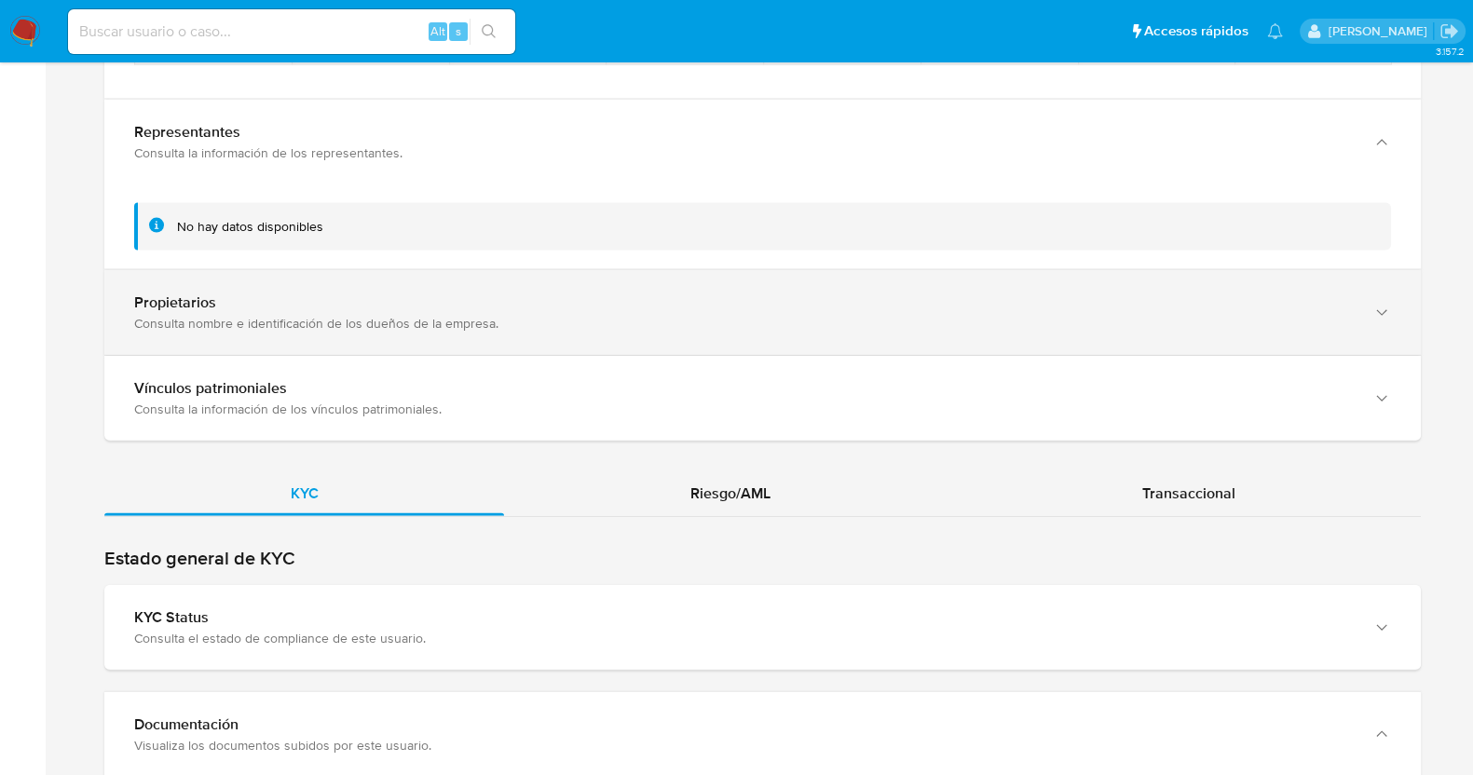
click at [313, 312] on div "Propietarios" at bounding box center [744, 303] width 1220 height 19
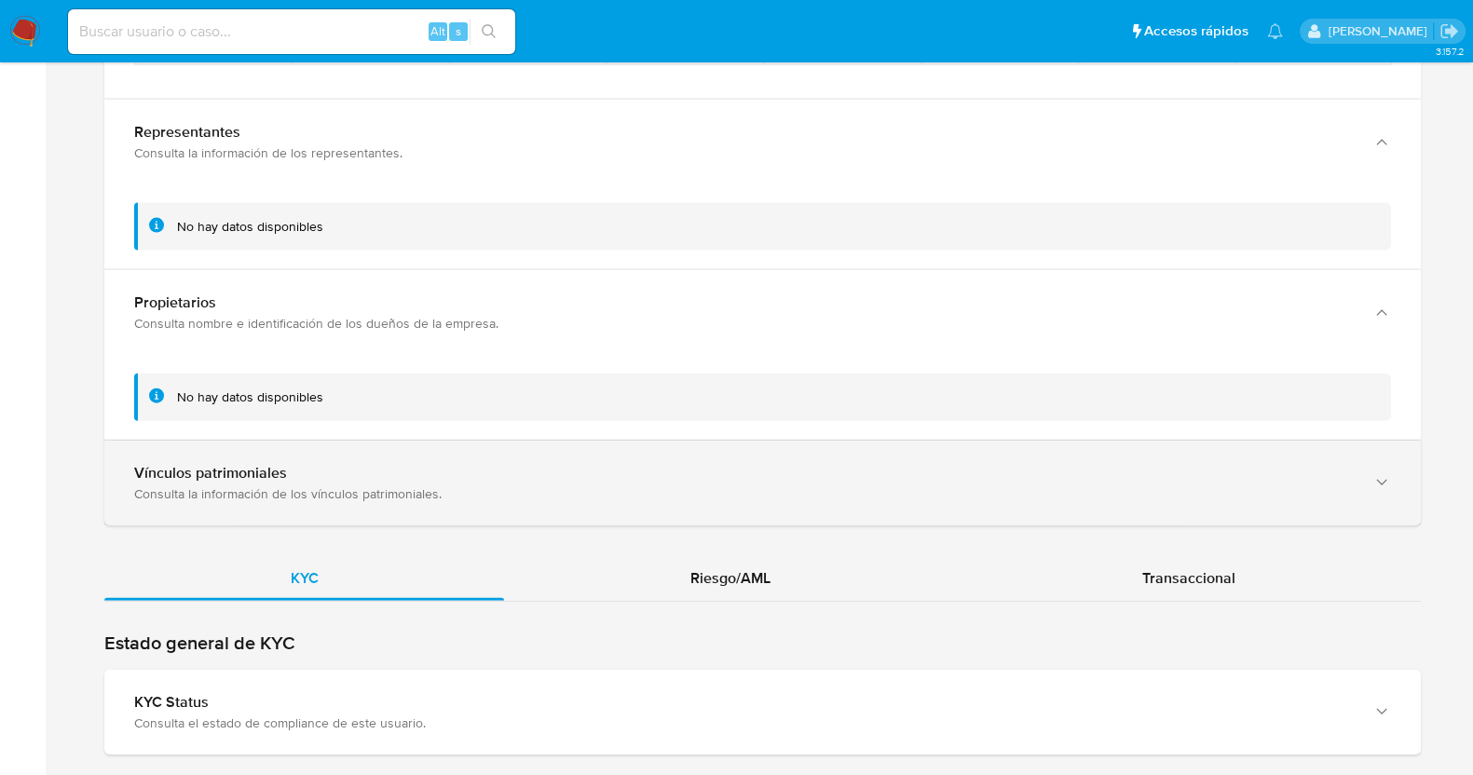
click at [284, 526] on div "Vínculos patrimoniales Consulta la información de los vínculos patrimoniales." at bounding box center [762, 483] width 1317 height 85
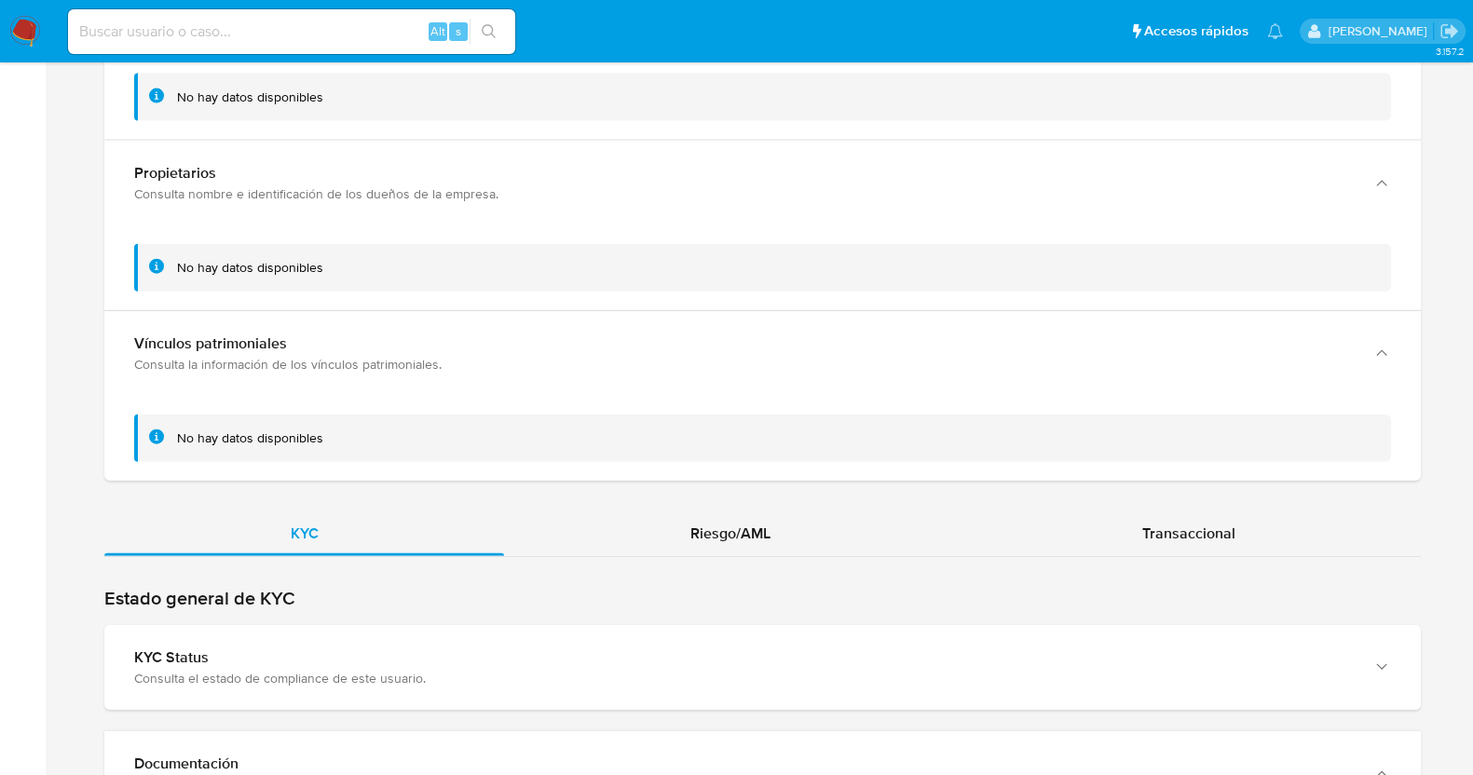
scroll to position [5536, 0]
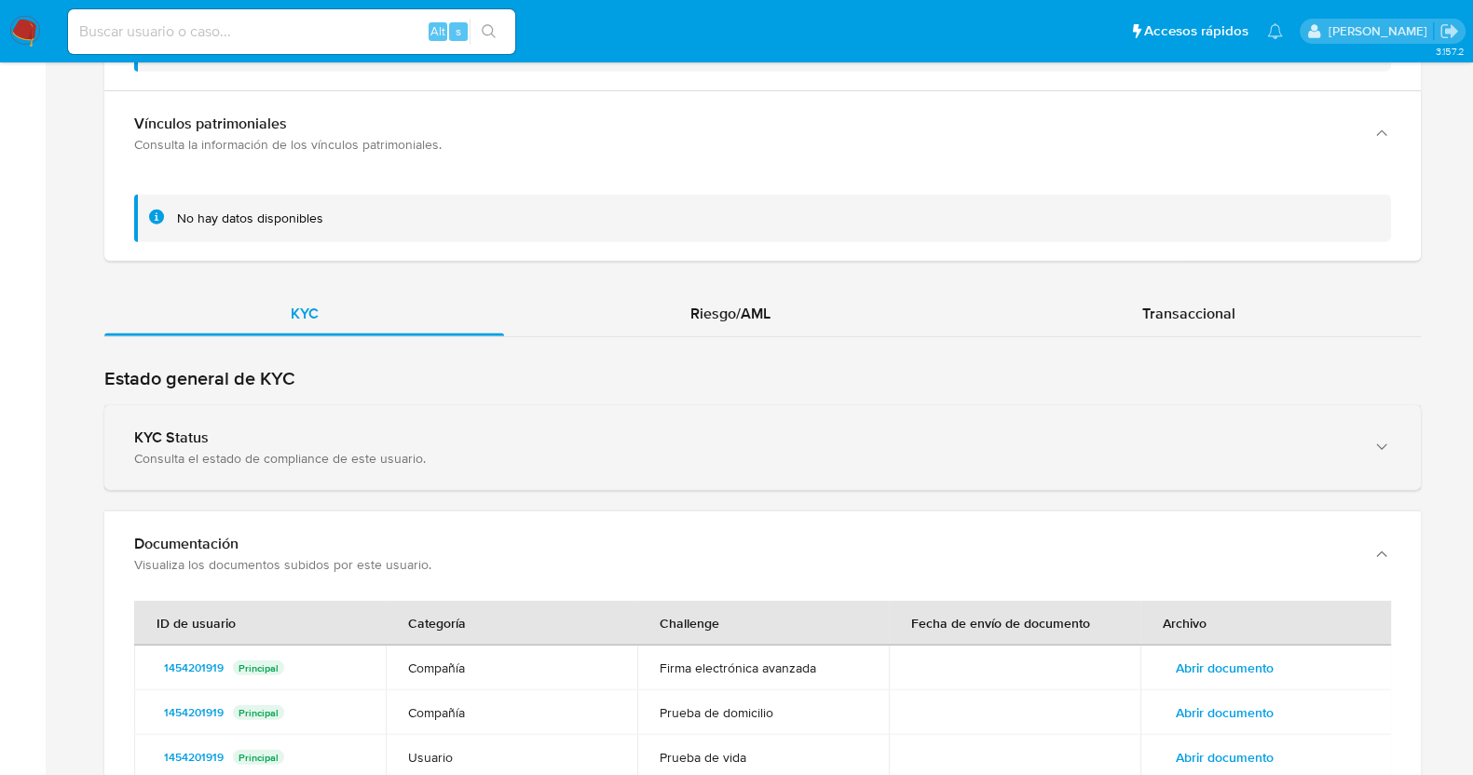
click at [284, 490] on div "KYC Status Consulta el estado de compliance de este usuario." at bounding box center [762, 447] width 1317 height 85
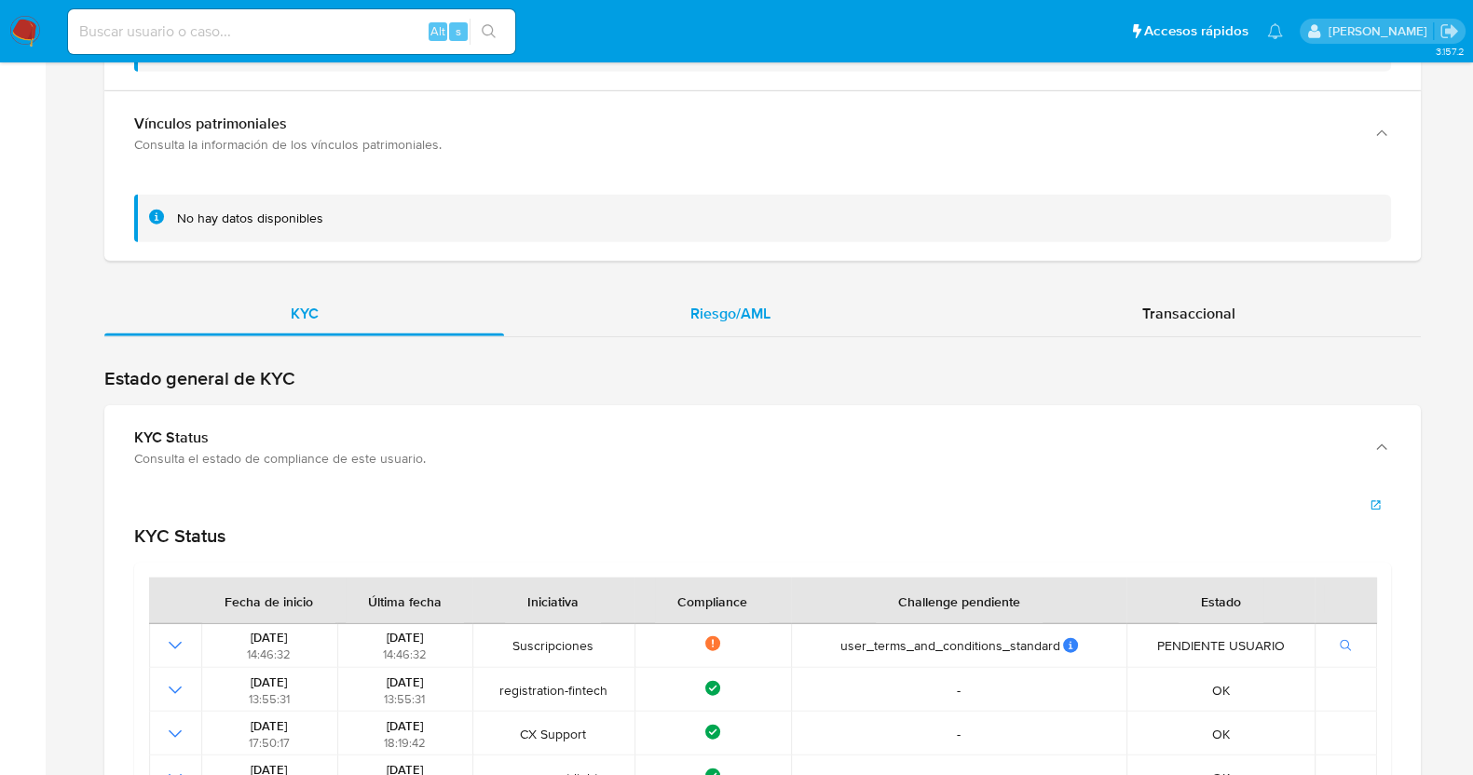
click at [681, 336] on div "Riesgo/AML" at bounding box center [730, 314] width 452 height 45
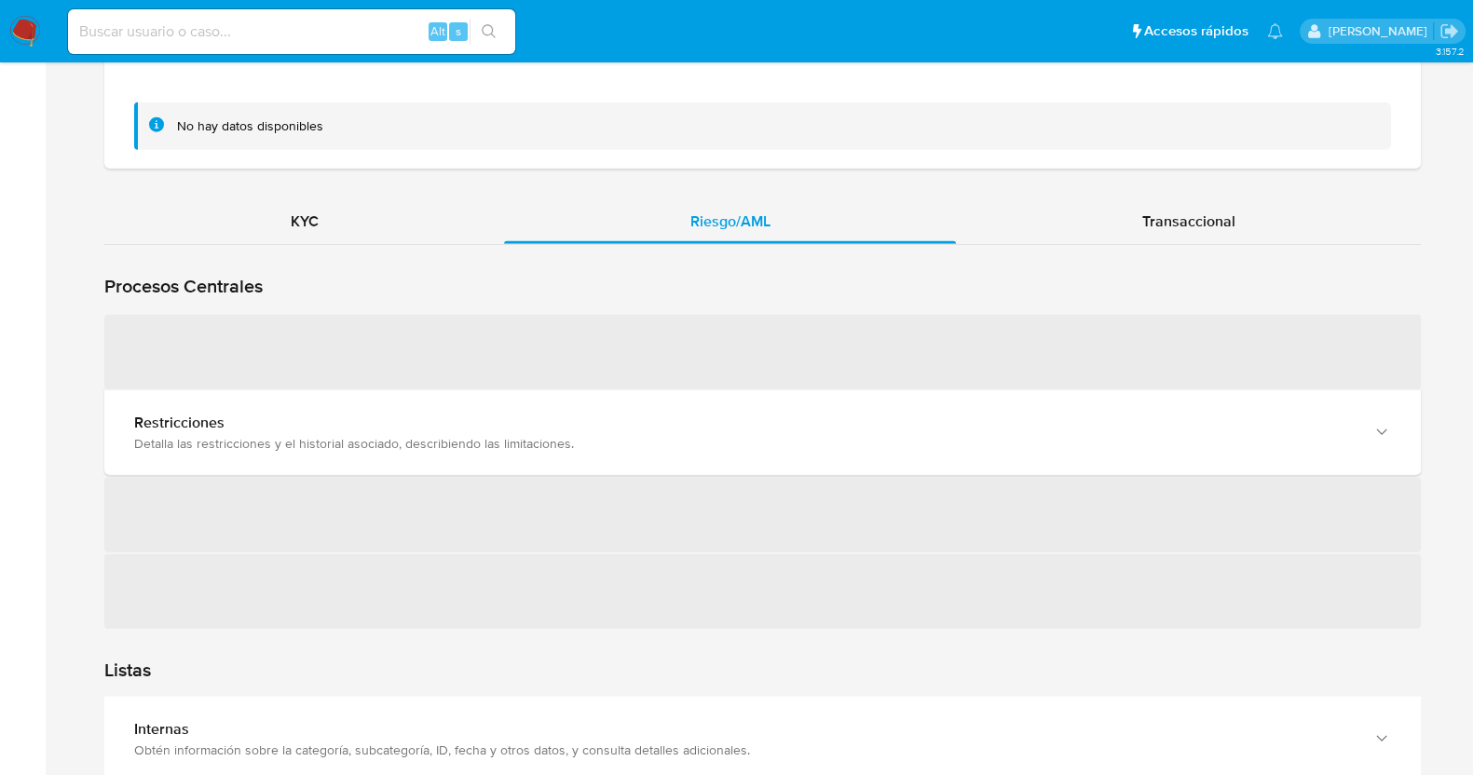
scroll to position [5885, 0]
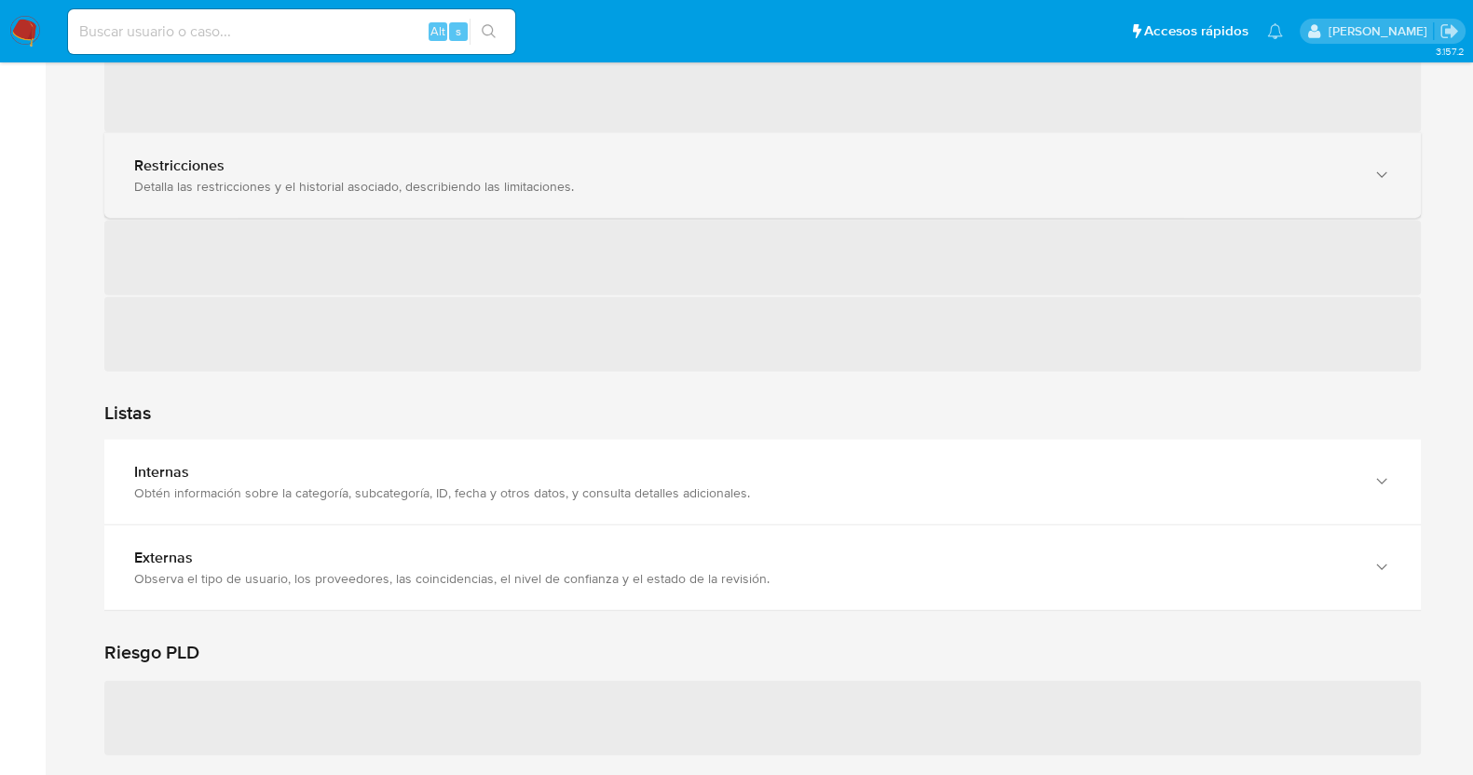
click at [562, 175] on div "Restricciones" at bounding box center [744, 166] width 1220 height 19
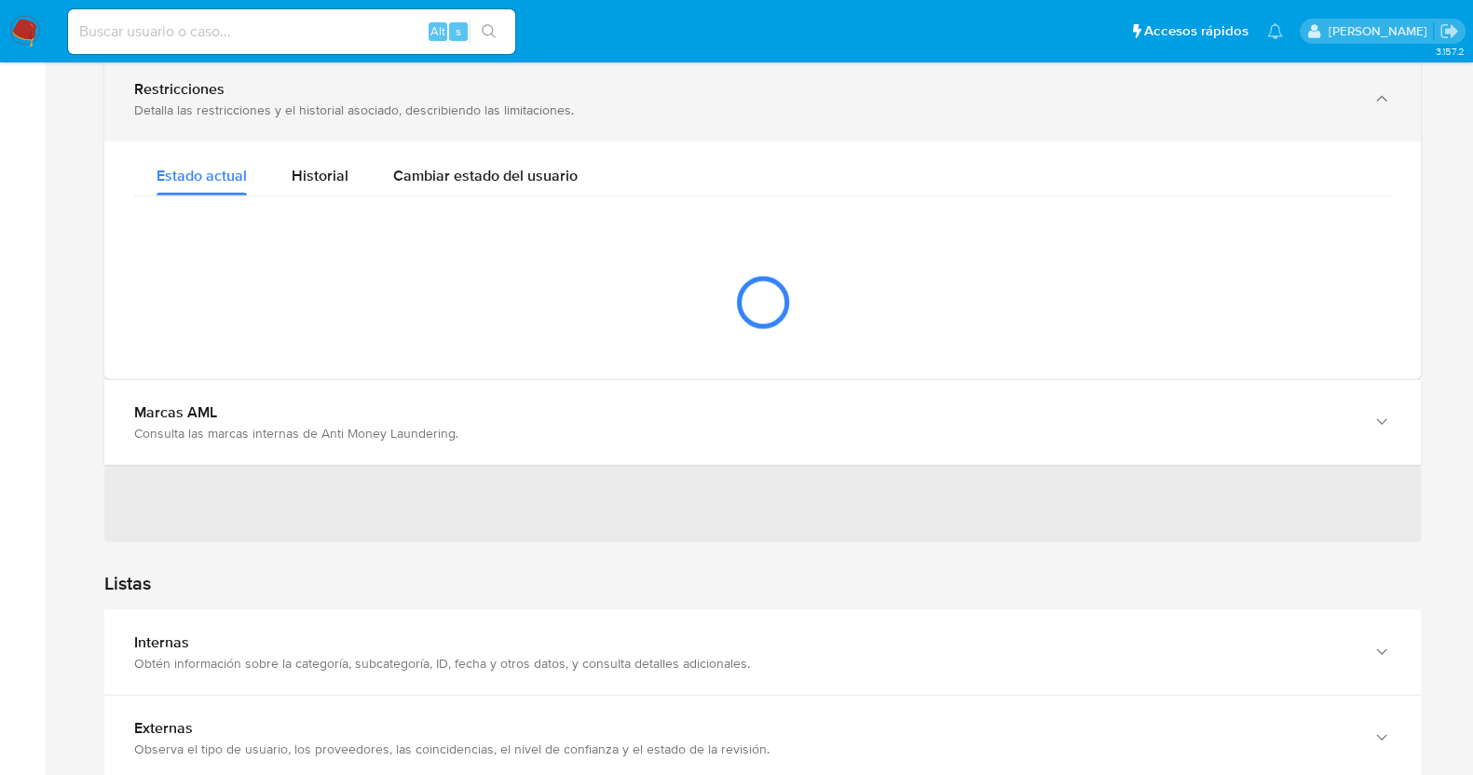
click at [562, 403] on div "Marcas AML" at bounding box center [744, 412] width 1220 height 19
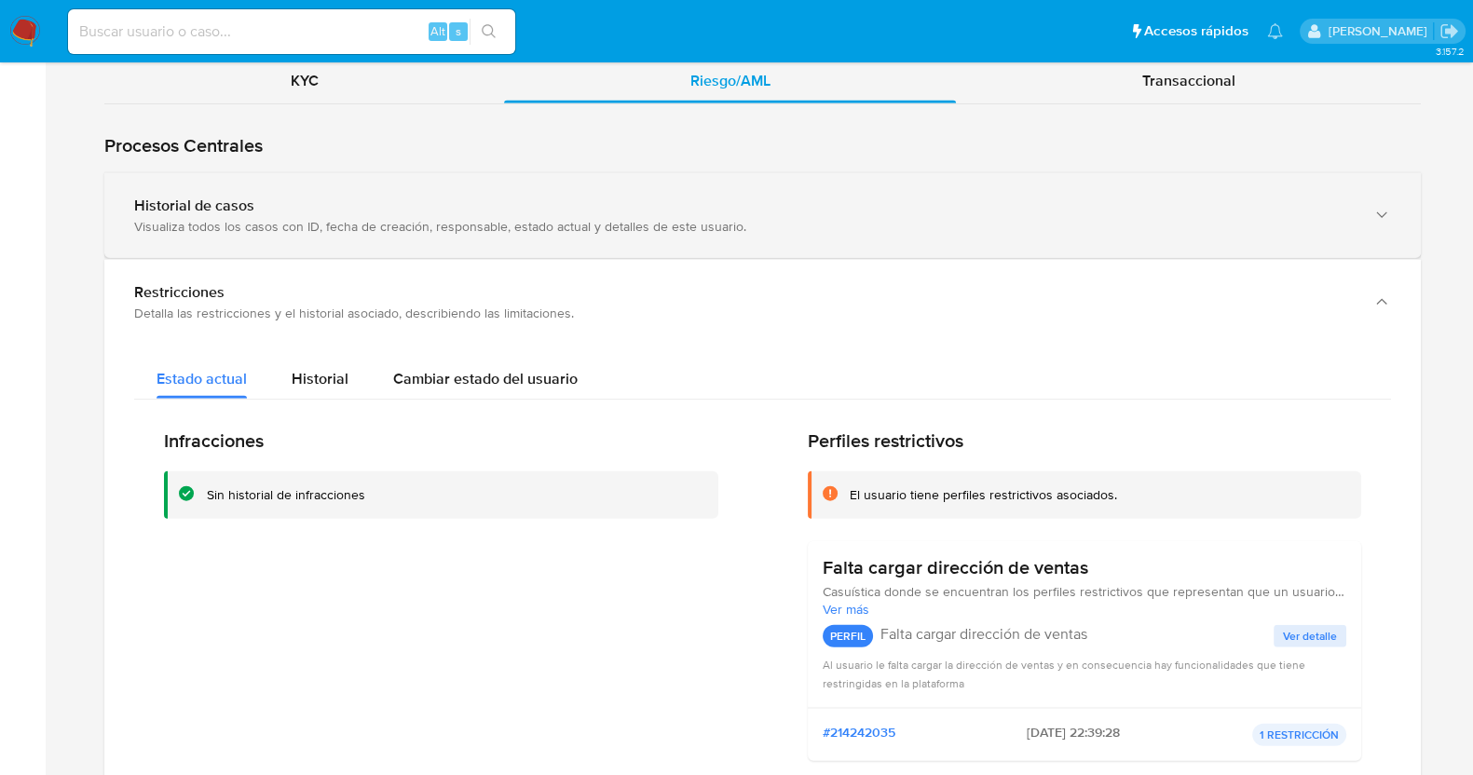
scroll to position [6118, 0]
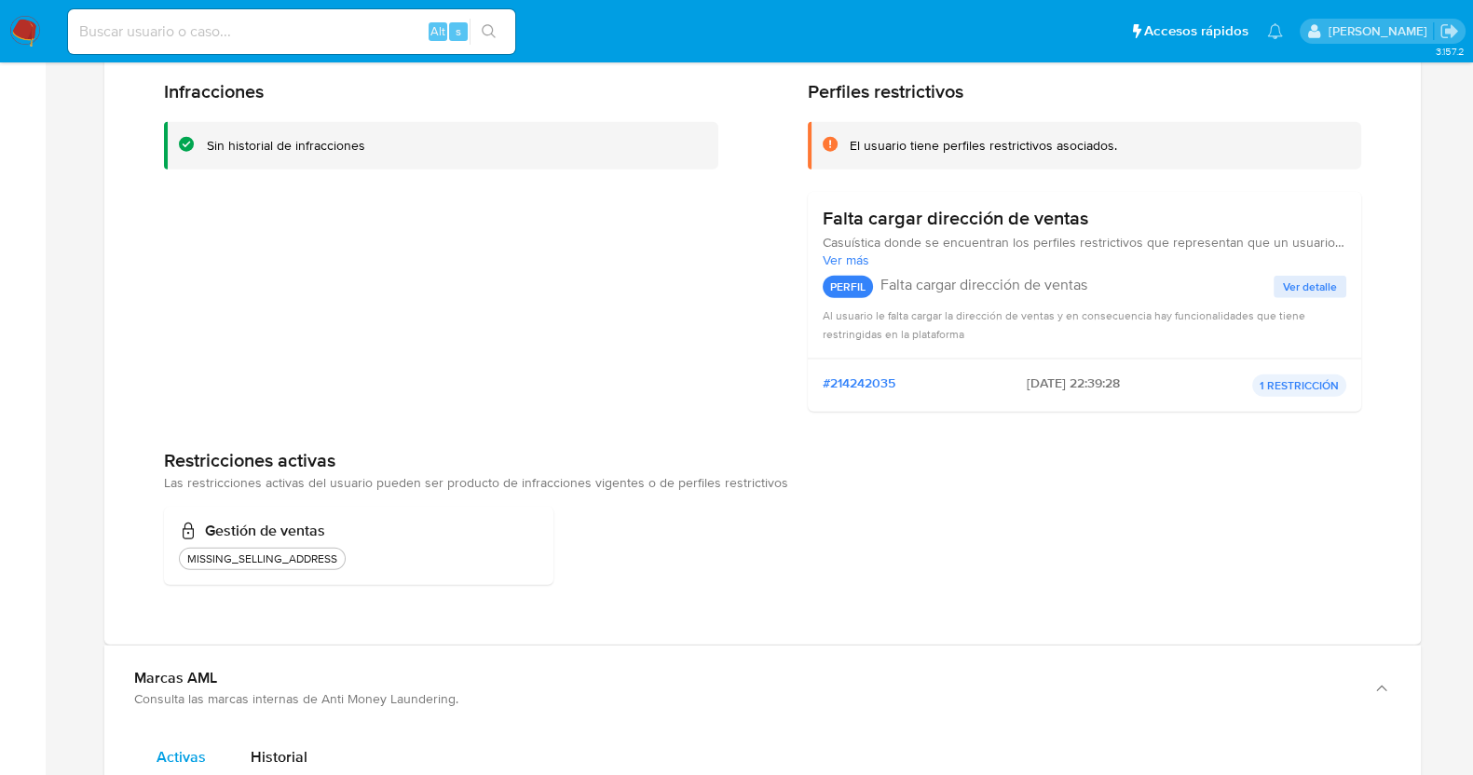
click at [352, 49] on button "Historial" at bounding box center [320, 24] width 102 height 49
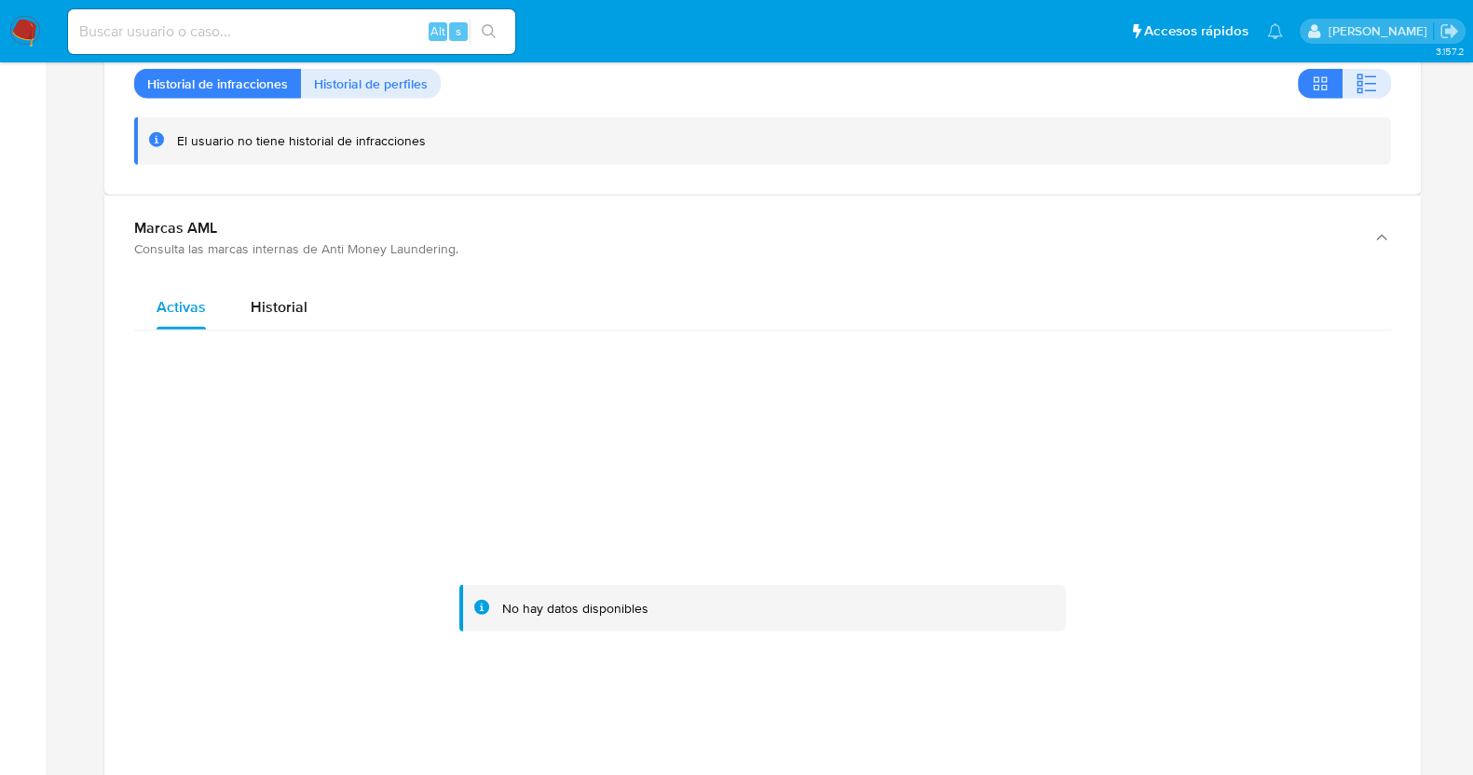
click at [434, 40] on span "Cambiar estado del usuario" at bounding box center [485, 29] width 184 height 21
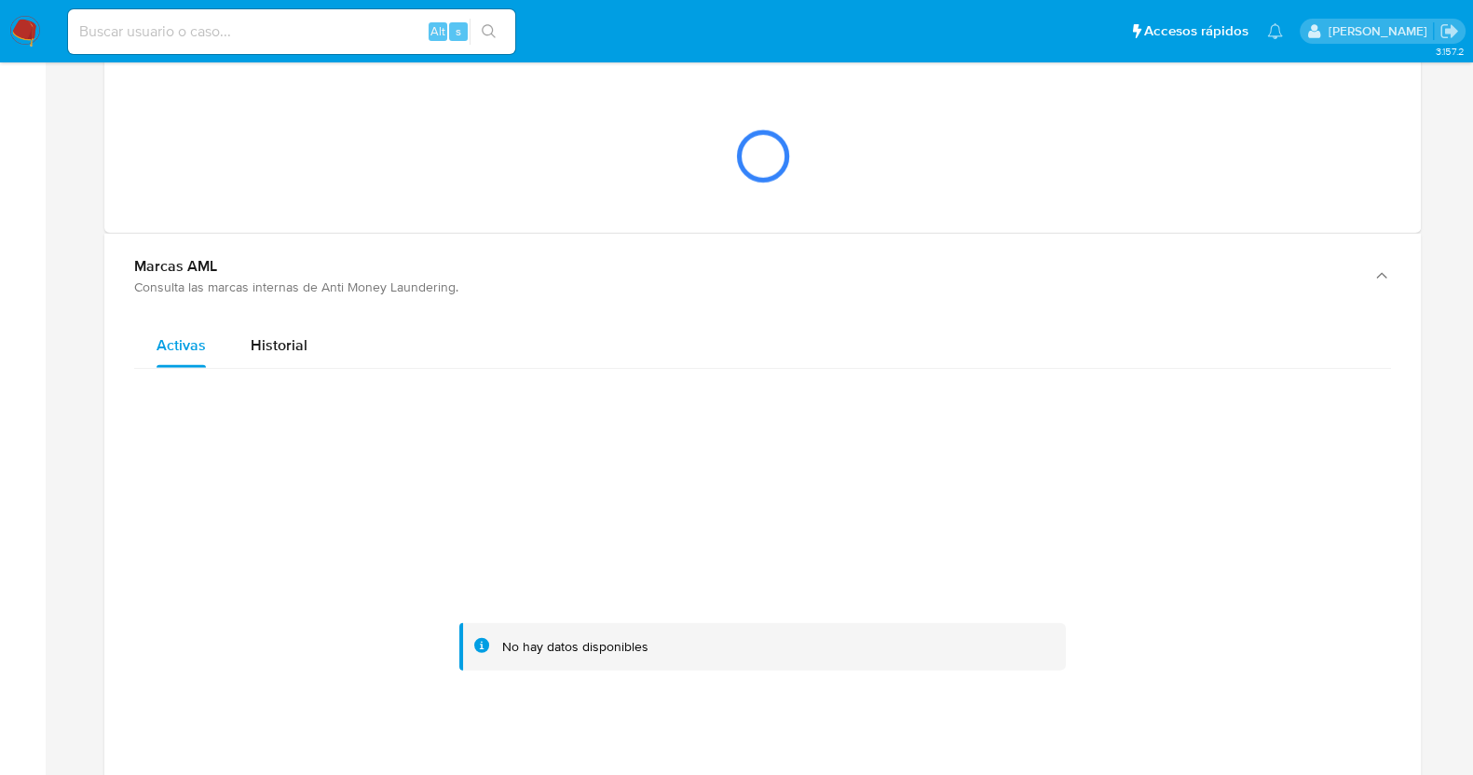
click at [198, 40] on span "Estado actual" at bounding box center [202, 29] width 90 height 21
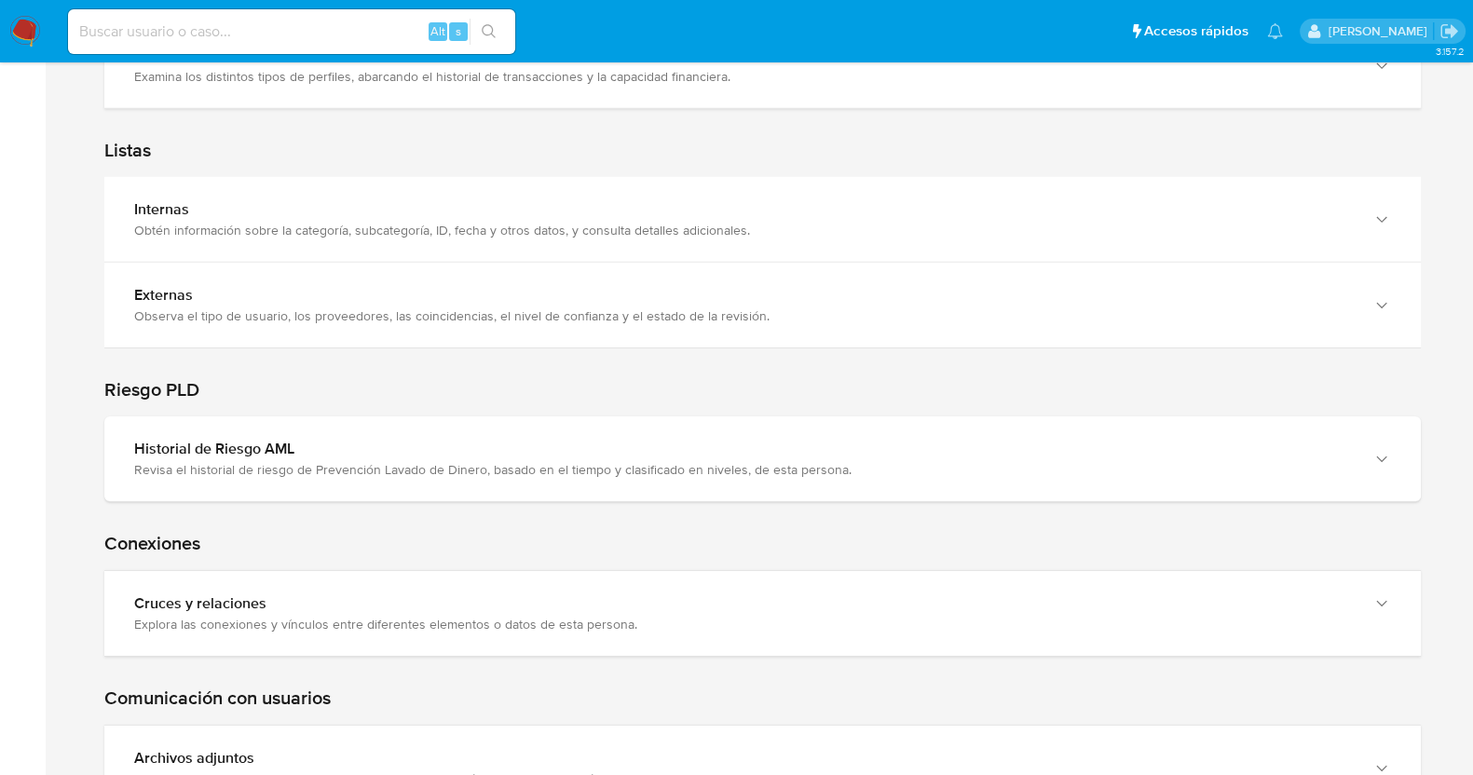
scroll to position [7516, 0]
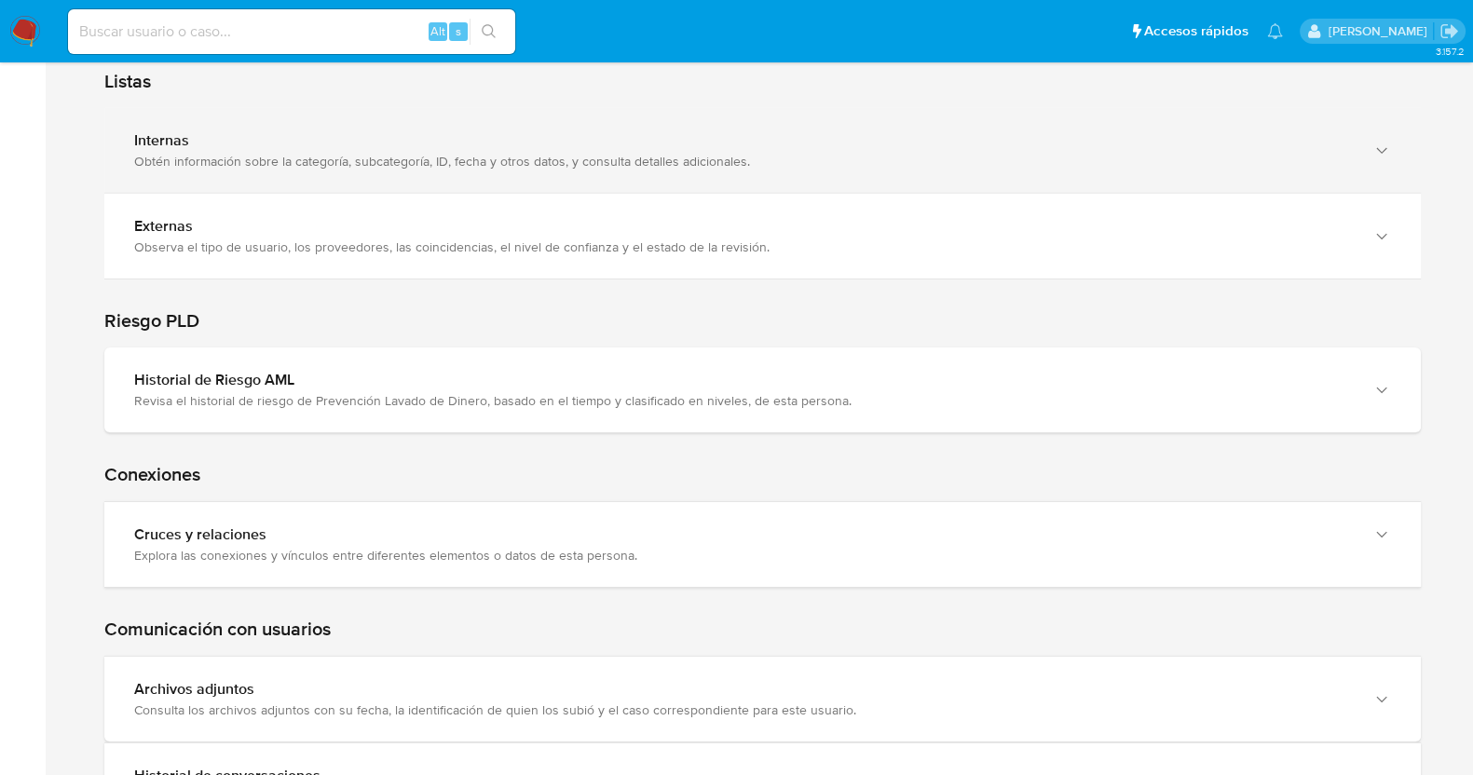
click at [327, 150] on div "Internas" at bounding box center [744, 140] width 1220 height 19
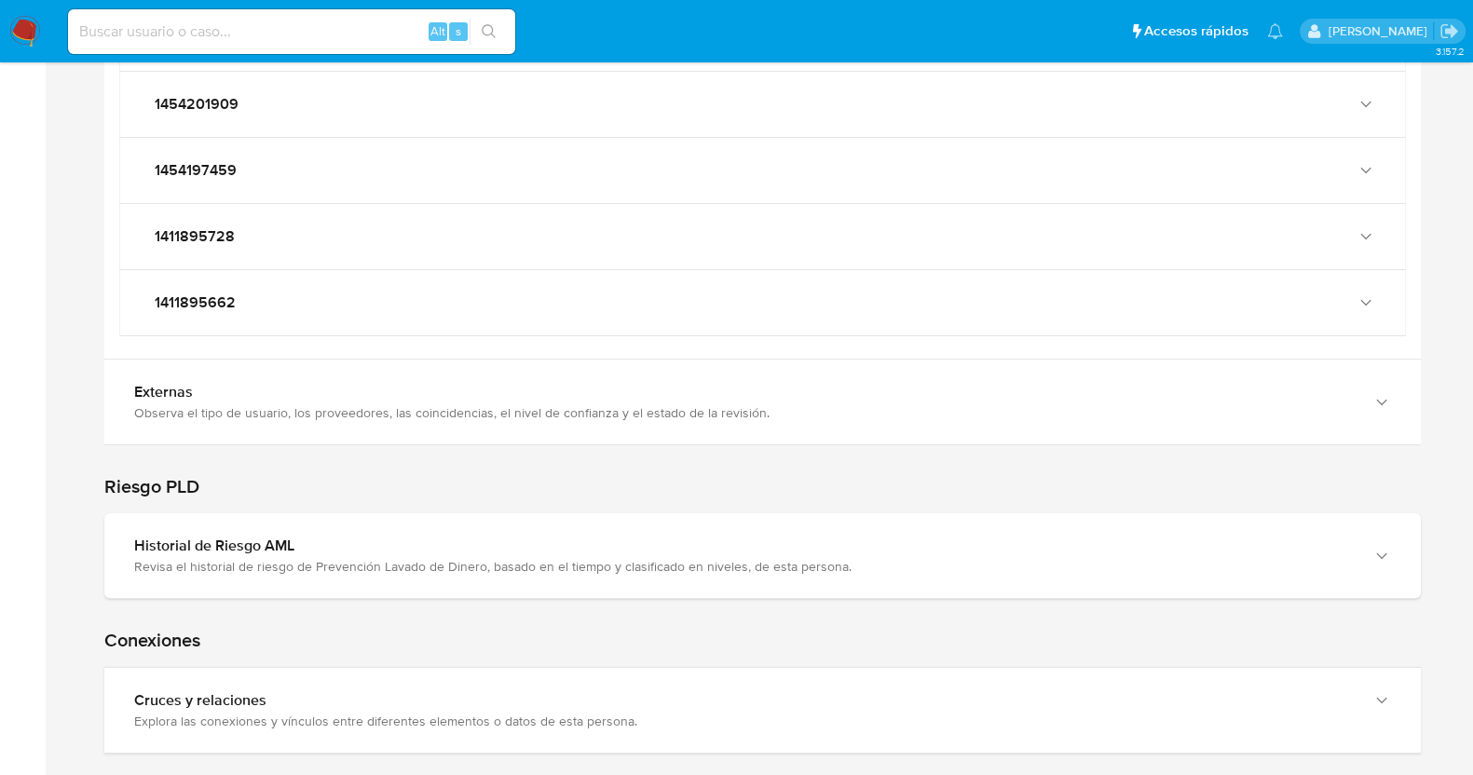
scroll to position [7749, 0]
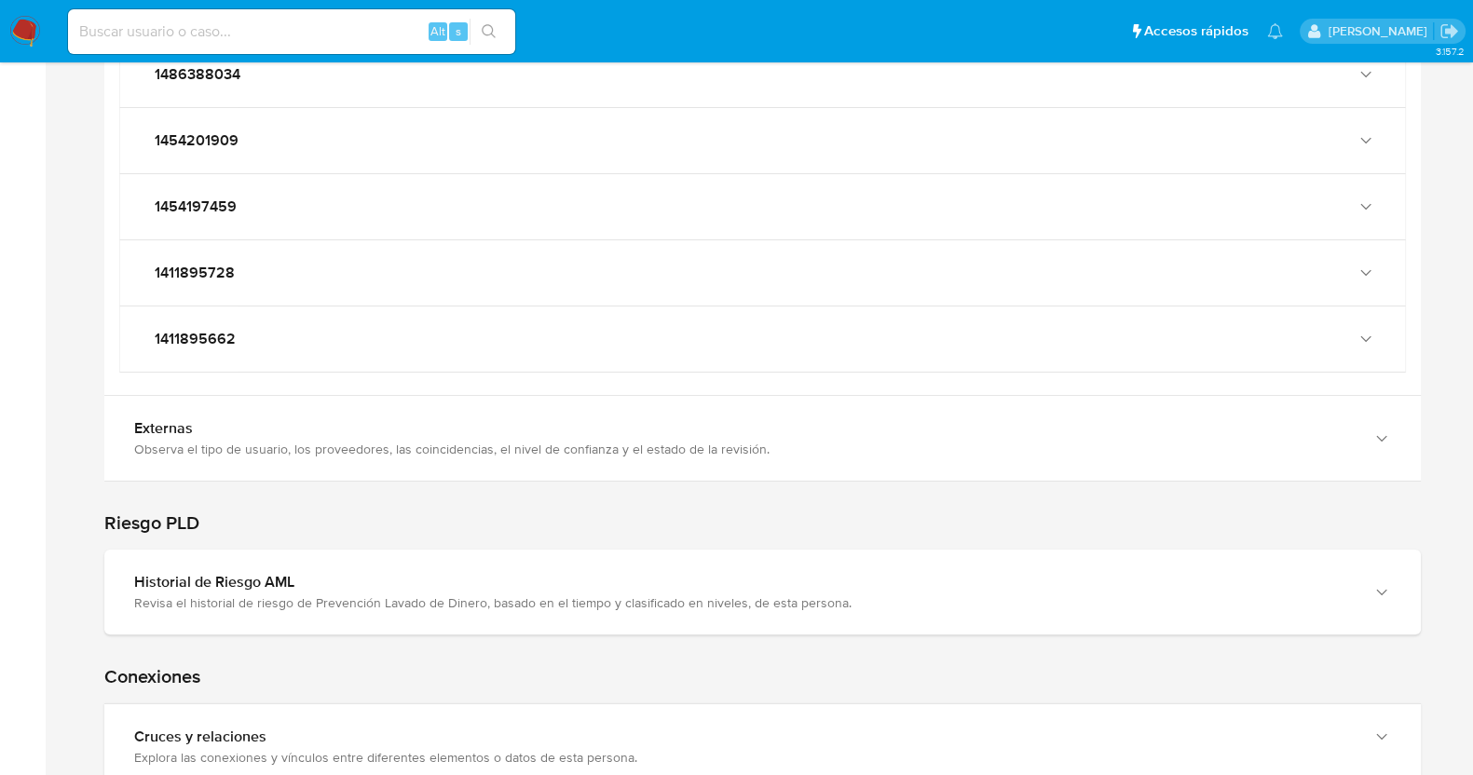
click at [1347, 41] on div "main-user-icon 1454201919" at bounding box center [762, 8] width 1285 height 65
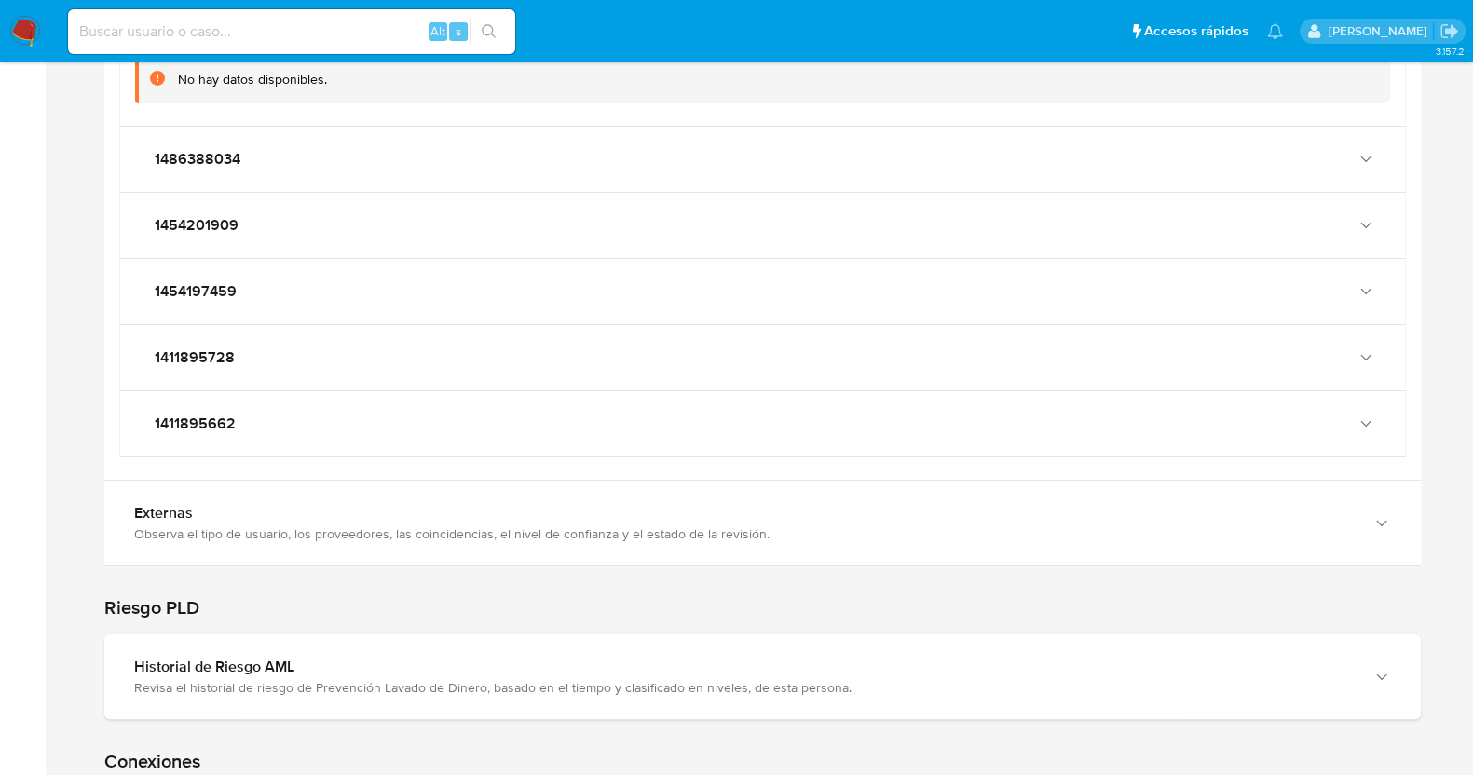
click at [1347, 41] on div "main-user-icon 1454201919" at bounding box center [762, 8] width 1285 height 65
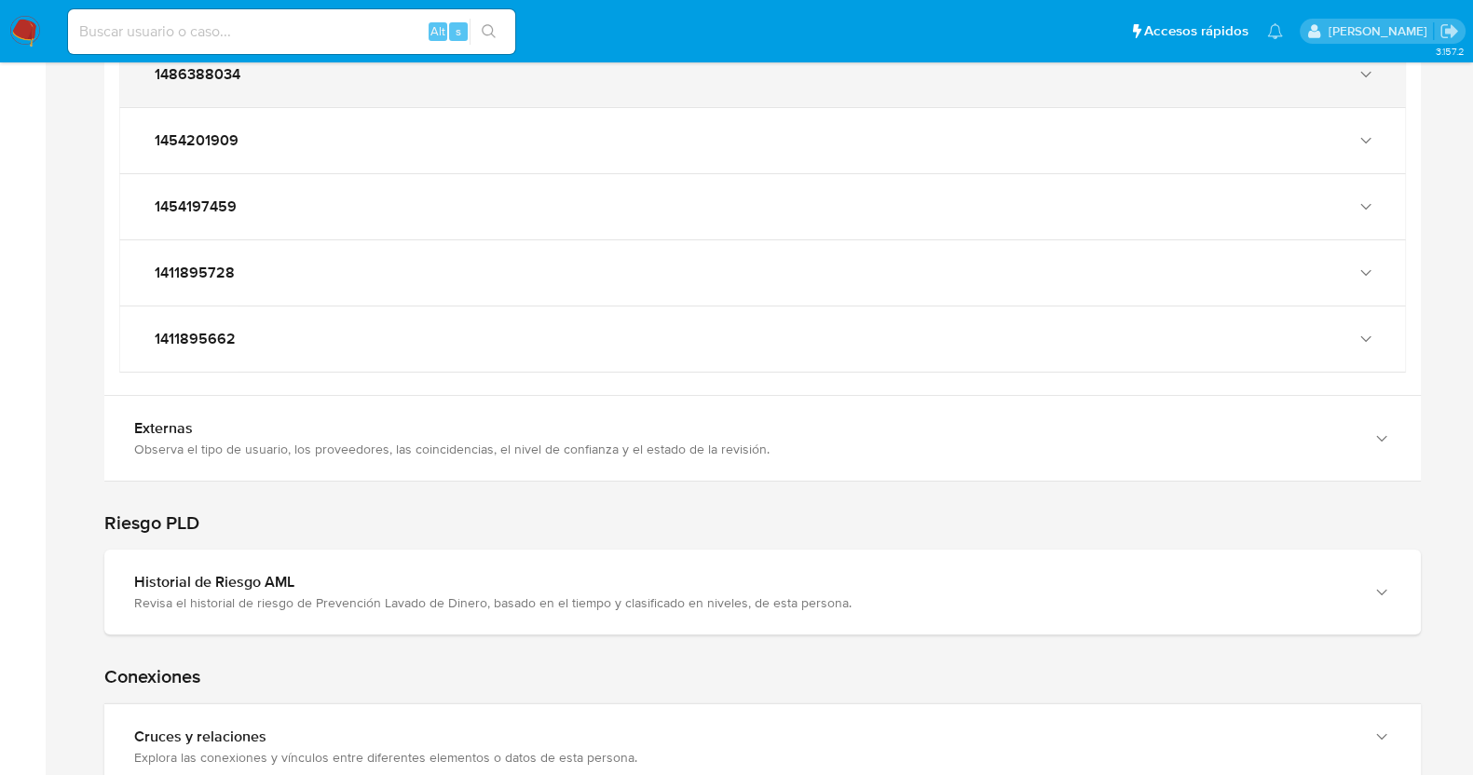
click at [380, 84] on div "1486388034" at bounding box center [744, 74] width 1188 height 19
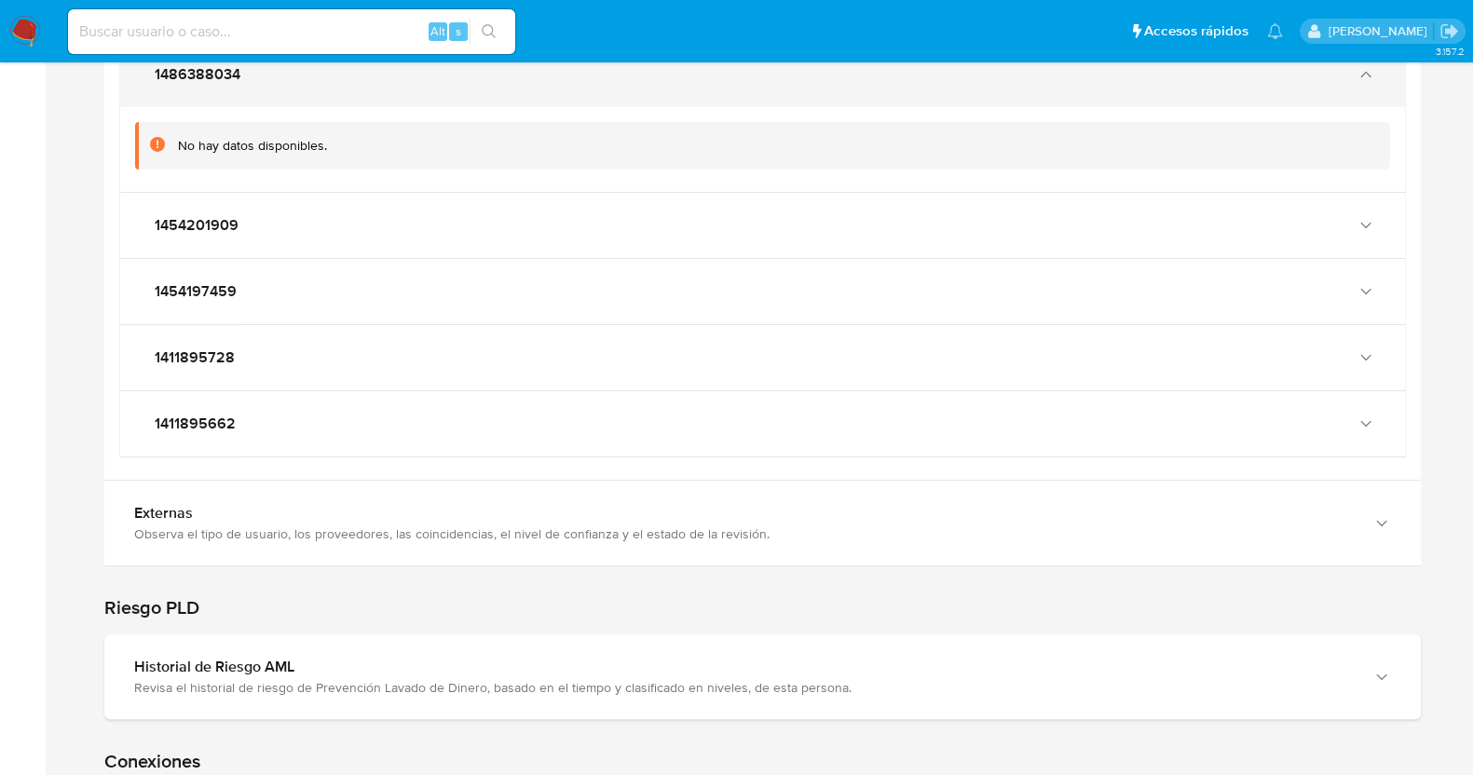
click at [378, 84] on div "1486388034" at bounding box center [744, 74] width 1188 height 19
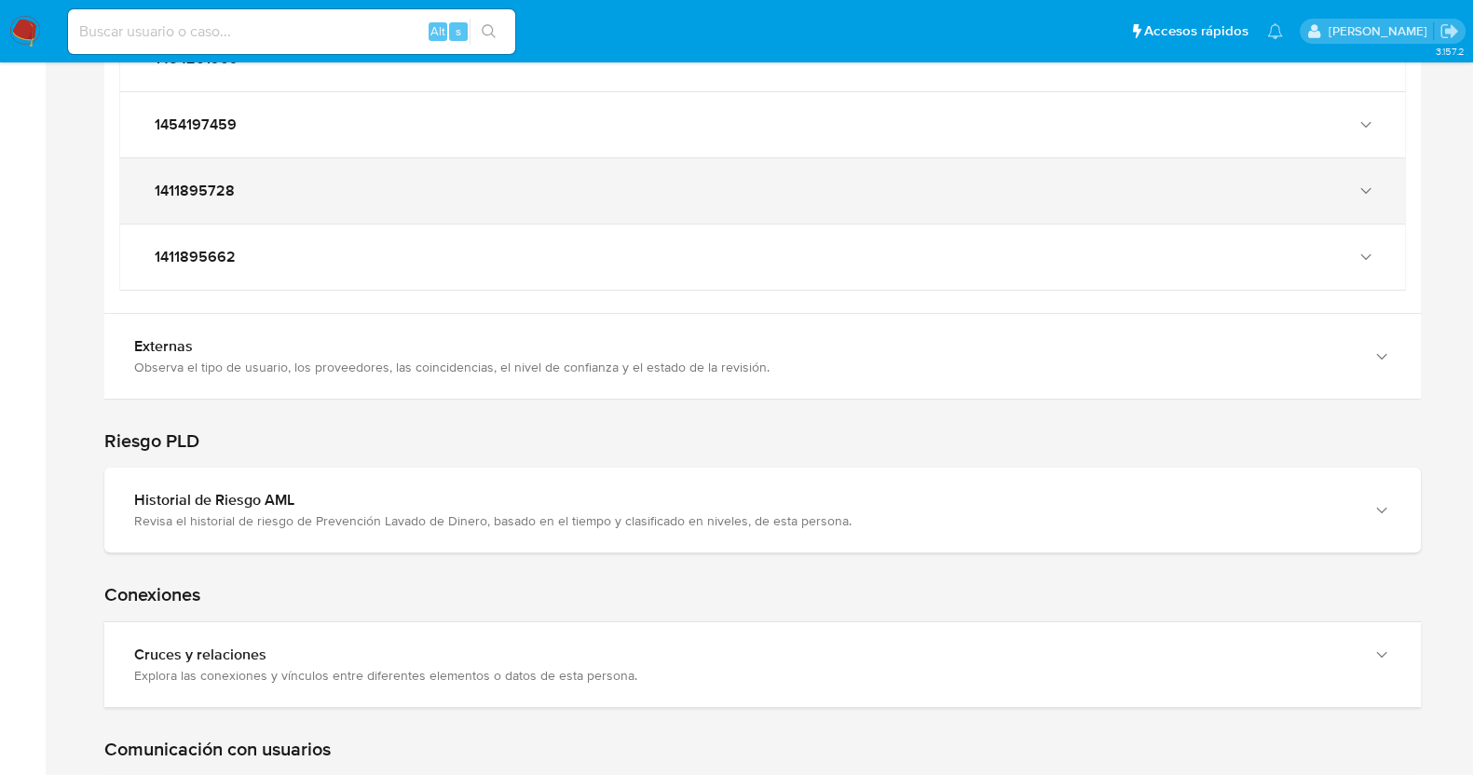
scroll to position [7865, 0]
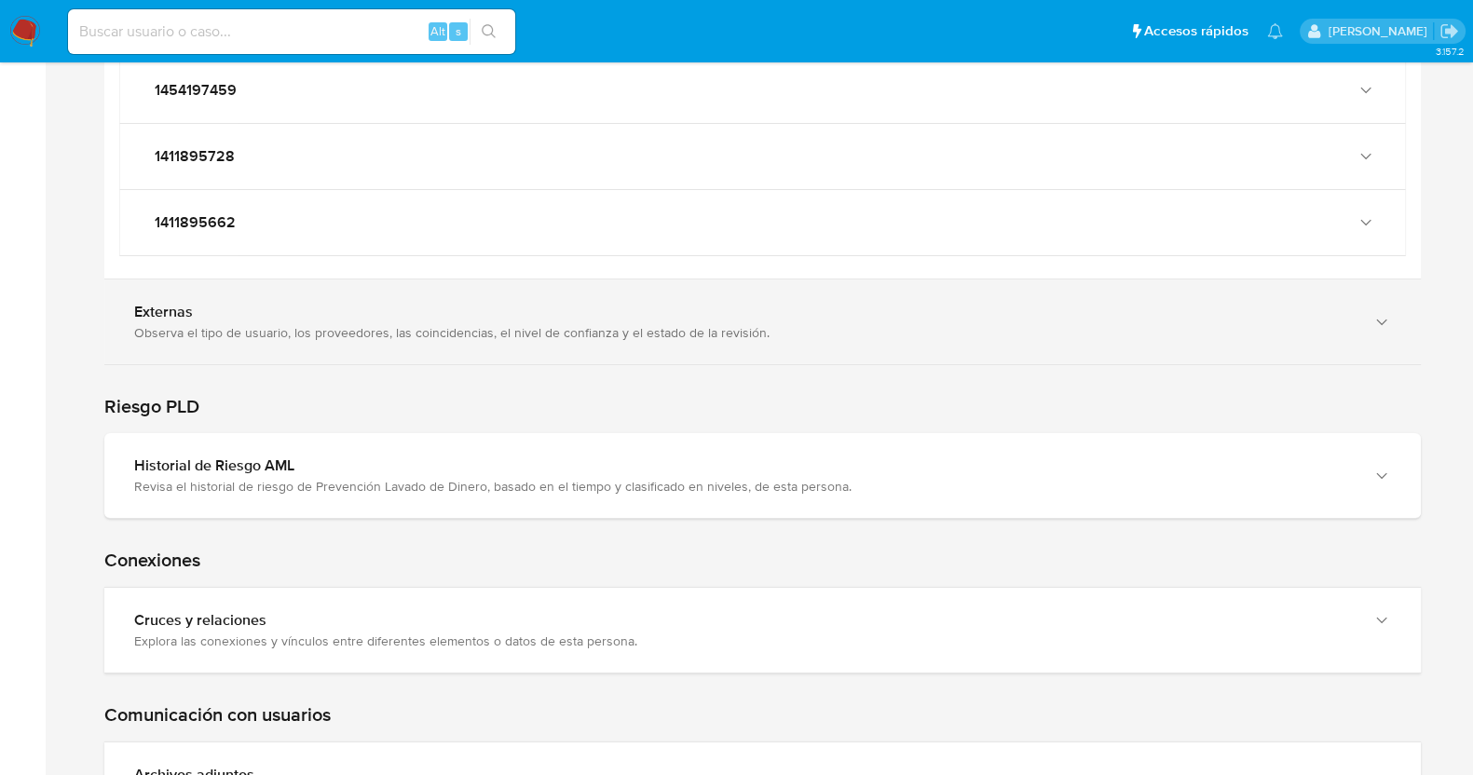
click at [294, 321] on div "Externas" at bounding box center [744, 312] width 1220 height 19
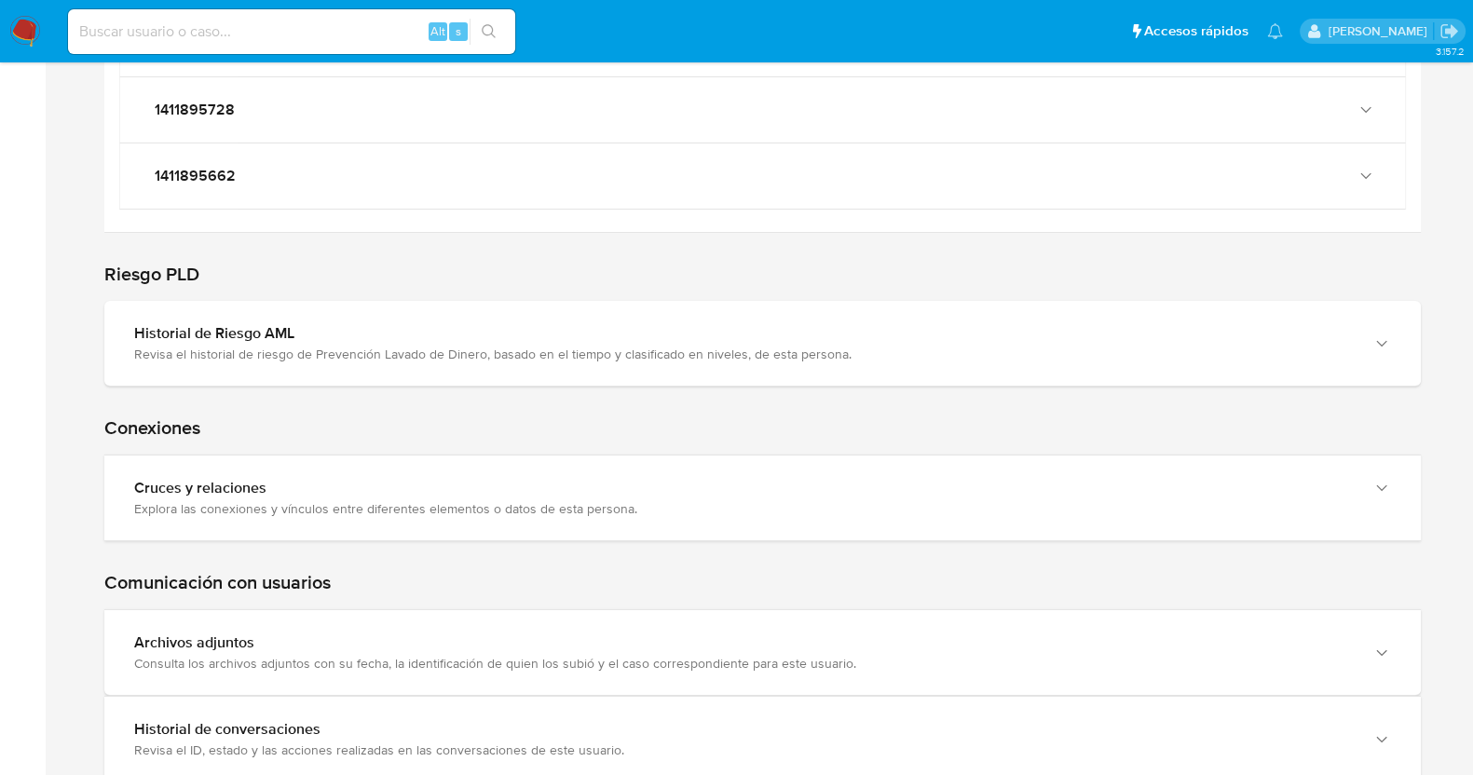
scroll to position [8447, 0]
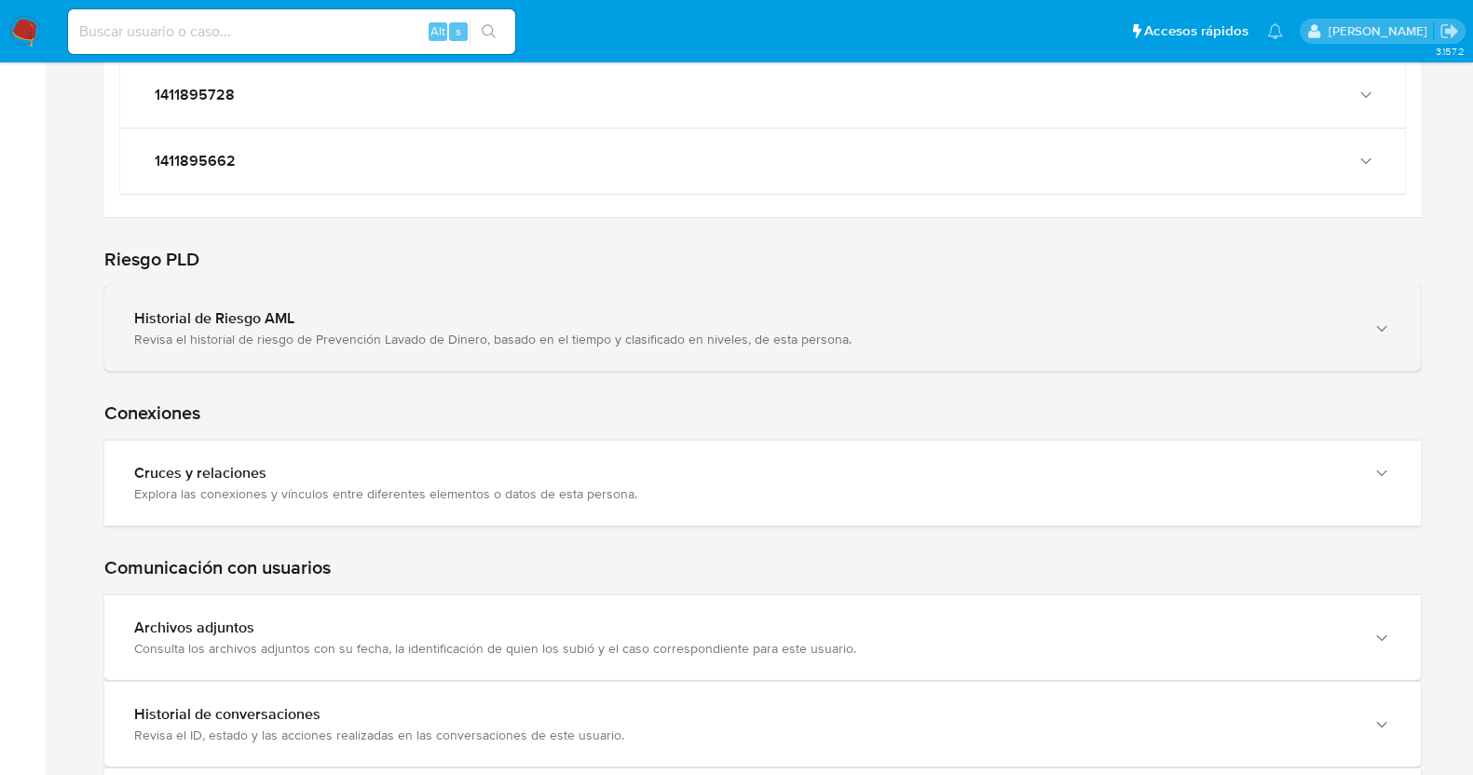
click at [340, 348] on div "Revisa el historial de riesgo de Prevención Lavado de Dinero, basado en el tiem…" at bounding box center [744, 339] width 1220 height 17
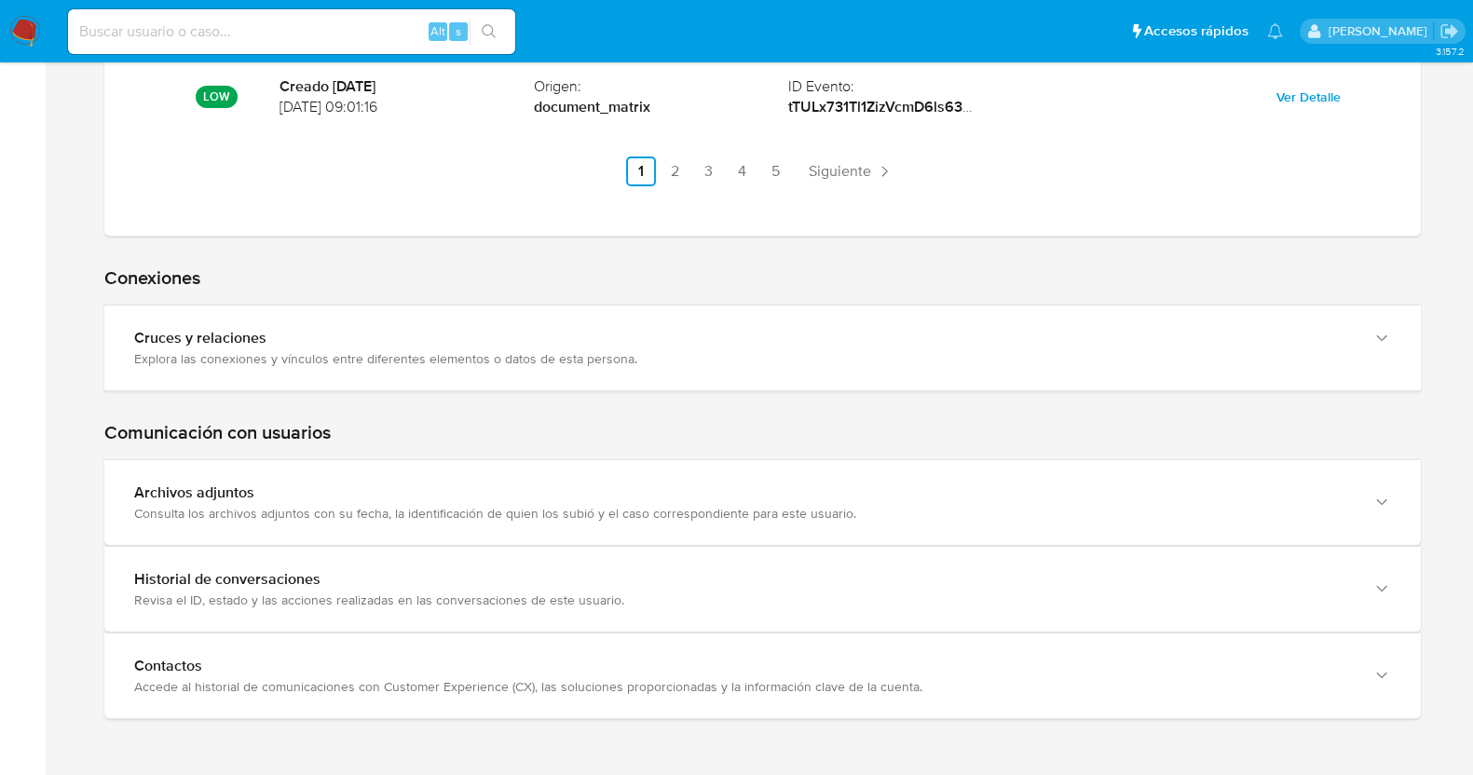
scroll to position [9364, 0]
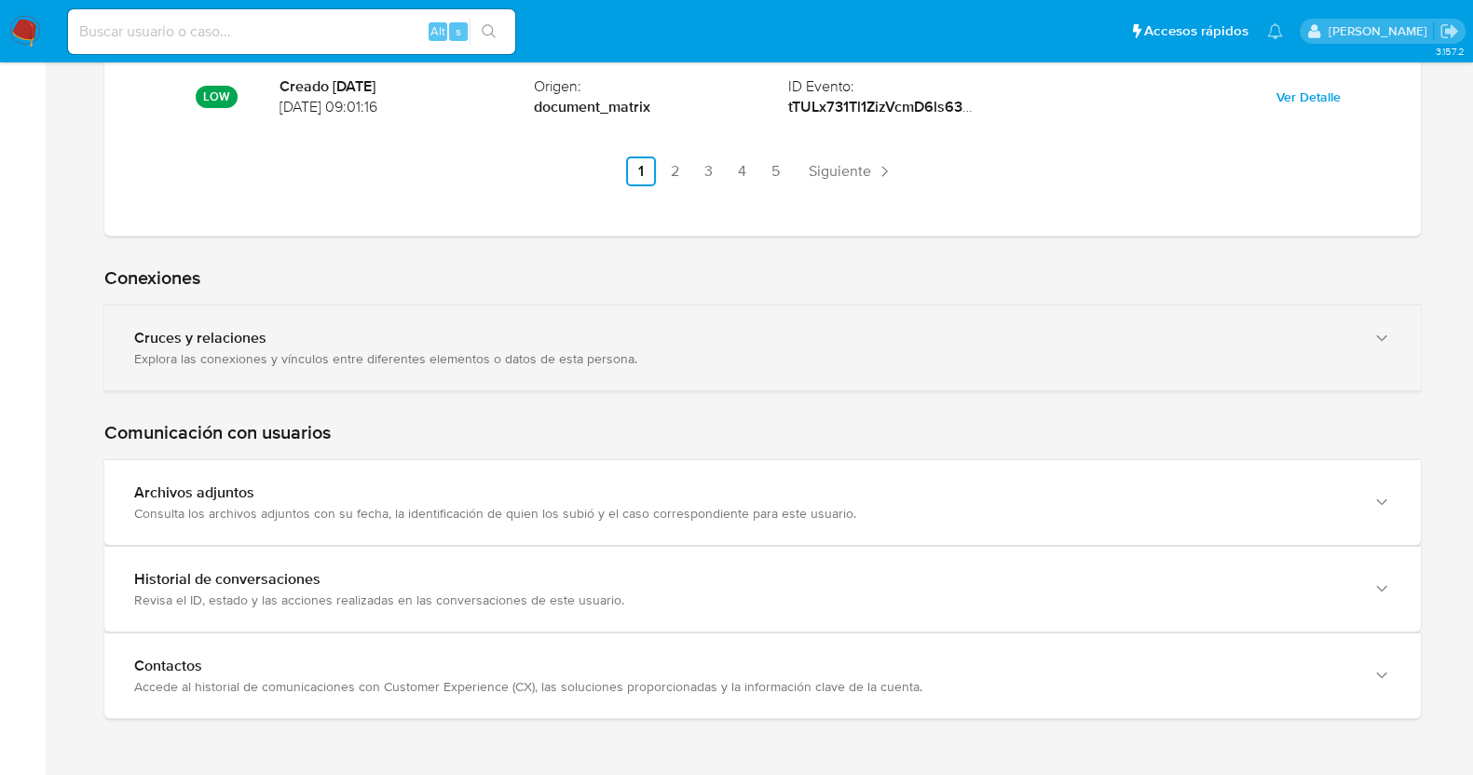
click at [355, 360] on div "Explora las conexiones y vínculos entre diferentes elementos o datos de esta pe…" at bounding box center [744, 358] width 1220 height 17
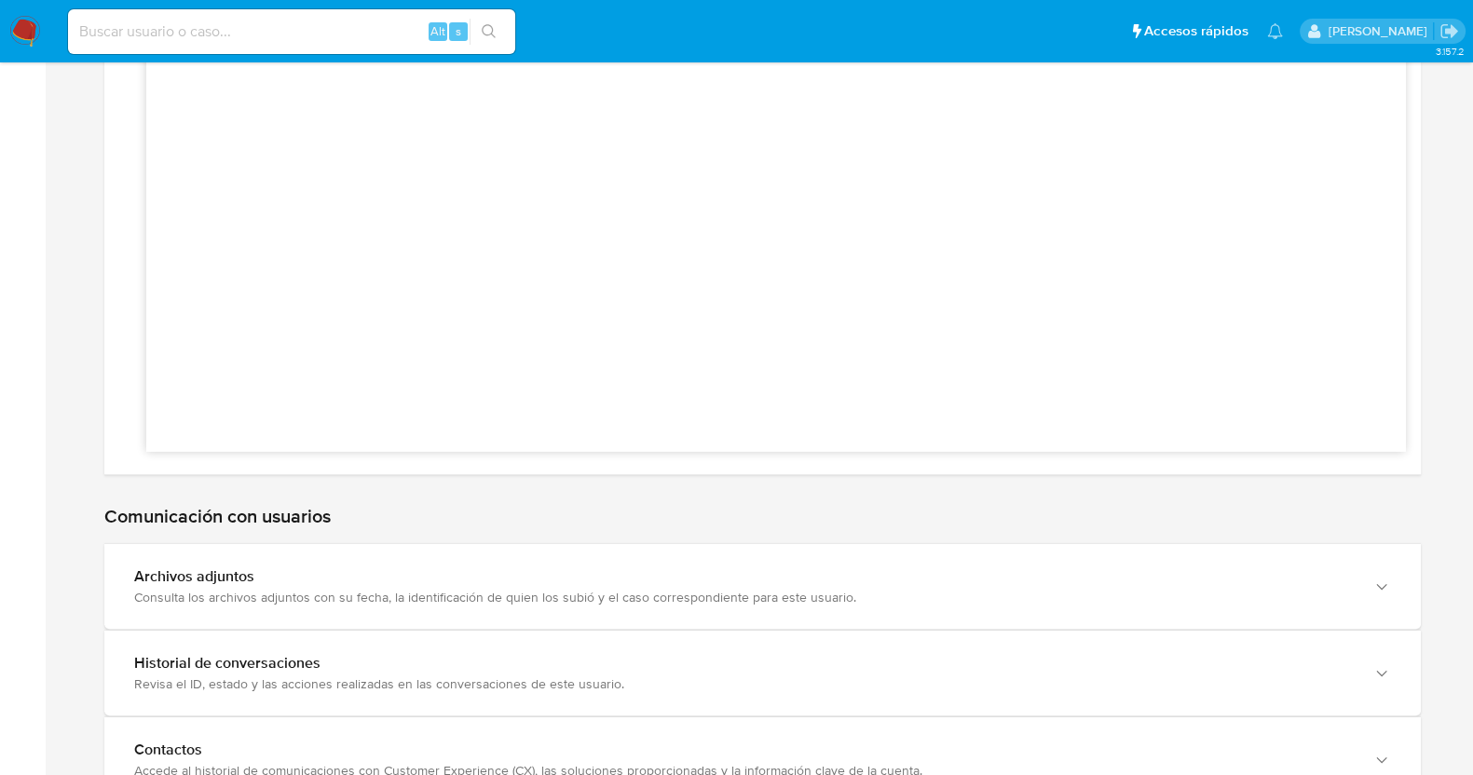
scroll to position [9429, 0]
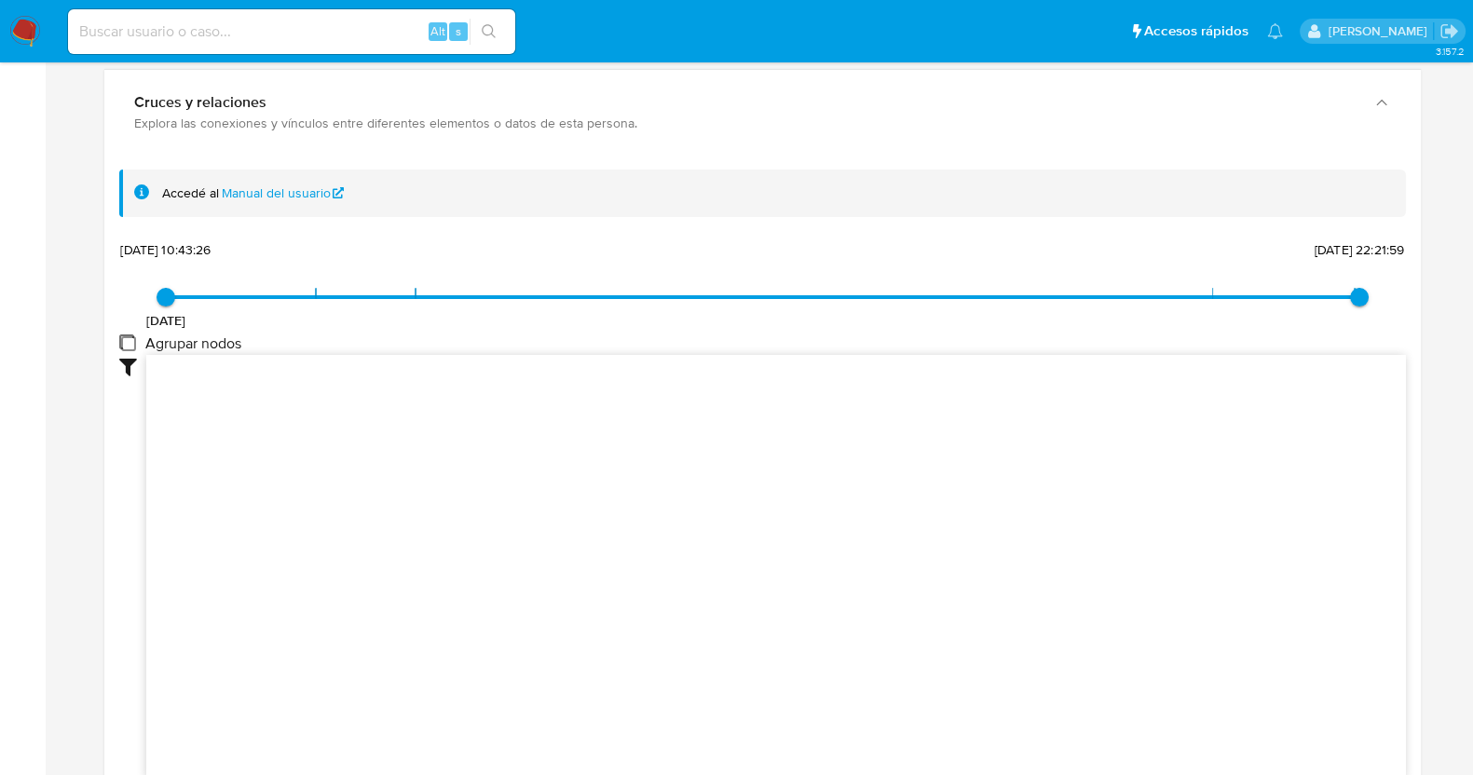
click at [128, 349] on group_nodes "Agrupar nodos" at bounding box center [126, 342] width 15 height 15
checkbox group_nodes "false"
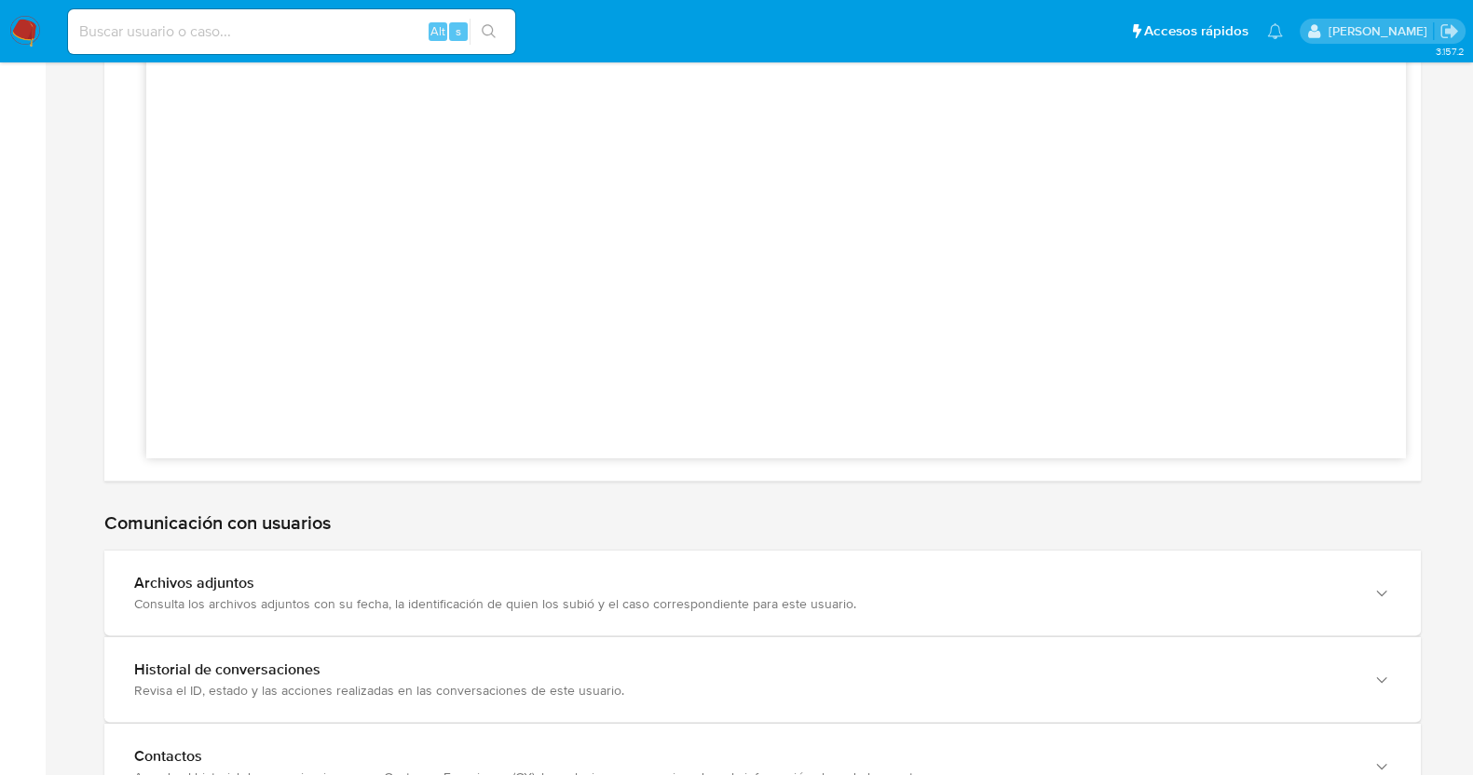
scroll to position [10012, 0]
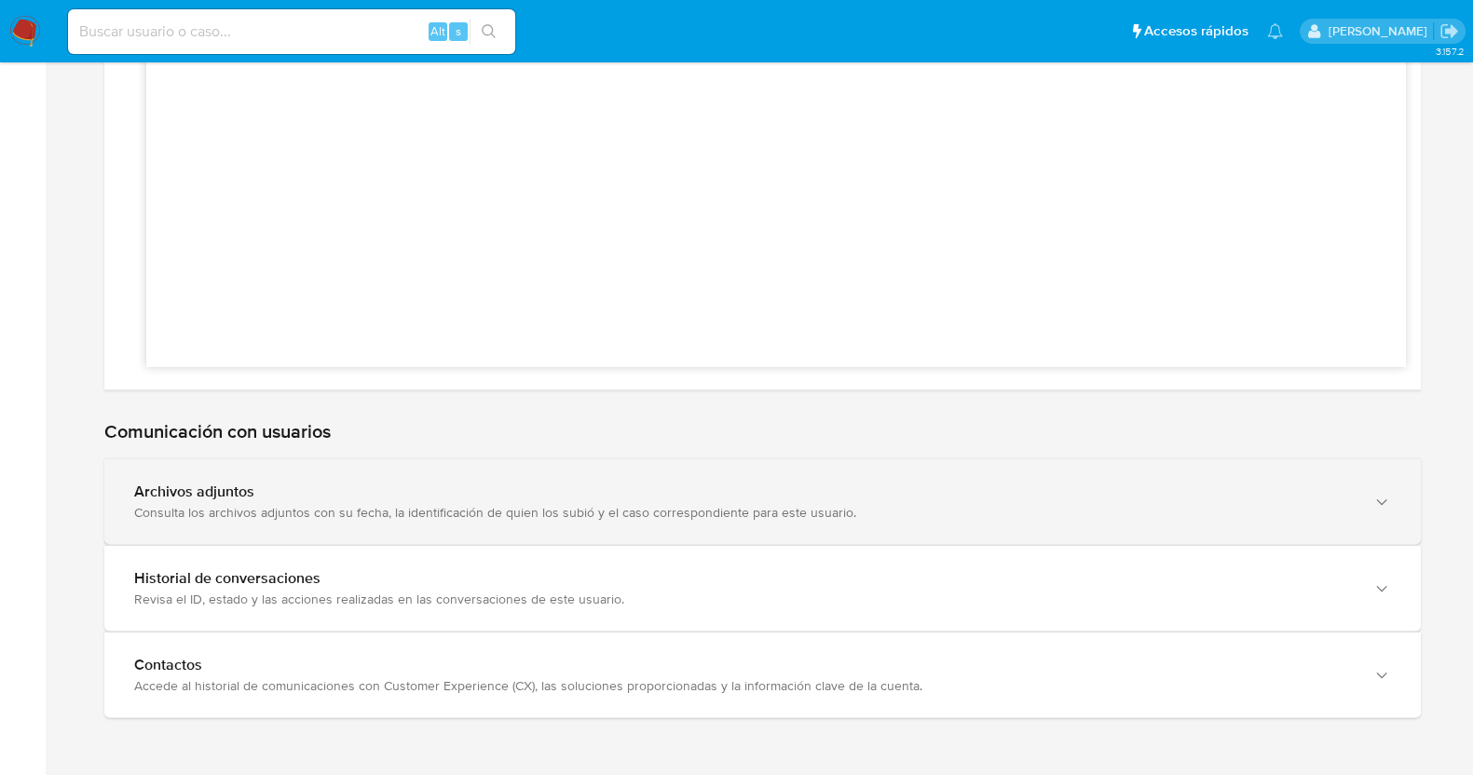
click at [266, 509] on div "Consulta los archivos adjuntos con su fecha, la identificación de quien los sub…" at bounding box center [744, 512] width 1220 height 17
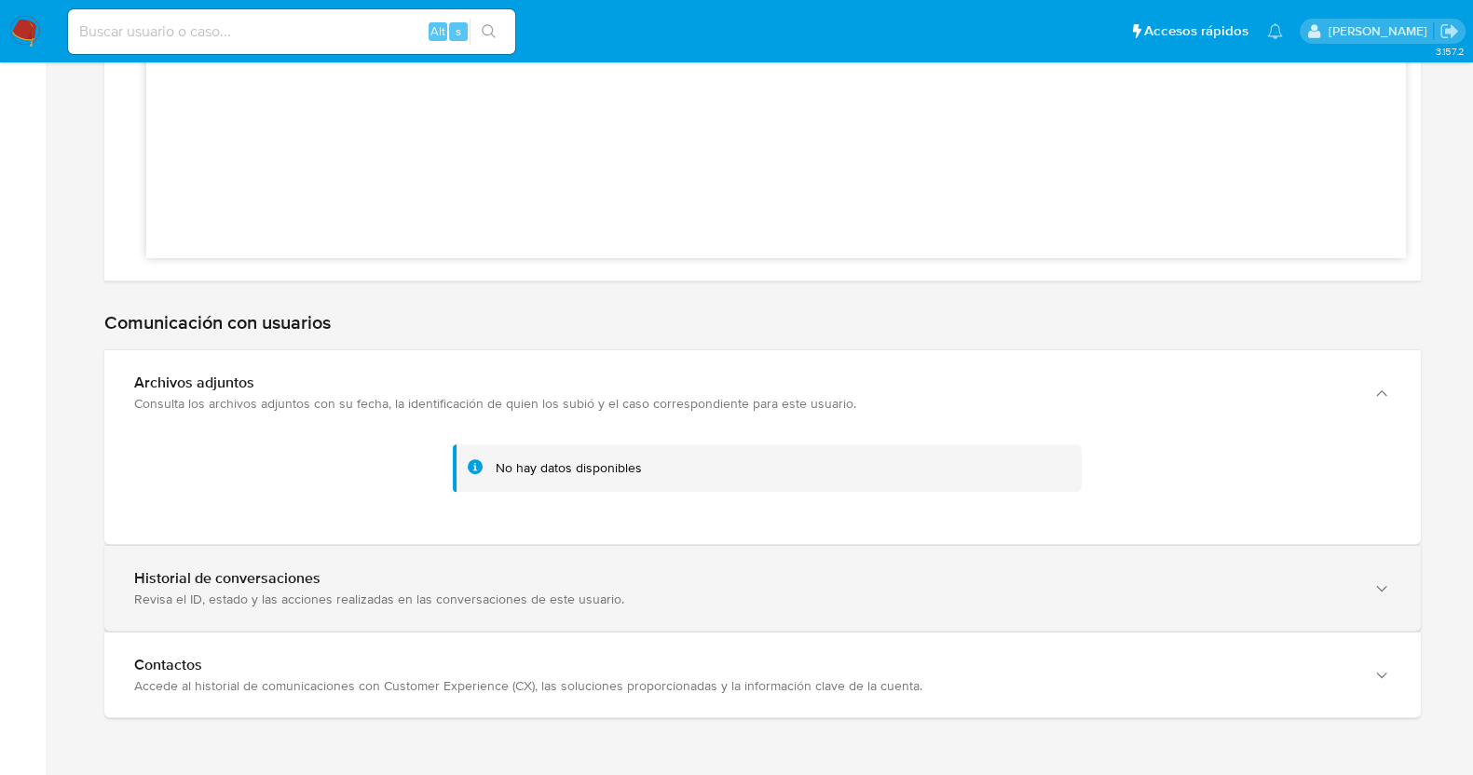
click at [284, 587] on div "Historial de conversaciones" at bounding box center [744, 578] width 1220 height 19
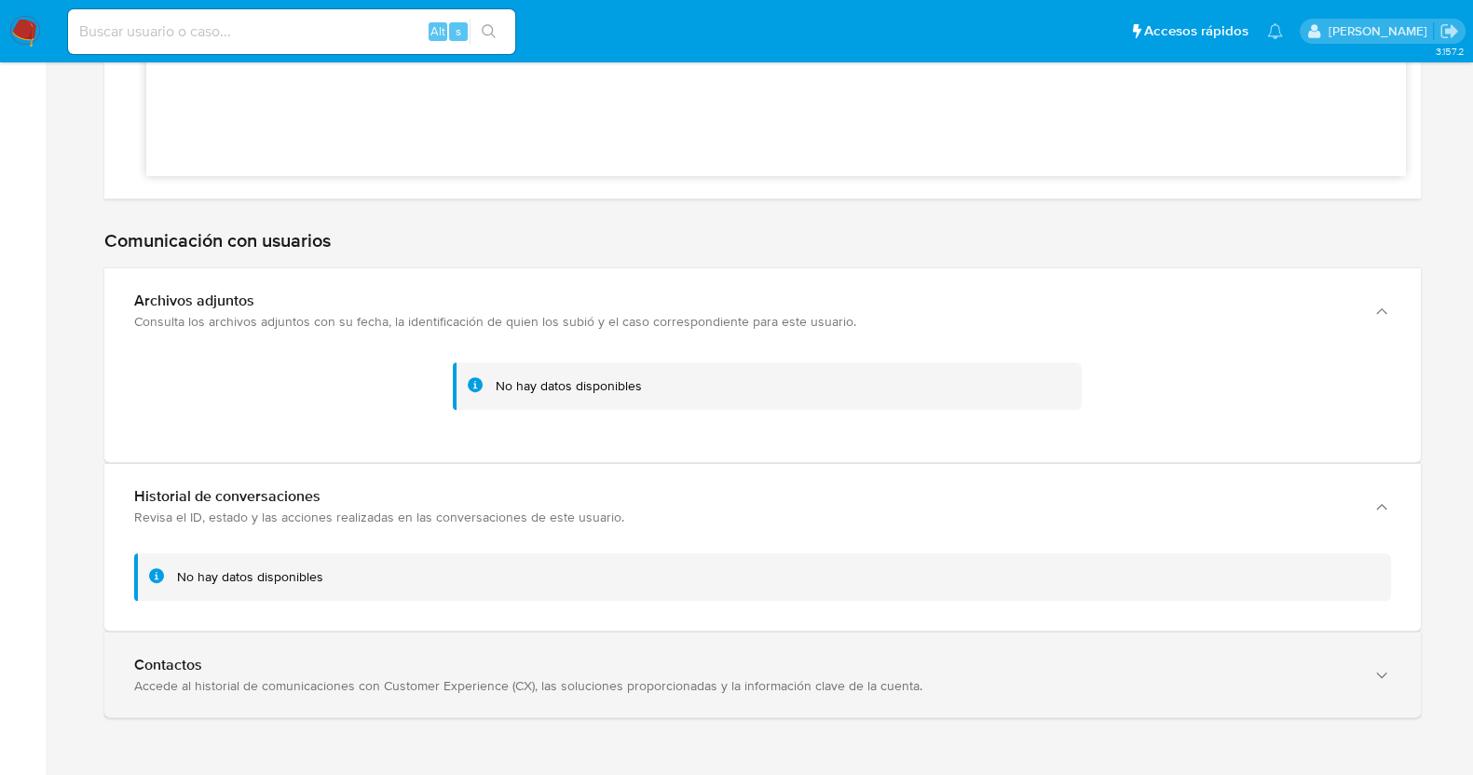
click at [238, 662] on div "Contactos" at bounding box center [744, 665] width 1220 height 19
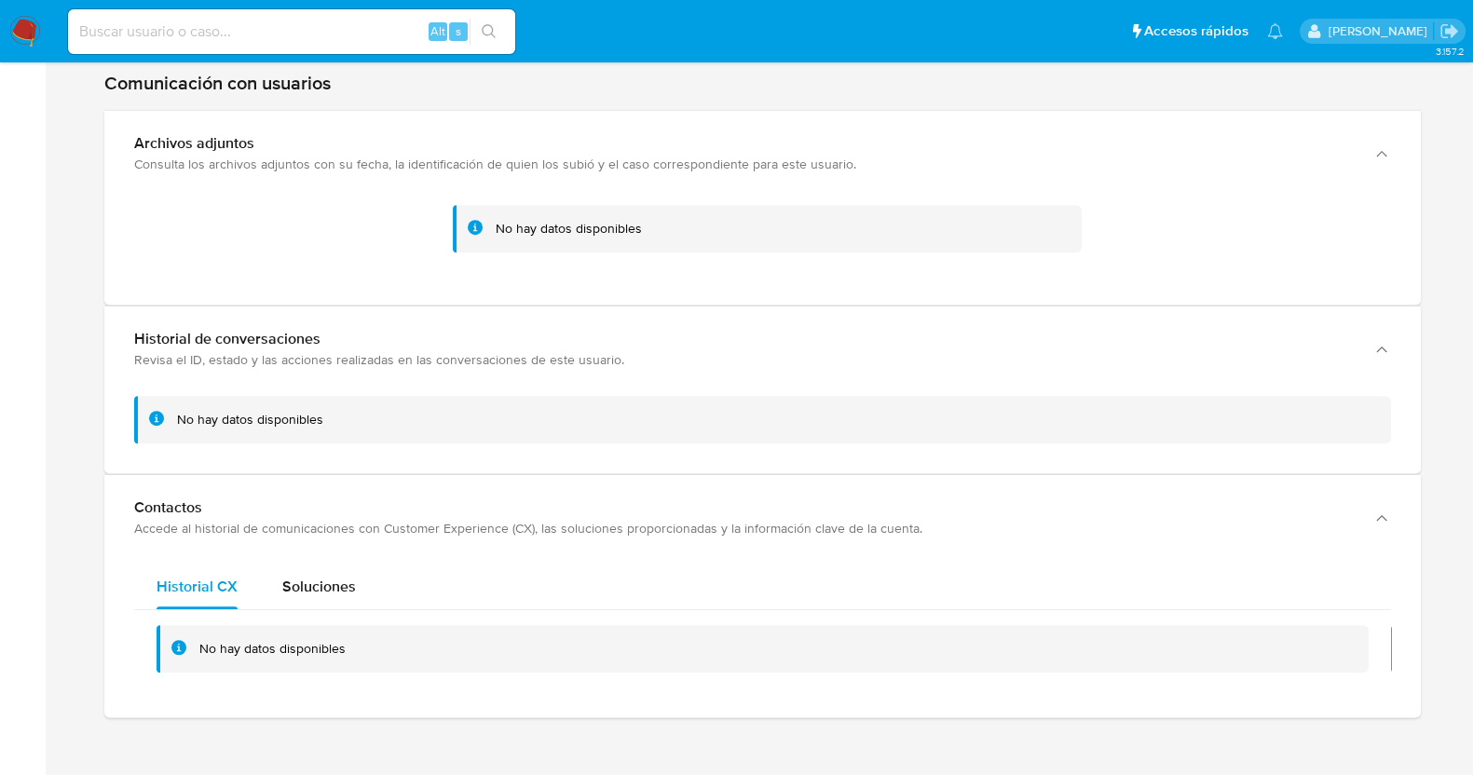
scroll to position [10360, 0]
click at [317, 597] on span "Soluciones" at bounding box center [319, 586] width 74 height 21
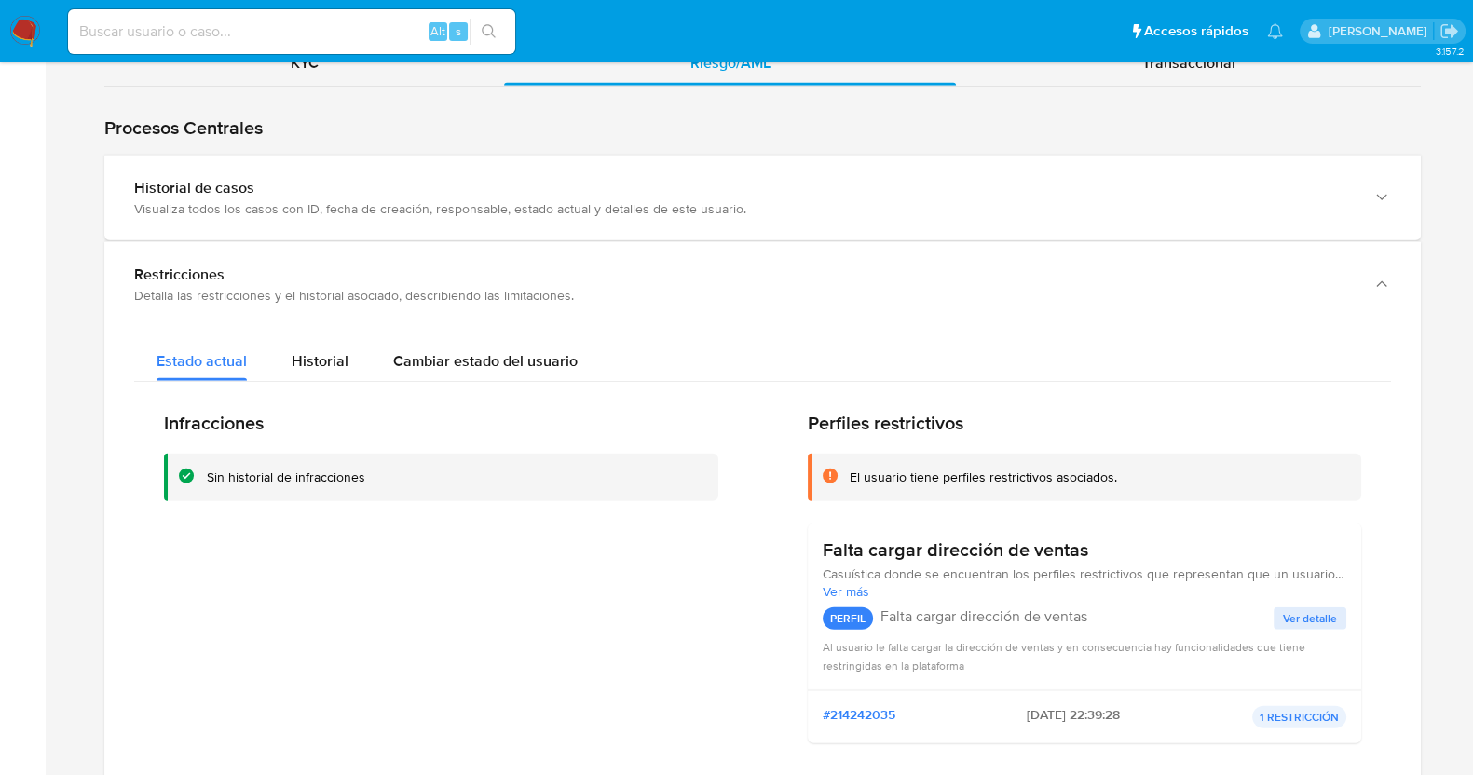
scroll to position [5701, 0]
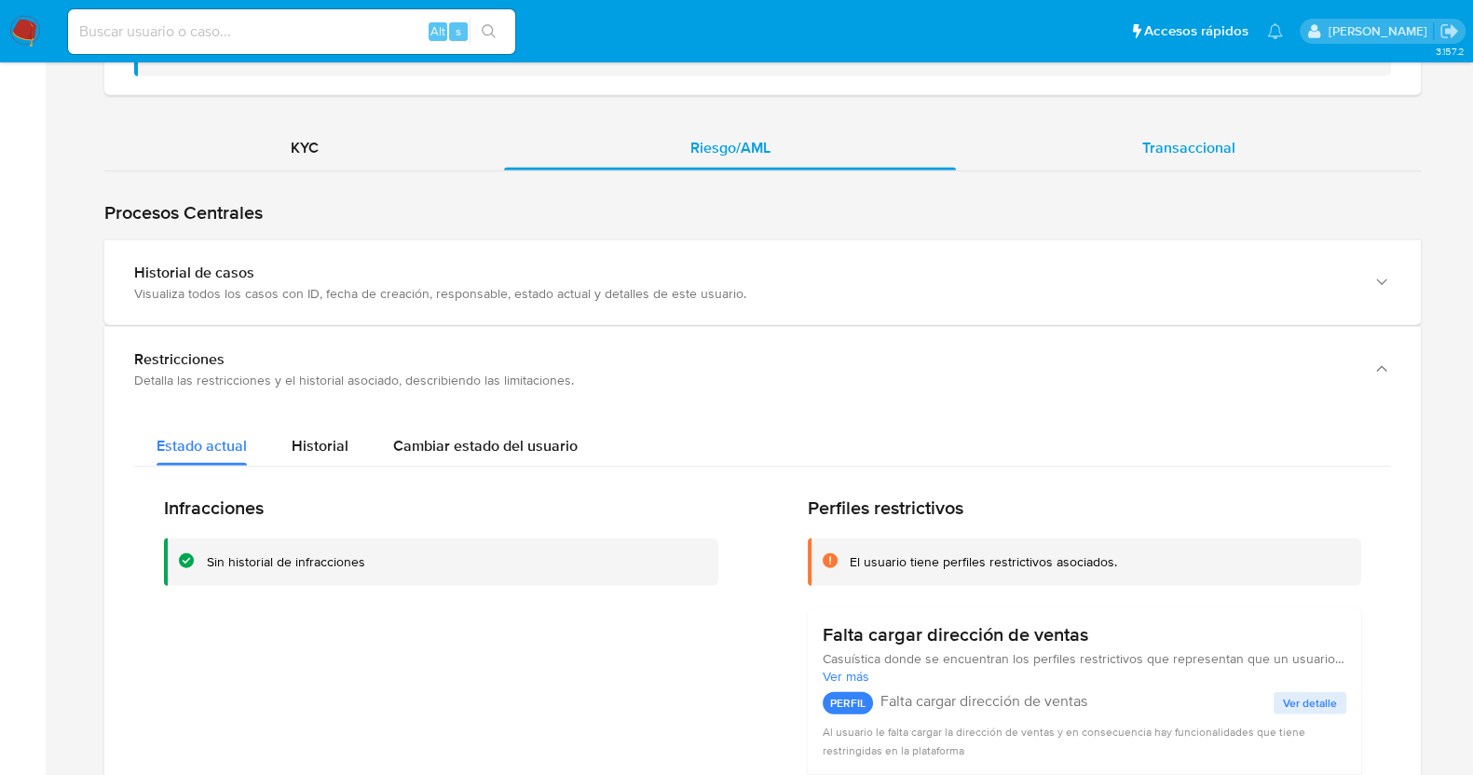
click at [1255, 171] on div "Transaccional" at bounding box center [1188, 148] width 465 height 45
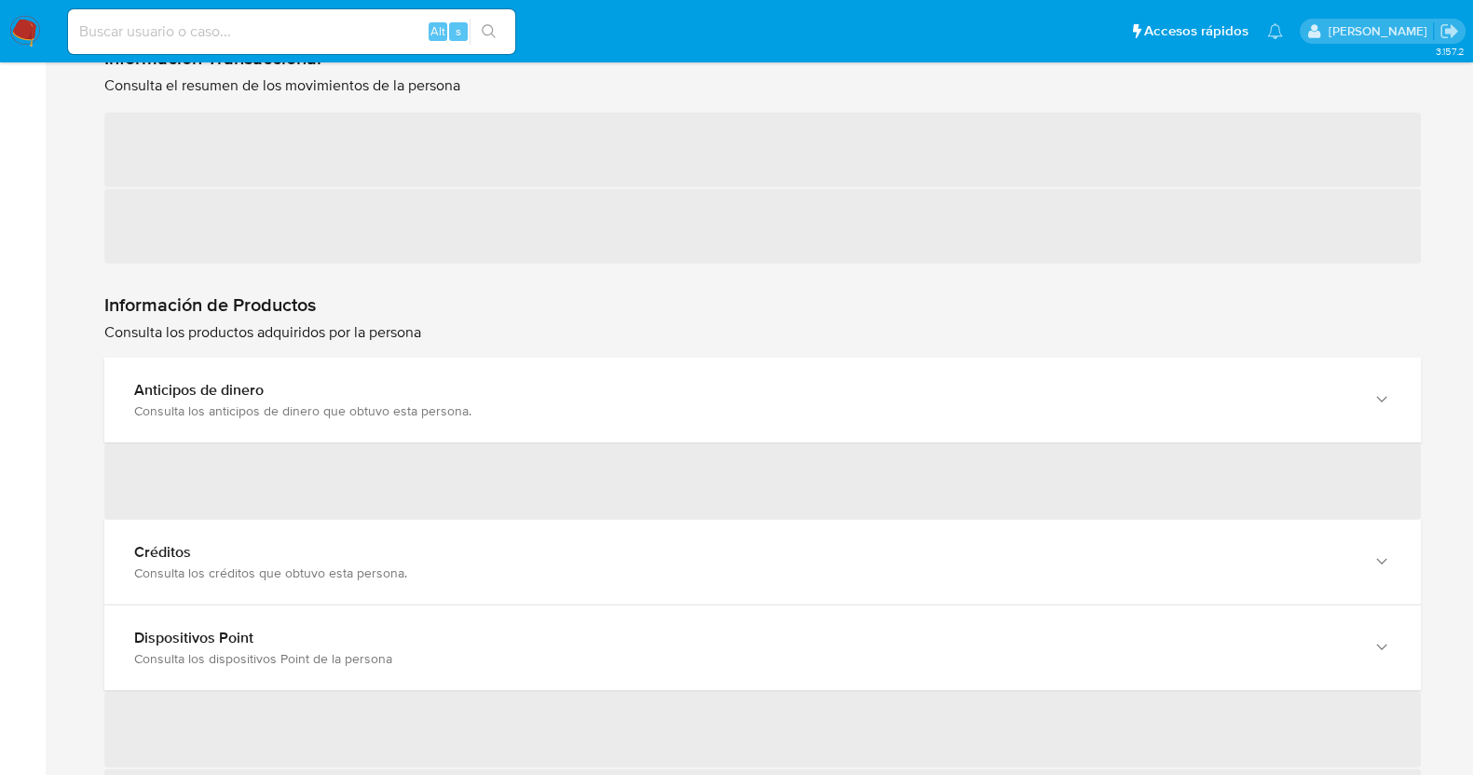
scroll to position [6051, 0]
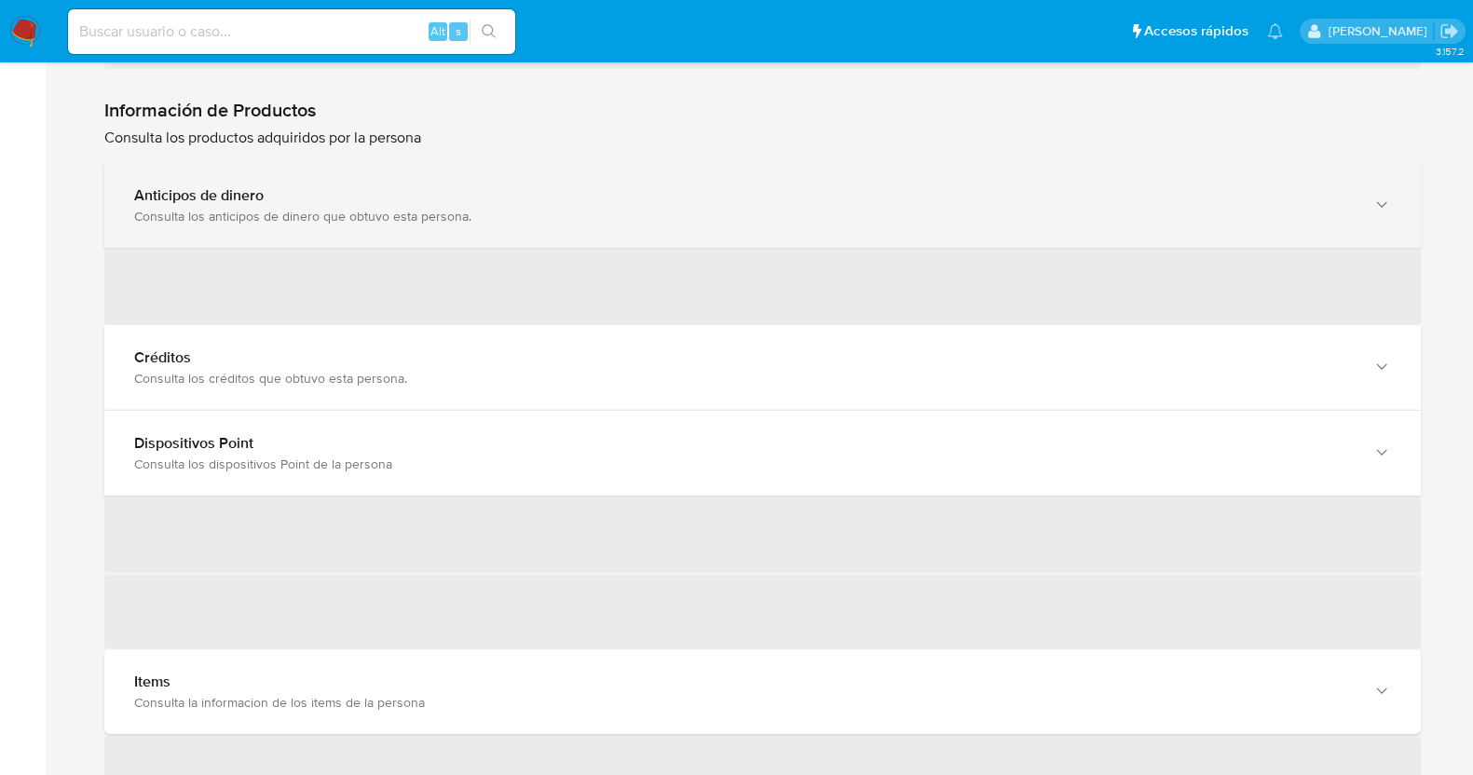
click at [492, 248] on div "Anticipos de dinero Consulta los anticipos de dinero que obtuvo esta persona." at bounding box center [762, 205] width 1317 height 85
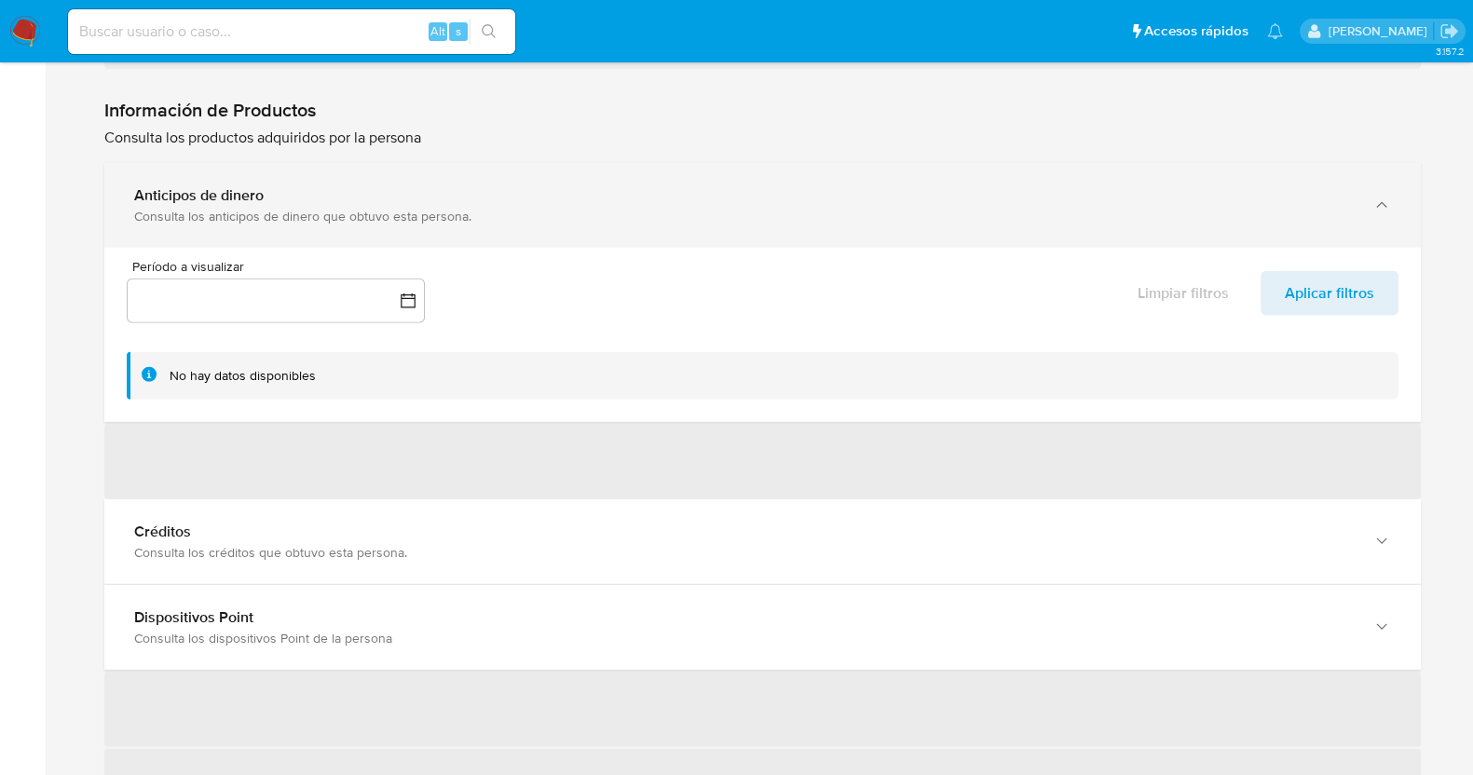
click at [480, 225] on div "Consulta los anticipos de dinero que obtuvo esta persona." at bounding box center [744, 216] width 1220 height 17
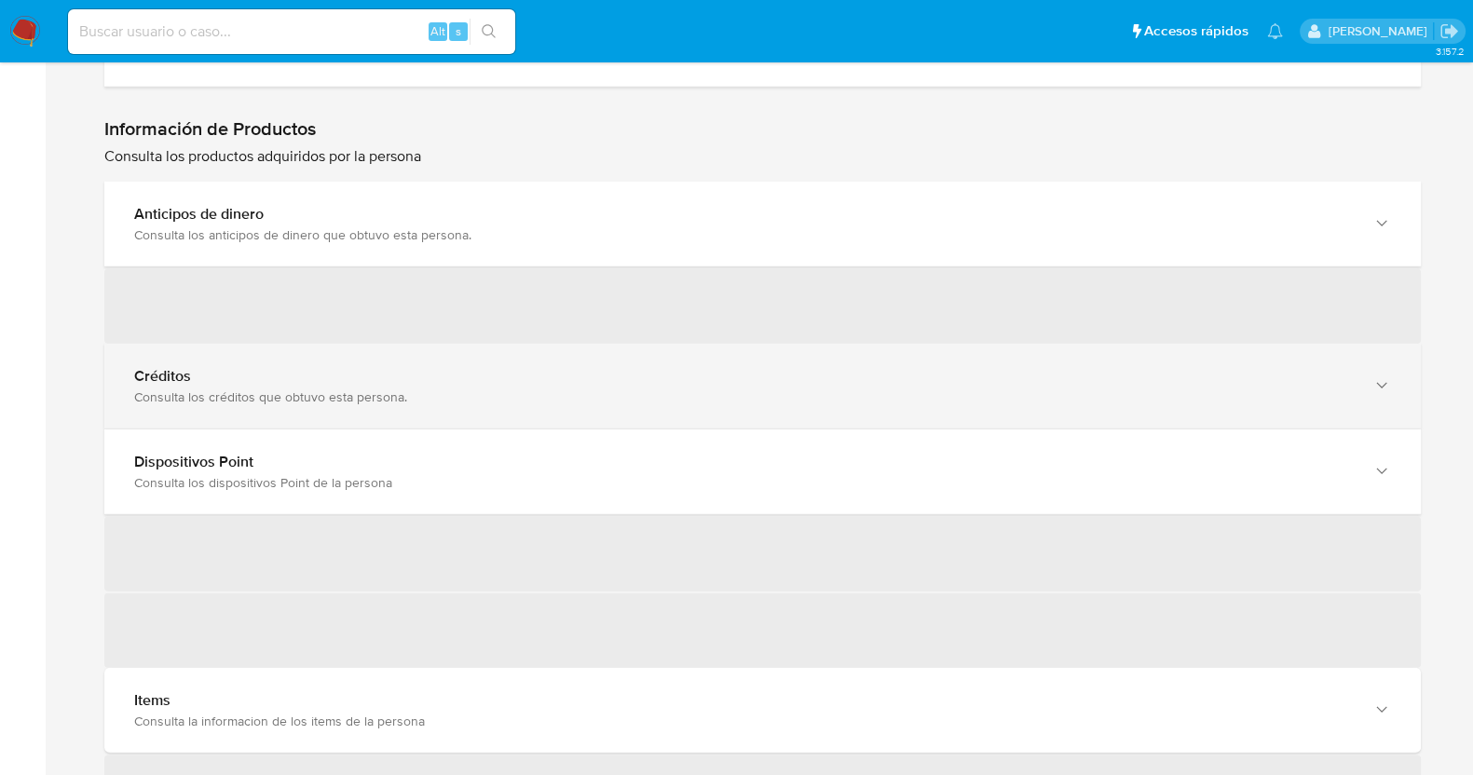
click at [425, 429] on div "Créditos Consulta los créditos que obtuvo esta persona." at bounding box center [762, 386] width 1317 height 85
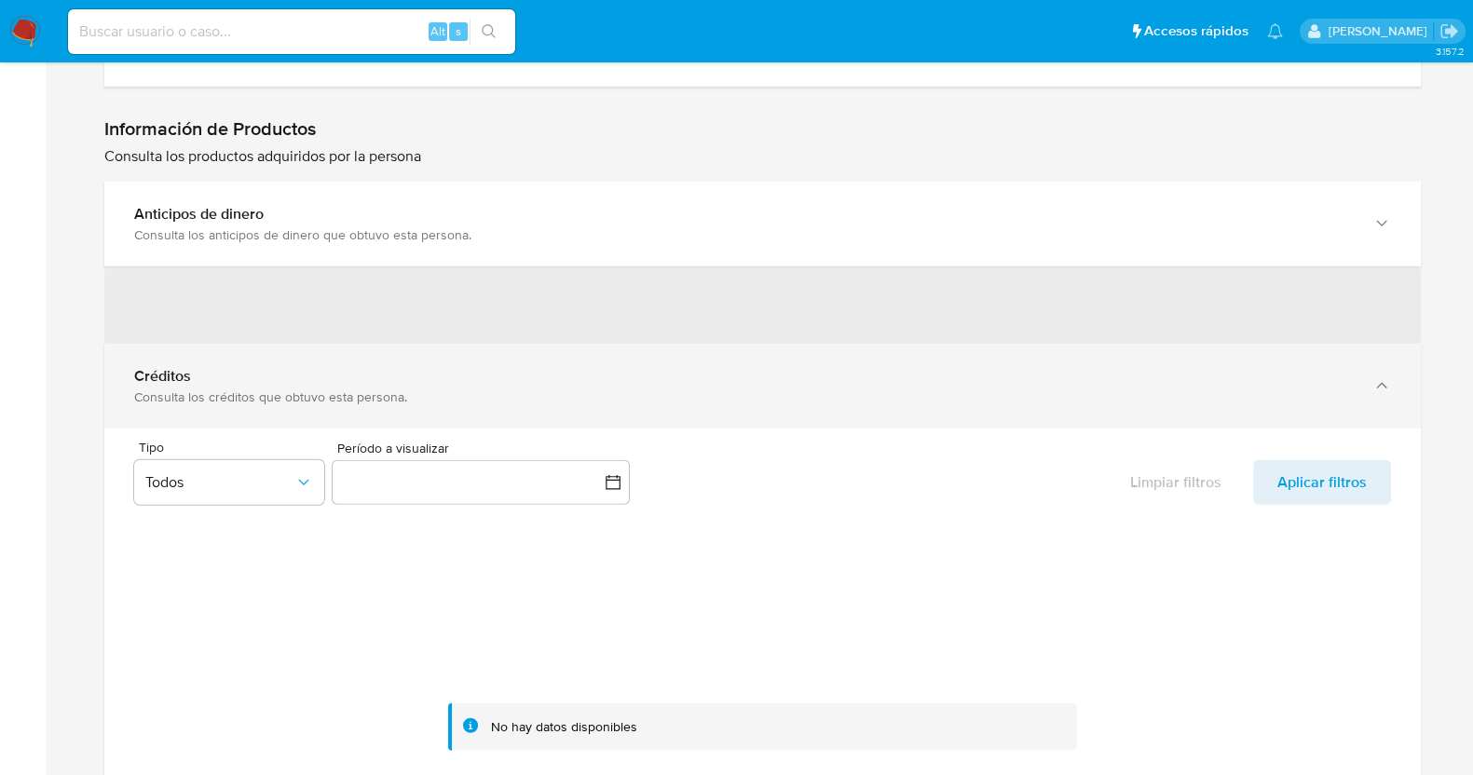
click at [415, 386] on div "Créditos" at bounding box center [744, 376] width 1220 height 19
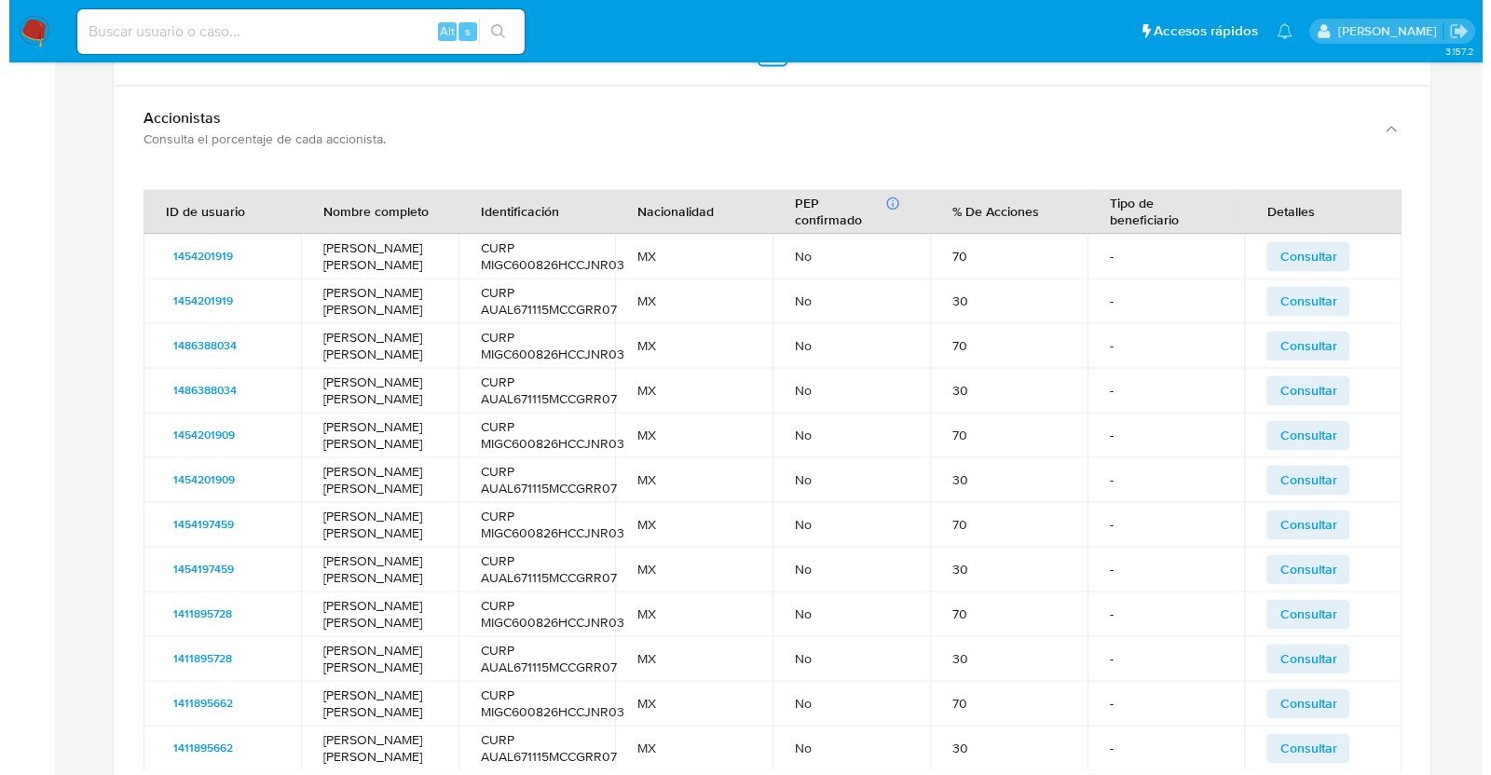
scroll to position [3256, 0]
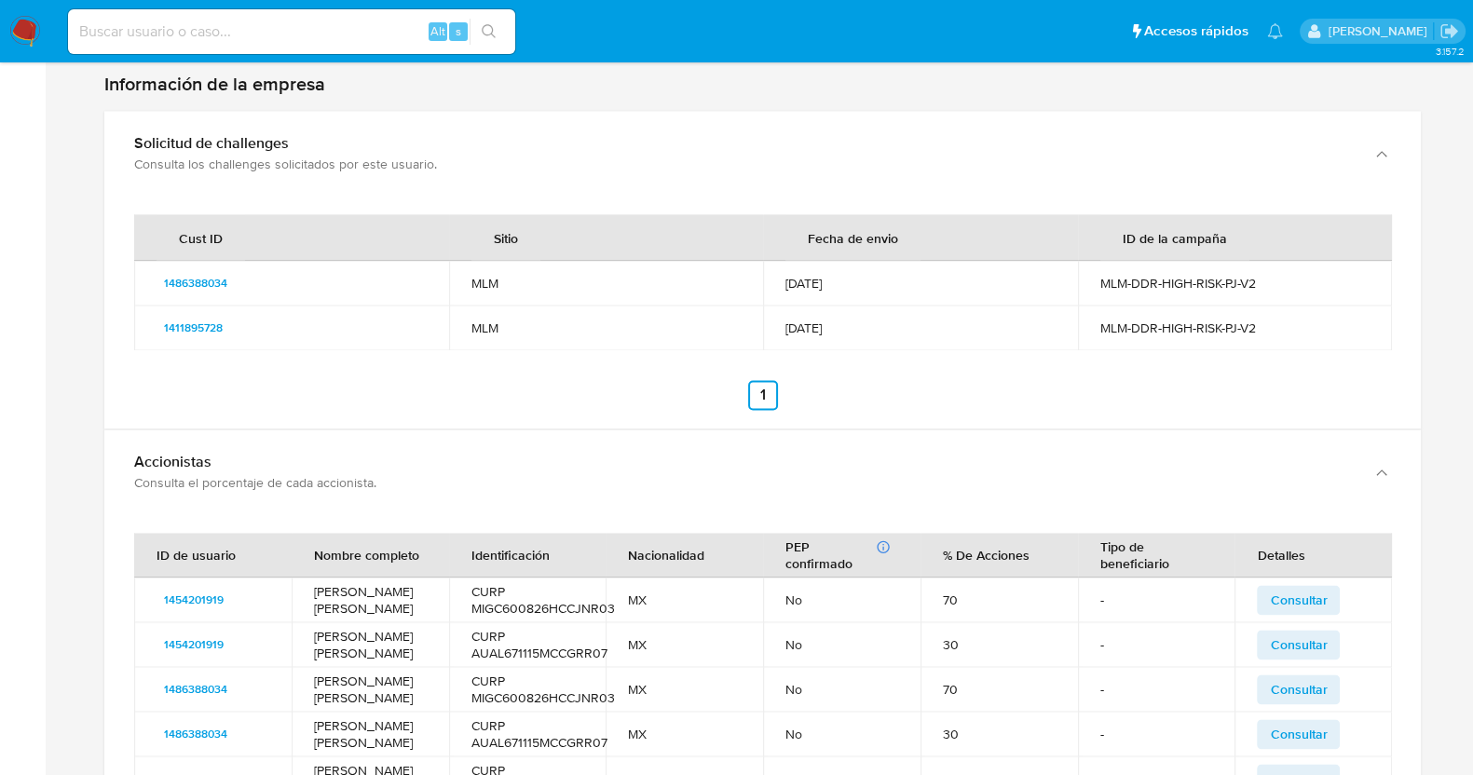
click at [345, 578] on td "CRISTOBAL MIGUEL MIJANGOS GONZALEZ" at bounding box center [370, 600] width 157 height 45
click at [357, 622] on td "LAURA EUGENIA AGUILAR ARJONA" at bounding box center [370, 644] width 157 height 45
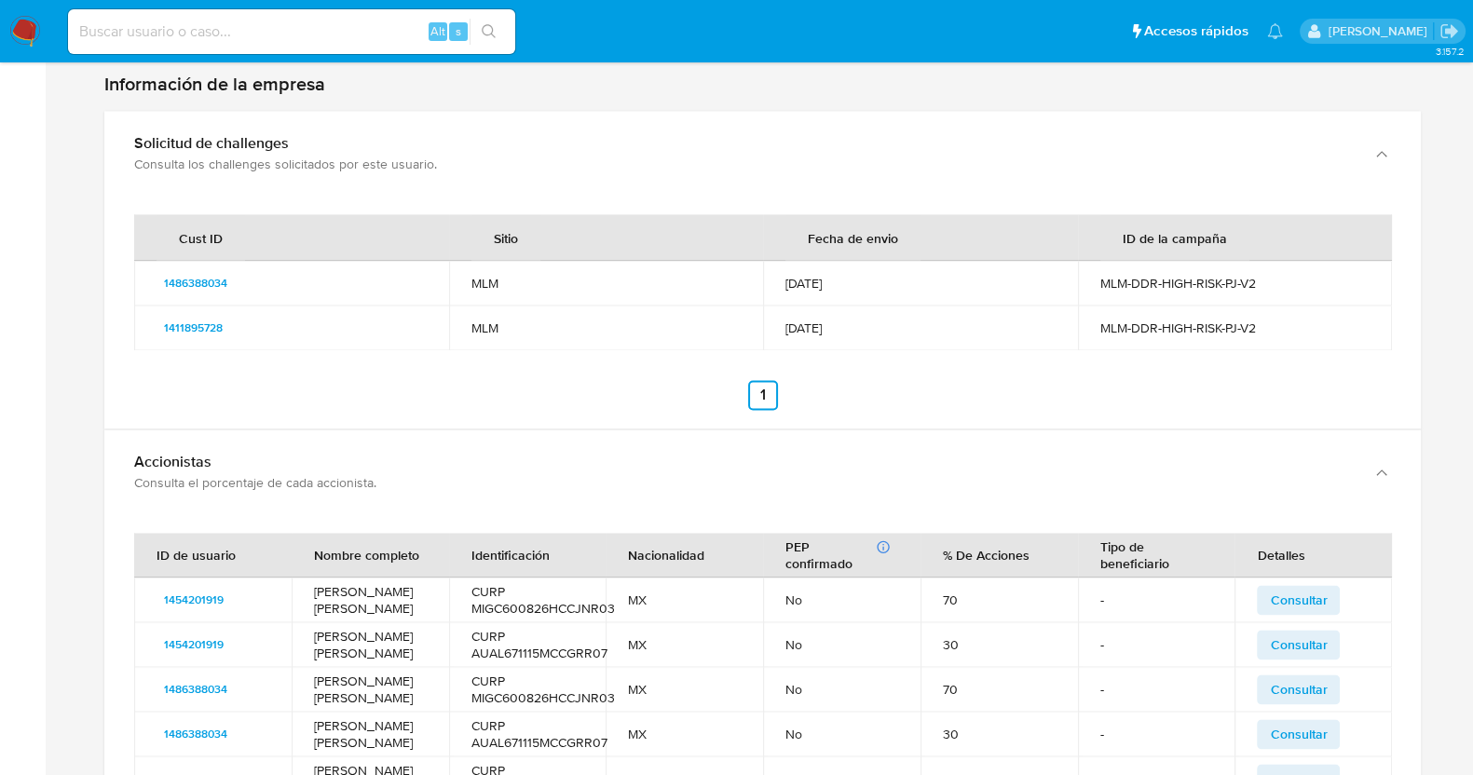
click at [357, 622] on td "LAURA EUGENIA AGUILAR ARJONA" at bounding box center [370, 644] width 157 height 45
drag, startPoint x: 545, startPoint y: 570, endPoint x: 504, endPoint y: 567, distance: 41.1
click at [504, 578] on td "CURP MIGC600826HCCJNR03" at bounding box center [527, 600] width 157 height 45
drag, startPoint x: 536, startPoint y: 631, endPoint x: 526, endPoint y: 626, distance: 10.4
click at [526, 626] on td "CURP AUAL671115MCCGRR07" at bounding box center [527, 644] width 157 height 45
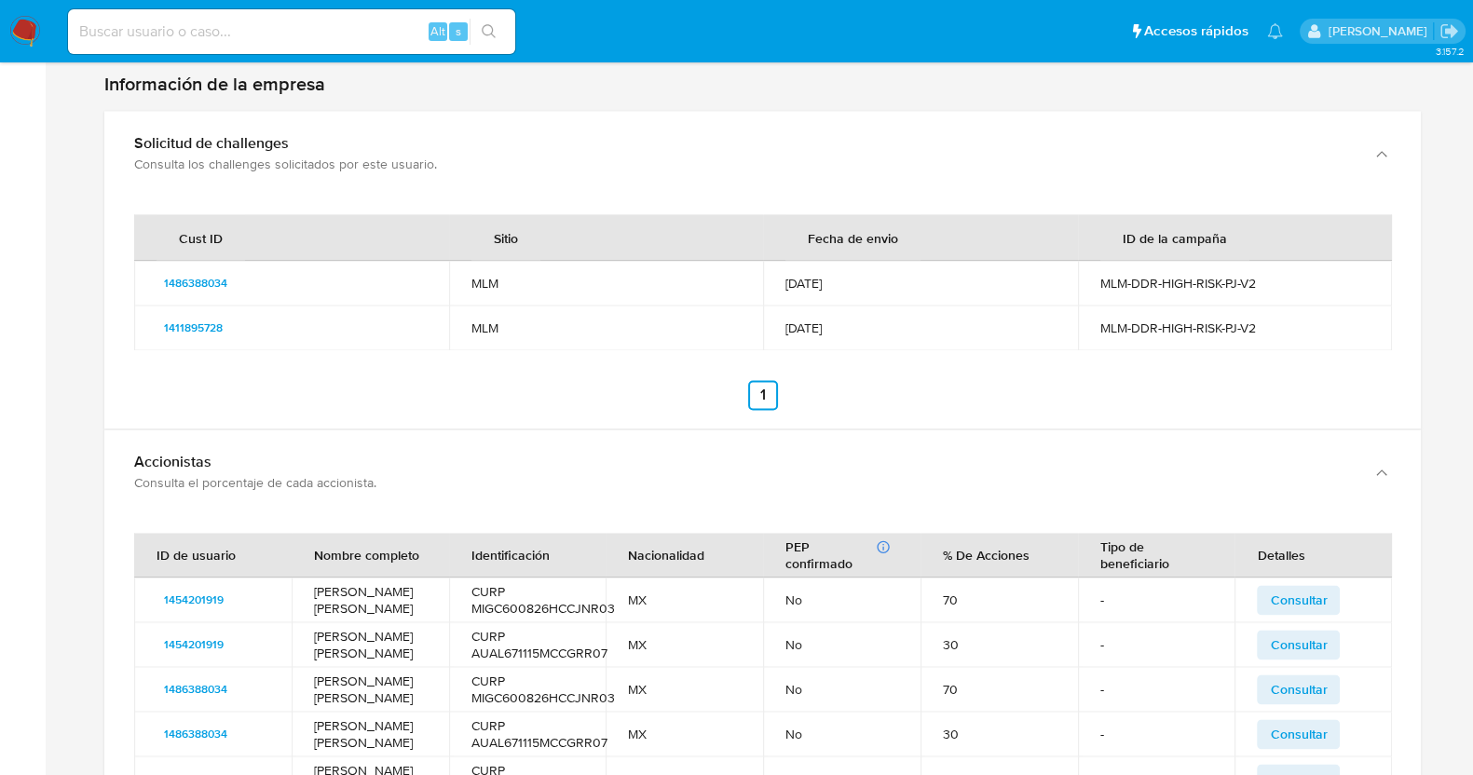
click at [1279, 587] on span "Consultar" at bounding box center [1298, 600] width 57 height 26
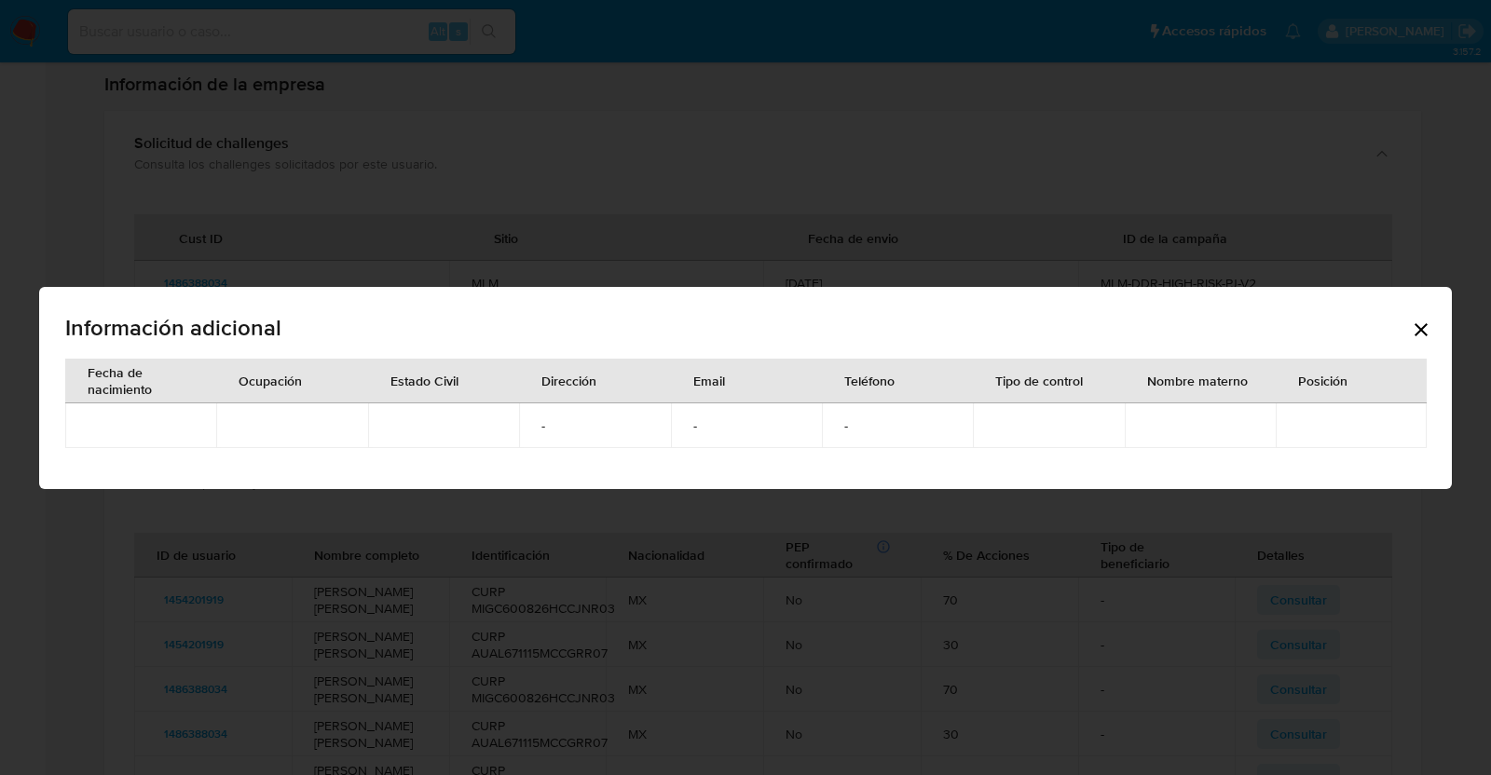
click at [1407, 333] on div "Información adicional" at bounding box center [745, 330] width 1360 height 57
click at [1410, 328] on icon "Cerrar" at bounding box center [1421, 330] width 22 height 22
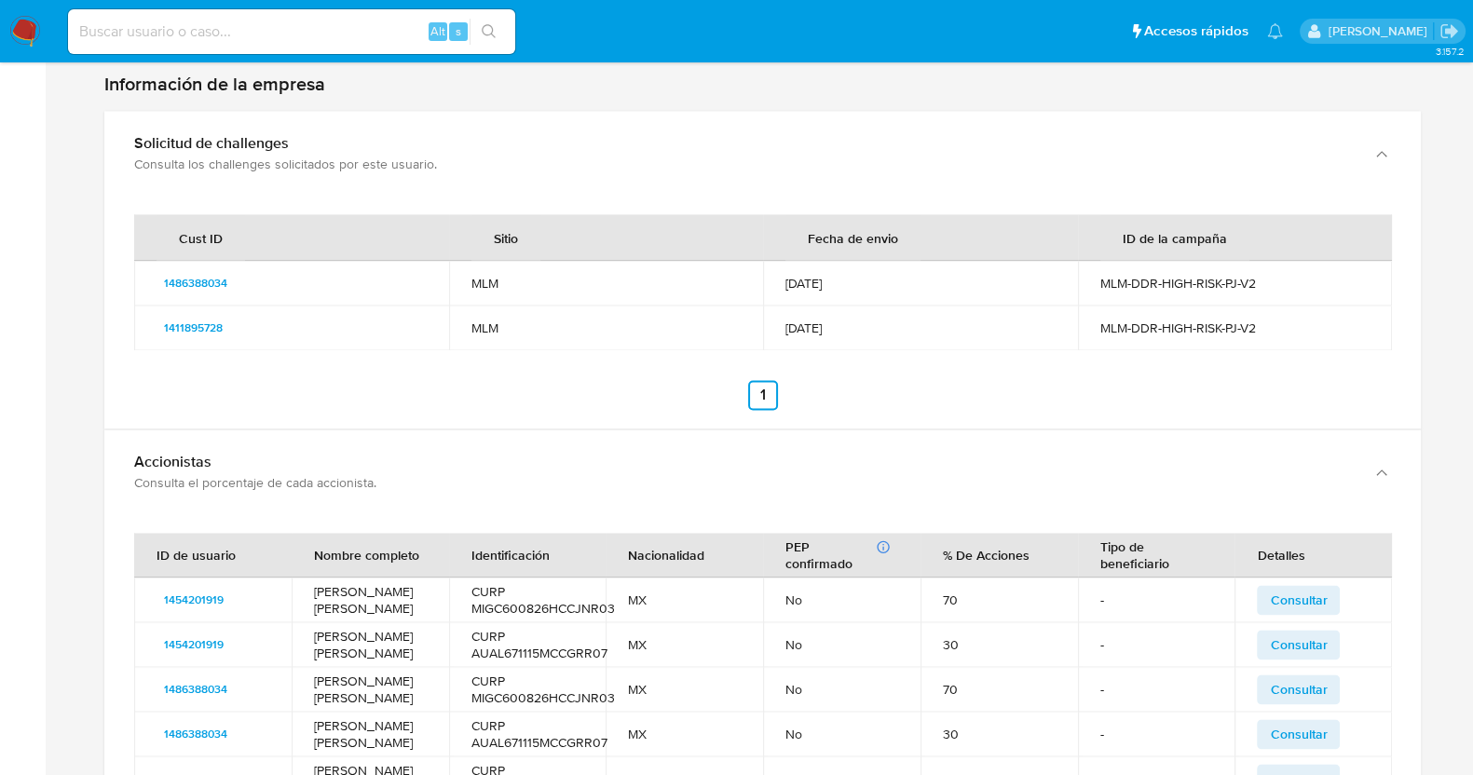
click at [1300, 632] on span "Consultar" at bounding box center [1298, 645] width 57 height 26
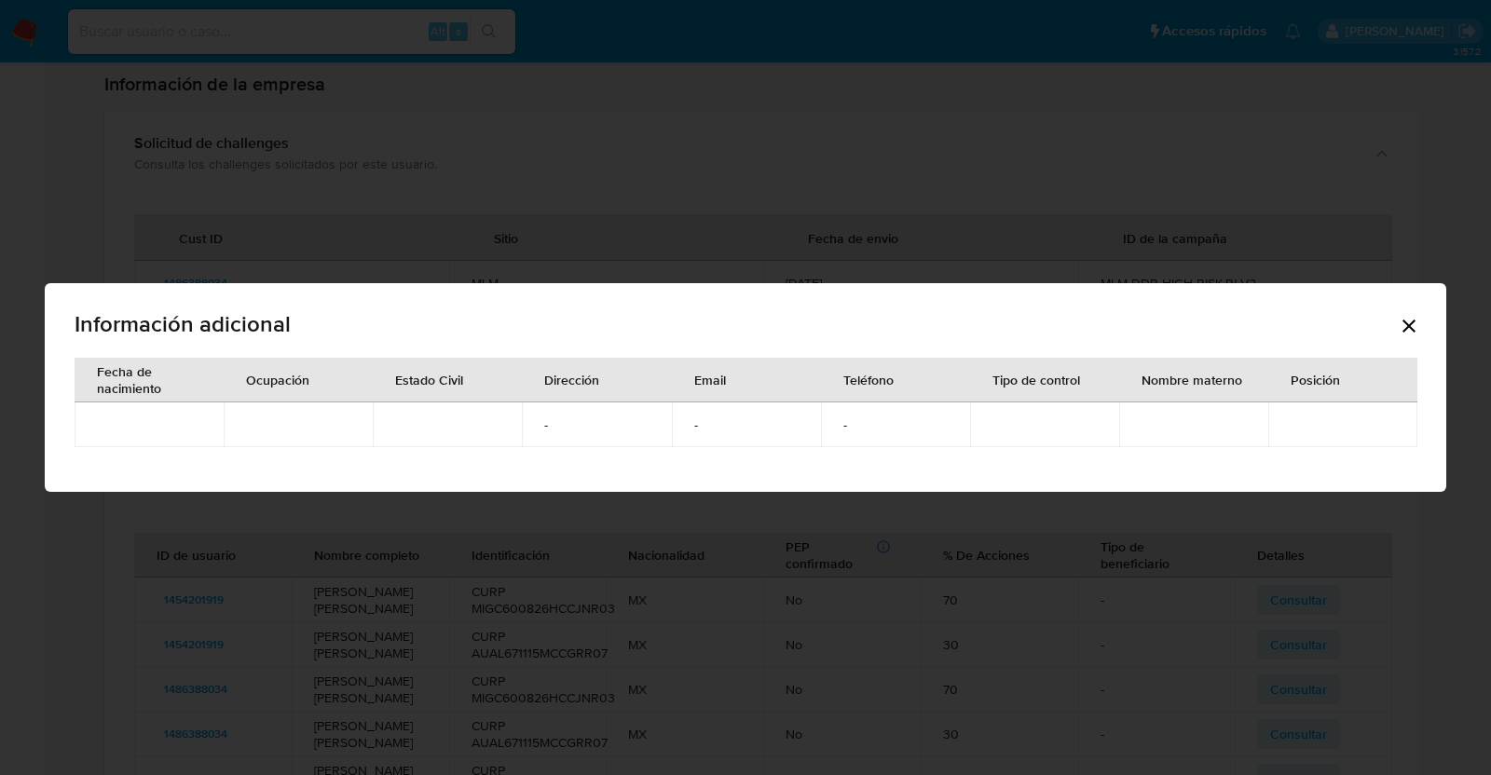
click at [1399, 320] on icon "Cerrar" at bounding box center [1409, 326] width 22 height 22
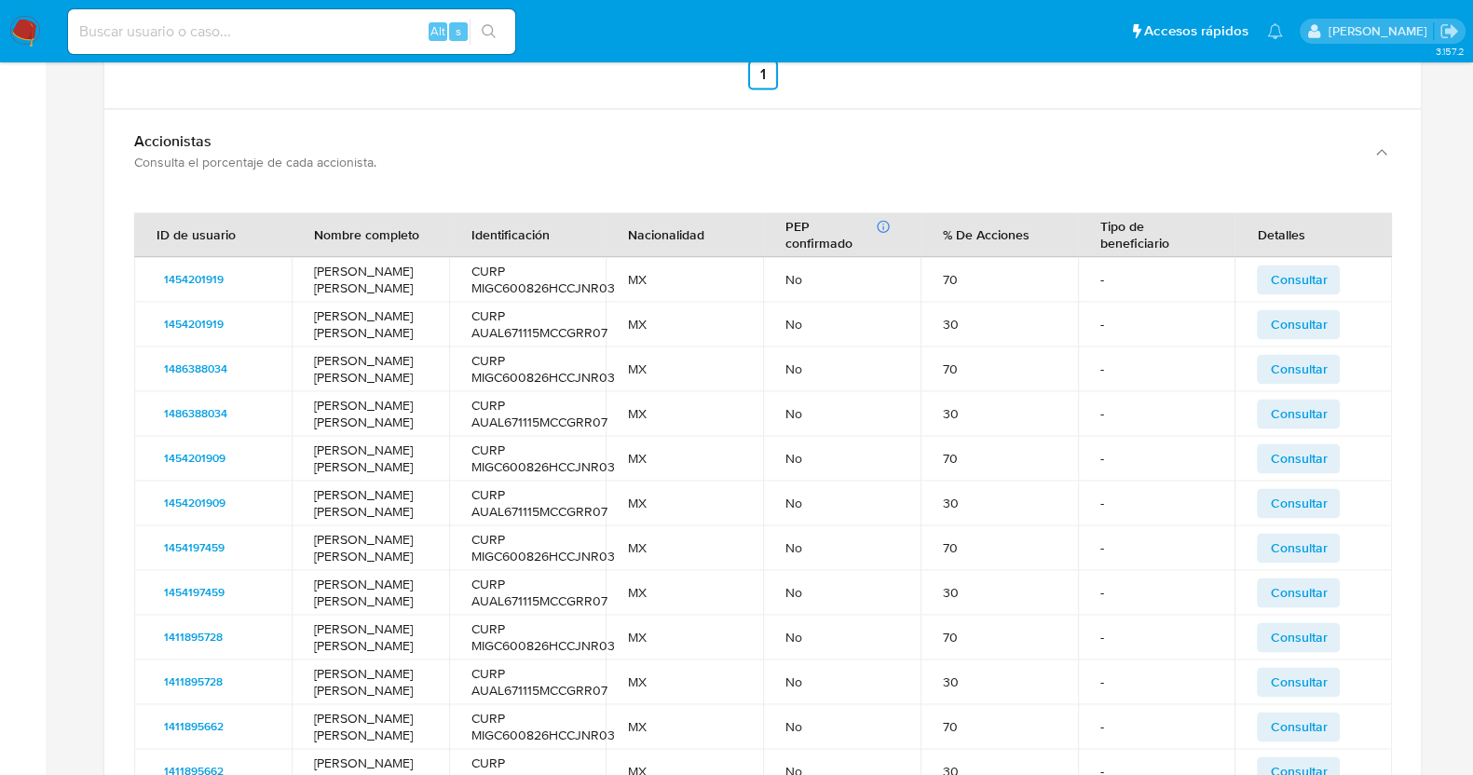
scroll to position [3838, 0]
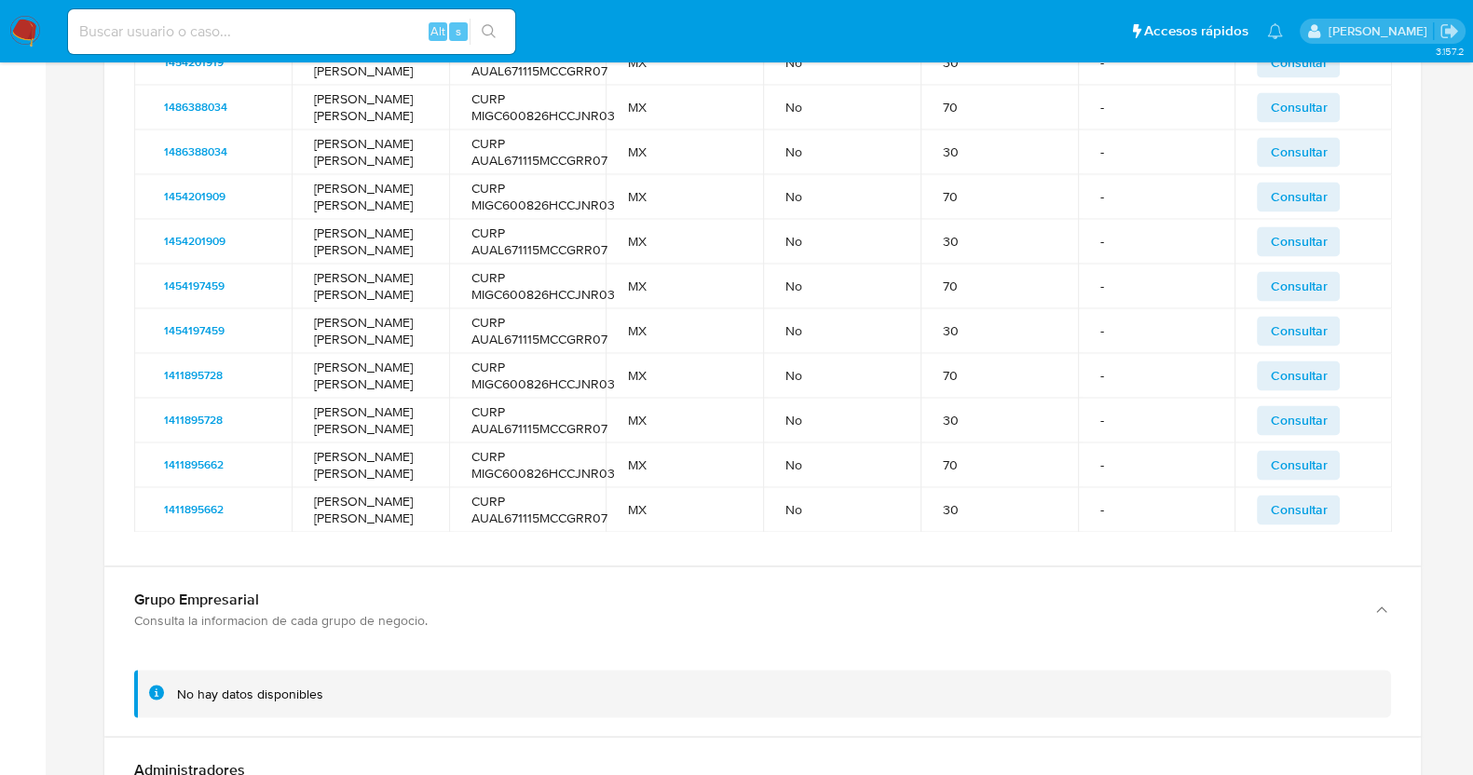
click at [1265, 525] on button "Consultar" at bounding box center [1298, 510] width 83 height 30
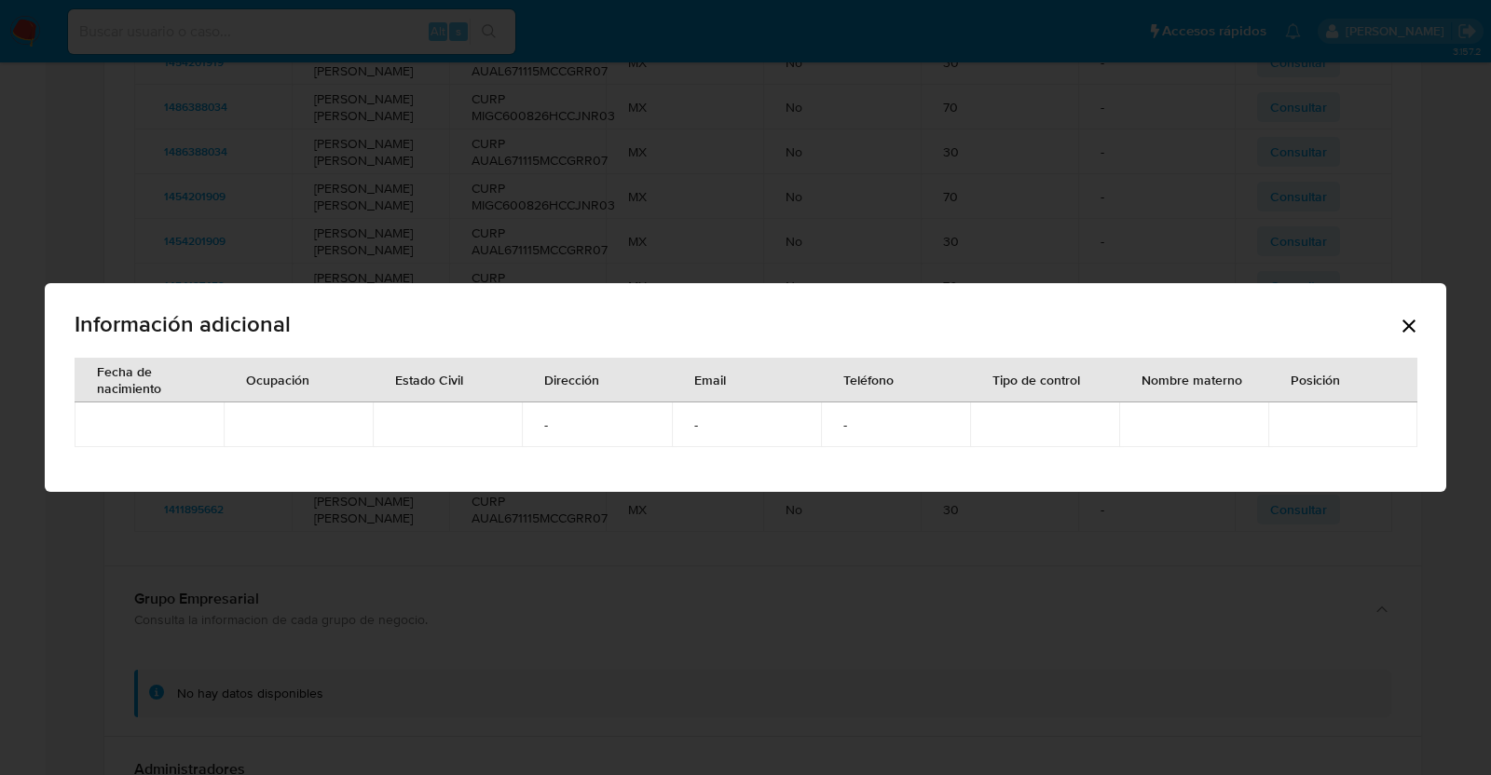
click at [1410, 333] on icon "Cerrar" at bounding box center [1409, 326] width 22 height 22
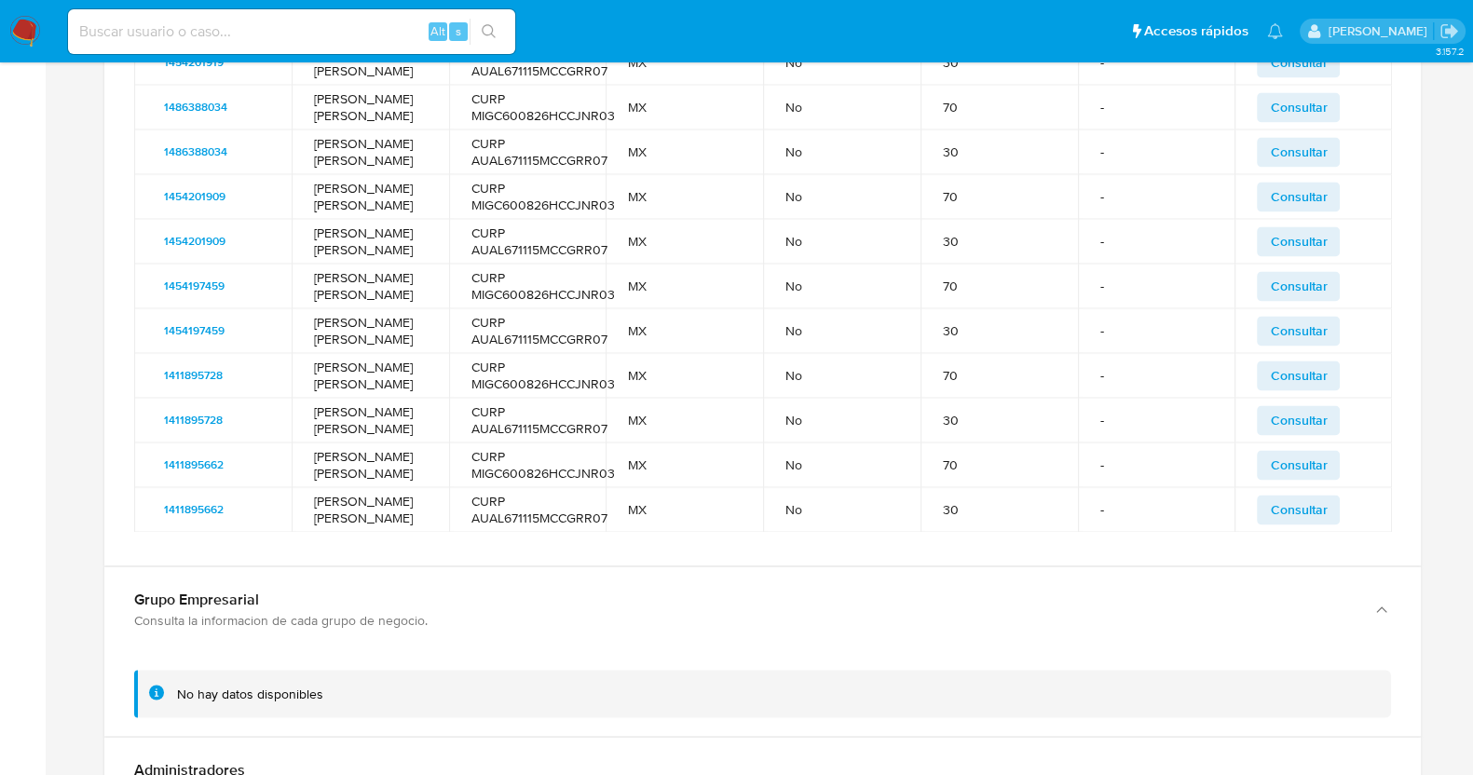
scroll to position [3954, 0]
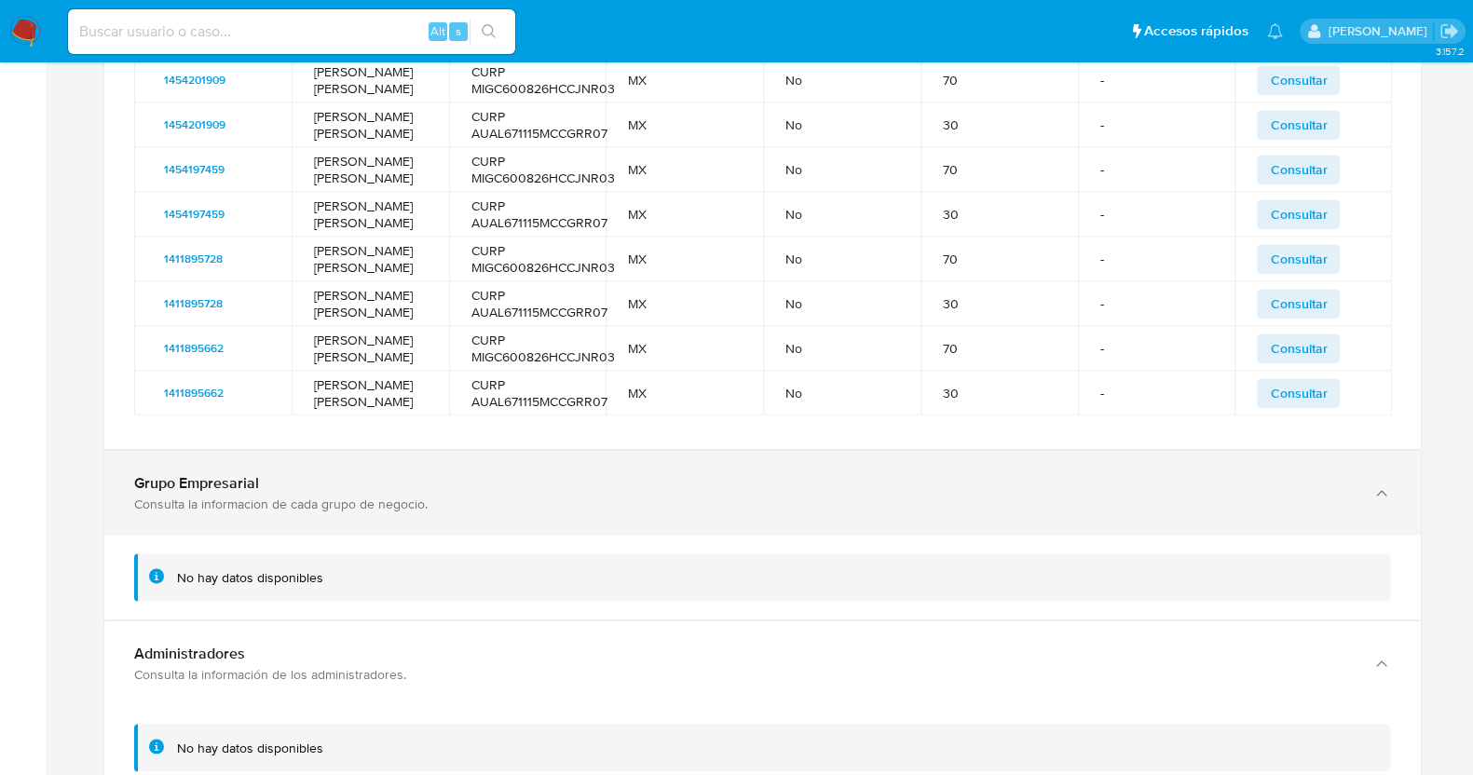
click at [564, 535] on div "Grupo Empresarial Consulta la informacion de cada grupo de negocio." at bounding box center [762, 492] width 1317 height 85
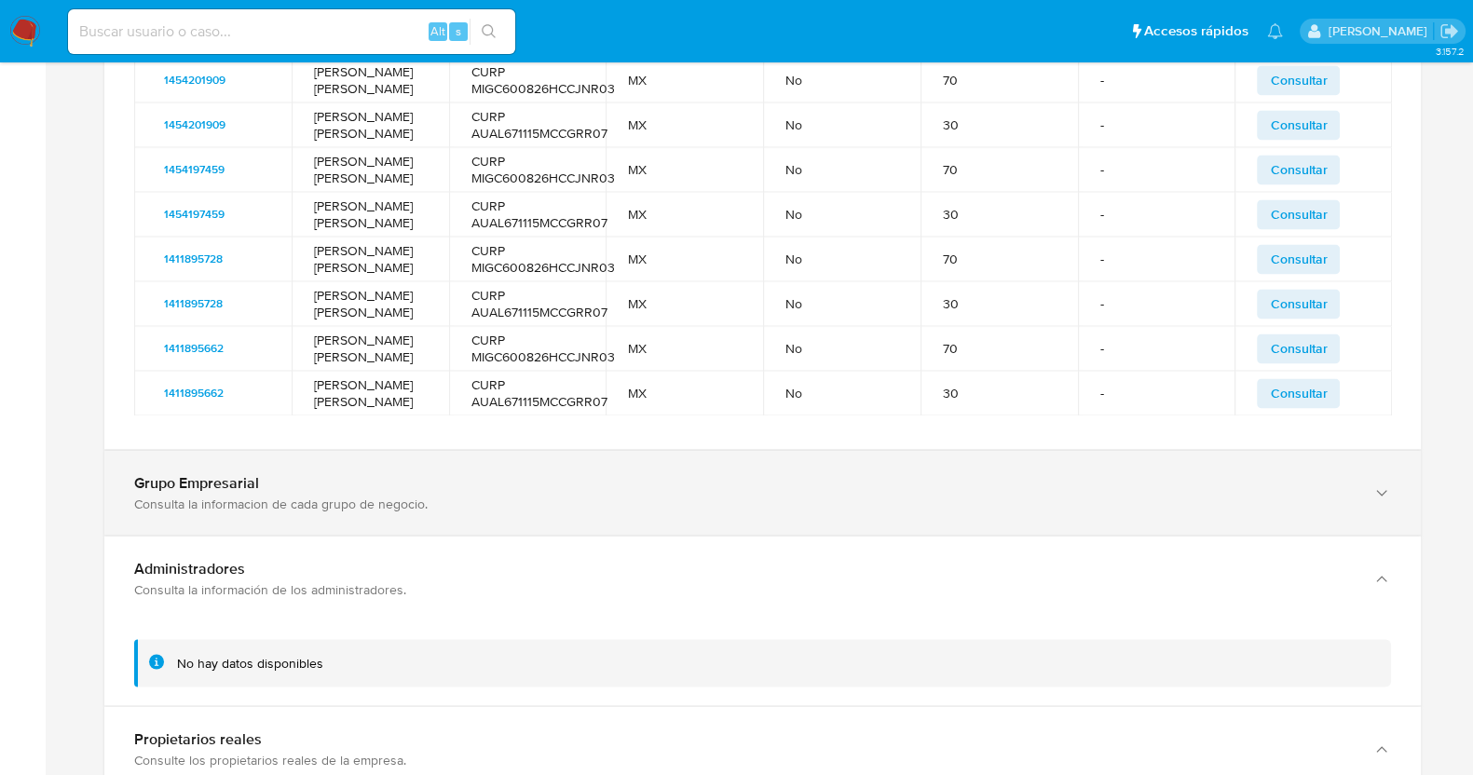
click at [564, 535] on div "Grupo Empresarial Consulta la informacion de cada grupo de negocio." at bounding box center [762, 492] width 1317 height 85
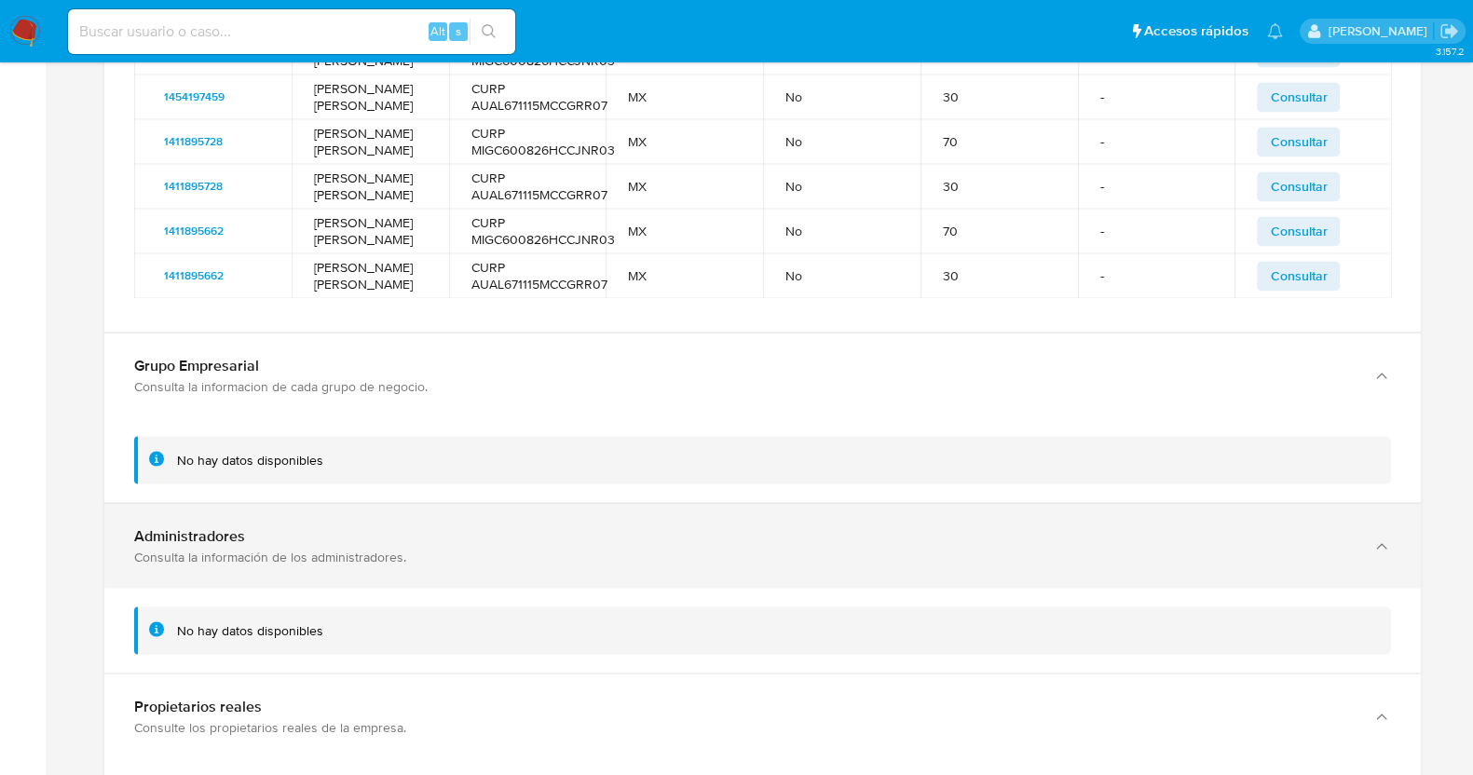
scroll to position [4187, 0]
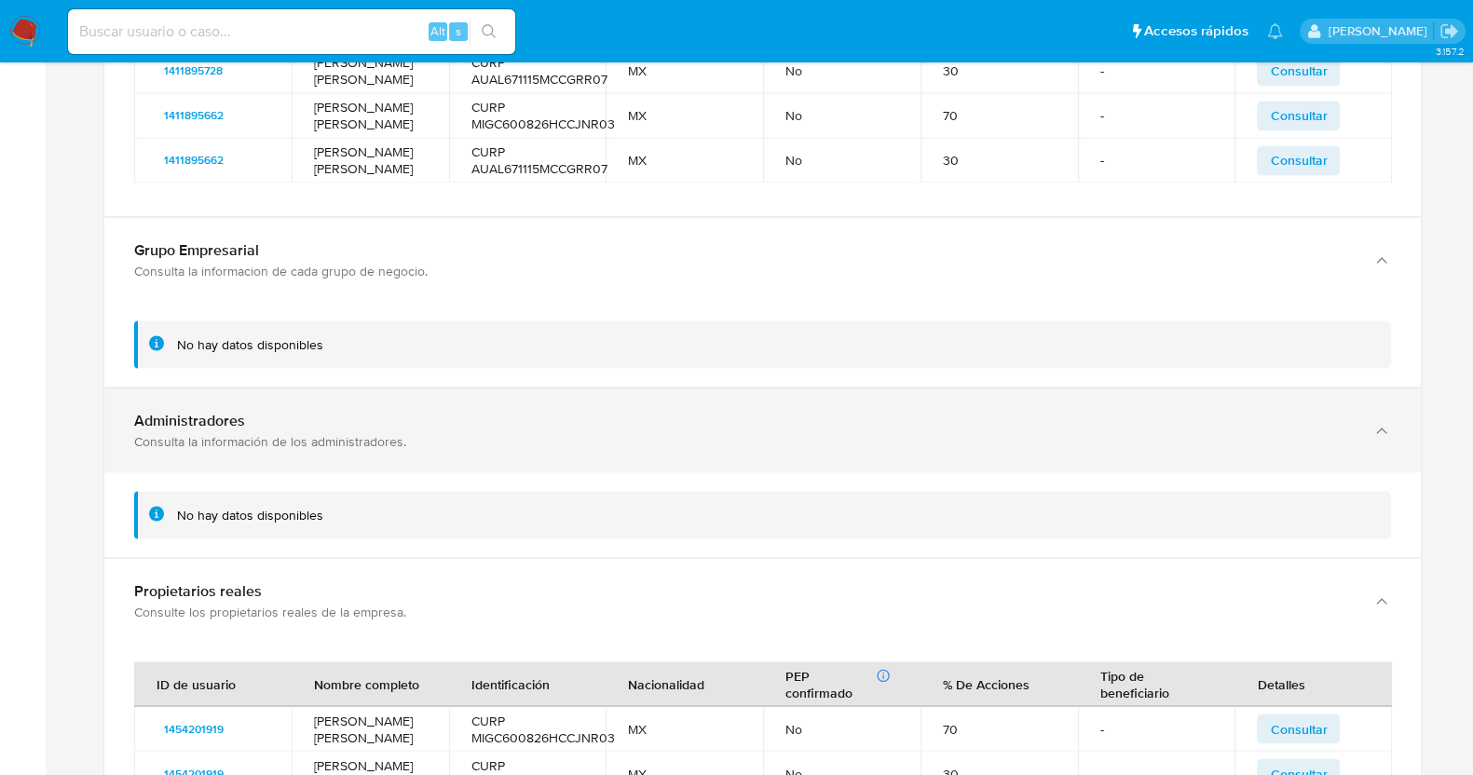
click at [517, 449] on div "Consulta la información de los administradores." at bounding box center [744, 440] width 1220 height 17
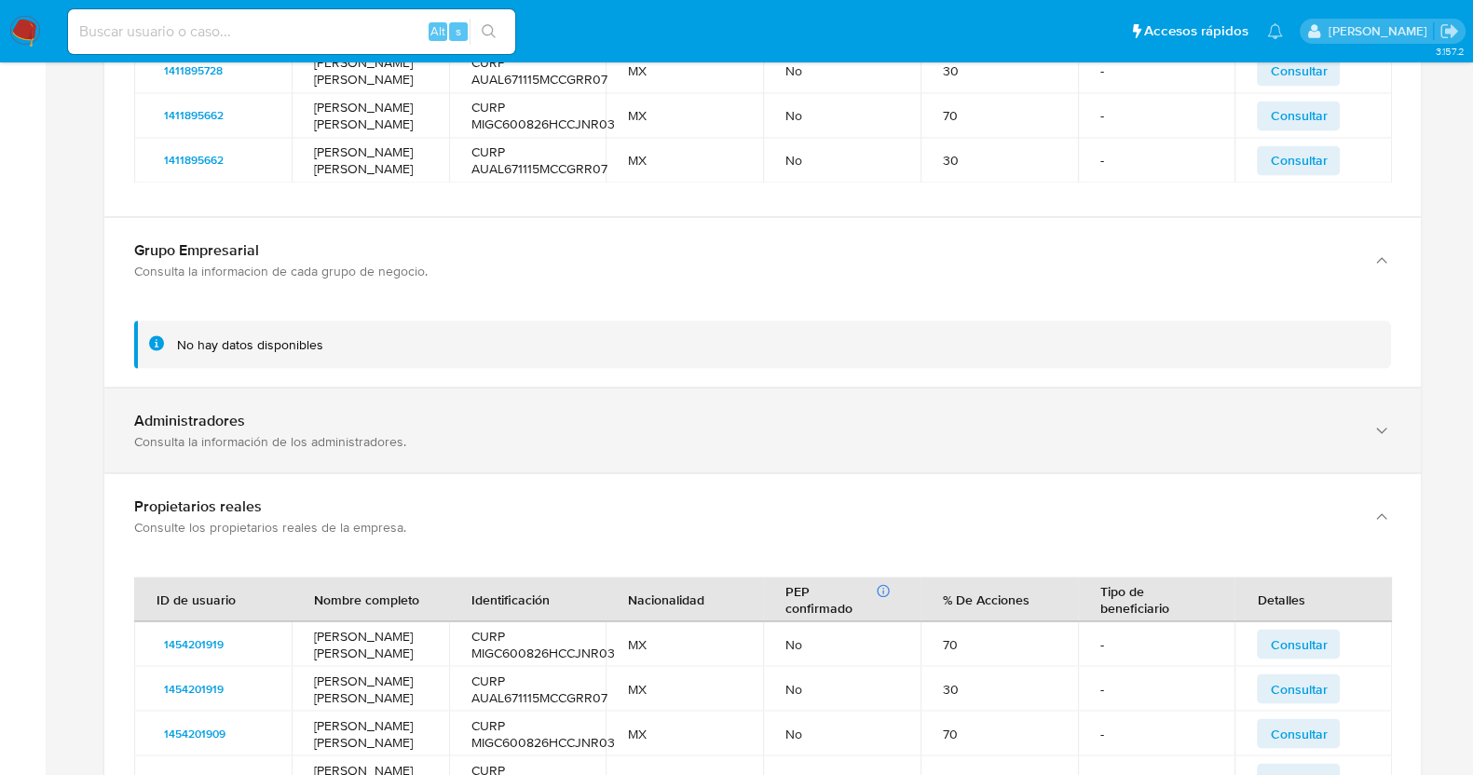
click at [517, 449] on div "Consulta la información de los administradores." at bounding box center [744, 440] width 1220 height 17
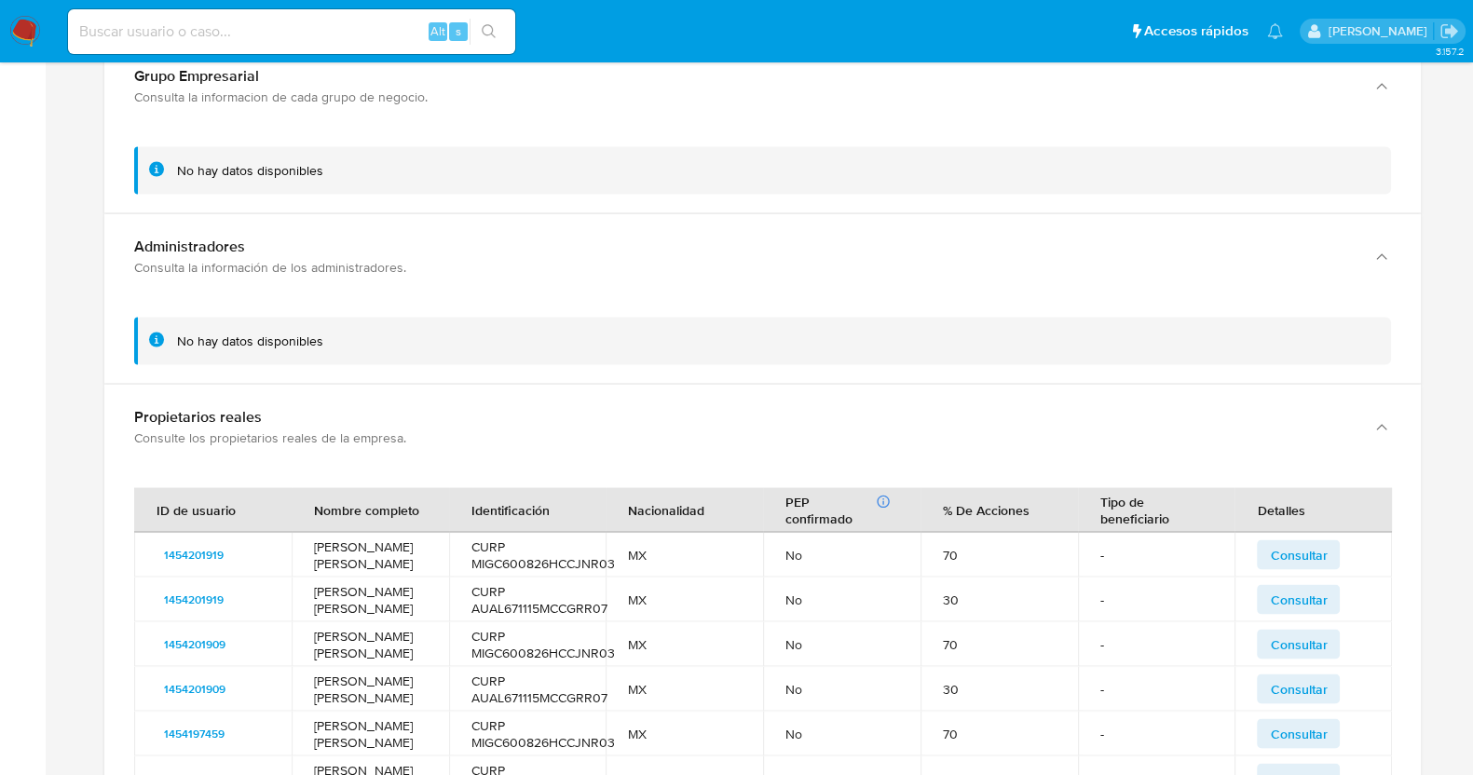
scroll to position [4653, 0]
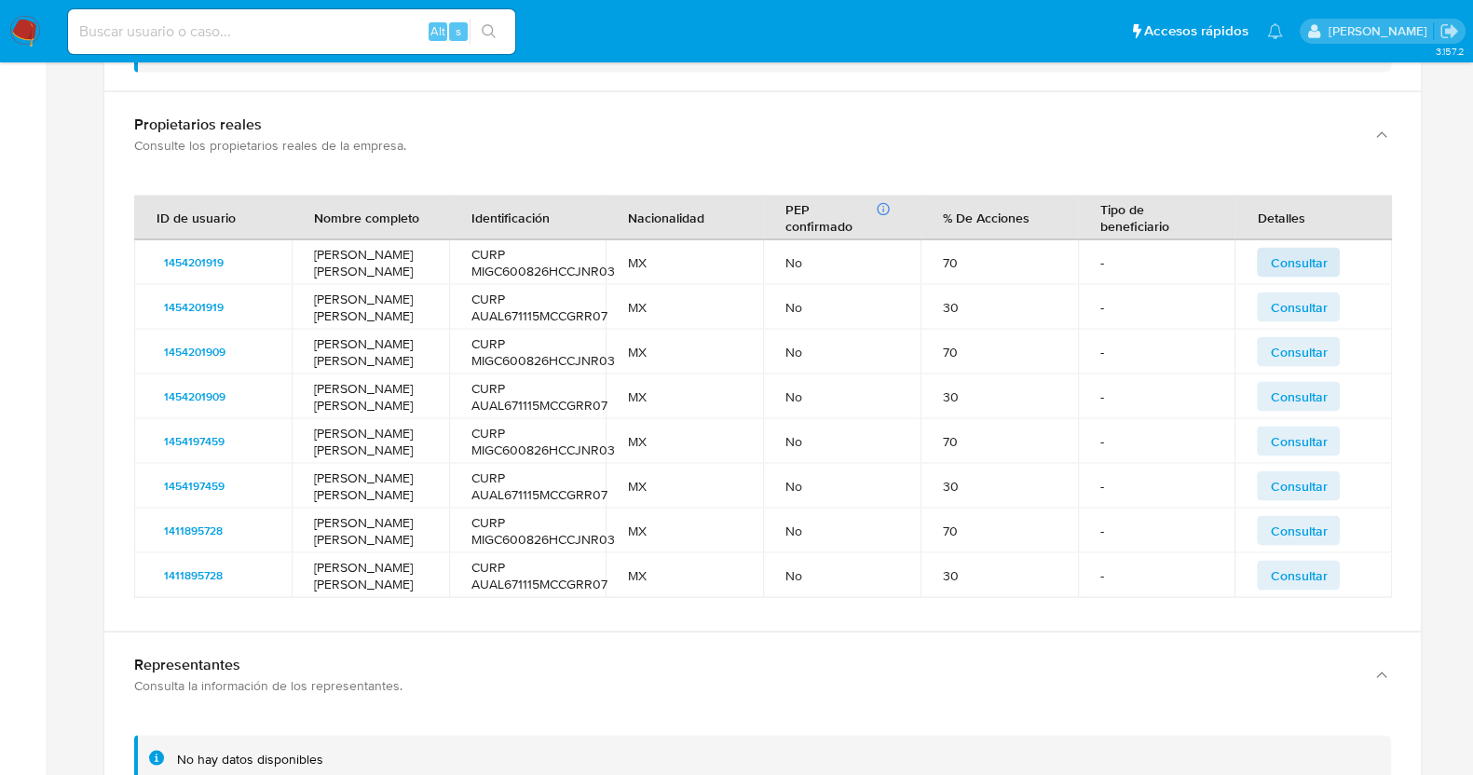
click at [1280, 276] on span "Consultar" at bounding box center [1298, 263] width 57 height 26
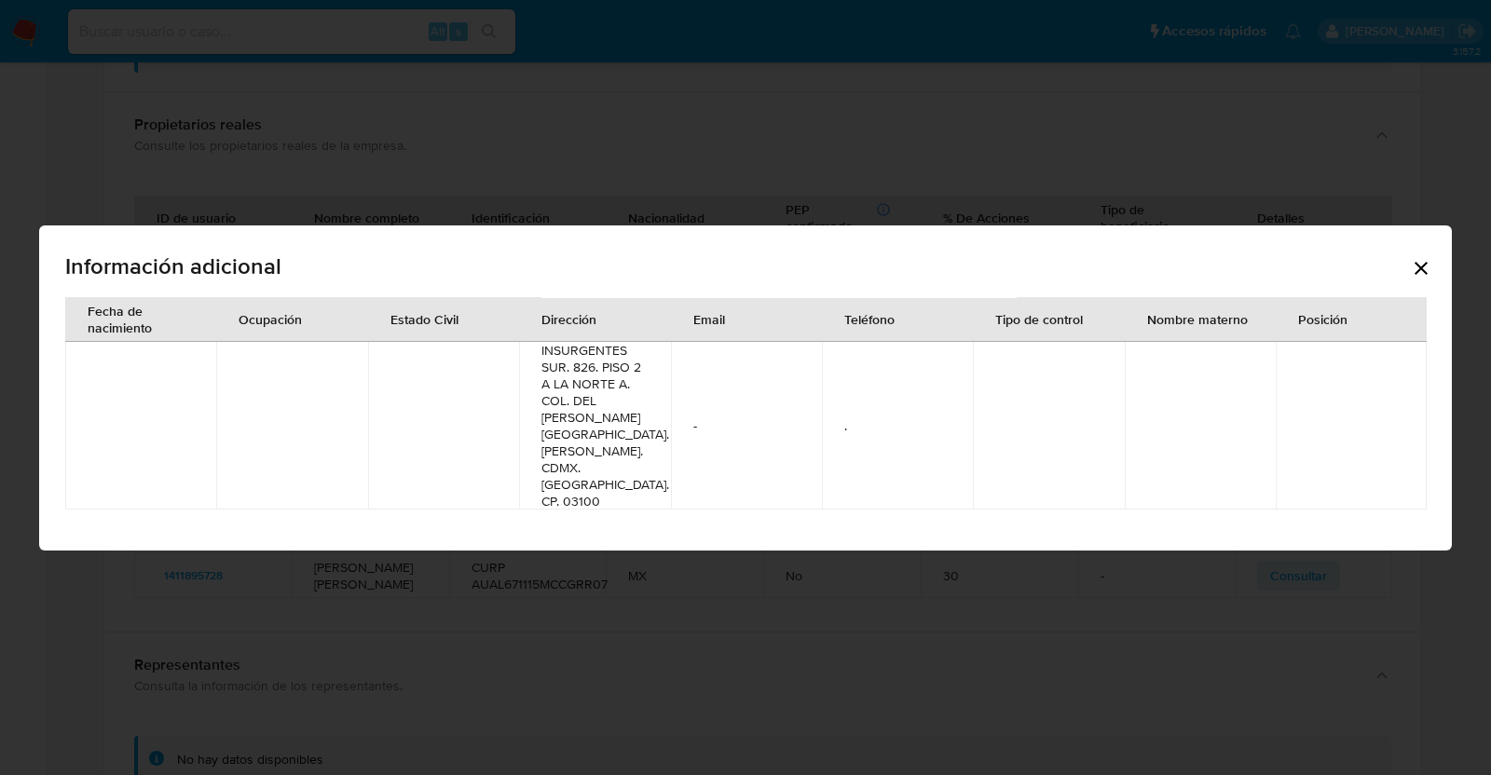
click at [1421, 275] on icon "Cerrar" at bounding box center [1420, 268] width 13 height 13
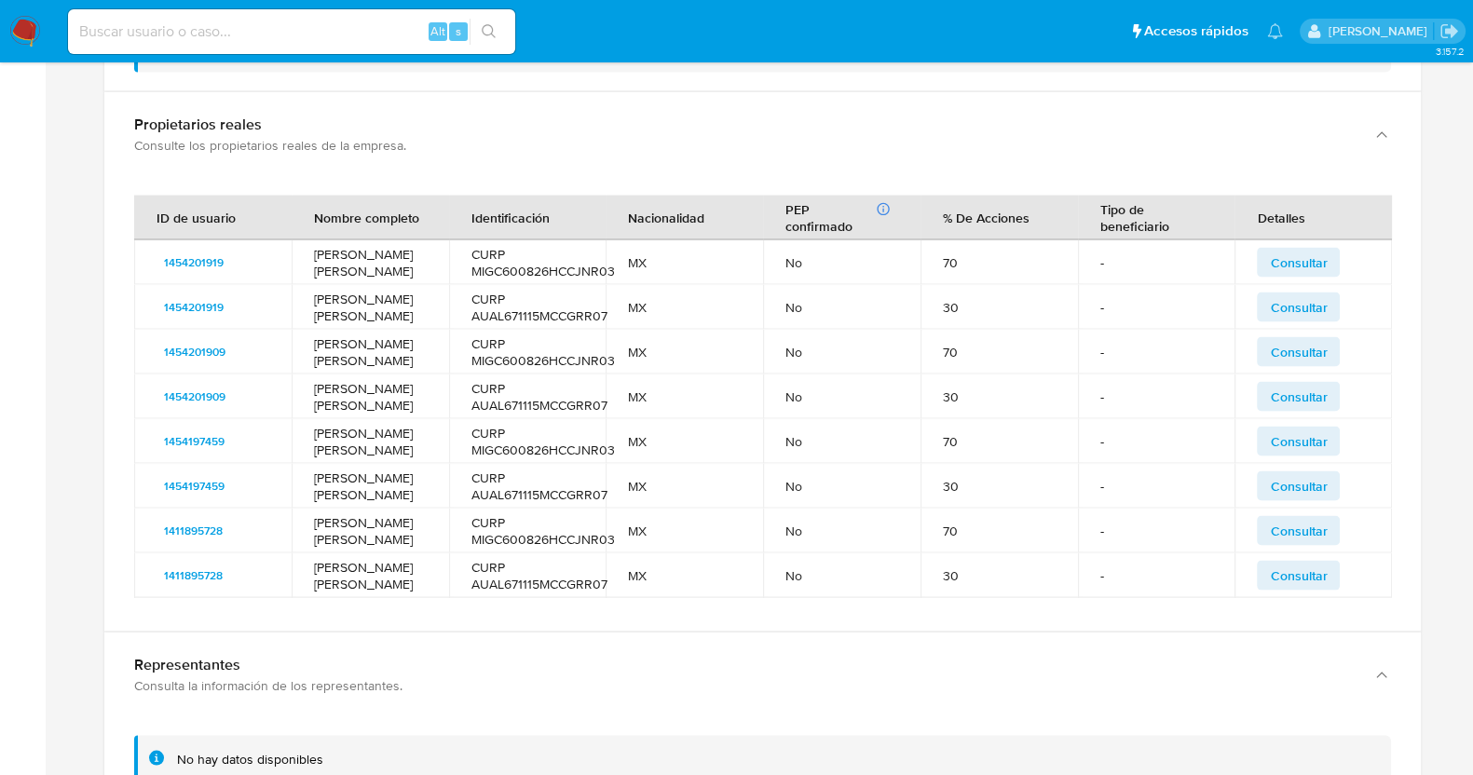
click at [1318, 276] on span "Consultar" at bounding box center [1298, 263] width 57 height 26
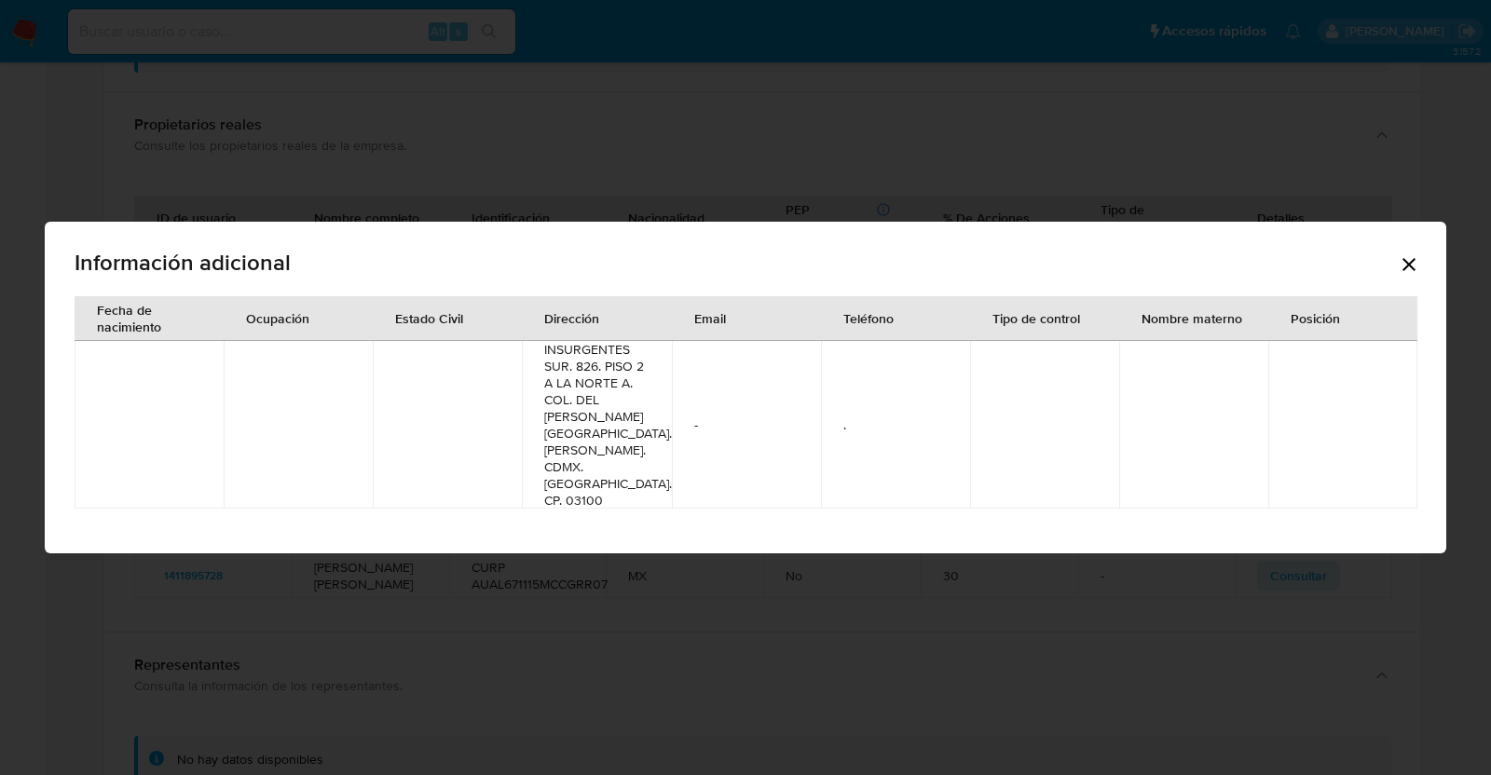
click at [583, 421] on td "INSURGENTES SUR. 826. PISO 2 A LA NORTE A. COL. DEL VALLE CENTRO. BENITO JUAREZ…" at bounding box center [596, 425] width 149 height 168
click at [1407, 271] on icon "Cerrar" at bounding box center [1408, 264] width 13 height 13
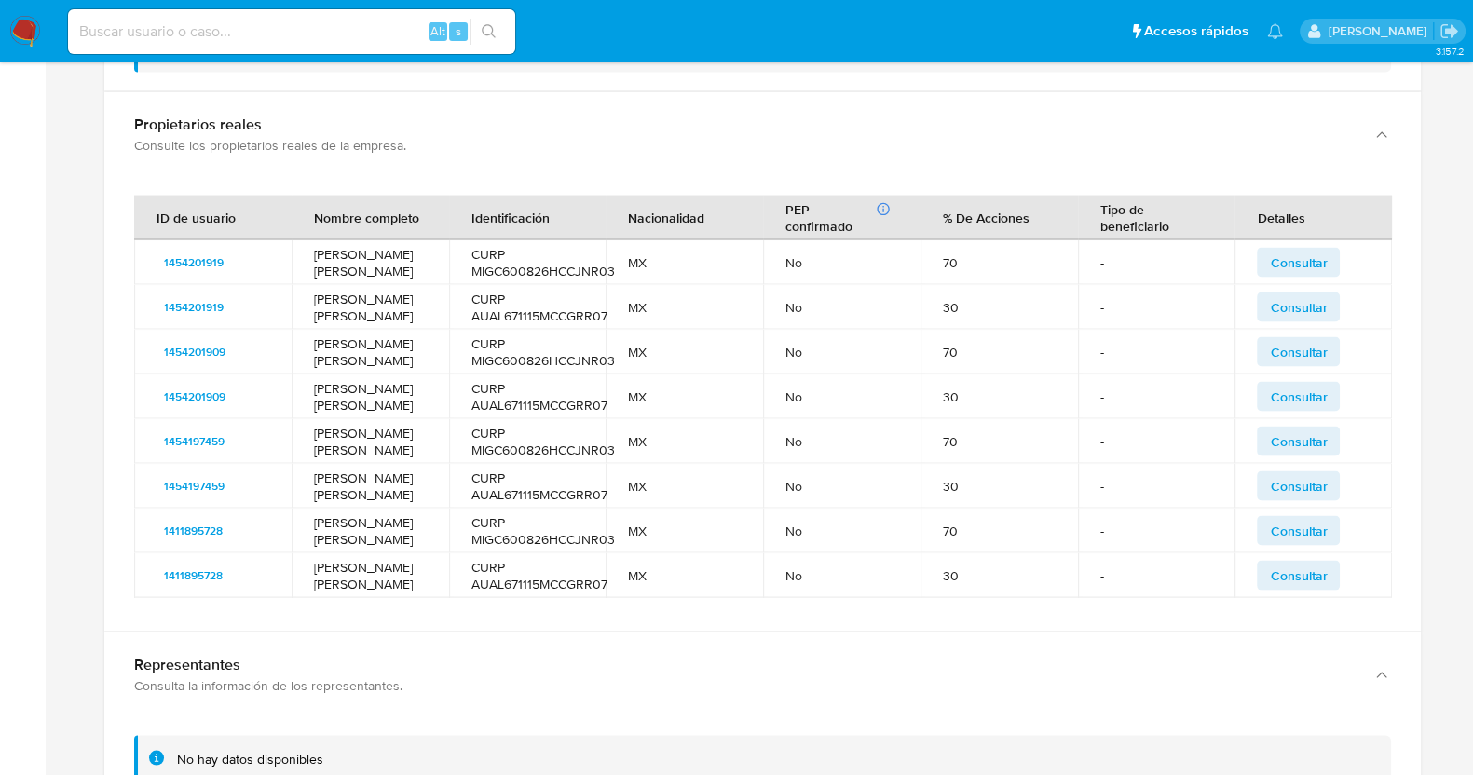
click at [1332, 322] on button "Consultar" at bounding box center [1298, 308] width 83 height 30
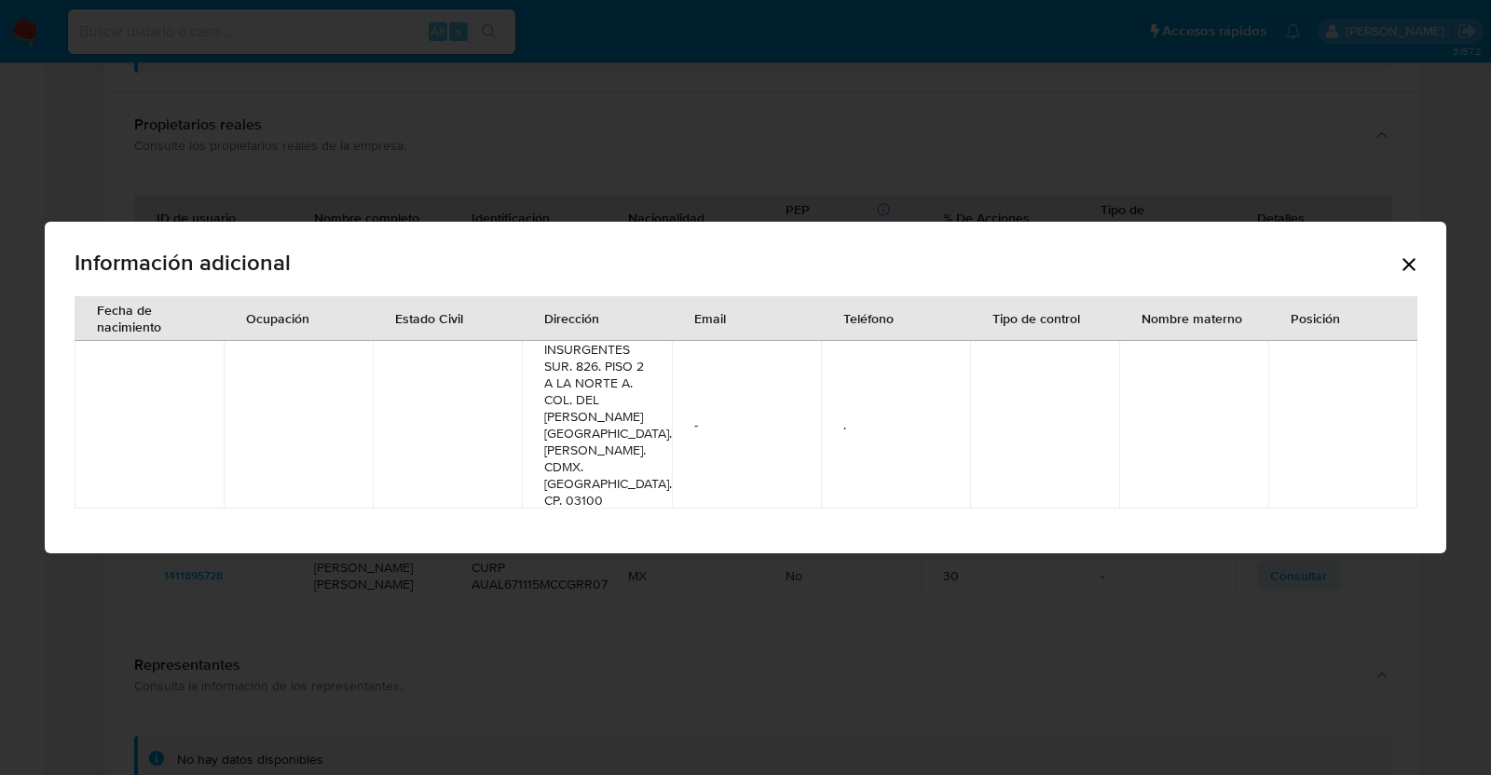
click at [1411, 276] on icon "Cerrar" at bounding box center [1409, 264] width 22 height 22
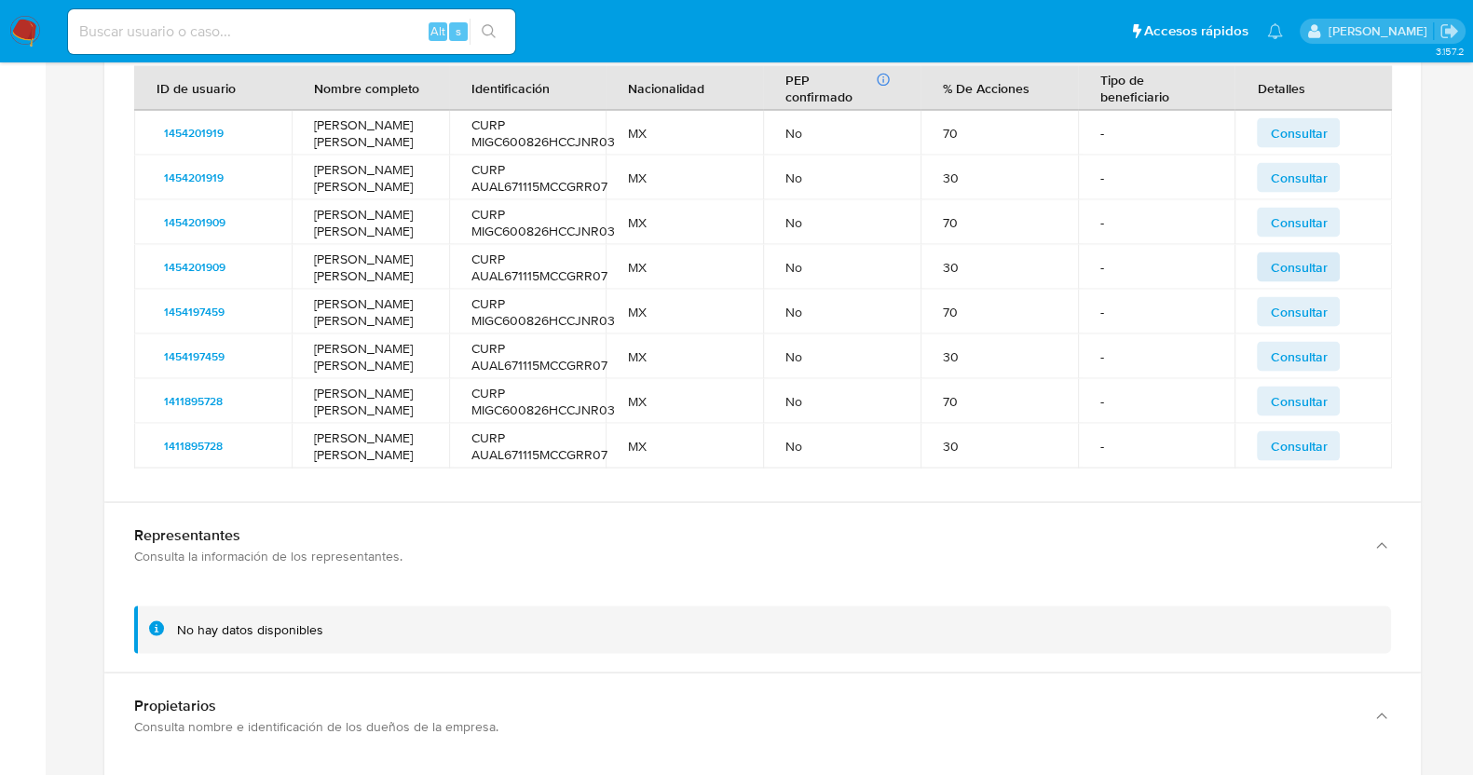
scroll to position [4886, 0]
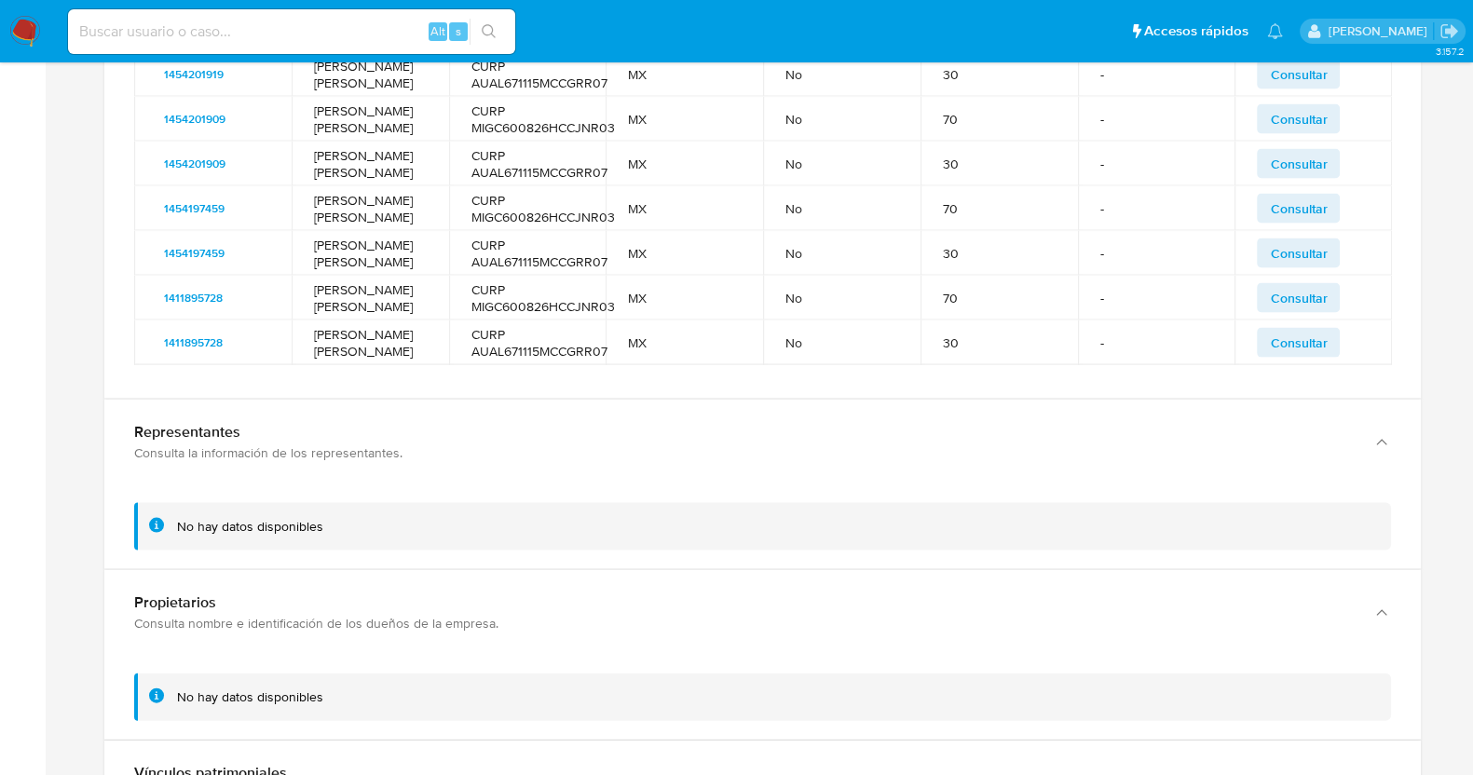
click at [1306, 356] on span "Consultar" at bounding box center [1298, 343] width 57 height 26
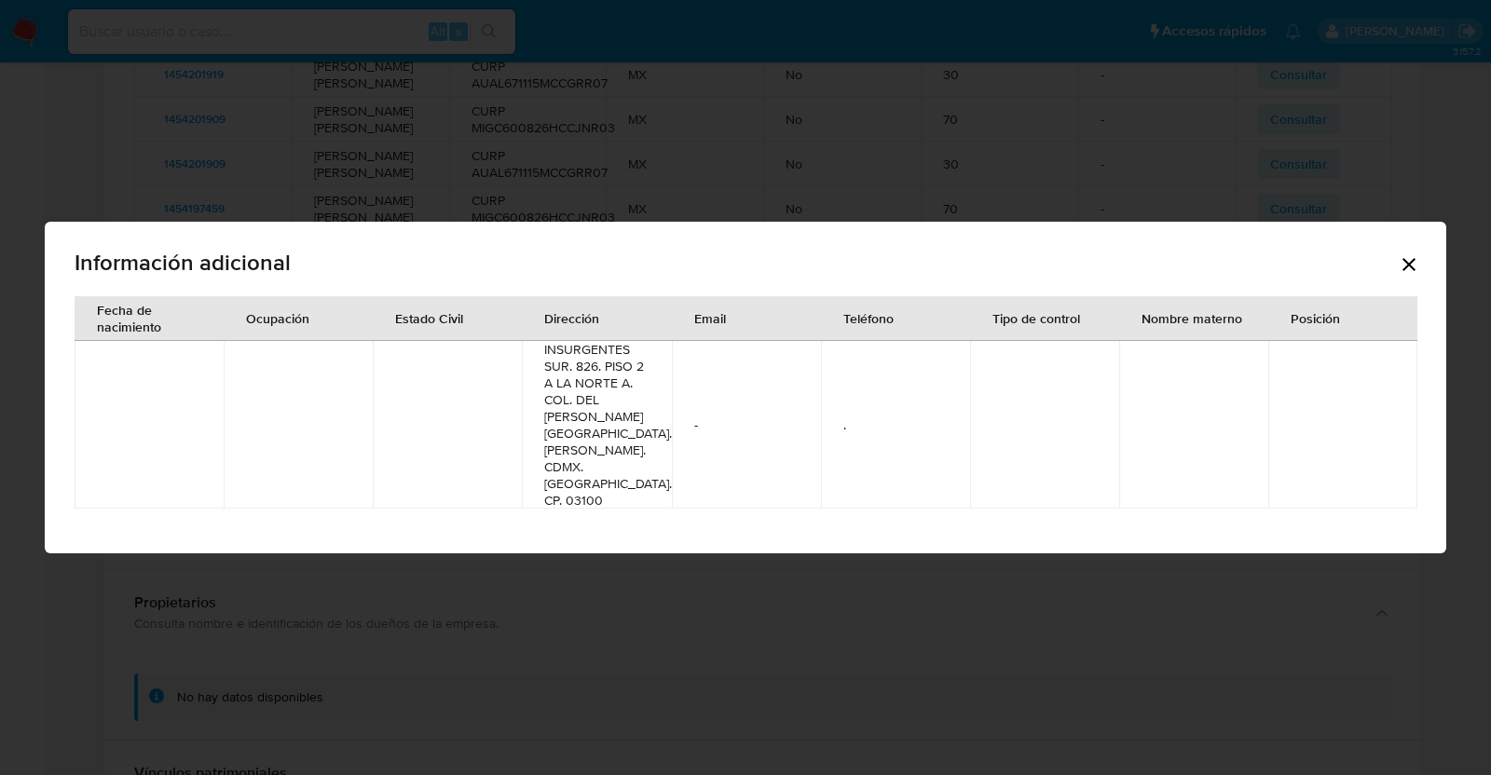
click at [1388, 273] on div "Información adicional" at bounding box center [746, 267] width 1342 height 60
click at [1402, 273] on icon "Cerrar" at bounding box center [1409, 264] width 22 height 22
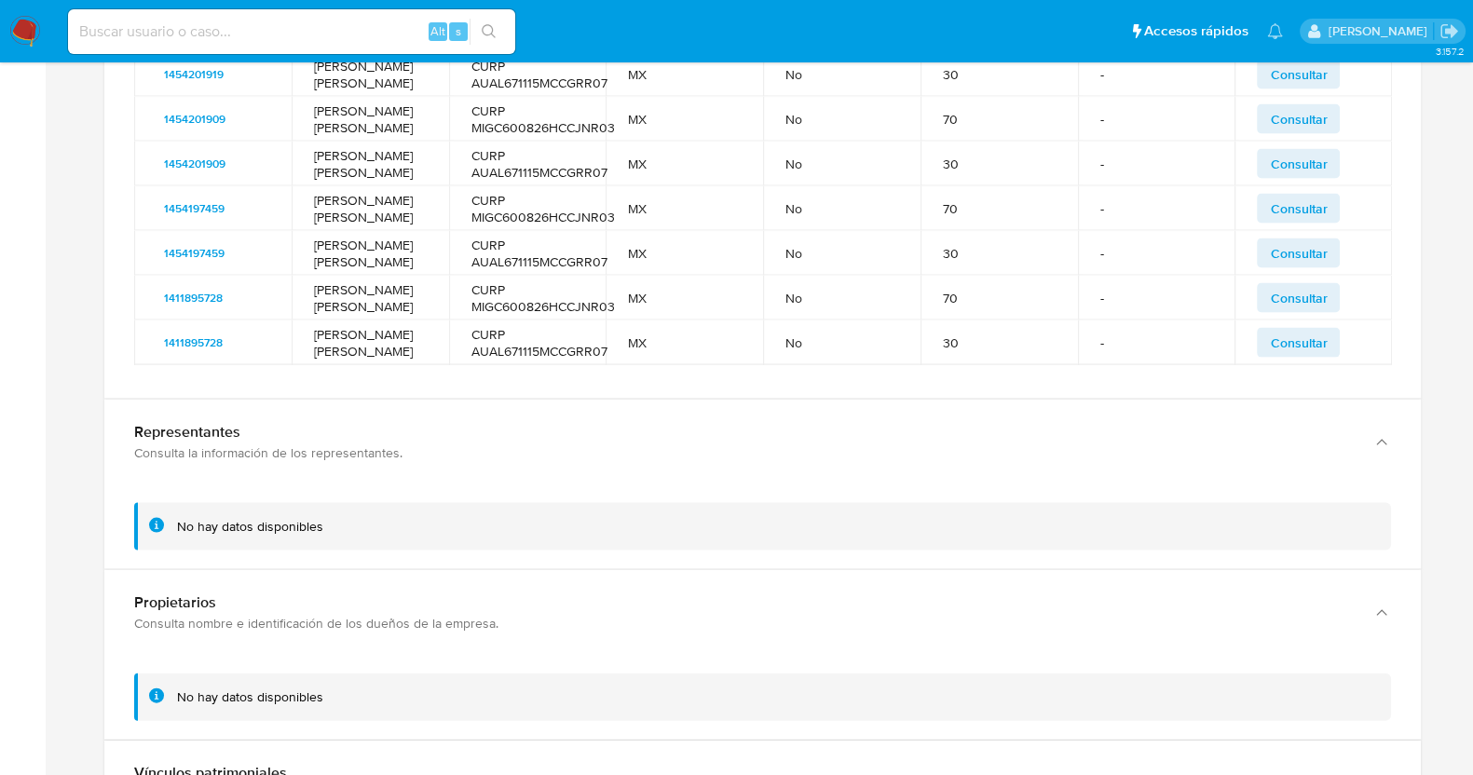
click at [1290, 311] on span "Consultar" at bounding box center [1298, 298] width 57 height 26
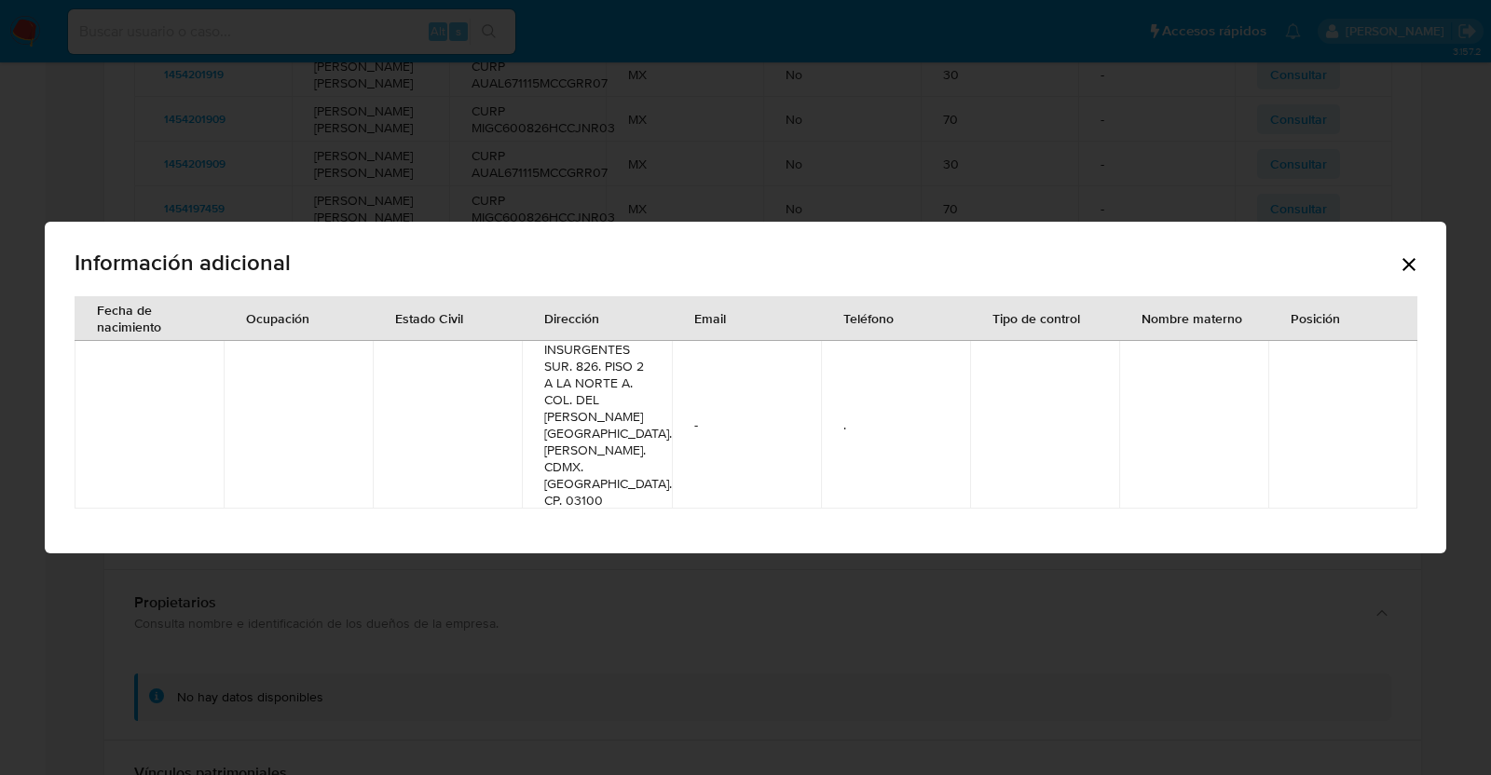
click at [1412, 276] on icon "Cerrar" at bounding box center [1409, 264] width 22 height 22
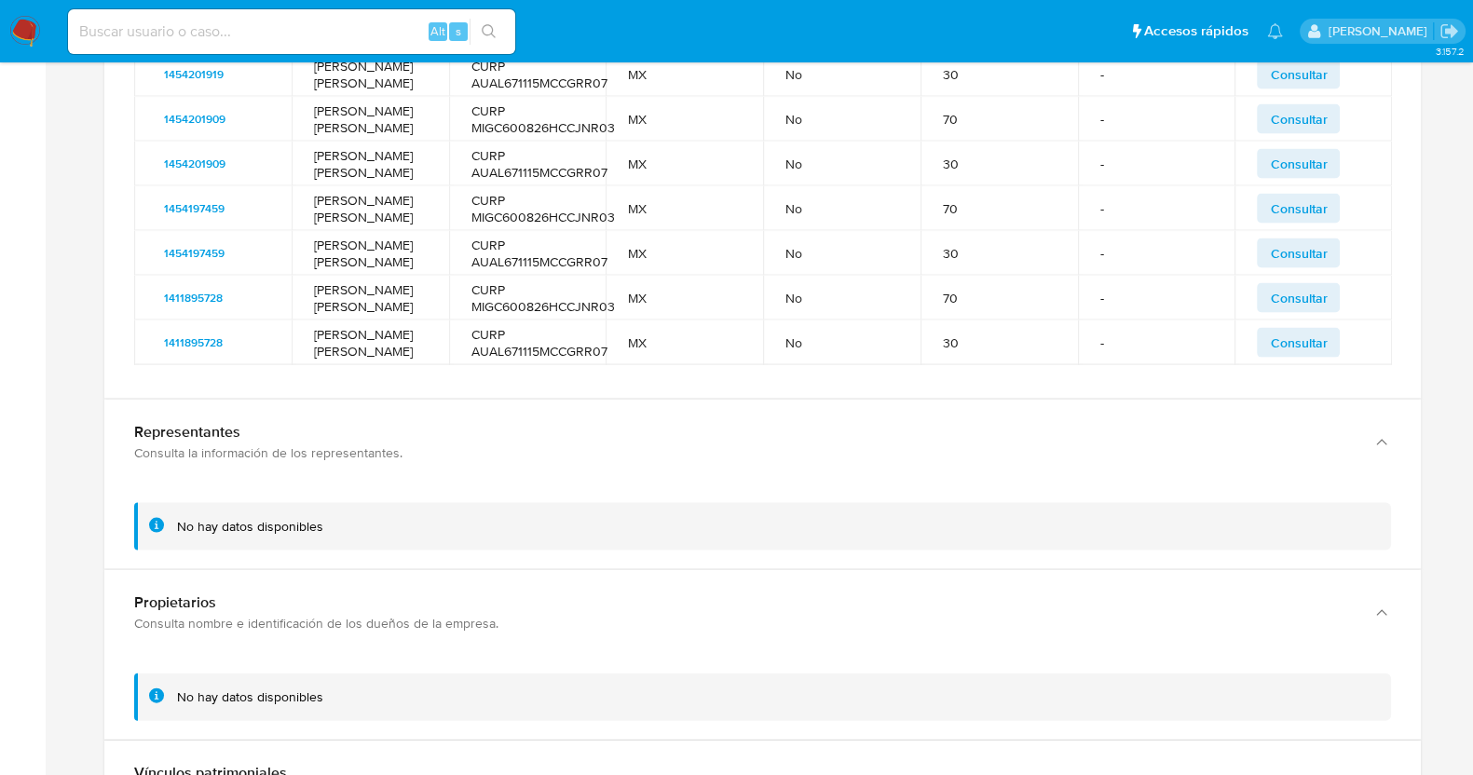
click at [1310, 266] on span "Consultar" at bounding box center [1298, 253] width 57 height 26
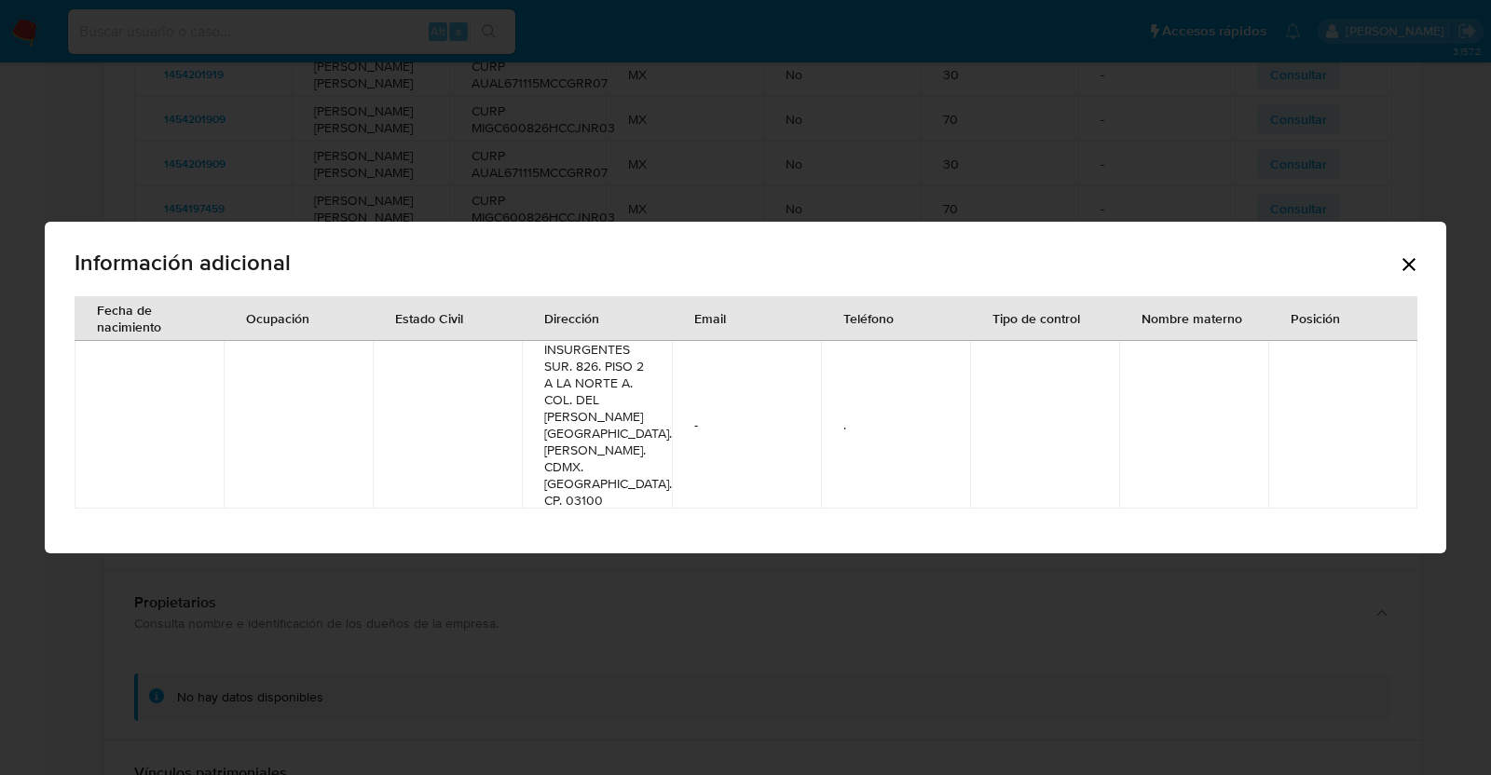
click at [1370, 275] on div "Información adicional" at bounding box center [746, 267] width 1342 height 60
click at [1385, 281] on div "Información adicional" at bounding box center [746, 267] width 1342 height 60
click at [1393, 287] on div "Información adicional" at bounding box center [746, 267] width 1342 height 60
click at [1405, 276] on icon "Cerrar" at bounding box center [1409, 264] width 22 height 22
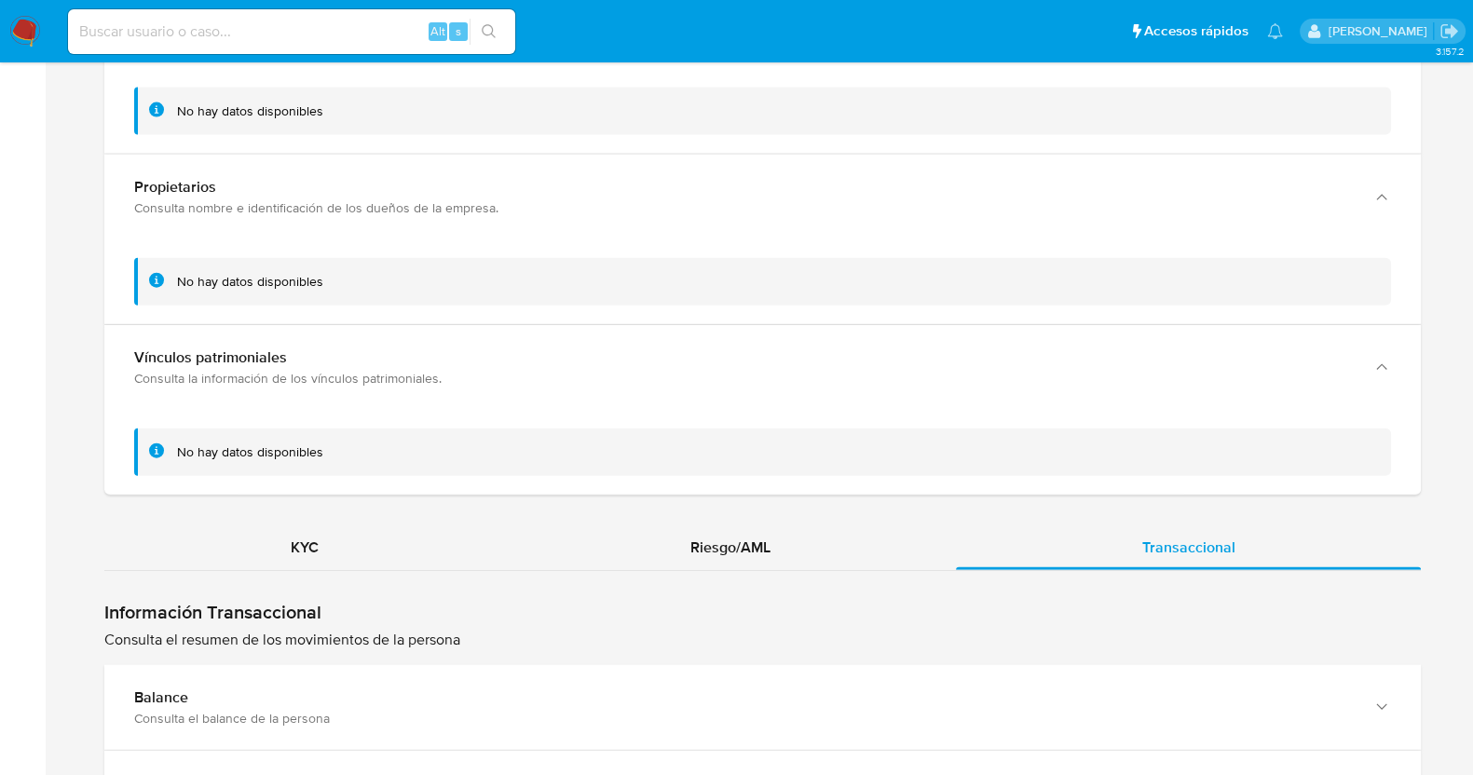
scroll to position [5352, 0]
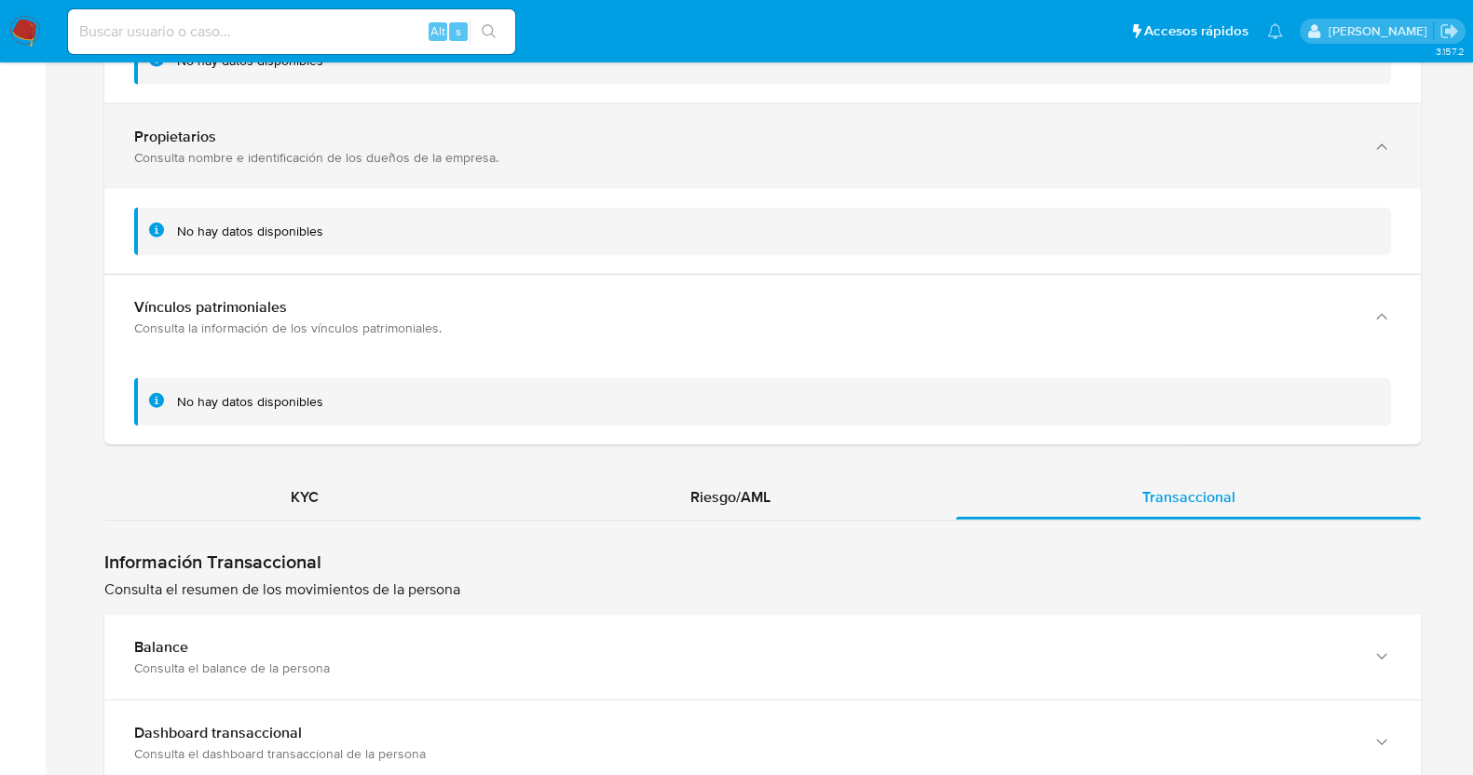
click at [516, 166] on div "Consulta nombre e identificación de los dueños de la empresa." at bounding box center [744, 157] width 1220 height 17
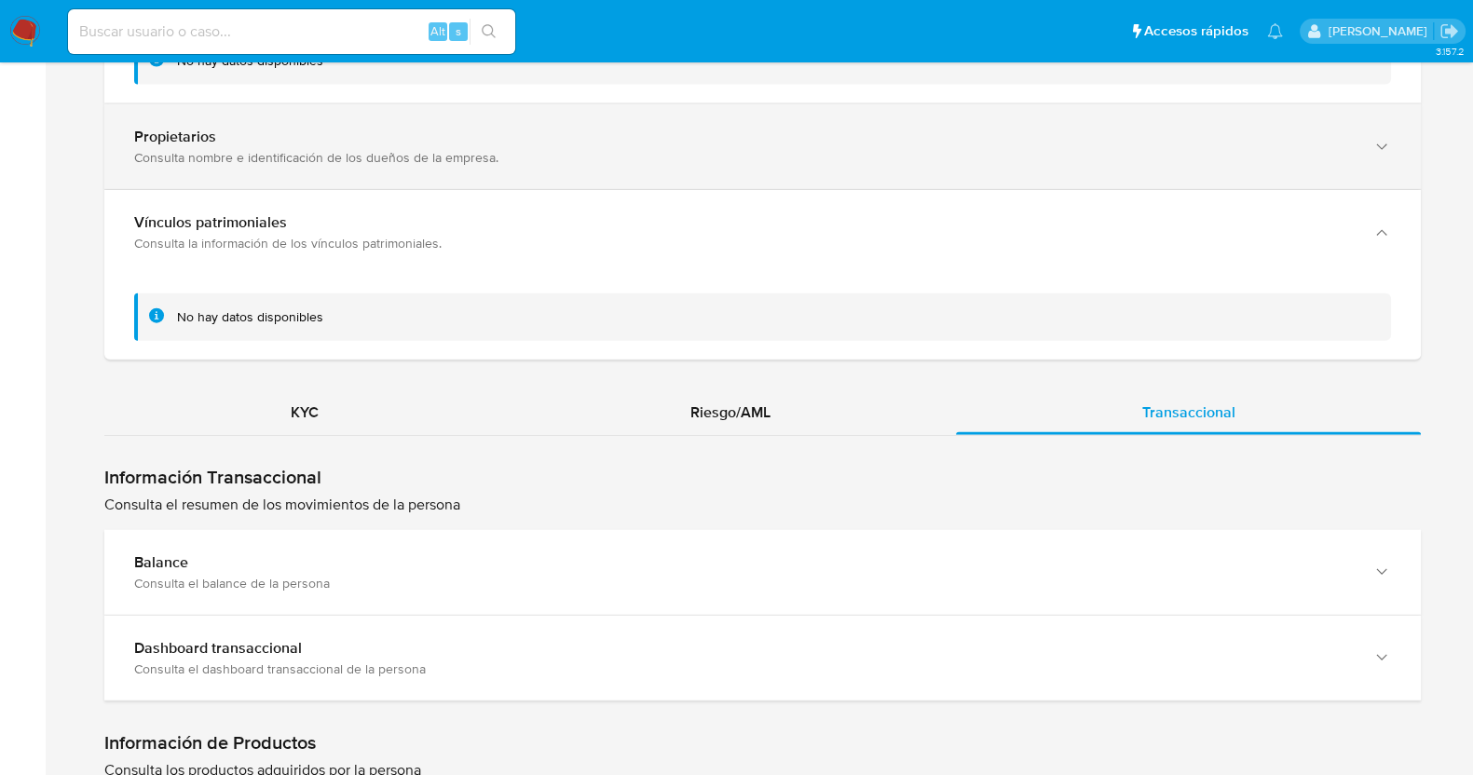
click at [516, 166] on div "Consulta nombre e identificación de los dueños de la empresa." at bounding box center [744, 157] width 1220 height 17
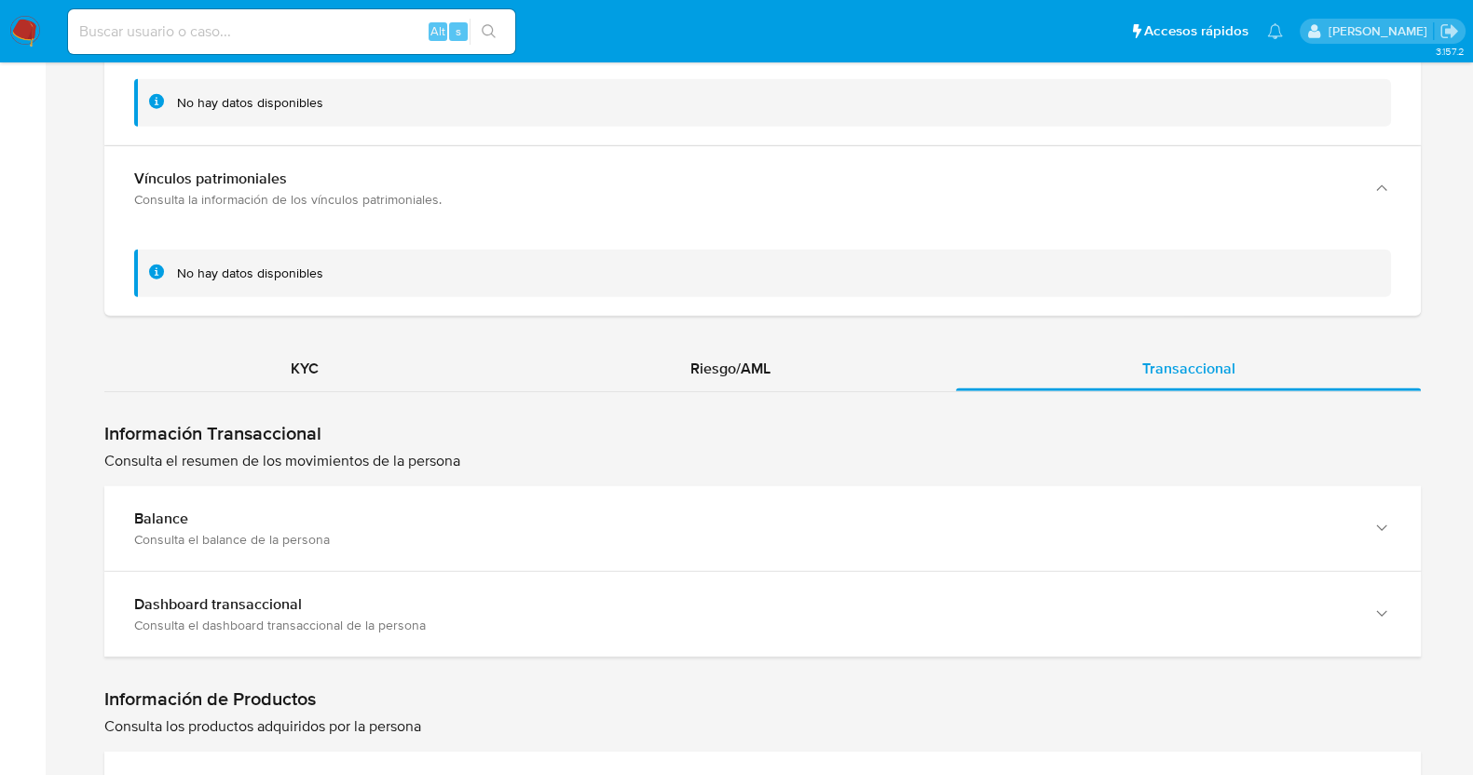
scroll to position [5701, 0]
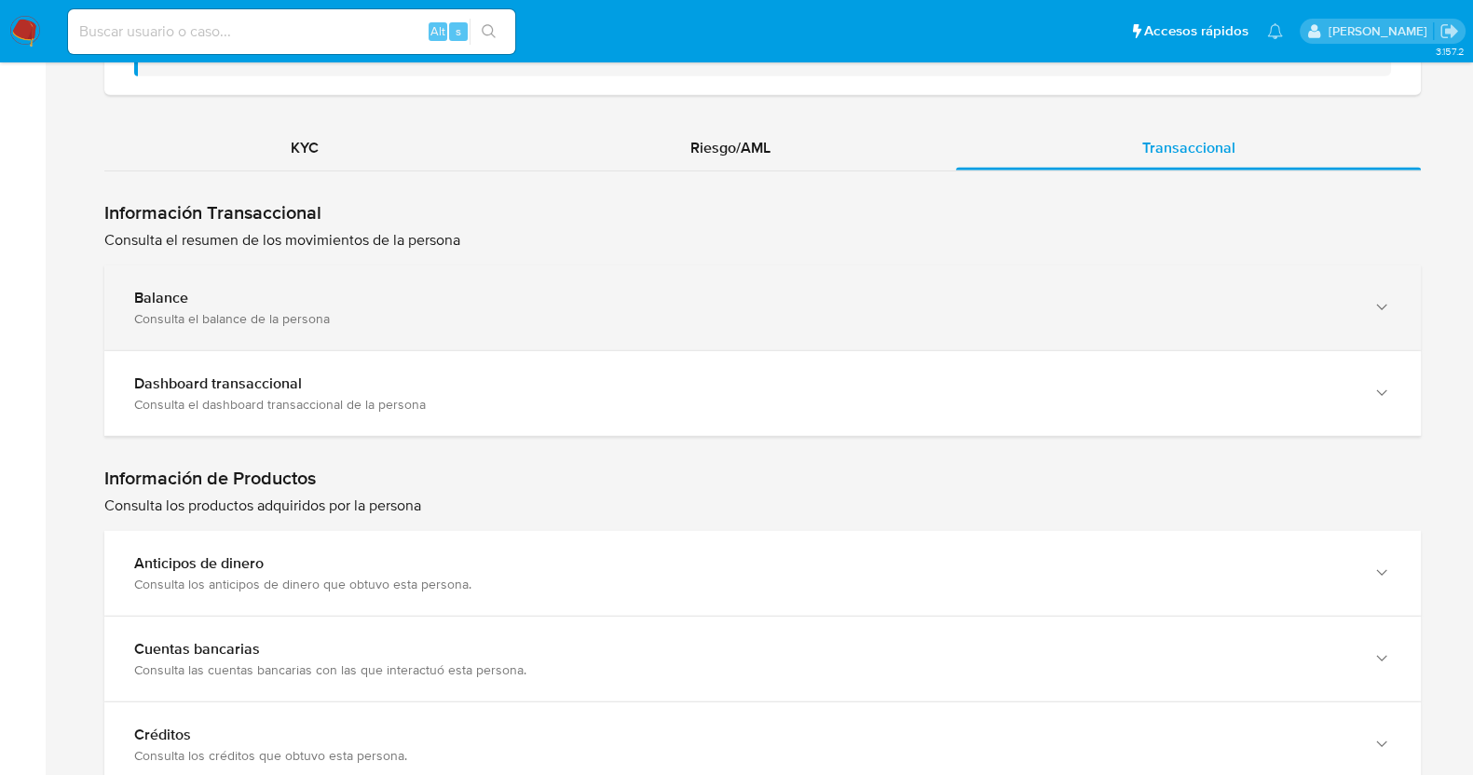
click at [464, 307] on div "Balance" at bounding box center [744, 298] width 1220 height 19
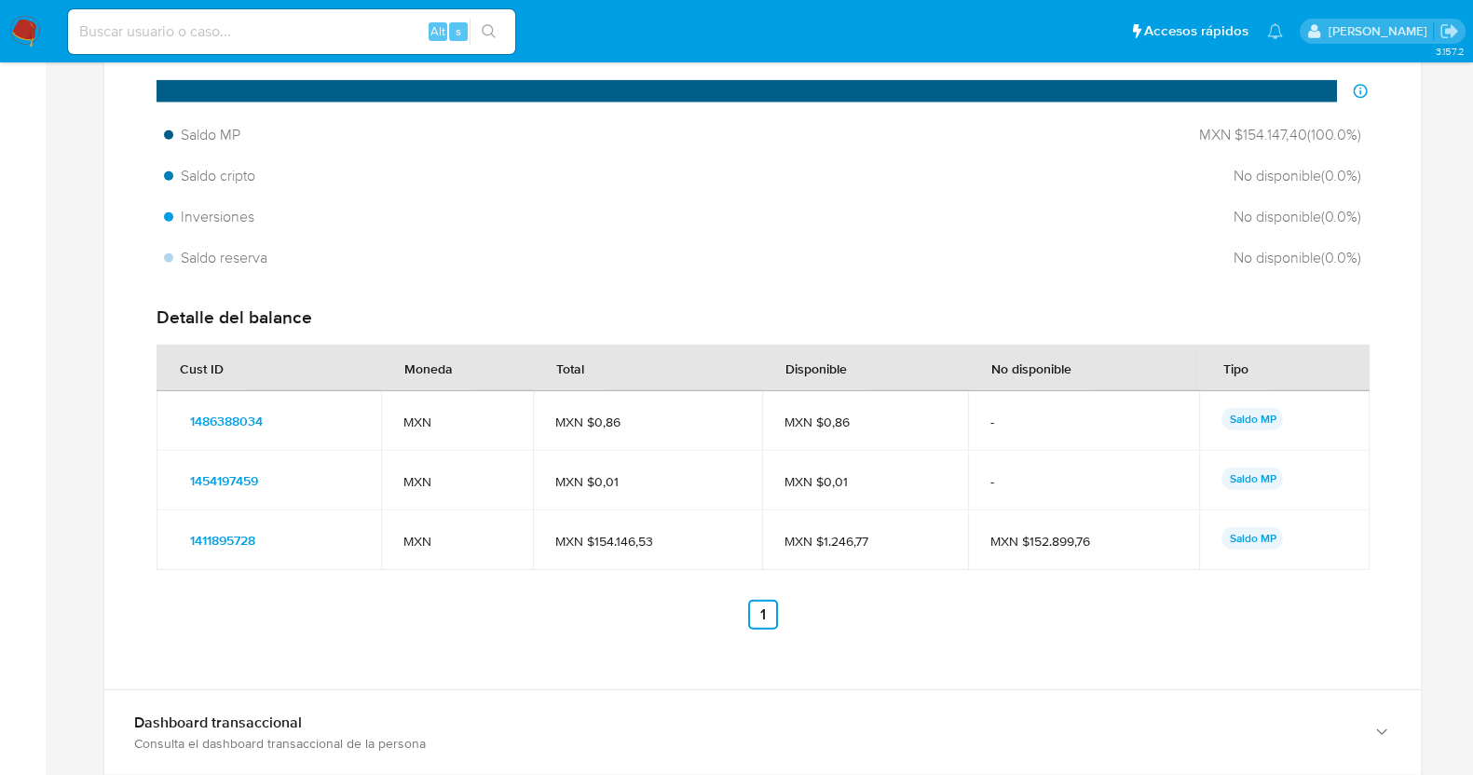
scroll to position [6051, 0]
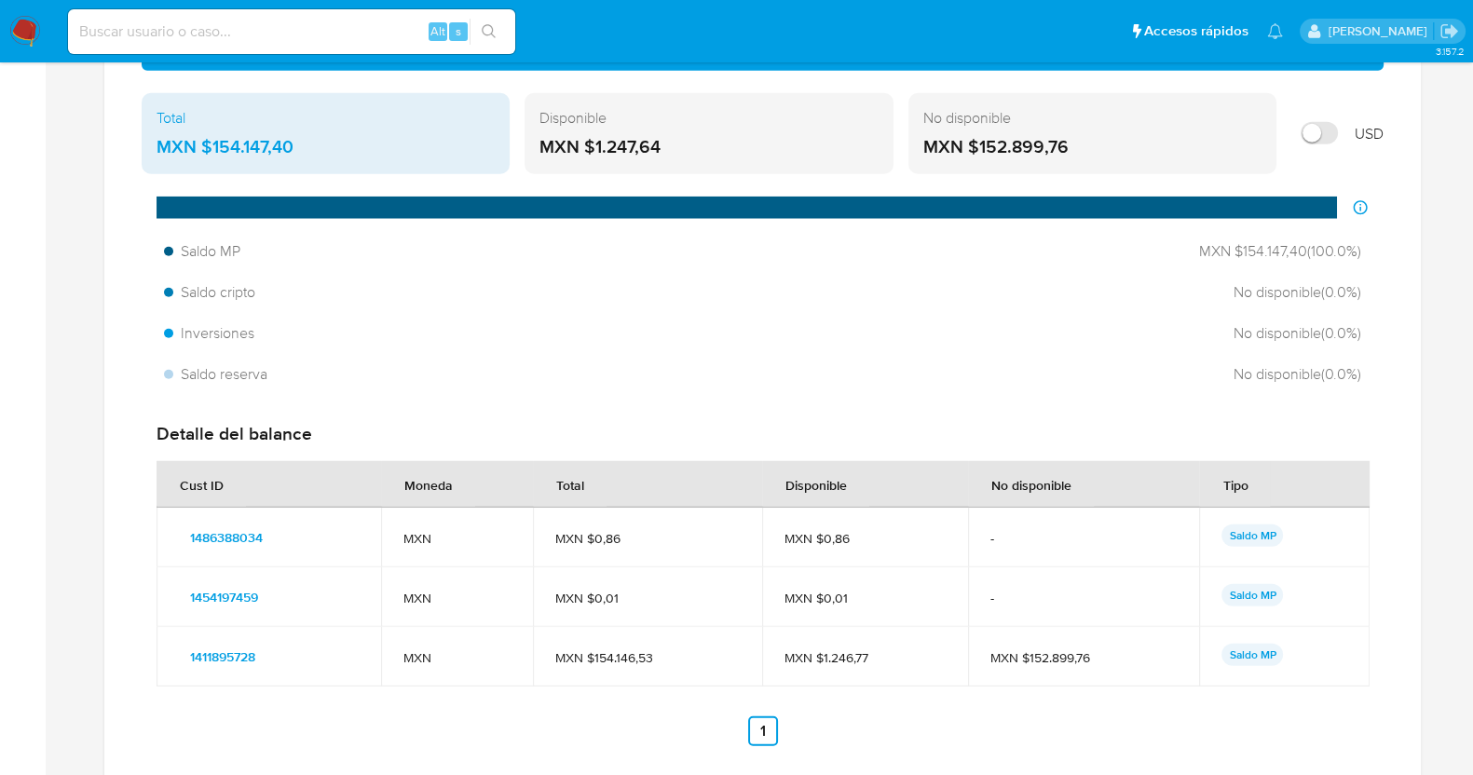
click at [1038, 159] on div "MXN $152.899,76" at bounding box center [1092, 147] width 338 height 24
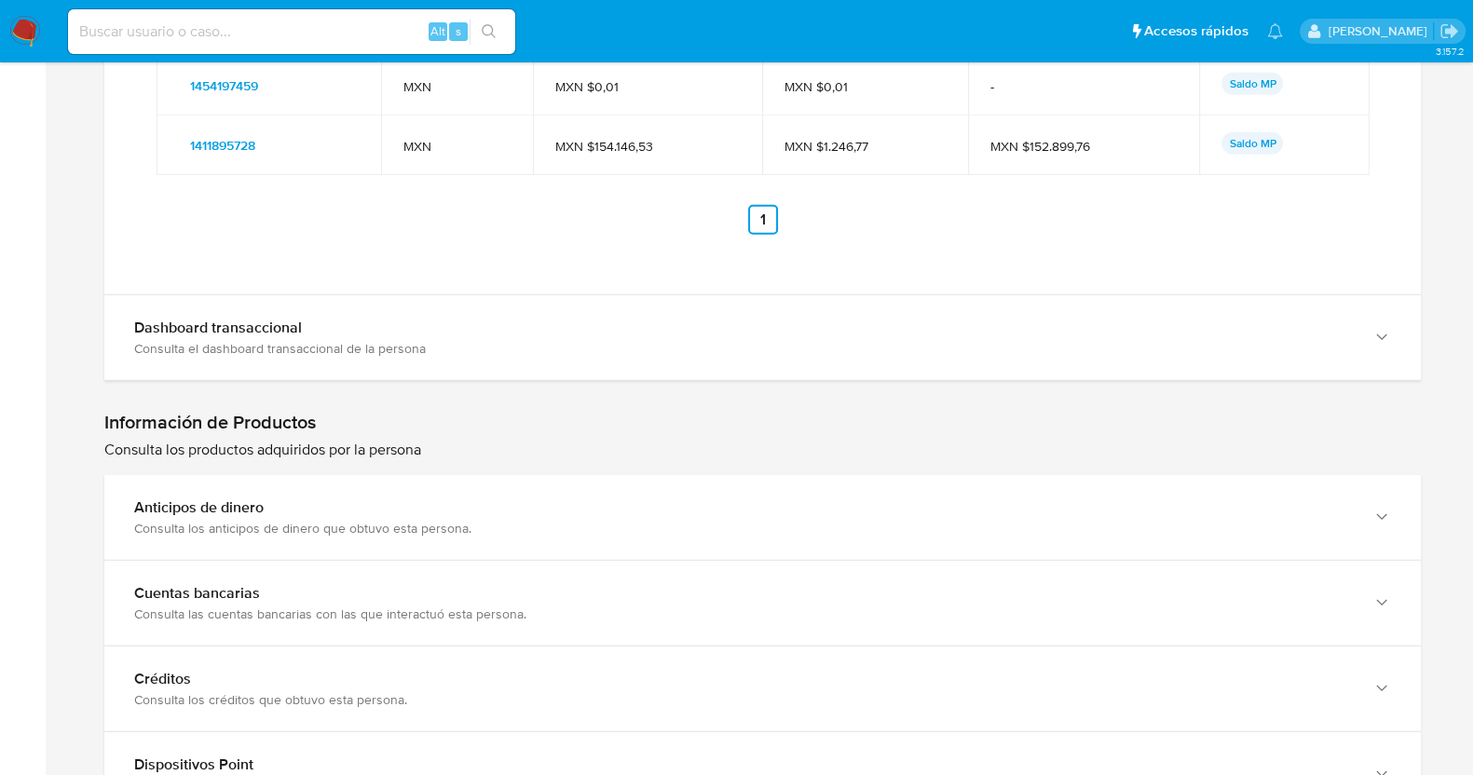
scroll to position [6633, 0]
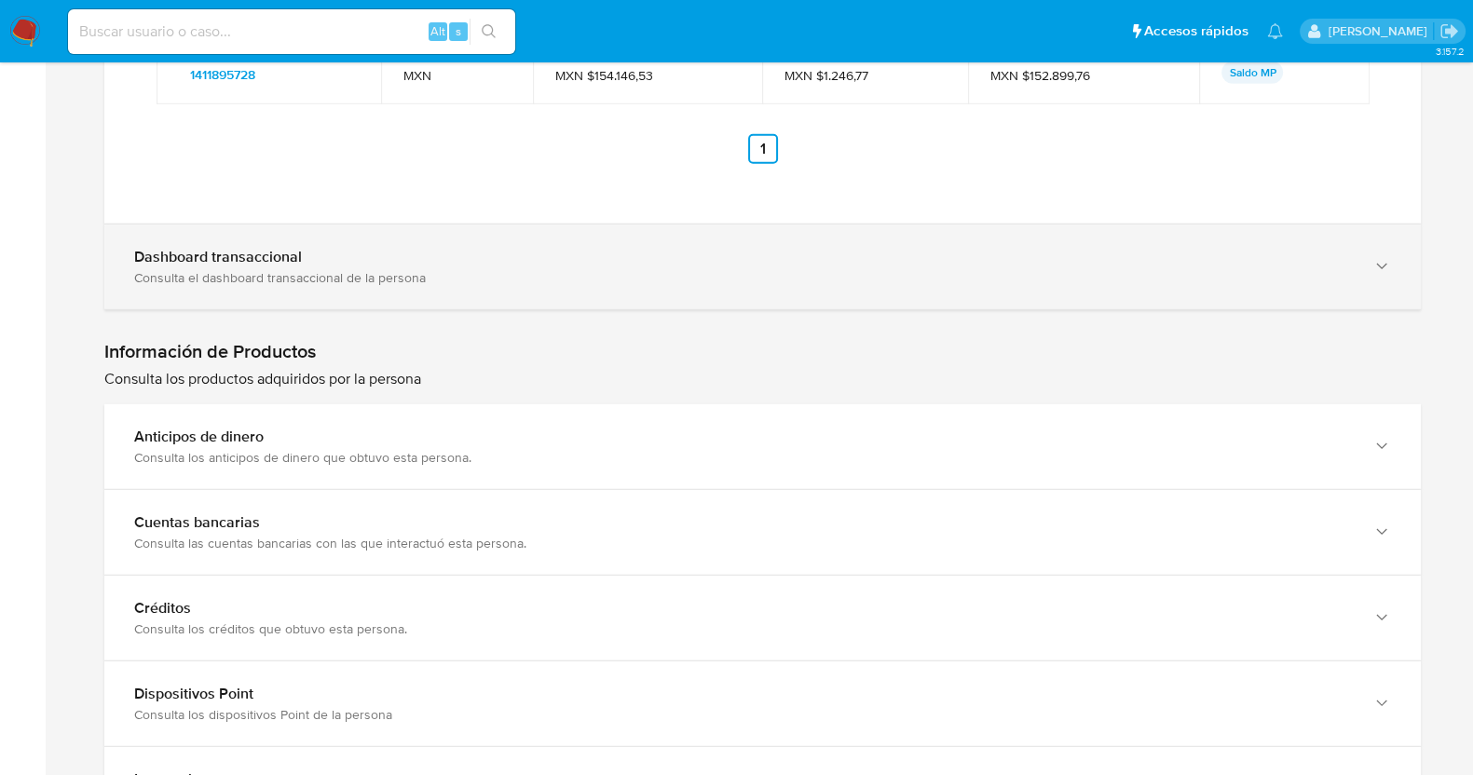
click at [388, 286] on div "Consulta el dashboard transaccional de la persona" at bounding box center [744, 277] width 1220 height 17
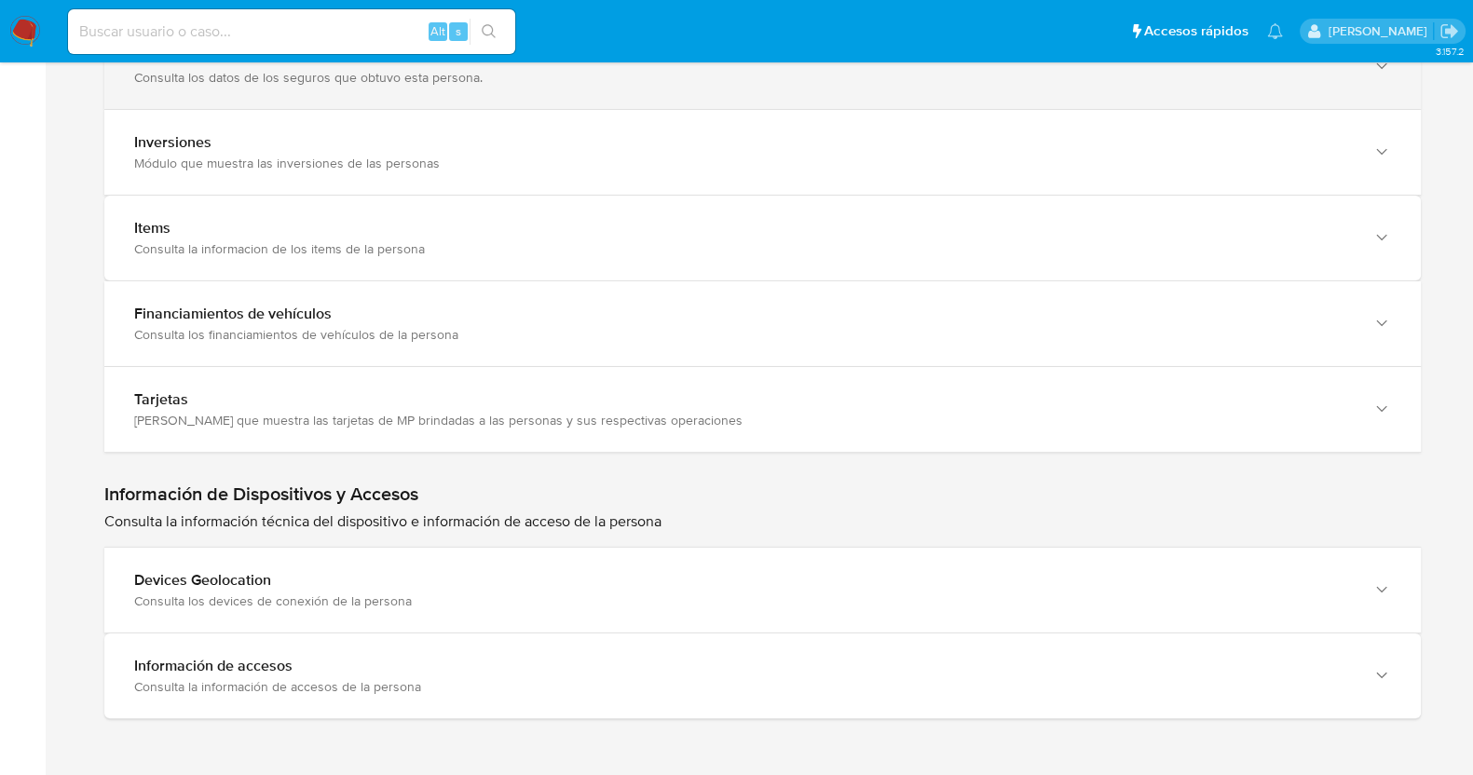
scroll to position [8577, 0]
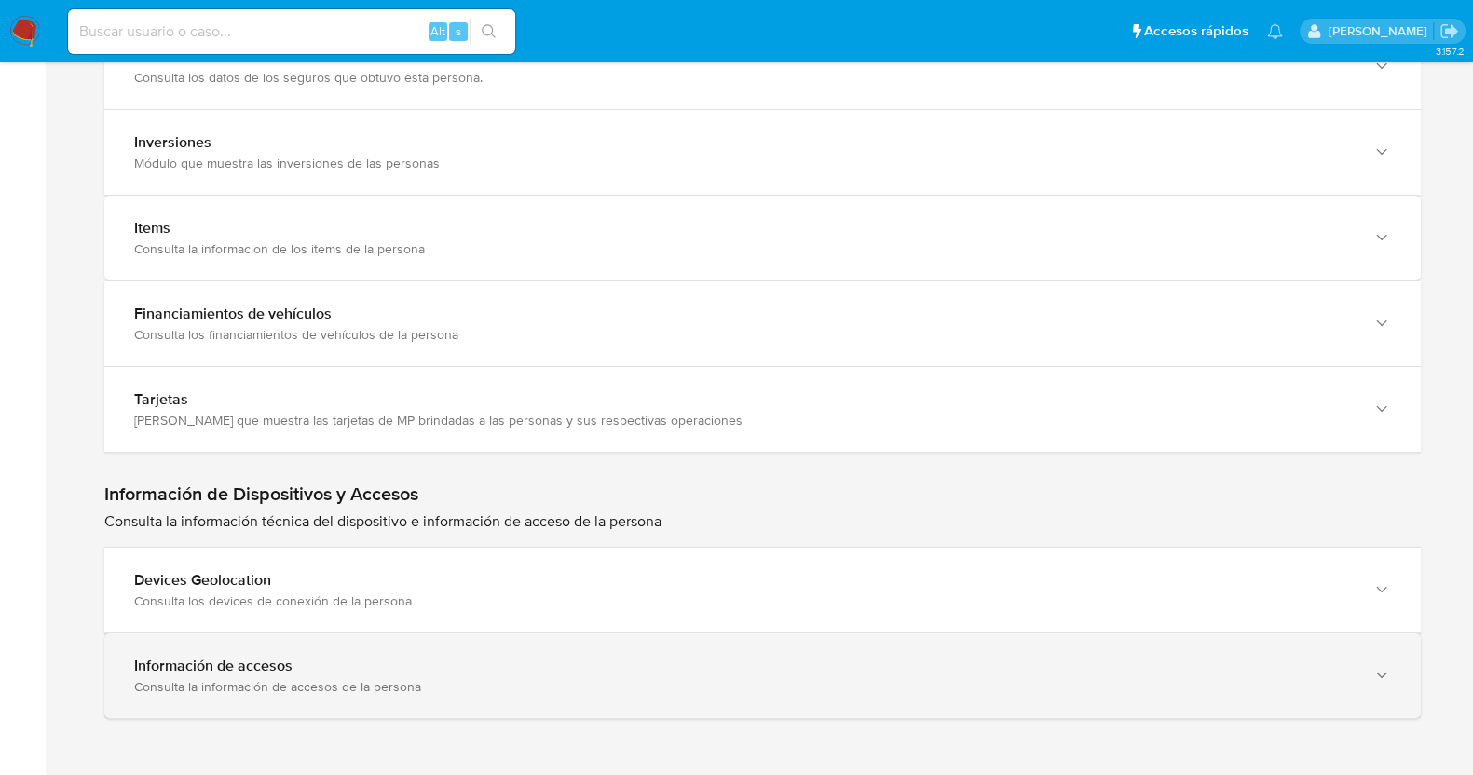
click at [493, 691] on div "Consulta la información de accesos de la persona" at bounding box center [744, 686] width 1220 height 17
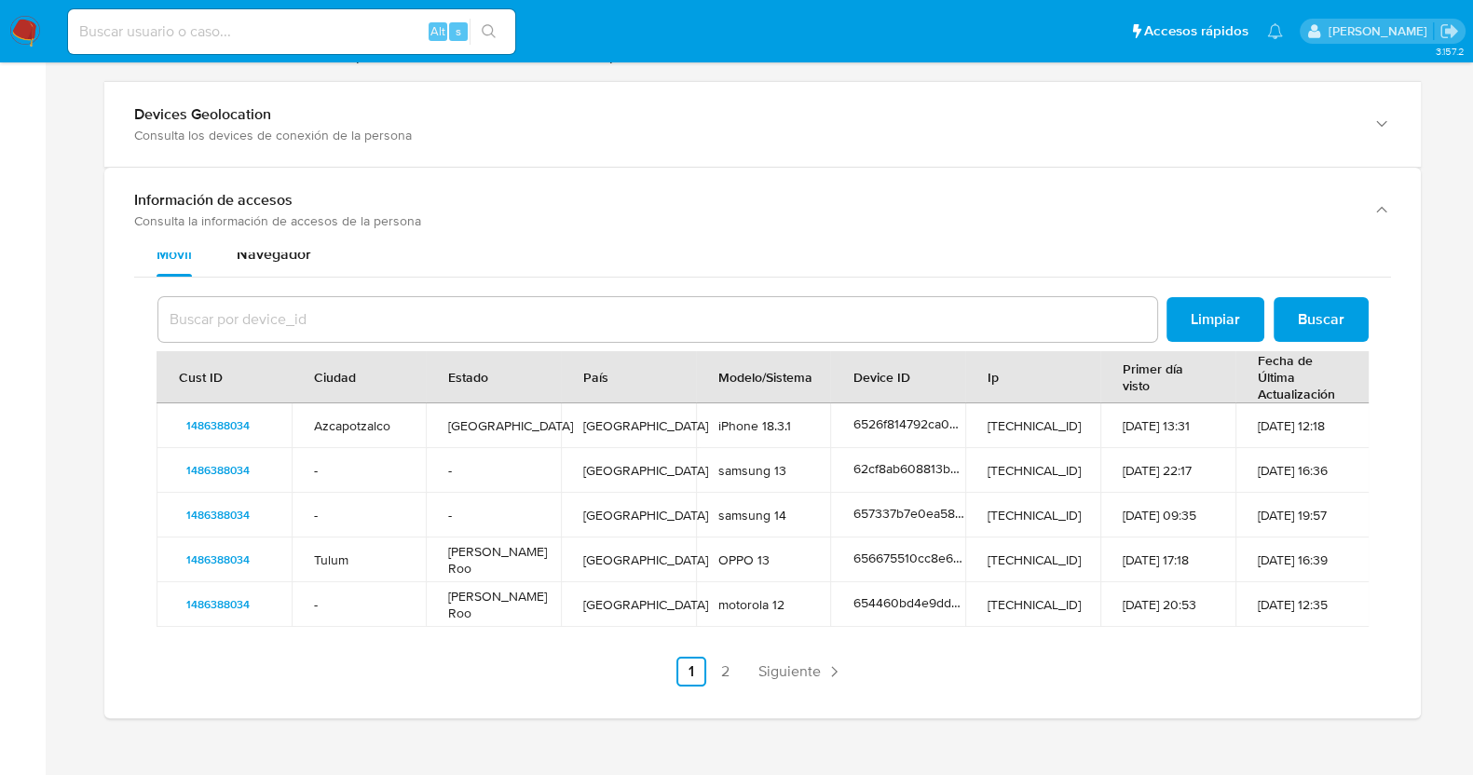
scroll to position [37, 0]
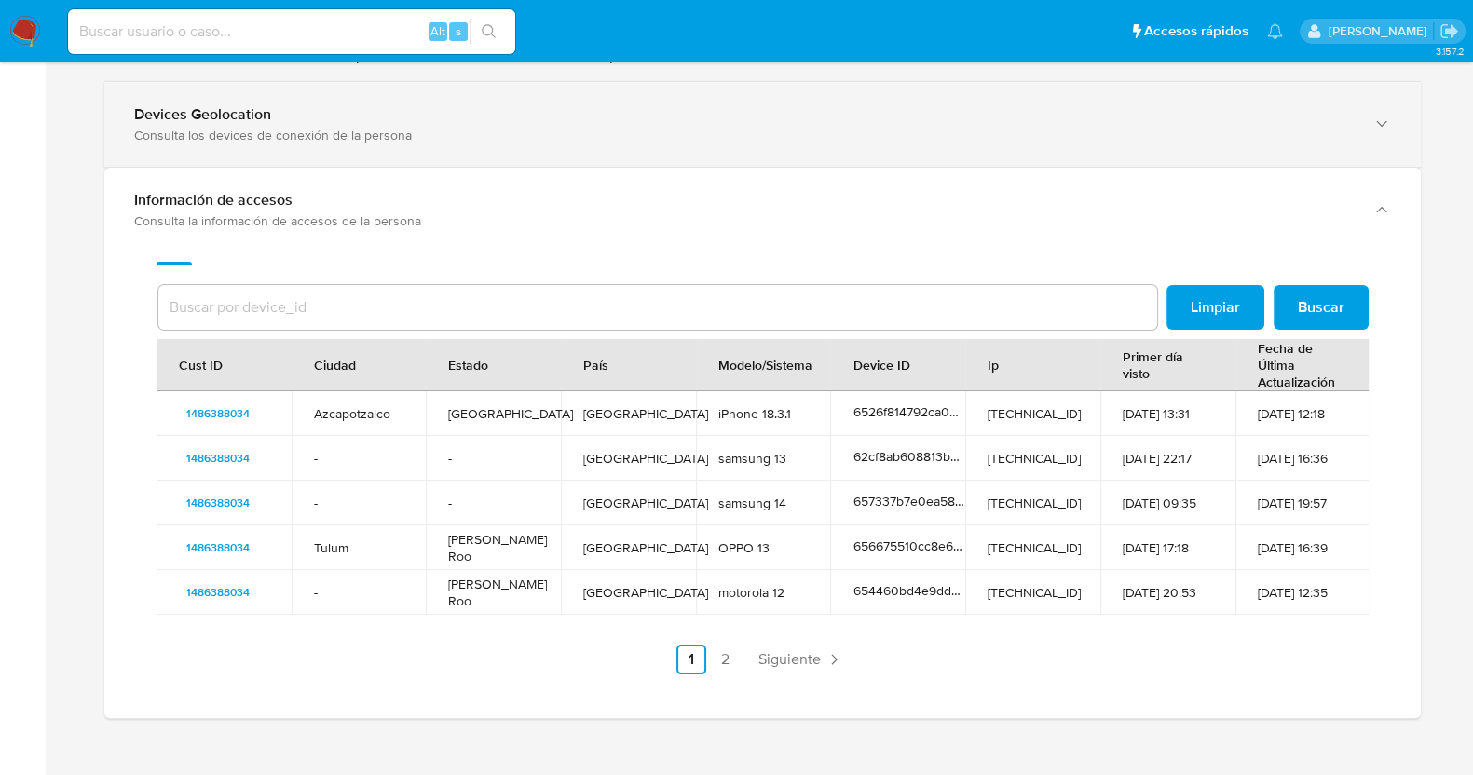
click at [272, 167] on div "Devices Geolocation Consulta los devices de conexión de la persona" at bounding box center [762, 124] width 1317 height 85
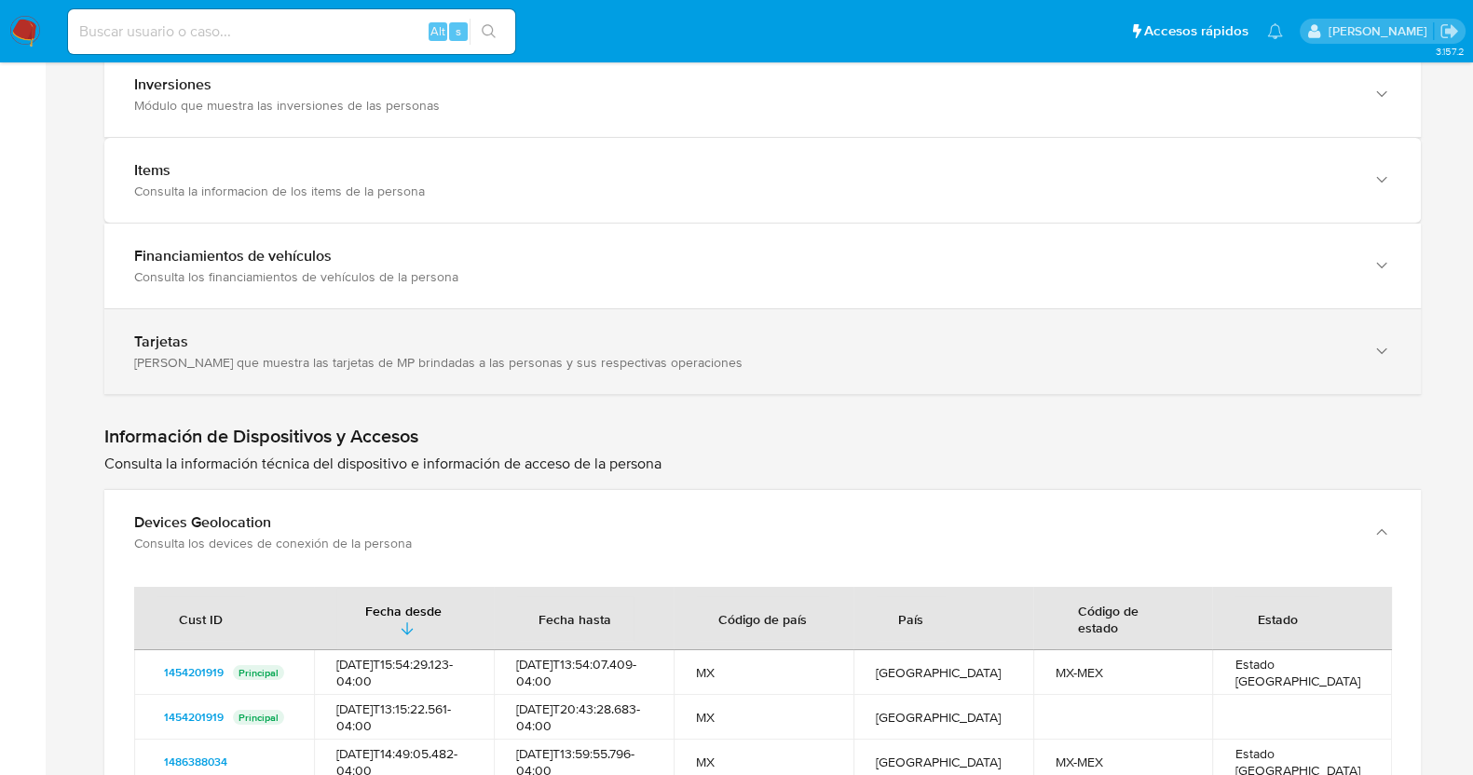
scroll to position [8460, 0]
click at [294, 395] on div "Tarjetas Módulo que muestra las tarjetas de MP brindadas a las personas y sus r…" at bounding box center [762, 352] width 1317 height 85
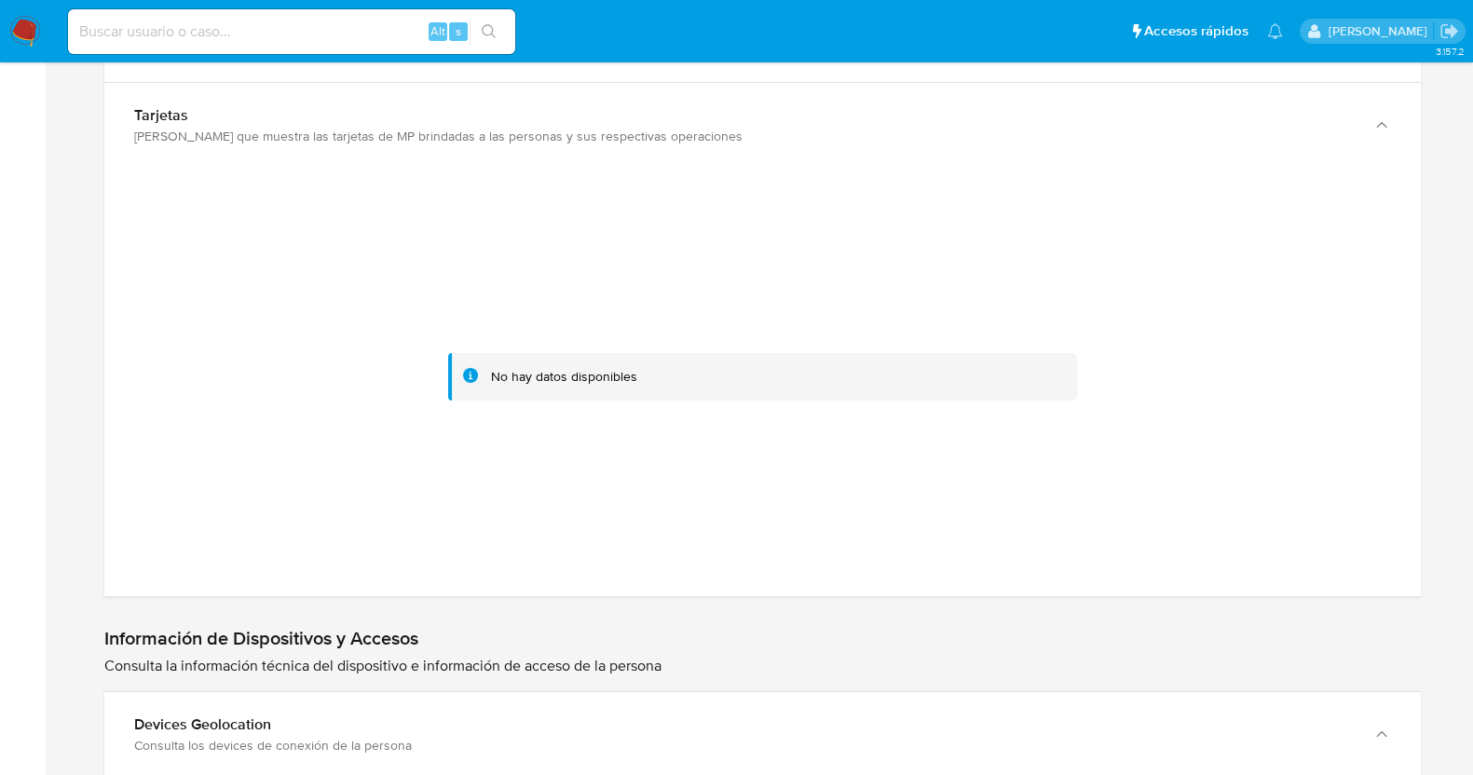
scroll to position [8693, 0]
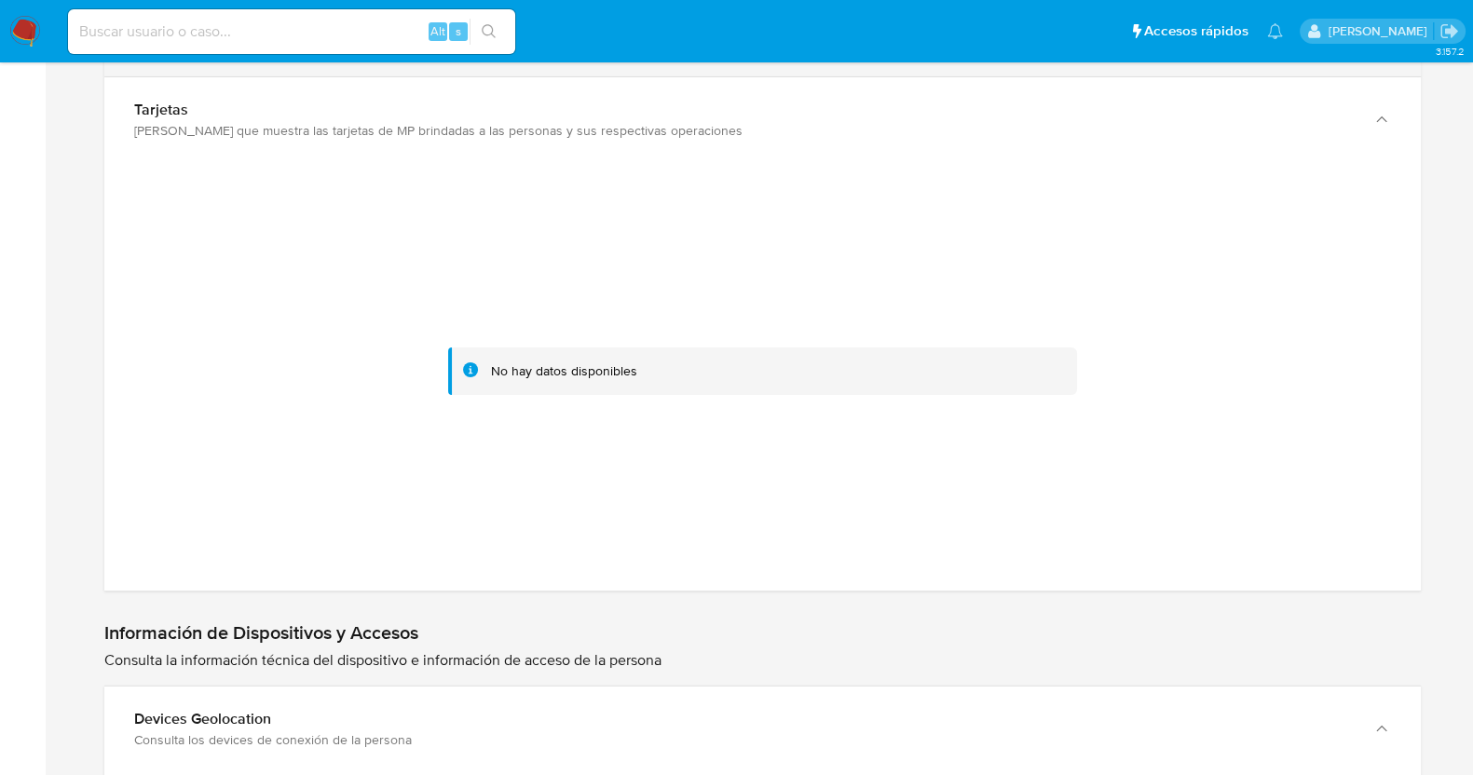
click at [249, 34] on b "Financiamientos de vehículos" at bounding box center [233, 23] width 198 height 21
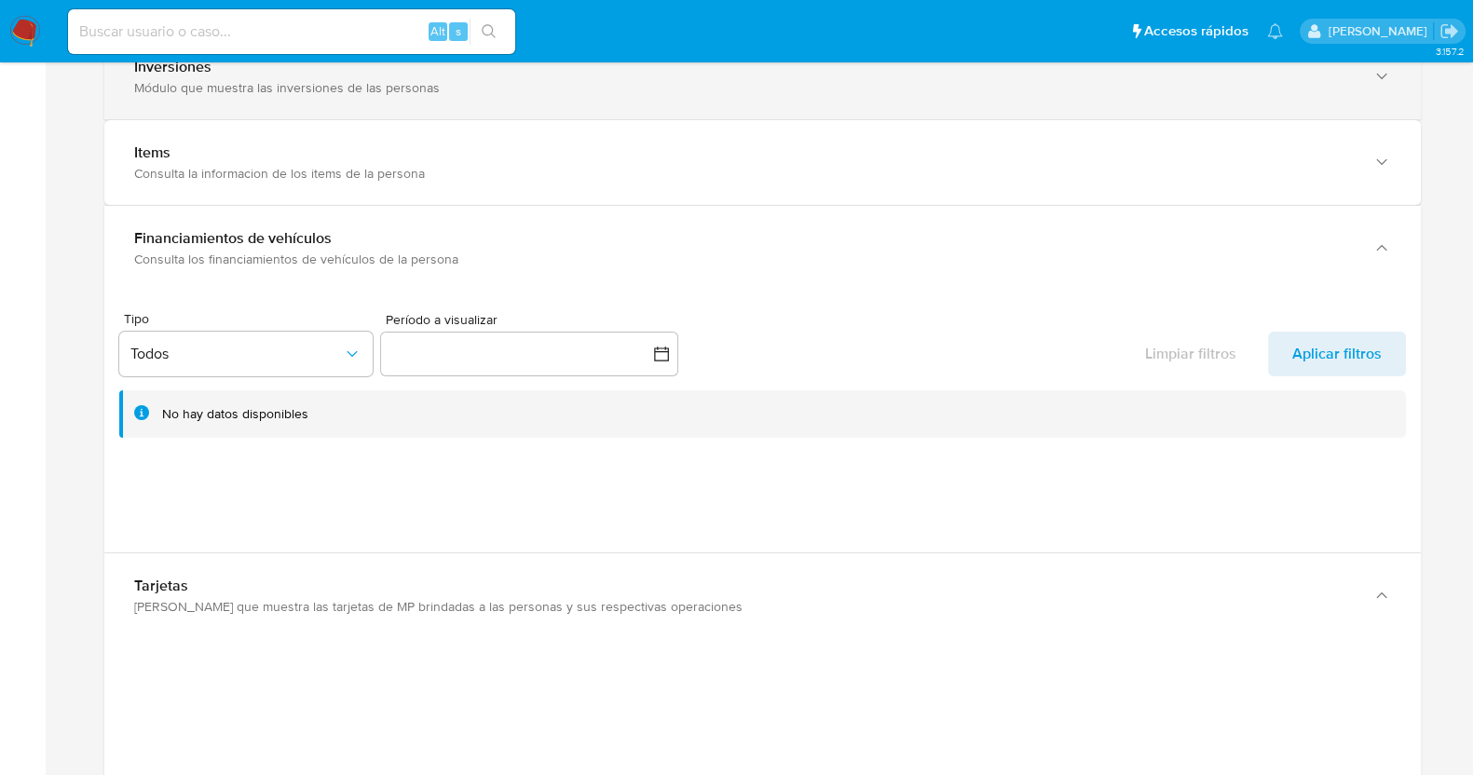
scroll to position [8460, 0]
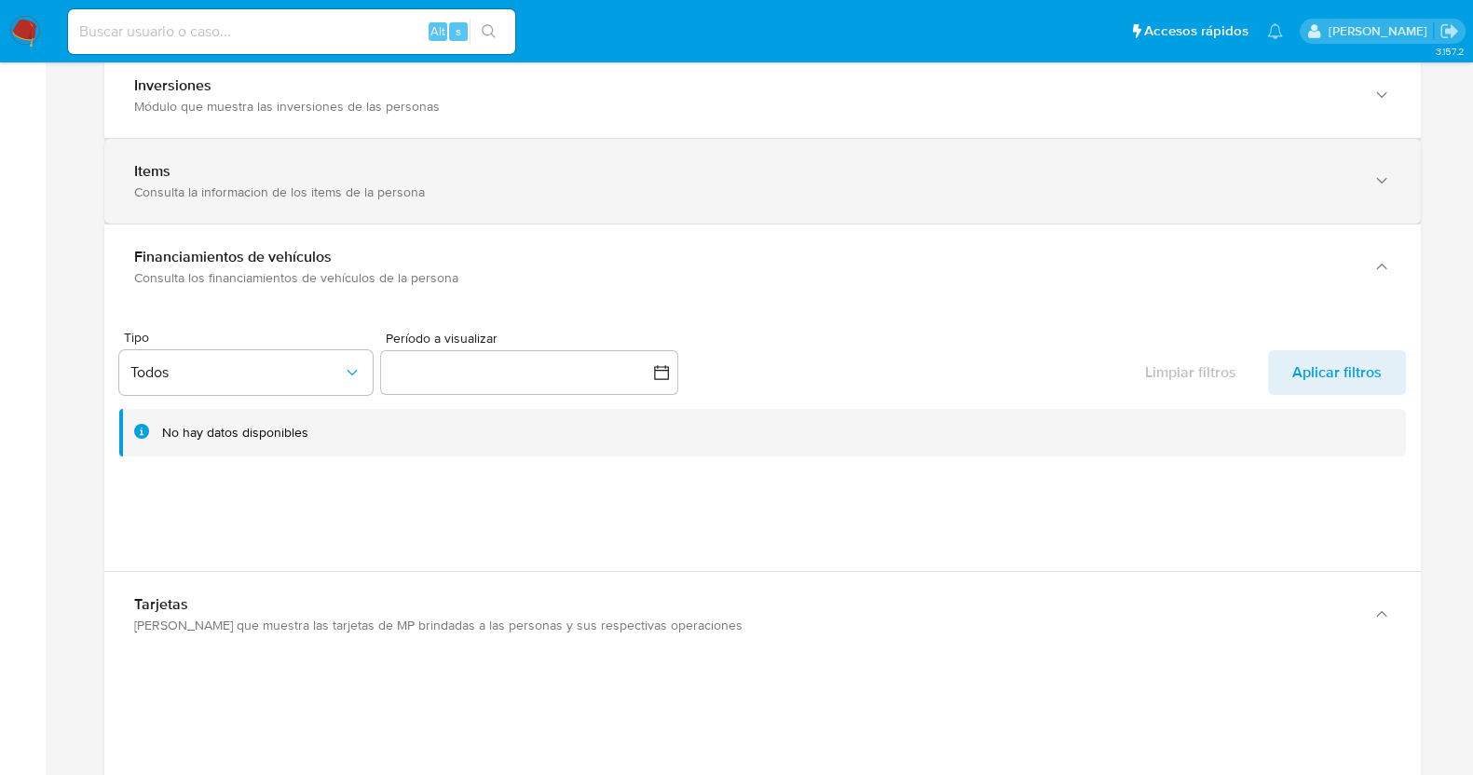
click at [272, 181] on div "Items" at bounding box center [744, 171] width 1220 height 19
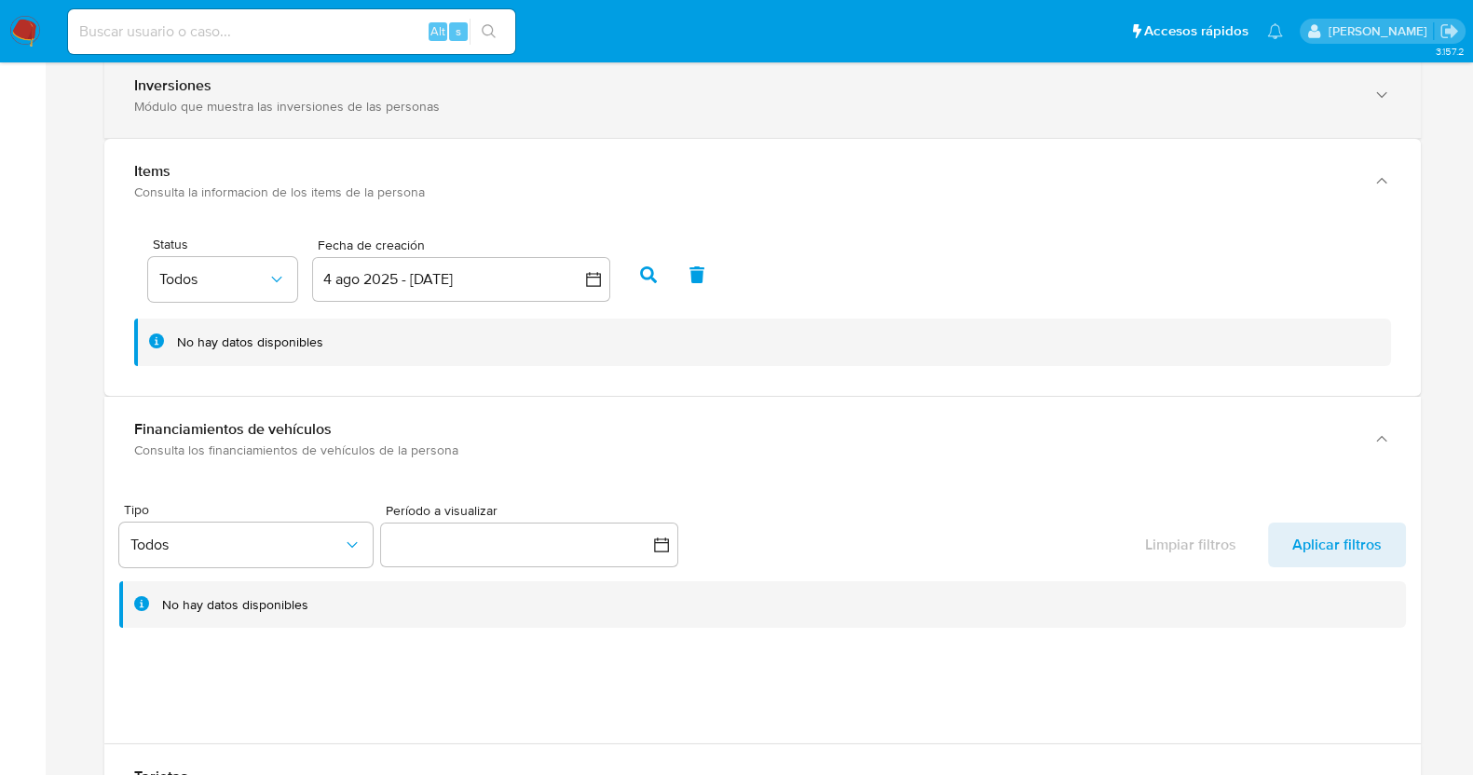
click at [271, 138] on div "Inversiones Módulo que muestra las inversiones de las personas" at bounding box center [762, 95] width 1317 height 85
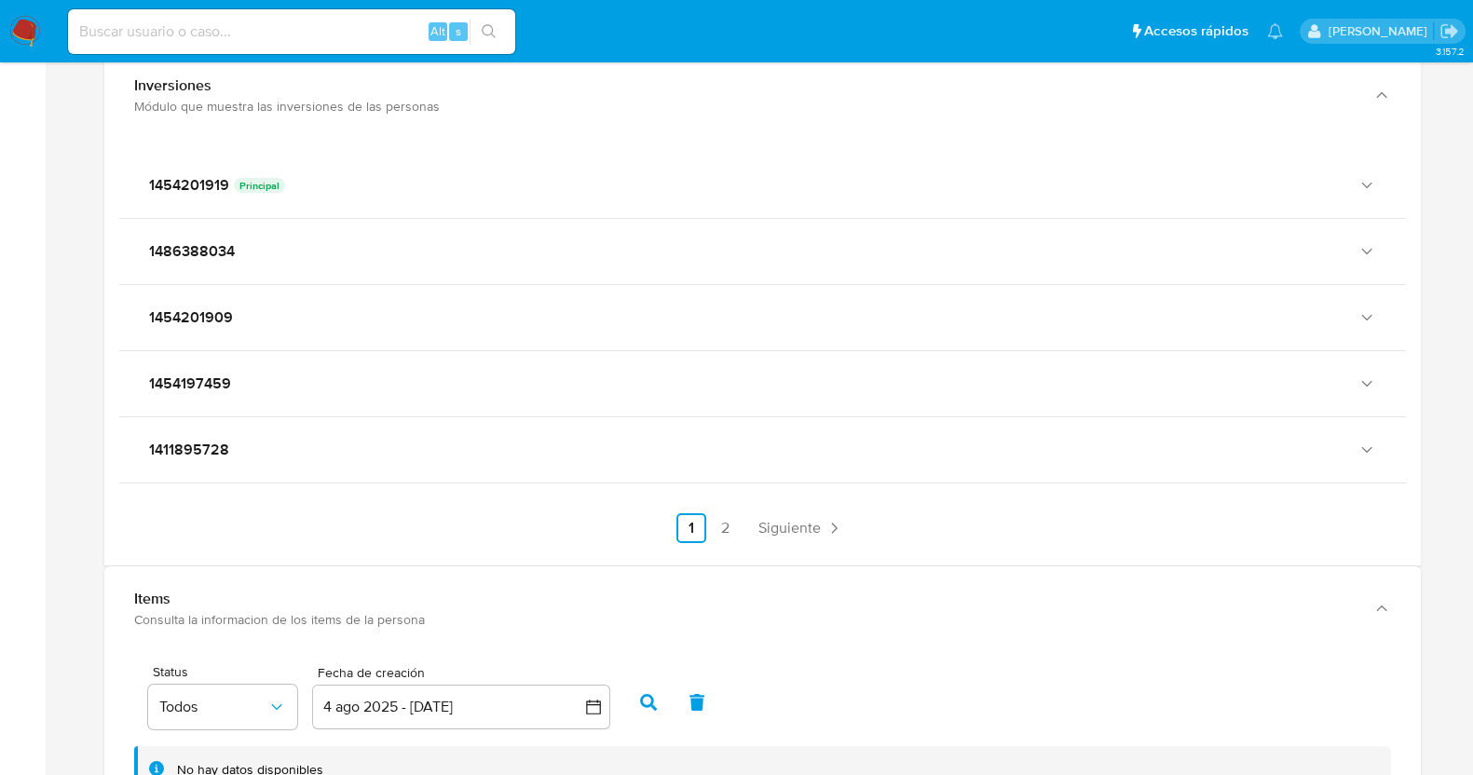
click at [274, 52] on div "Insurtech Consulta los datos de los seguros que obtuvo esta persona." at bounding box center [762, 9] width 1317 height 85
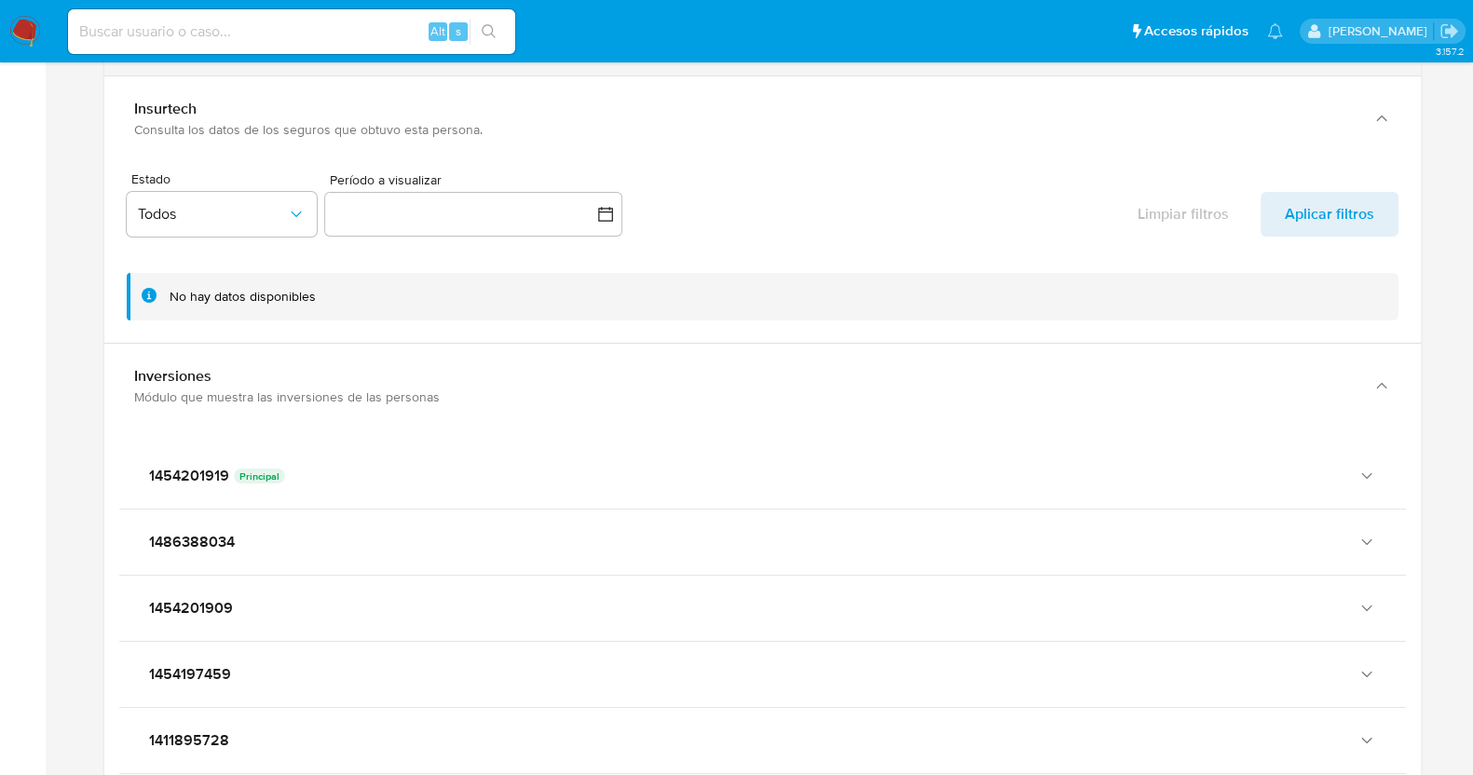
scroll to position [8227, 0]
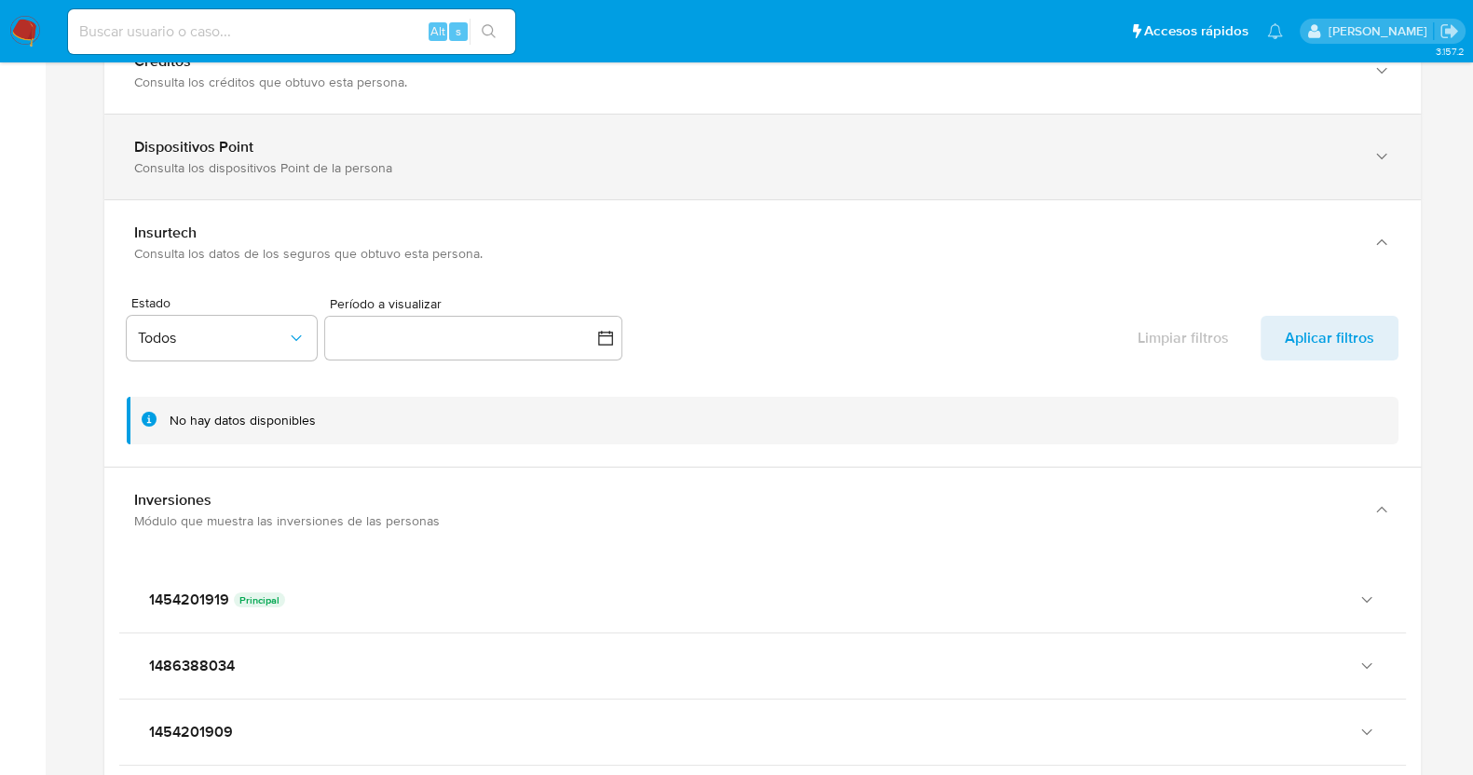
click at [247, 157] on b "Dispositivos Point" at bounding box center [193, 146] width 119 height 21
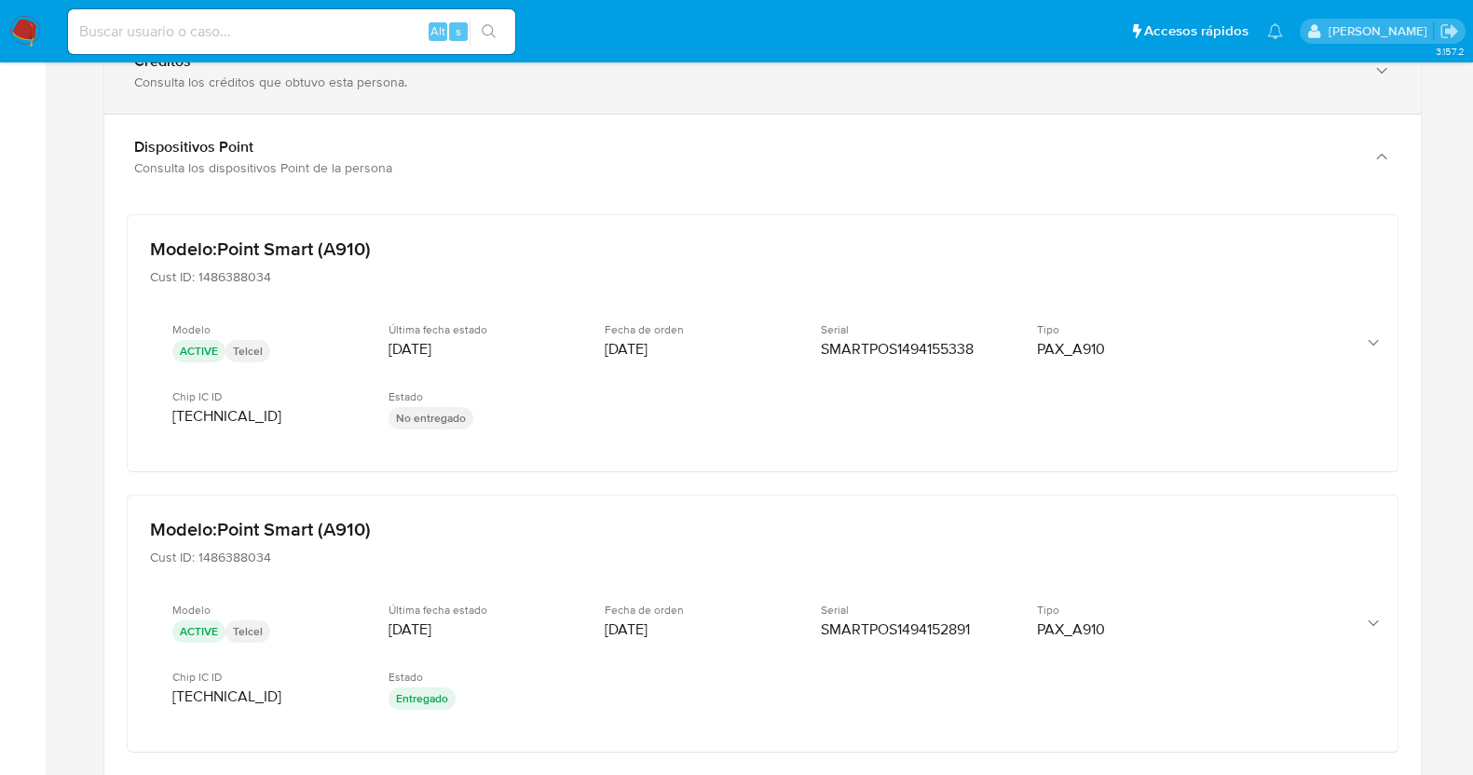
click at [241, 90] on div "Consulta los créditos que obtuvo esta persona." at bounding box center [744, 82] width 1220 height 17
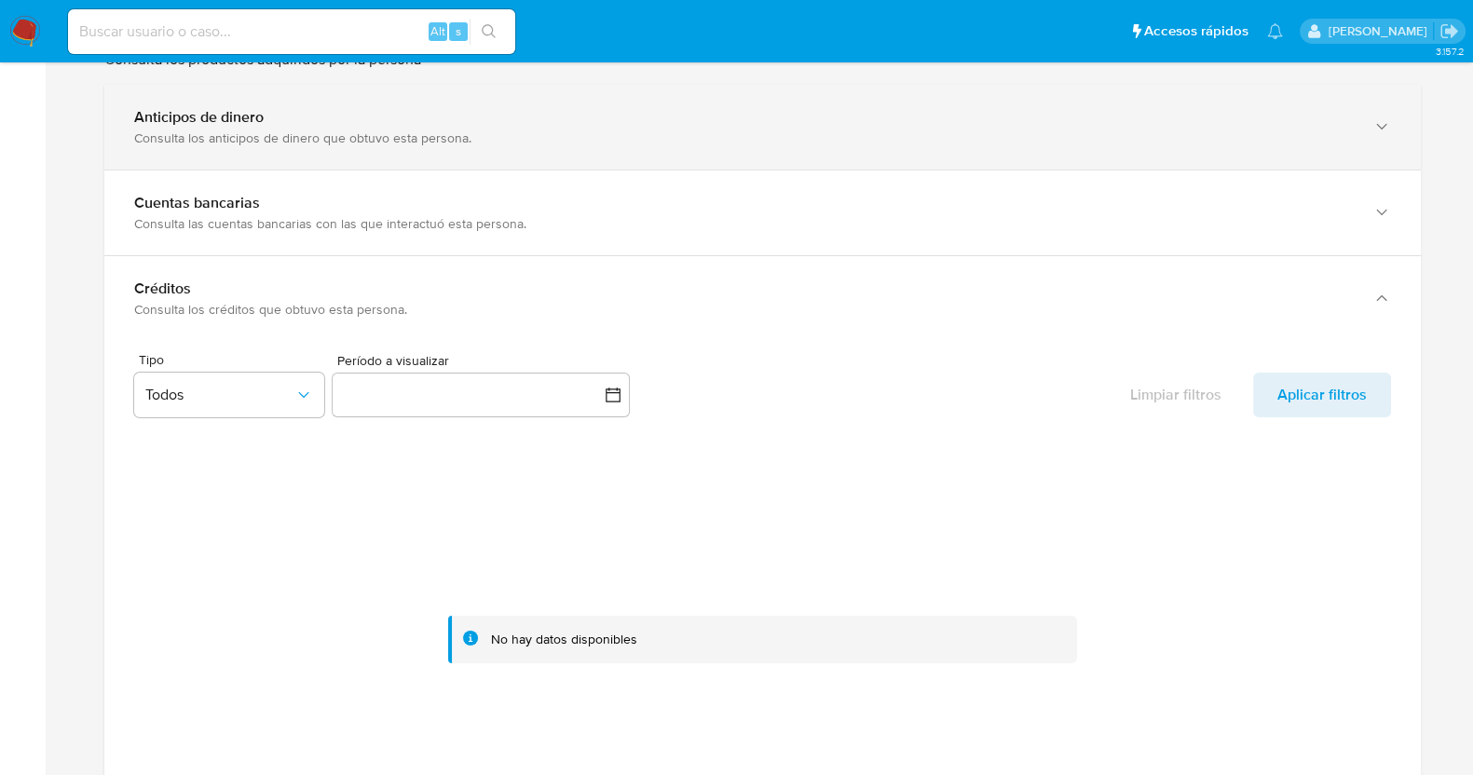
scroll to position [7994, 0]
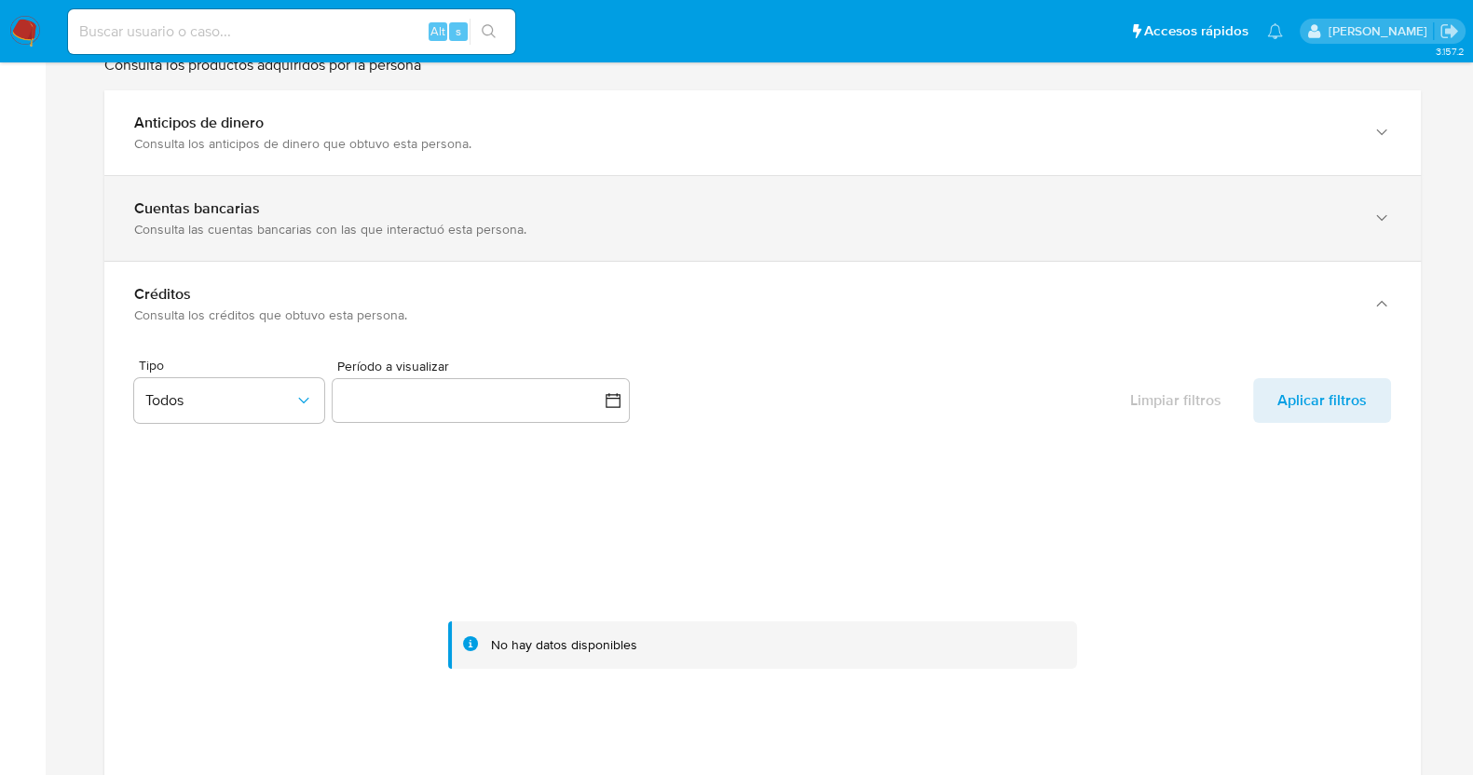
click at [259, 261] on div "Cuentas bancarias Consulta las cuentas bancarias con las que interactuó esta pe…" at bounding box center [762, 218] width 1317 height 85
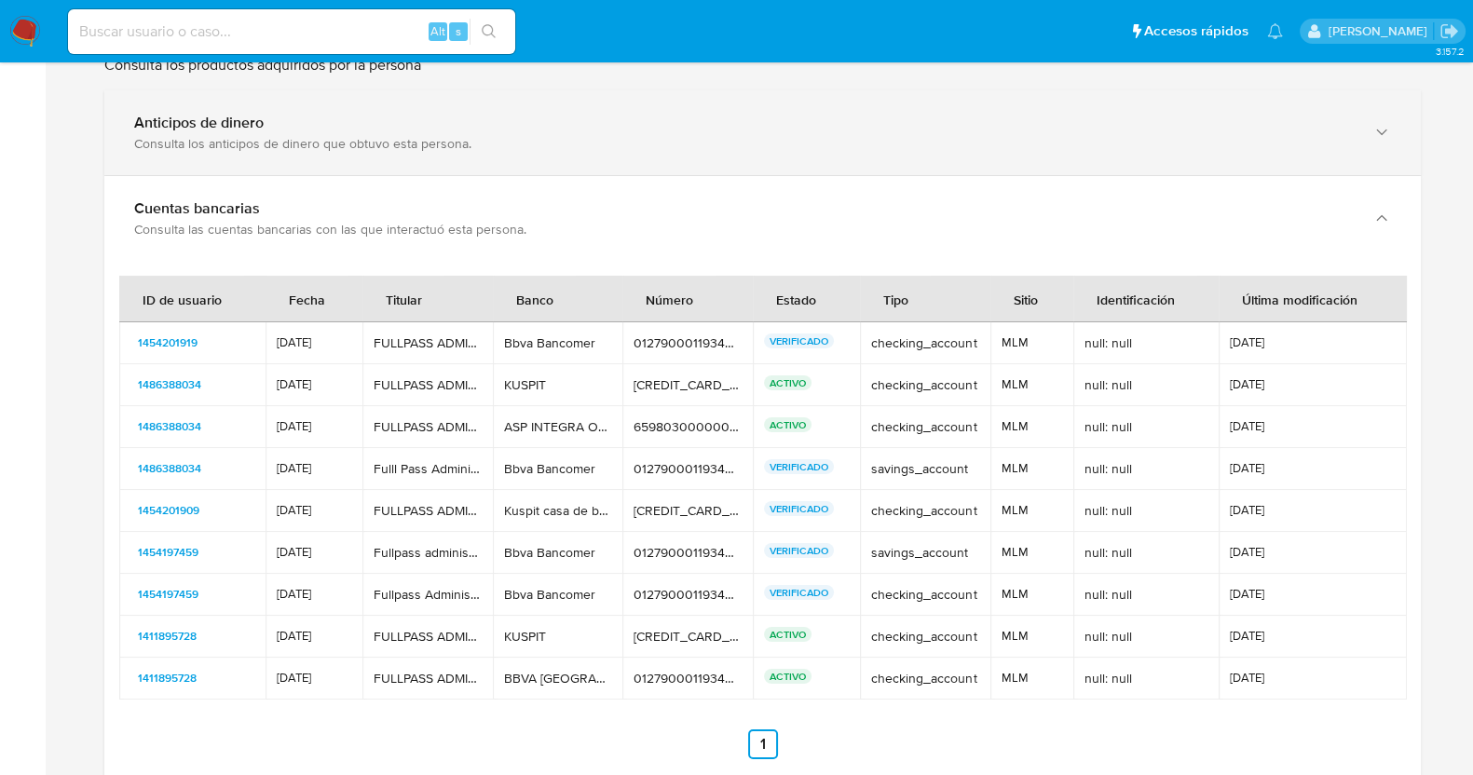
click at [250, 152] on div "Consulta los anticipos de dinero que obtuvo esta persona." at bounding box center [744, 143] width 1220 height 17
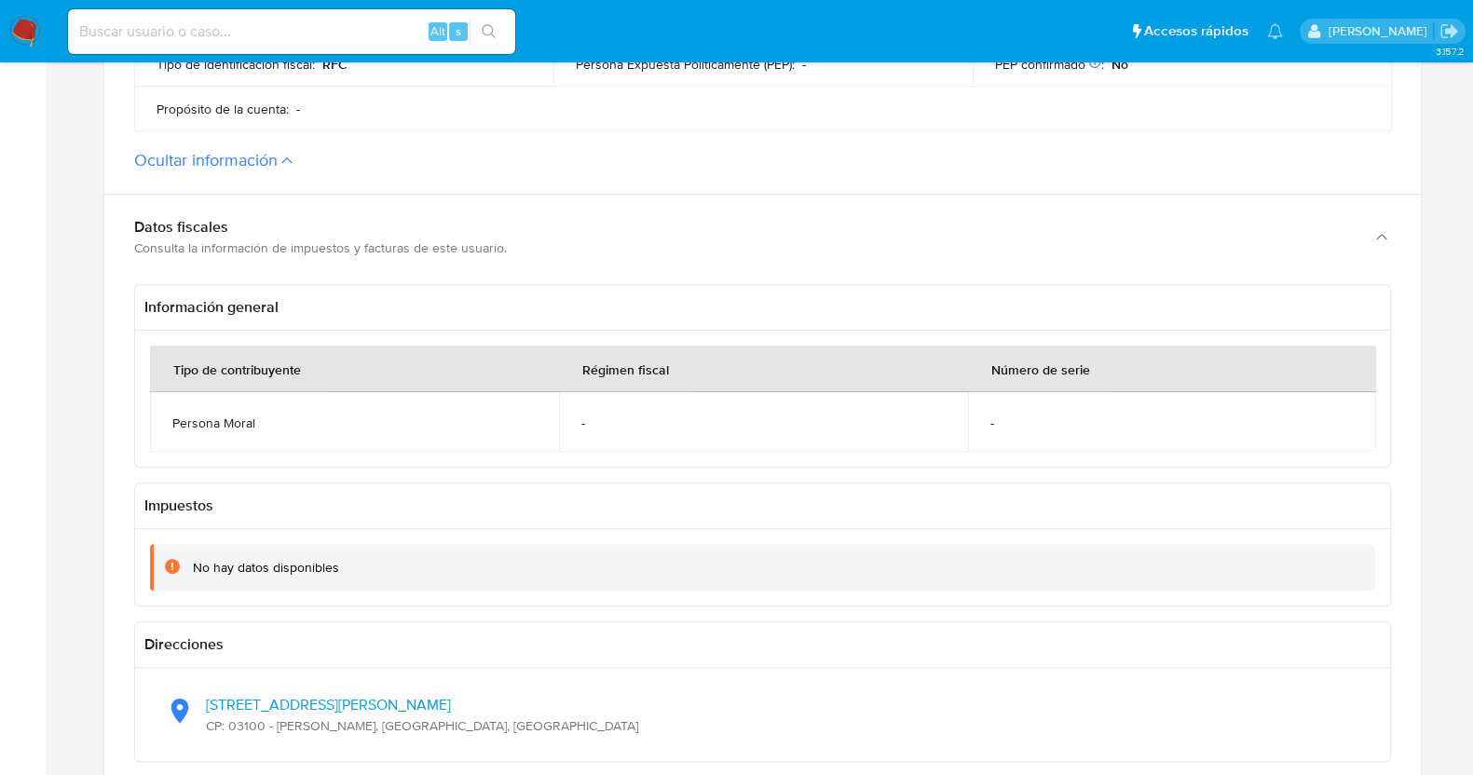
scroll to position [0, 0]
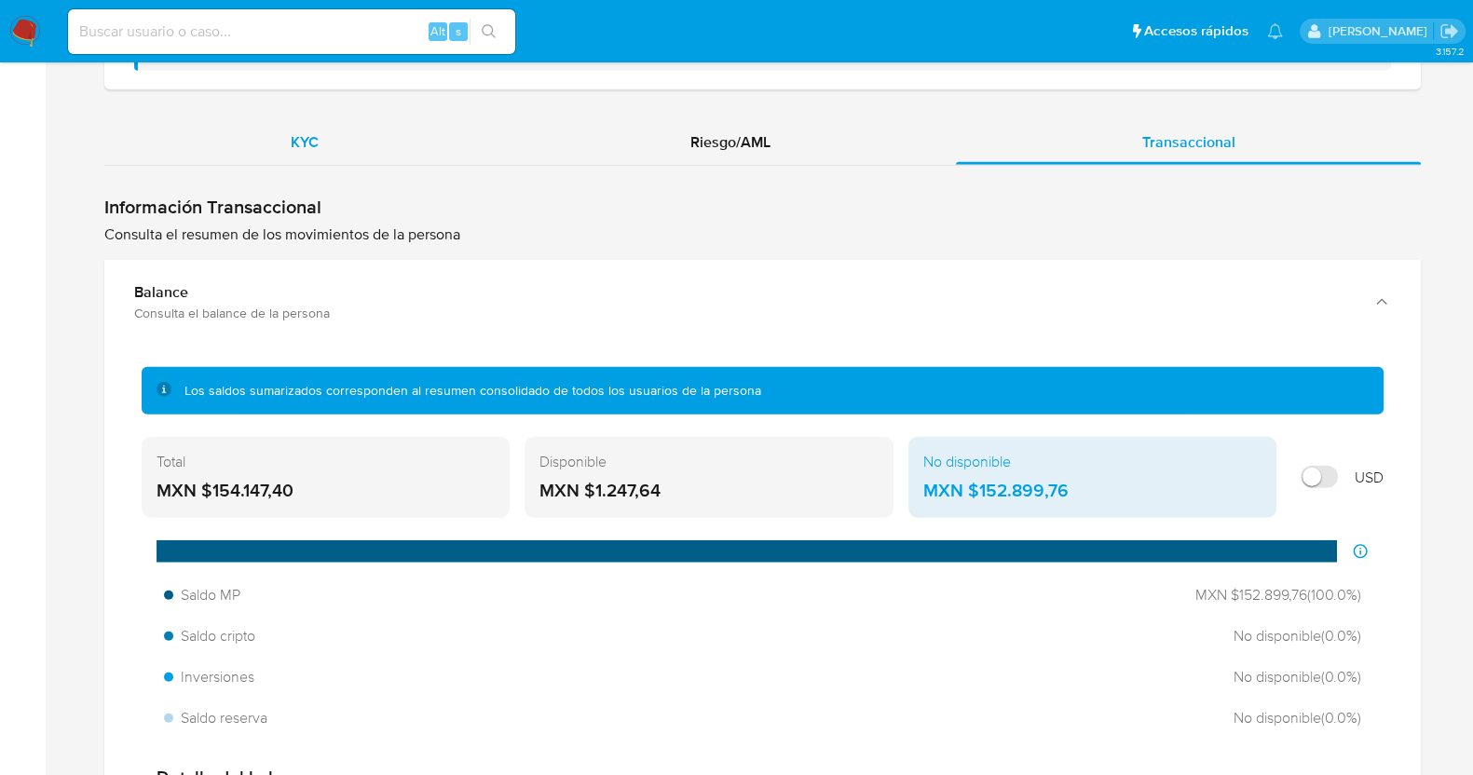
click at [293, 153] on span "KYC" at bounding box center [305, 141] width 28 height 21
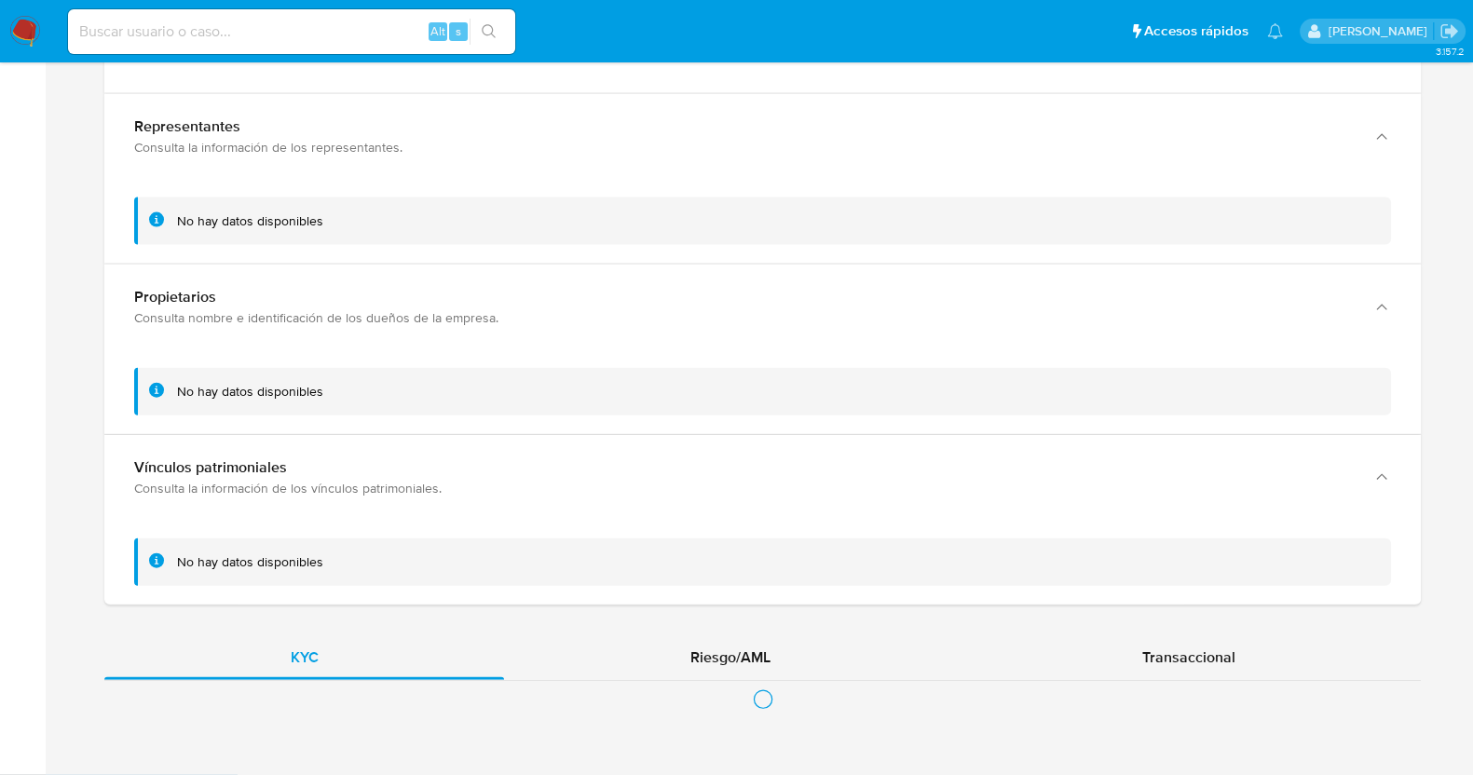
scroll to position [5707, 0]
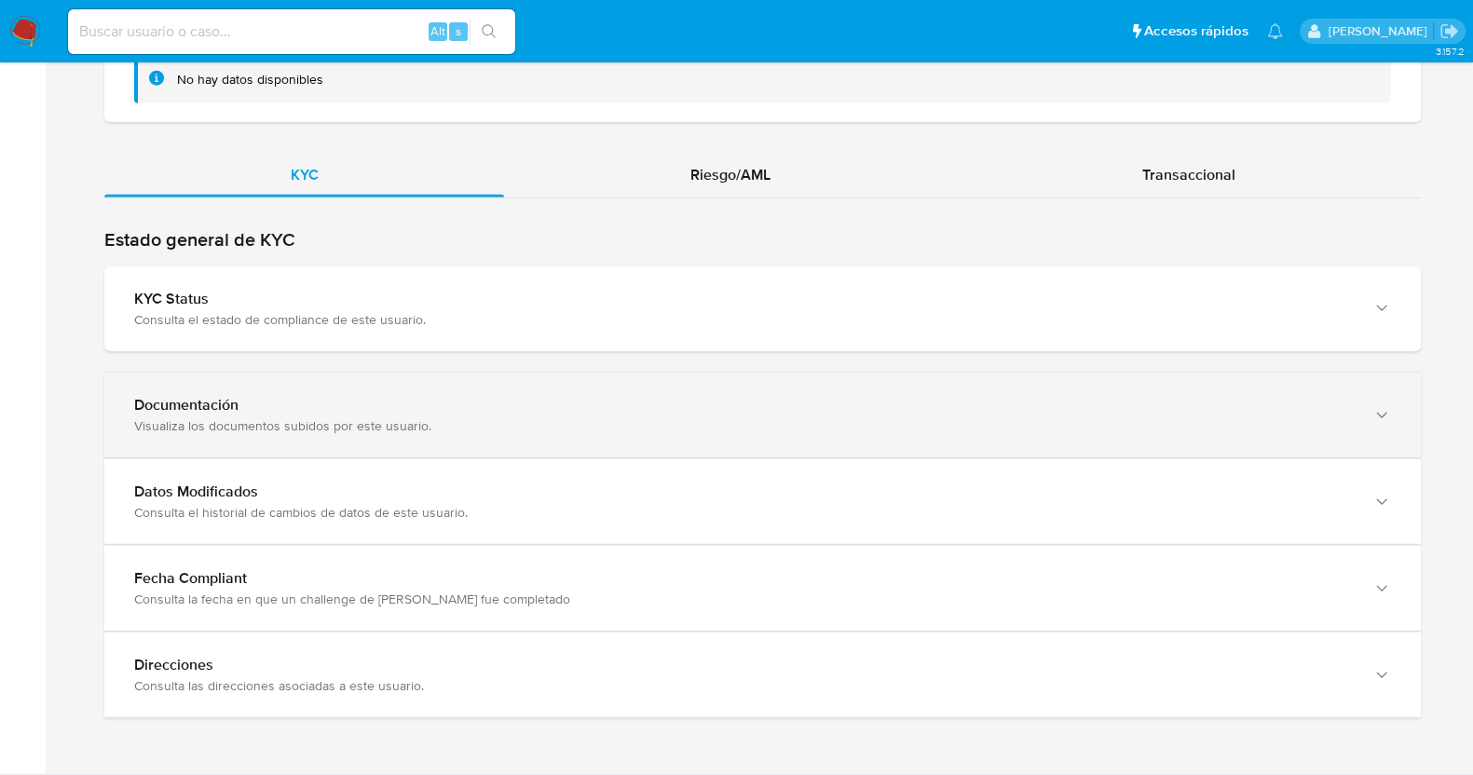
click at [369, 434] on div "Visualiza los documentos subidos por este usuario." at bounding box center [744, 425] width 1220 height 17
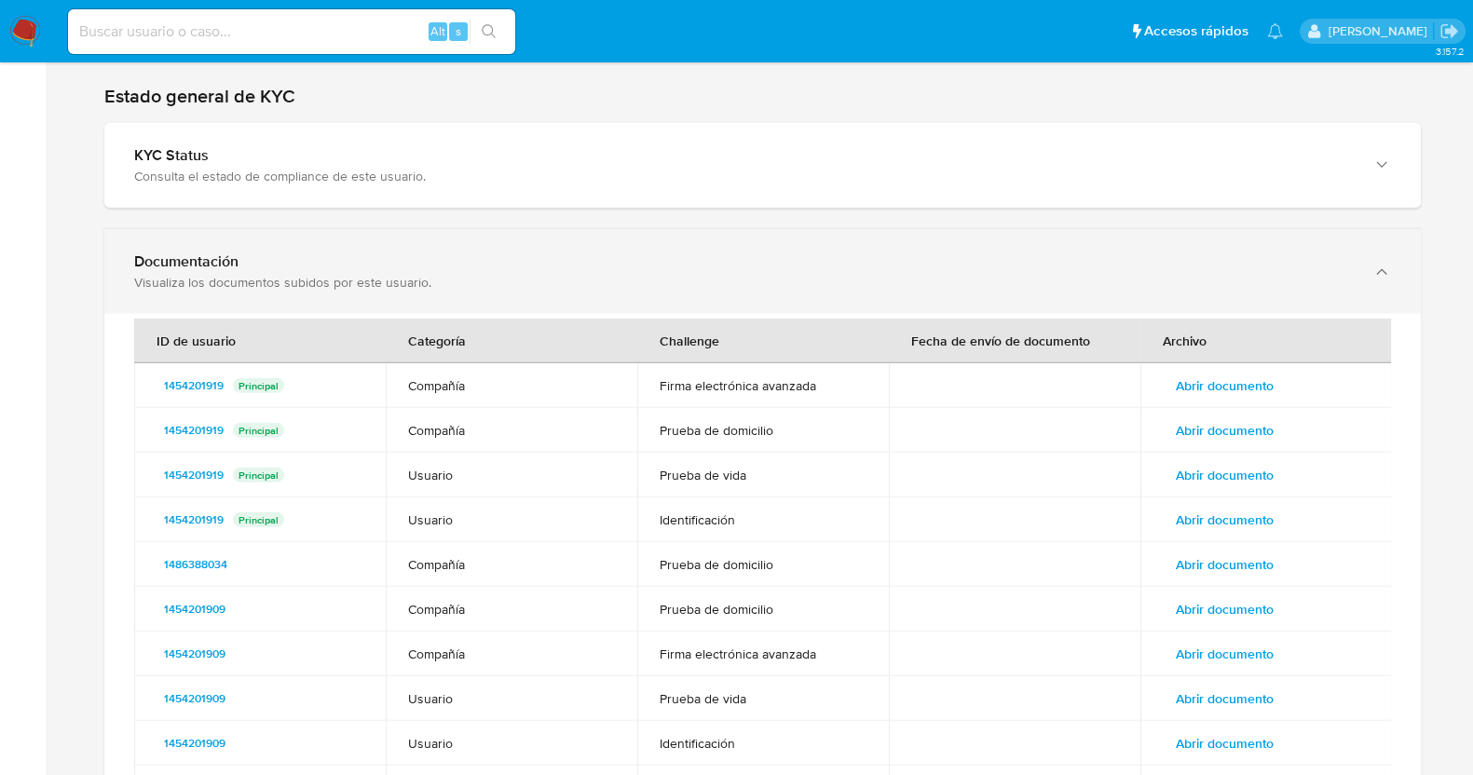
scroll to position [6056, 0]
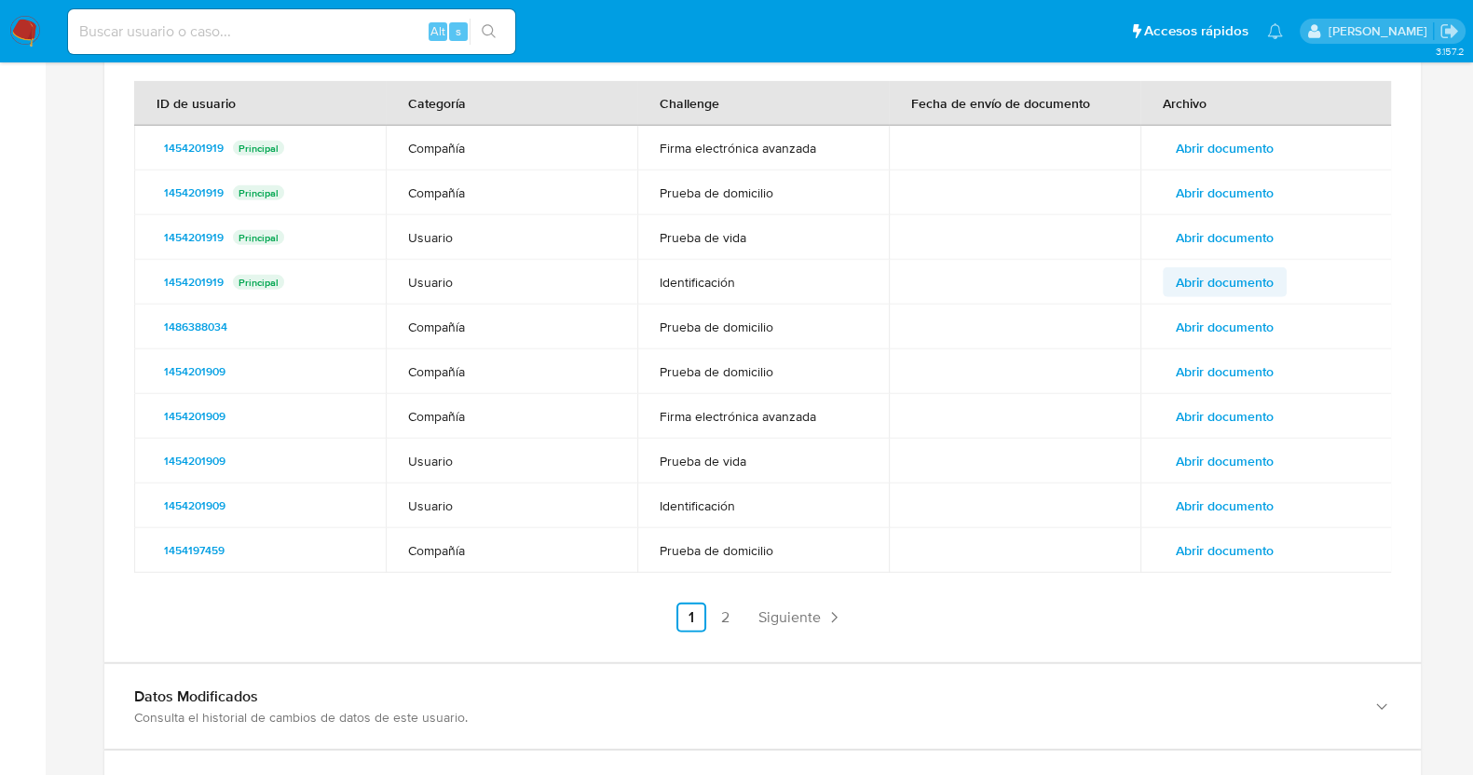
click at [1167, 297] on button "Abrir documento" at bounding box center [1225, 282] width 124 height 30
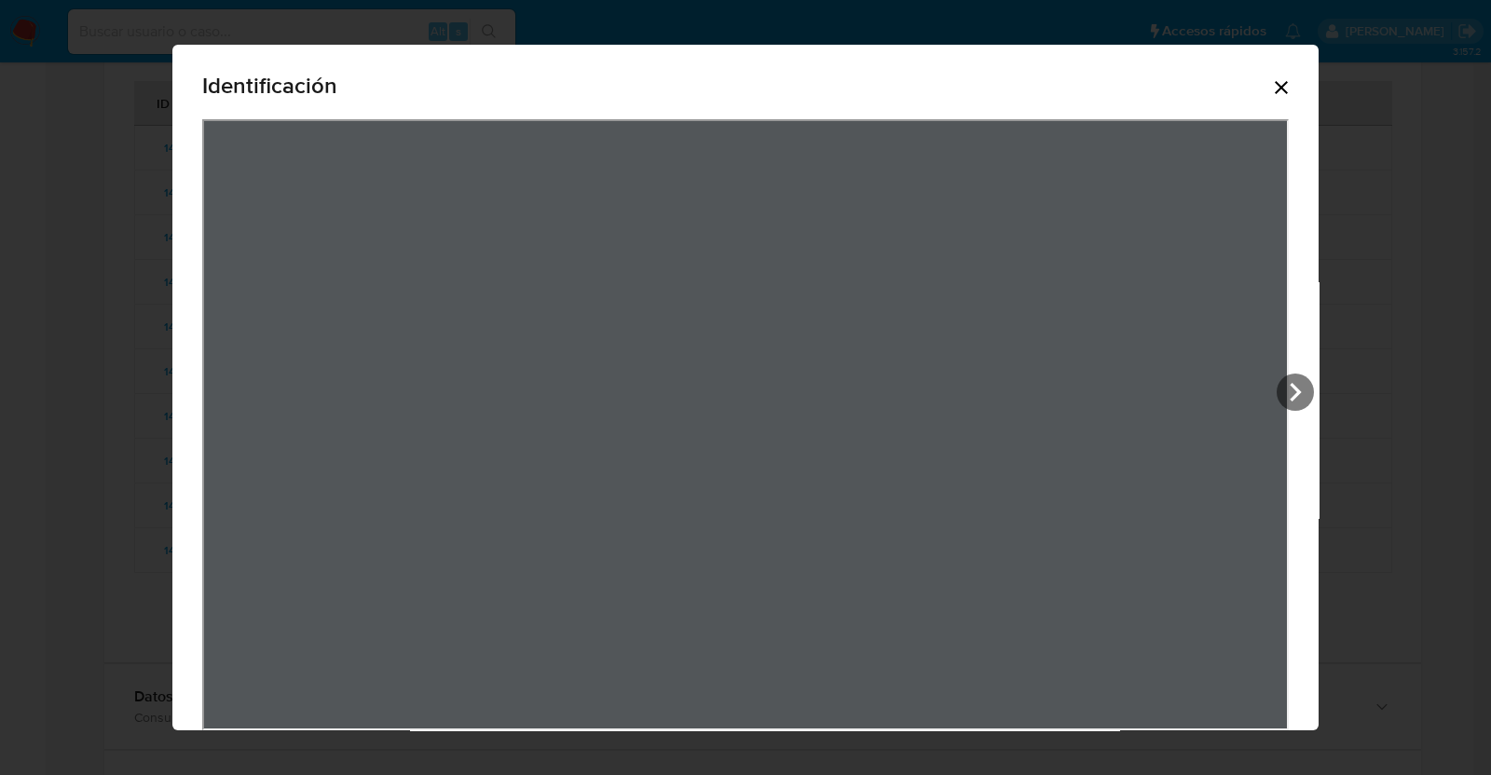
click at [1275, 87] on icon "Cerrar" at bounding box center [1281, 87] width 13 height 13
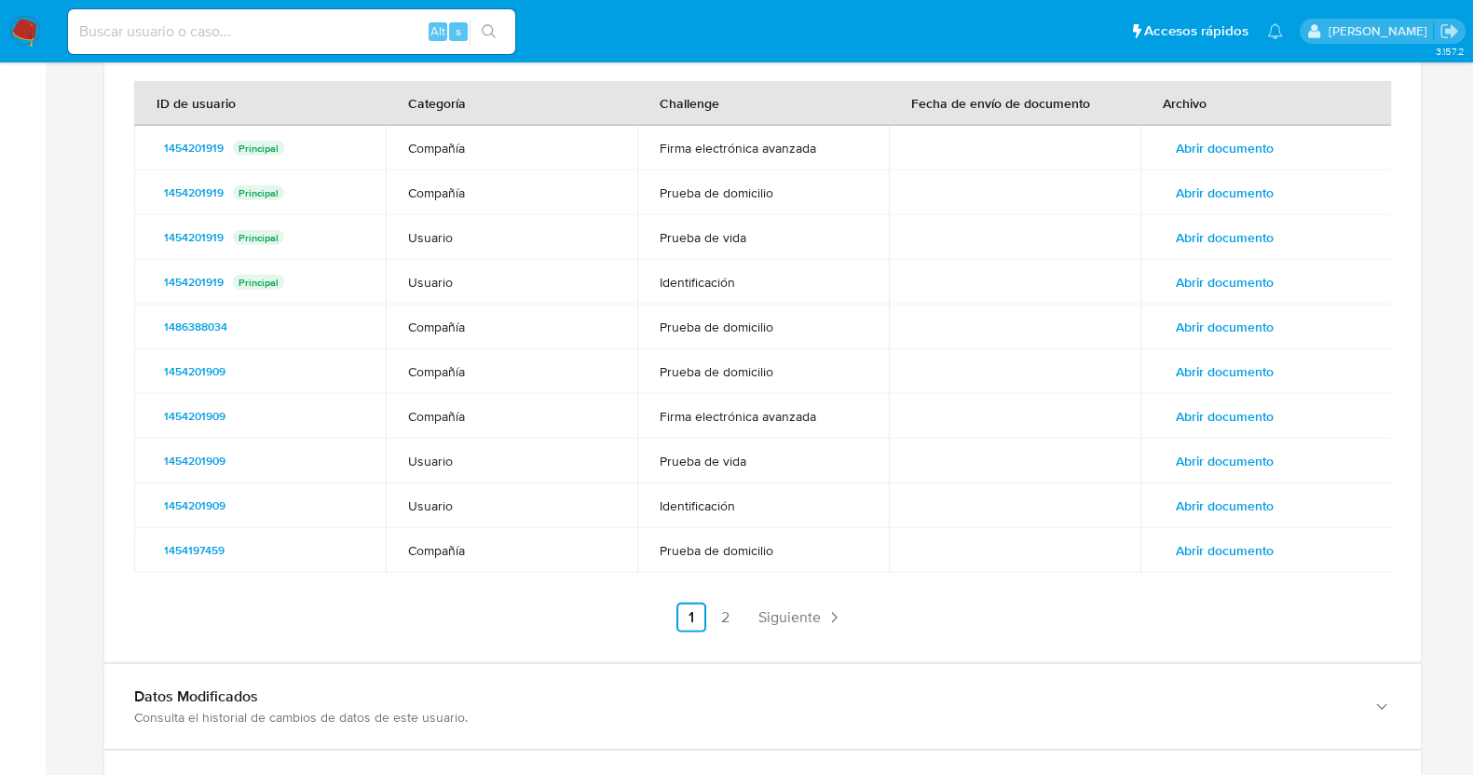
click at [1223, 519] on span "Abrir documento" at bounding box center [1225, 506] width 98 height 26
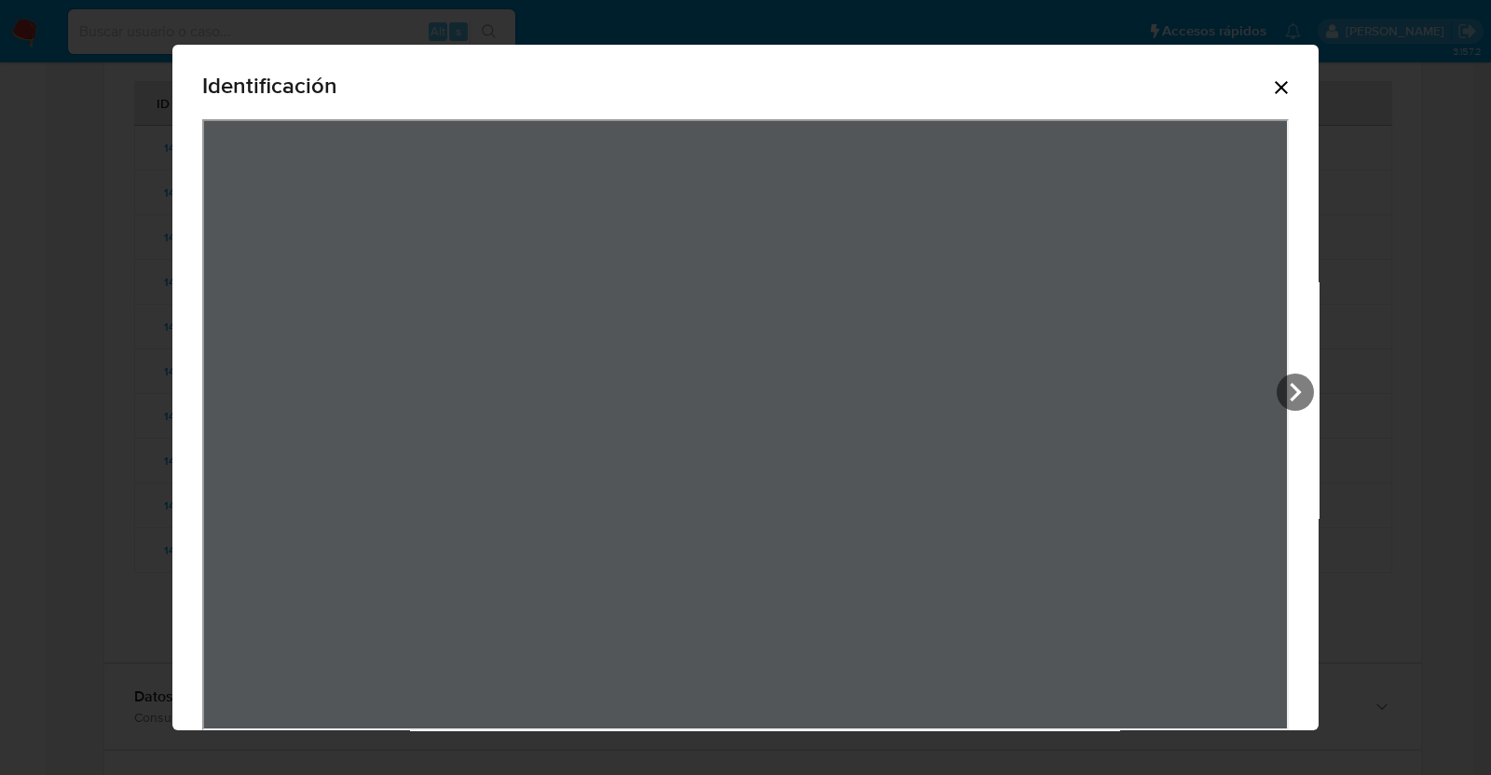
click at [1275, 89] on icon "Cerrar" at bounding box center [1281, 87] width 13 height 13
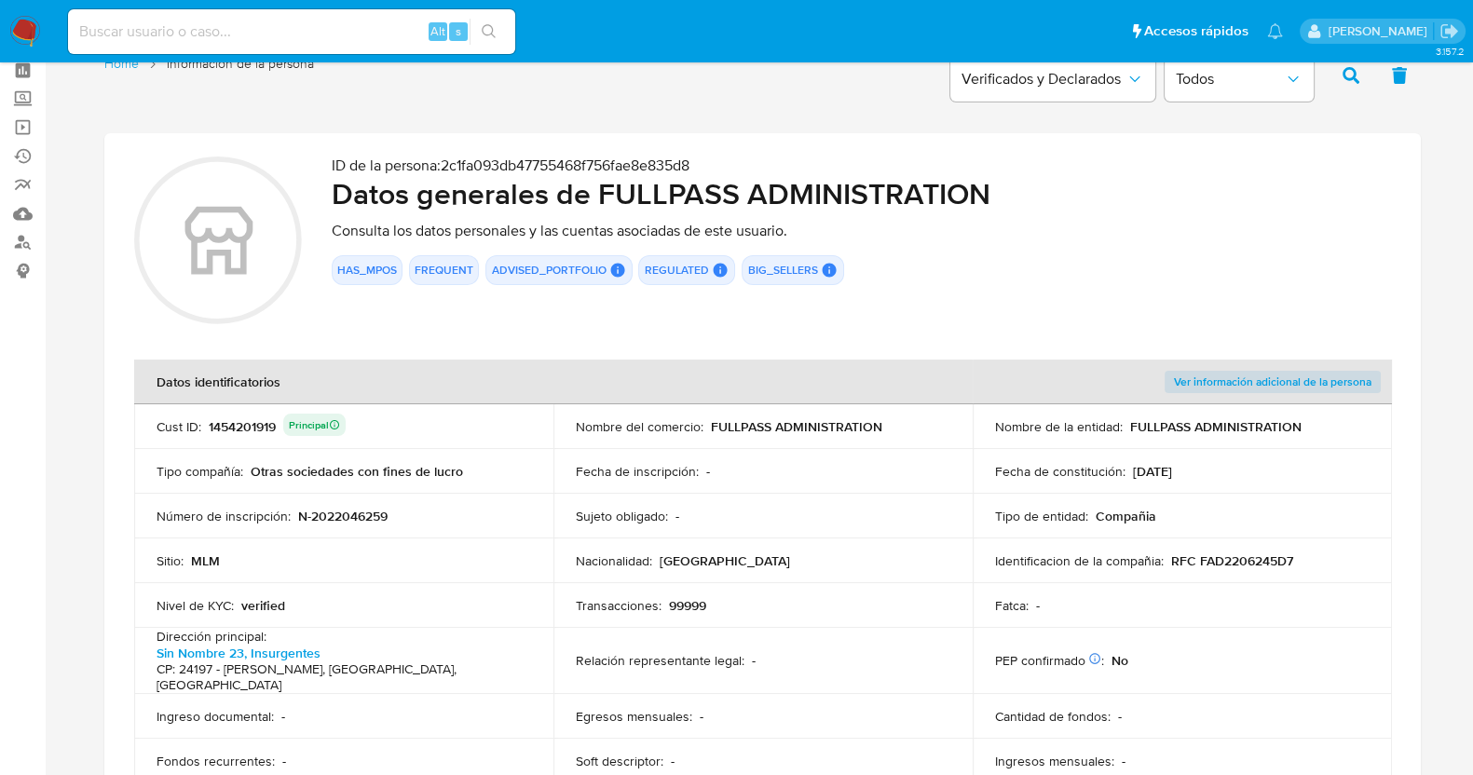
scroll to position [232, 0]
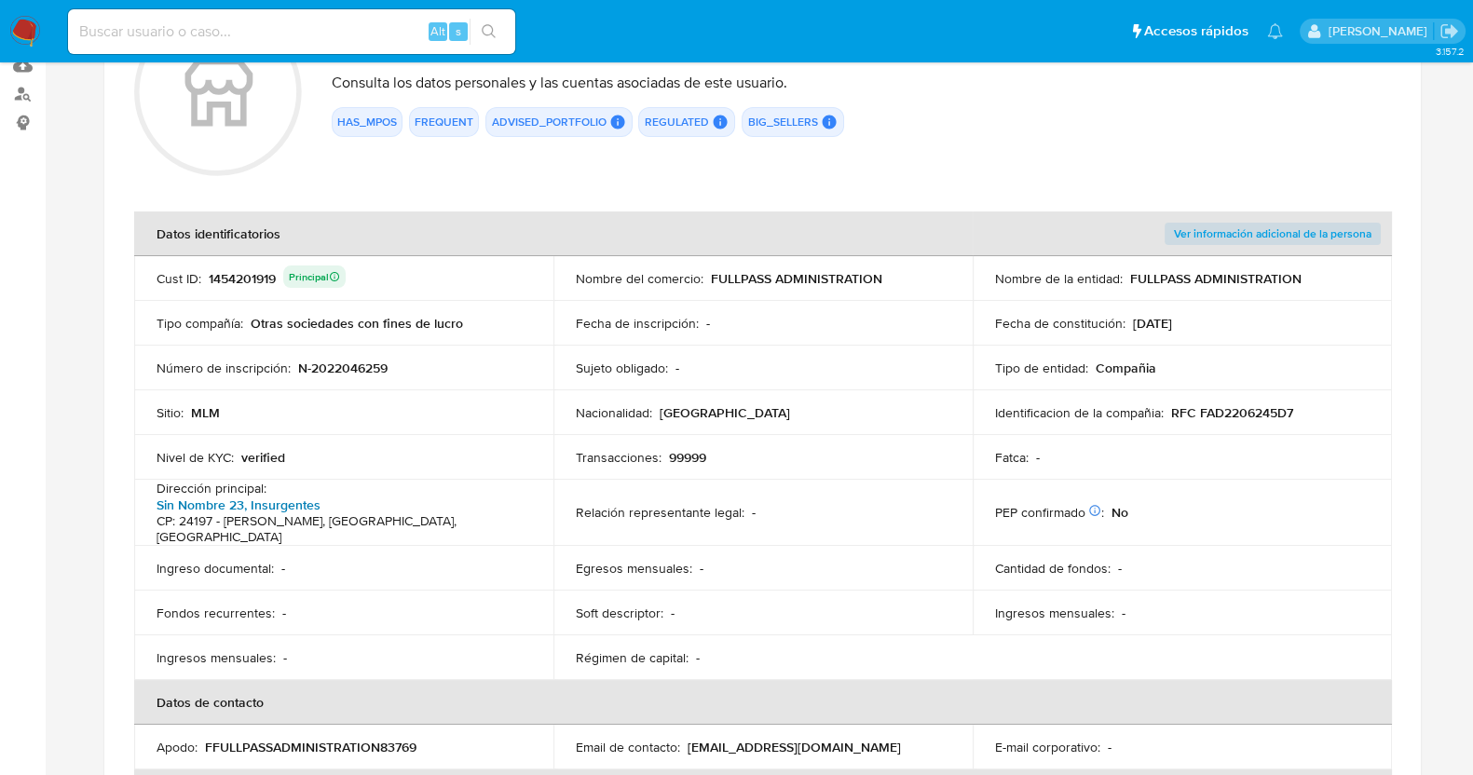
drag, startPoint x: 517, startPoint y: 520, endPoint x: 275, endPoint y: 490, distance: 244.1
click at [275, 490] on td "Dirección principal : Sin Nombre 23, Insurgentes CP: 24197 - Carmen, Campeche, …" at bounding box center [343, 513] width 419 height 66
click at [242, 44] on div "Alt s" at bounding box center [291, 31] width 447 height 45
click at [236, 34] on input at bounding box center [291, 32] width 447 height 24
paste input "1408334409"
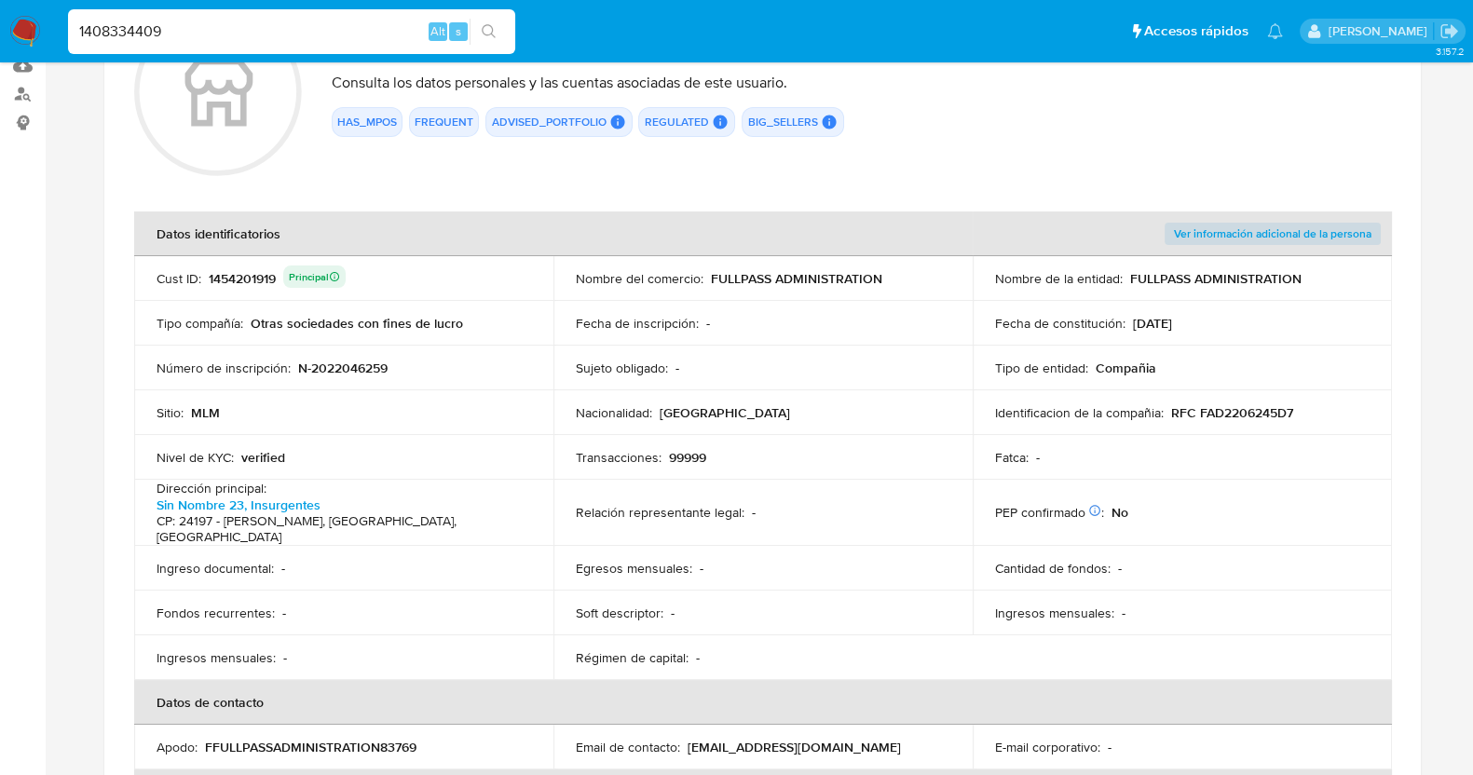
type input "1408334409"
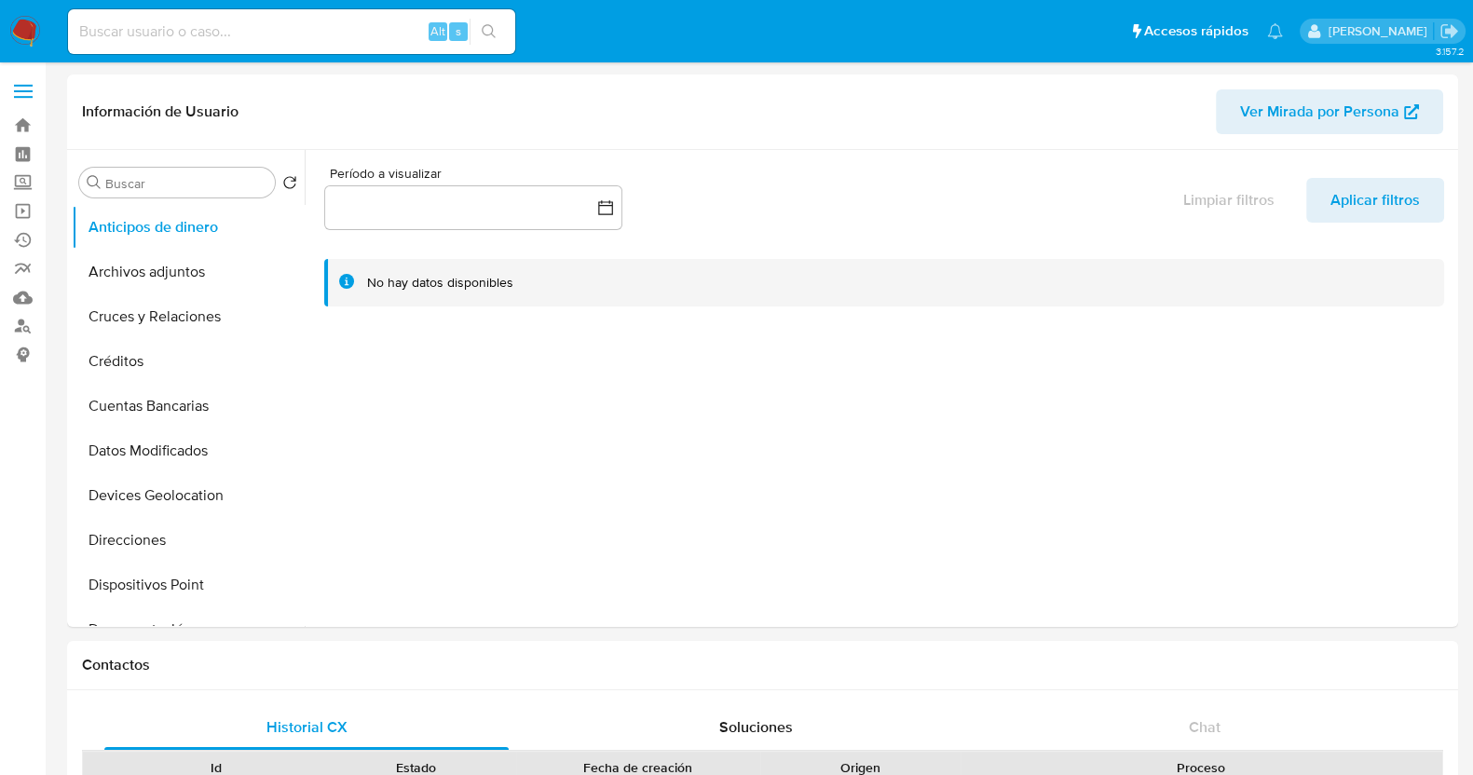
select select "10"
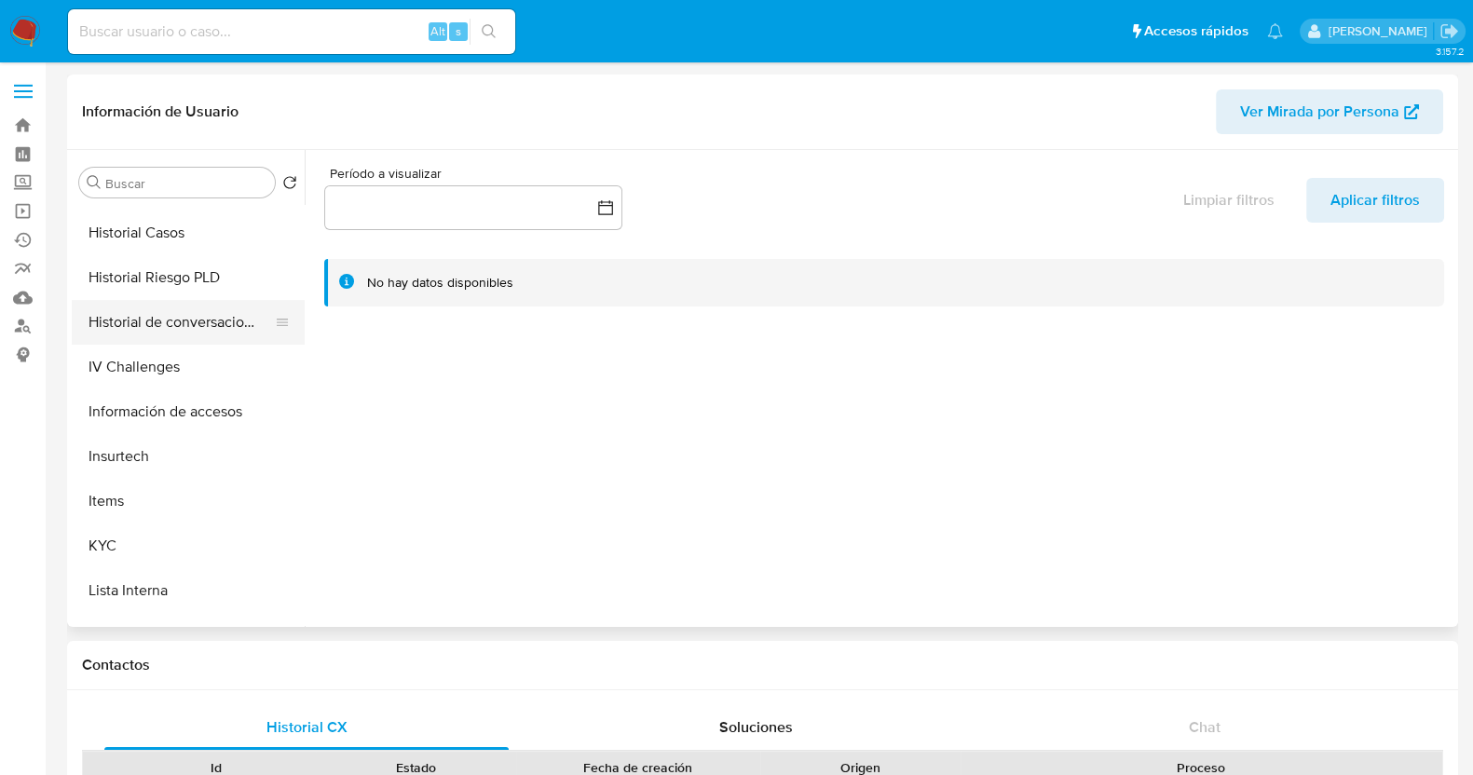
scroll to position [699, 0]
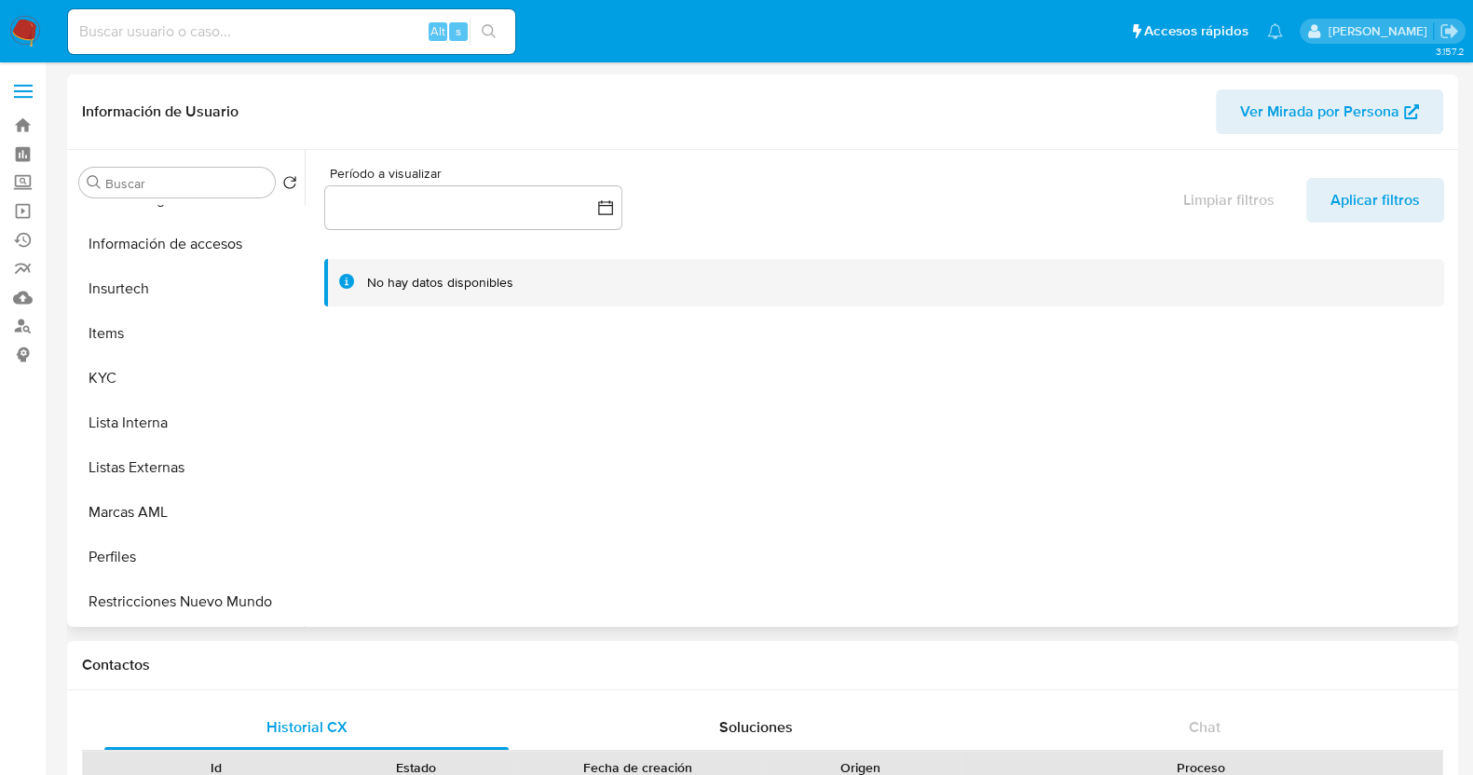
select select "10"
click at [182, 395] on button "KYC" at bounding box center [181, 378] width 218 height 45
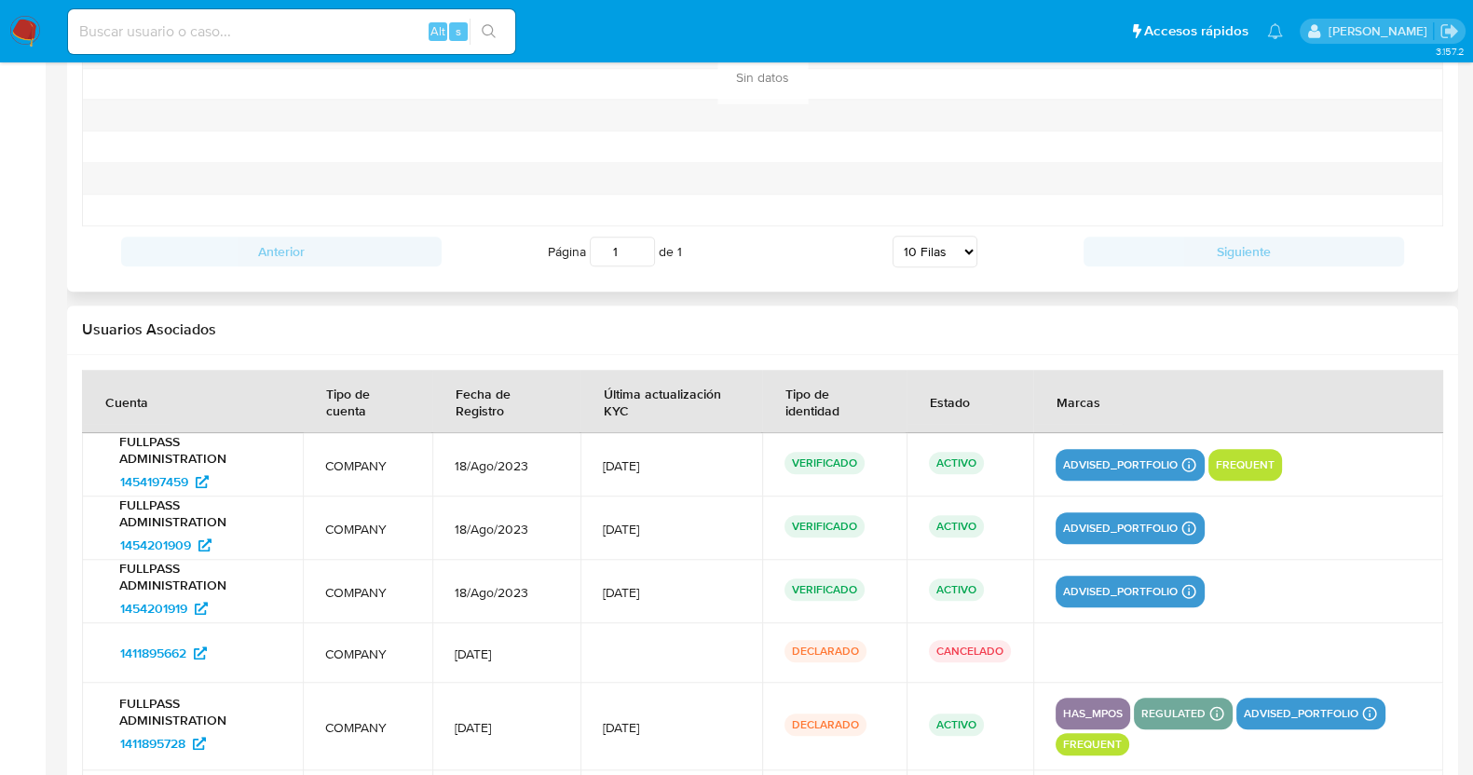
scroll to position [2251, 0]
